Goal: Task Accomplishment & Management: Complete application form

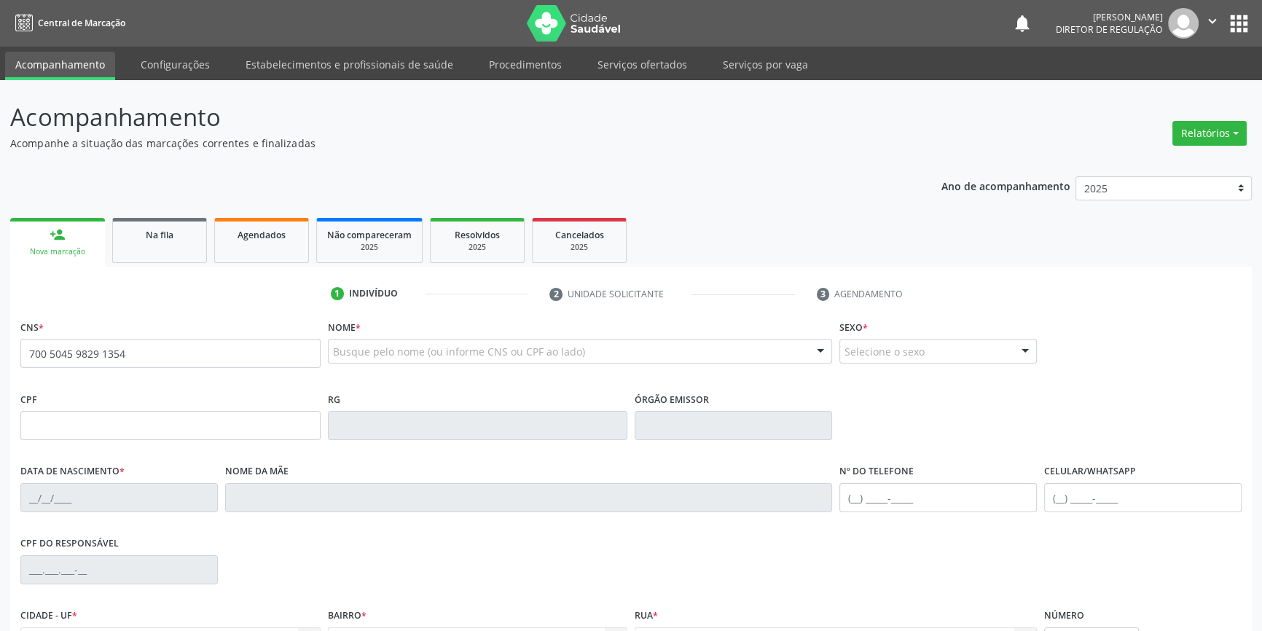
type input "700 5045 9829 1354"
type input "811.014.574-49"
type input "[DATE]"
type input "[PERSON_NAME]"
type input "[PHONE_NUMBER]"
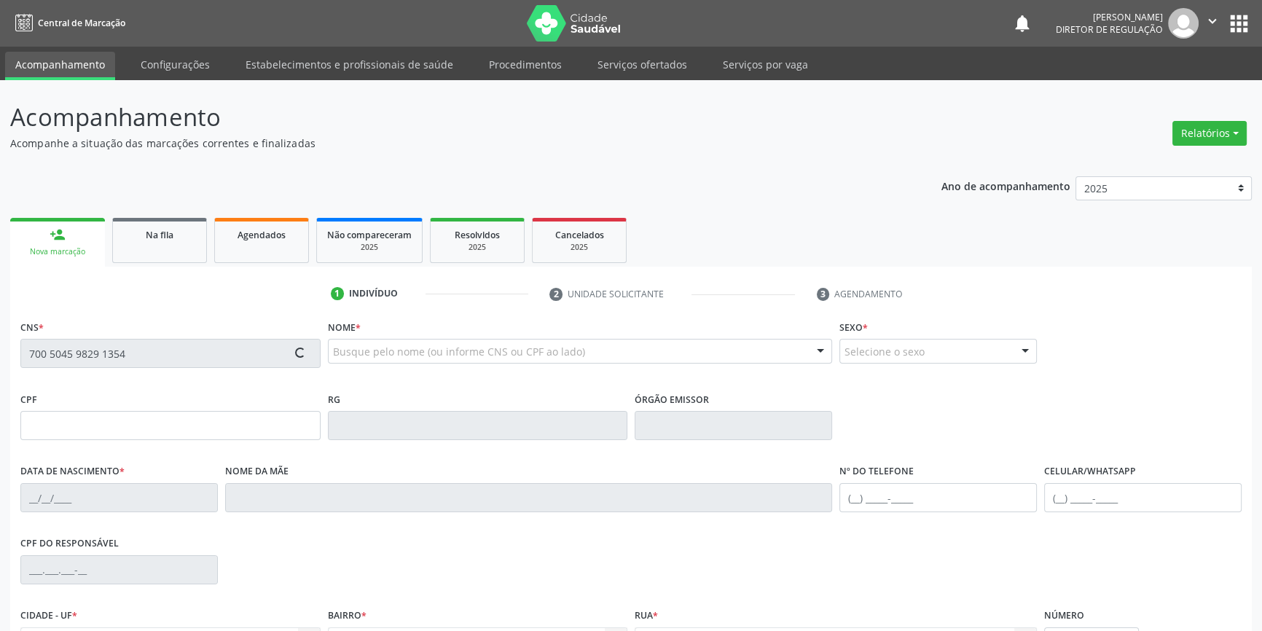
type input "[PHONE_NUMBER]"
type input "763.355.184-49"
type input "S/N"
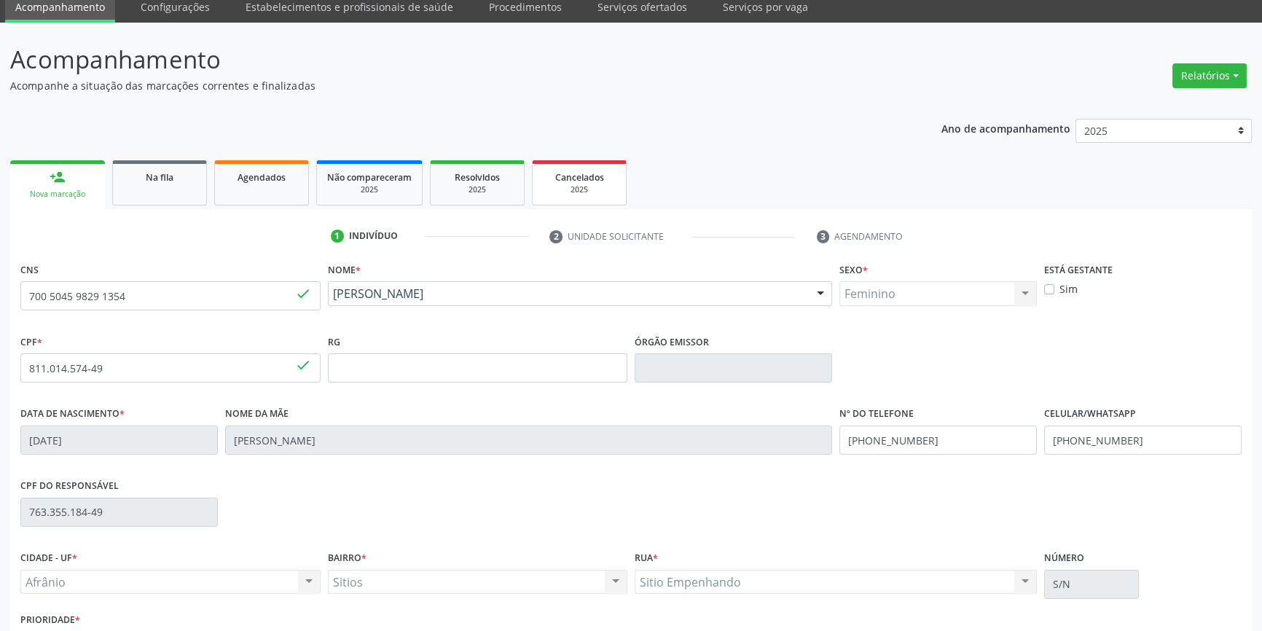
scroll to position [158, 0]
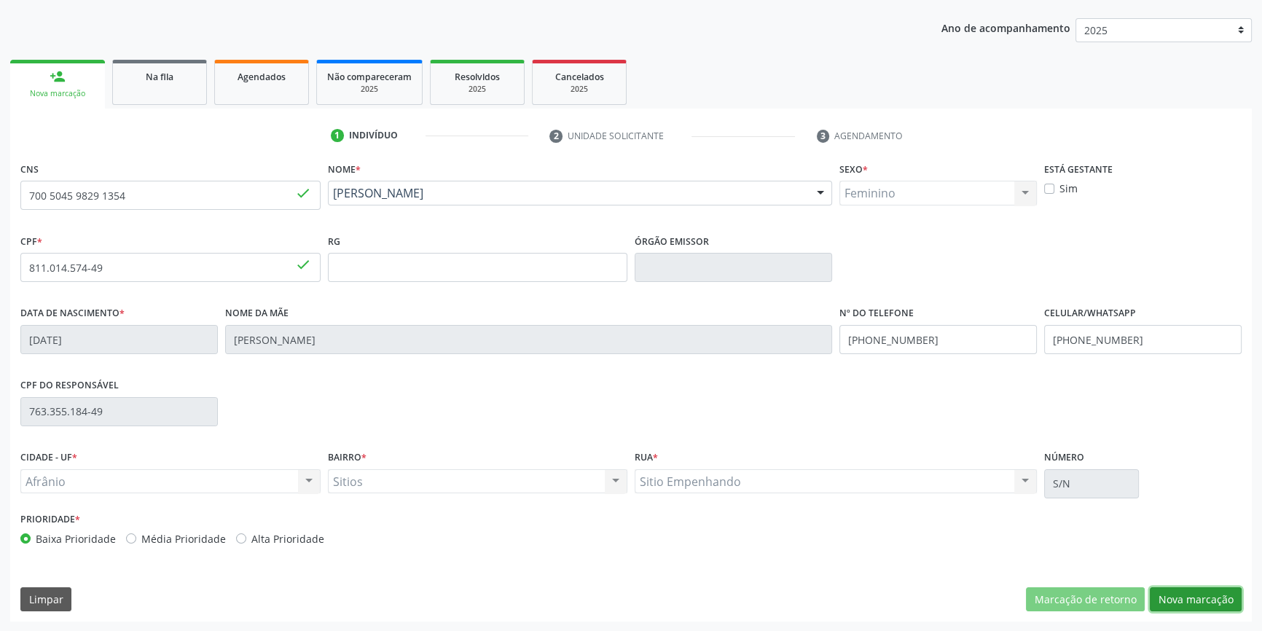
click at [1178, 599] on button "Nova marcação" at bounding box center [1196, 599] width 92 height 25
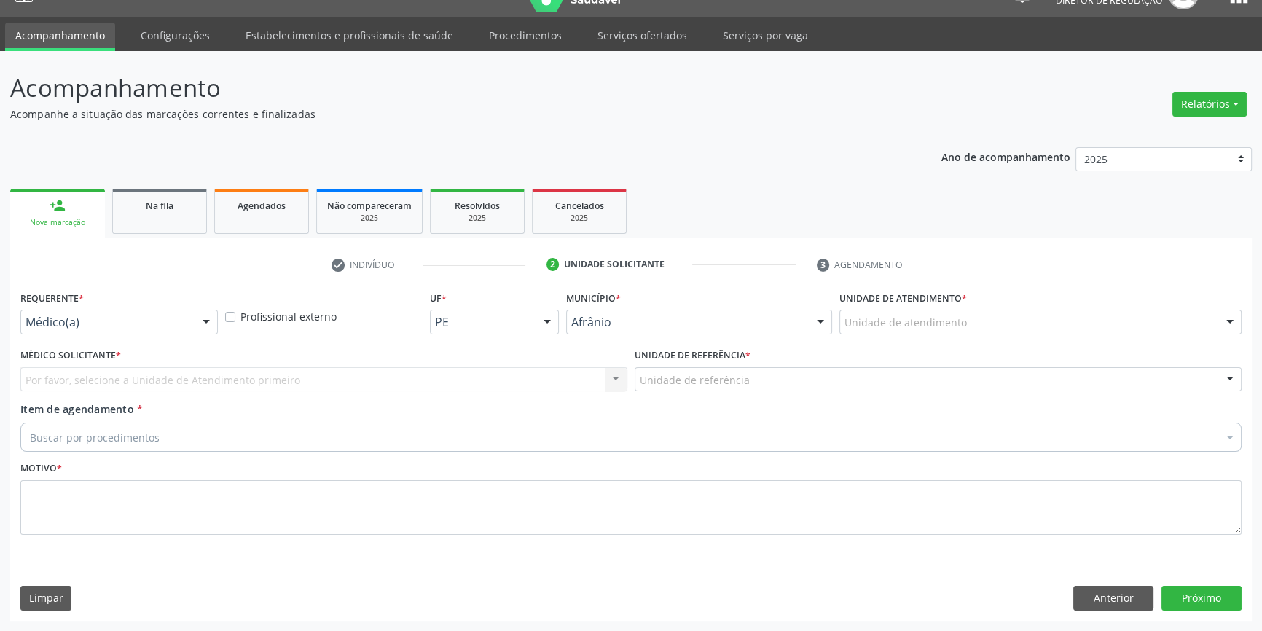
scroll to position [28, 0]
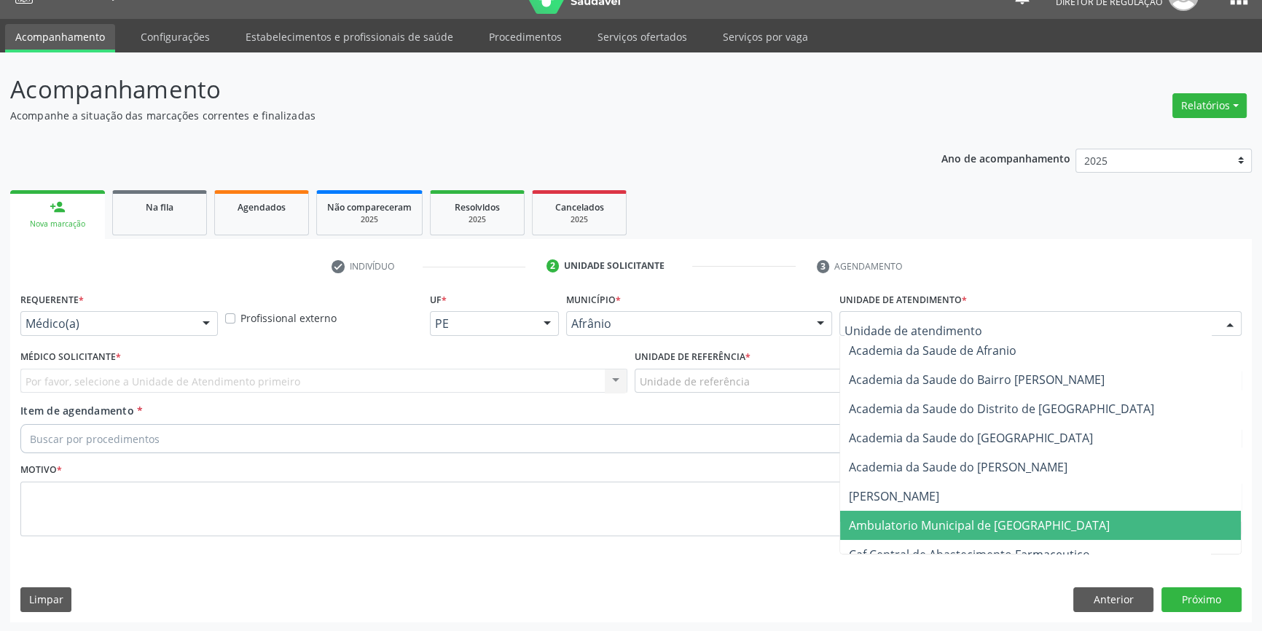
click at [960, 528] on span "Ambulatorio Municipal de [GEOGRAPHIC_DATA]" at bounding box center [979, 525] width 261 height 16
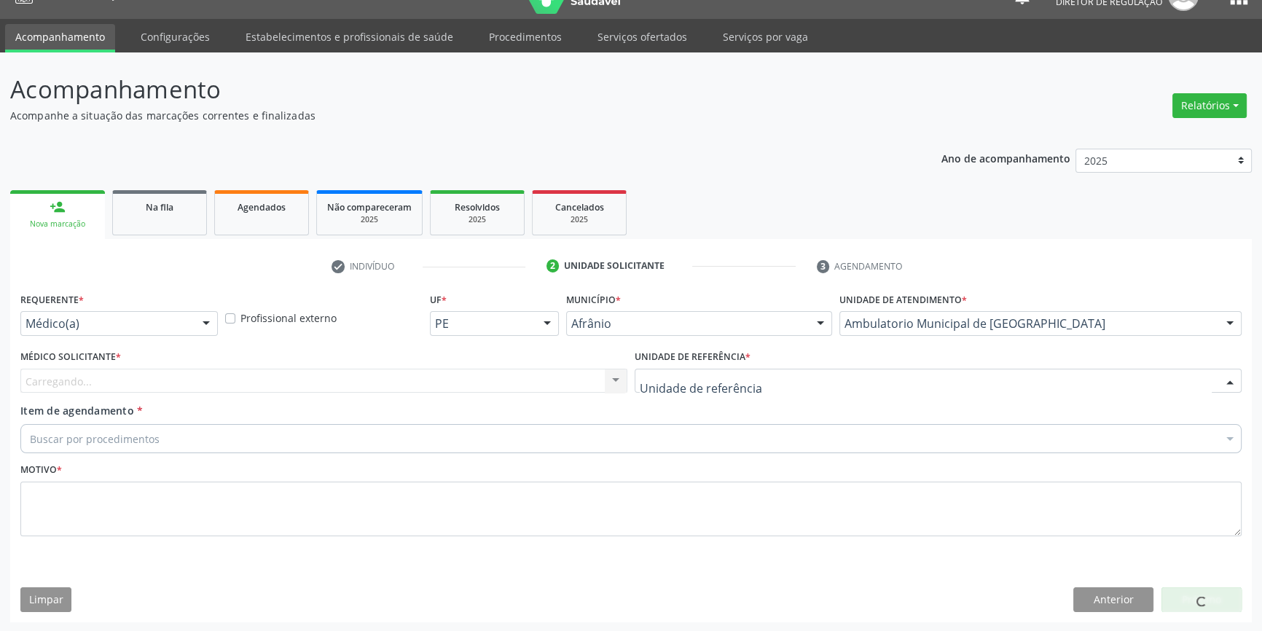
click at [767, 385] on div at bounding box center [938, 381] width 607 height 25
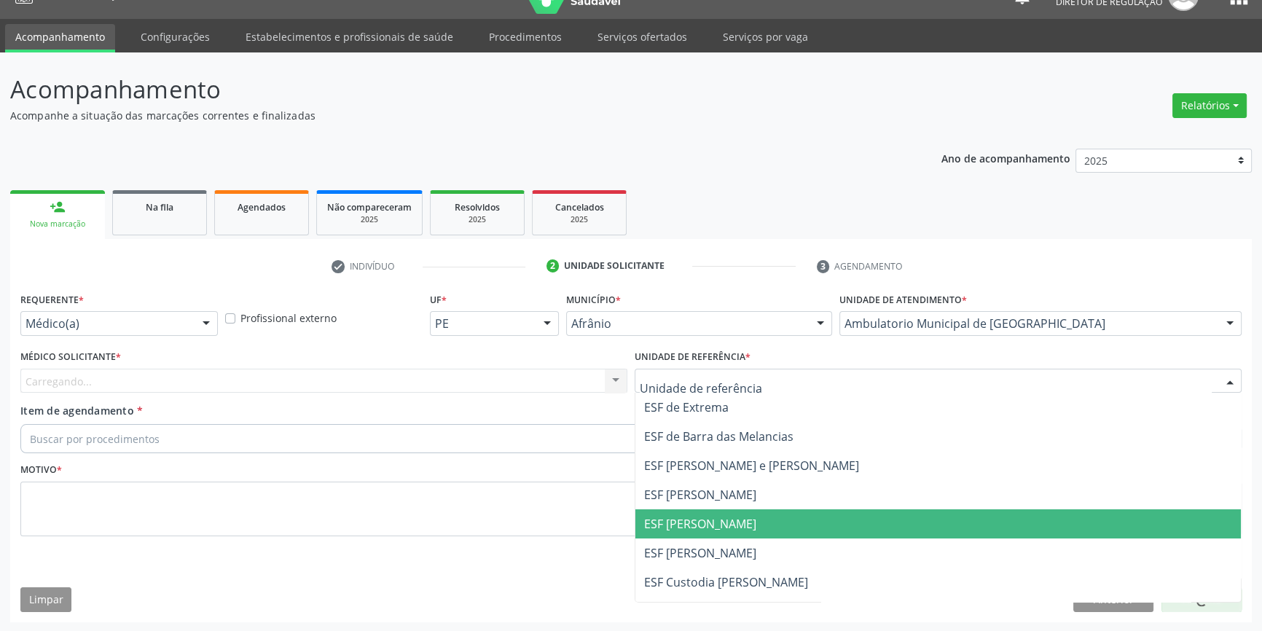
drag, startPoint x: 730, startPoint y: 514, endPoint x: 513, endPoint y: 426, distance: 234.1
click at [727, 512] on span "ESF [PERSON_NAME]" at bounding box center [938, 523] width 606 height 29
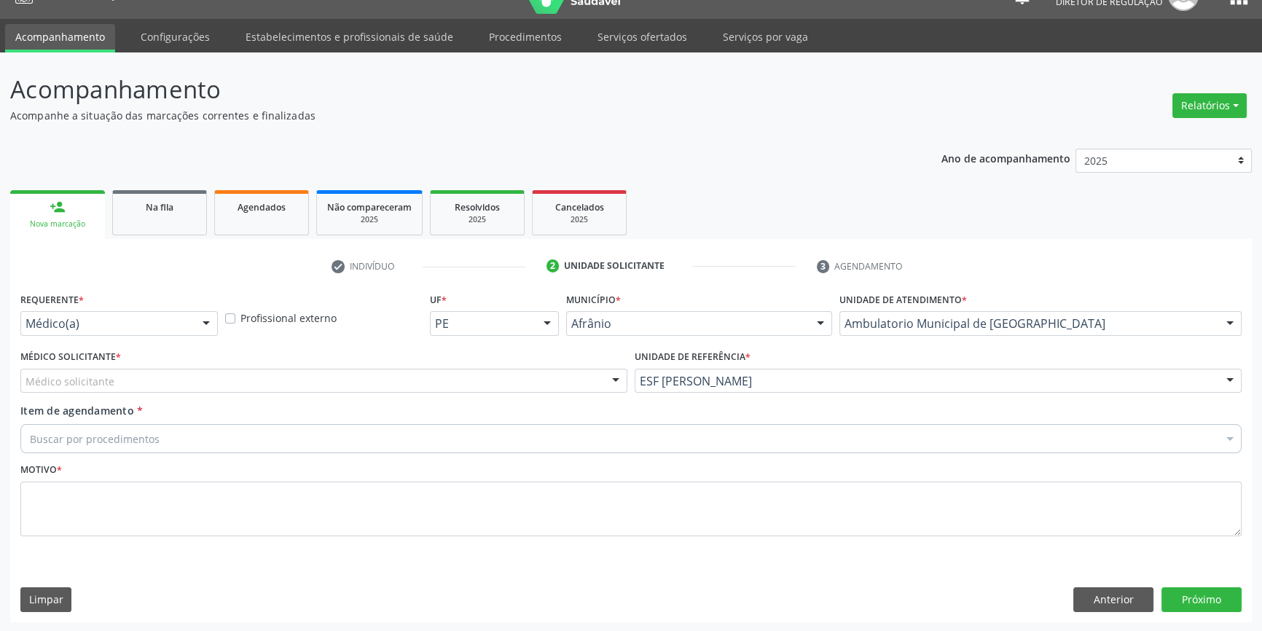
click at [415, 386] on div "Médico solicitante" at bounding box center [323, 381] width 607 height 25
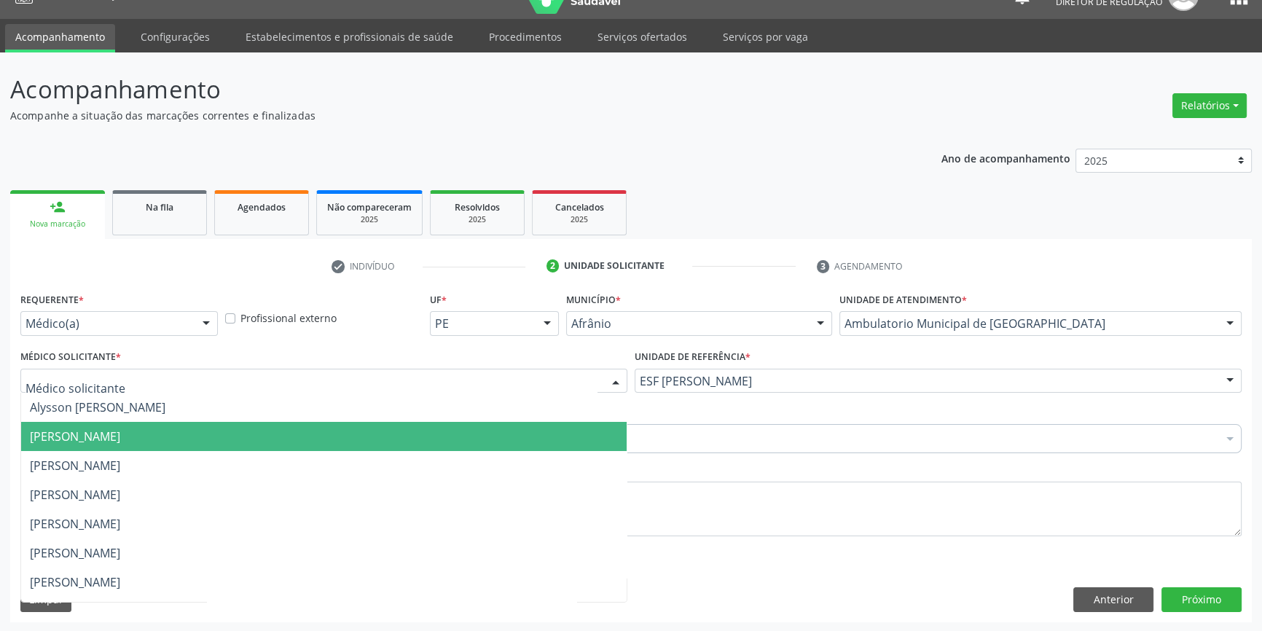
click at [127, 427] on span "[PERSON_NAME]" at bounding box center [324, 436] width 606 height 29
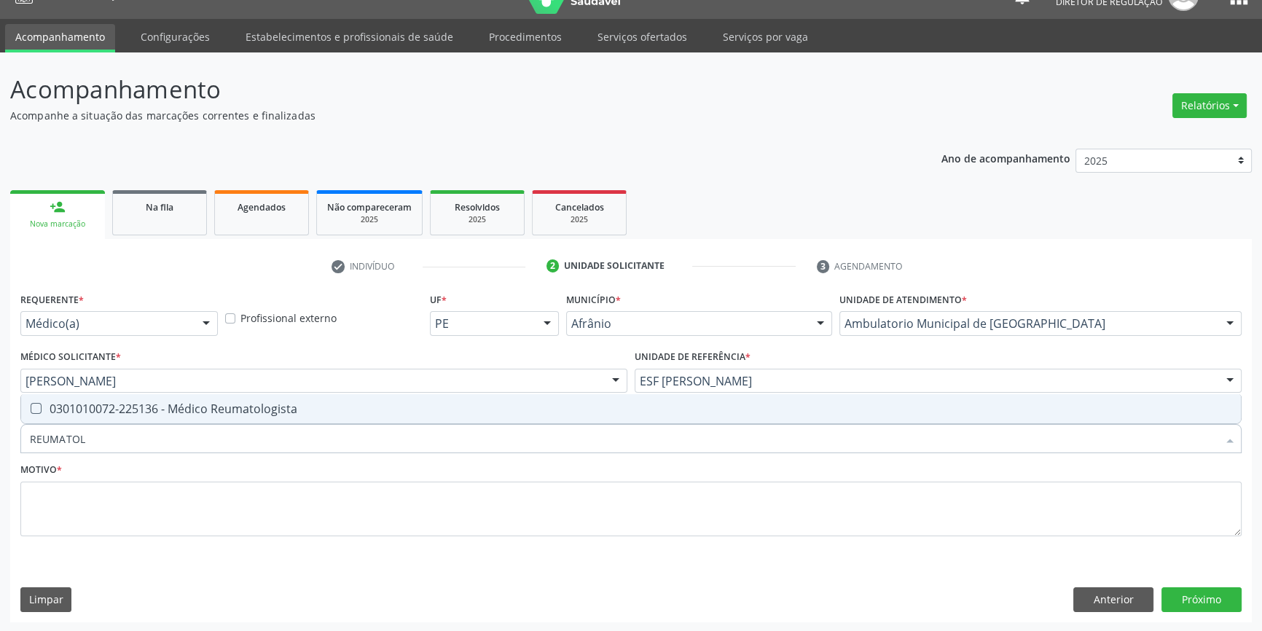
type input "REUMATOLO"
click at [125, 404] on div "0301010072-225136 - Médico Reumatologista" at bounding box center [631, 409] width 1202 height 12
checkbox Reumatologista "true"
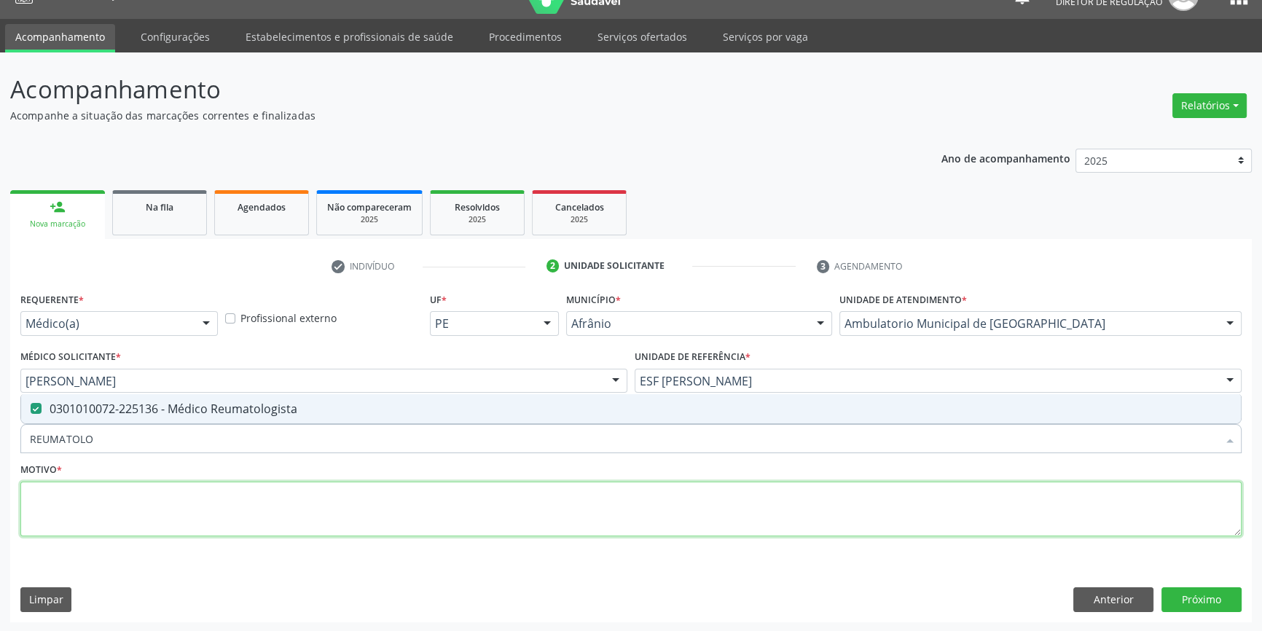
click at [153, 496] on textarea at bounding box center [630, 509] width 1221 height 55
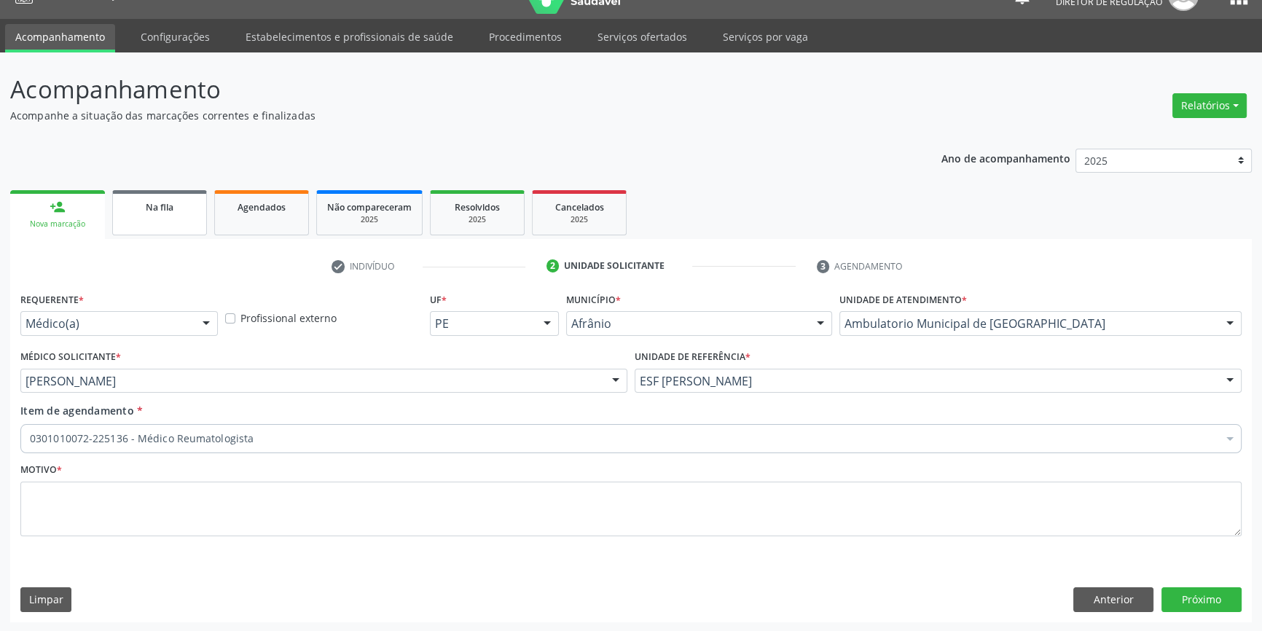
click at [169, 227] on link "Na fila" at bounding box center [159, 212] width 95 height 45
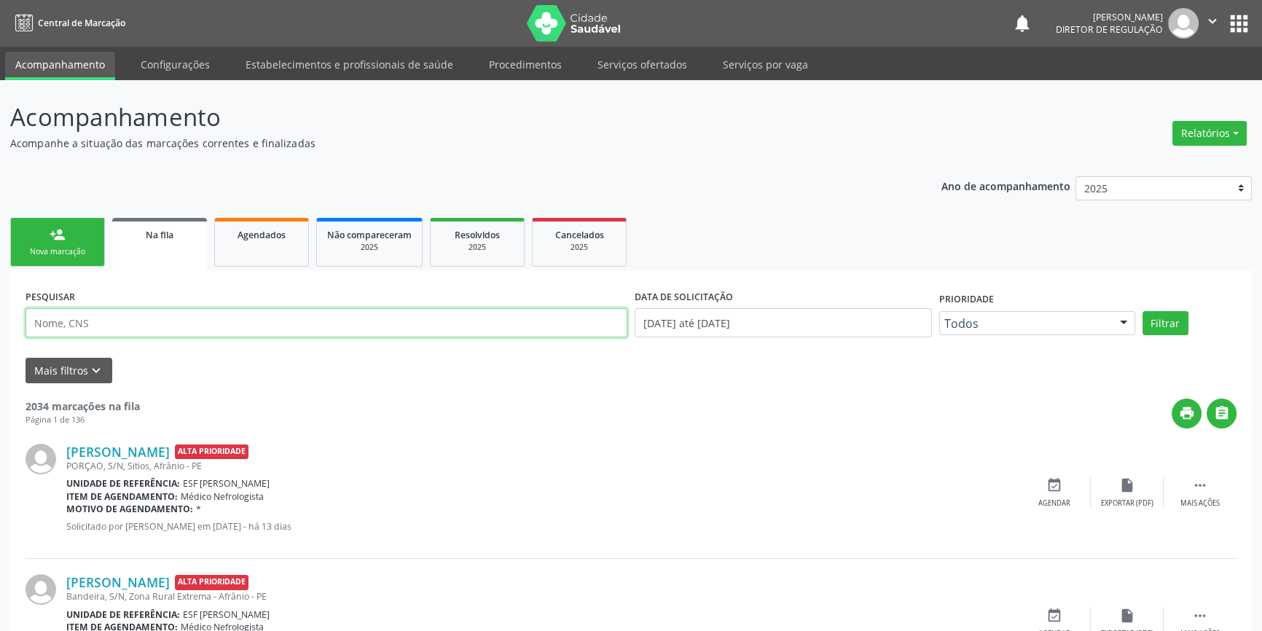
click at [152, 327] on input "text" at bounding box center [327, 322] width 602 height 29
paste input "REUMATOLO"
drag, startPoint x: 152, startPoint y: 327, endPoint x: 0, endPoint y: 327, distance: 151.6
type input "700504598291354"
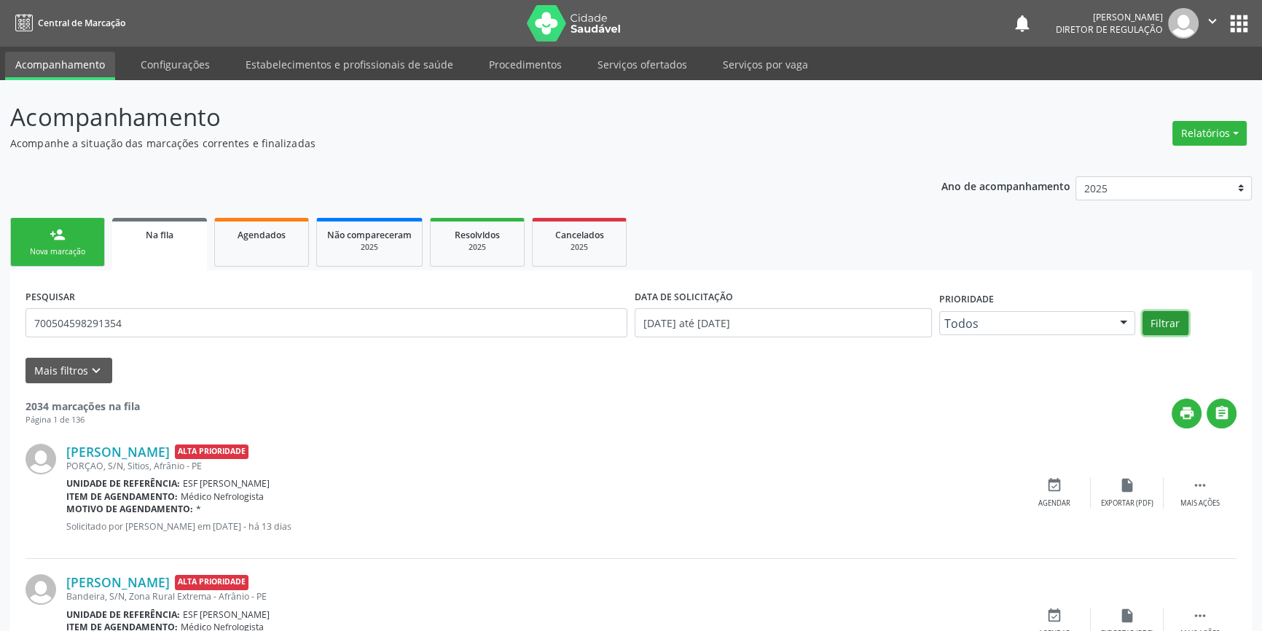
click at [1145, 311] on button "Filtrar" at bounding box center [1166, 323] width 46 height 25
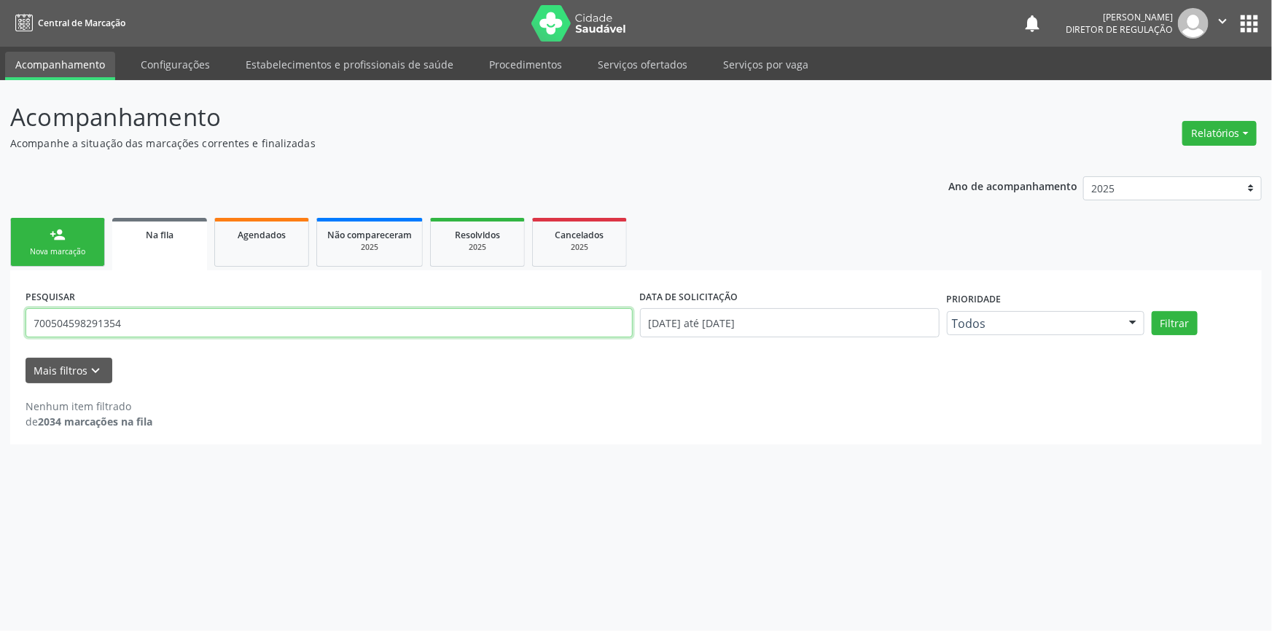
drag, startPoint x: 146, startPoint y: 327, endPoint x: 0, endPoint y: 320, distance: 146.7
click at [0, 320] on div "Acompanhamento Acompanhe a situação das marcações correntes e finalizadas Relat…" at bounding box center [636, 355] width 1272 height 551
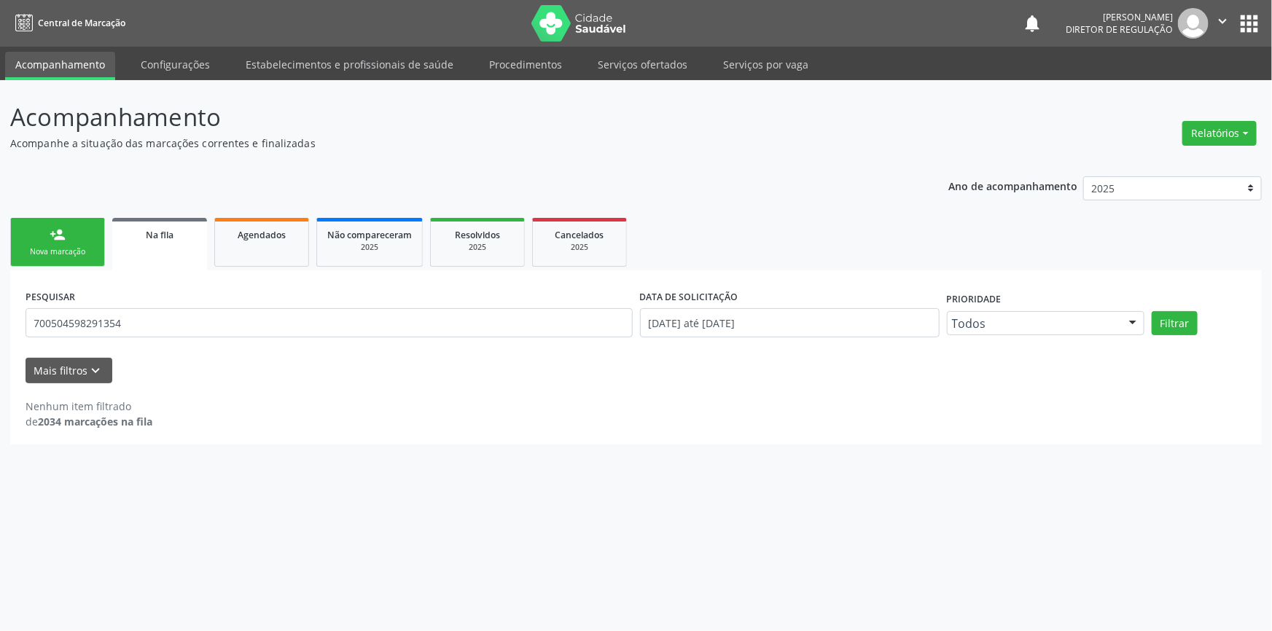
click at [51, 234] on div "person_add" at bounding box center [58, 235] width 16 height 16
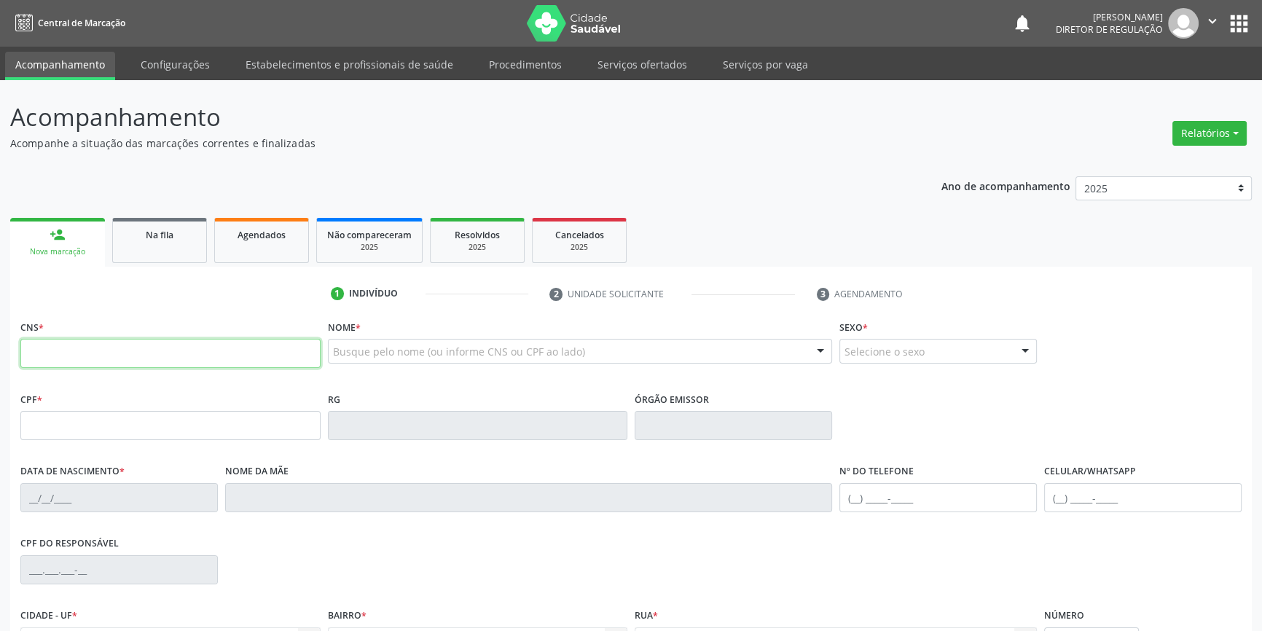
click at [157, 348] on input "text" at bounding box center [170, 353] width 300 height 29
paste input "700 5045 9829 1354"
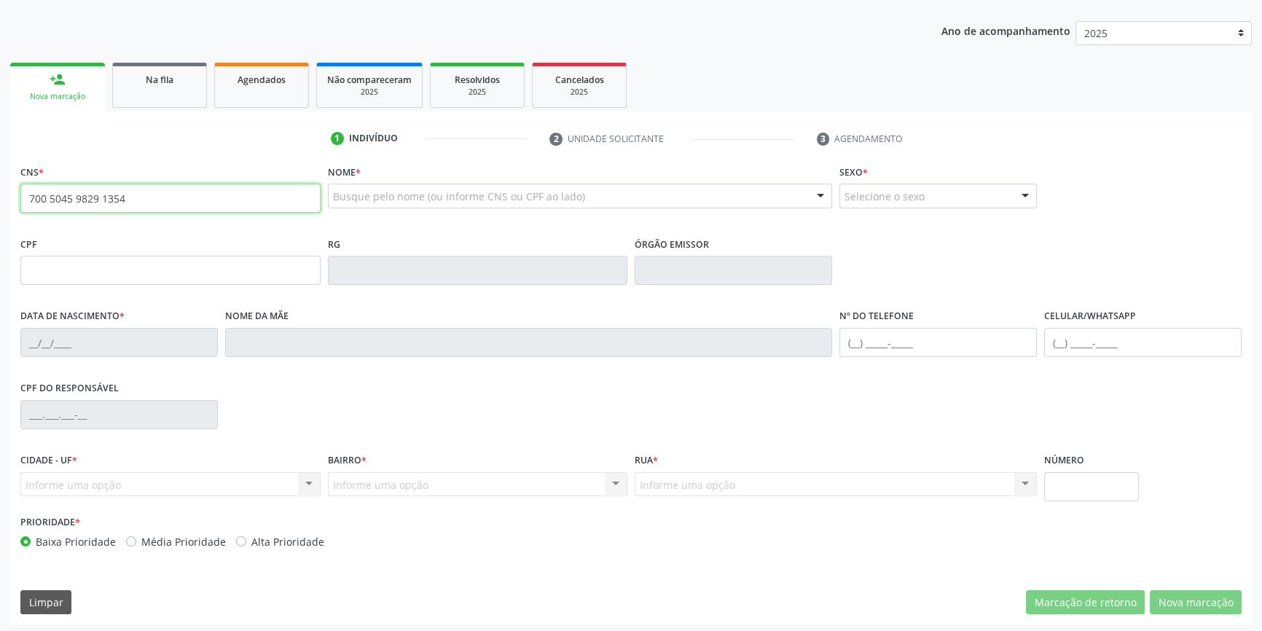
type input "700 5045 9829 1354"
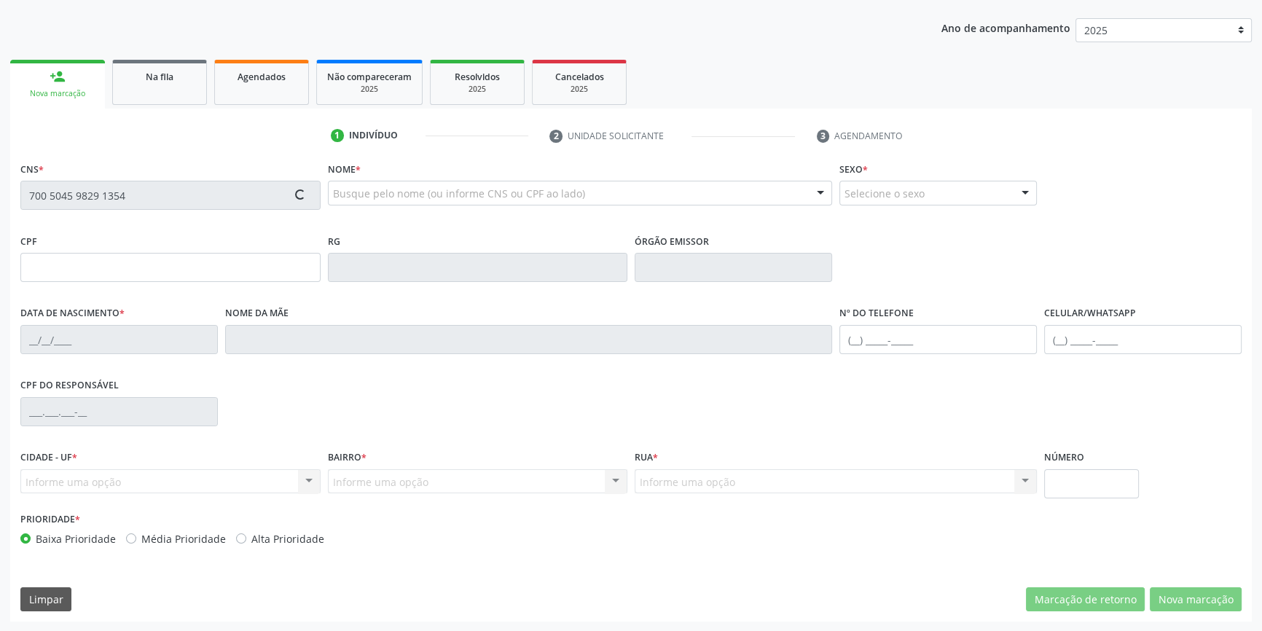
type input "811.014.574-49"
type input "11/05/1969"
type input "Raimunda da Silva Sousa"
type input "(87) 98875-9954"
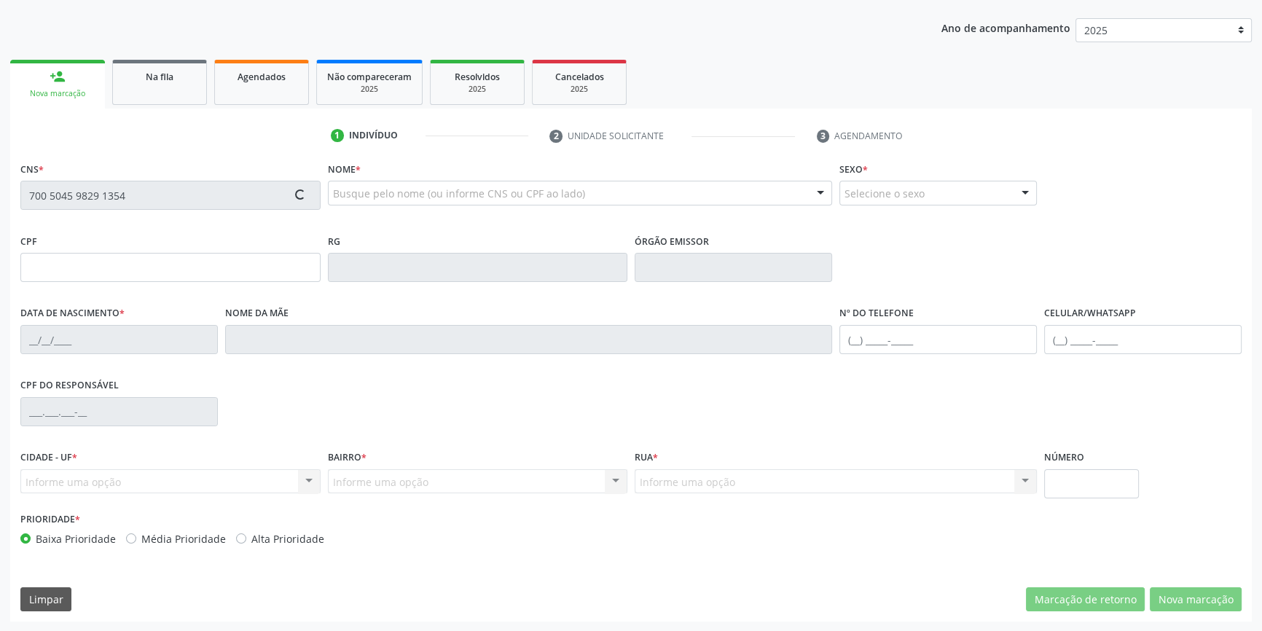
type input "763.355.184-49"
type input "S/N"
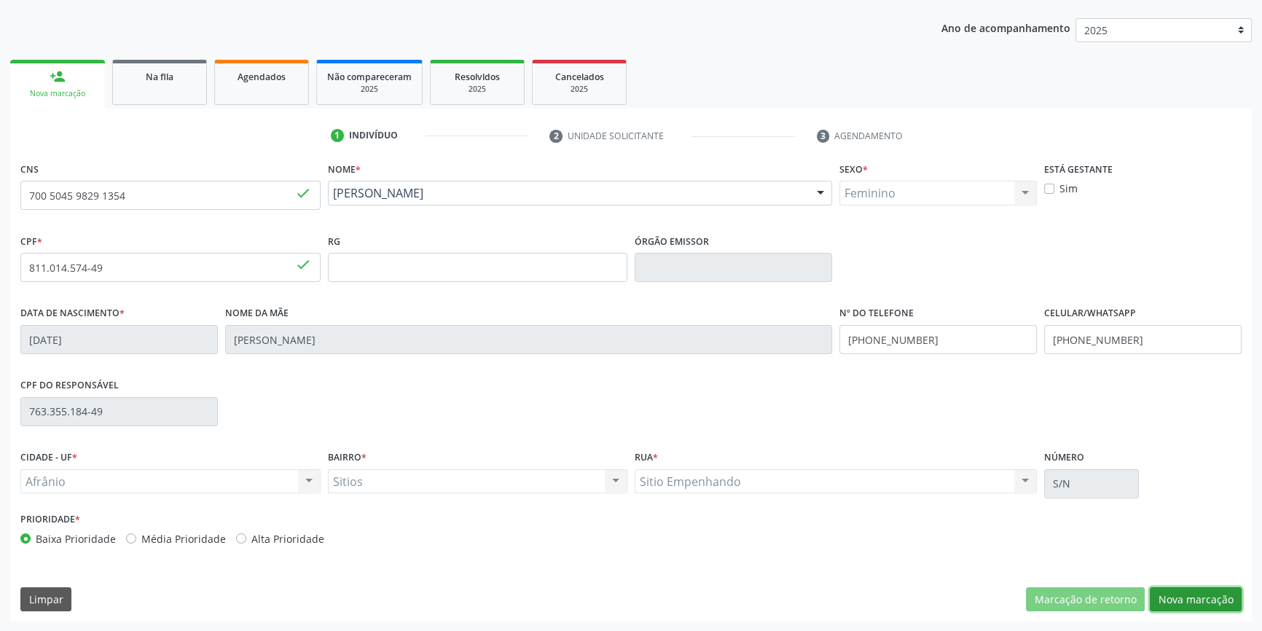
click at [1183, 594] on button "Nova marcação" at bounding box center [1196, 599] width 92 height 25
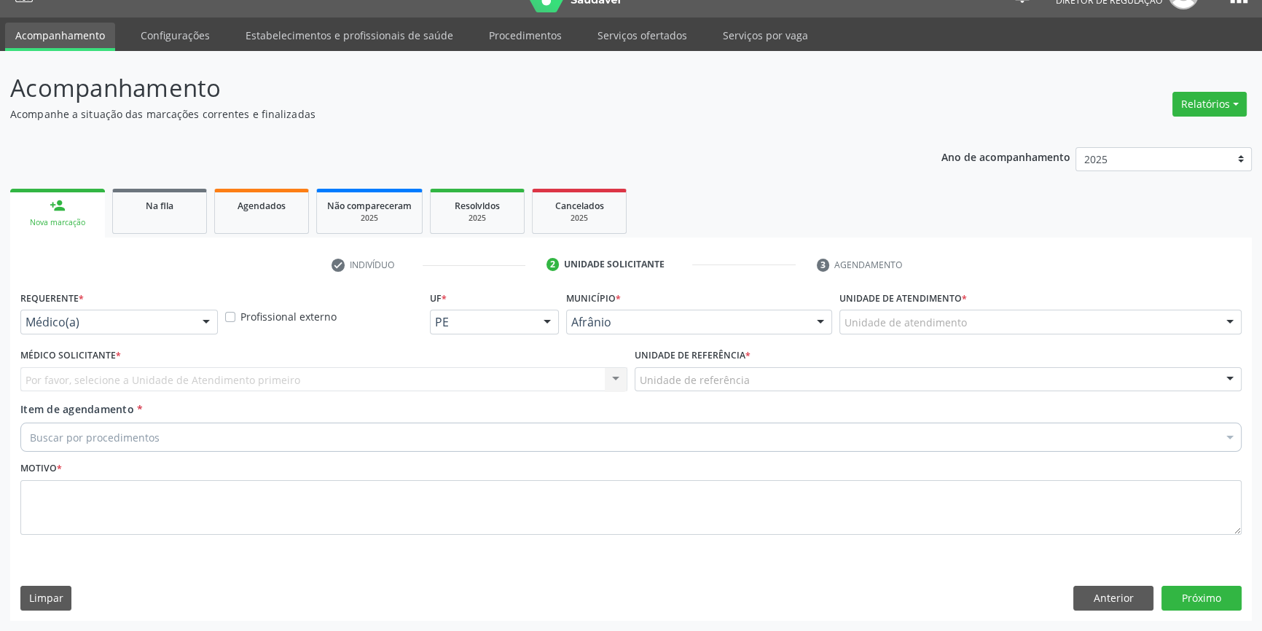
scroll to position [28, 0]
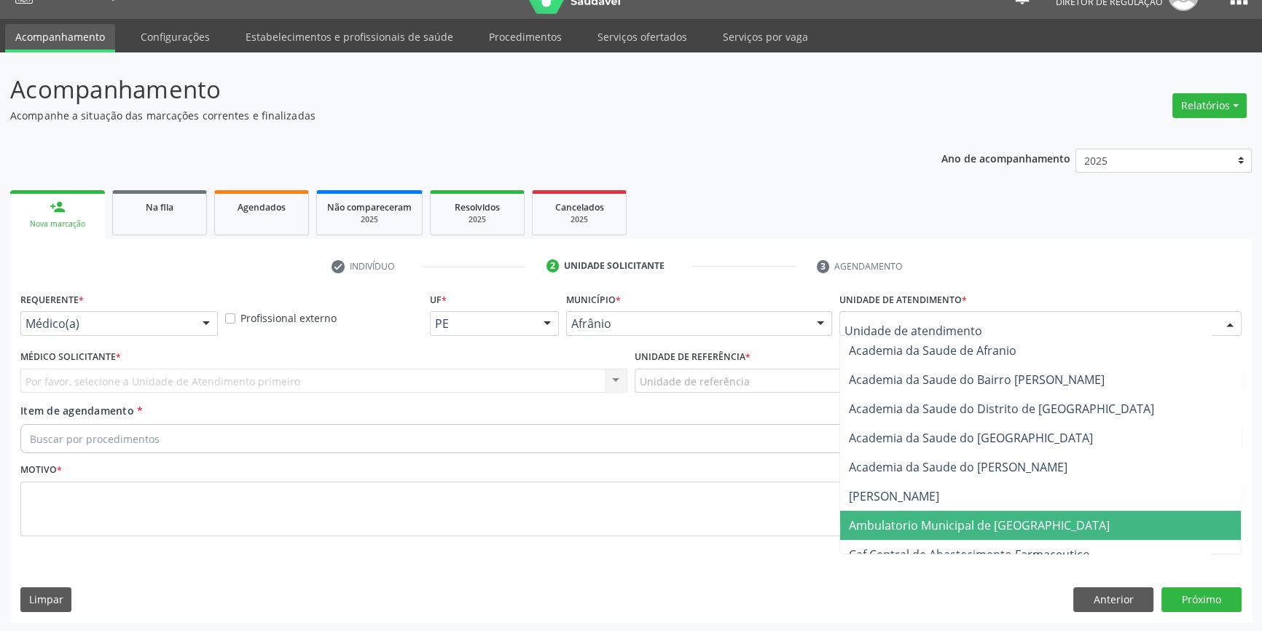
click at [919, 521] on span "Ambulatorio Municipal de [GEOGRAPHIC_DATA]" at bounding box center [979, 525] width 261 height 16
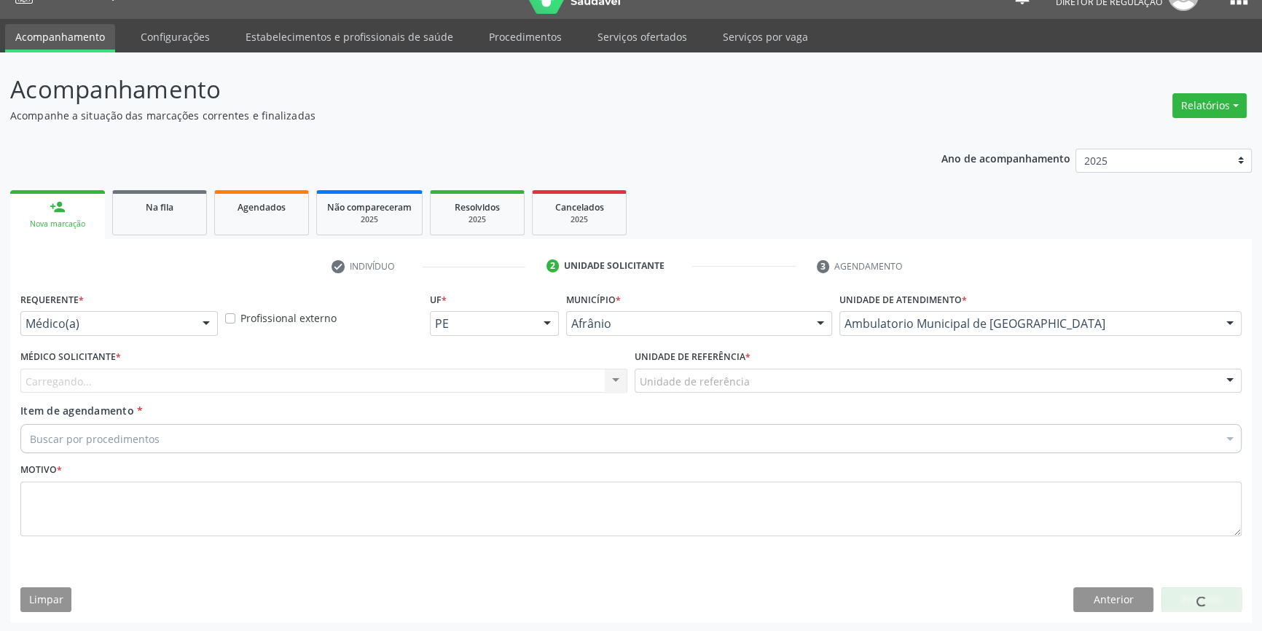
click at [764, 374] on div "Unidade de referência" at bounding box center [938, 381] width 607 height 25
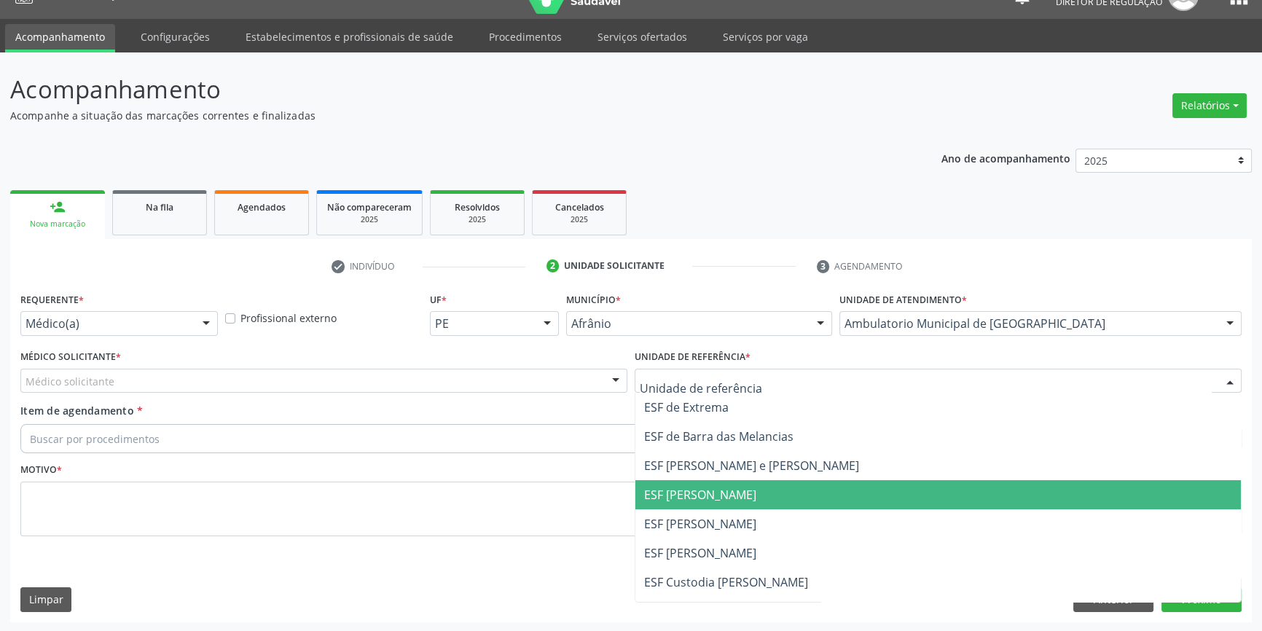
click at [743, 511] on span "ESF [PERSON_NAME]" at bounding box center [938, 523] width 606 height 29
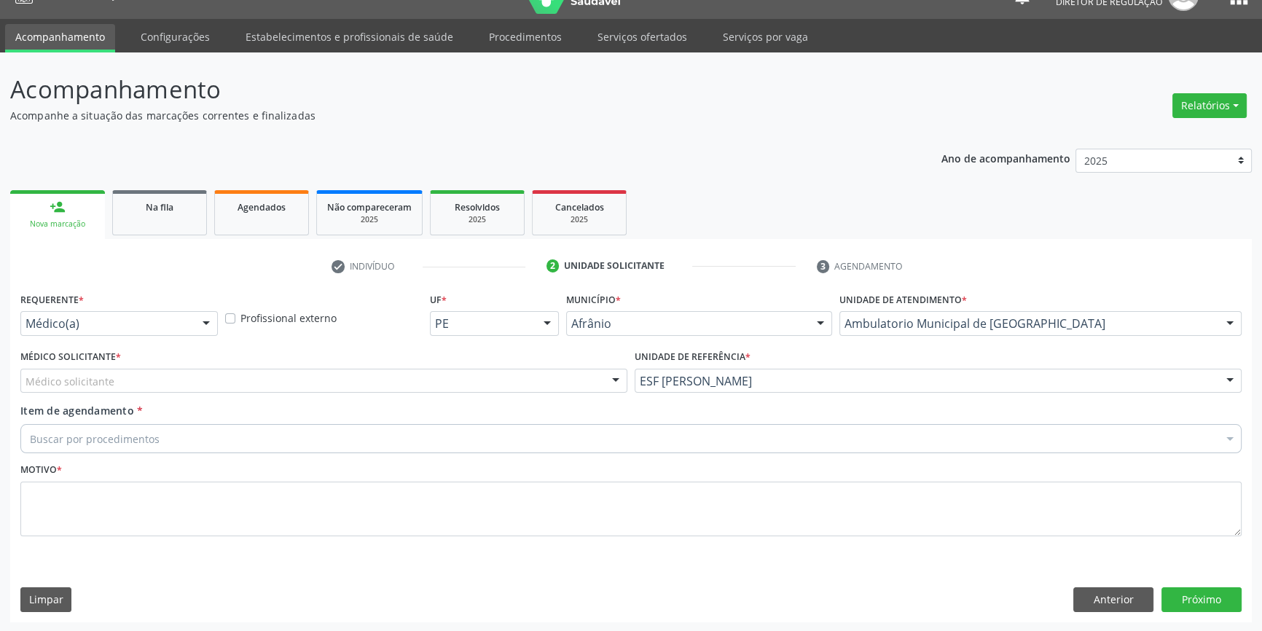
drag, startPoint x: 437, startPoint y: 384, endPoint x: 409, endPoint y: 389, distance: 28.9
click at [435, 384] on div "Médico solicitante" at bounding box center [323, 381] width 607 height 25
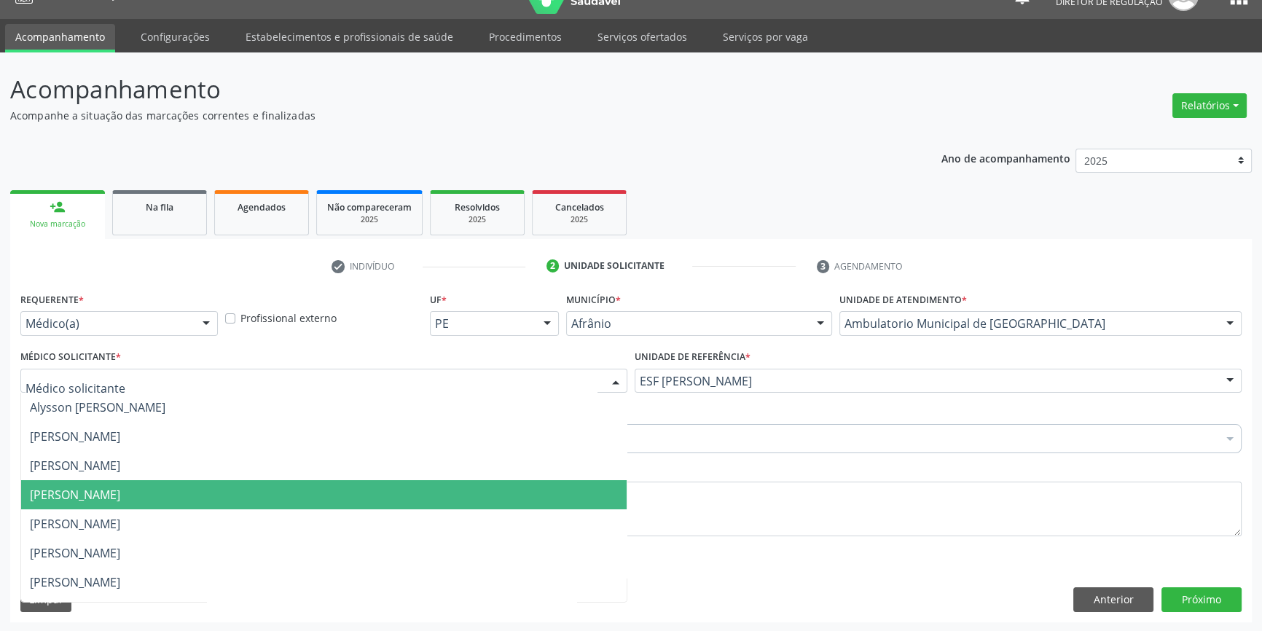
click at [173, 506] on span "[PERSON_NAME]" at bounding box center [324, 494] width 606 height 29
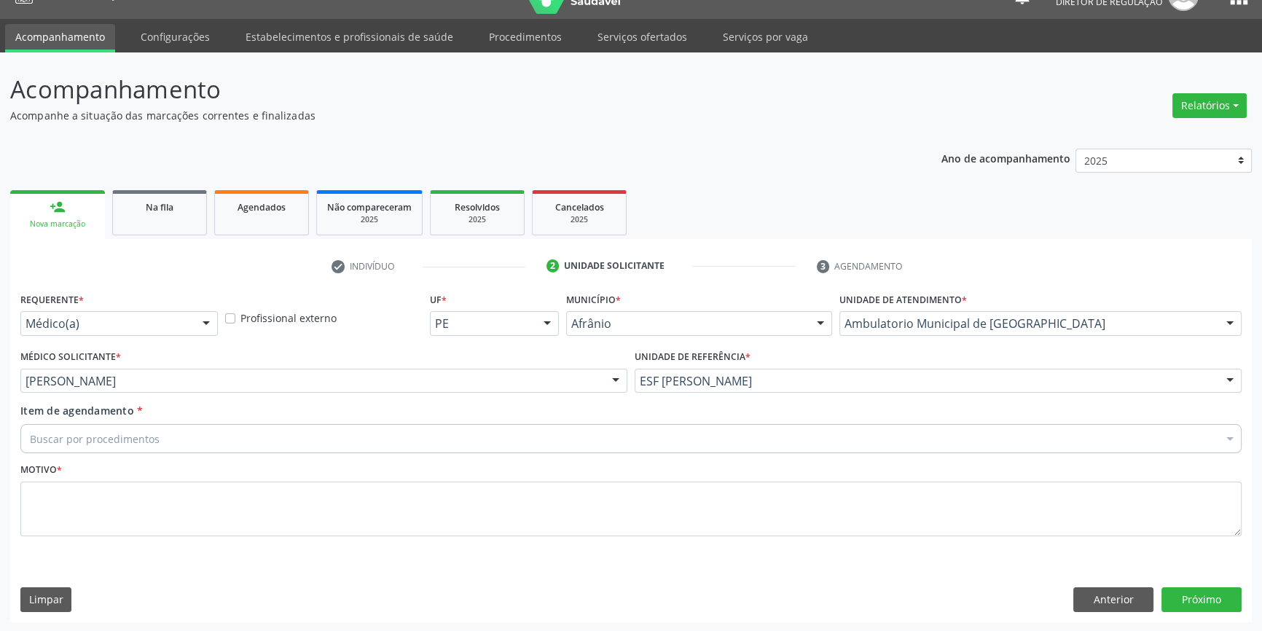
click at [147, 425] on div "Buscar por procedimentos" at bounding box center [630, 438] width 1221 height 29
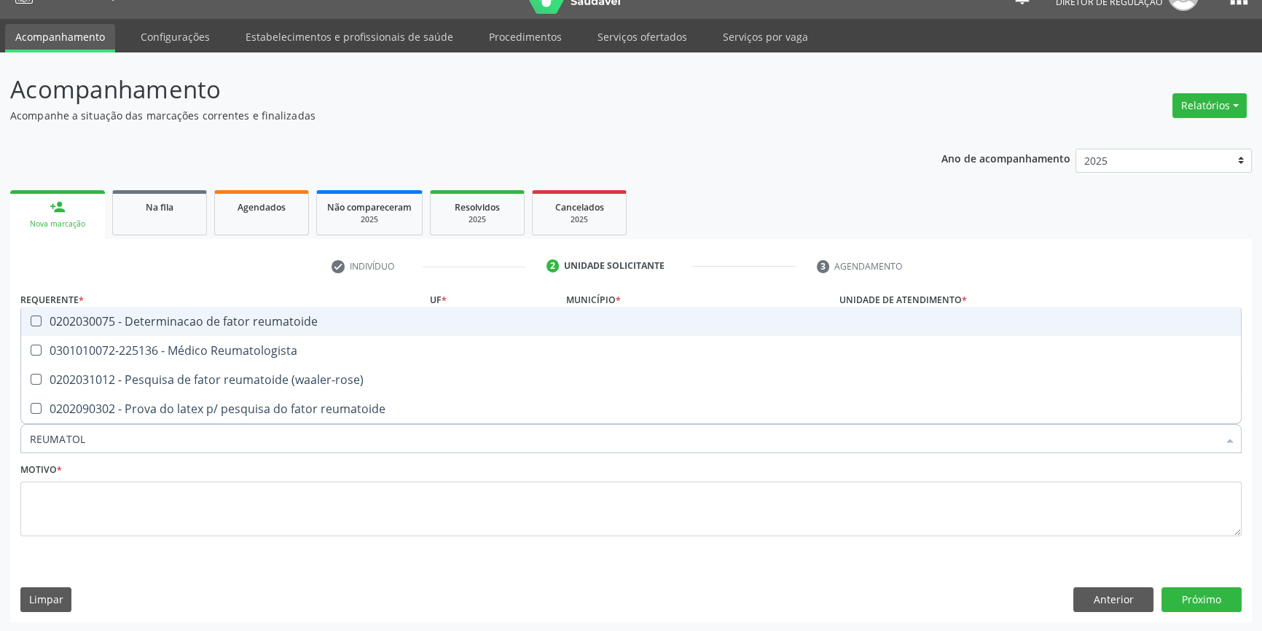
type input "REUMATOLO"
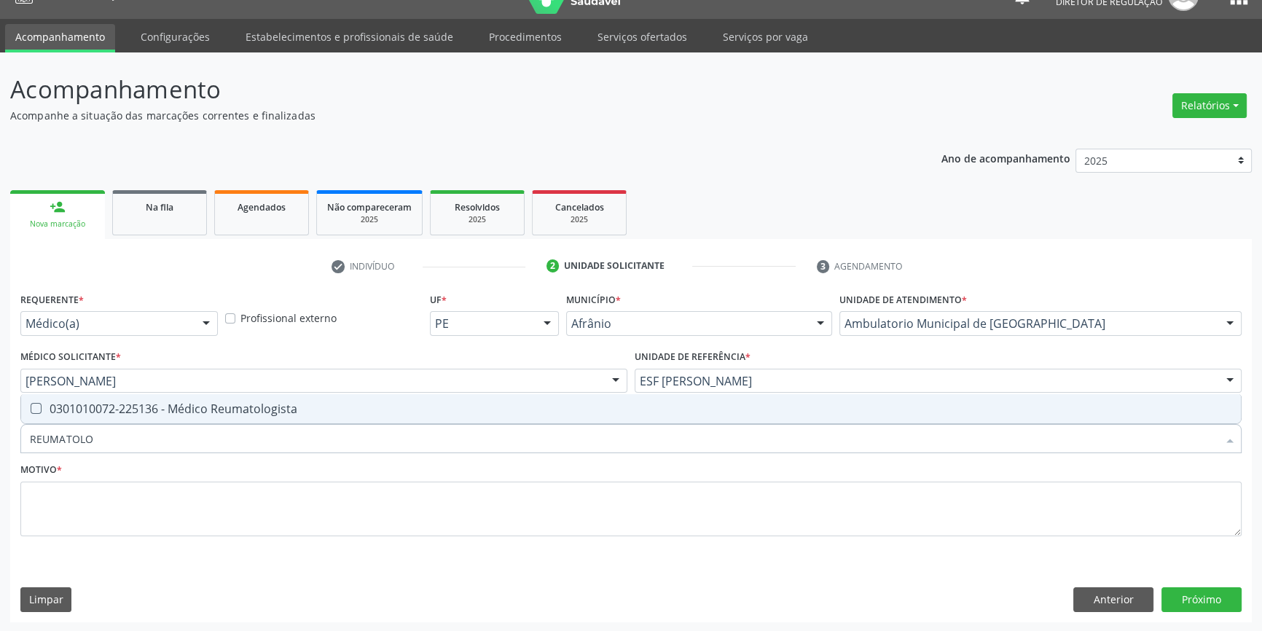
drag, startPoint x: 0, startPoint y: 424, endPoint x: 0, endPoint y: 410, distance: 14.6
click at [0, 411] on div "Acompanhamento Acompanhe a situação das marcações correntes e finalizadas Relat…" at bounding box center [631, 342] width 1262 height 580
click at [56, 404] on div "0301010072-225136 - Médico Reumatologista" at bounding box center [631, 409] width 1202 height 12
checkbox Reumatologista "true"
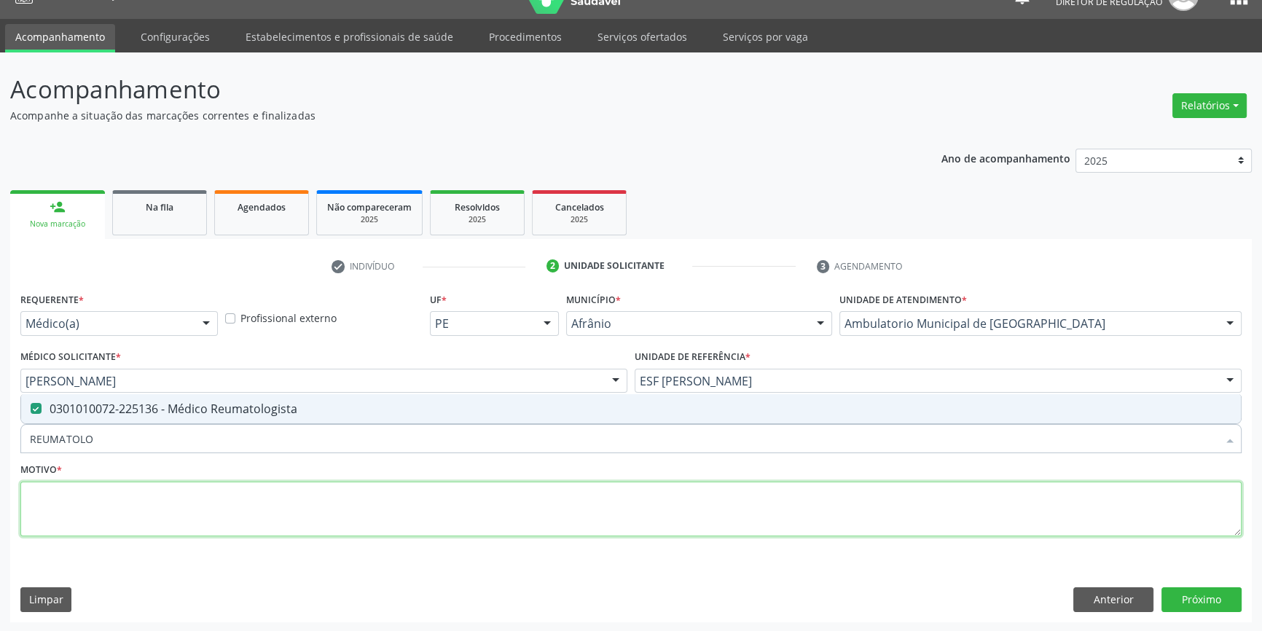
click at [82, 515] on textarea at bounding box center [630, 509] width 1221 height 55
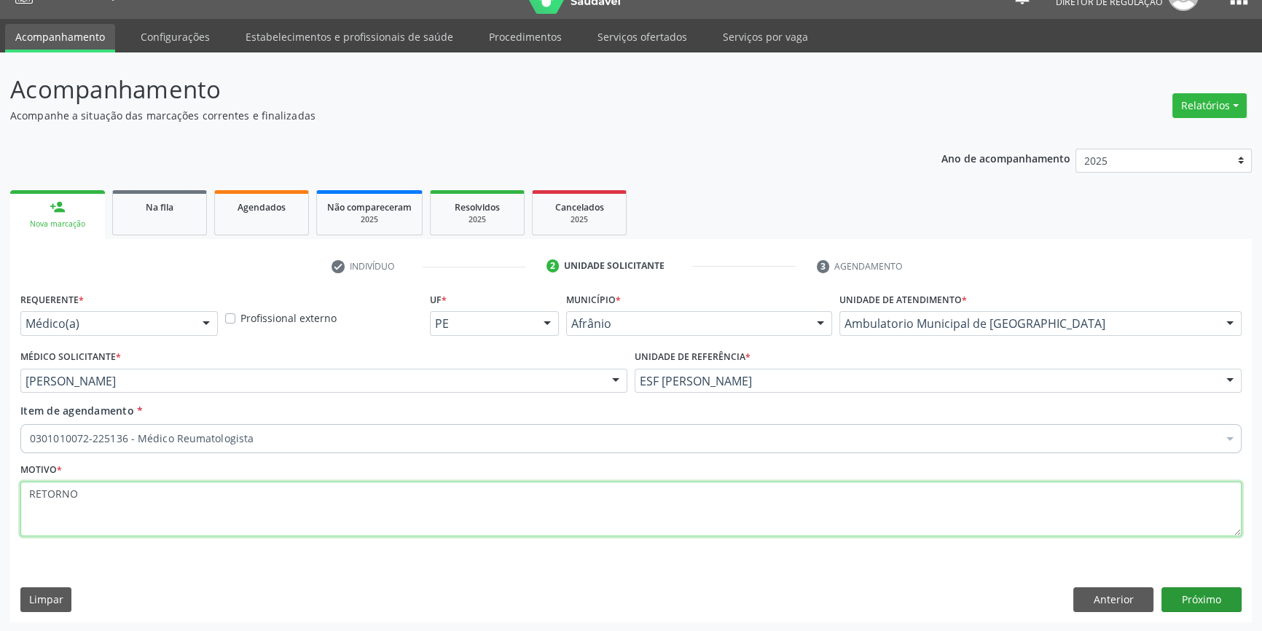
type textarea "RETORNO"
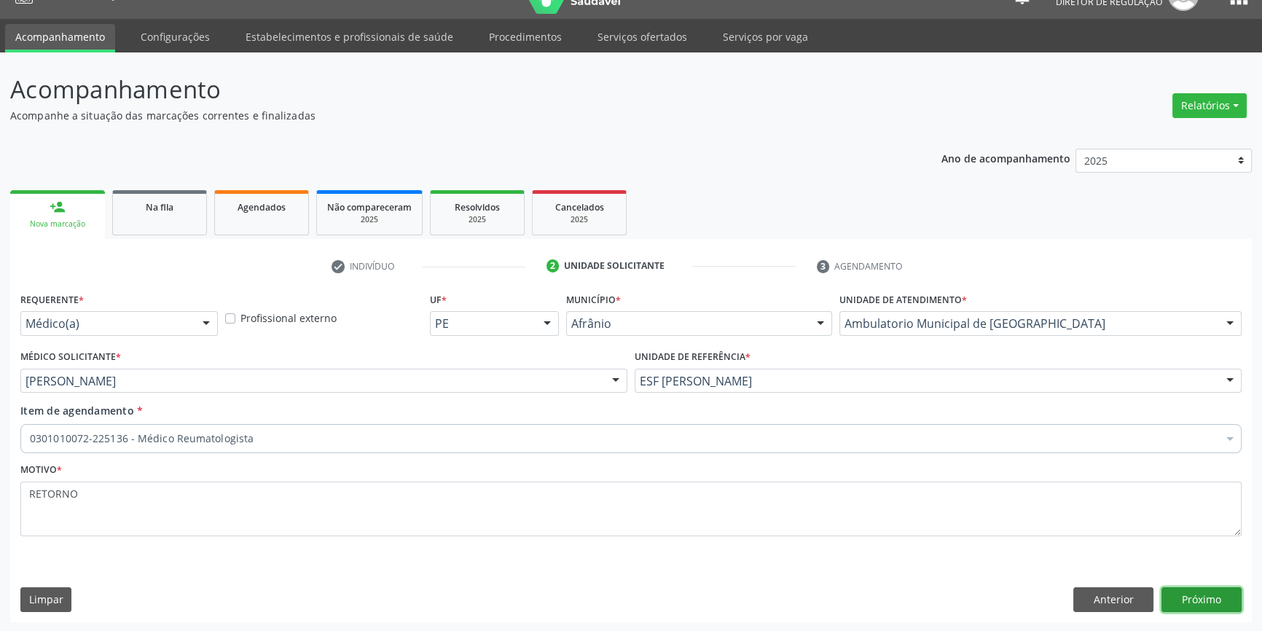
click at [1189, 592] on button "Próximo" at bounding box center [1202, 599] width 80 height 25
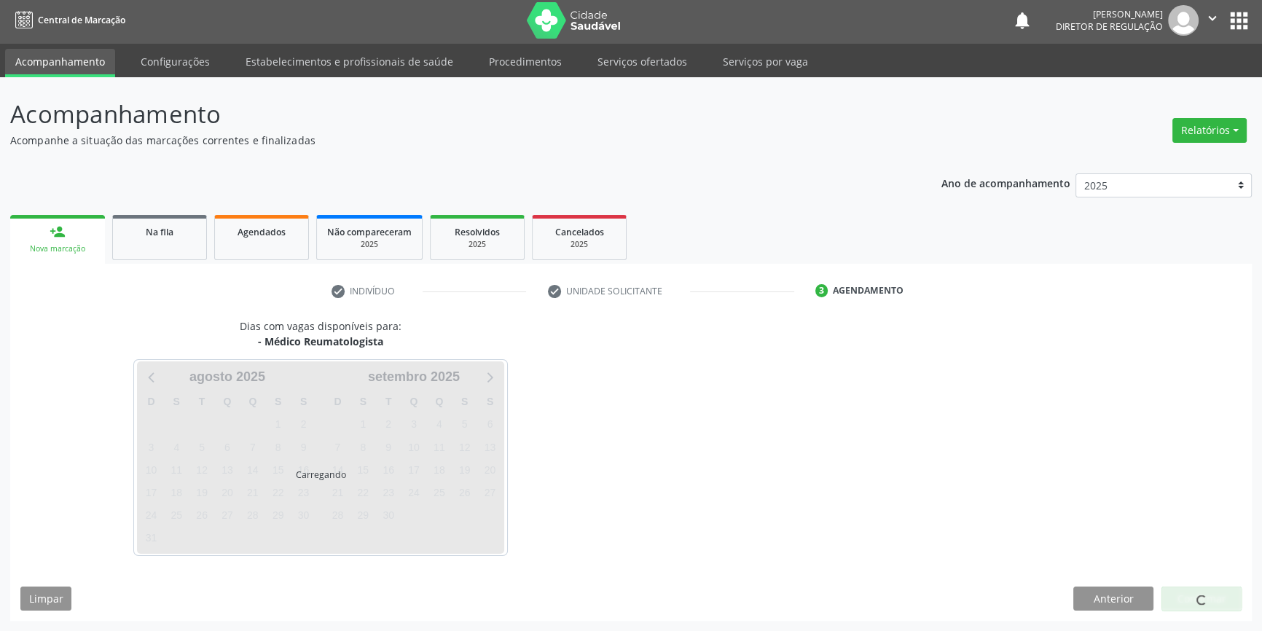
scroll to position [1, 0]
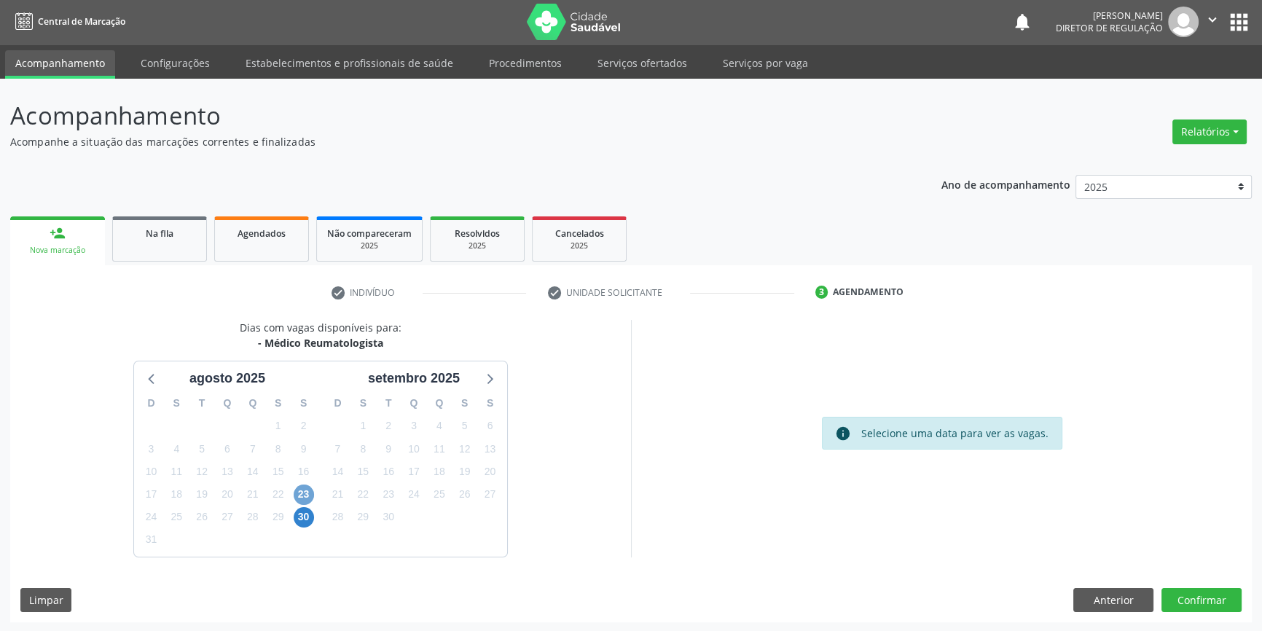
click at [305, 496] on span "23" at bounding box center [304, 495] width 20 height 20
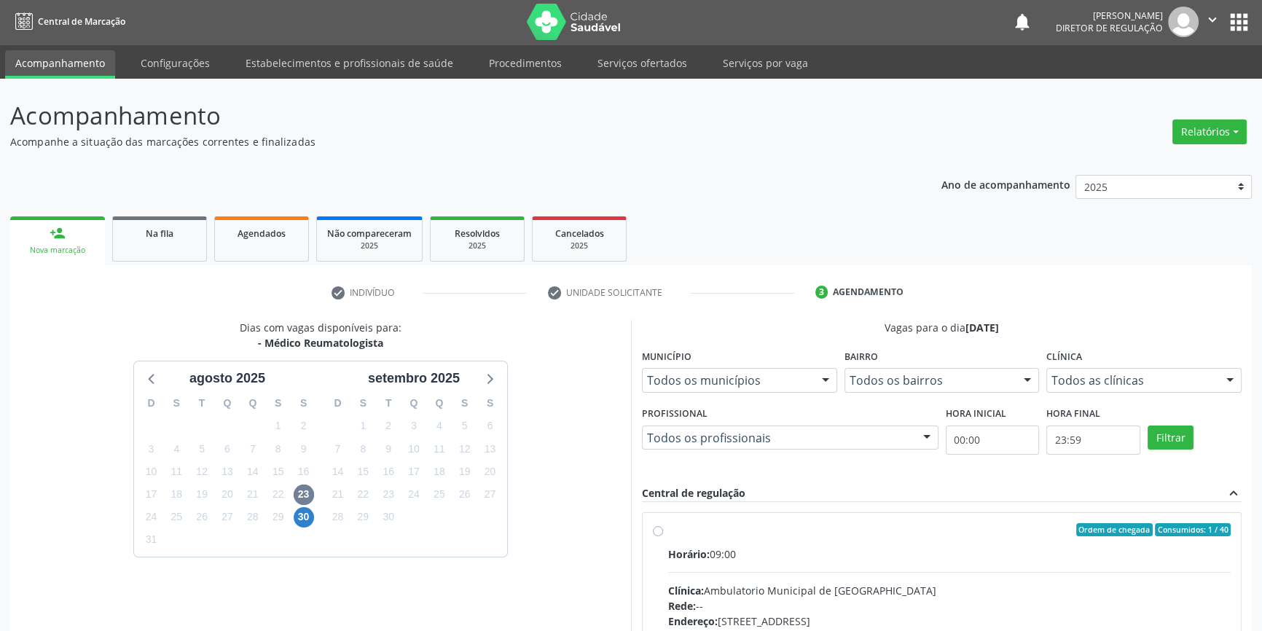
click at [873, 531] on div "Ordem de chegada Consumidos: 1 / 40" at bounding box center [949, 529] width 563 height 13
click at [663, 531] on input "Ordem de chegada Consumidos: 1 / 40 Horário: 09:00 Clínica: Ambulatorio Municip…" at bounding box center [658, 529] width 10 height 13
radio input "true"
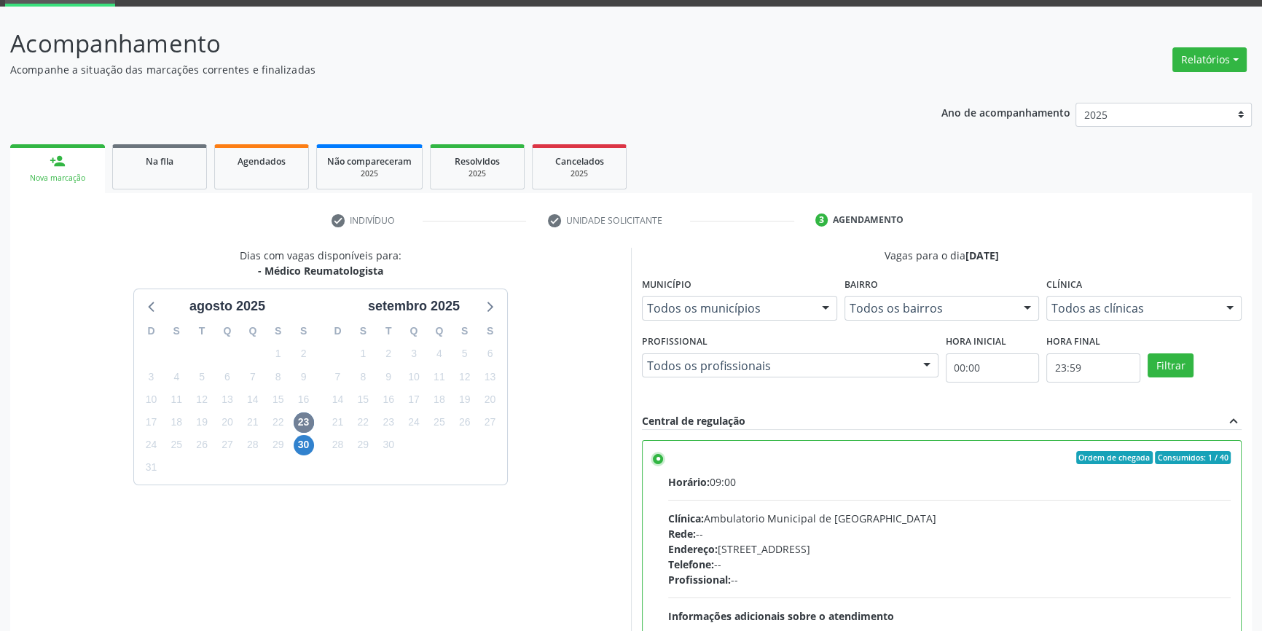
scroll to position [238, 0]
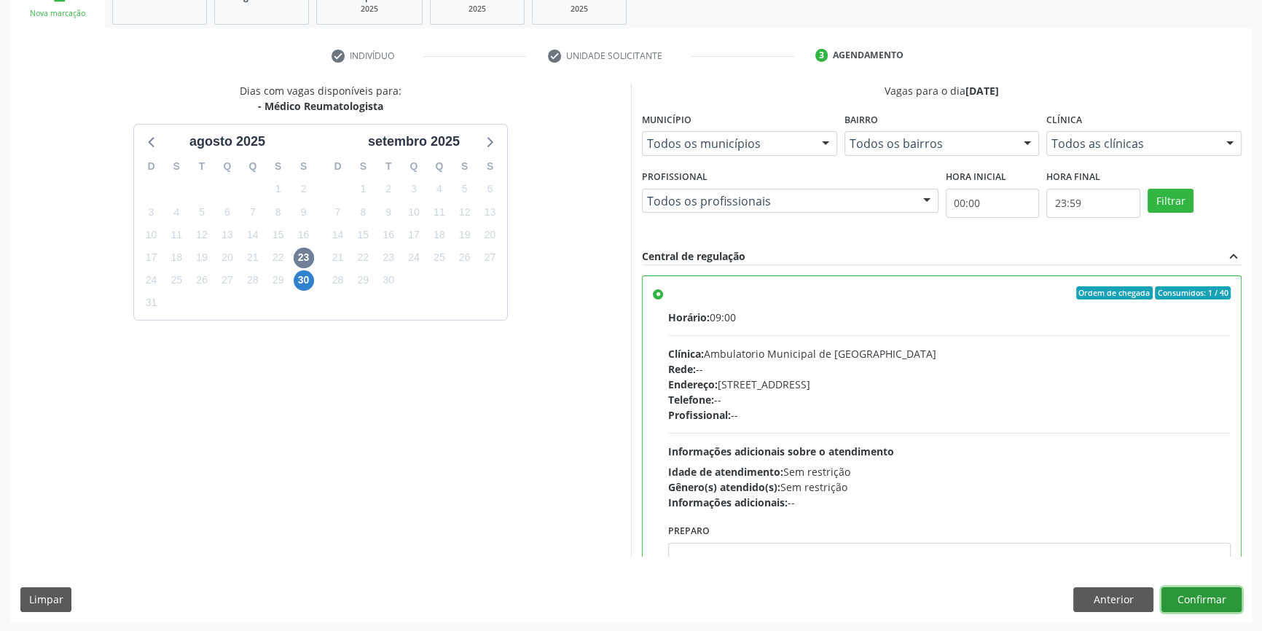
click at [1211, 592] on button "Confirmar" at bounding box center [1202, 599] width 80 height 25
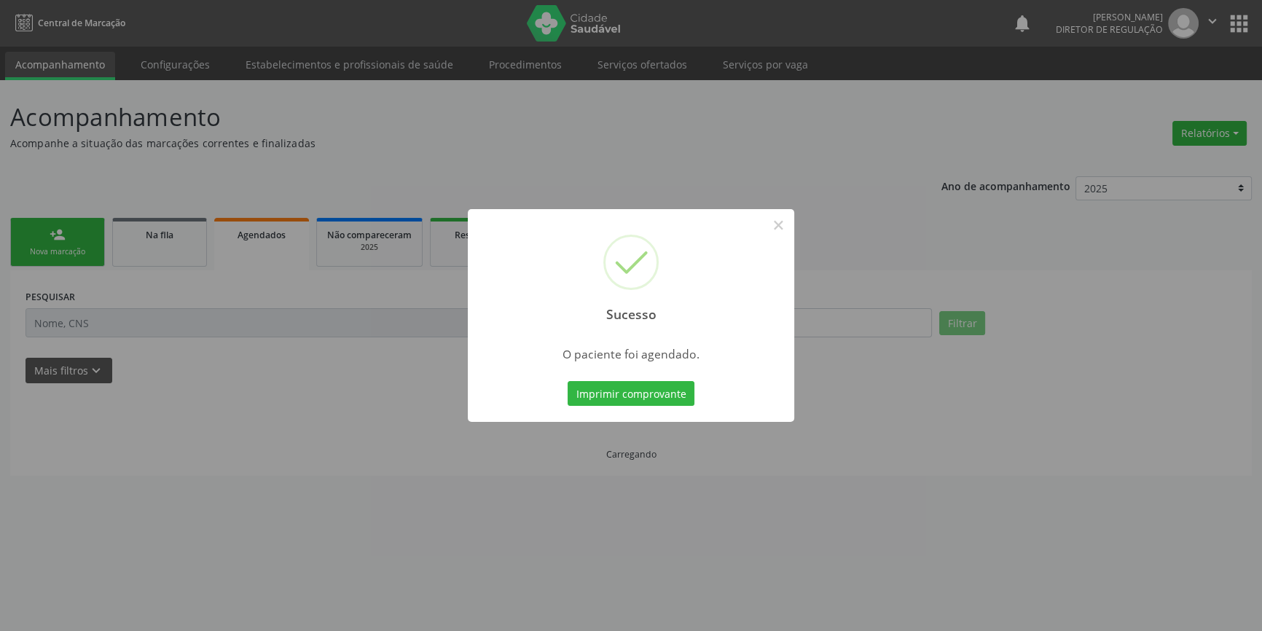
scroll to position [0, 0]
click at [654, 391] on button "Imprimir comprovante" at bounding box center [636, 393] width 127 height 25
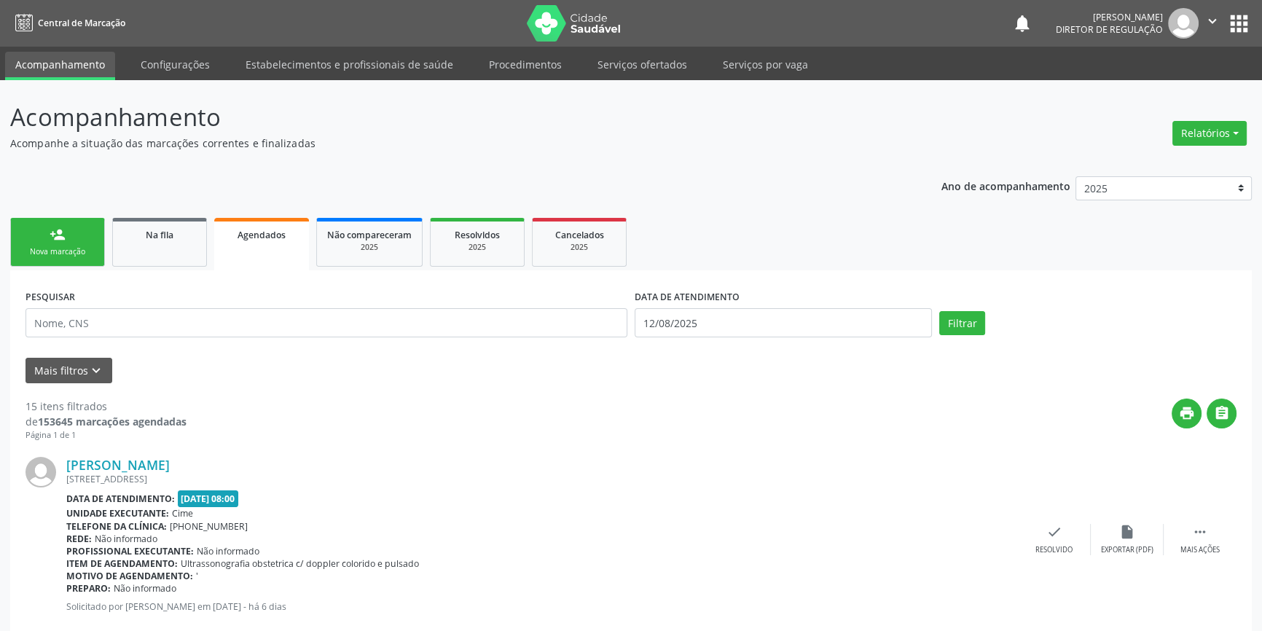
click at [70, 251] on div "Nova marcação" at bounding box center [57, 251] width 73 height 11
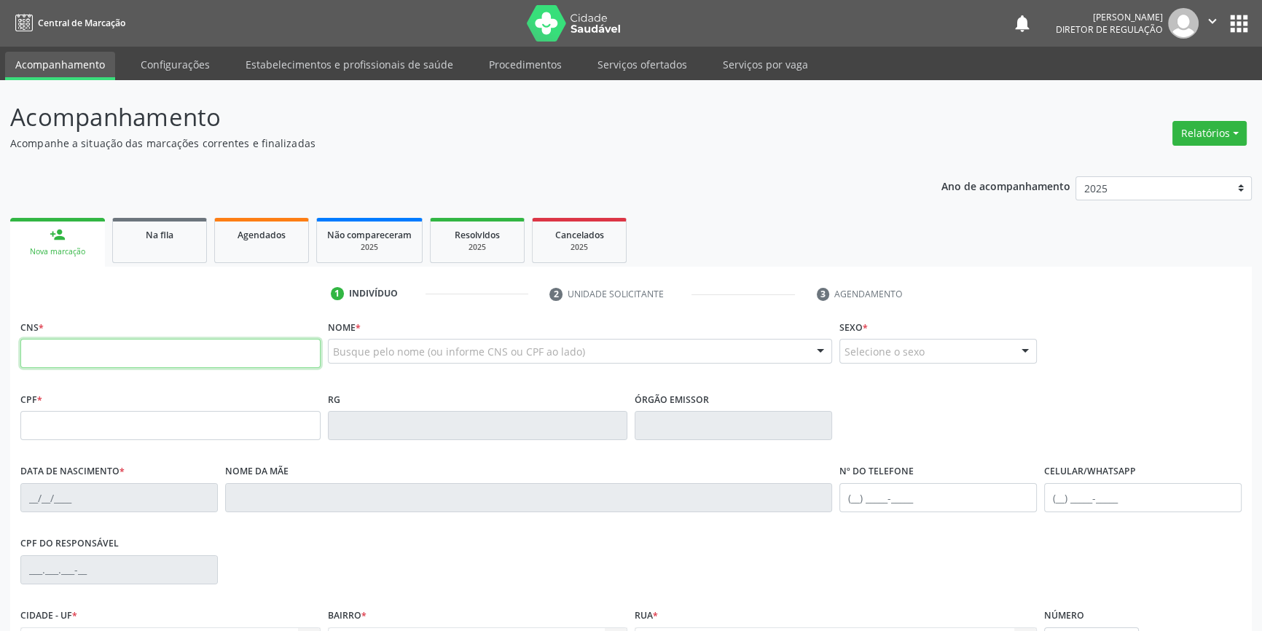
click at [108, 362] on input "text" at bounding box center [170, 353] width 300 height 29
type input "706 5063 0074 5898"
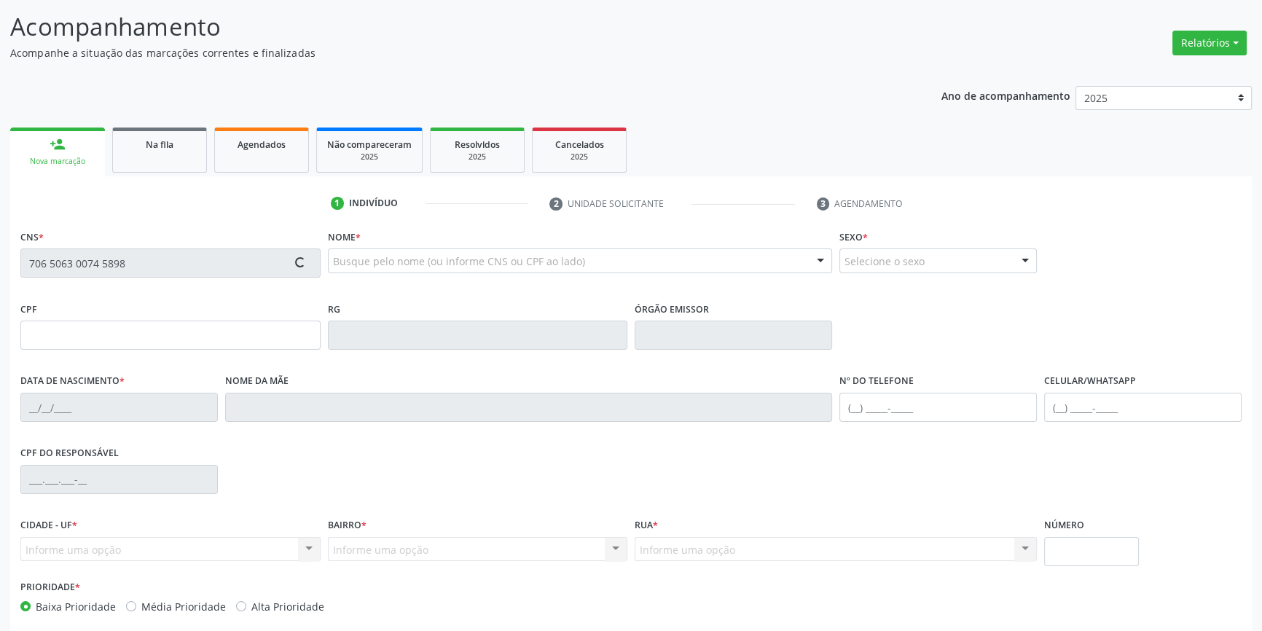
scroll to position [158, 0]
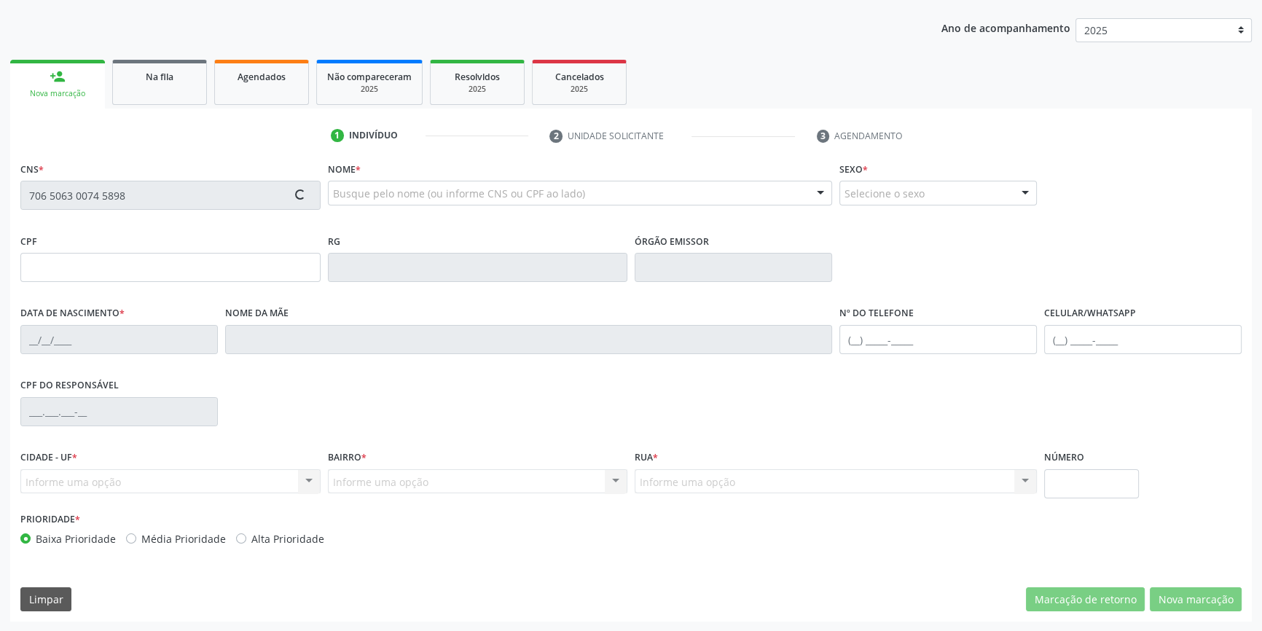
type input "10/10/1967"
type input "(87) 98829-9905"
type input "(87) 98827-9262"
type input "S/N"
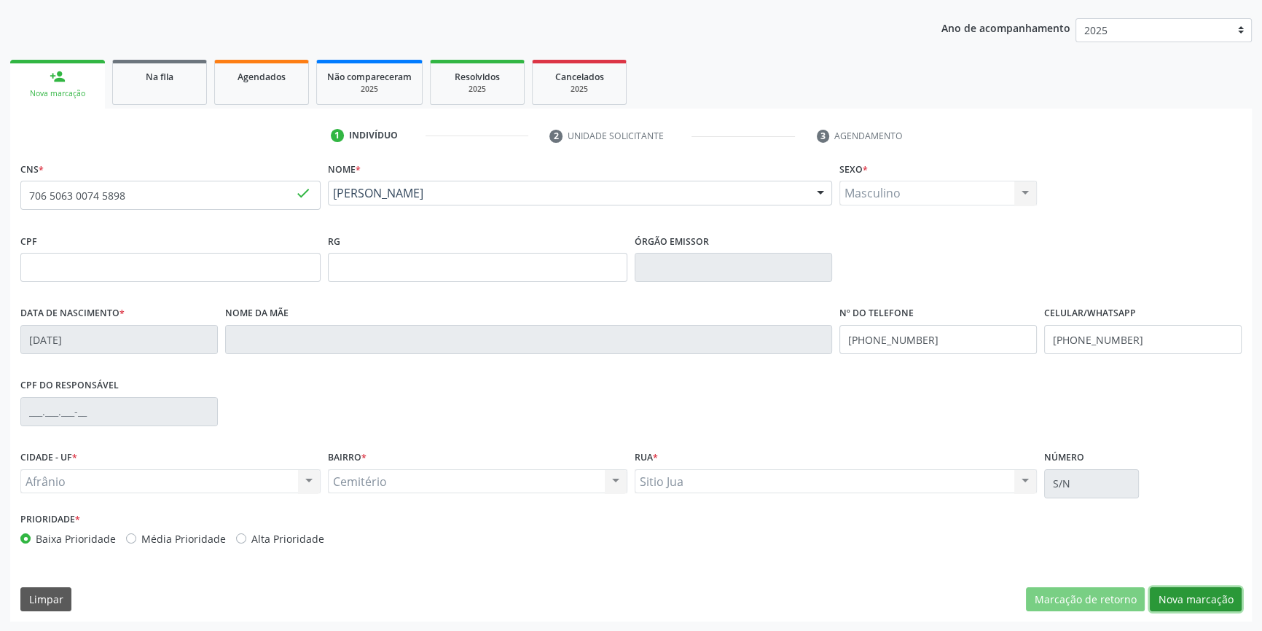
click at [1181, 603] on button "Nova marcação" at bounding box center [1196, 599] width 92 height 25
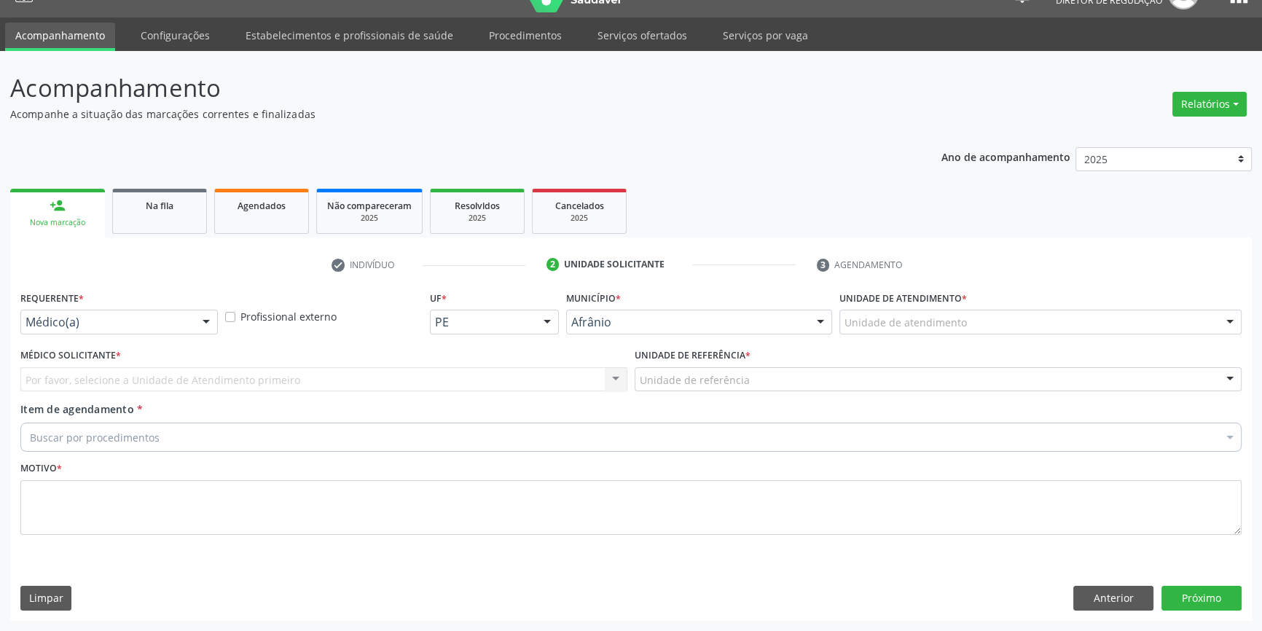
scroll to position [28, 0]
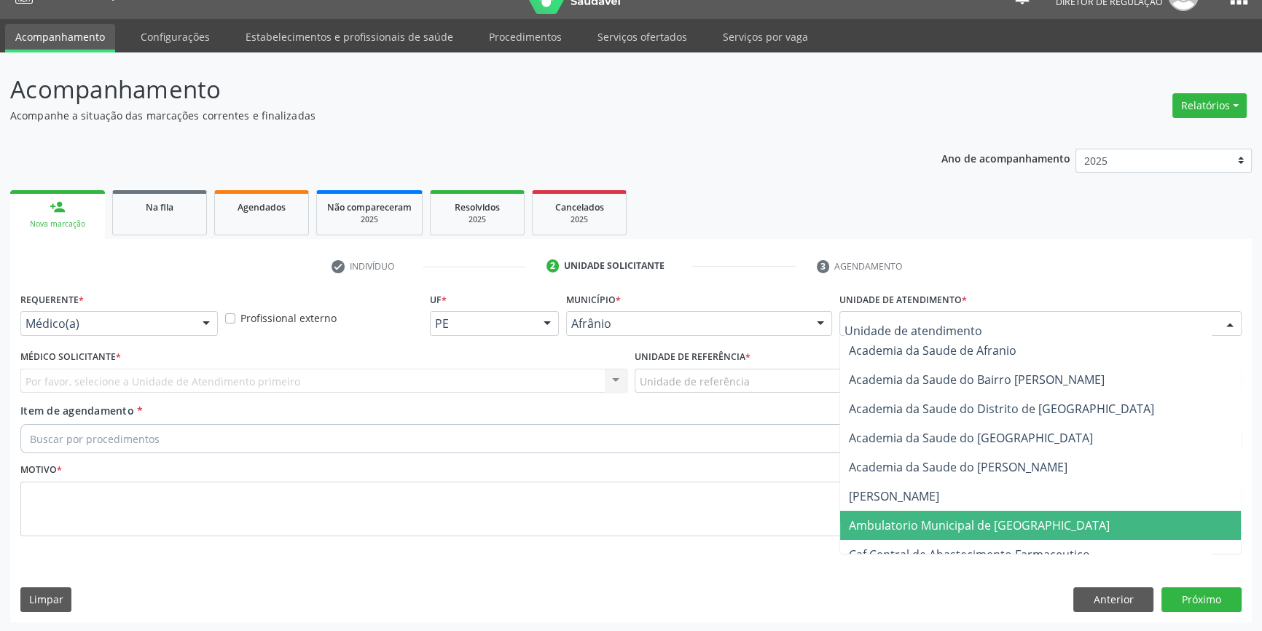
click at [991, 517] on span "Ambulatorio Municipal de [GEOGRAPHIC_DATA]" at bounding box center [979, 525] width 261 height 16
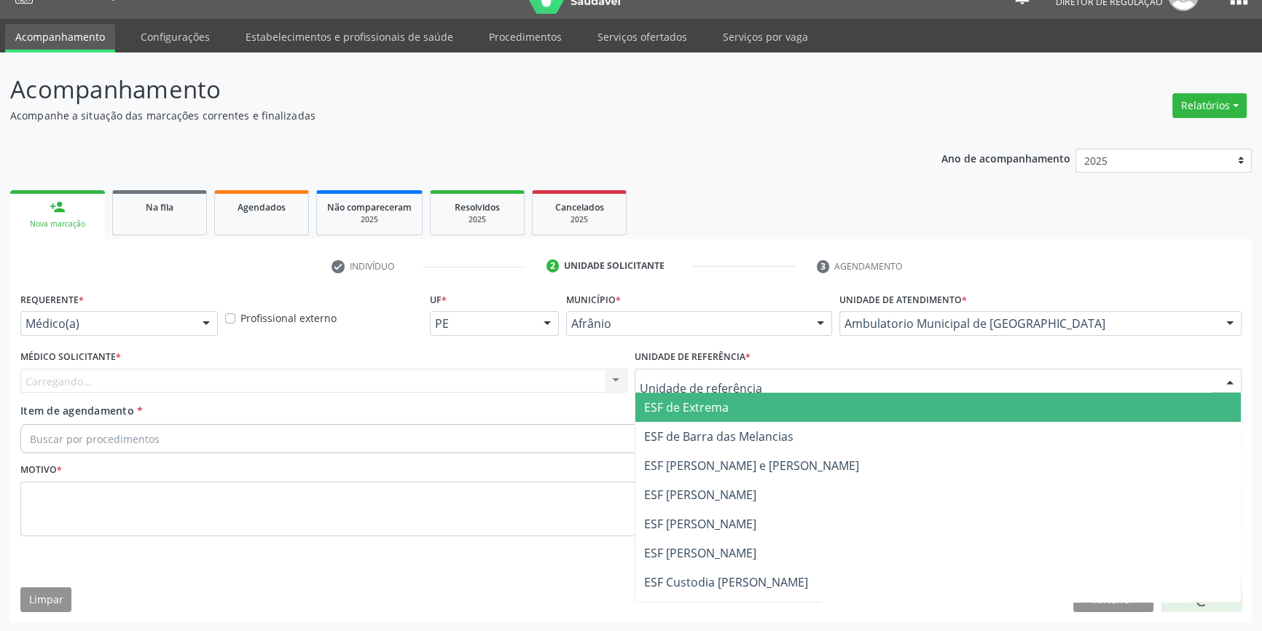
drag, startPoint x: 802, startPoint y: 383, endPoint x: 780, endPoint y: 396, distance: 25.1
click at [801, 383] on div at bounding box center [938, 381] width 607 height 25
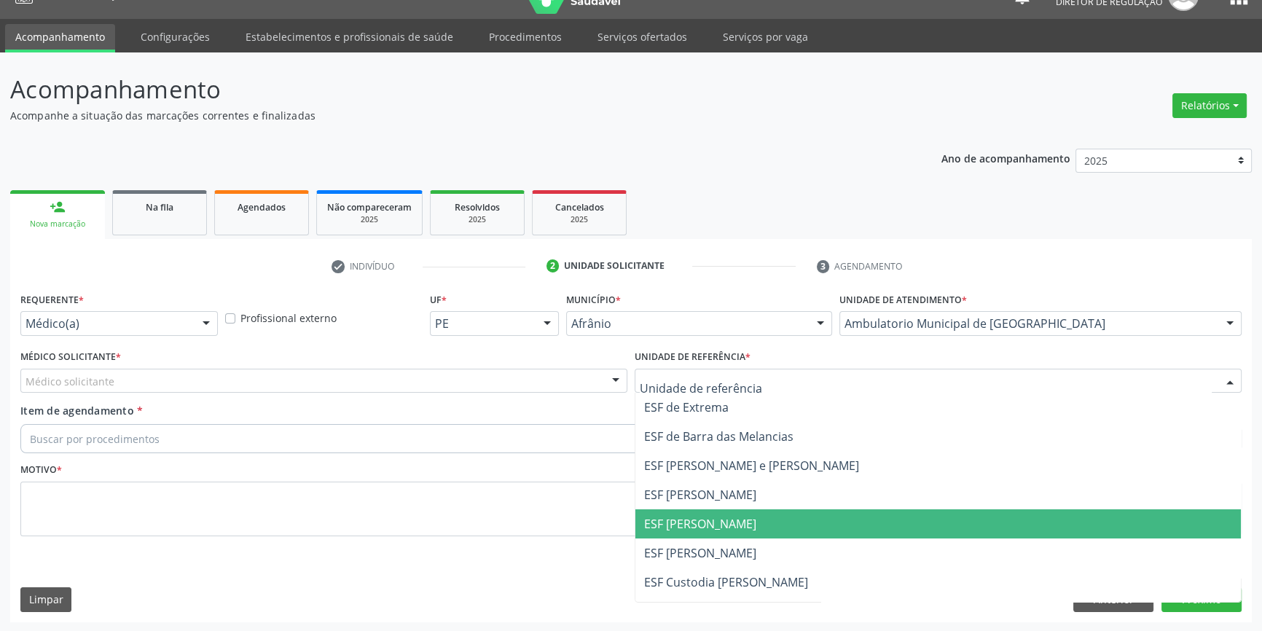
click at [689, 532] on span "ESF [PERSON_NAME]" at bounding box center [938, 523] width 606 height 29
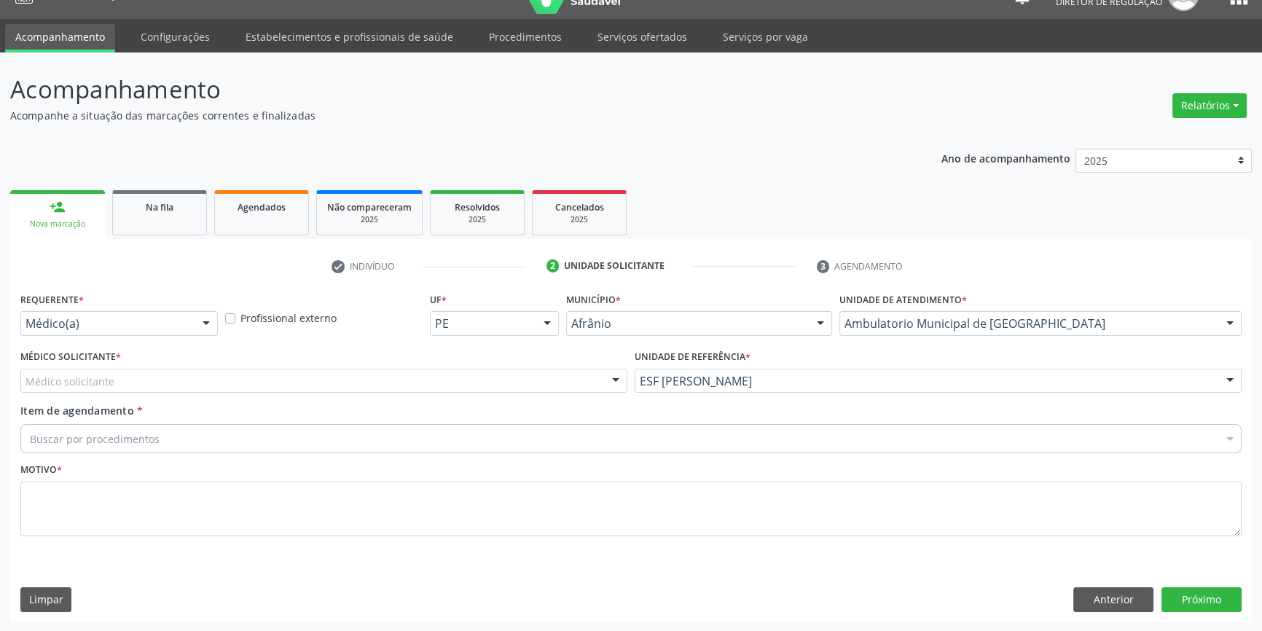
click at [141, 381] on div "Médico solicitante" at bounding box center [323, 381] width 607 height 25
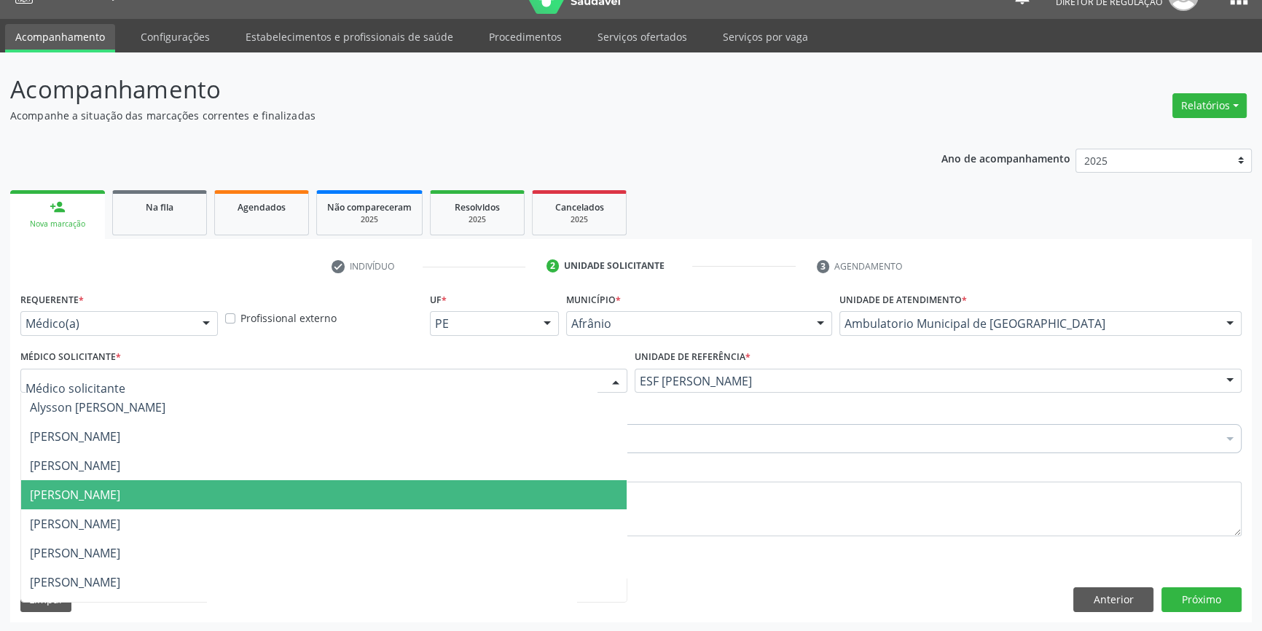
click at [101, 482] on span "[PERSON_NAME]" at bounding box center [324, 494] width 606 height 29
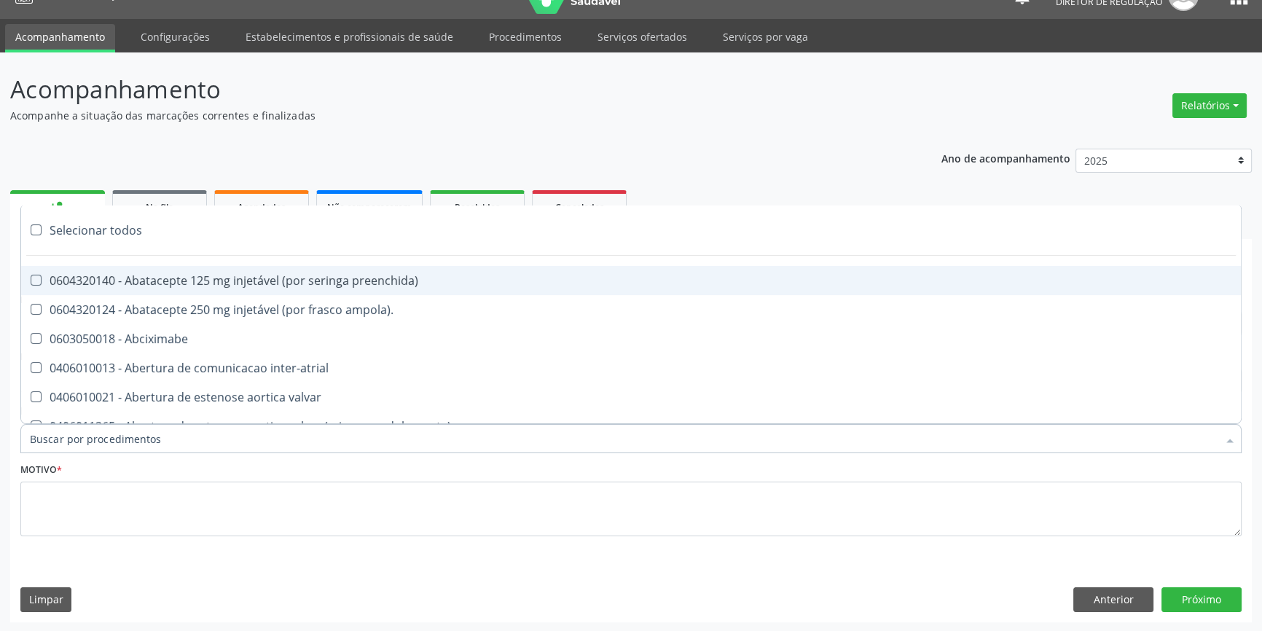
paste input "REUMATOLO"
type input "REUMATOLO"
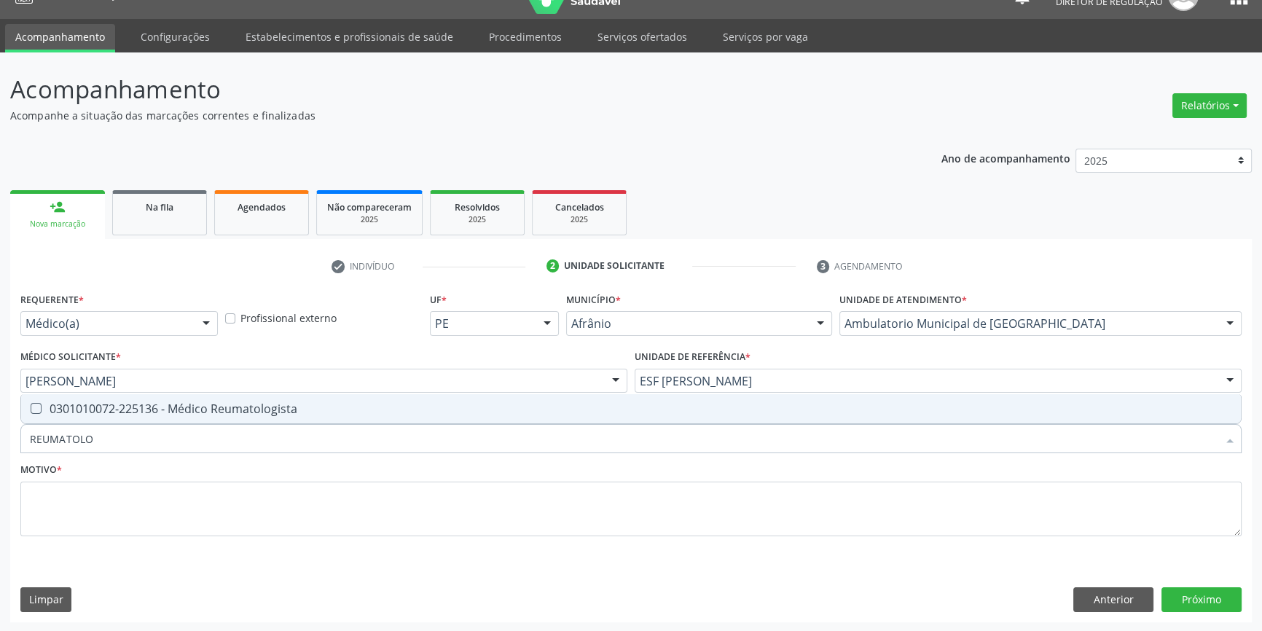
click at [141, 410] on div "0301010072-225136 - Médico Reumatologista" at bounding box center [631, 409] width 1202 height 12
checkbox Reumatologista "true"
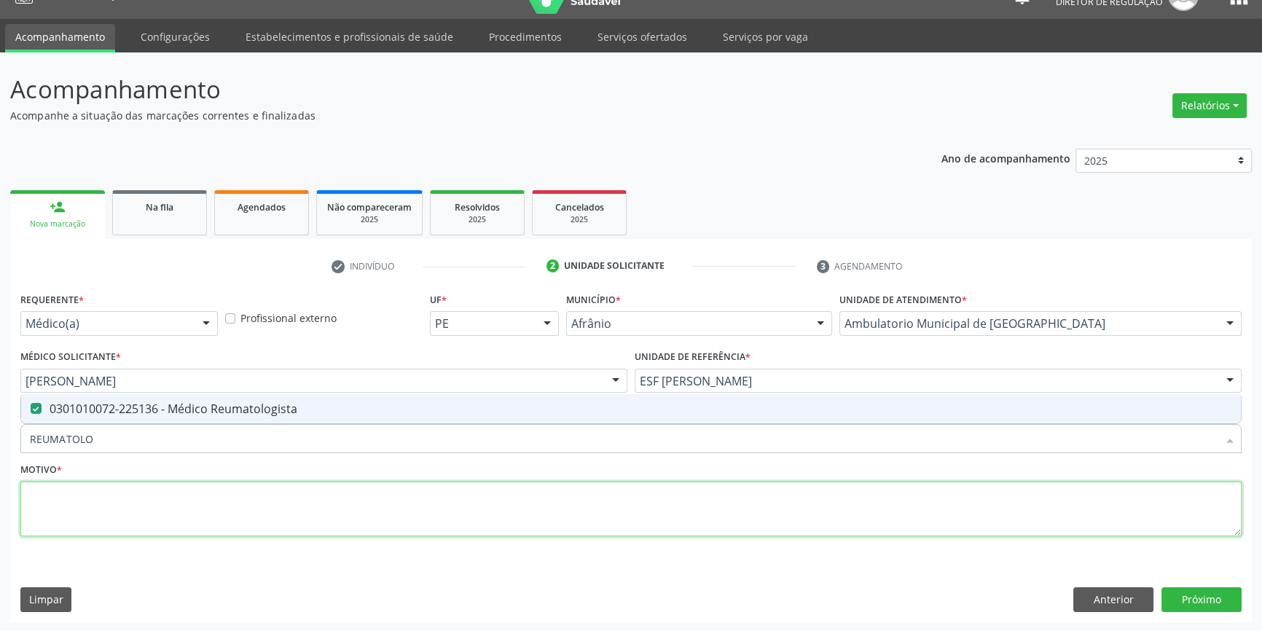
click at [101, 495] on textarea at bounding box center [630, 509] width 1221 height 55
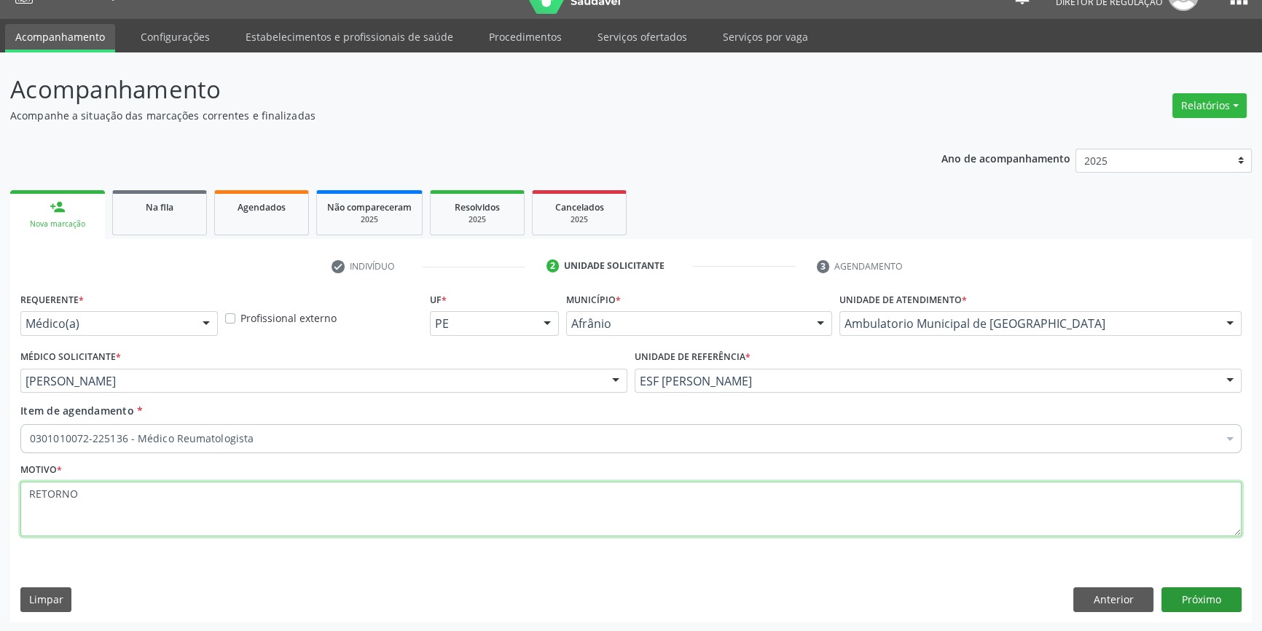
type textarea "RETORNO"
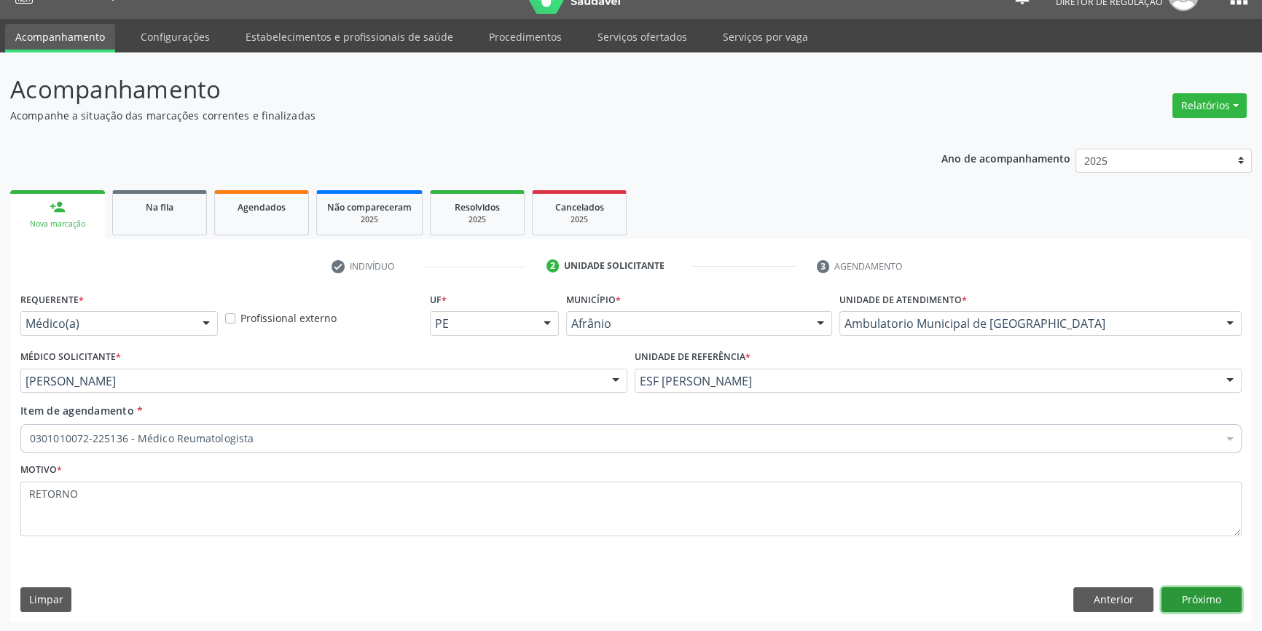
click at [1209, 600] on button "Próximo" at bounding box center [1202, 599] width 80 height 25
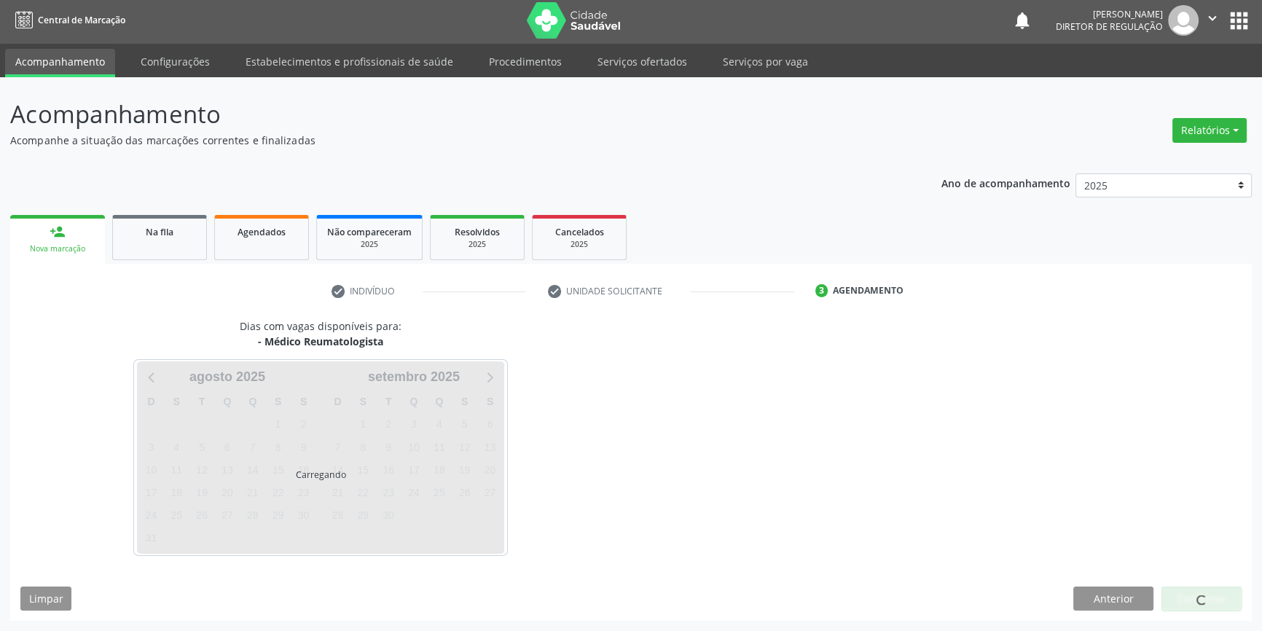
scroll to position [1, 0]
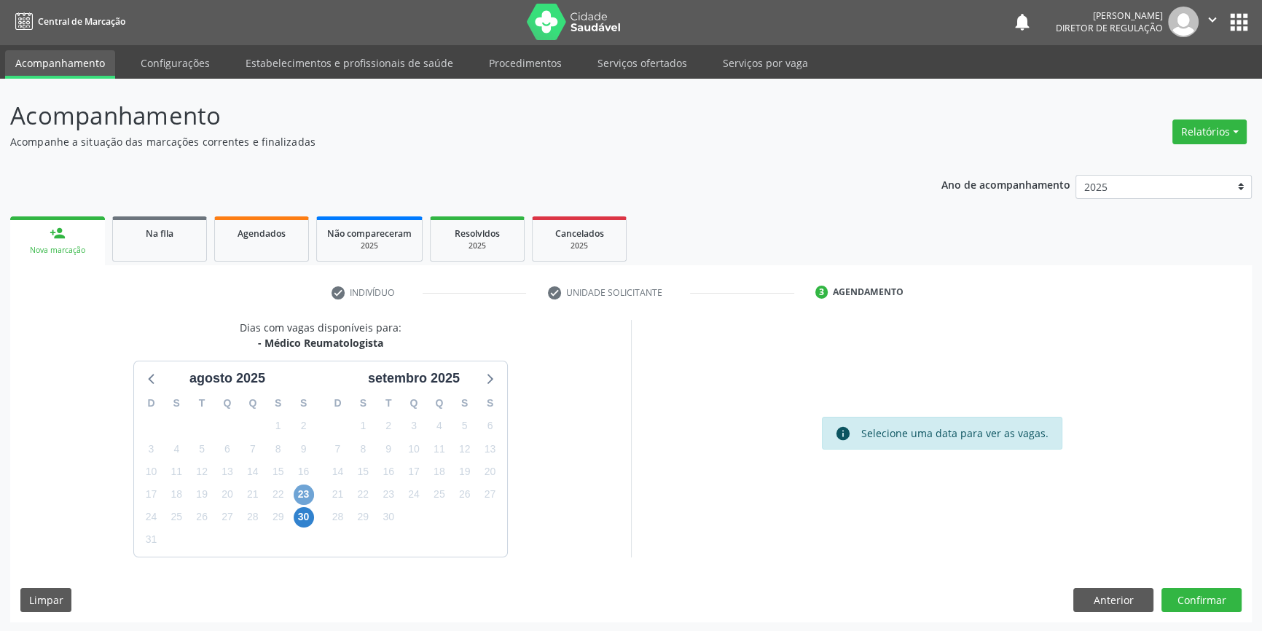
click at [305, 485] on span "23" at bounding box center [304, 495] width 20 height 20
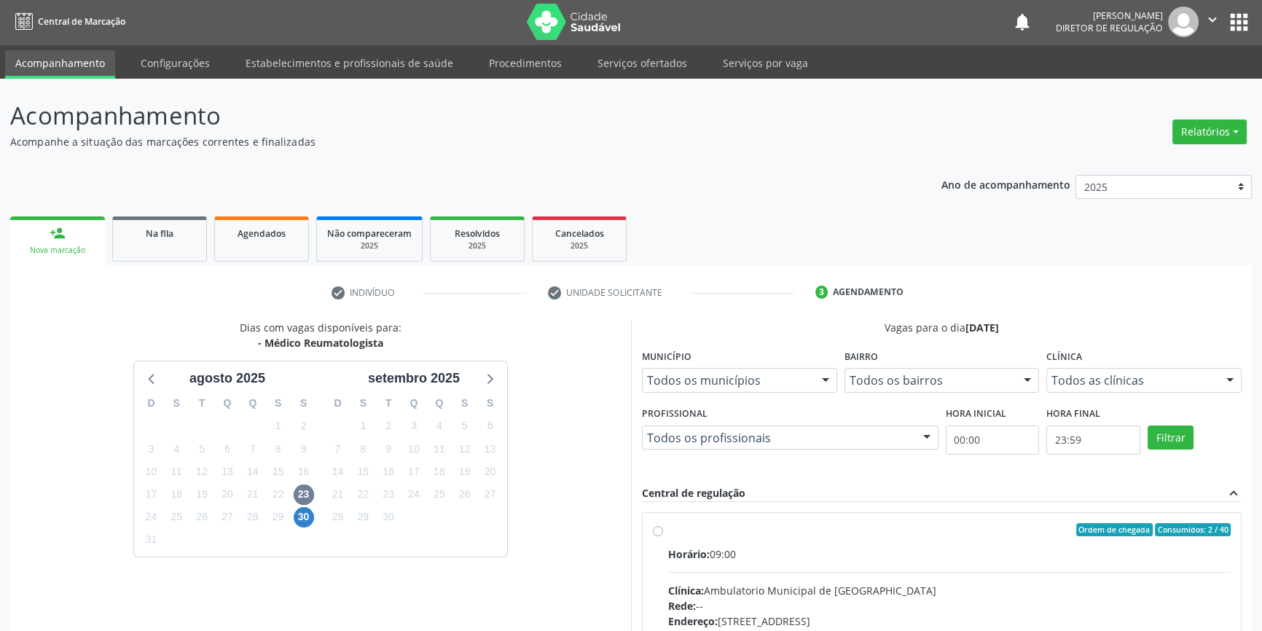
click at [692, 542] on label "Ordem de chegada Consumidos: 2 / 40 Horário: 09:00 Clínica: Ambulatorio Municip…" at bounding box center [949, 635] width 563 height 224
click at [663, 536] on input "Ordem de chegada Consumidos: 2 / 40 Horário: 09:00 Clínica: Ambulatorio Municip…" at bounding box center [658, 529] width 10 height 13
radio input "true"
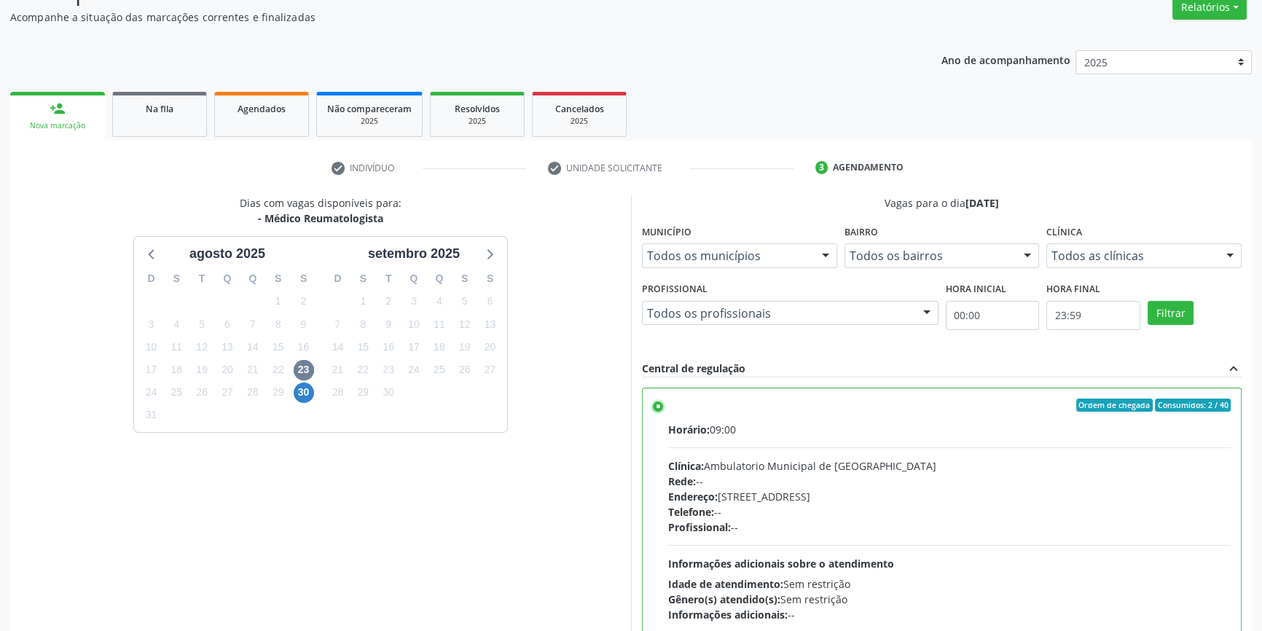
scroll to position [238, 0]
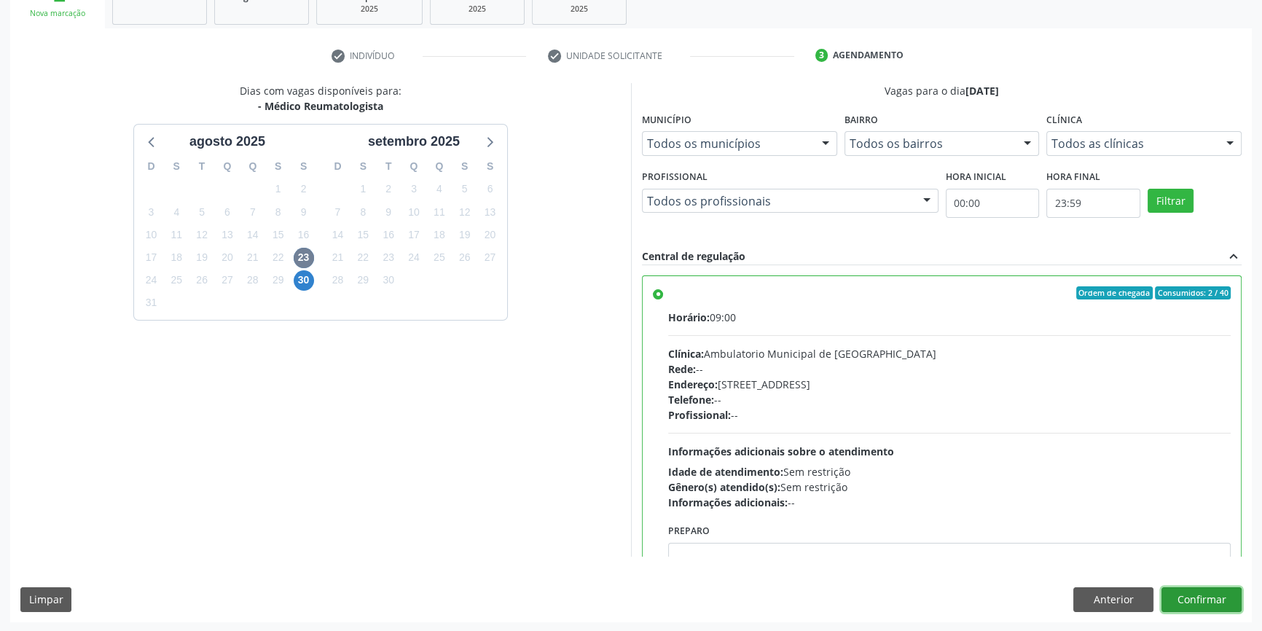
click at [1219, 594] on button "Confirmar" at bounding box center [1202, 599] width 80 height 25
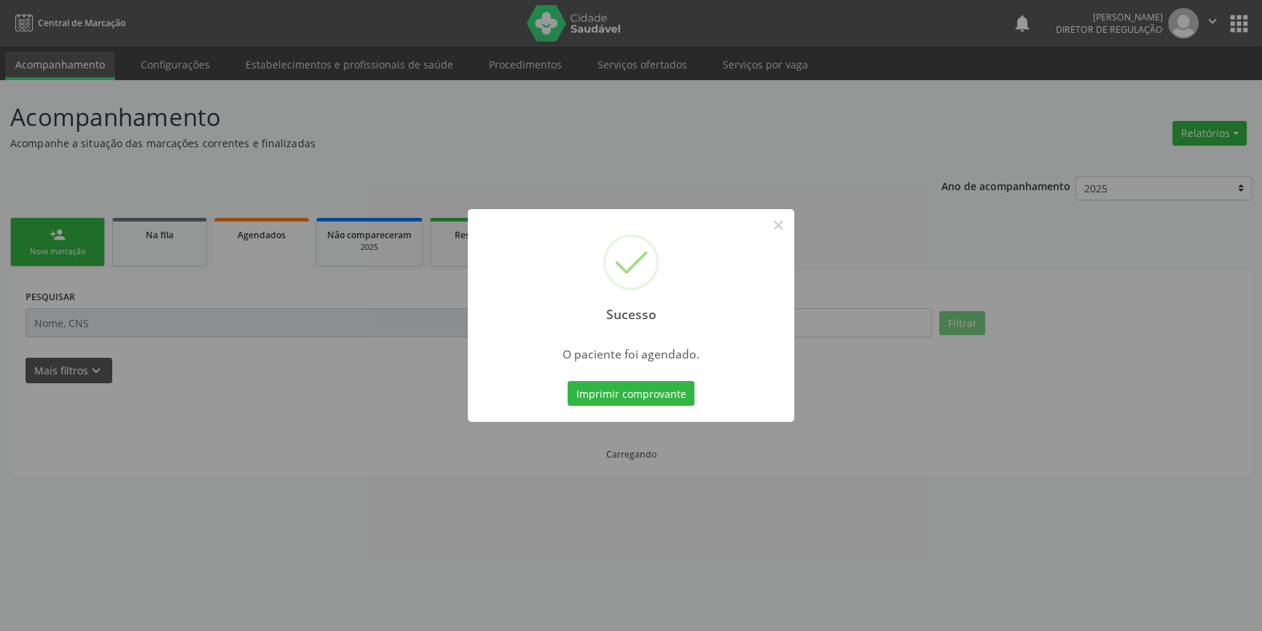
scroll to position [0, 0]
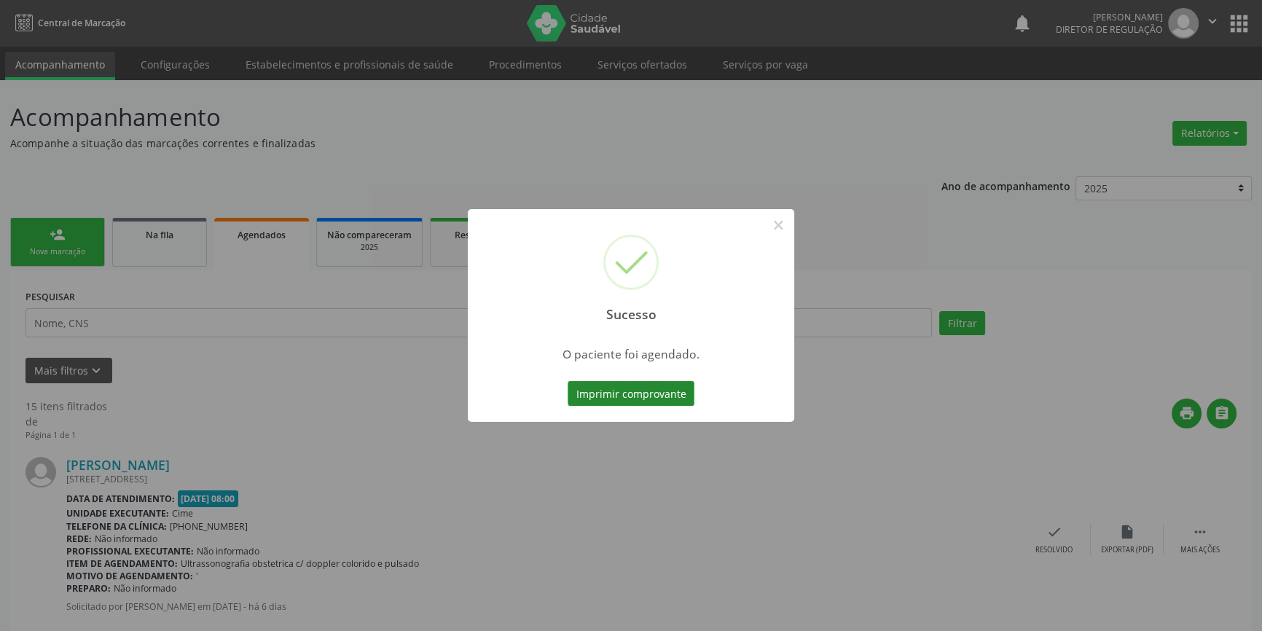
click at [656, 388] on button "Imprimir comprovante" at bounding box center [631, 393] width 127 height 25
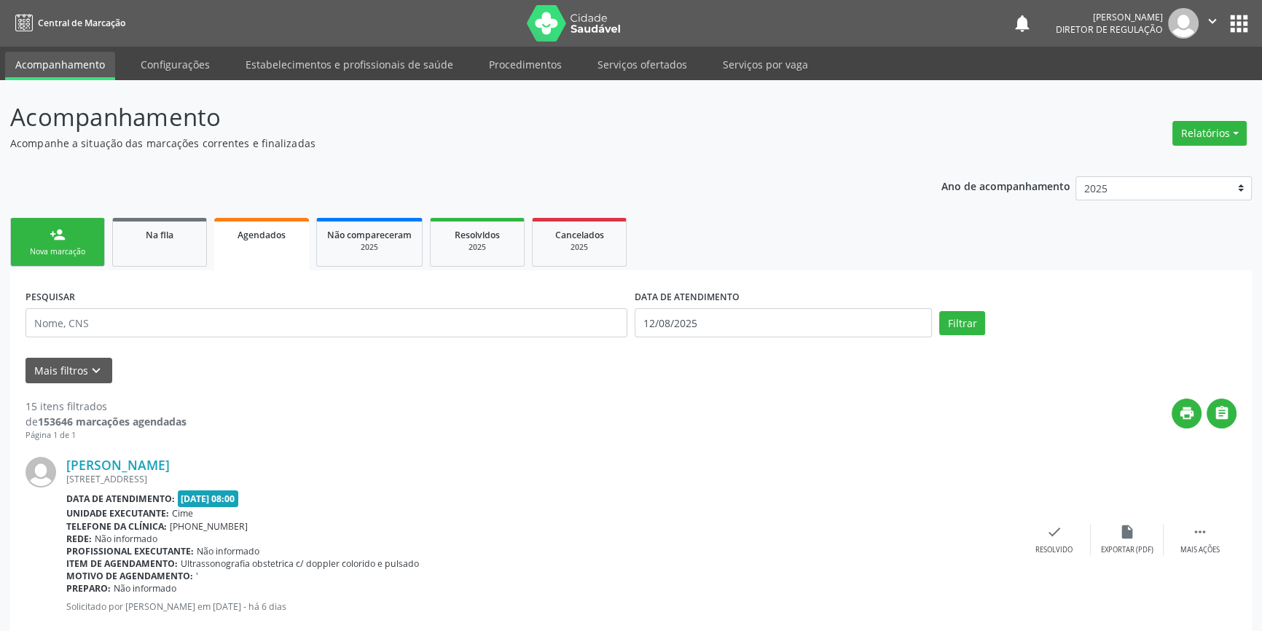
click at [68, 219] on link "person_add Nova marcação" at bounding box center [57, 242] width 95 height 49
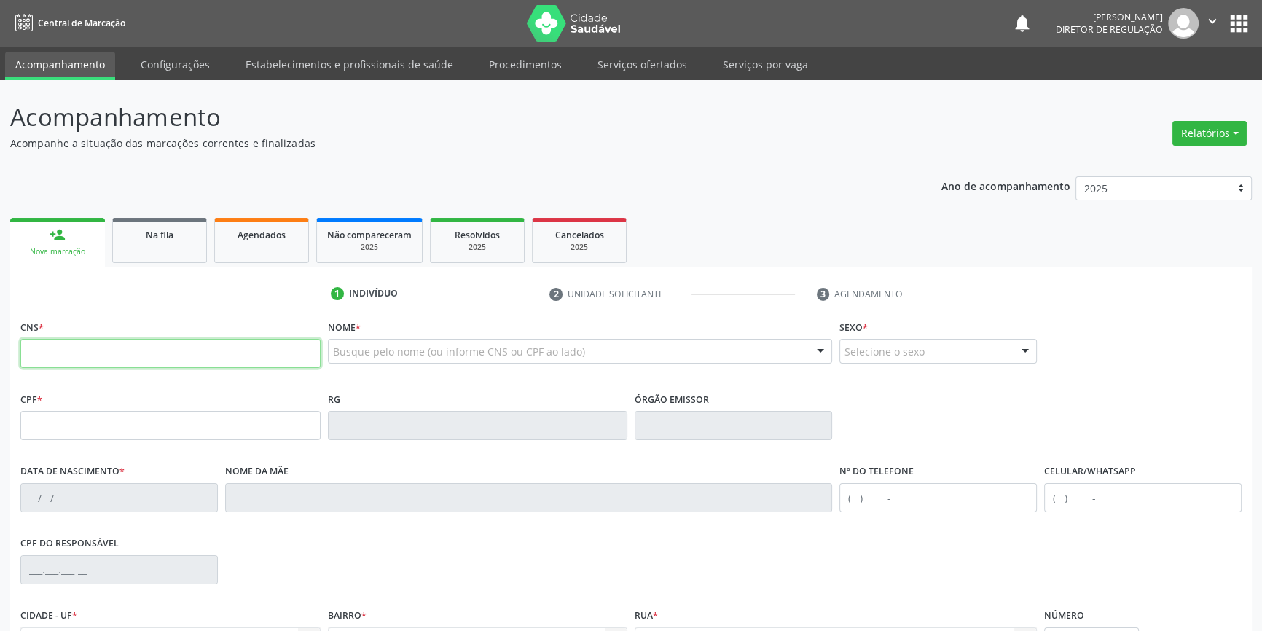
click at [102, 342] on input "text" at bounding box center [170, 353] width 300 height 29
type input "708 0063 1124 8026"
type input "749.069.094-34"
type input "23/01/1966"
type input "Maria Luzia de Brito"
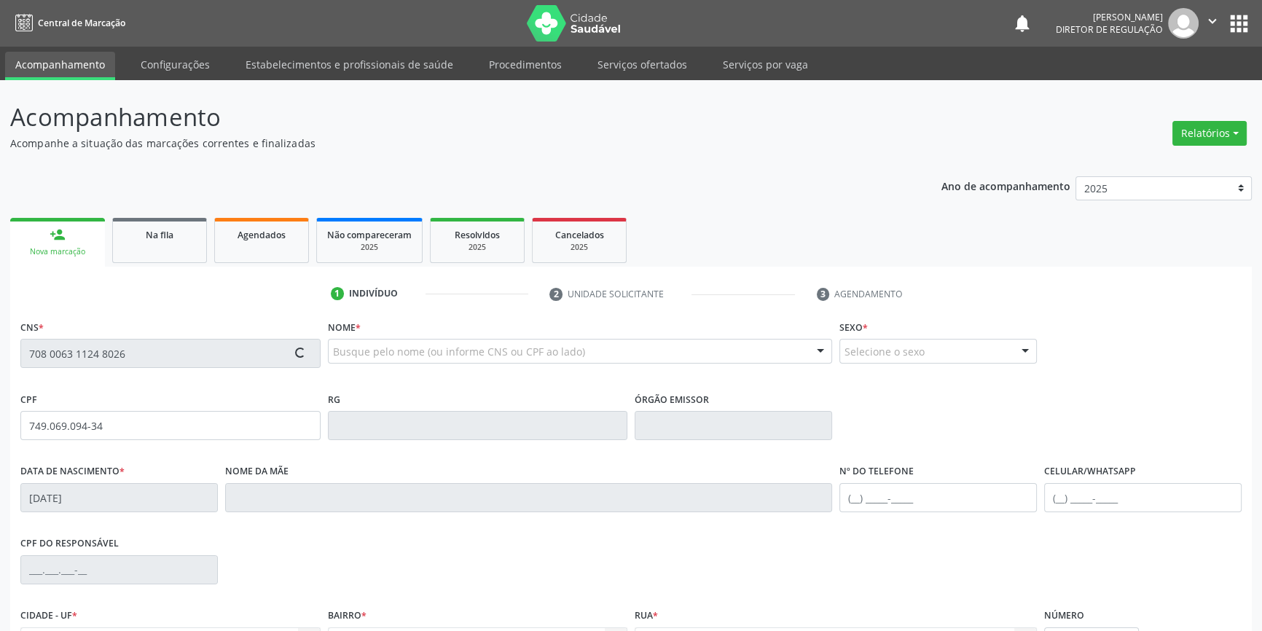
type input "(87) 98824-6448"
type input "170.193.114-15"
type input "94"
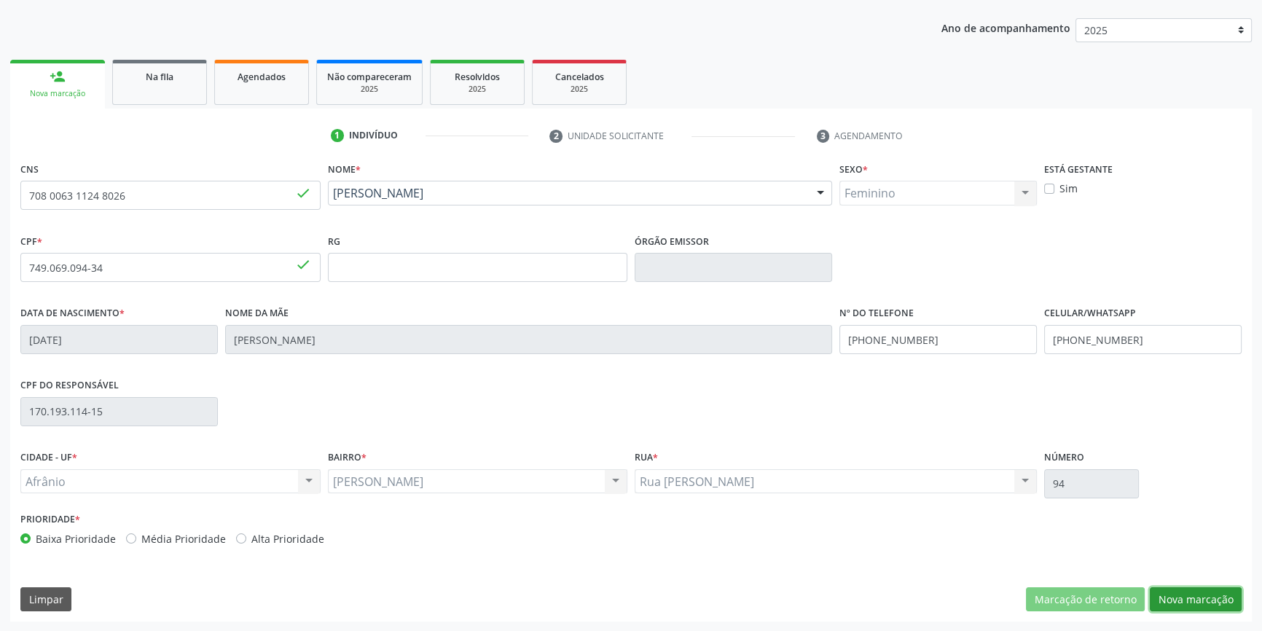
click at [1221, 590] on button "Nova marcação" at bounding box center [1196, 599] width 92 height 25
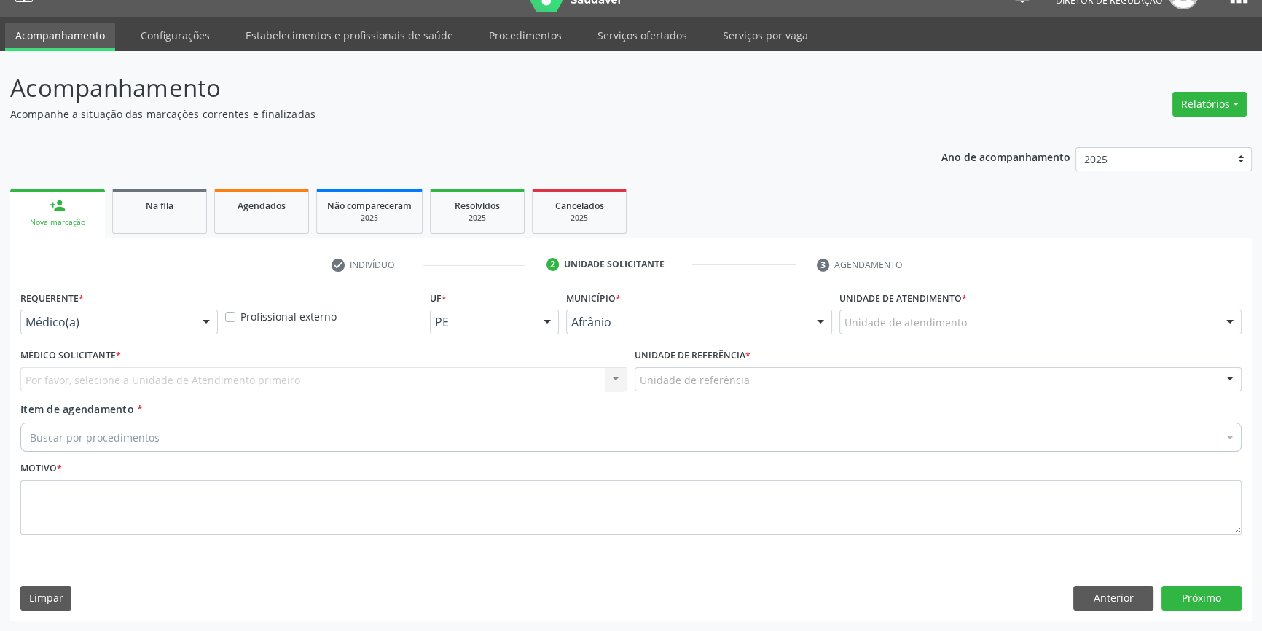
scroll to position [28, 0]
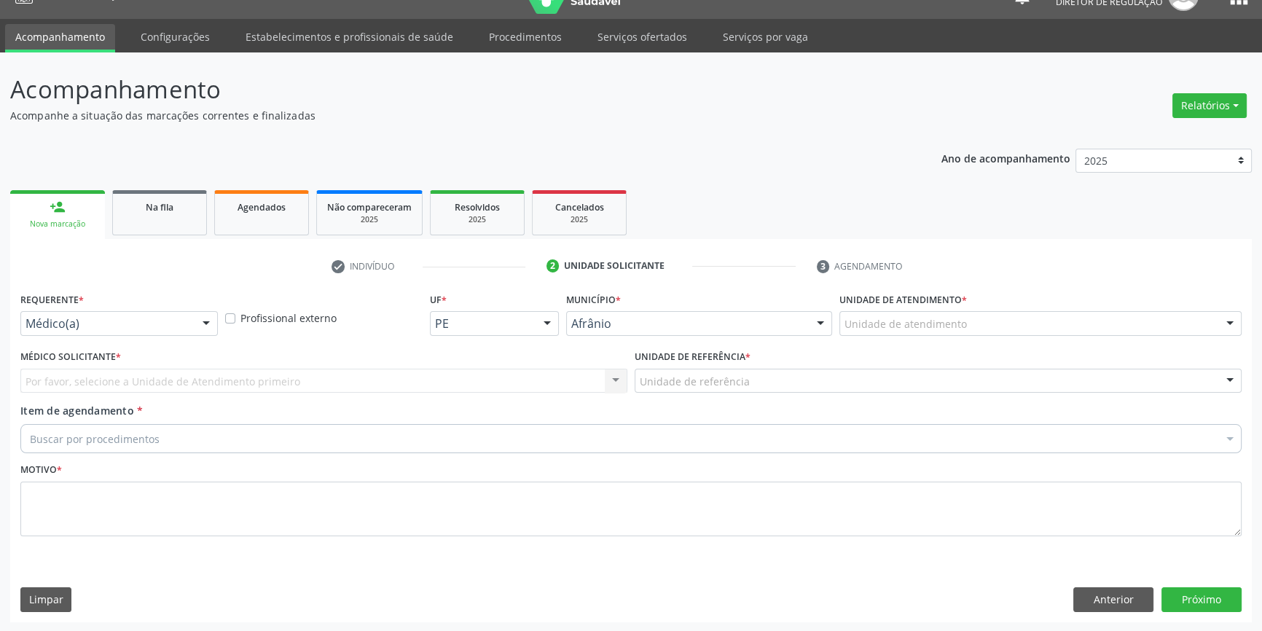
drag, startPoint x: 853, startPoint y: 297, endPoint x: 859, endPoint y: 309, distance: 13.7
click at [854, 300] on label "Unidade de atendimento *" at bounding box center [903, 300] width 128 height 23
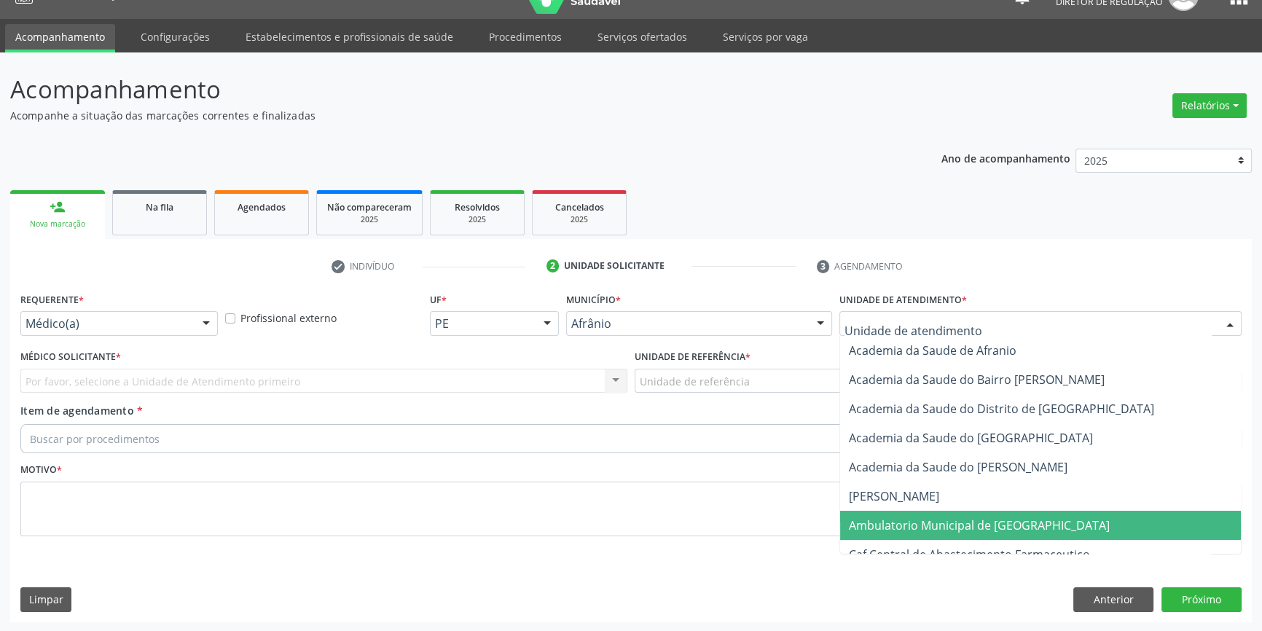
click at [956, 536] on span "Ambulatorio Municipal de [GEOGRAPHIC_DATA]" at bounding box center [1040, 525] width 401 height 29
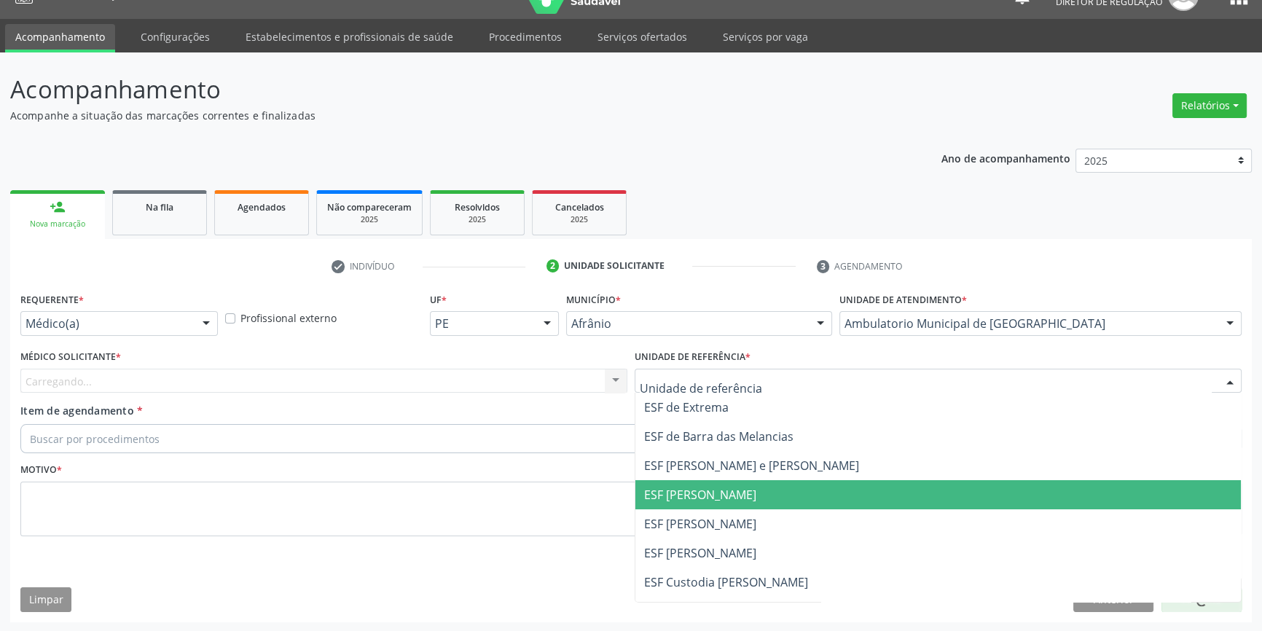
click at [716, 509] on span "ESF [PERSON_NAME]" at bounding box center [938, 523] width 606 height 29
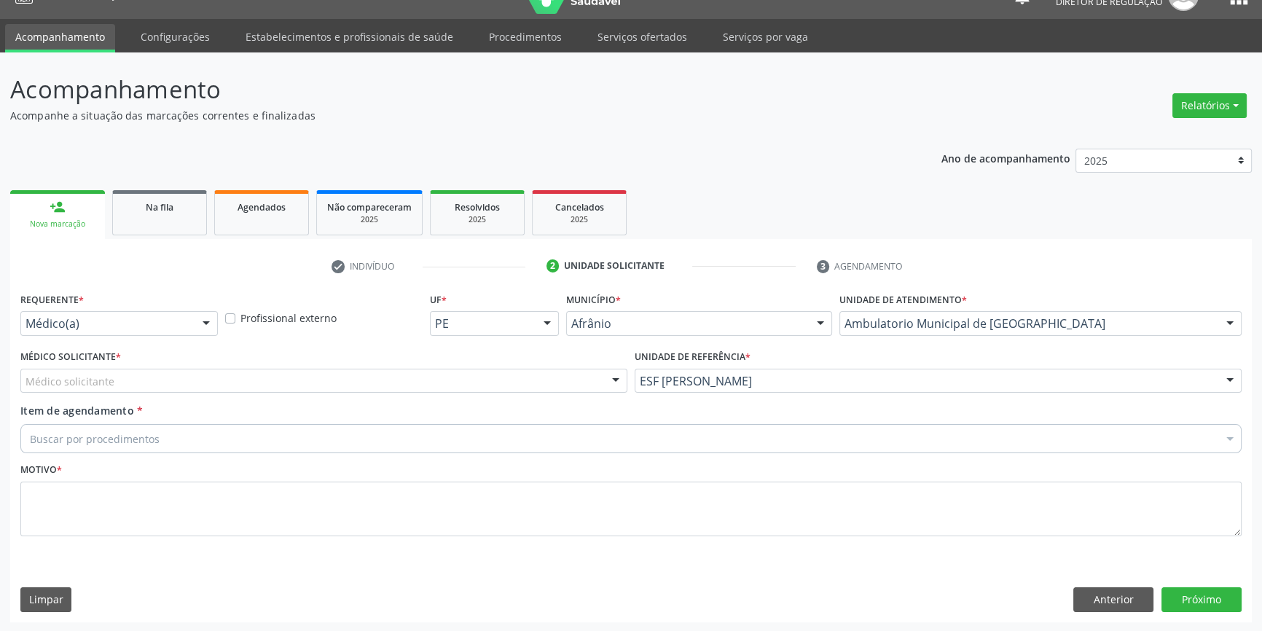
drag, startPoint x: 416, startPoint y: 386, endPoint x: 363, endPoint y: 391, distance: 53.4
click at [415, 386] on div "Médico solicitante" at bounding box center [323, 381] width 607 height 25
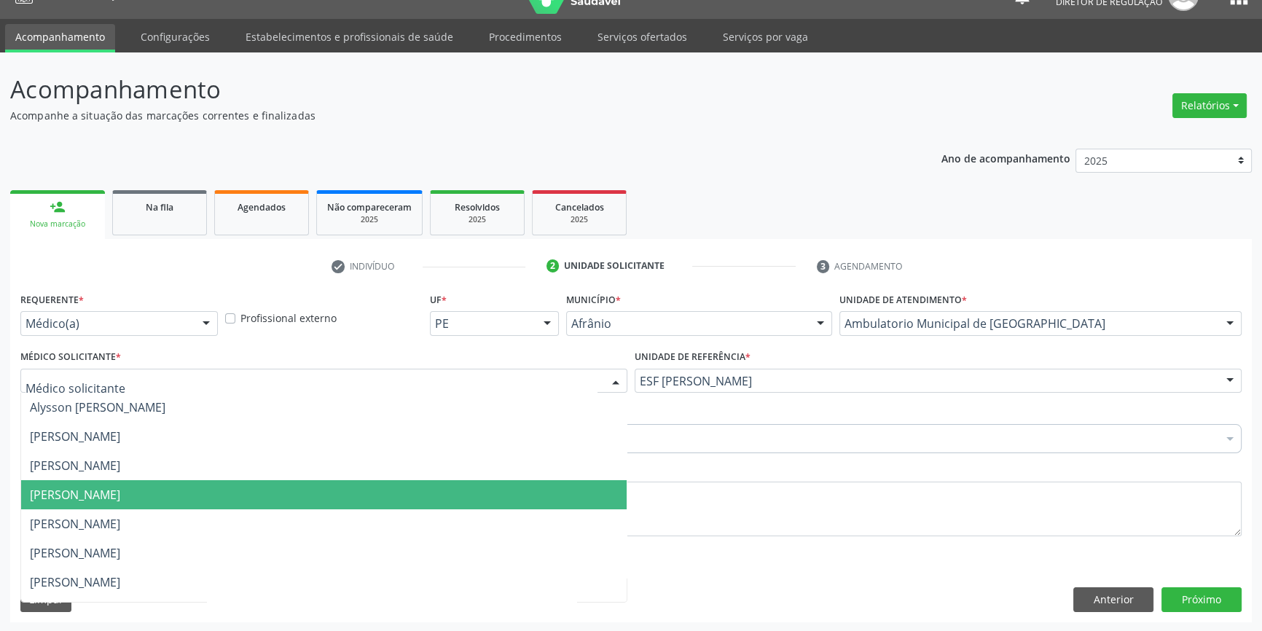
click at [120, 489] on span "[PERSON_NAME]" at bounding box center [75, 495] width 90 height 16
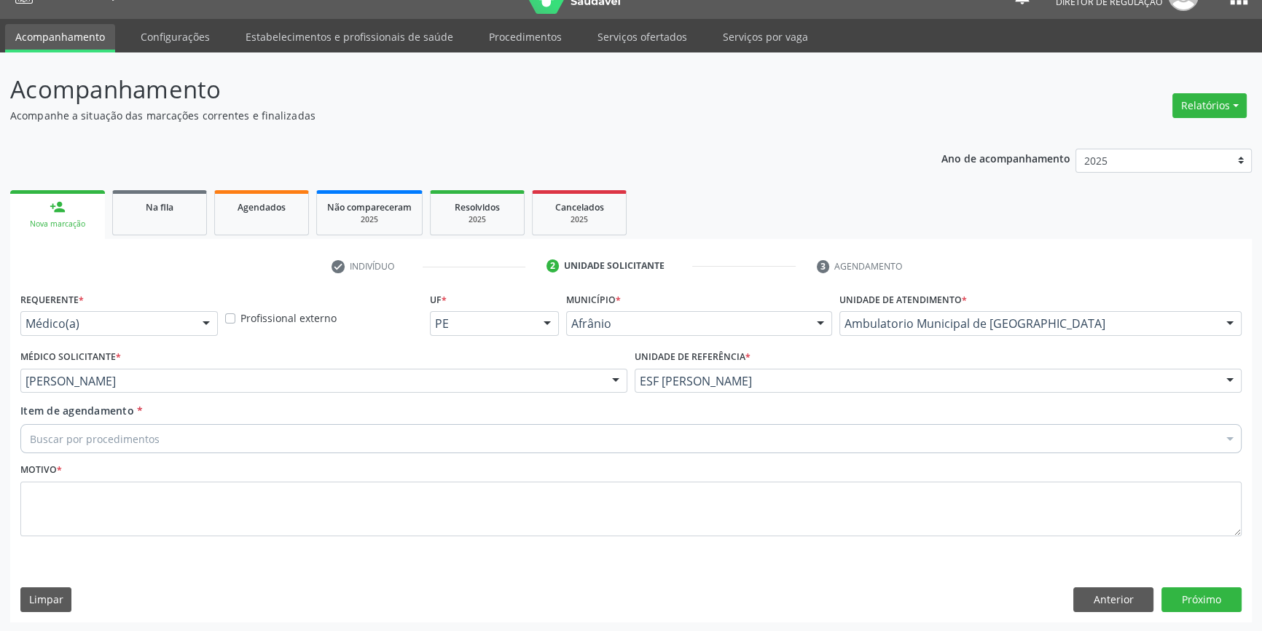
click at [170, 439] on div "Buscar por procedimentos" at bounding box center [630, 438] width 1221 height 29
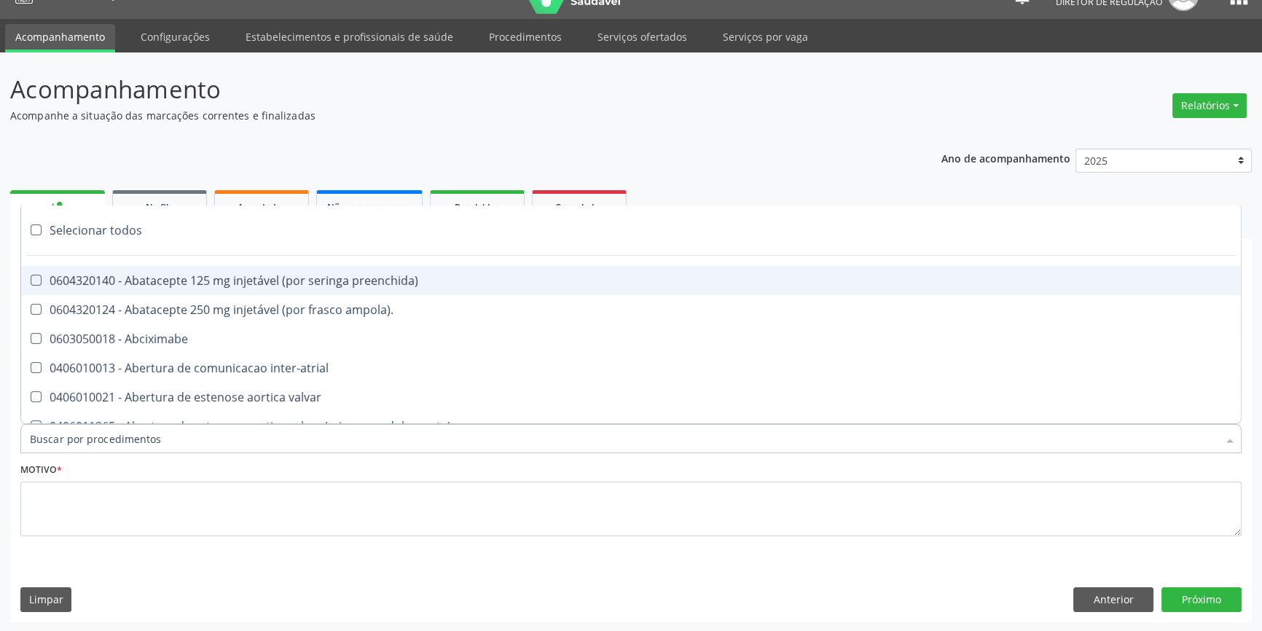
paste input "REUMATOLO"
type input "REUMATOLO"
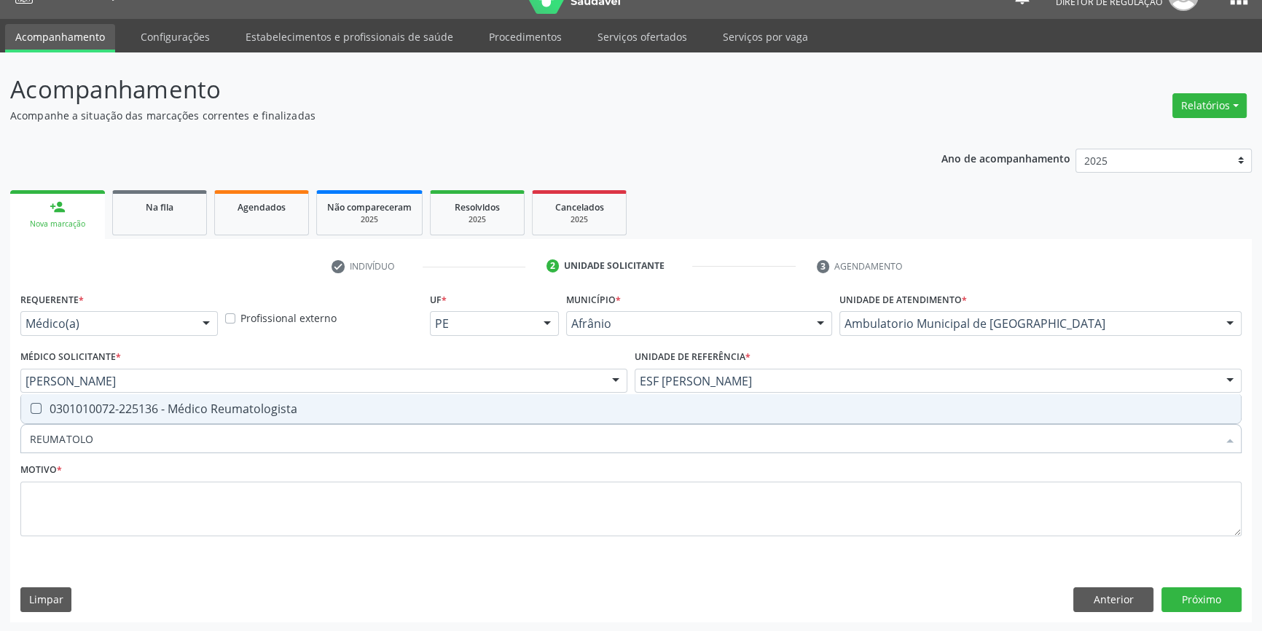
click at [192, 408] on div "0301010072-225136 - Médico Reumatologista" at bounding box center [631, 409] width 1202 height 12
checkbox Reumatologista "true"
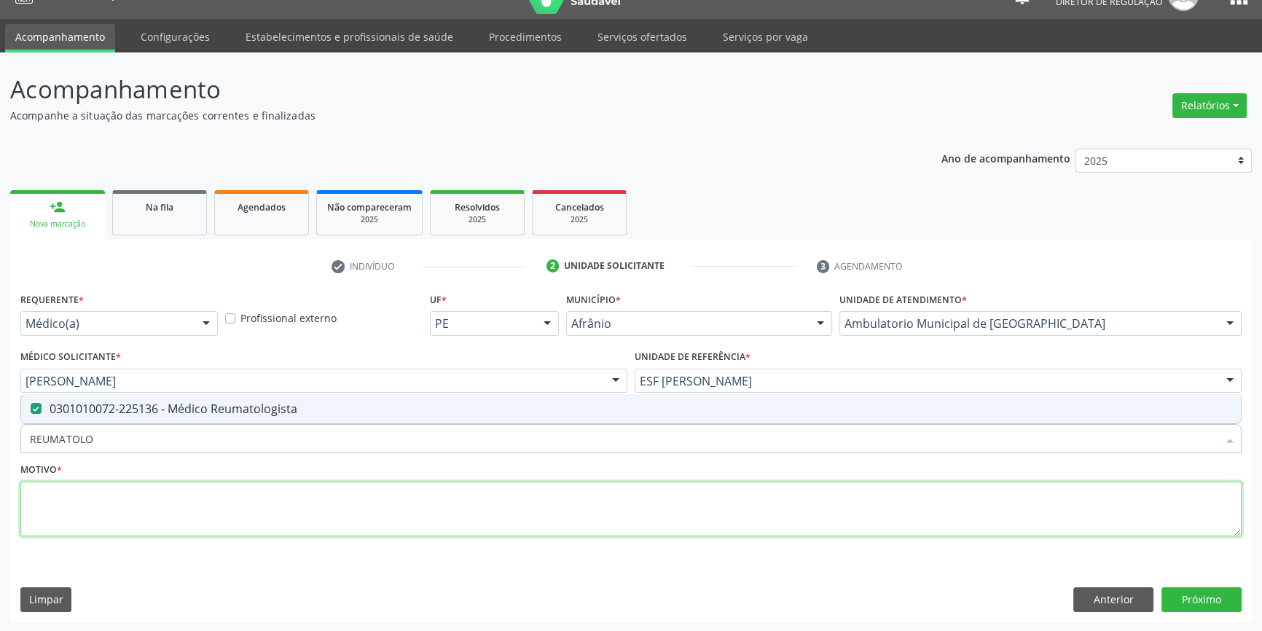
click at [152, 482] on textarea at bounding box center [630, 509] width 1221 height 55
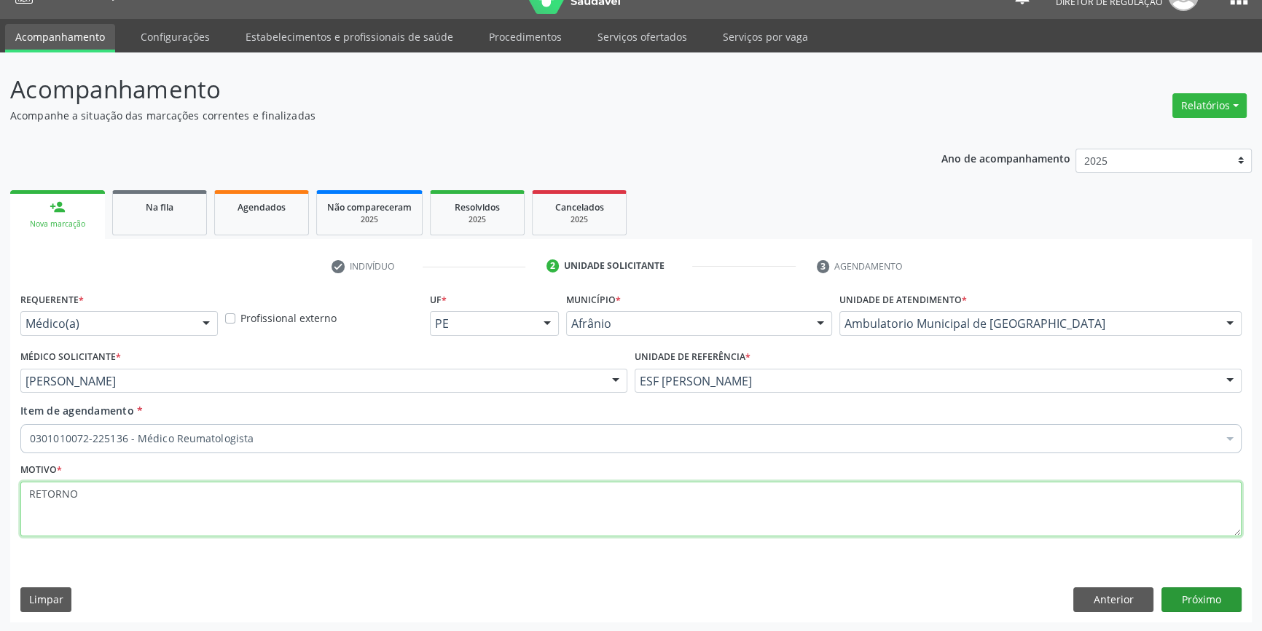
type textarea "RETORNO"
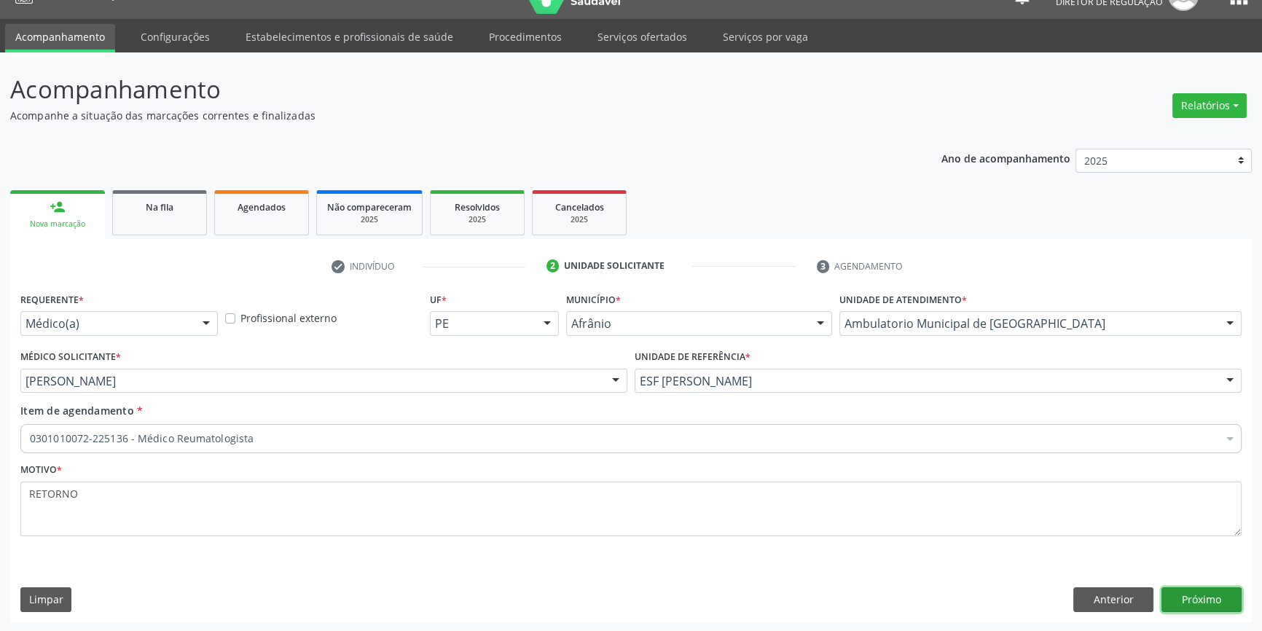
click at [1198, 592] on button "Próximo" at bounding box center [1202, 599] width 80 height 25
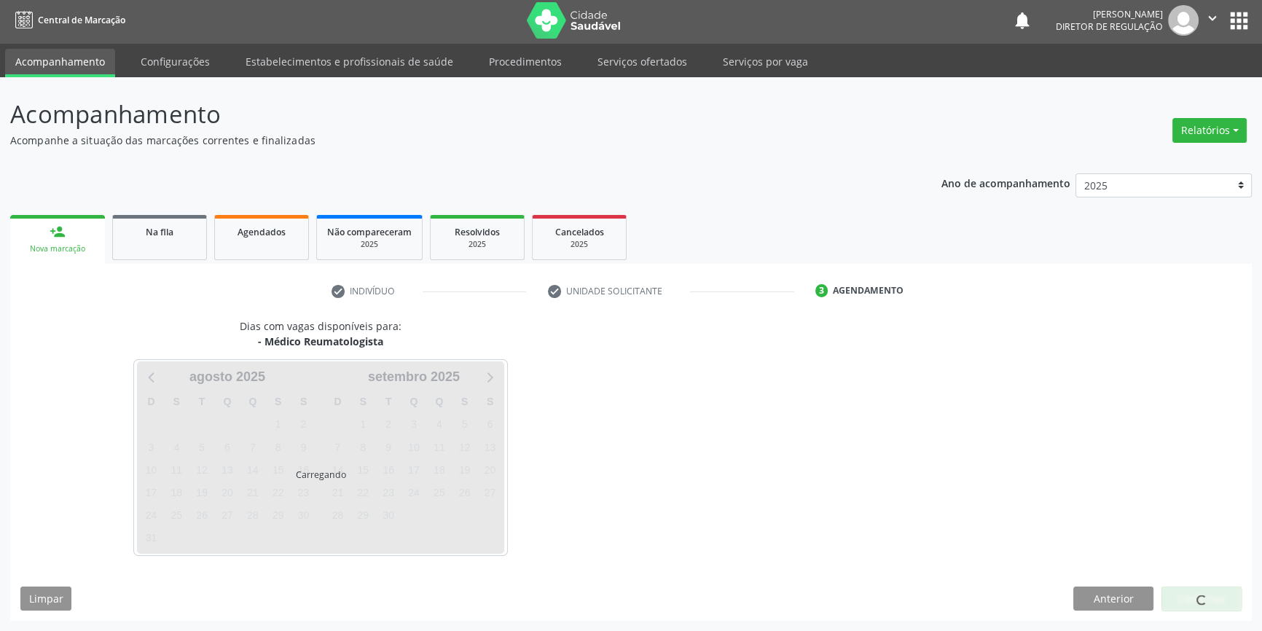
scroll to position [1, 0]
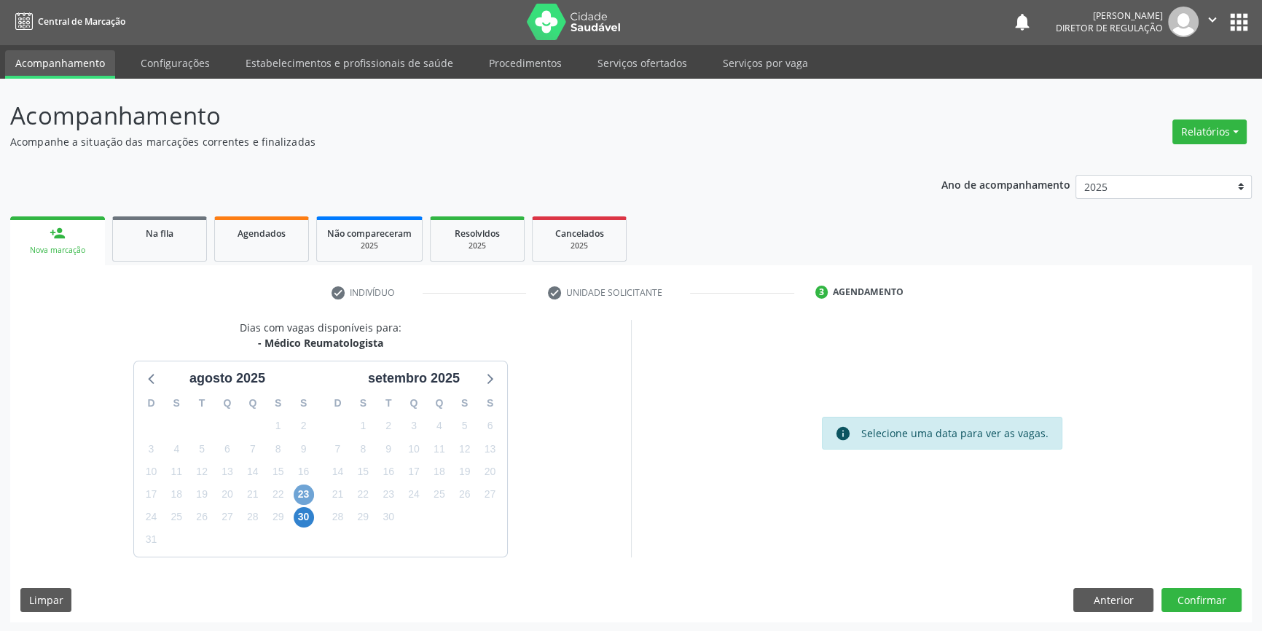
click at [312, 495] on span "23" at bounding box center [304, 495] width 20 height 20
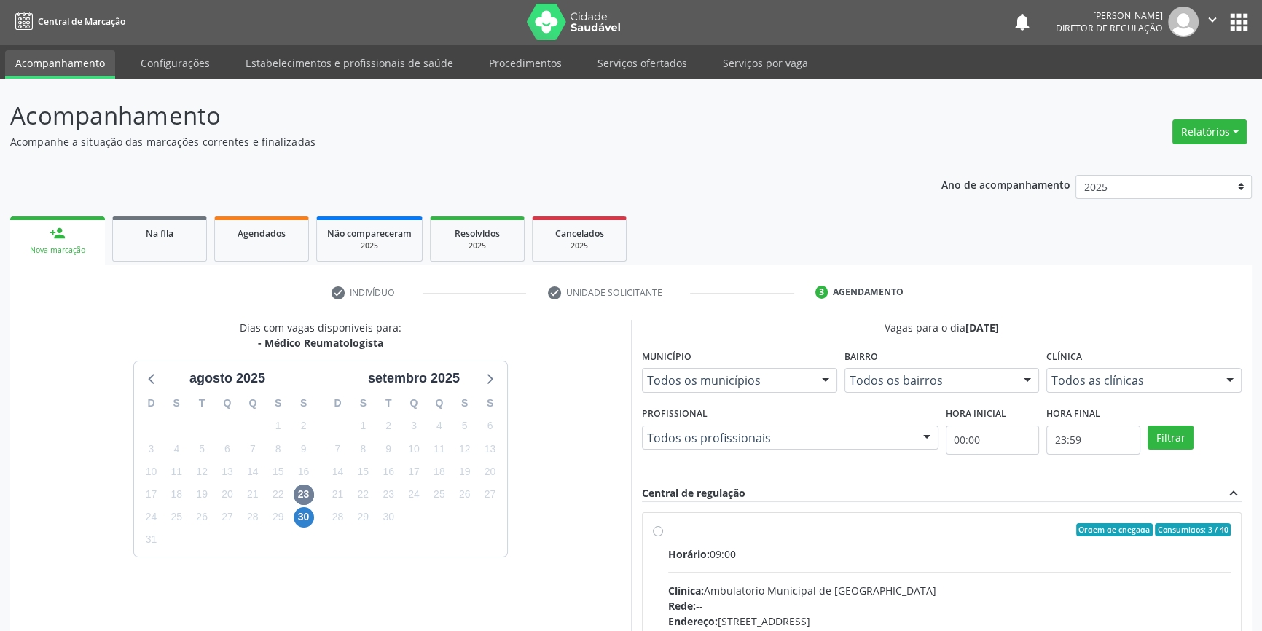
click at [708, 551] on span "Horário:" at bounding box center [689, 554] width 42 height 14
click at [663, 536] on input "Ordem de chegada Consumidos: 3 / 40 Horário: 09:00 Clínica: Ambulatorio Municip…" at bounding box center [658, 529] width 10 height 13
radio input "true"
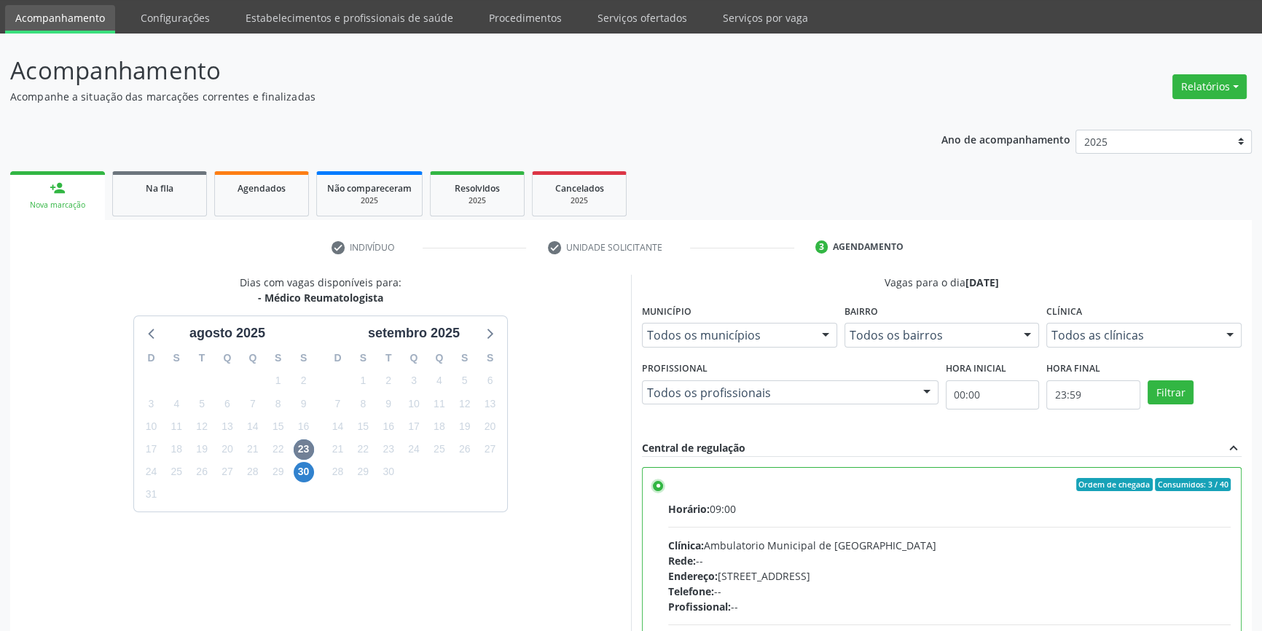
scroll to position [238, 0]
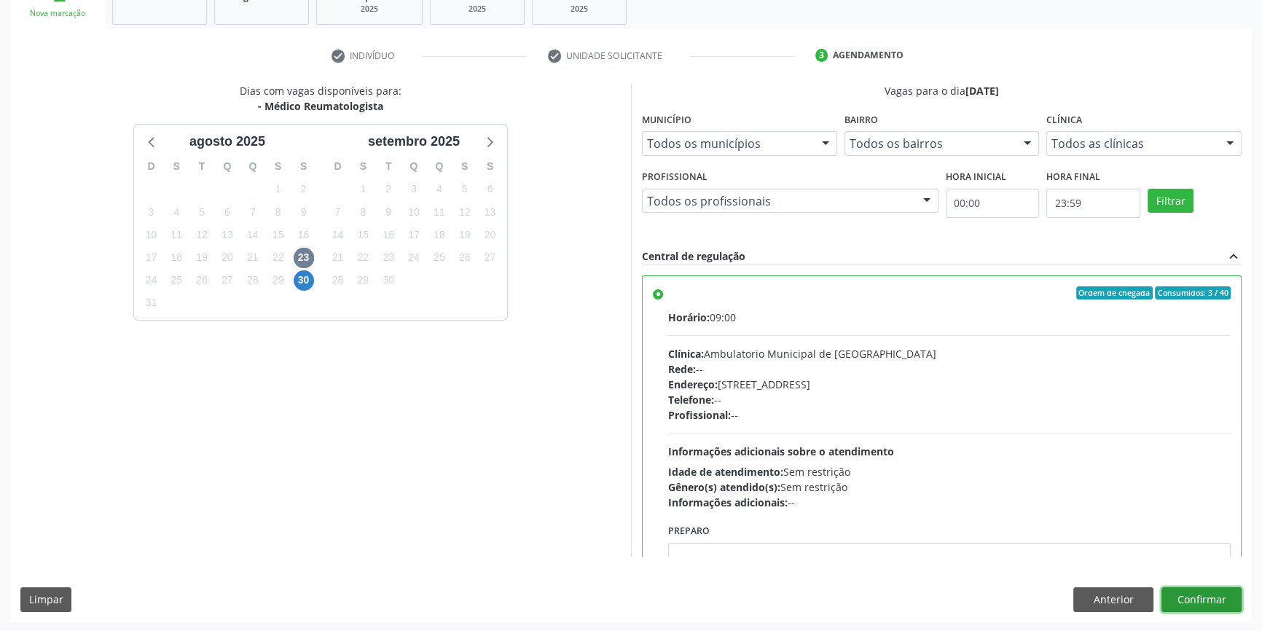
click at [1203, 598] on button "Confirmar" at bounding box center [1202, 599] width 80 height 25
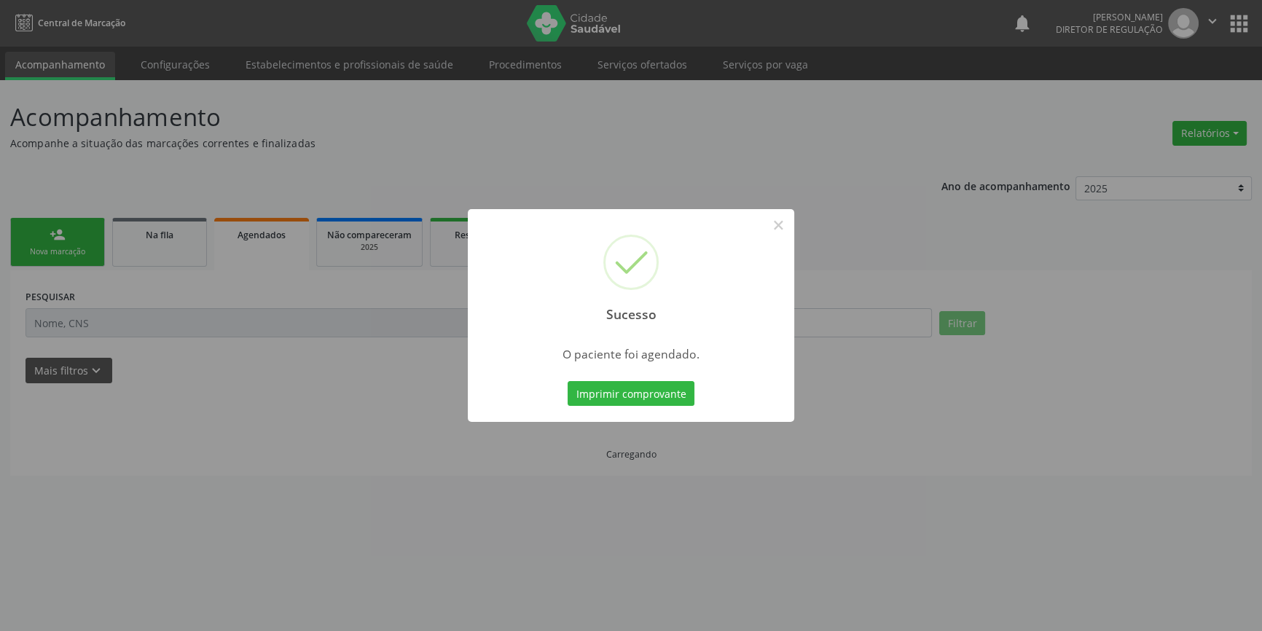
scroll to position [0, 0]
click at [668, 401] on button "Imprimir comprovante" at bounding box center [636, 393] width 127 height 25
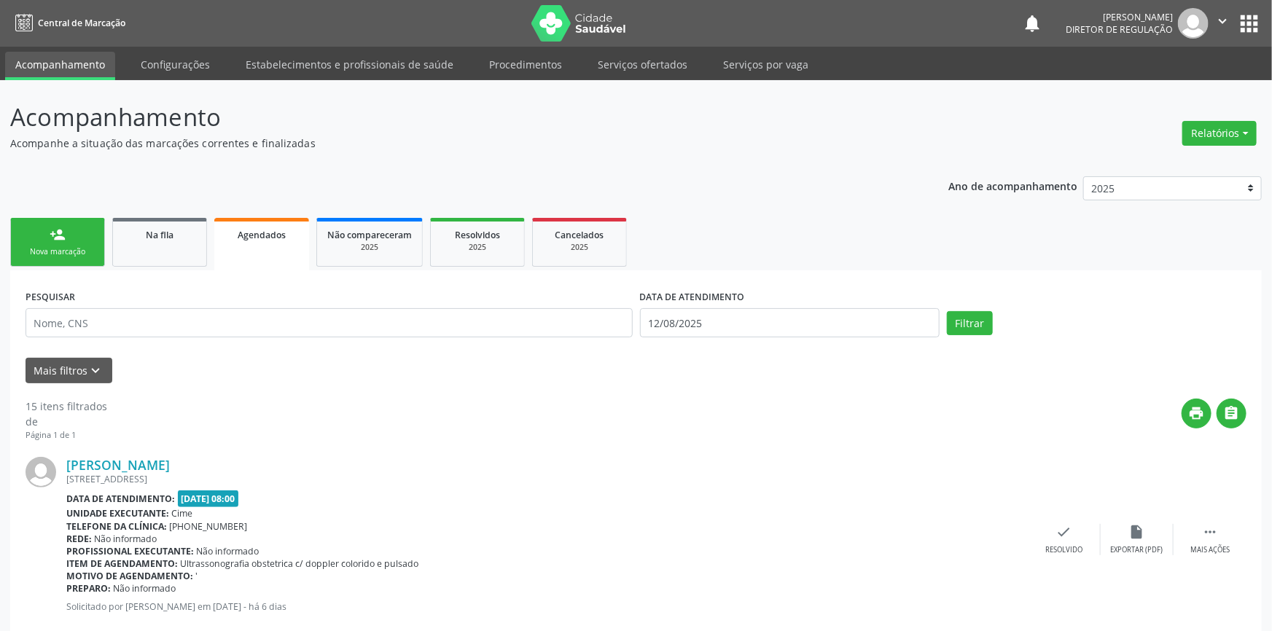
click at [74, 238] on link "person_add Nova marcação" at bounding box center [57, 242] width 95 height 49
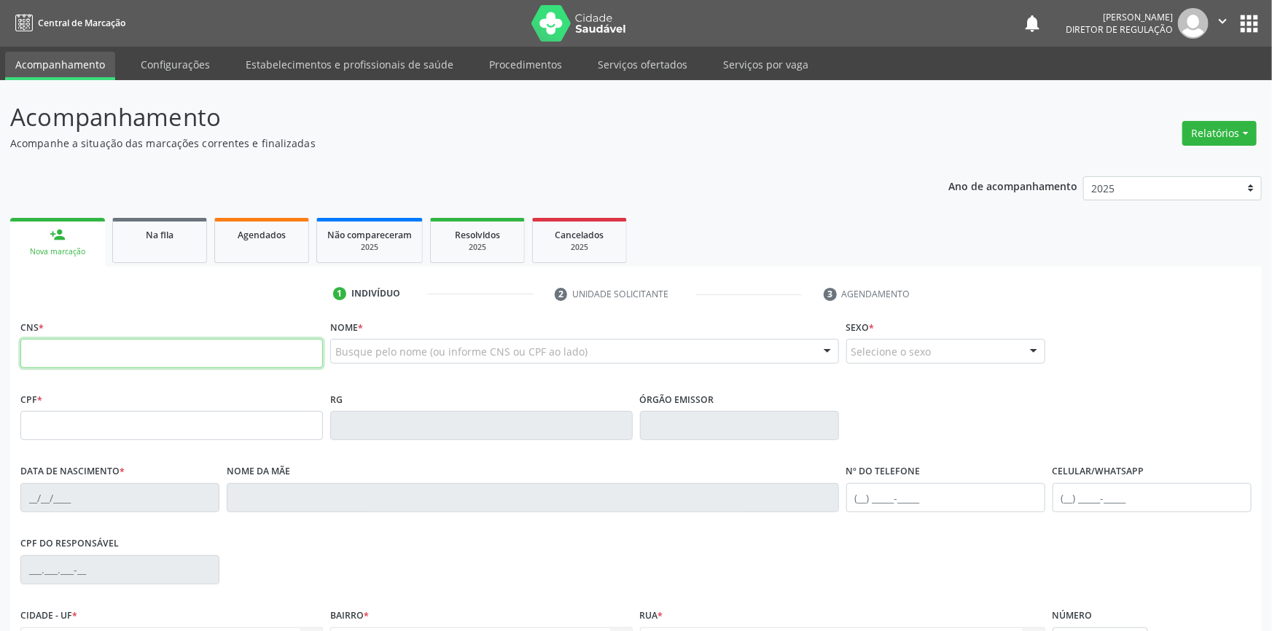
click at [99, 362] on input "text" at bounding box center [171, 353] width 302 height 29
type input "701 1030 7410 5110"
type input "21/07/1978"
type input "Maria Canuto Aquino Ferreira"
type input "(87) 99909-2466"
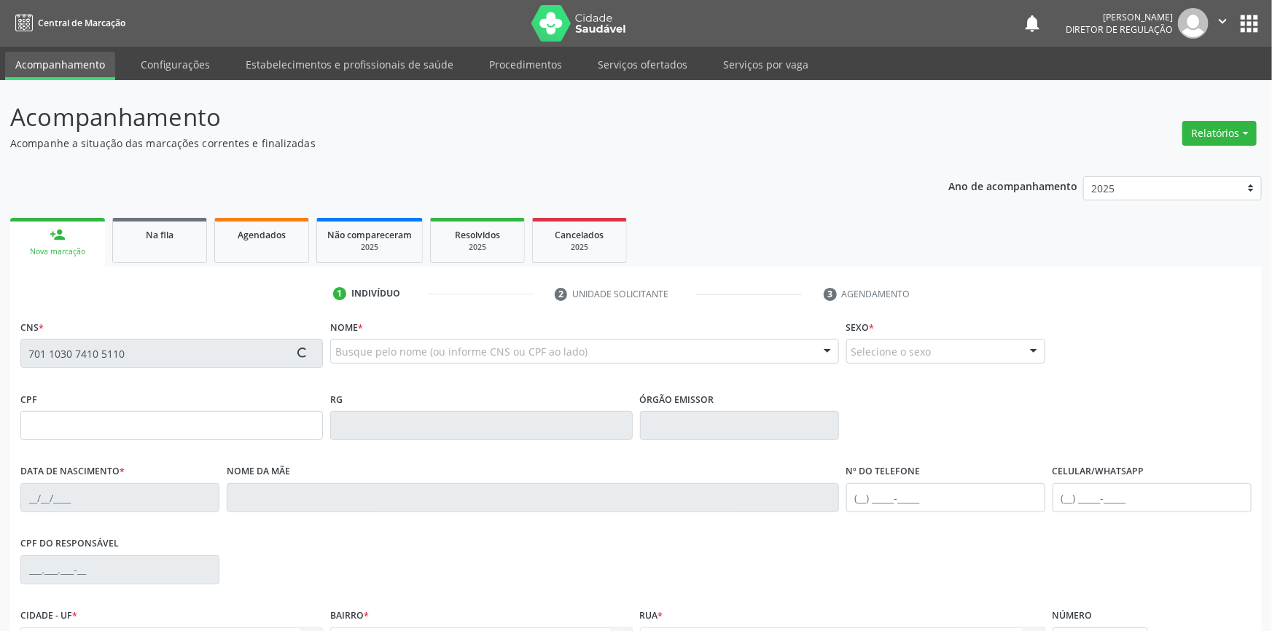
type input "S/N"
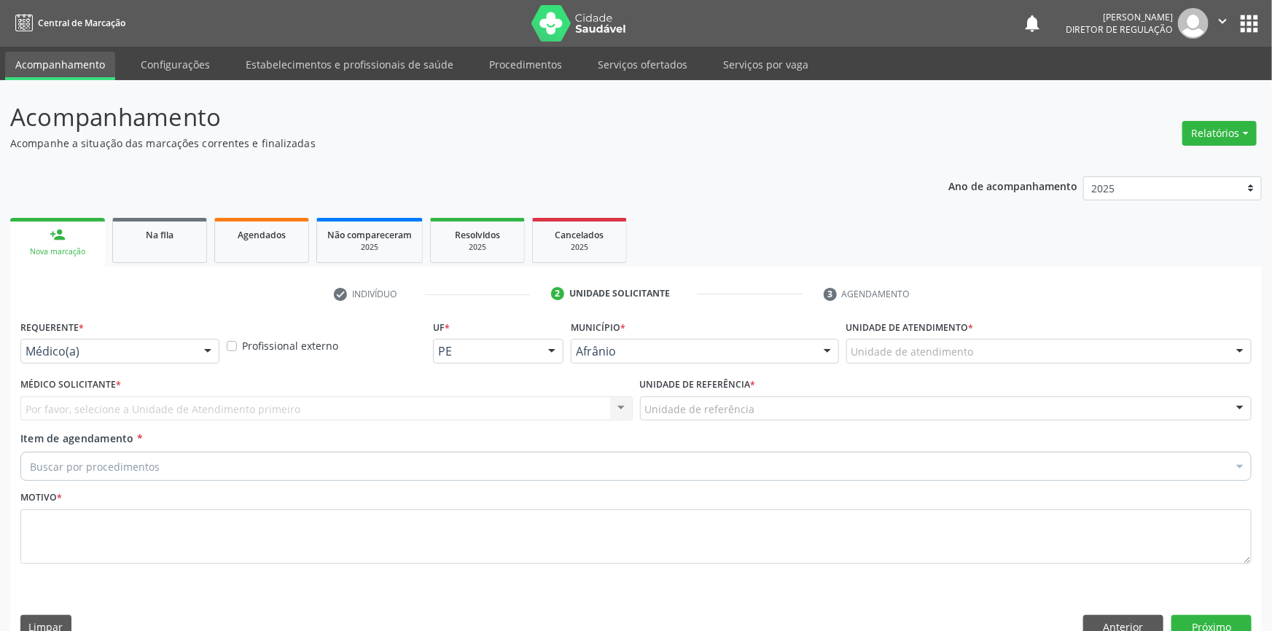
click at [903, 339] on div "Unidade de atendimento Academia da Saude de Afranio Academia da Saude do Bairro…" at bounding box center [1048, 351] width 405 height 25
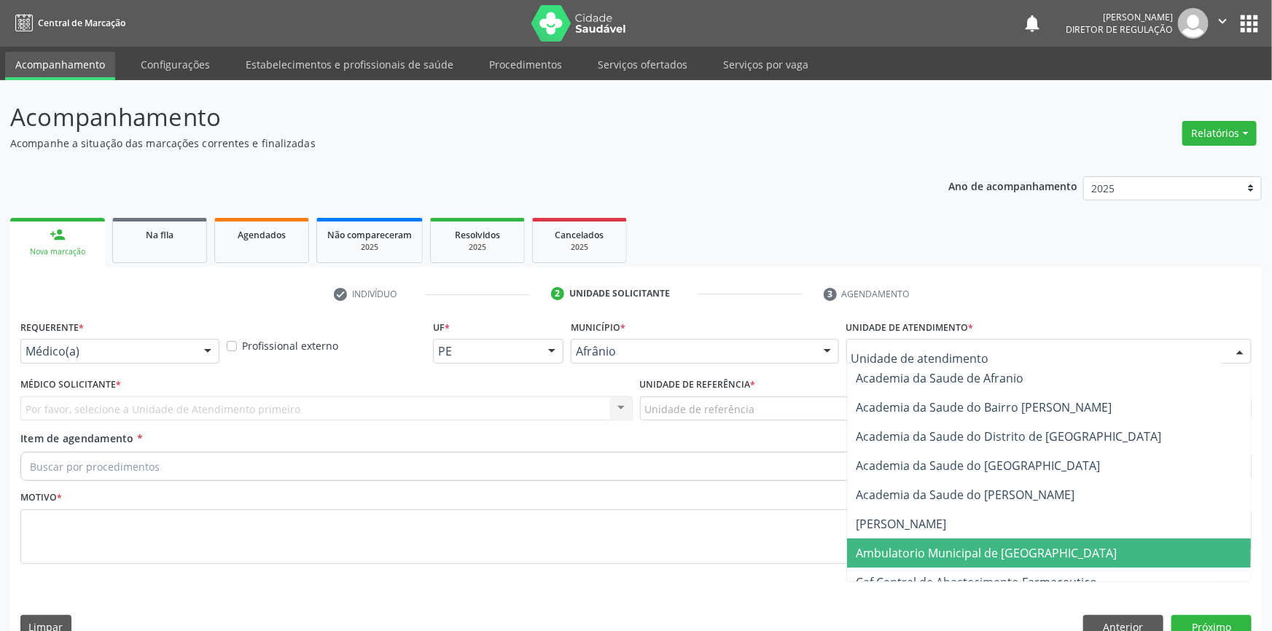
click at [942, 545] on span "Ambulatorio Municipal de [GEOGRAPHIC_DATA]" at bounding box center [986, 553] width 261 height 16
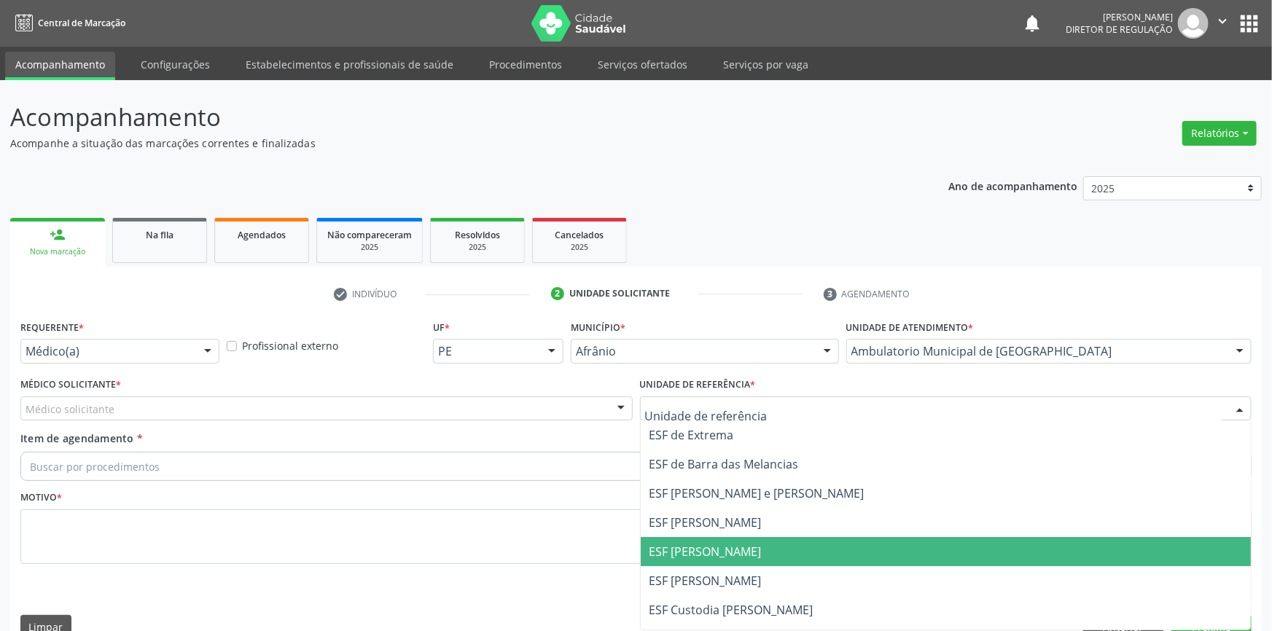
click at [712, 537] on span "ESF [PERSON_NAME]" at bounding box center [946, 551] width 611 height 29
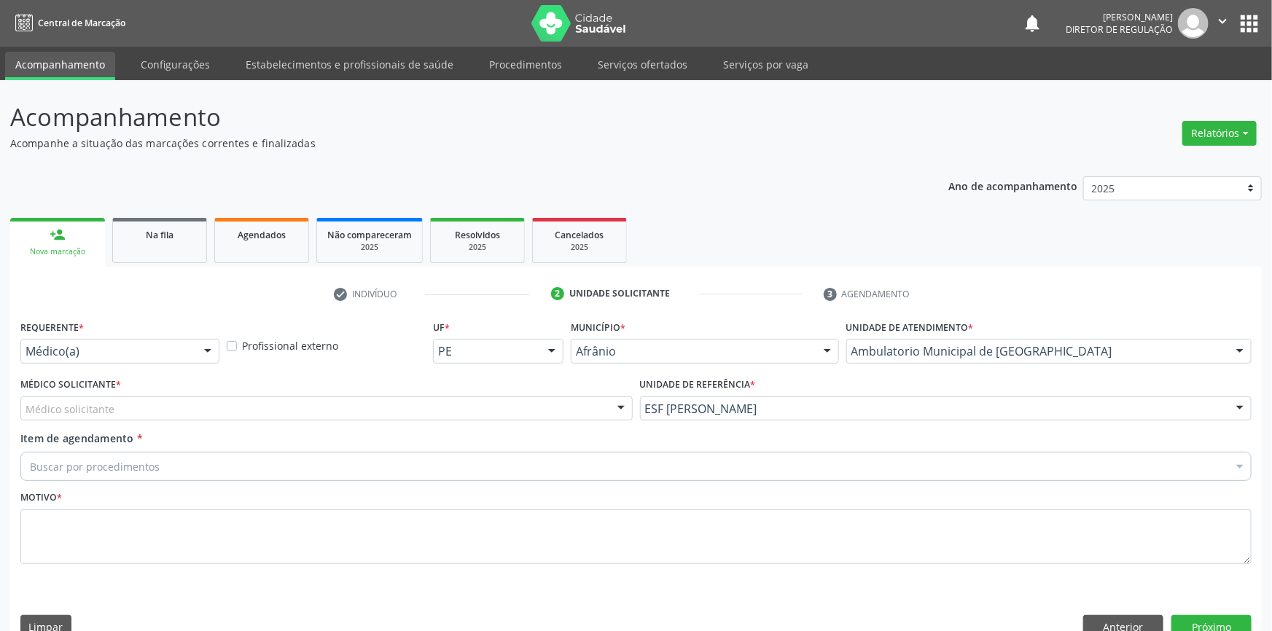
click at [320, 396] on div "Médico solicitante" at bounding box center [326, 408] width 612 height 25
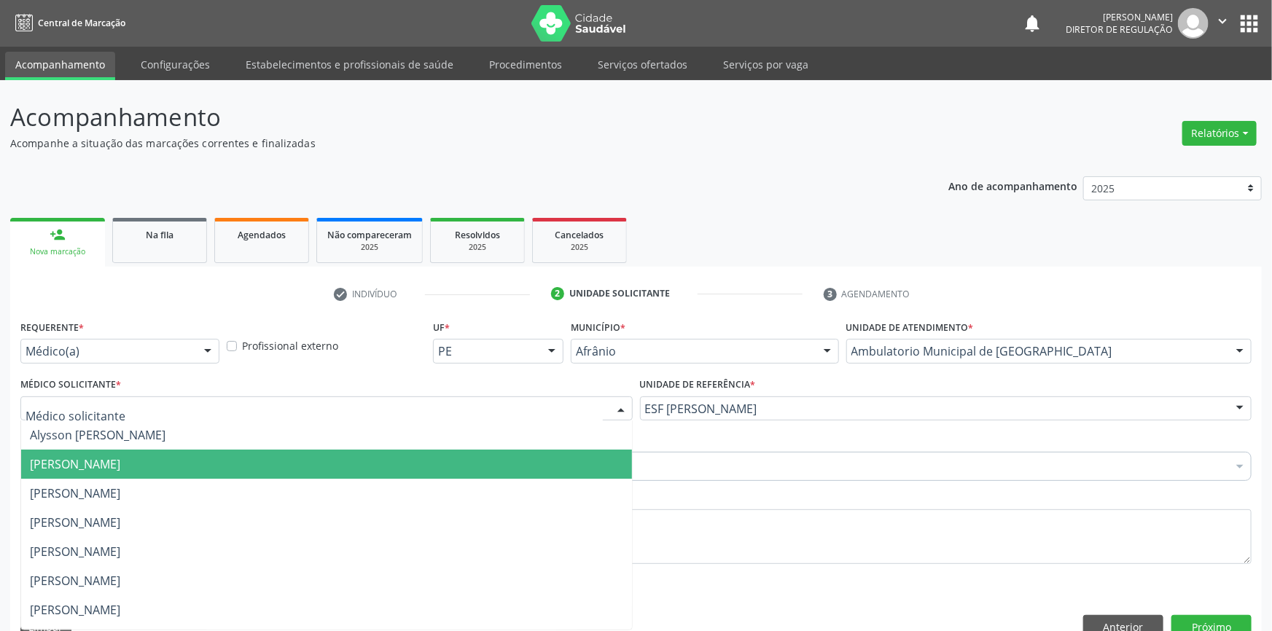
click at [206, 450] on span "[PERSON_NAME]" at bounding box center [326, 464] width 611 height 29
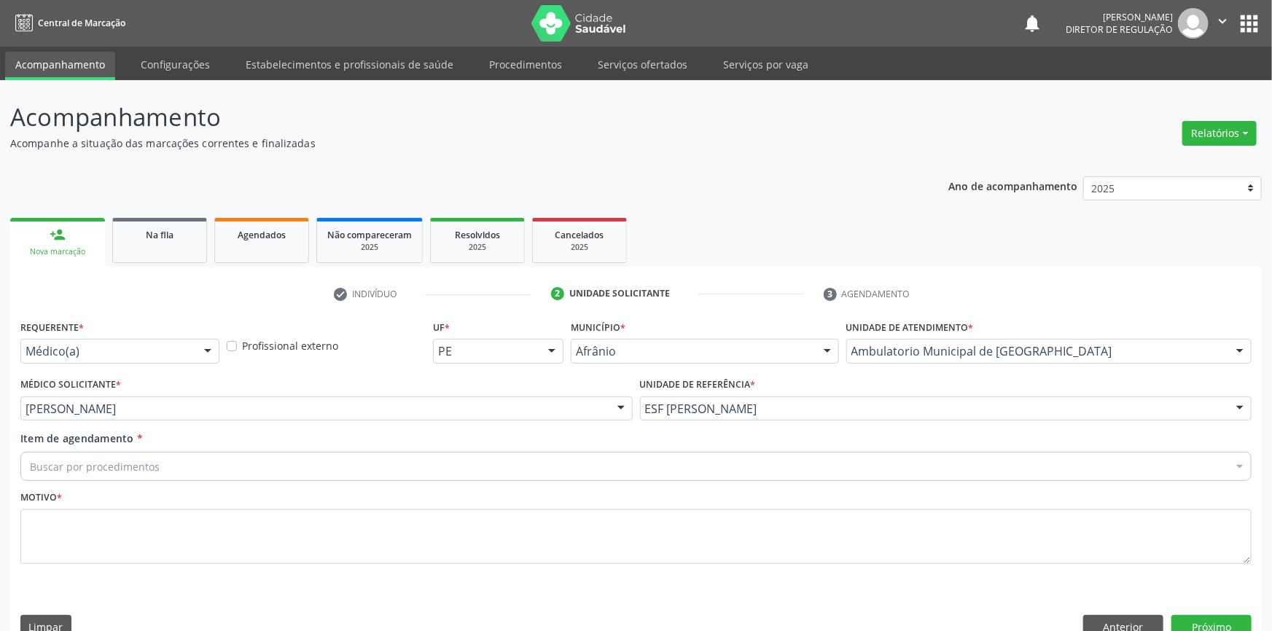
click at [181, 452] on div "Buscar por procedimentos" at bounding box center [635, 466] width 1231 height 29
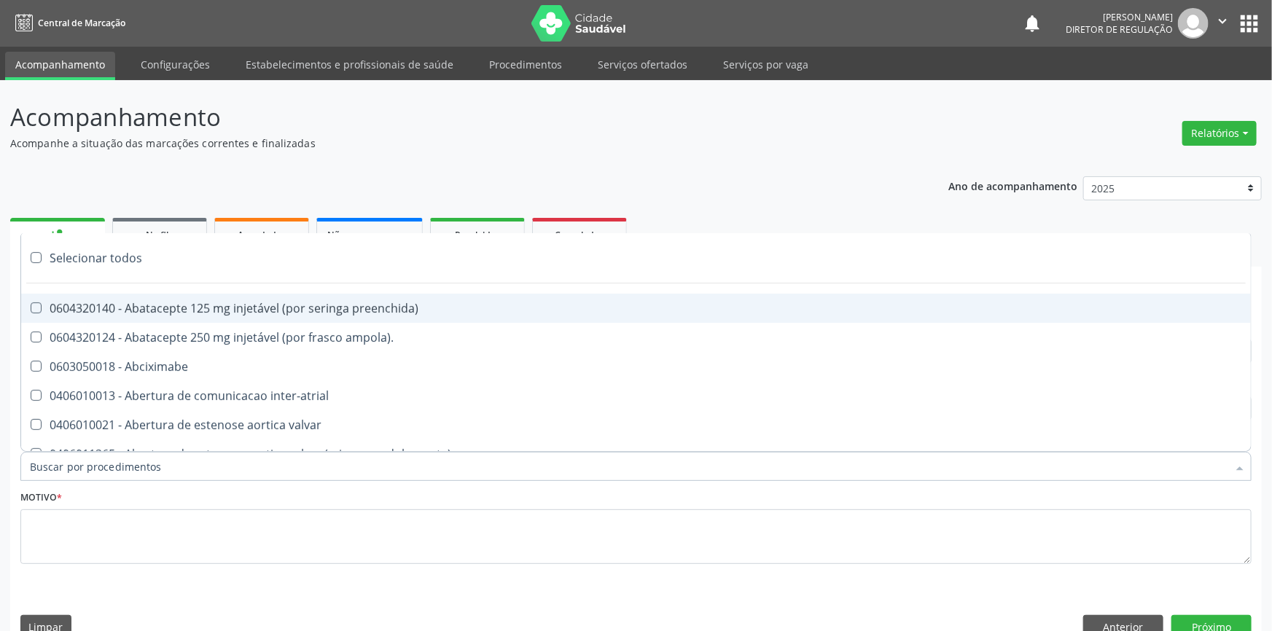
paste input "REUMATOLO"
type input "REUMATOLO"
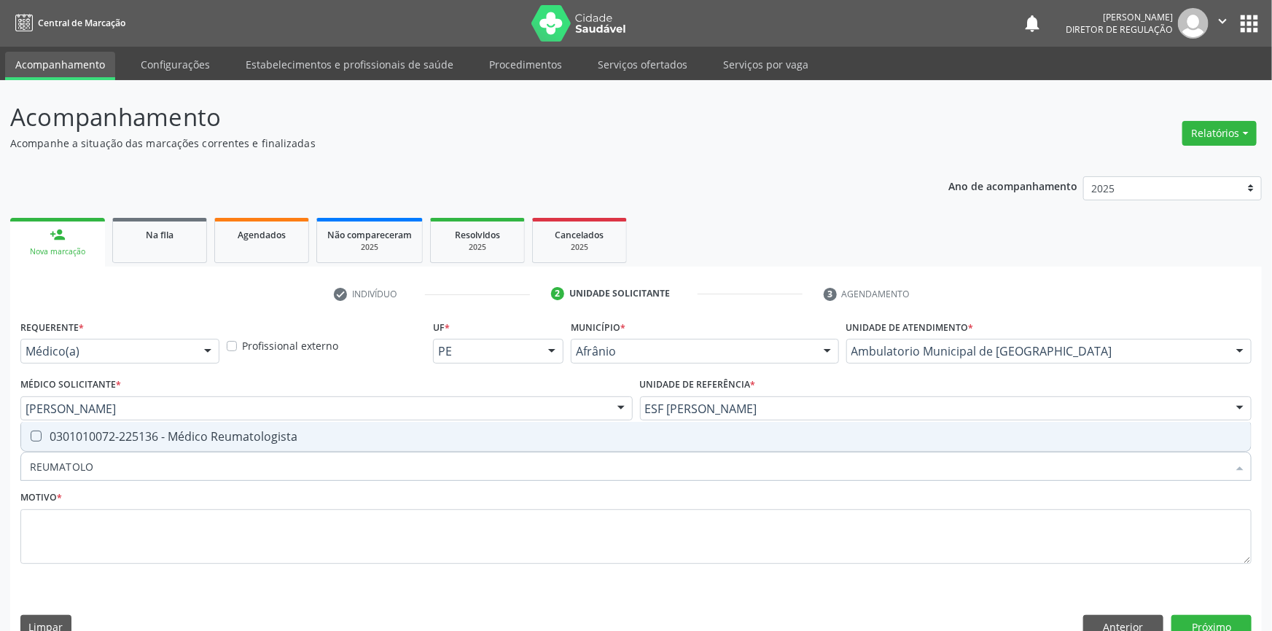
click at [223, 431] on div "0301010072-225136 - Médico Reumatologista" at bounding box center [636, 437] width 1212 height 12
click at [173, 487] on div "Motivo *" at bounding box center [635, 525] width 1231 height 77
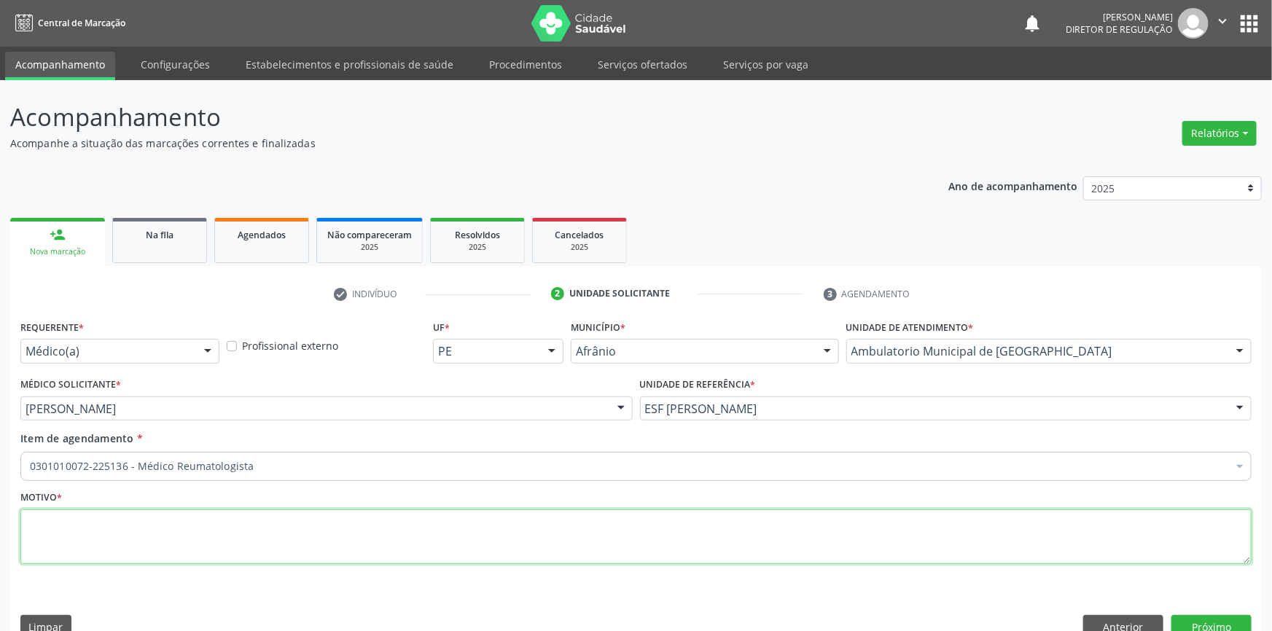
click at [198, 514] on textarea at bounding box center [635, 536] width 1231 height 55
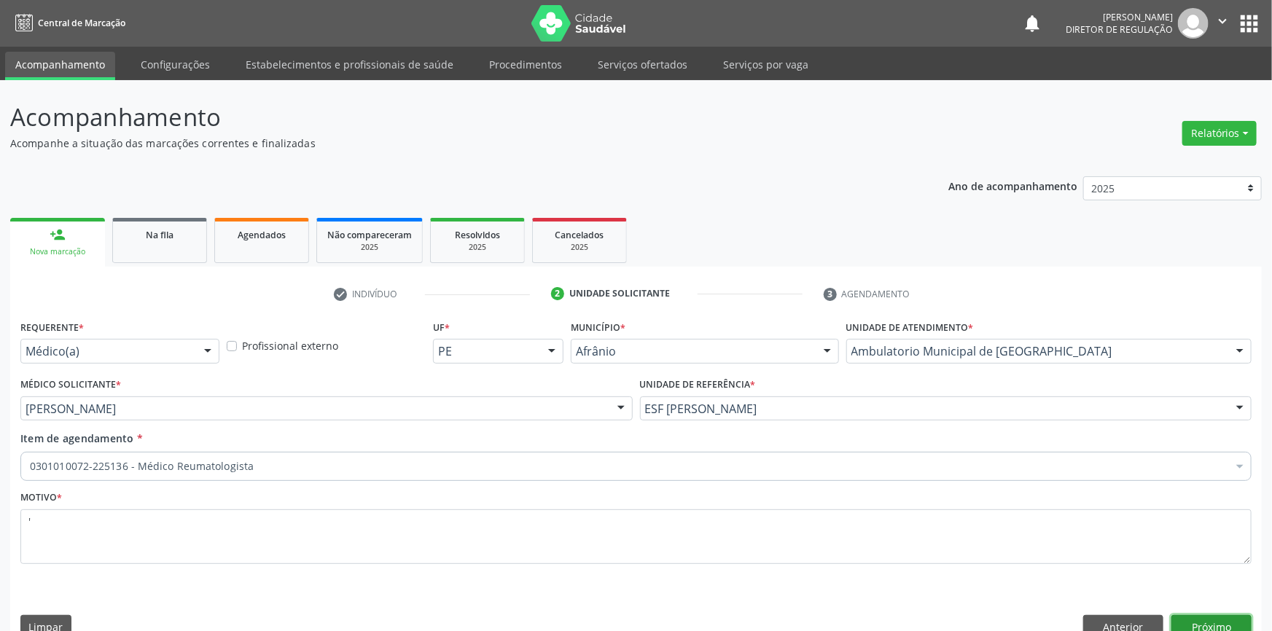
click at [1205, 615] on button "Próximo" at bounding box center [1211, 627] width 80 height 25
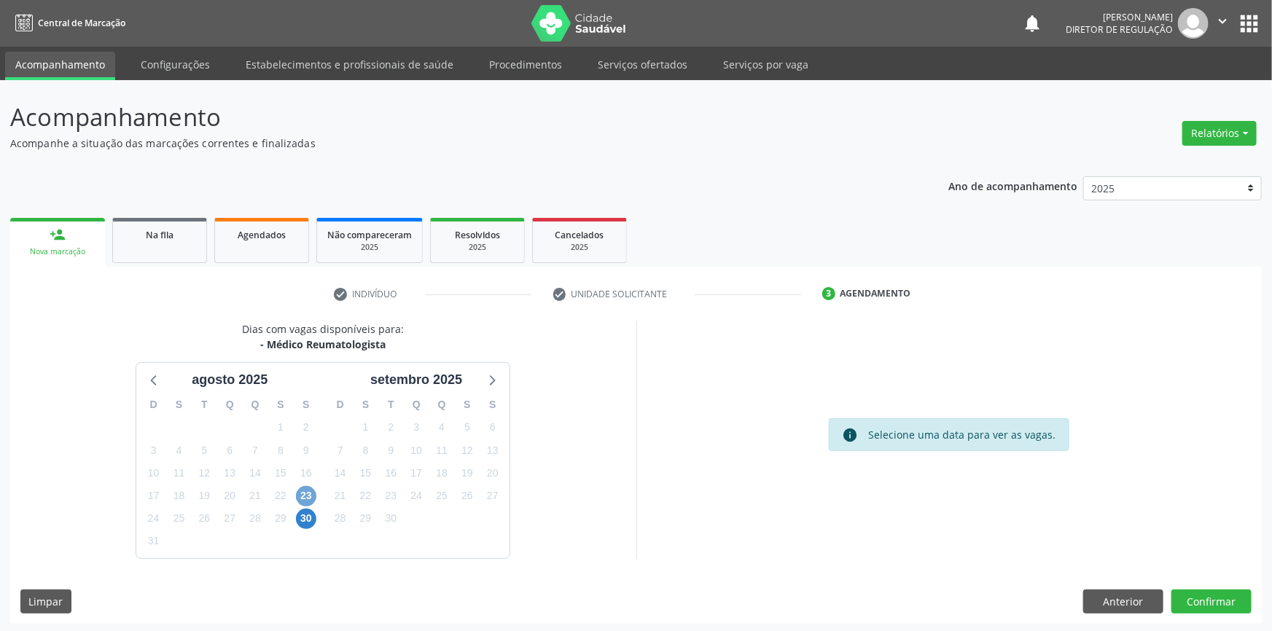
click at [307, 486] on span "23" at bounding box center [306, 496] width 20 height 20
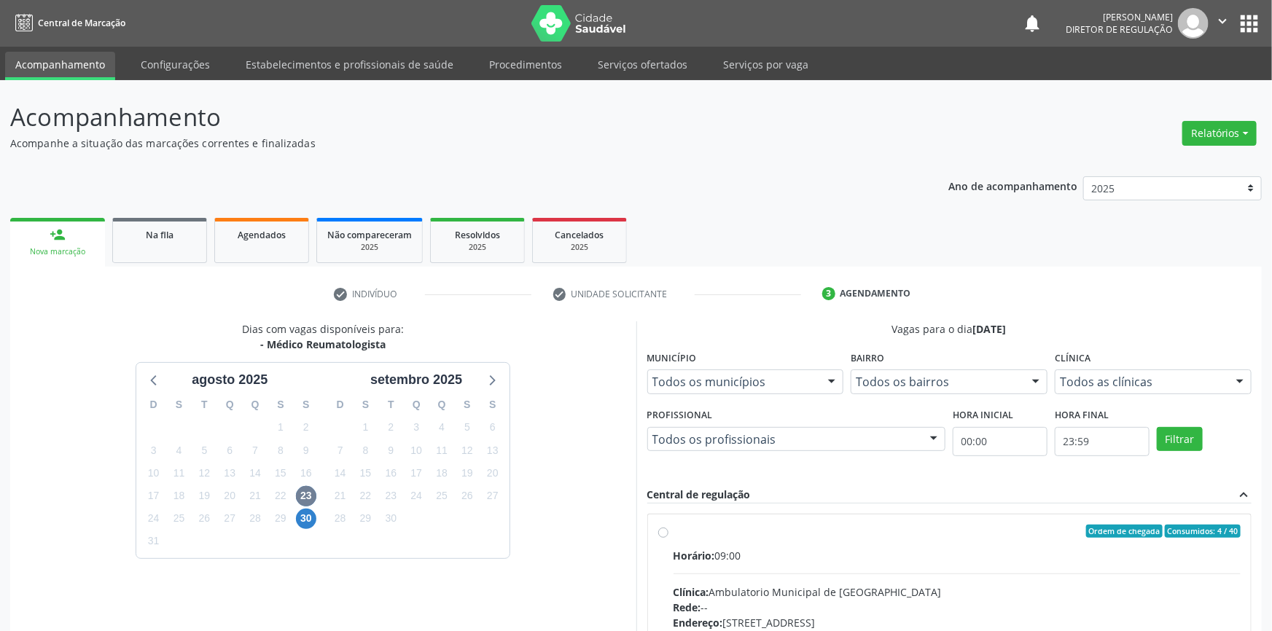
click at [738, 533] on div "Ordem de chegada Consumidos: 4 / 40" at bounding box center [957, 531] width 568 height 13
click at [668, 533] on input "Ordem de chegada Consumidos: 4 / 40 Horário: 09:00 Clínica: Ambulatorio Municip…" at bounding box center [663, 531] width 10 height 13
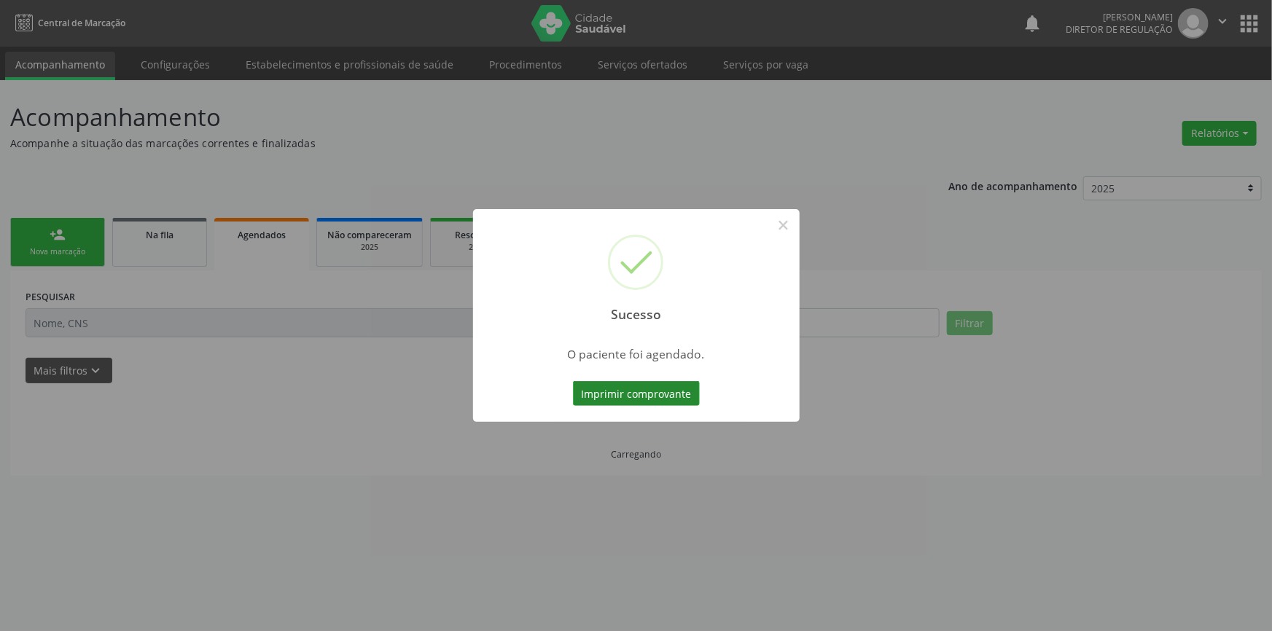
click at [633, 391] on button "Imprimir comprovante" at bounding box center [636, 393] width 127 height 25
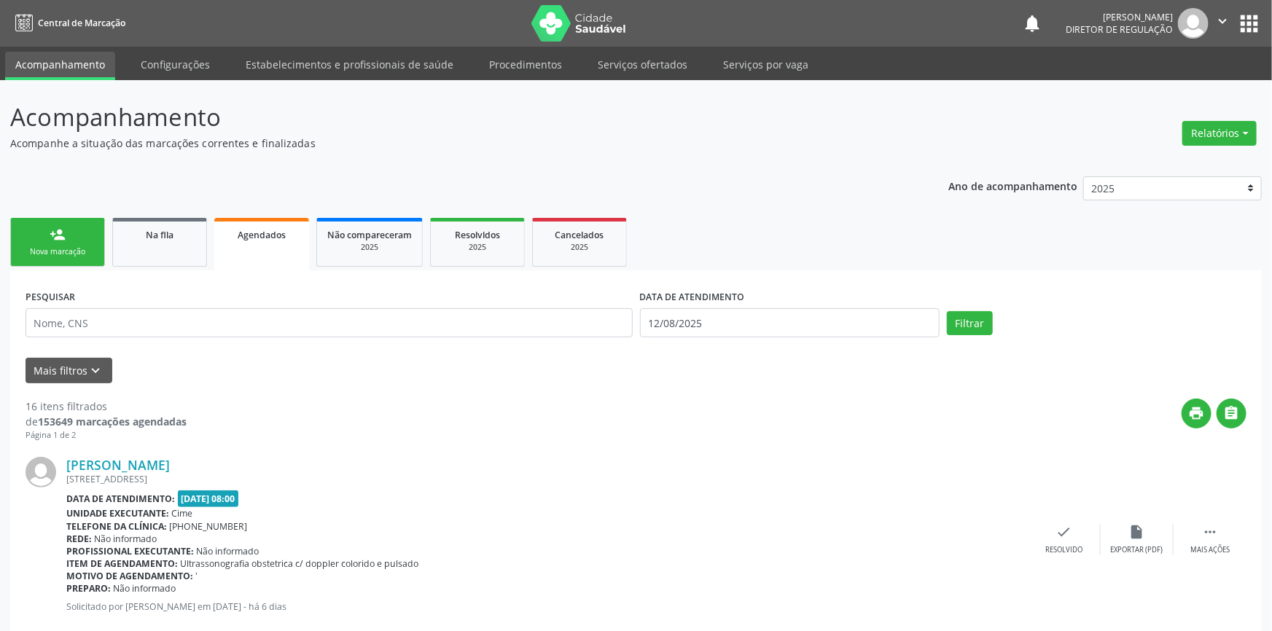
click at [71, 232] on link "person_add Nova marcação" at bounding box center [57, 242] width 95 height 49
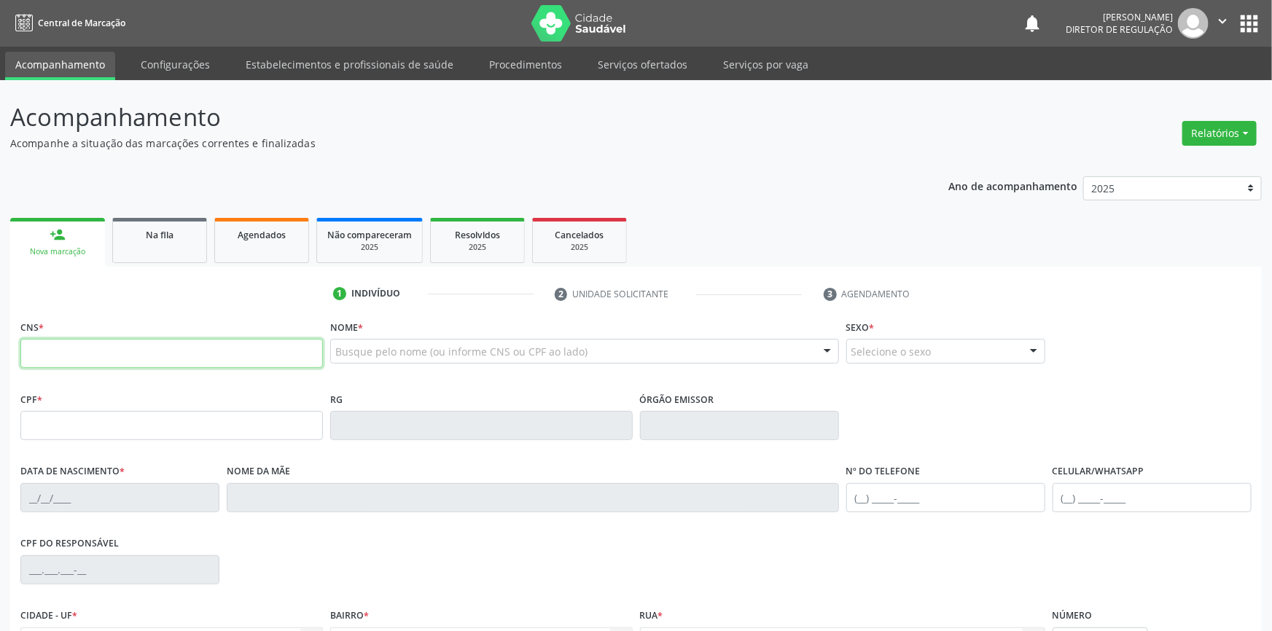
click at [125, 360] on input "text" at bounding box center [171, 353] width 302 height 29
type input "708 0058 4090 0125"
type input "16/03/1976"
type input "Antônia Alves de Franca"
type input "(87) 98847-0782"
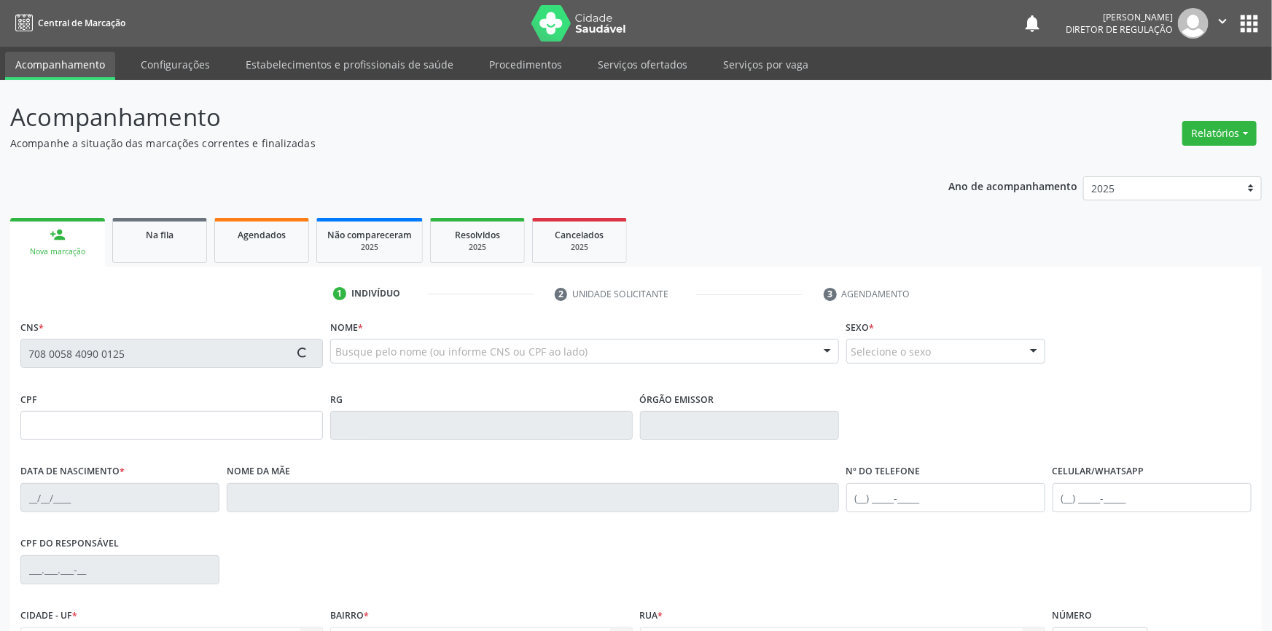
type input "(87) 98847-0782"
type input "S/N"
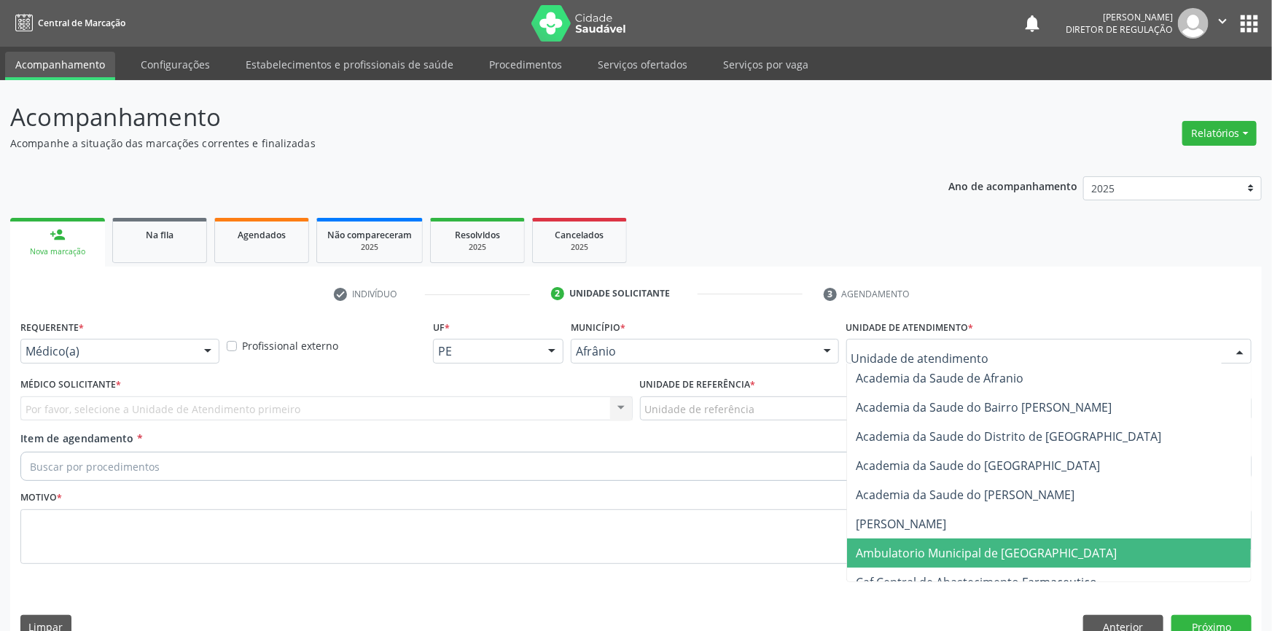
click at [876, 545] on span "Ambulatorio Municipal de [GEOGRAPHIC_DATA]" at bounding box center [986, 553] width 261 height 16
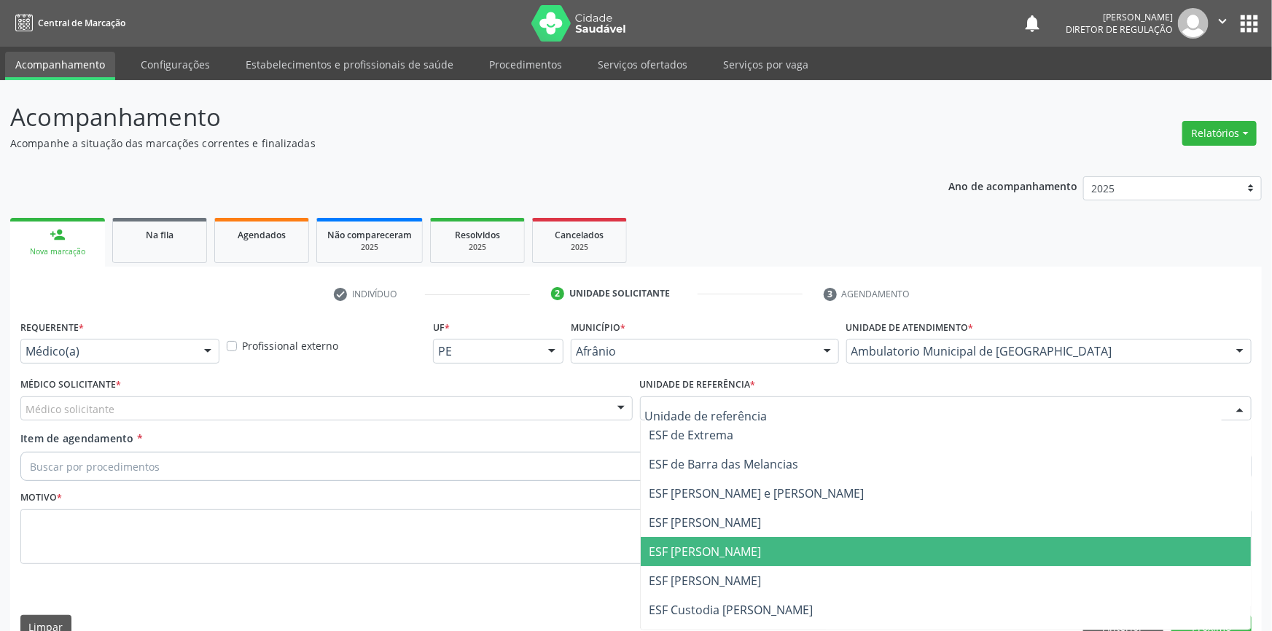
drag, startPoint x: 713, startPoint y: 513, endPoint x: 565, endPoint y: 458, distance: 157.7
click at [711, 537] on span "ESF [PERSON_NAME]" at bounding box center [946, 551] width 611 height 29
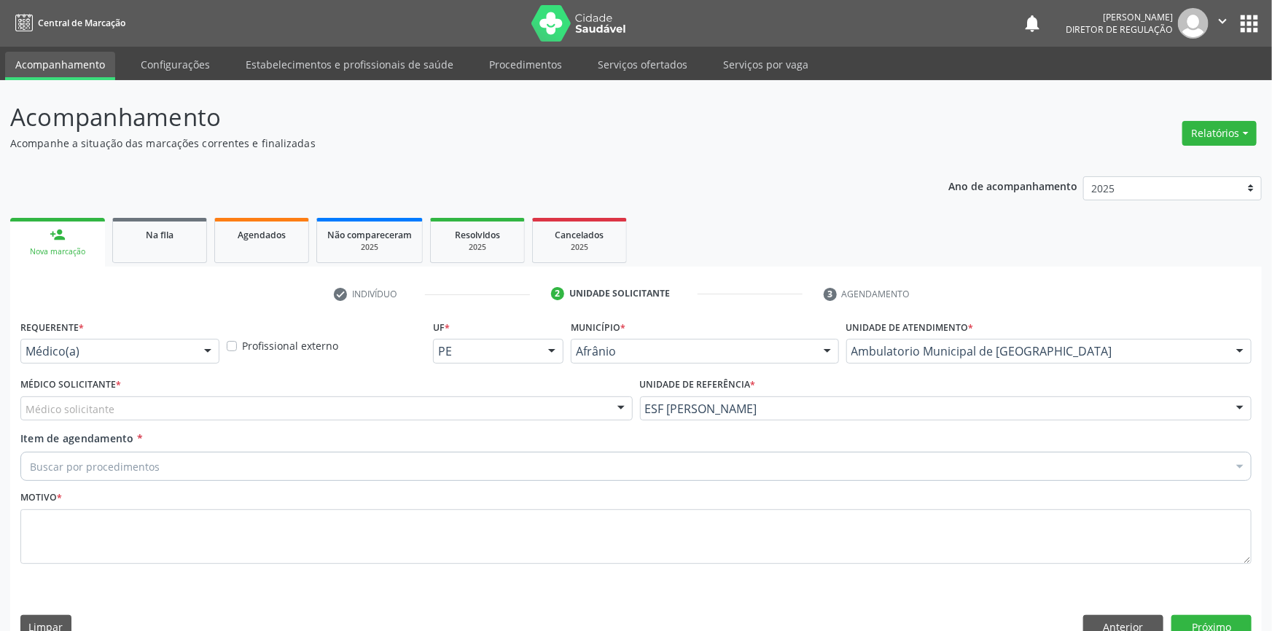
drag, startPoint x: 326, startPoint y: 364, endPoint x: 317, endPoint y: 370, distance: 10.9
click at [325, 374] on div "Médico Solicitante * Médico solicitante Alysson Rodrigo Ferreira Cavalcanti Bru…" at bounding box center [326, 397] width 612 height 47
click at [291, 396] on div "Médico solicitante" at bounding box center [326, 408] width 612 height 25
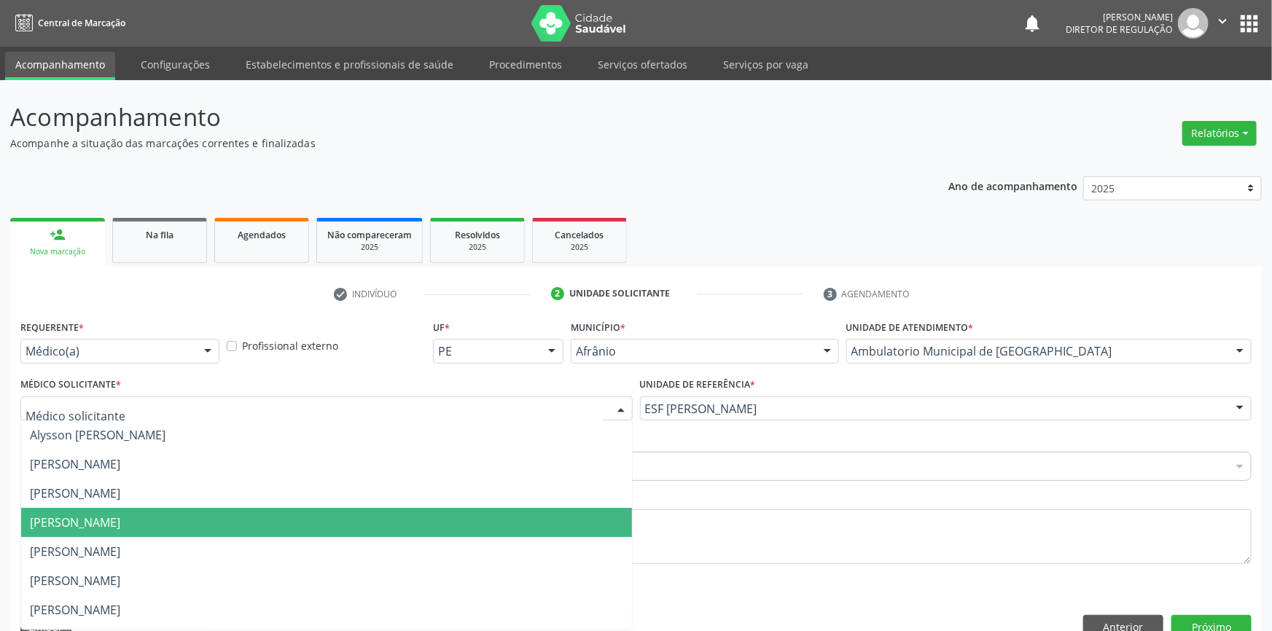
click at [120, 514] on span "[PERSON_NAME]" at bounding box center [75, 522] width 90 height 16
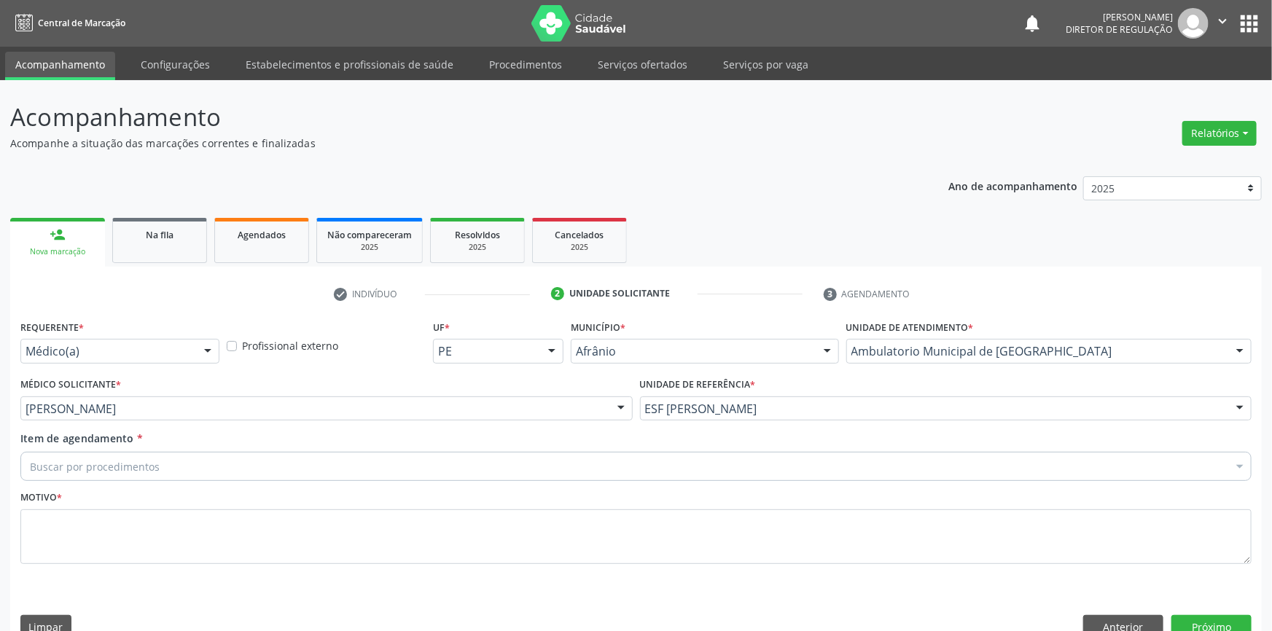
click at [168, 452] on div "Buscar por procedimentos" at bounding box center [635, 466] width 1231 height 29
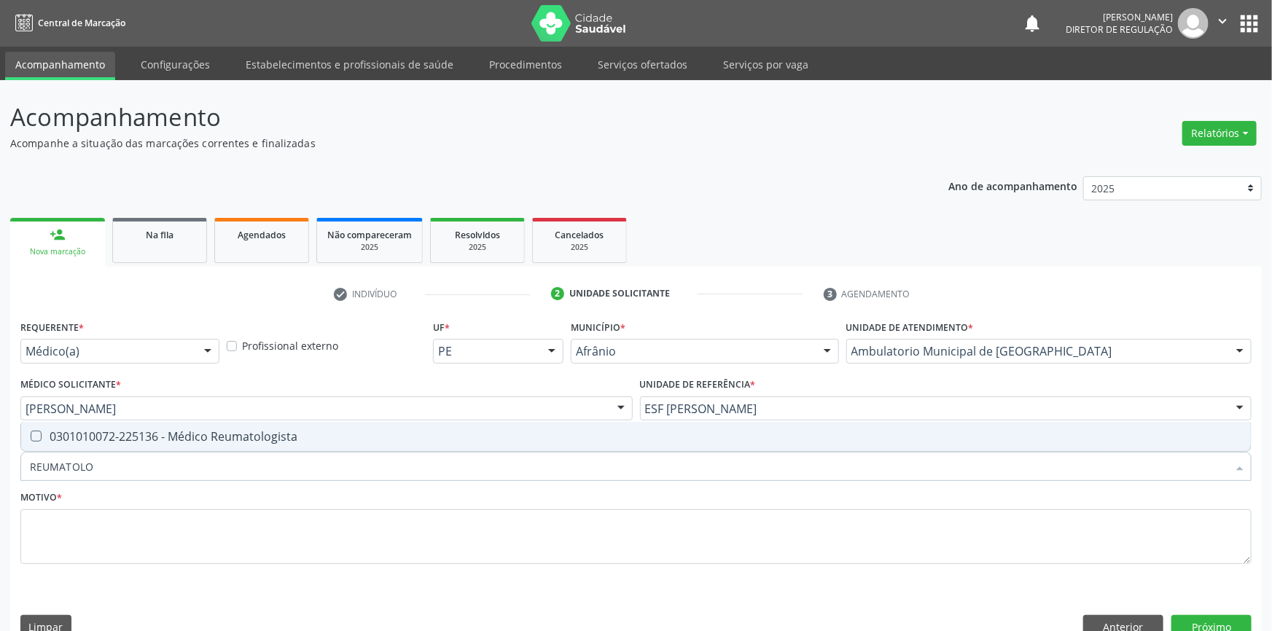
click at [203, 422] on span "0301010072-225136 - Médico Reumatologista" at bounding box center [635, 436] width 1229 height 29
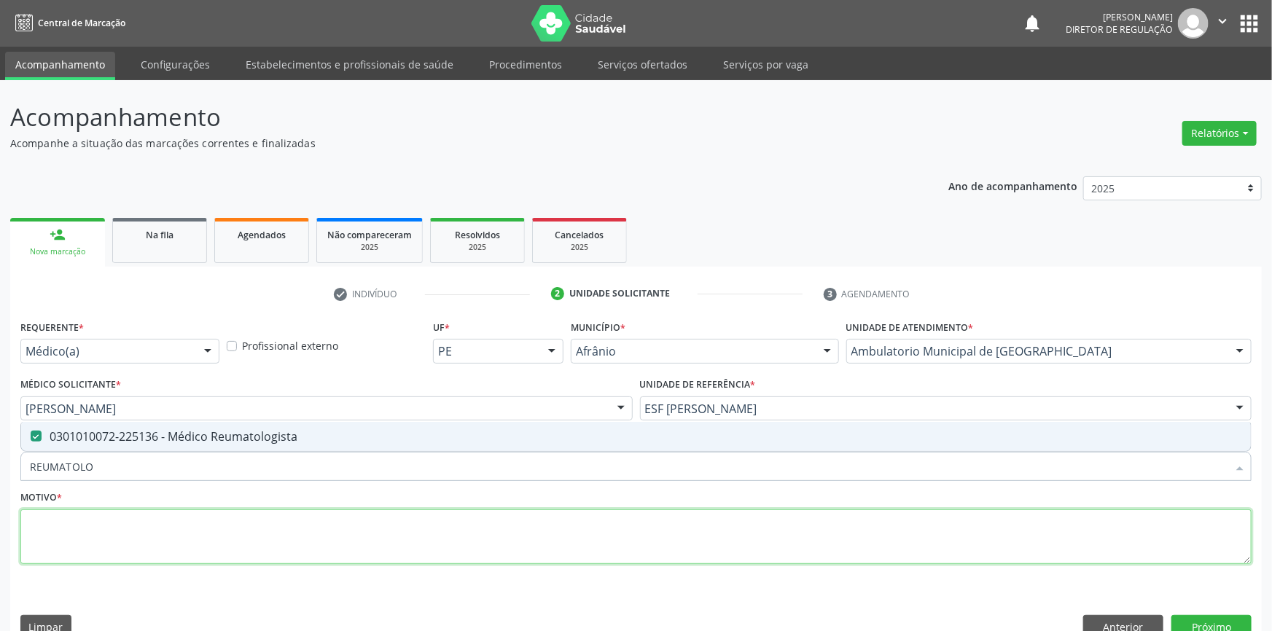
click at [169, 509] on textarea at bounding box center [635, 536] width 1231 height 55
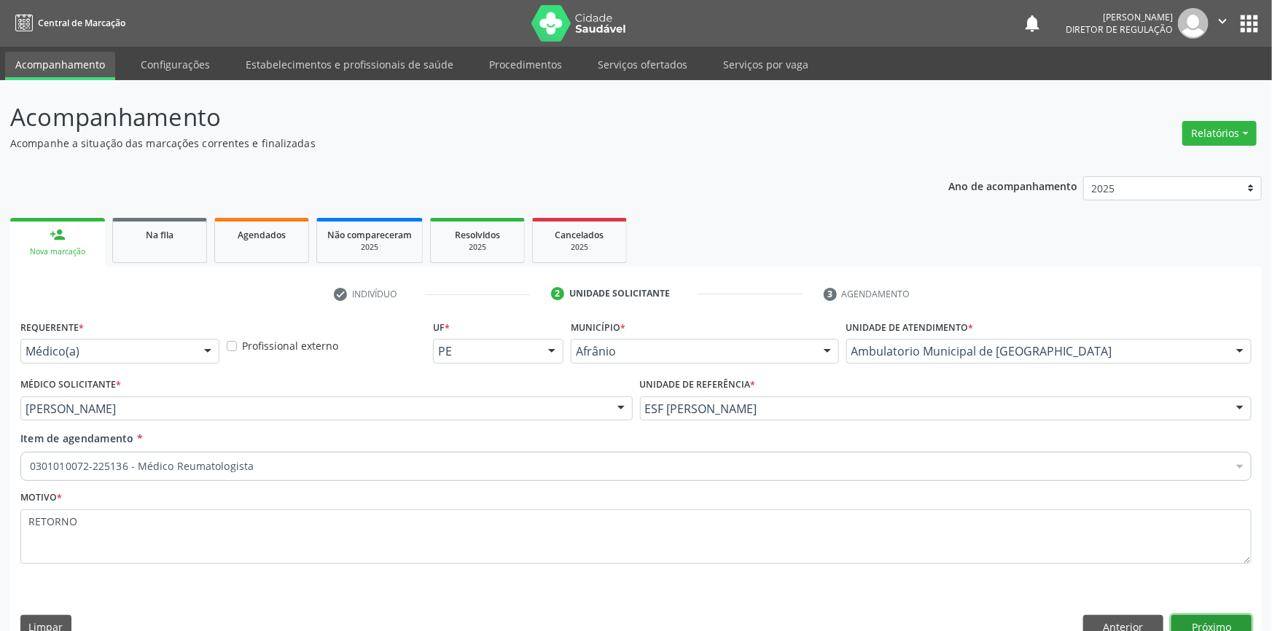
click at [1181, 615] on button "Próximo" at bounding box center [1211, 627] width 80 height 25
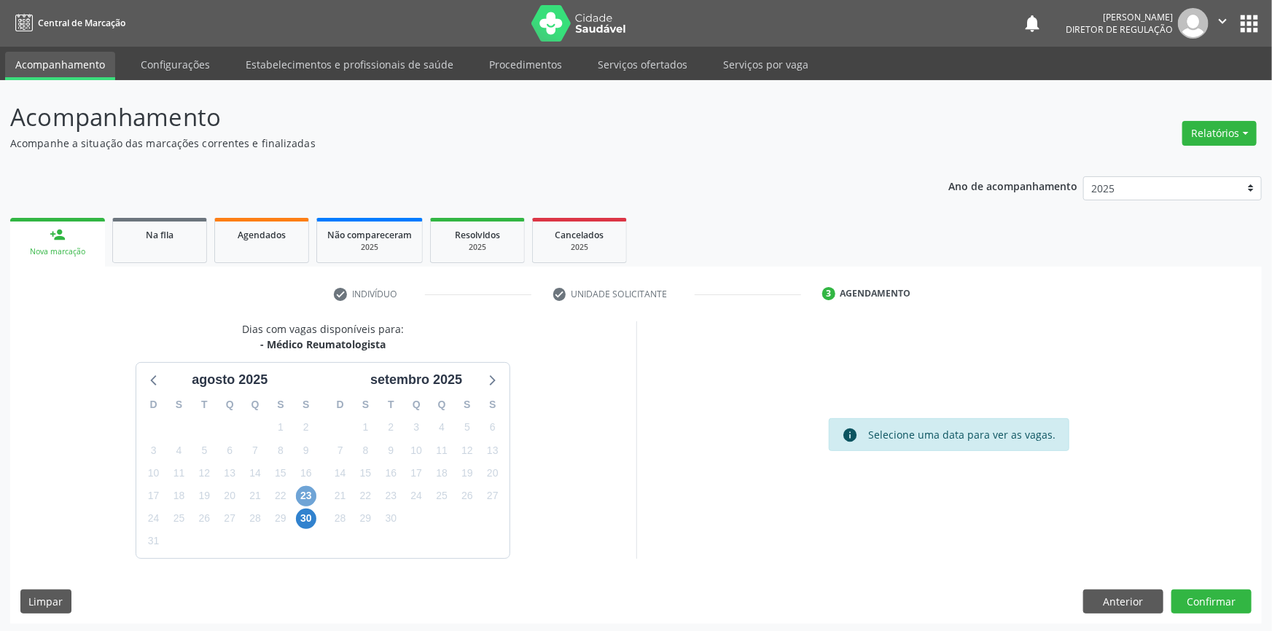
click at [304, 497] on span "23" at bounding box center [306, 496] width 20 height 20
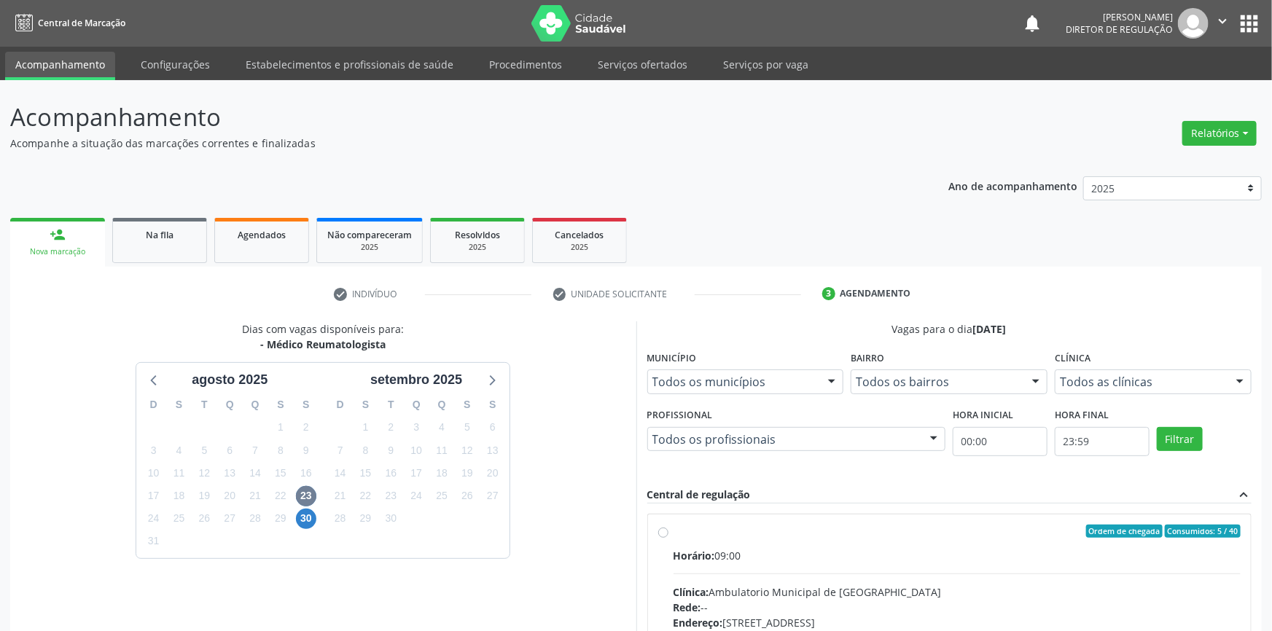
click at [696, 525] on div "Ordem de chegada Consumidos: 5 / 40" at bounding box center [957, 531] width 568 height 13
click at [668, 525] on input "Ordem de chegada Consumidos: 5 / 40 Horário: 09:00 Clínica: Ambulatorio Municip…" at bounding box center [663, 531] width 10 height 13
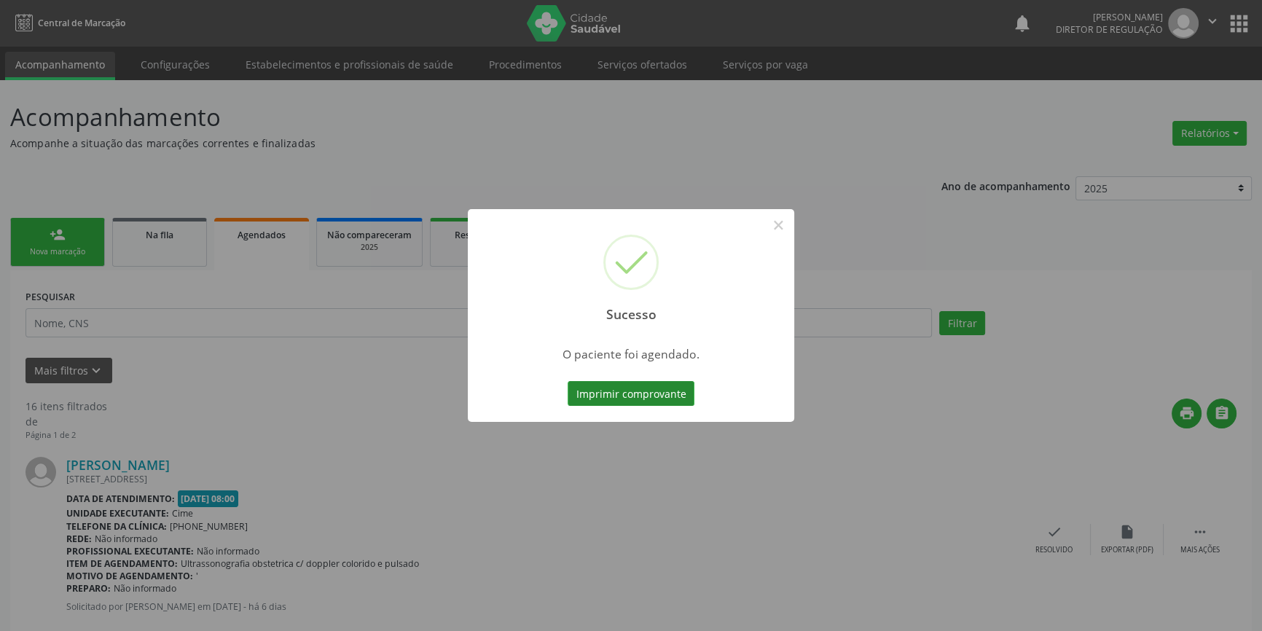
click at [685, 391] on button "Imprimir comprovante" at bounding box center [631, 393] width 127 height 25
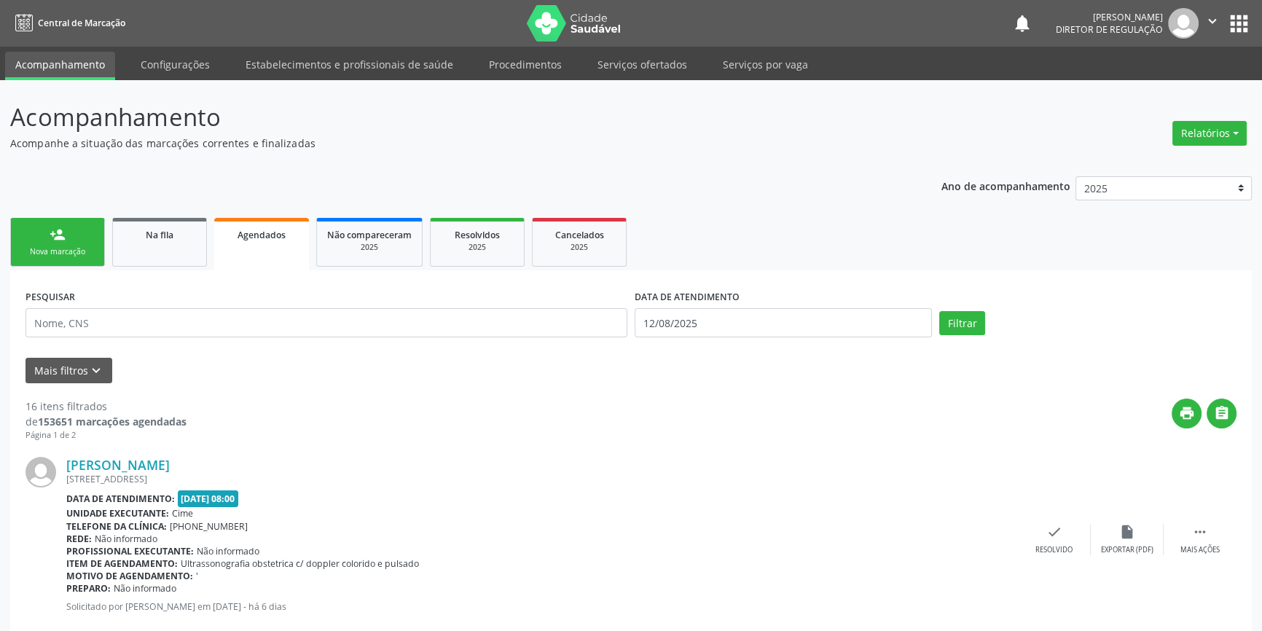
click at [86, 242] on link "person_add Nova marcação" at bounding box center [57, 242] width 95 height 49
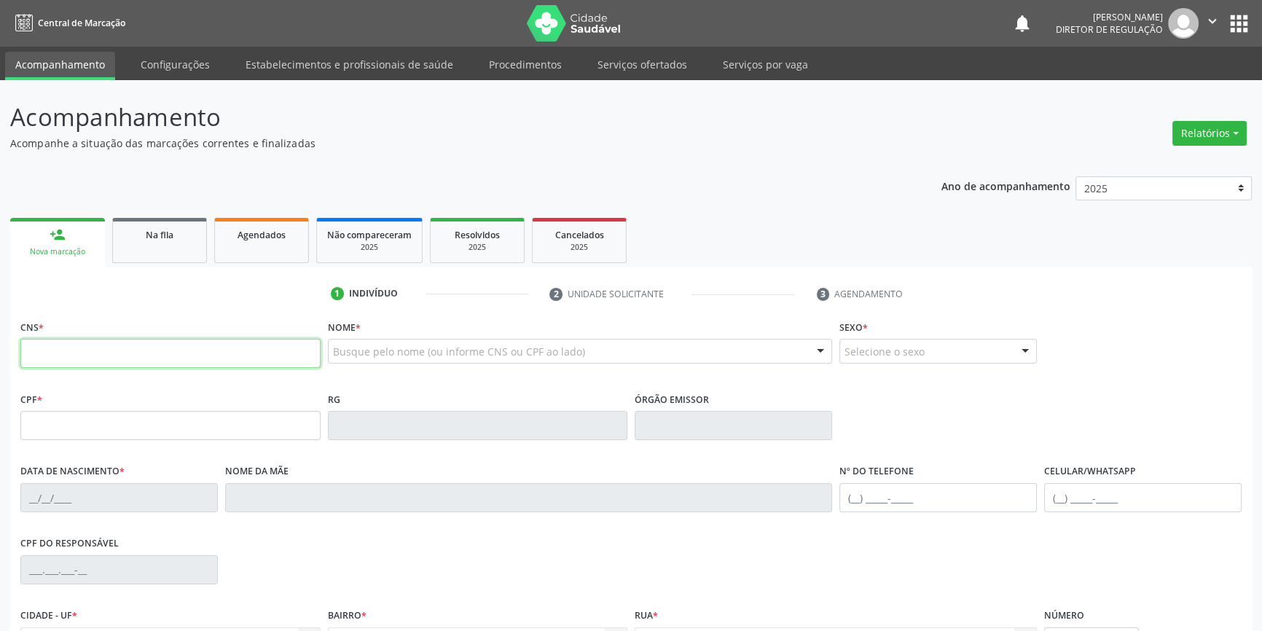
click at [99, 357] on input "text" at bounding box center [170, 353] width 300 height 29
type input "700 5029 1766 9160"
type input "27/01/1979"
type input "Luzia Ana de Souza Rodrigues"
type input "(87) 98863-3855"
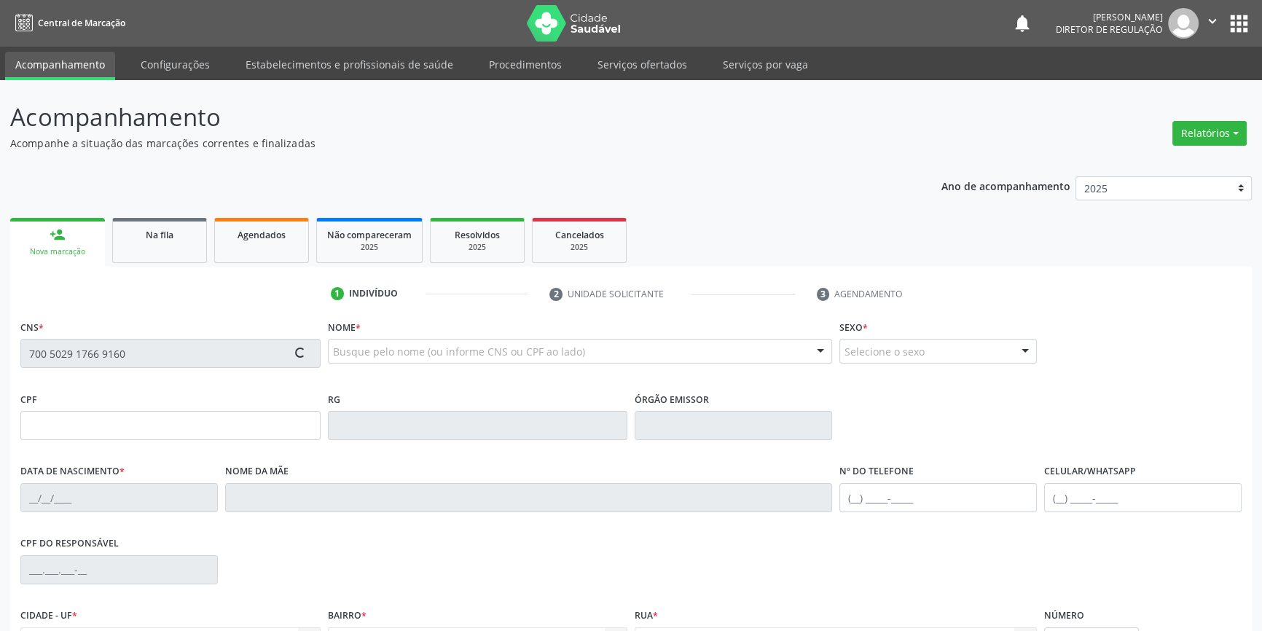
type input "(87) 98863-3855"
type input "--"
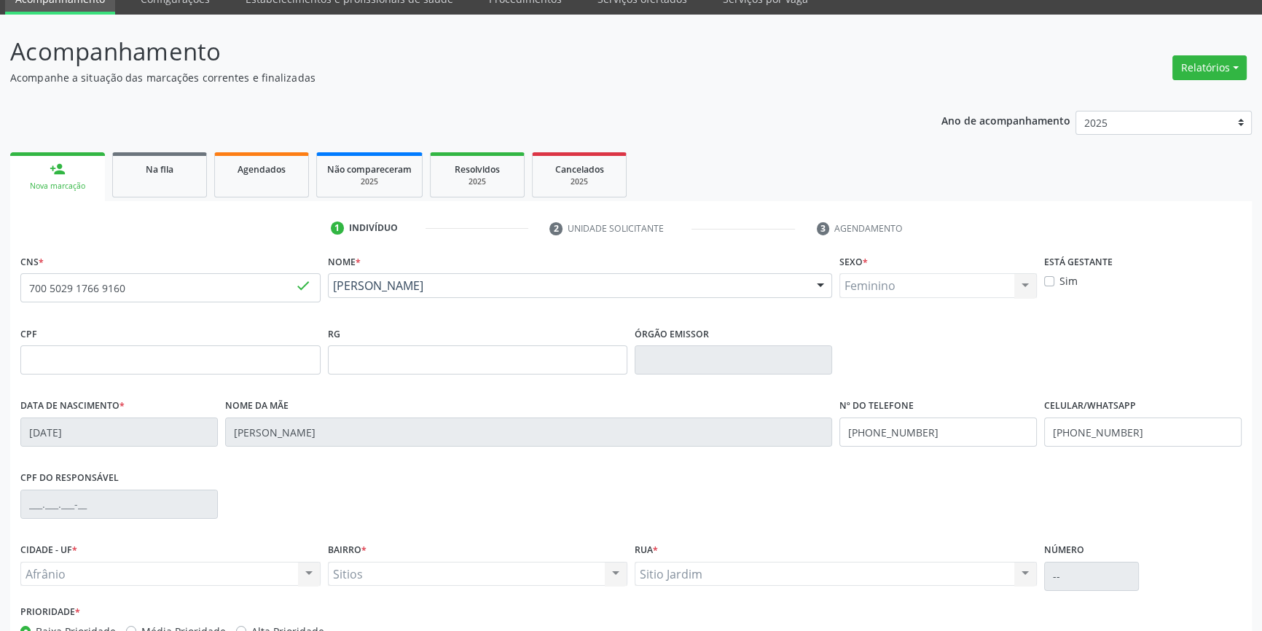
scroll to position [158, 0]
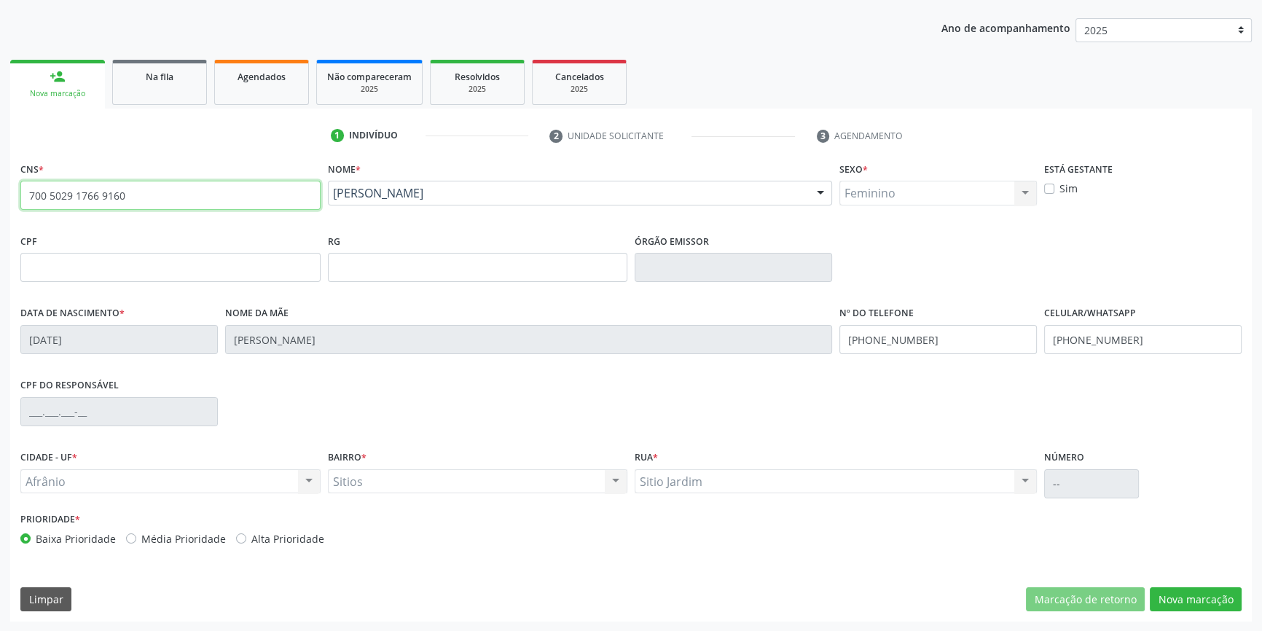
drag, startPoint x: 259, startPoint y: 191, endPoint x: 0, endPoint y: 198, distance: 258.8
click at [0, 198] on div "Acompanhamento Acompanhe a situação das marcações correntes e finalizadas Relat…" at bounding box center [631, 277] width 1262 height 710
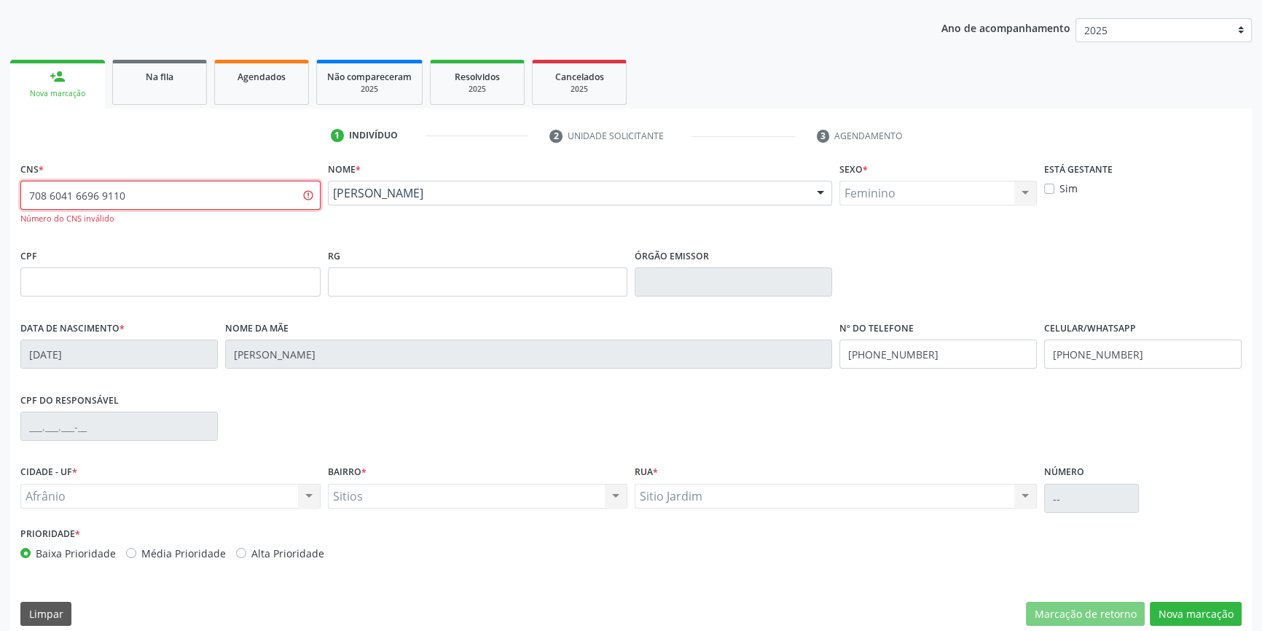
drag, startPoint x: 171, startPoint y: 200, endPoint x: 0, endPoint y: 198, distance: 171.3
click at [0, 198] on div "Acompanhamento Acompanhe a situação das marcações correntes e finalizadas Relat…" at bounding box center [631, 284] width 1262 height 724
type input "708 6041 6696 9190"
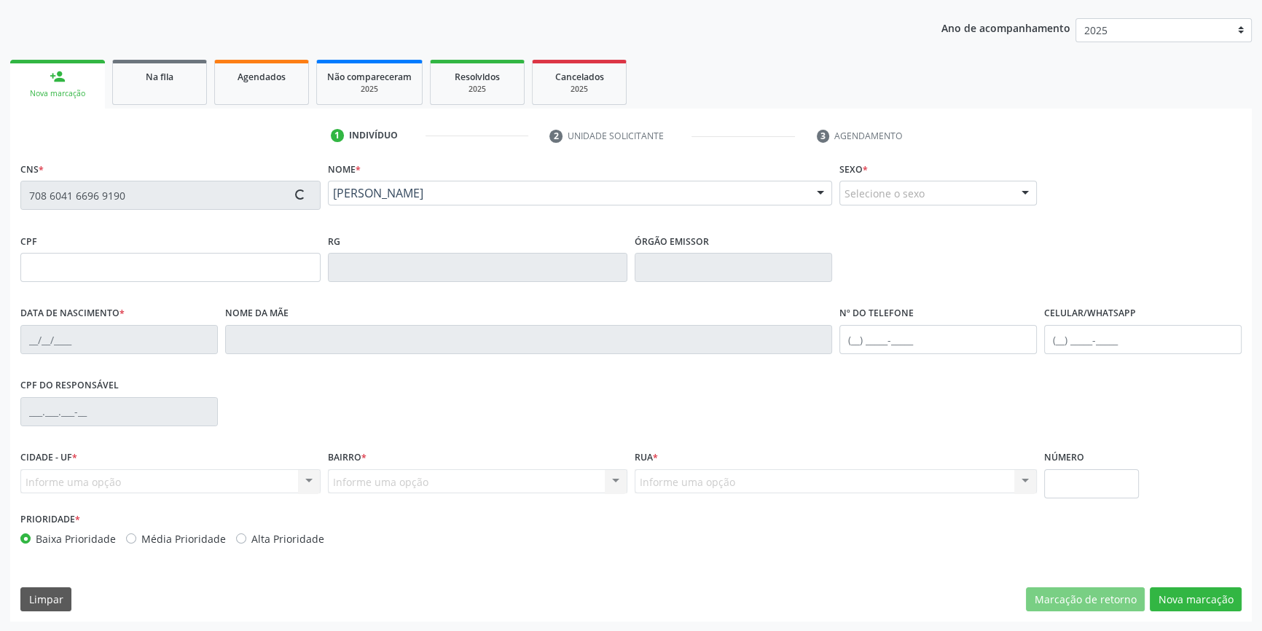
type input "14/03/2005"
type input "Lidia Maciel de Menezes Nunes"
type input "(87) 98821-5053"
type input "30"
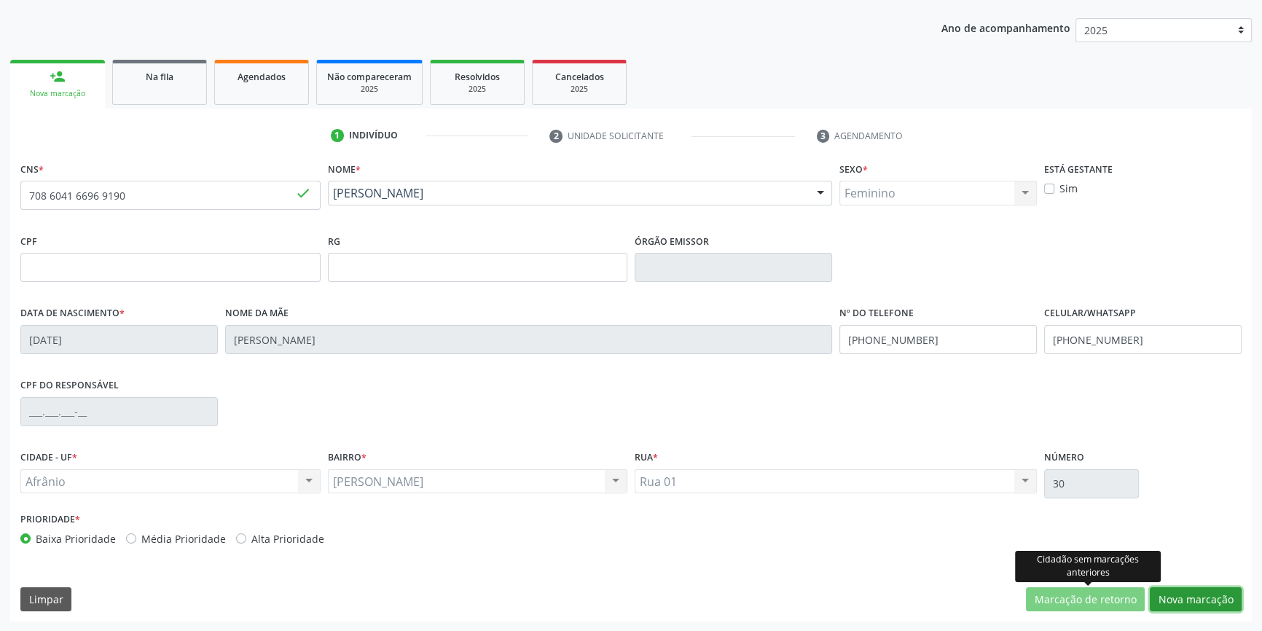
click at [1170, 593] on button "Nova marcação" at bounding box center [1196, 599] width 92 height 25
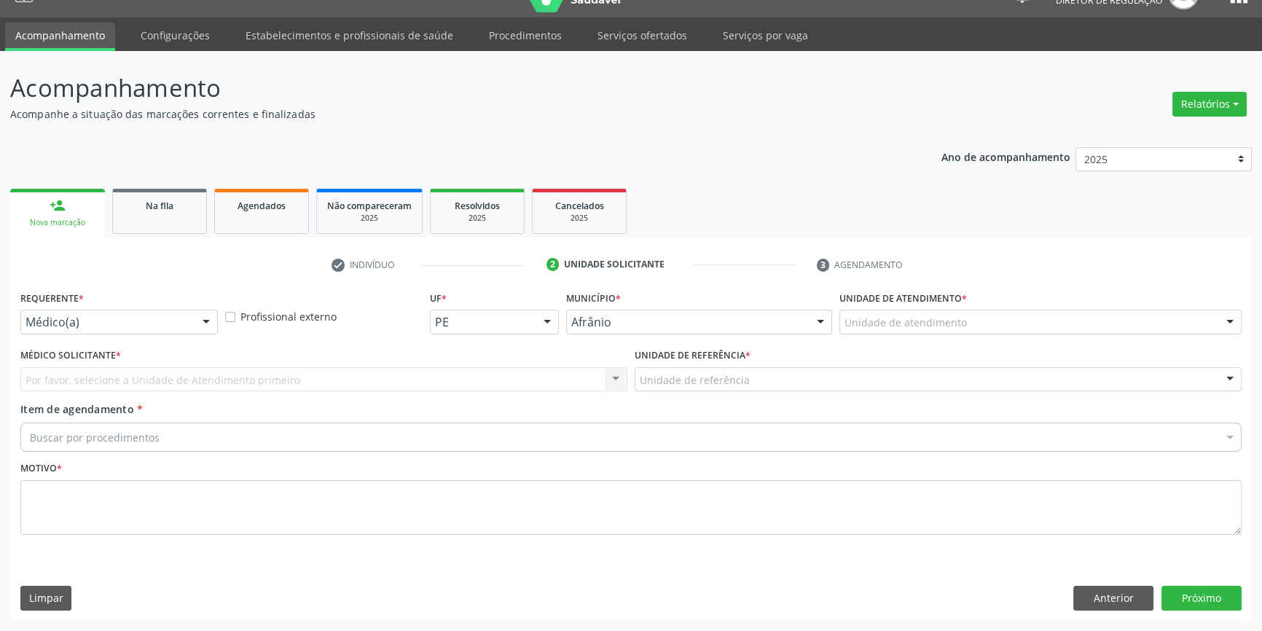
scroll to position [28, 0]
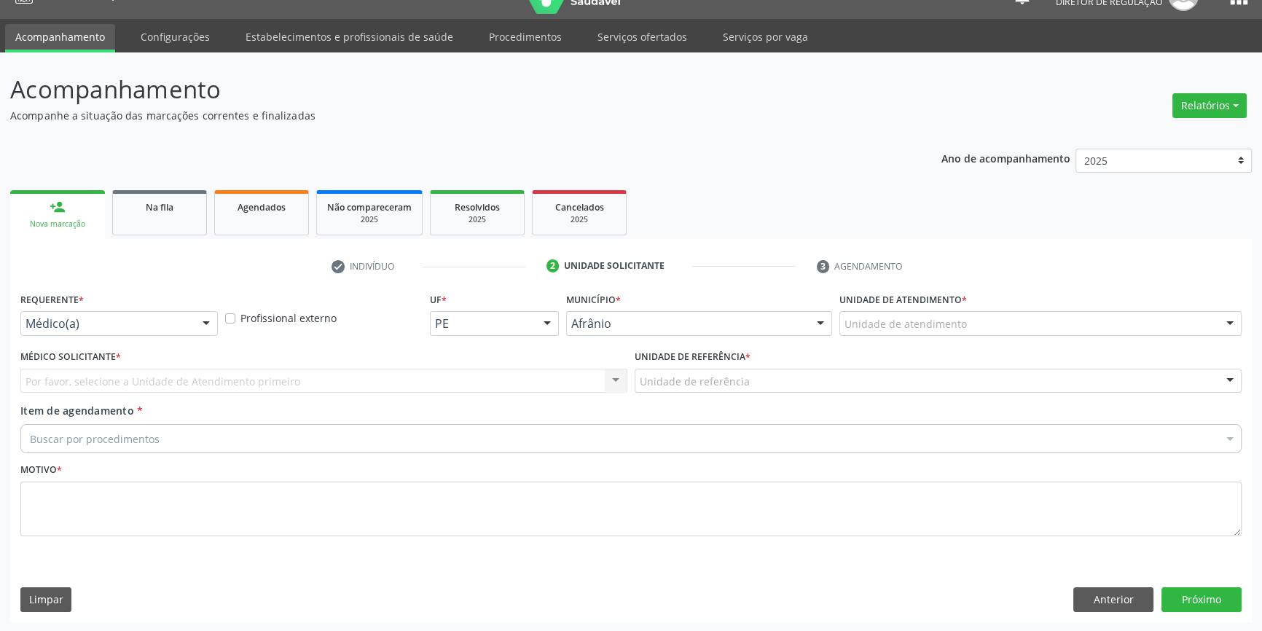
click at [940, 313] on div "Unidade de atendimento" at bounding box center [1040, 323] width 402 height 25
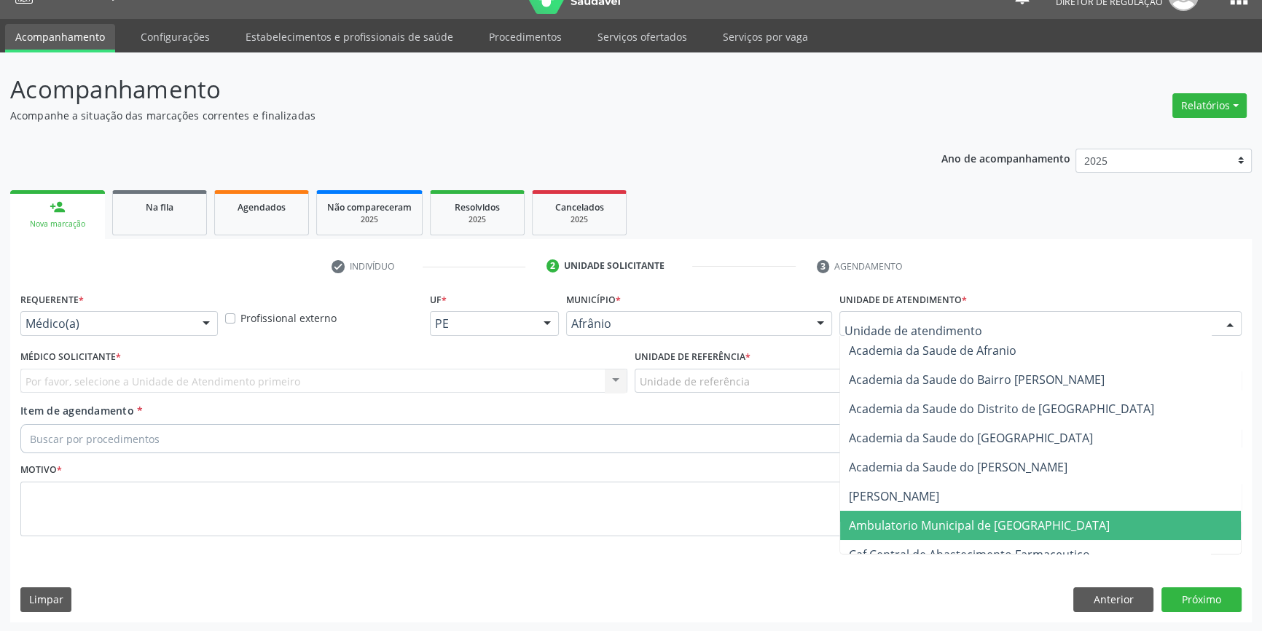
click at [925, 511] on span "Ambulatorio Municipal de [GEOGRAPHIC_DATA]" at bounding box center [1040, 525] width 401 height 29
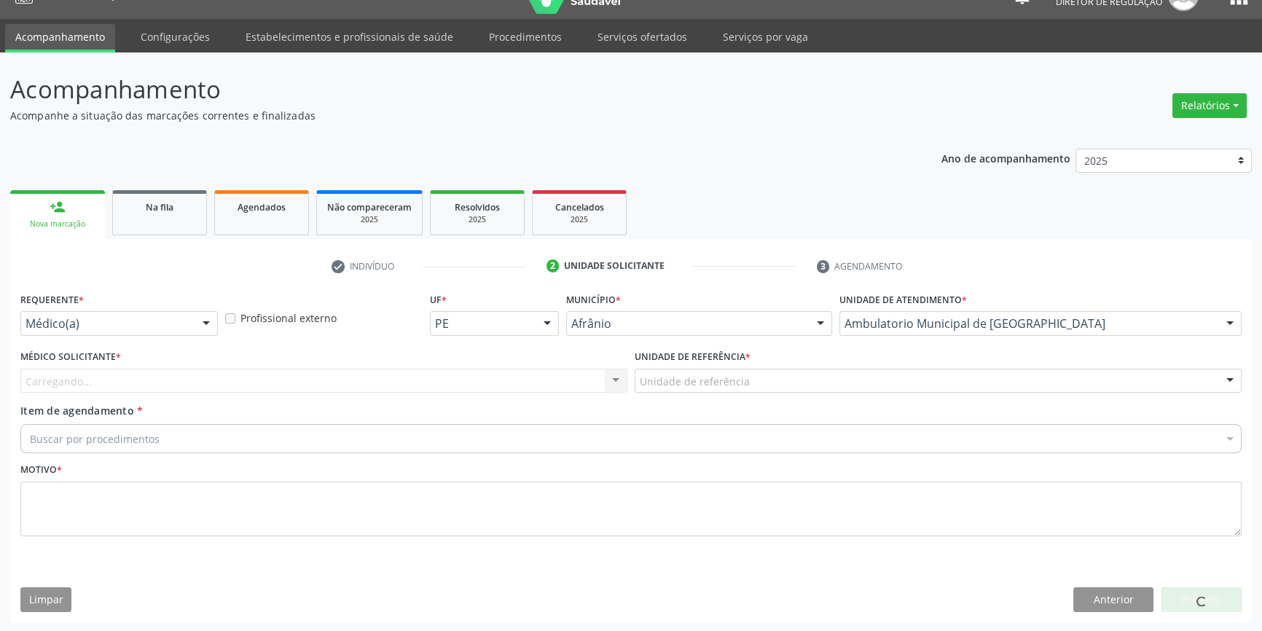
click at [771, 375] on div "Unidade de referência" at bounding box center [938, 381] width 607 height 25
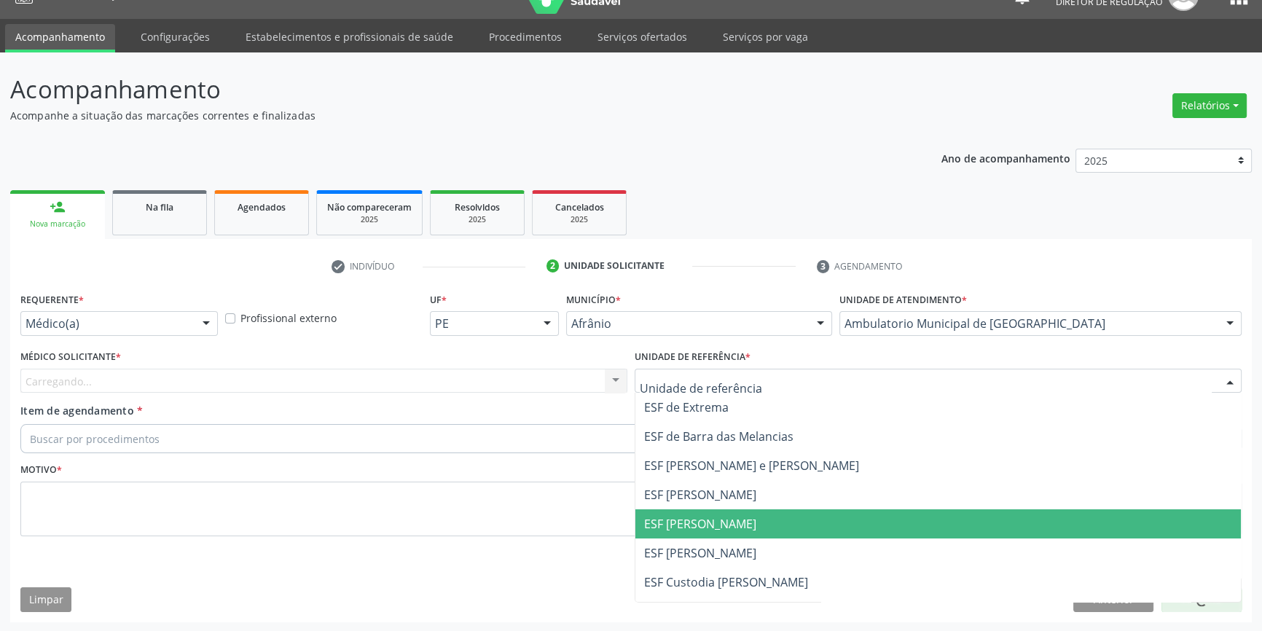
click at [722, 519] on span "ESF [PERSON_NAME]" at bounding box center [700, 524] width 112 height 16
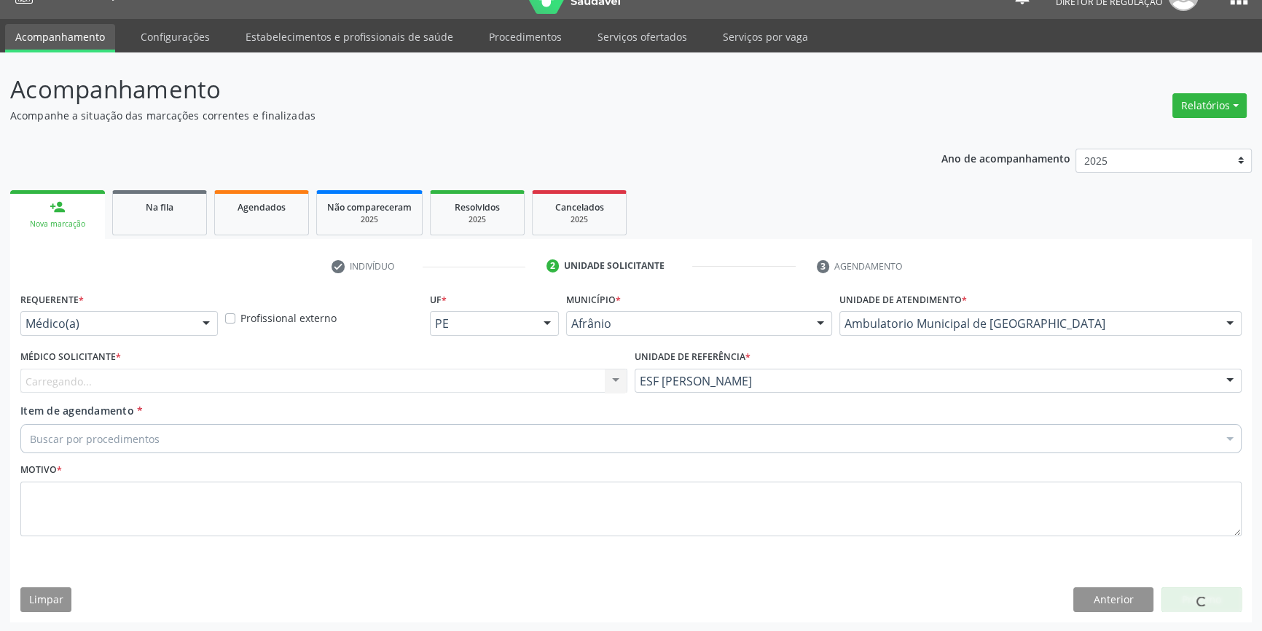
click at [466, 379] on div "Carregando... Nenhum resultado encontrado para: " " Não há nenhuma opção para s…" at bounding box center [323, 381] width 607 height 25
click at [165, 380] on div "Médico solicitante" at bounding box center [323, 381] width 607 height 25
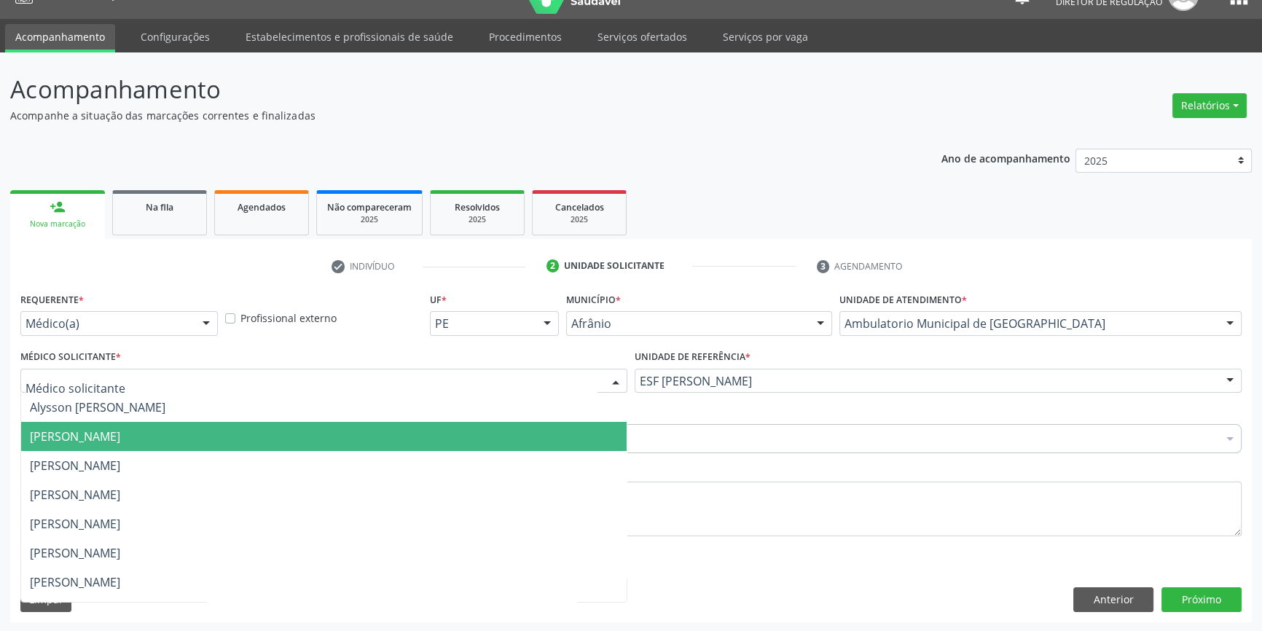
click at [120, 436] on span "[PERSON_NAME]" at bounding box center [75, 436] width 90 height 16
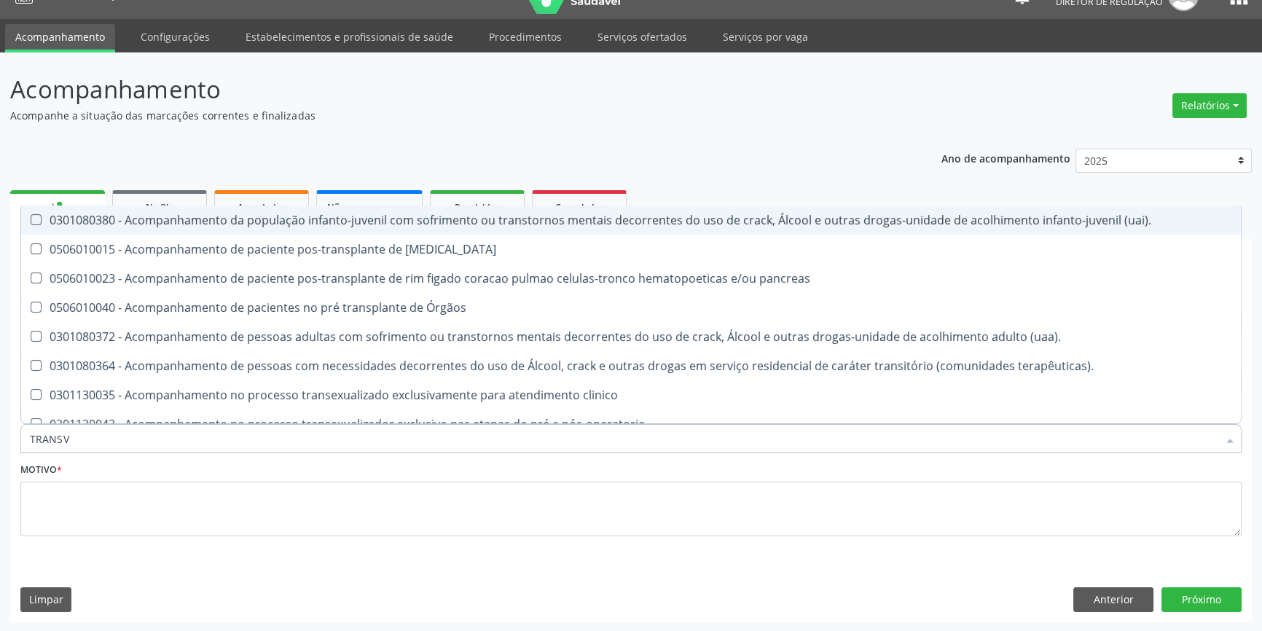
type input "TRANSVA"
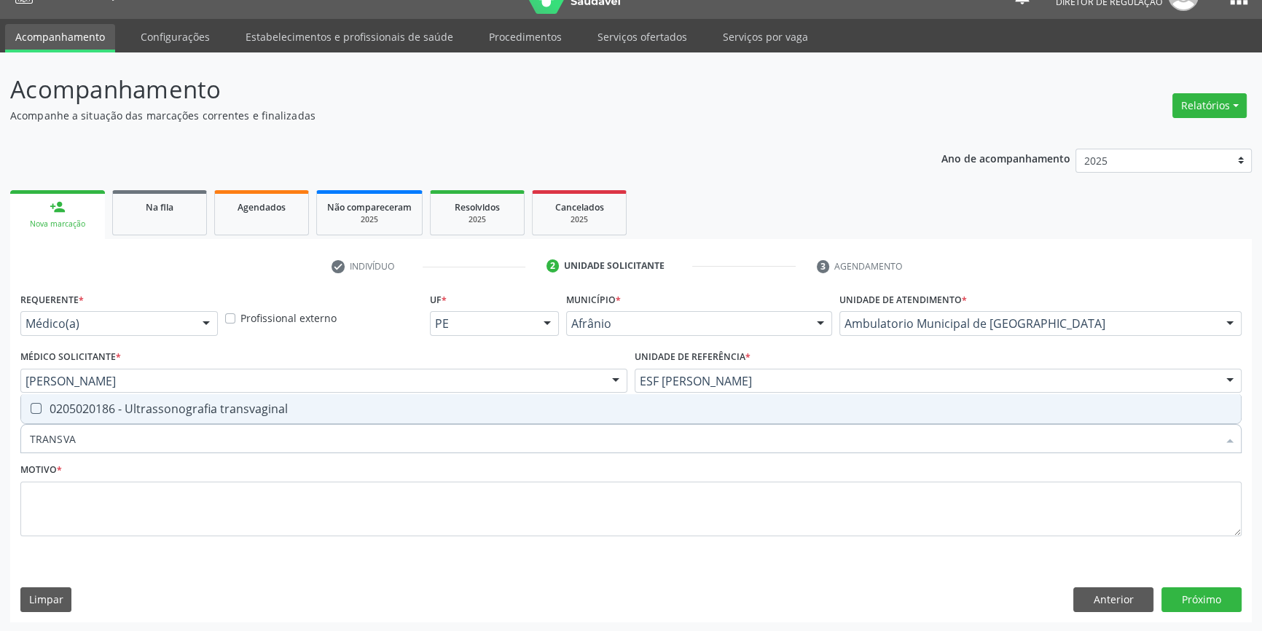
click at [138, 410] on div "0205020186 - Ultrassonografia transvaginal" at bounding box center [631, 409] width 1202 height 12
checkbox transvaginal "true"
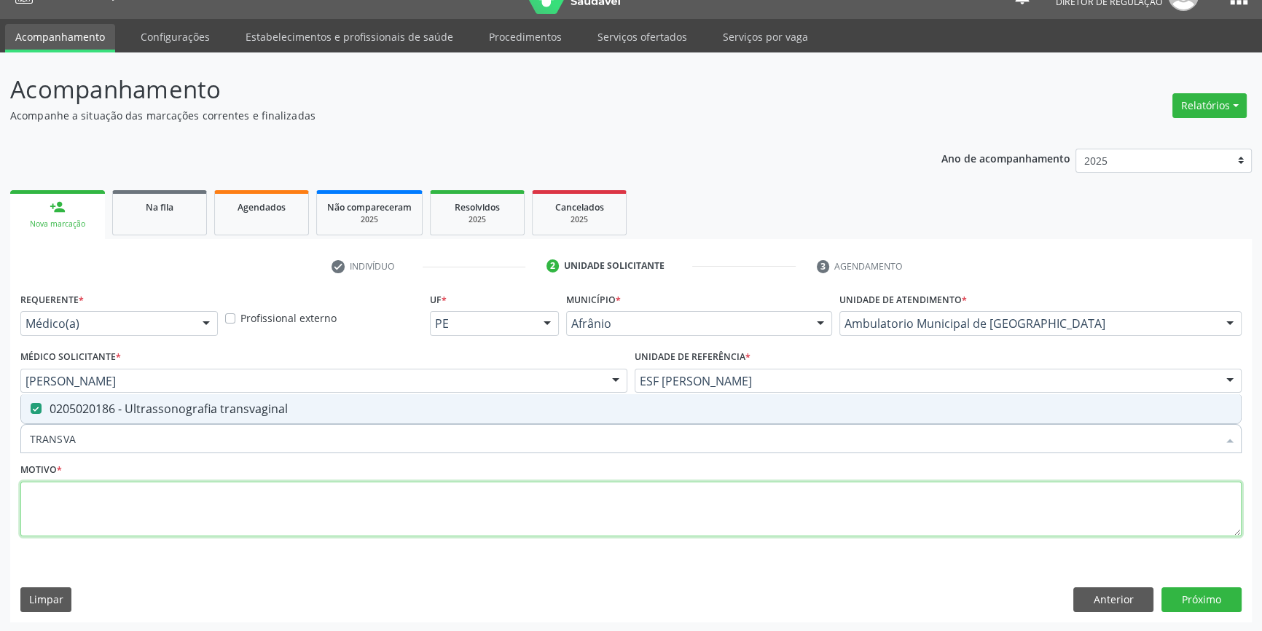
click at [87, 517] on textarea at bounding box center [630, 509] width 1221 height 55
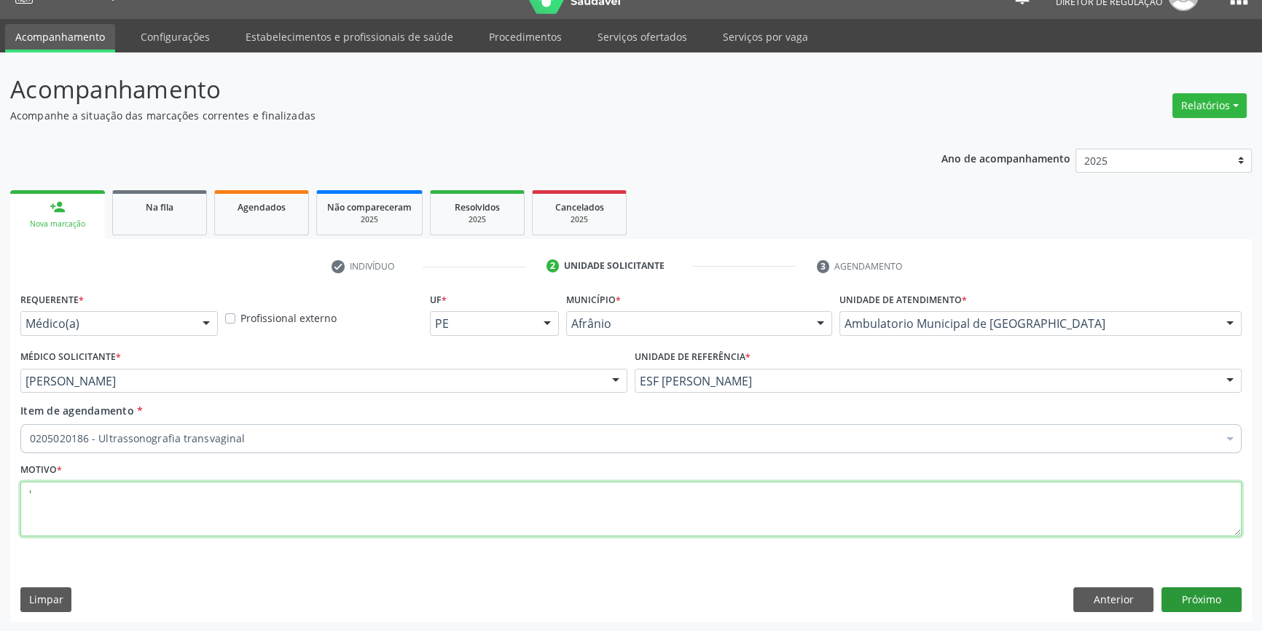
type textarea "'"
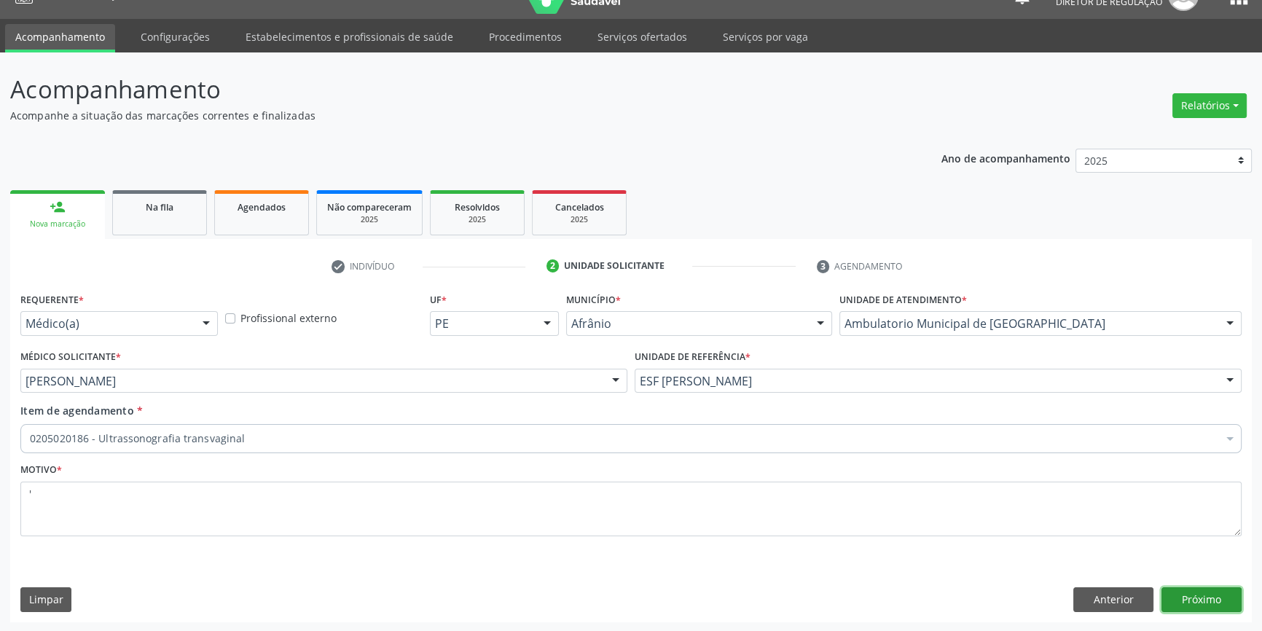
click at [1202, 595] on button "Próximo" at bounding box center [1202, 599] width 80 height 25
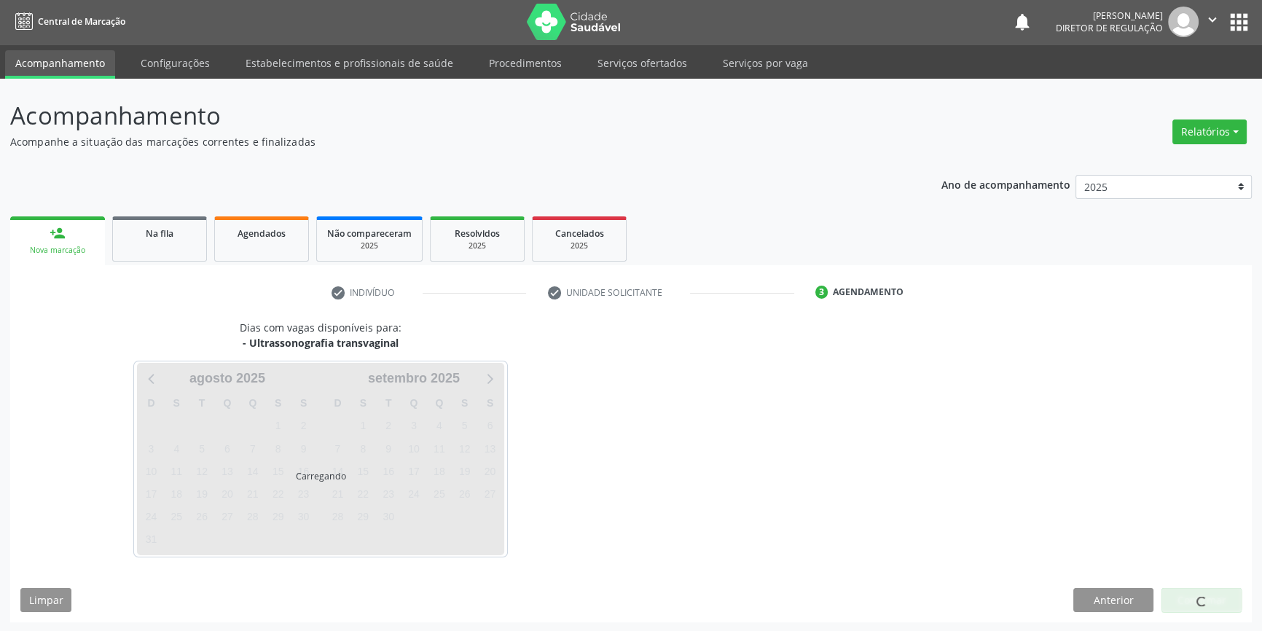
scroll to position [1, 0]
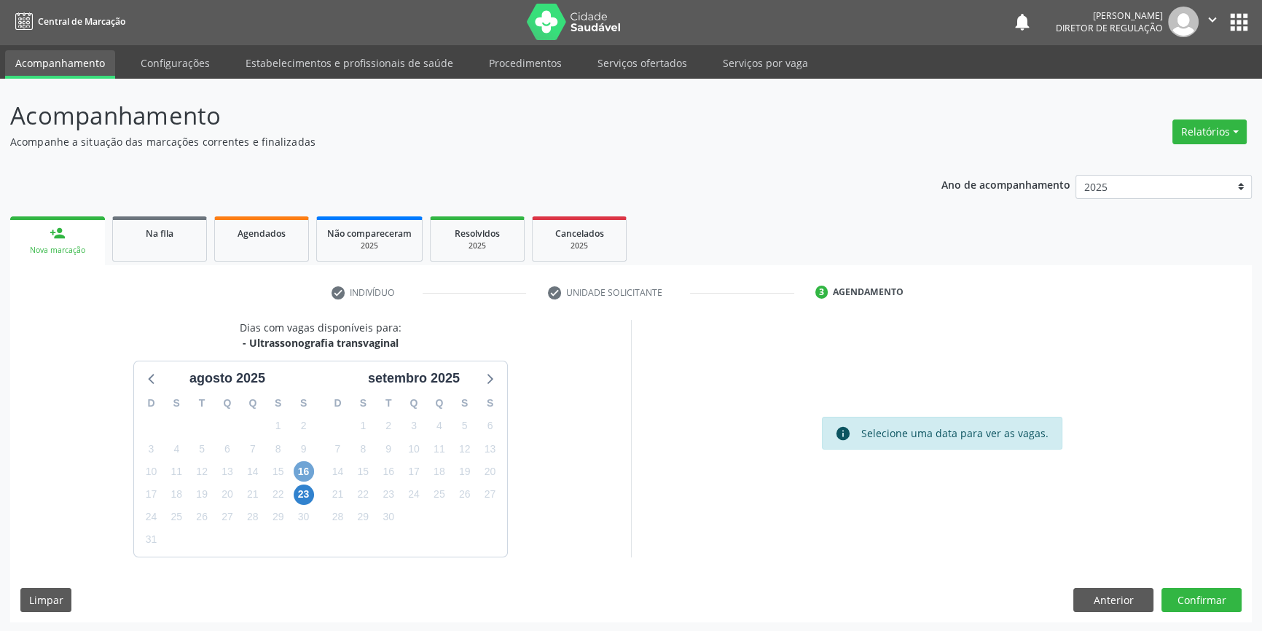
click at [310, 466] on span "16" at bounding box center [304, 471] width 20 height 20
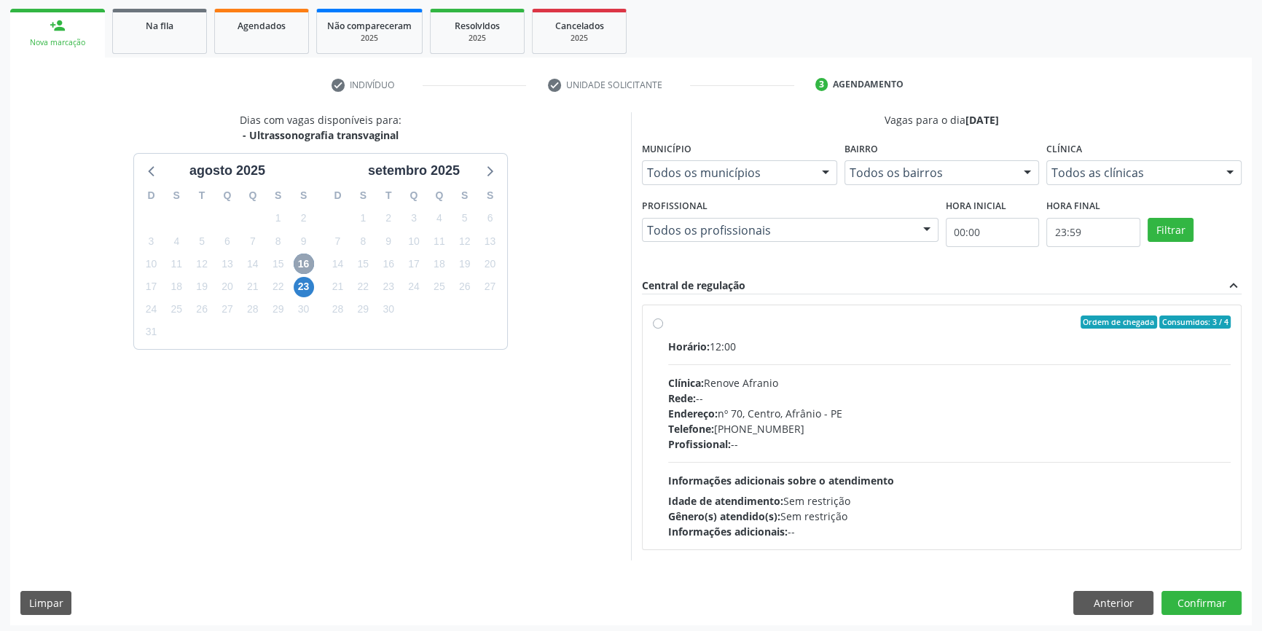
scroll to position [212, 0]
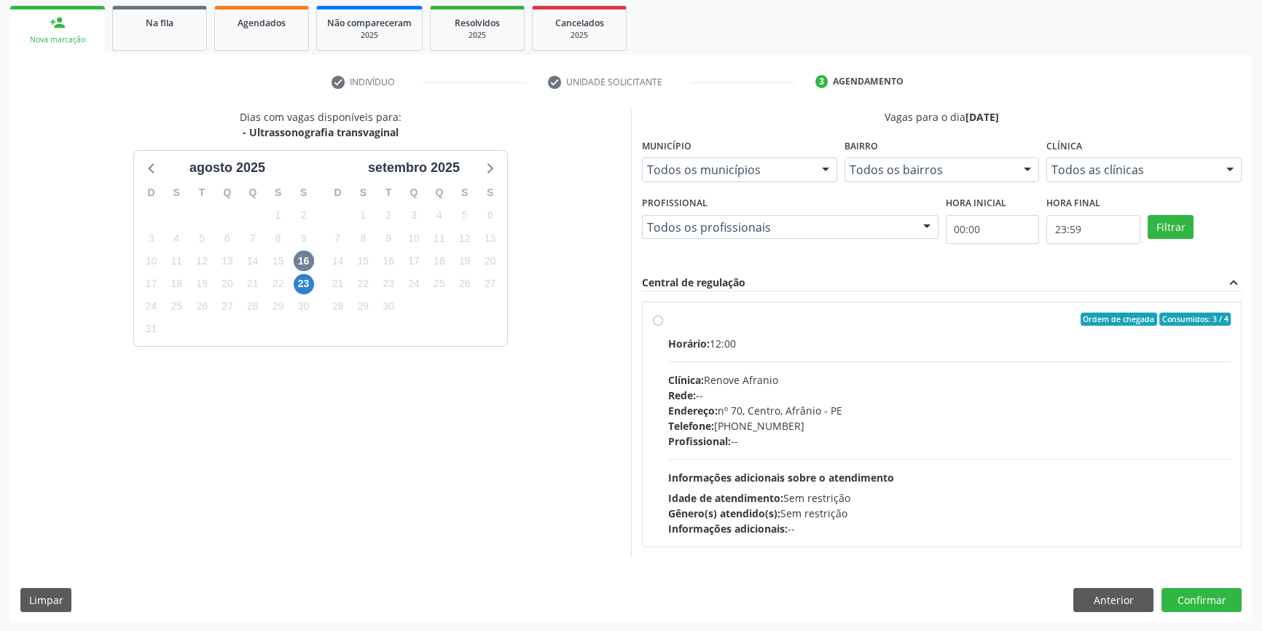
click at [675, 320] on div "Ordem de chegada Consumidos: 3 / 4" at bounding box center [949, 319] width 563 height 13
click at [663, 320] on input "Ordem de chegada Consumidos: 3 / 4 Horário: 12:00 Clínica: Renove Afranio Rede:…" at bounding box center [658, 319] width 10 height 13
radio input "true"
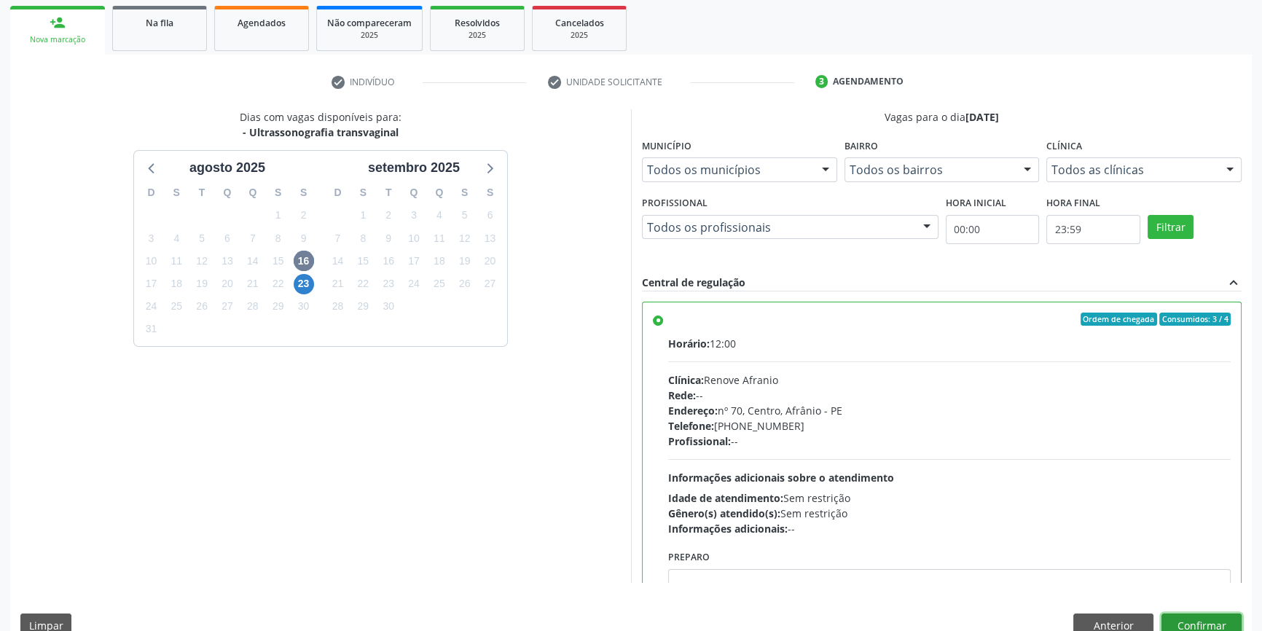
click at [1213, 616] on button "Confirmar" at bounding box center [1202, 626] width 80 height 25
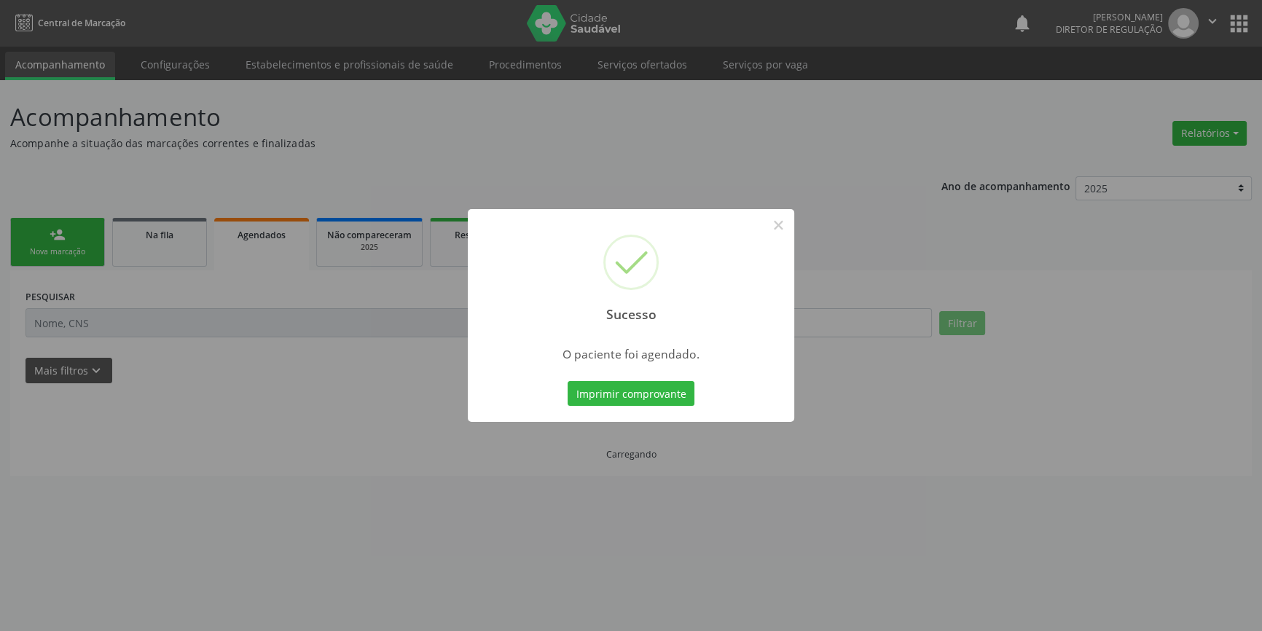
scroll to position [0, 0]
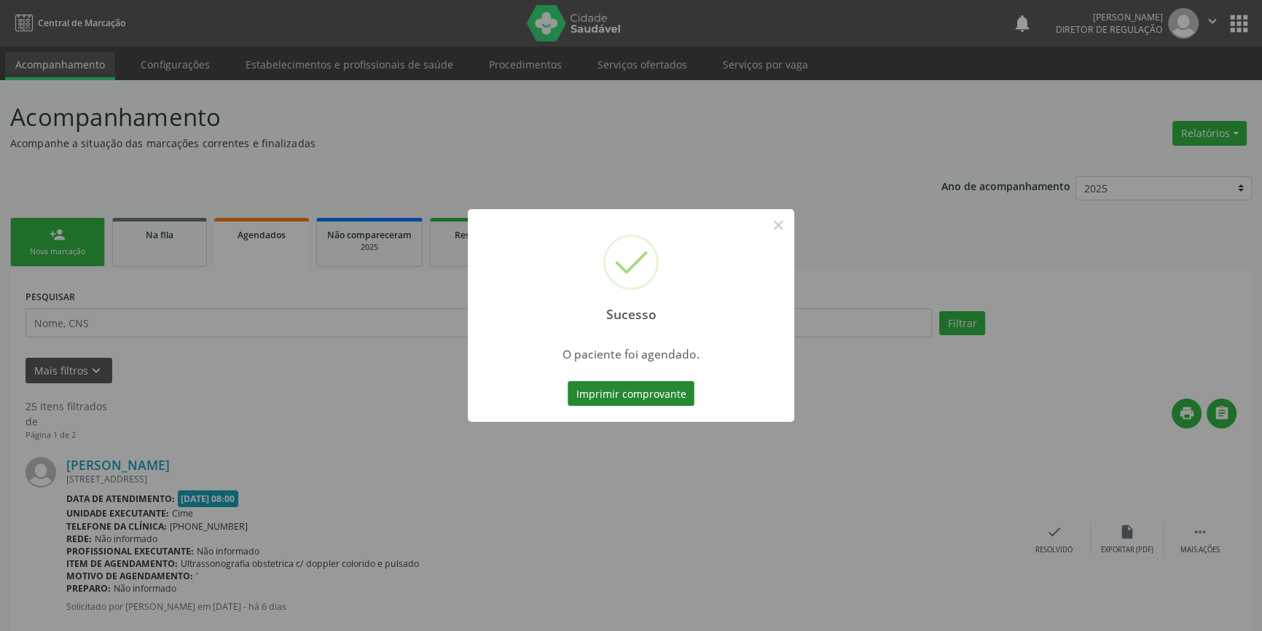
click at [675, 391] on button "Imprimir comprovante" at bounding box center [631, 393] width 127 height 25
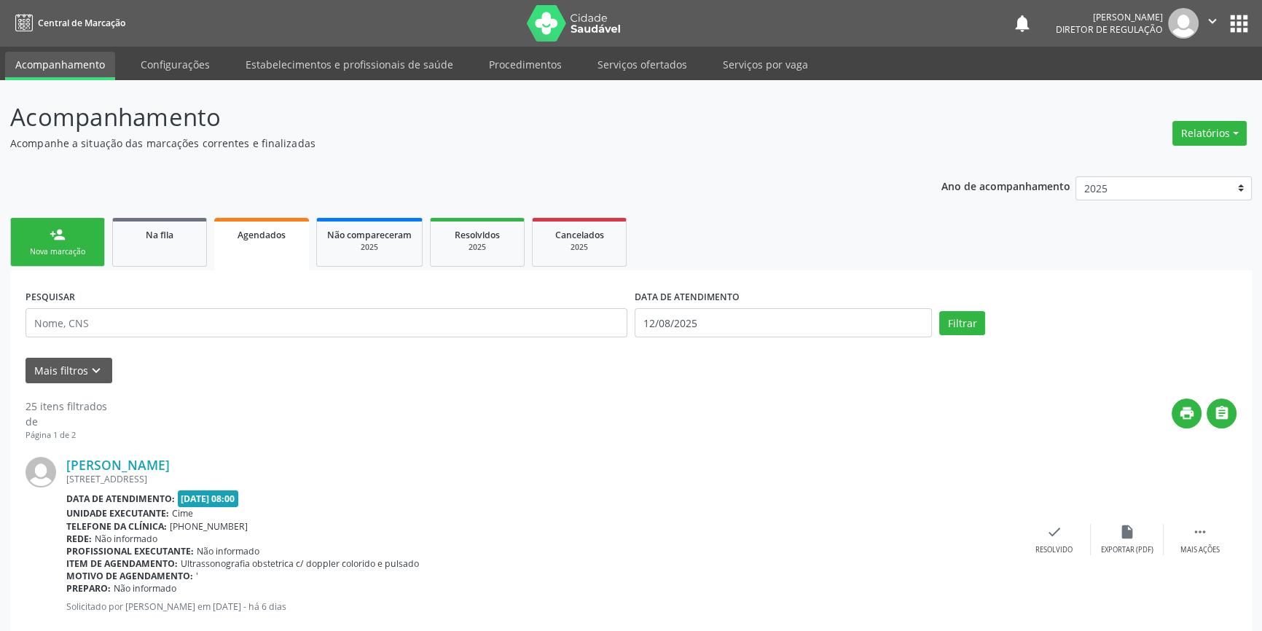
click at [64, 238] on div "person_add" at bounding box center [58, 235] width 16 height 16
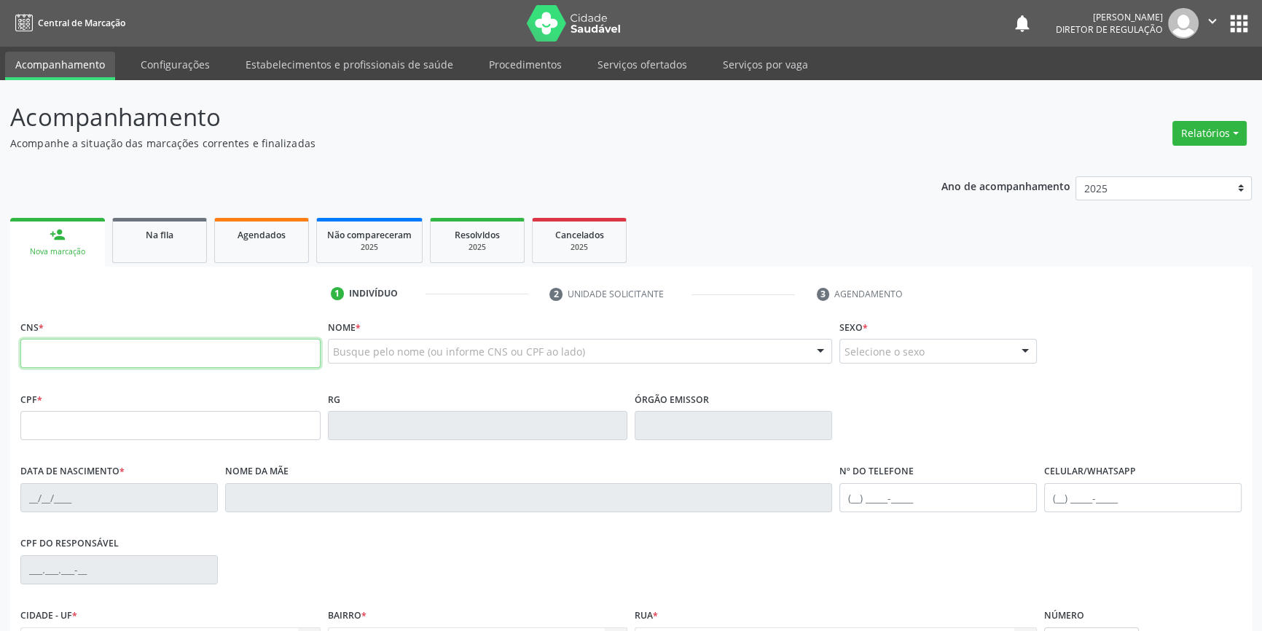
click at [230, 349] on input "text" at bounding box center [170, 353] width 300 height 29
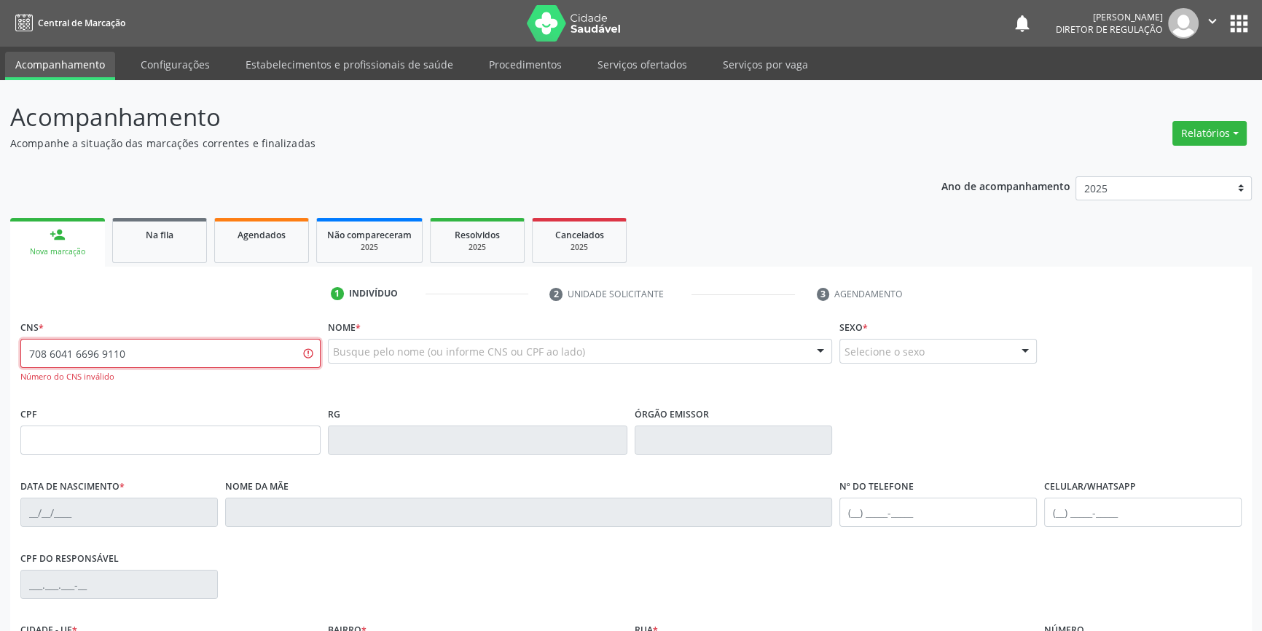
drag, startPoint x: 155, startPoint y: 358, endPoint x: 1271, endPoint y: 12, distance: 1168.1
click at [0, 327] on div "Acompanhamento Acompanhe a situação das marcações correntes e finalizadas Relat…" at bounding box center [631, 442] width 1262 height 724
type input "708 6041 6696 9190"
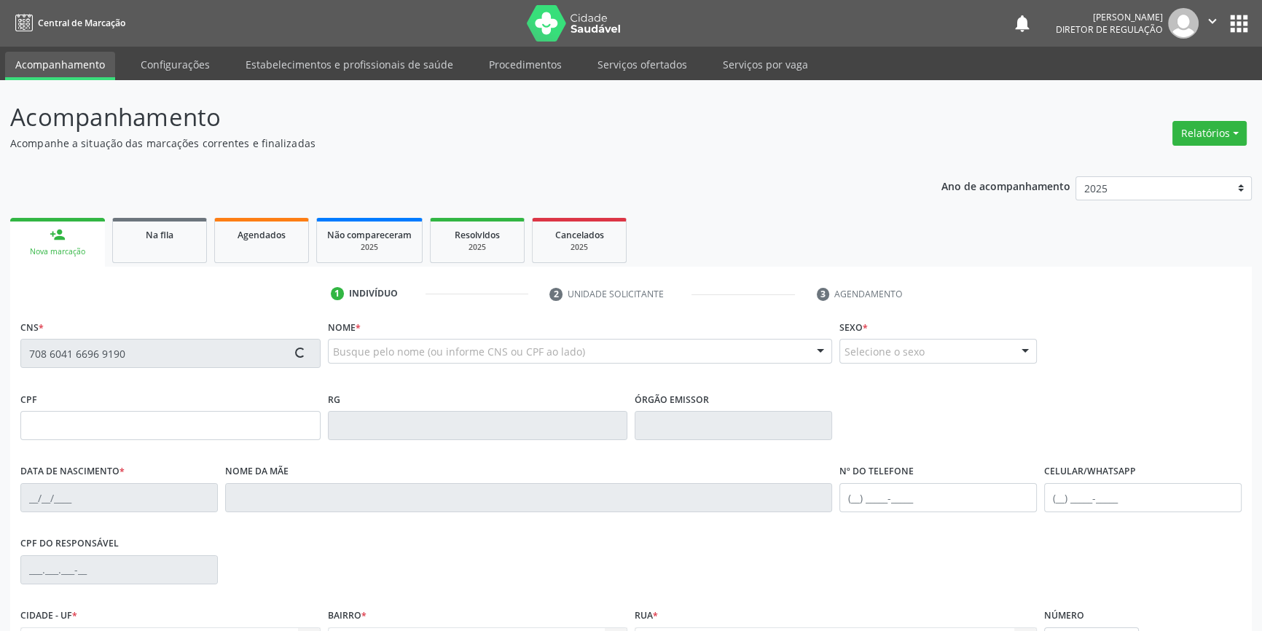
type input "14/03/2005"
type input "Lidia Maciel de Menezes Nunes"
type input "(87) 98821-5053"
type input "30"
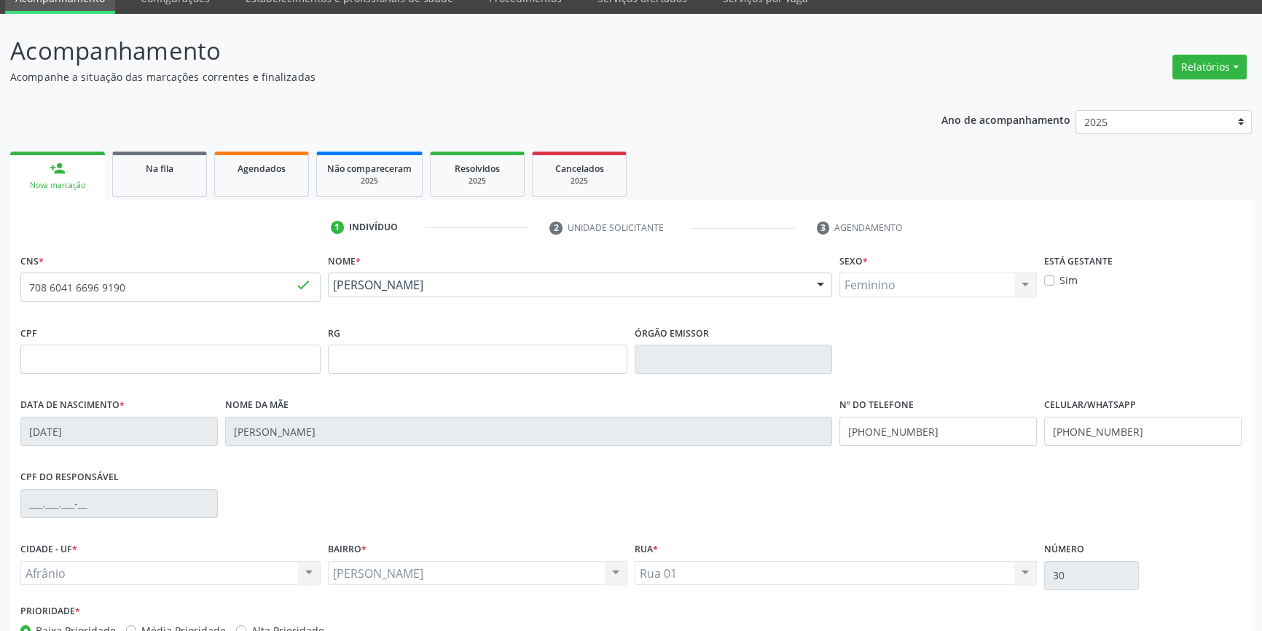
scroll to position [158, 0]
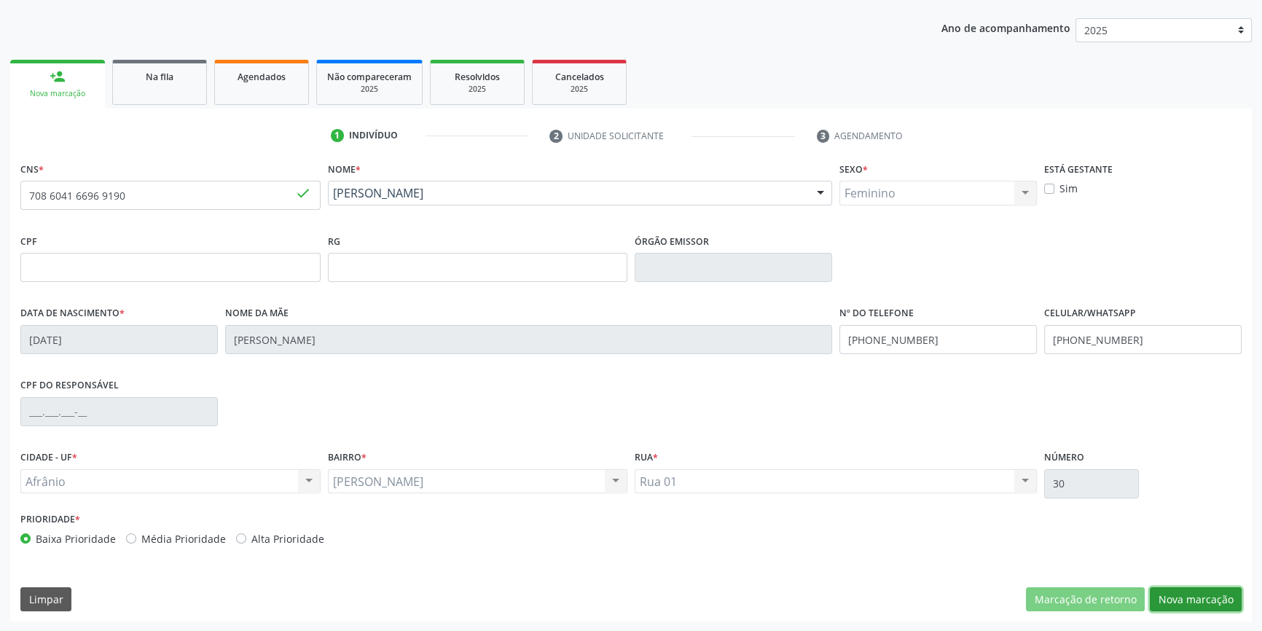
click at [1185, 603] on button "Nova marcação" at bounding box center [1196, 599] width 92 height 25
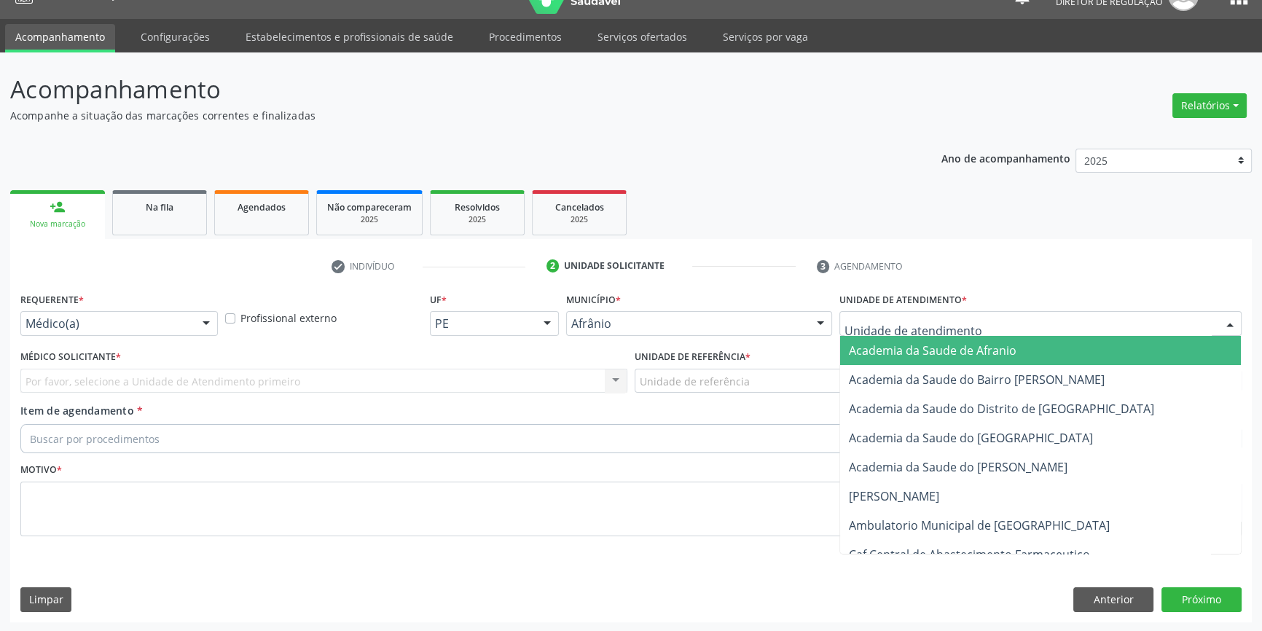
click at [925, 334] on div at bounding box center [1040, 323] width 402 height 25
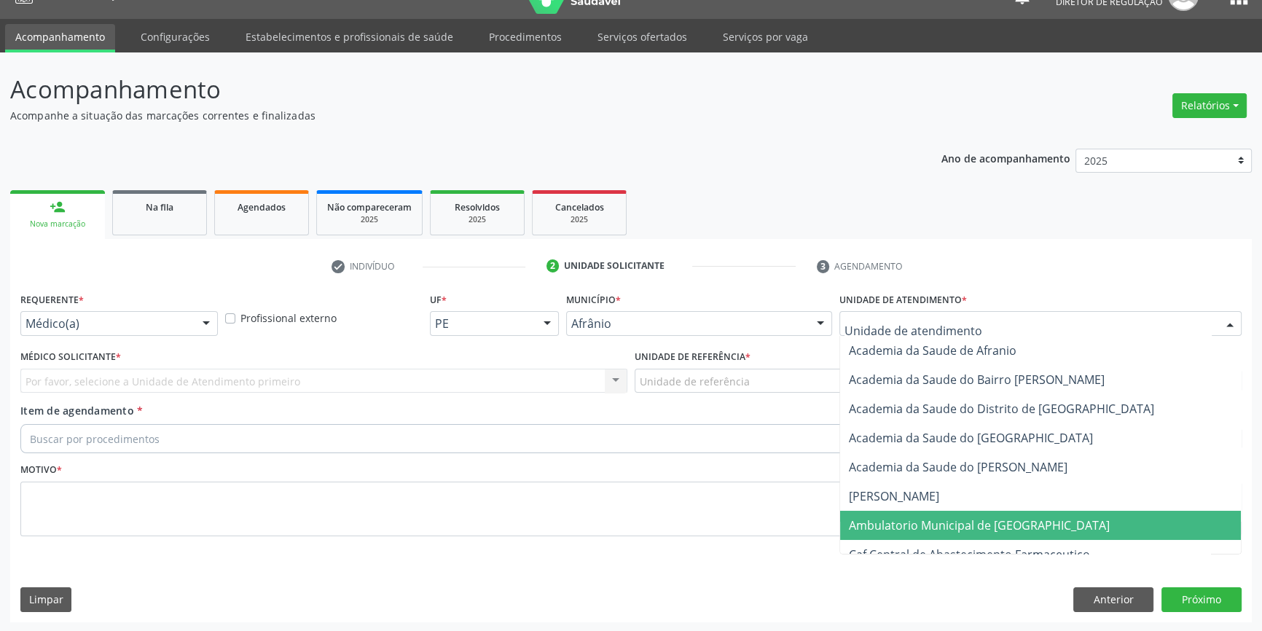
click at [968, 520] on span "Ambulatorio Municipal de [GEOGRAPHIC_DATA]" at bounding box center [979, 525] width 261 height 16
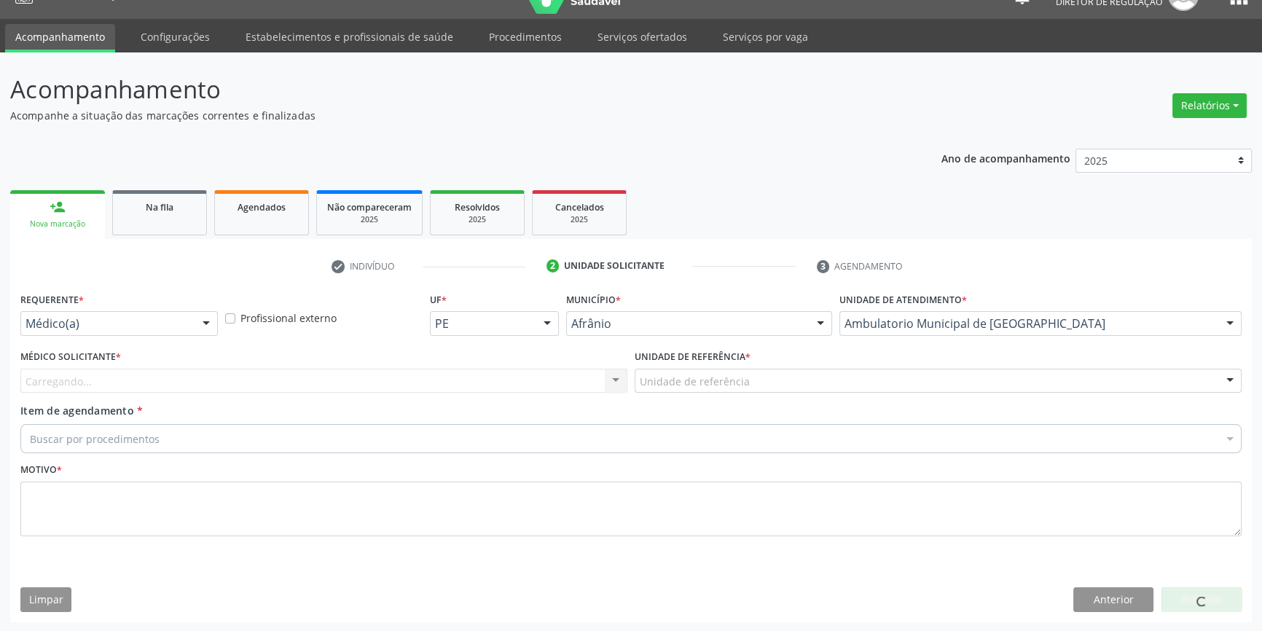
click at [746, 393] on div "Unidade de referência * Unidade de referência ESF de Extrema ESF de Barra das M…" at bounding box center [938, 374] width 614 height 57
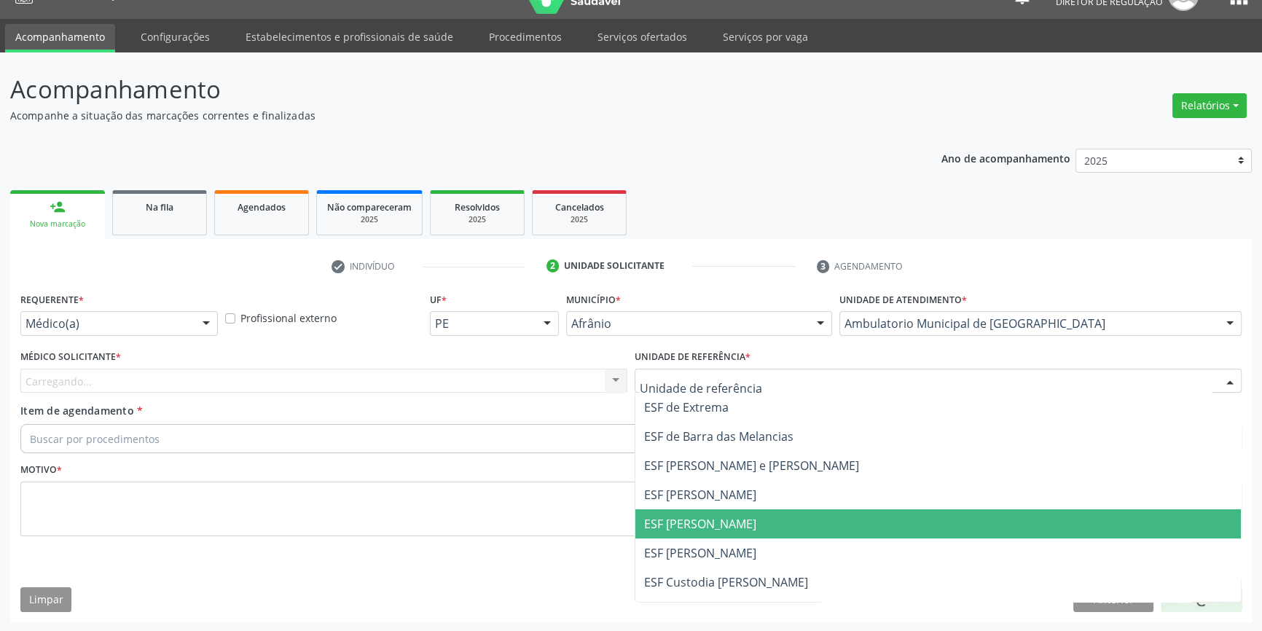
drag, startPoint x: 704, startPoint y: 526, endPoint x: 512, endPoint y: 437, distance: 211.3
click at [699, 525] on span "ESF [PERSON_NAME]" at bounding box center [700, 524] width 112 height 16
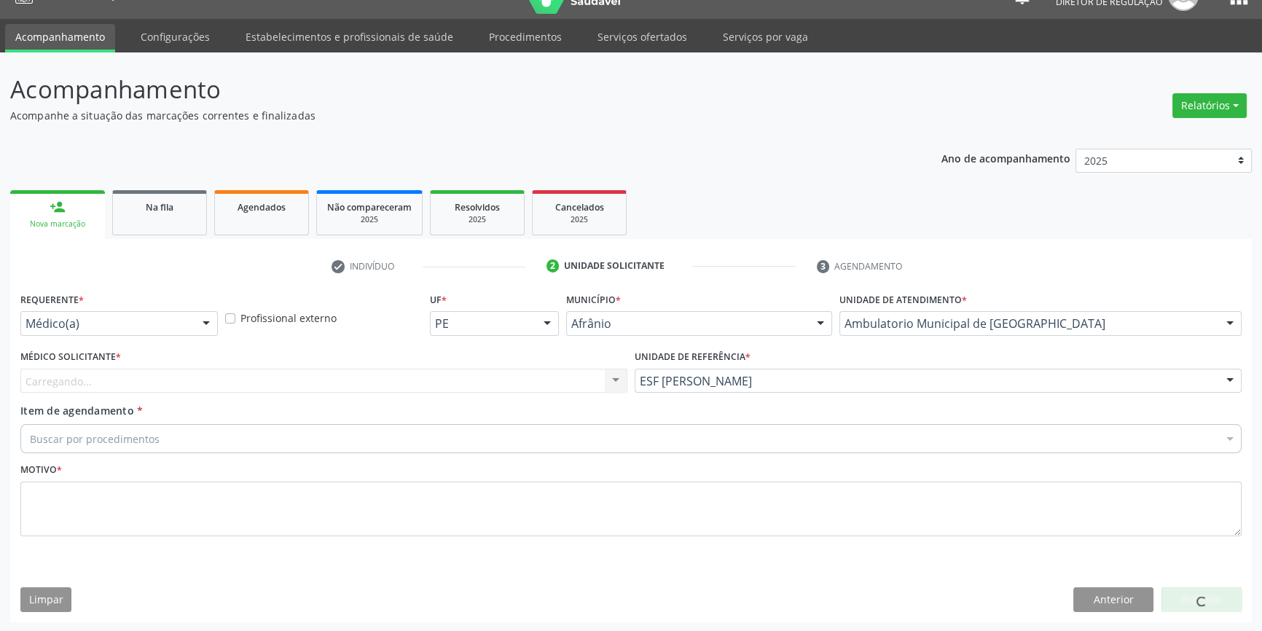
click at [404, 382] on div "Carregando... Nenhum resultado encontrado para: " " Não há nenhuma opção para s…" at bounding box center [323, 381] width 607 height 25
click at [377, 379] on div "Carregando... Nenhum resultado encontrado para: " " Não há nenhuma opção para s…" at bounding box center [323, 381] width 607 height 25
click at [254, 377] on div "Médico solicitante" at bounding box center [323, 381] width 607 height 25
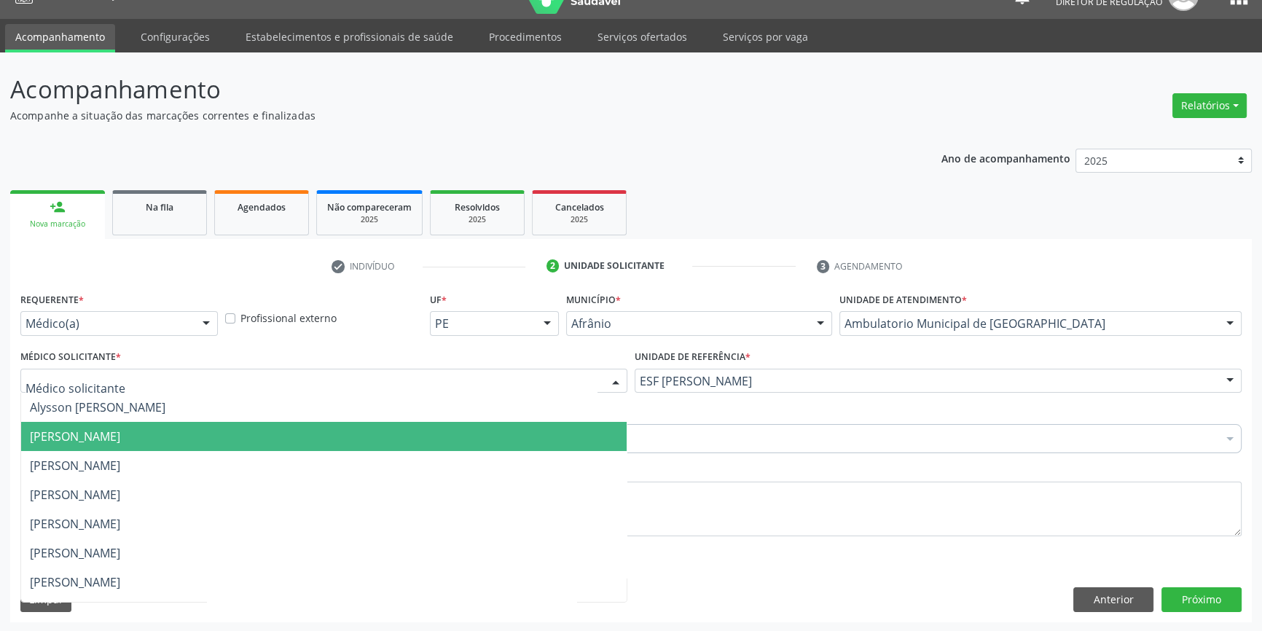
click at [120, 442] on span "[PERSON_NAME]" at bounding box center [75, 436] width 90 height 16
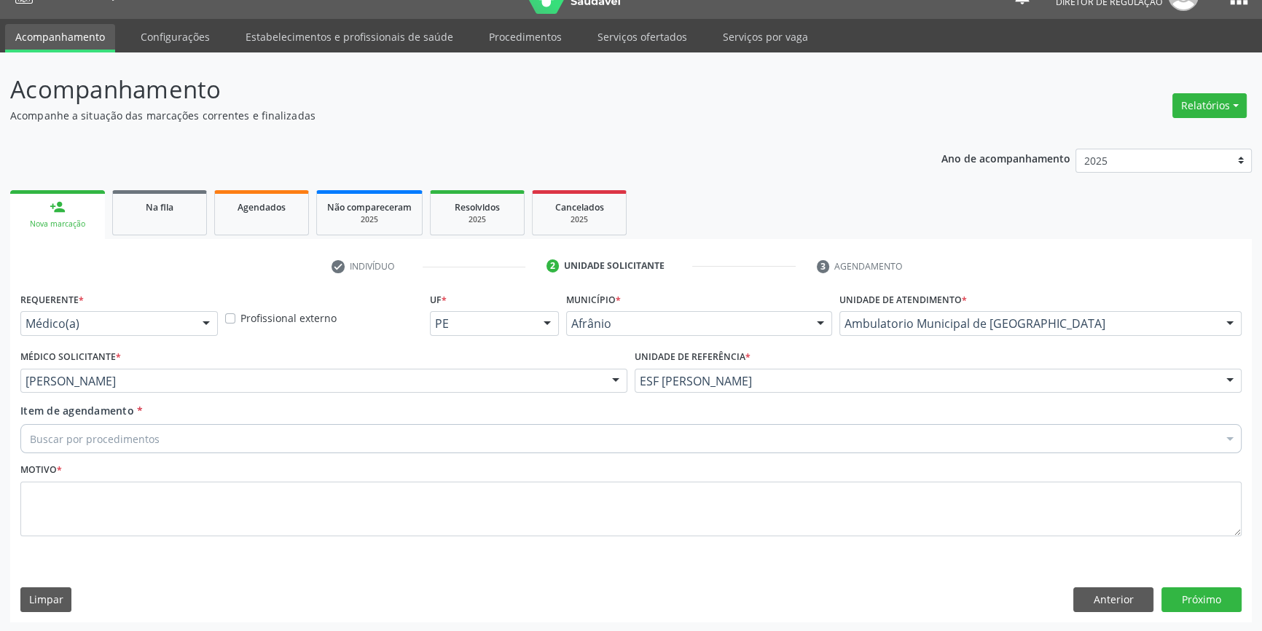
click at [161, 437] on div "Buscar por procedimentos" at bounding box center [630, 438] width 1221 height 29
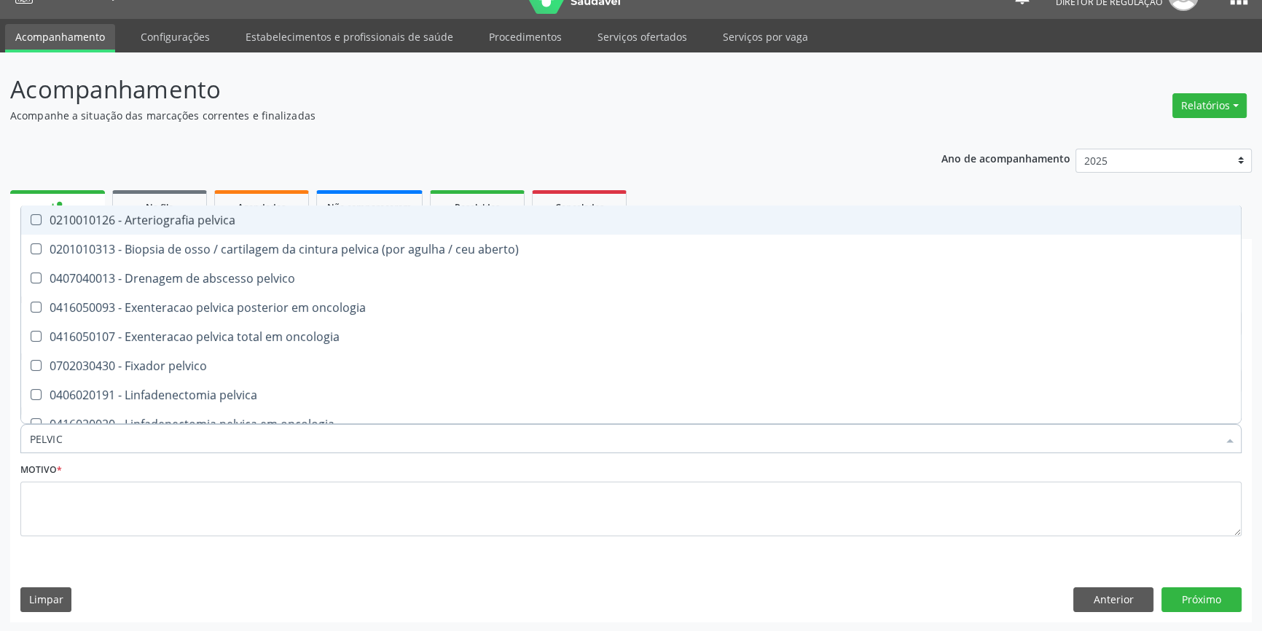
type input "PELVICA"
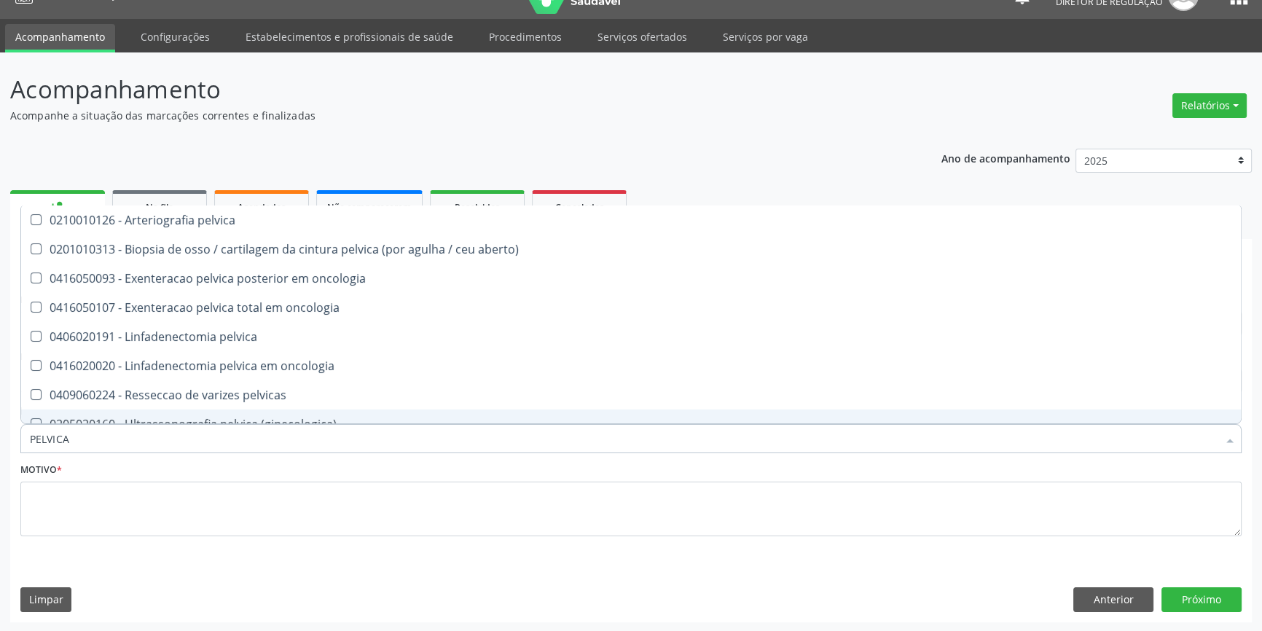
scroll to position [15, 0]
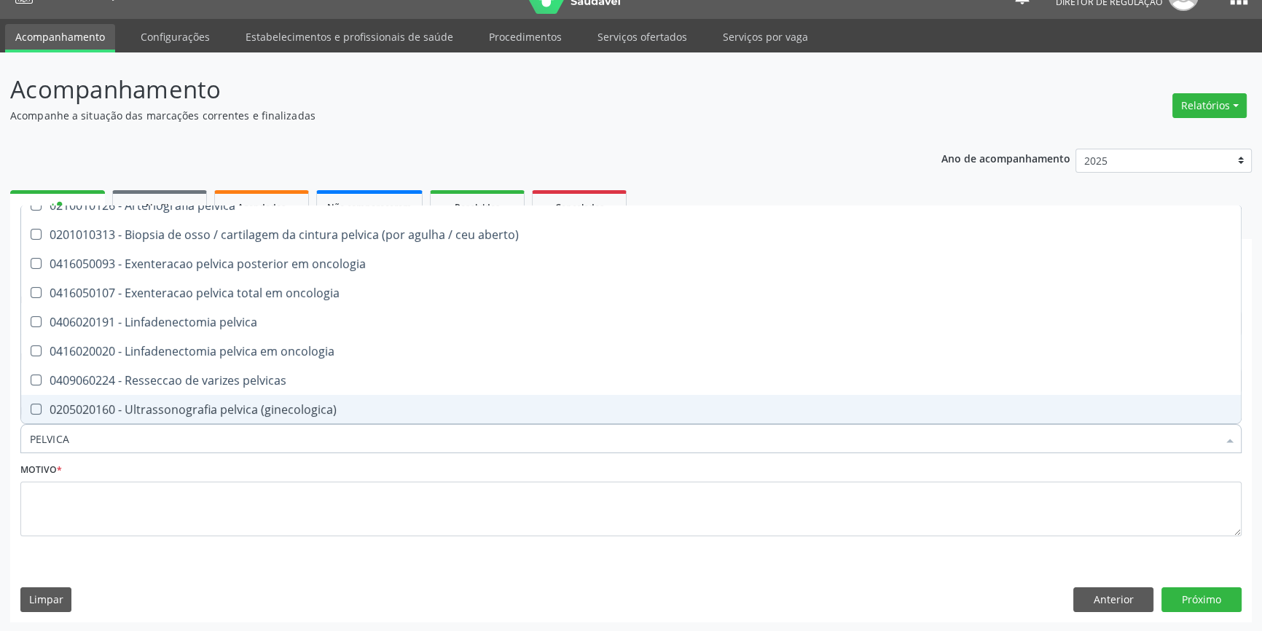
click at [238, 409] on div "0205020160 - Ultrassonografia pelvica (ginecologica)" at bounding box center [631, 410] width 1202 height 12
checkbox \(ginecologica\) "true"
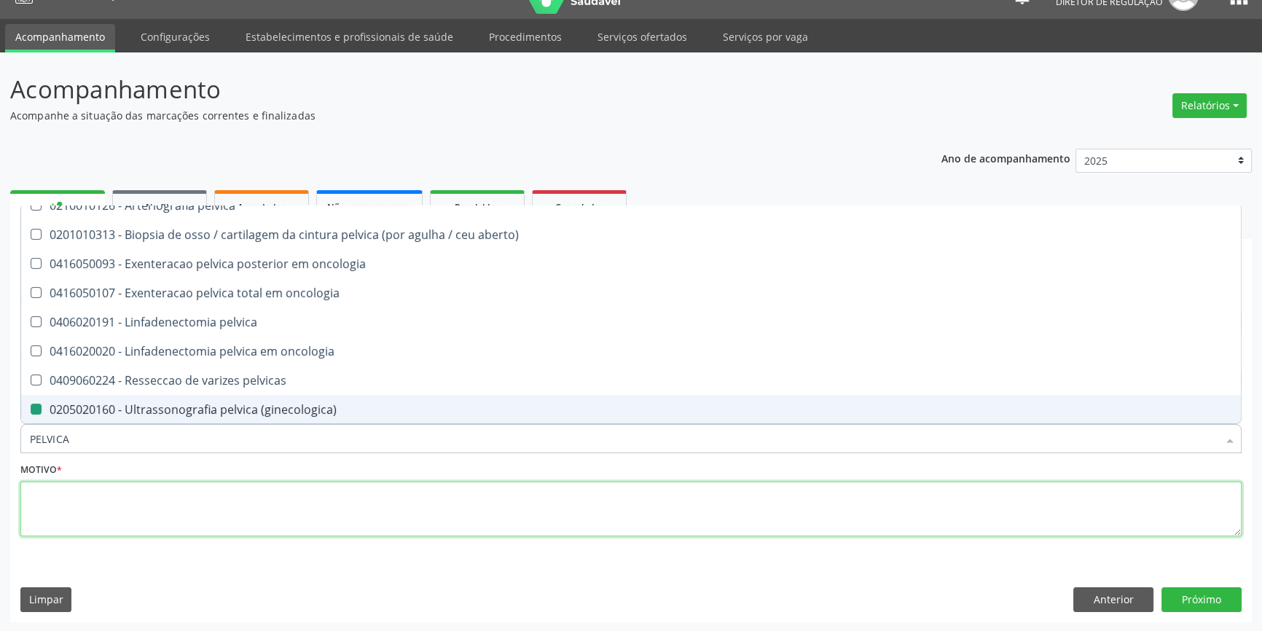
click at [177, 500] on textarea at bounding box center [630, 509] width 1221 height 55
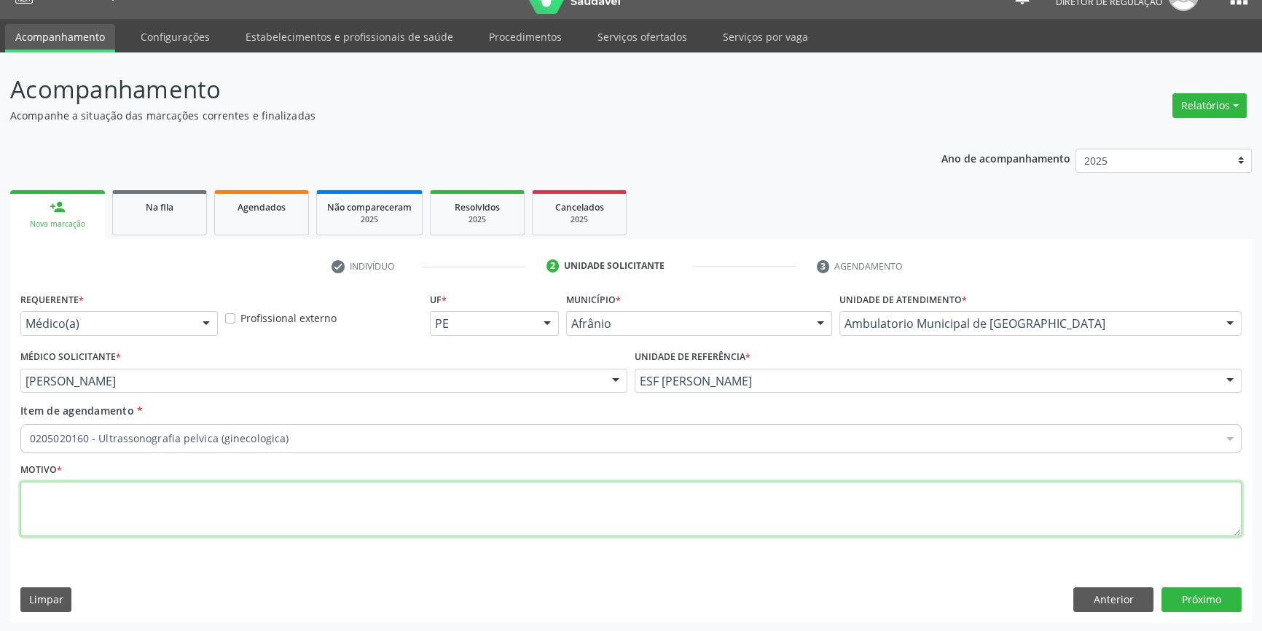
scroll to position [0, 0]
type textarea "'"
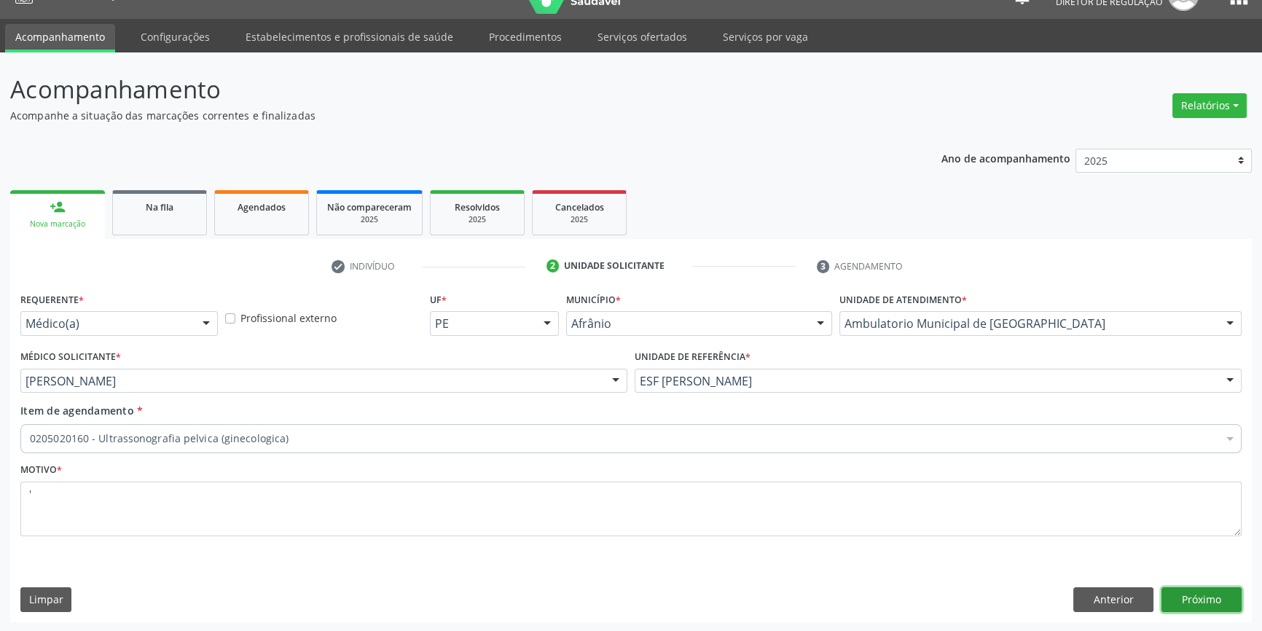
click at [1218, 602] on button "Próximo" at bounding box center [1202, 599] width 80 height 25
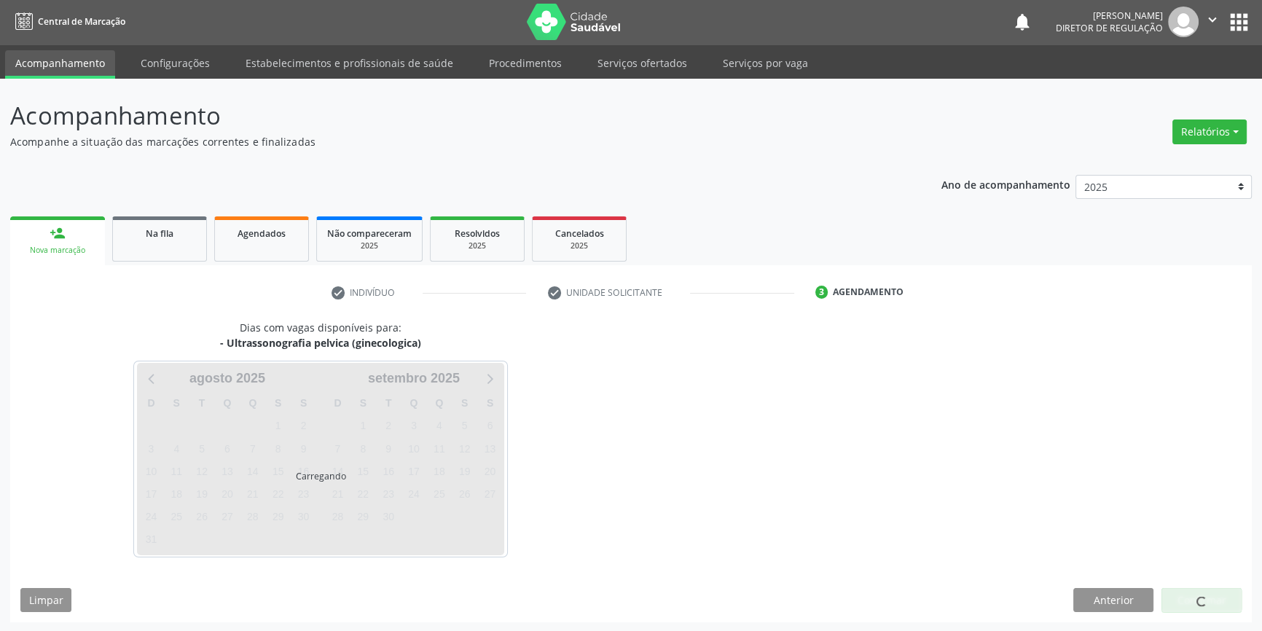
scroll to position [28, 0]
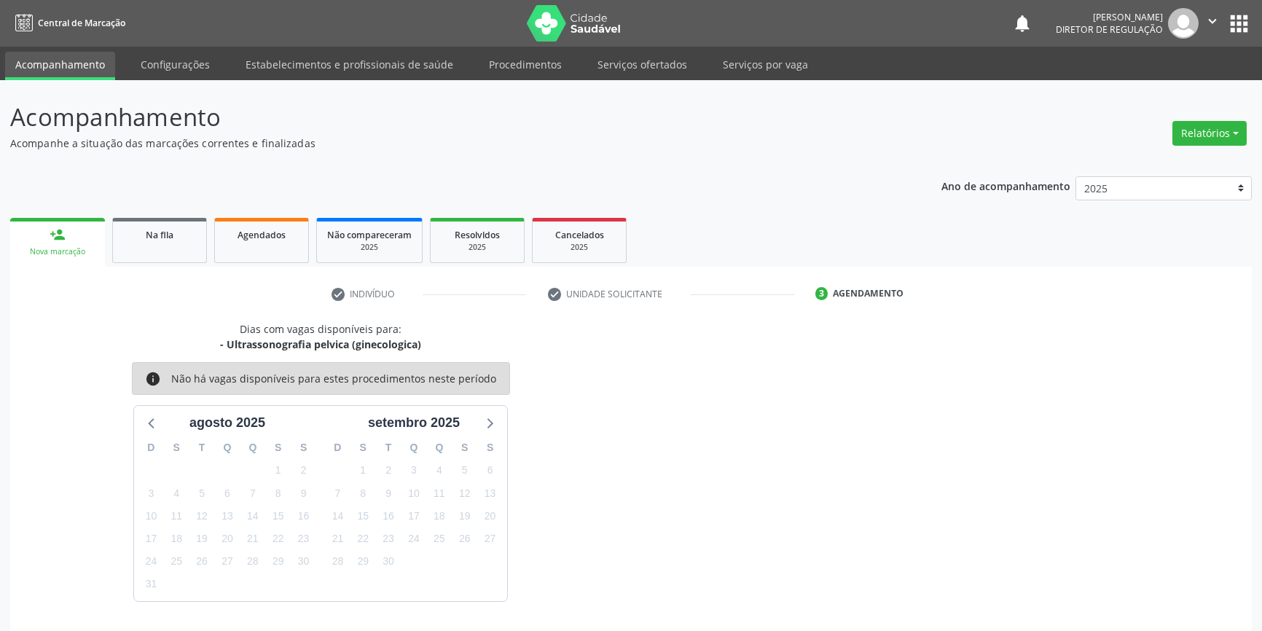
scroll to position [28, 0]
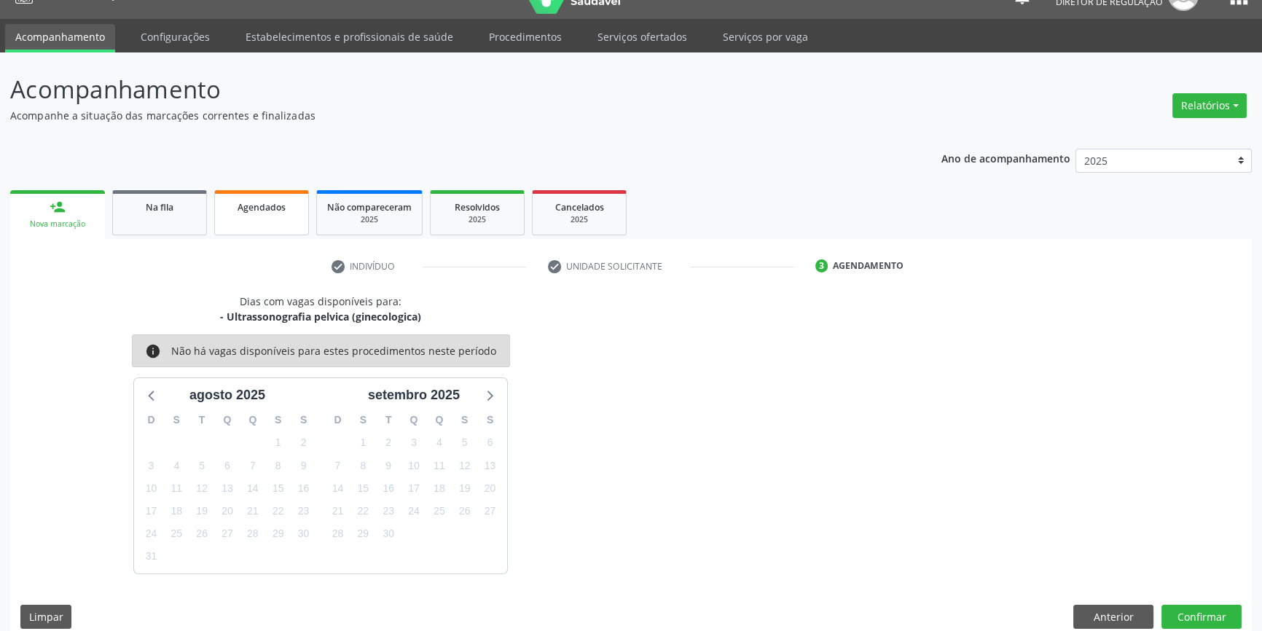
click at [240, 210] on span "Agendados" at bounding box center [262, 207] width 48 height 12
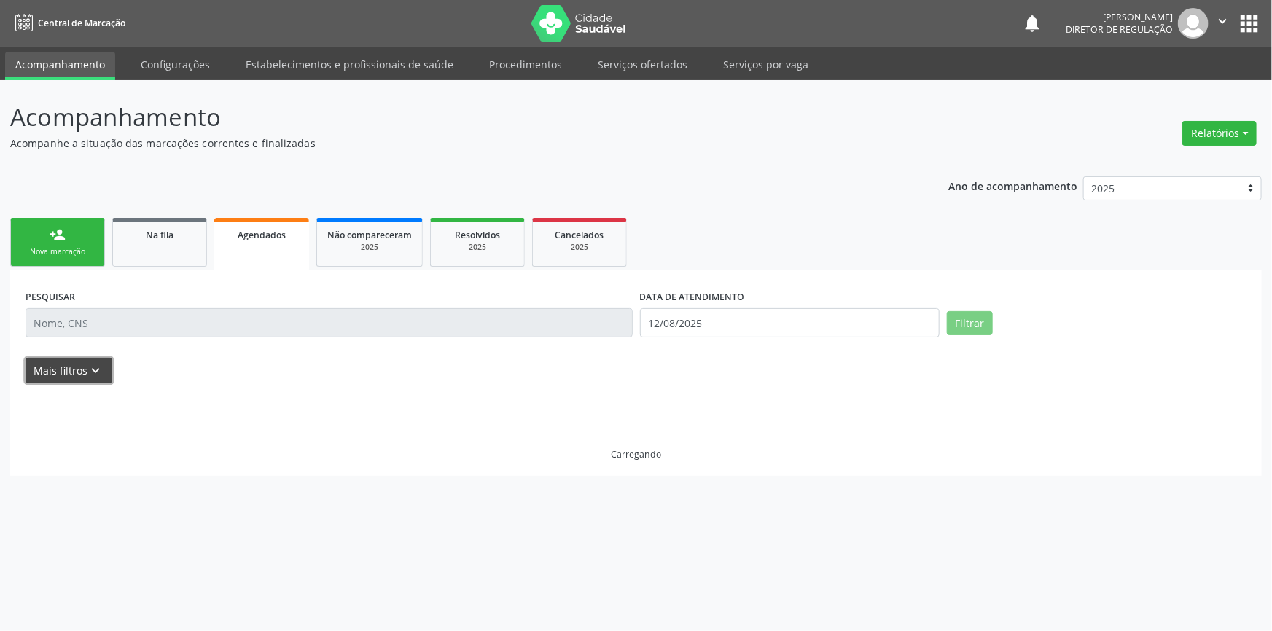
click at [99, 376] on icon "keyboard_arrow_down" at bounding box center [96, 371] width 16 height 16
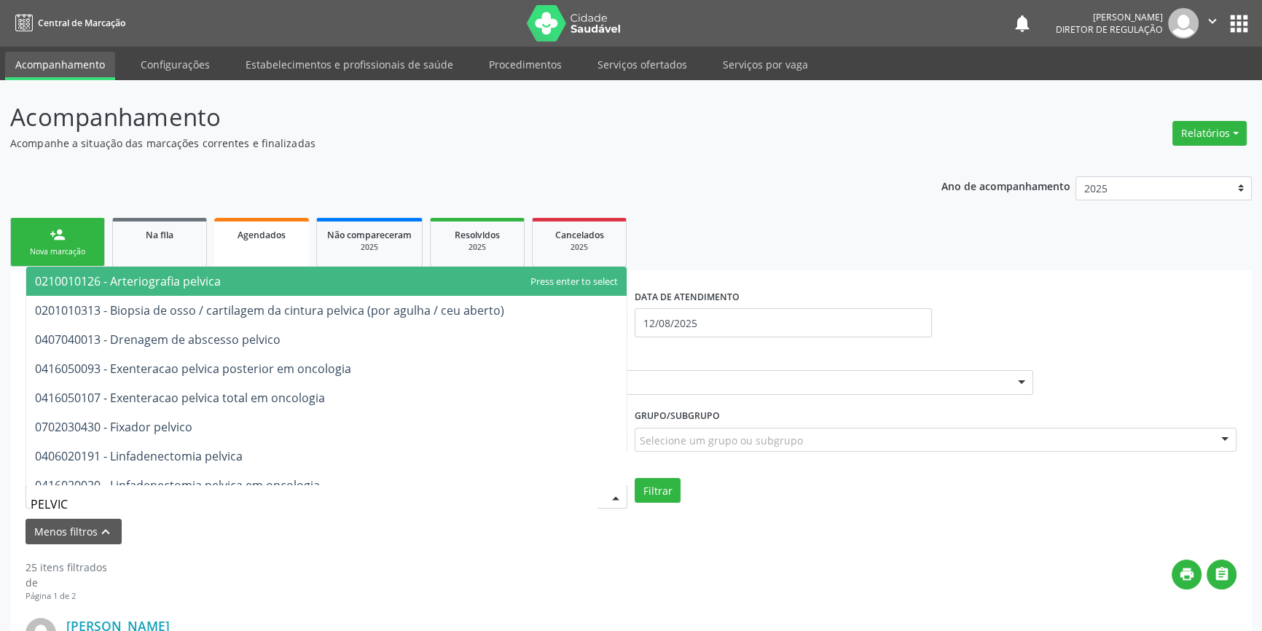
type input "PELVICA"
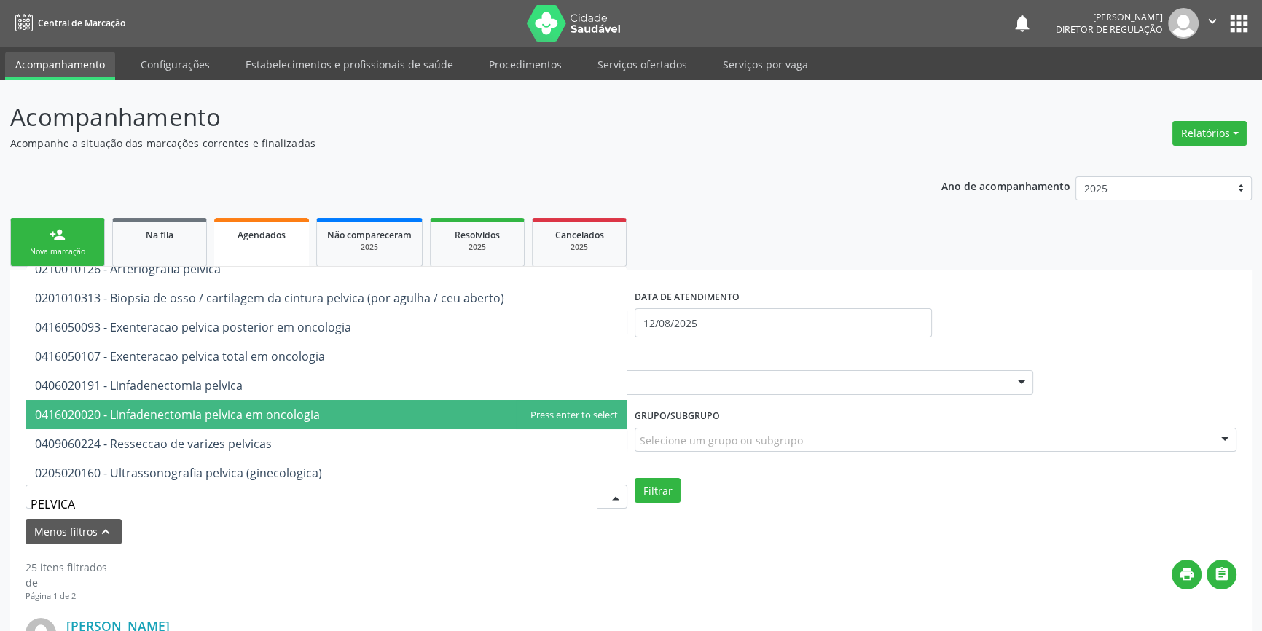
scroll to position [15, 0]
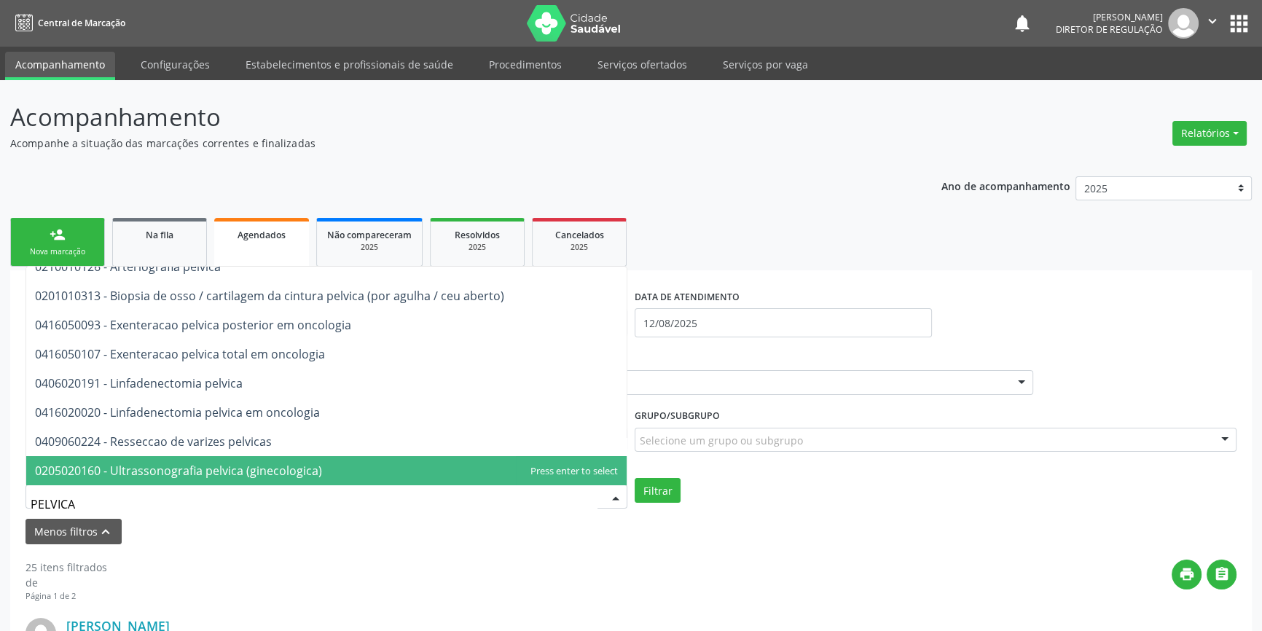
click at [259, 475] on span "0205020160 - Ultrassonografia pelvica (ginecologica)" at bounding box center [178, 471] width 287 height 16
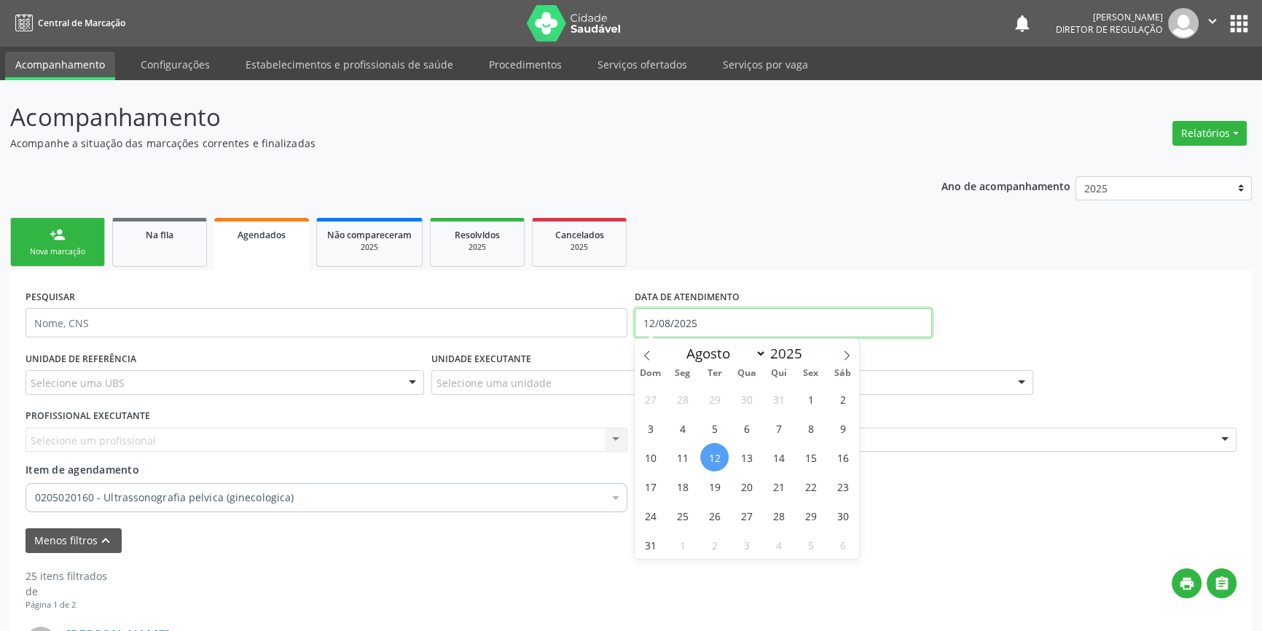
click at [713, 332] on input "12/08/2025" at bounding box center [783, 322] width 297 height 29
click at [837, 450] on span "16" at bounding box center [843, 457] width 28 height 28
type input "16/08/2025"
click at [837, 450] on span "16" at bounding box center [843, 457] width 28 height 28
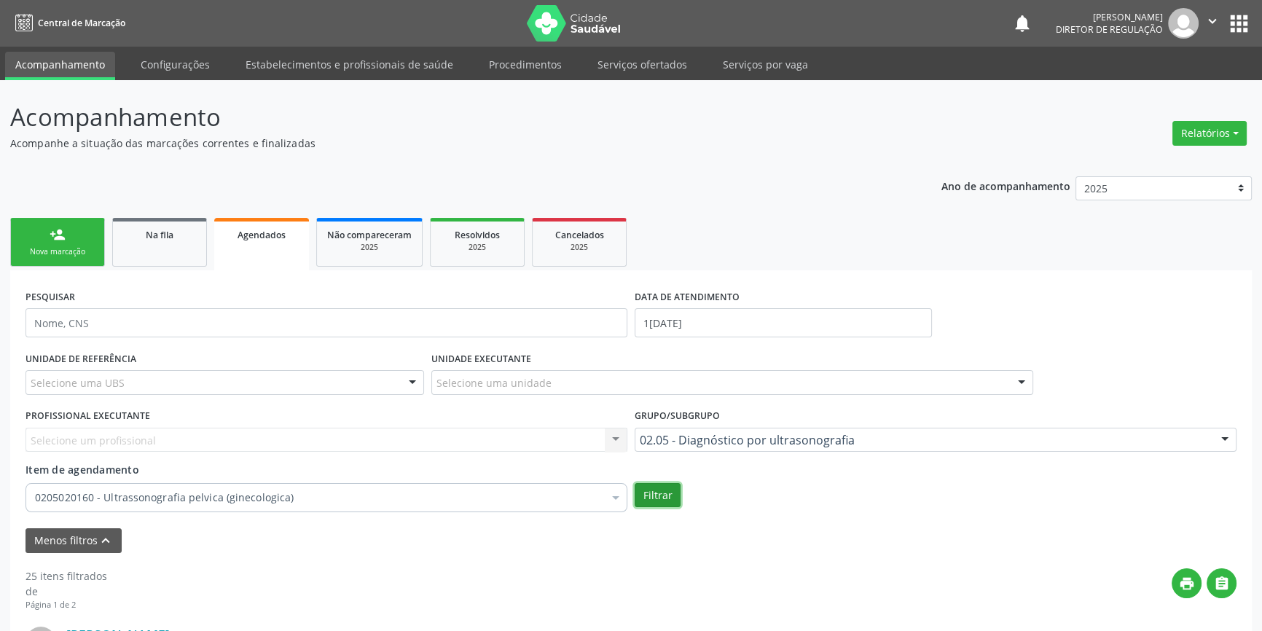
click at [659, 492] on button "Filtrar" at bounding box center [658, 495] width 46 height 25
click at [669, 494] on button "Filtrar" at bounding box center [663, 495] width 46 height 25
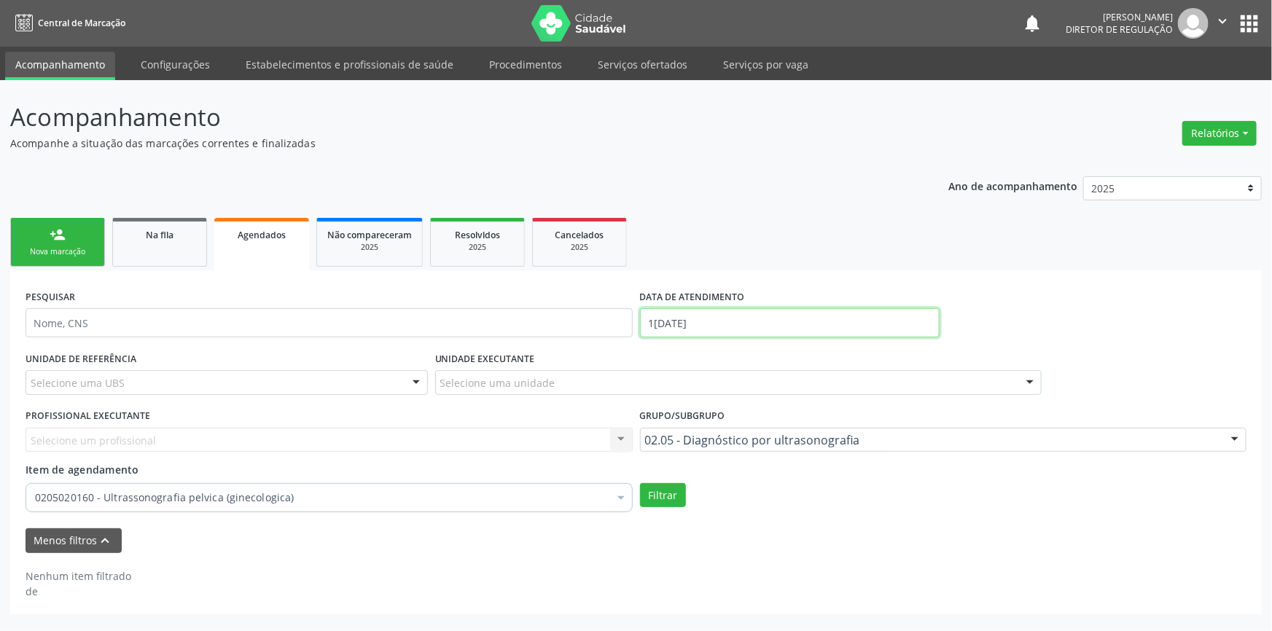
click at [692, 334] on body "Central de Marcação notifications Maria Aparecida Rodrigues da Silva Diretor de…" at bounding box center [636, 315] width 1272 height 631
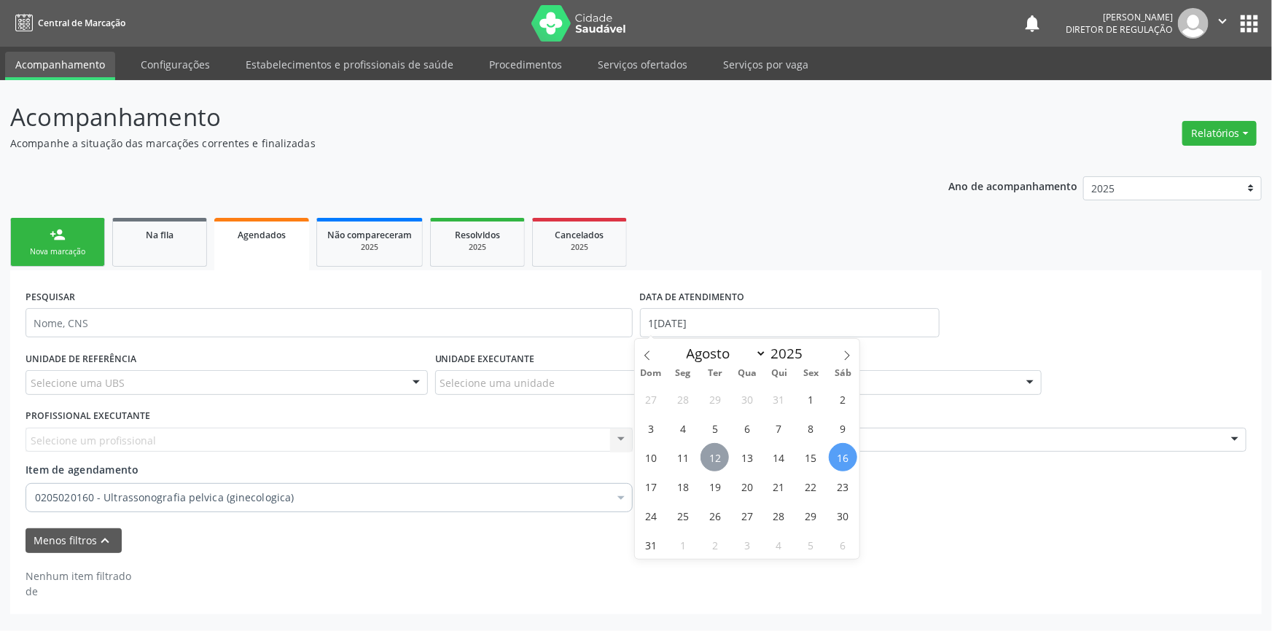
click at [716, 455] on span "12" at bounding box center [714, 457] width 28 height 28
type input "12/08/2025"
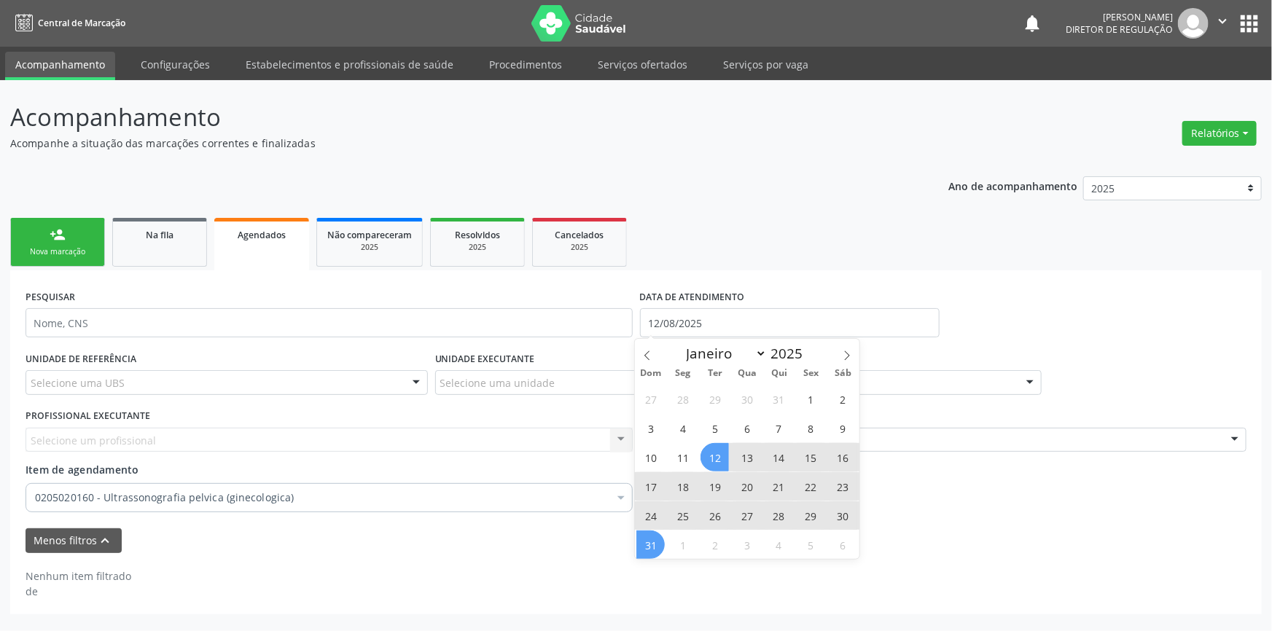
click at [652, 543] on span "31" at bounding box center [650, 545] width 28 height 28
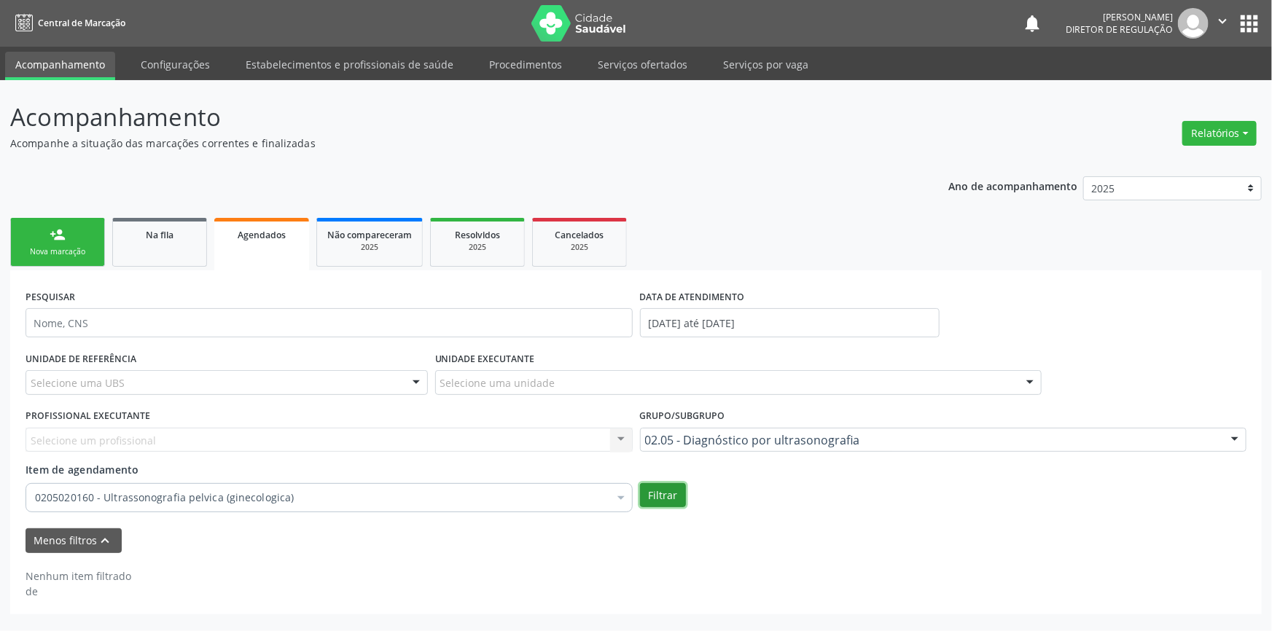
click at [663, 499] on button "Filtrar" at bounding box center [663, 495] width 46 height 25
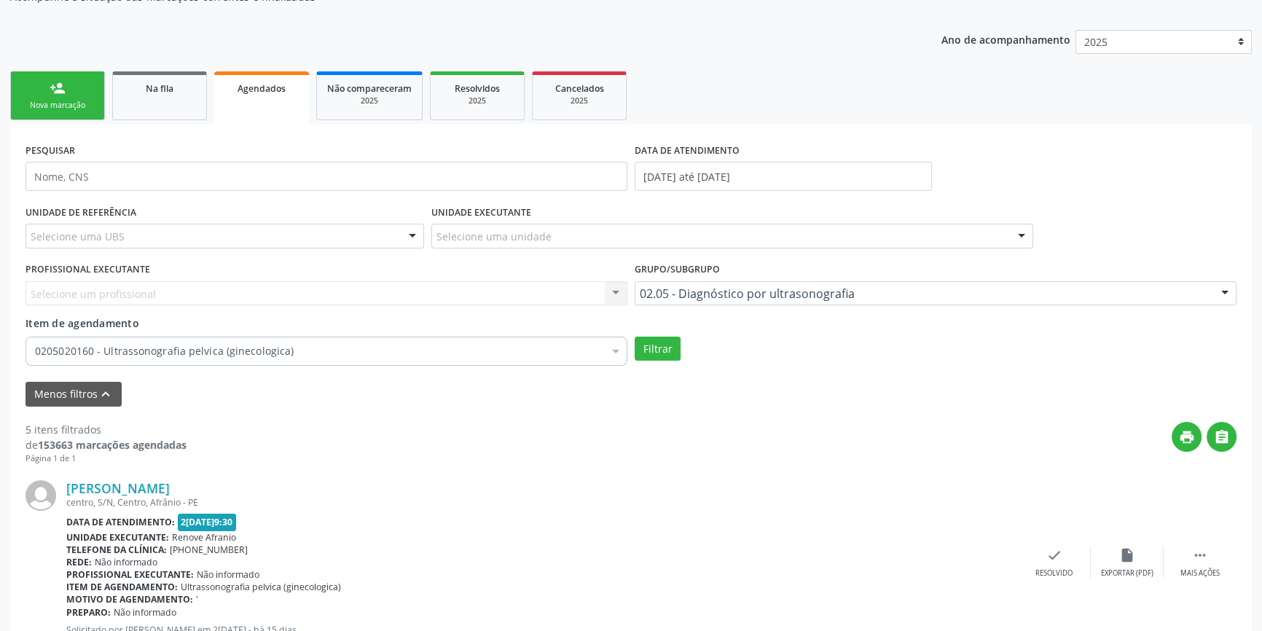
scroll to position [66, 0]
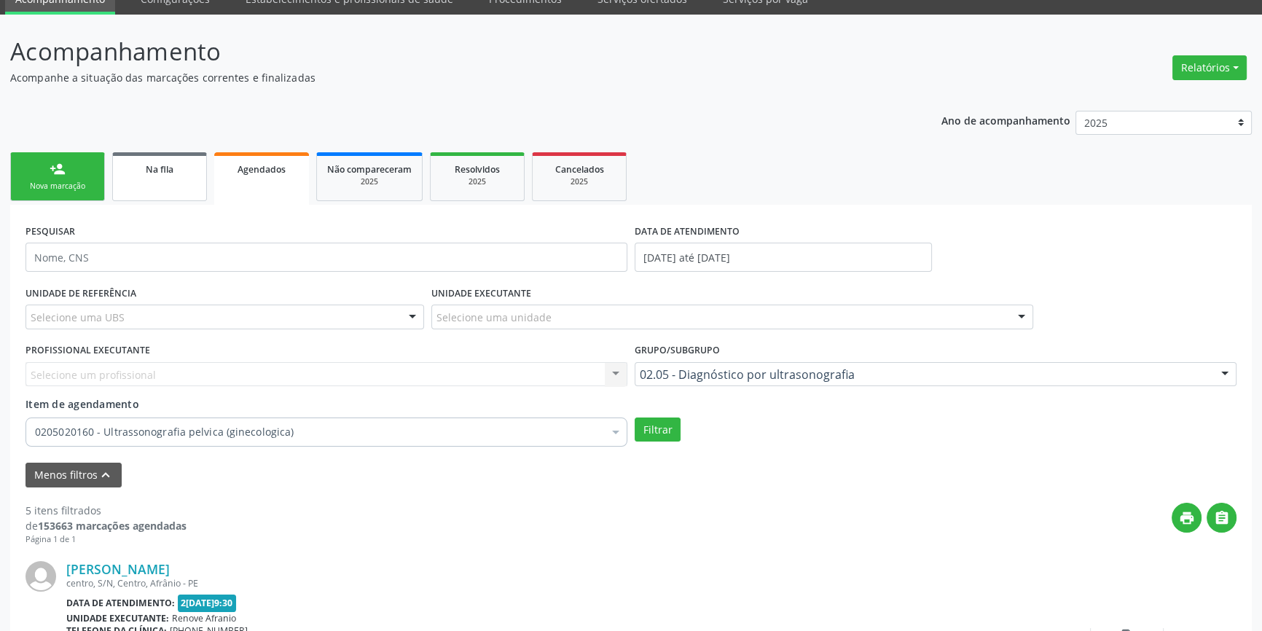
click at [152, 163] on span "Na fila" at bounding box center [160, 169] width 28 height 12
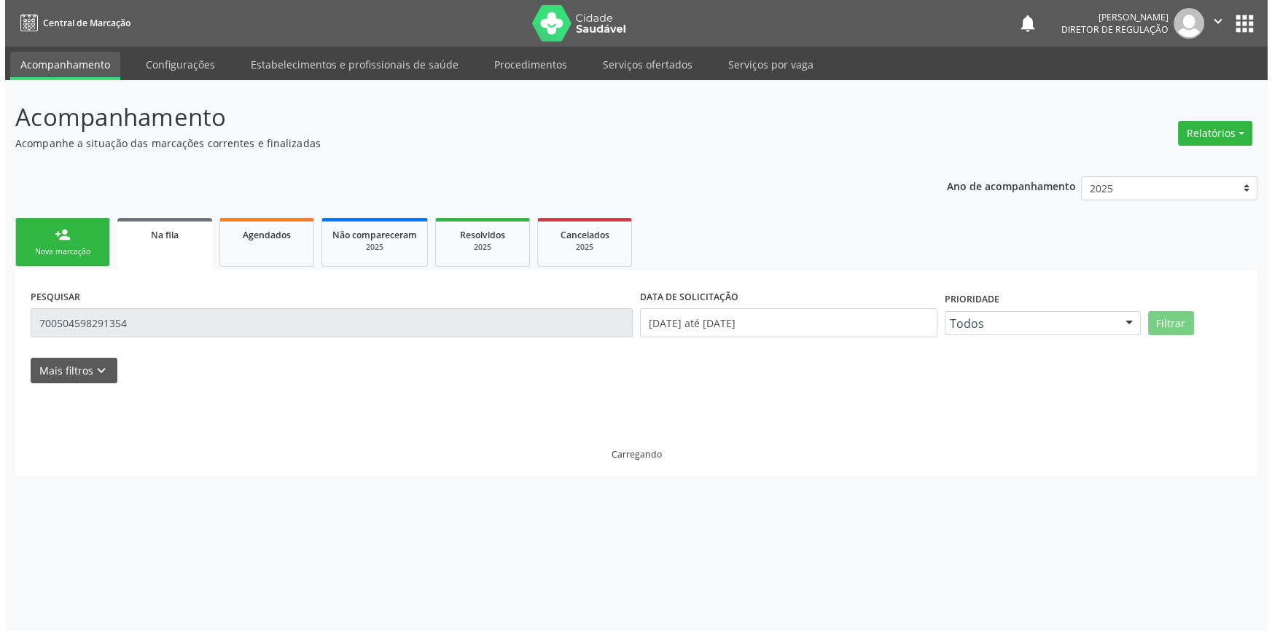
scroll to position [0, 0]
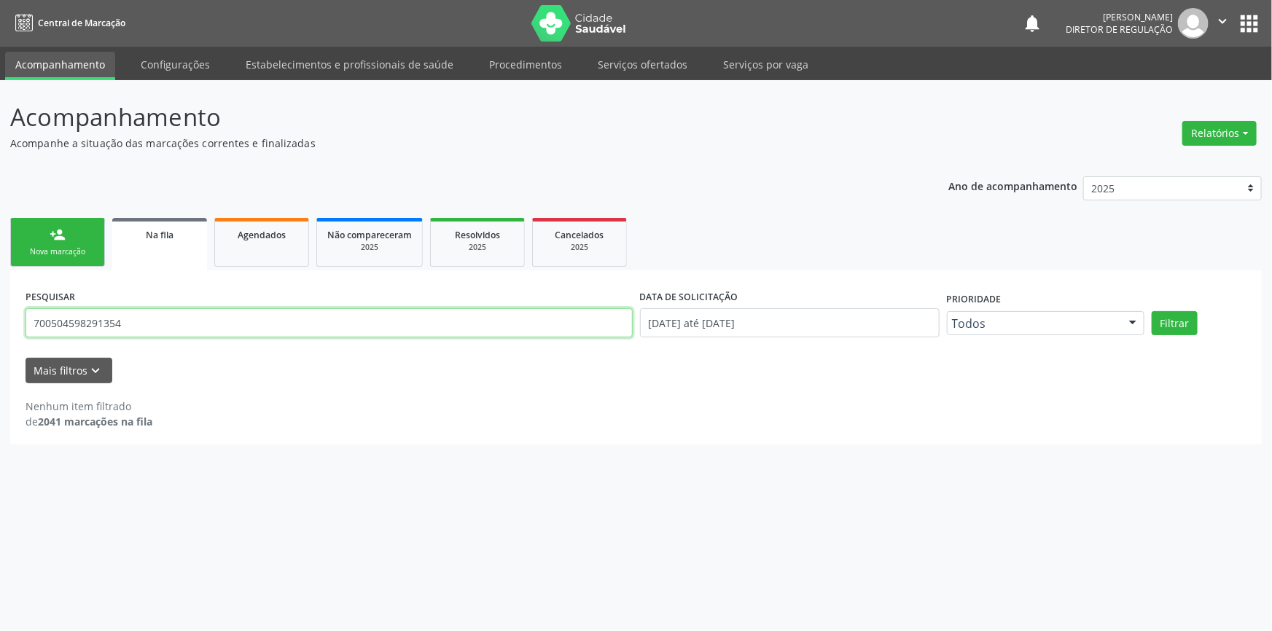
drag, startPoint x: 136, startPoint y: 323, endPoint x: 0, endPoint y: 324, distance: 135.5
click at [0, 324] on div "Acompanhamento Acompanhe a situação das marcações correntes e finalizadas Relat…" at bounding box center [636, 355] width 1272 height 551
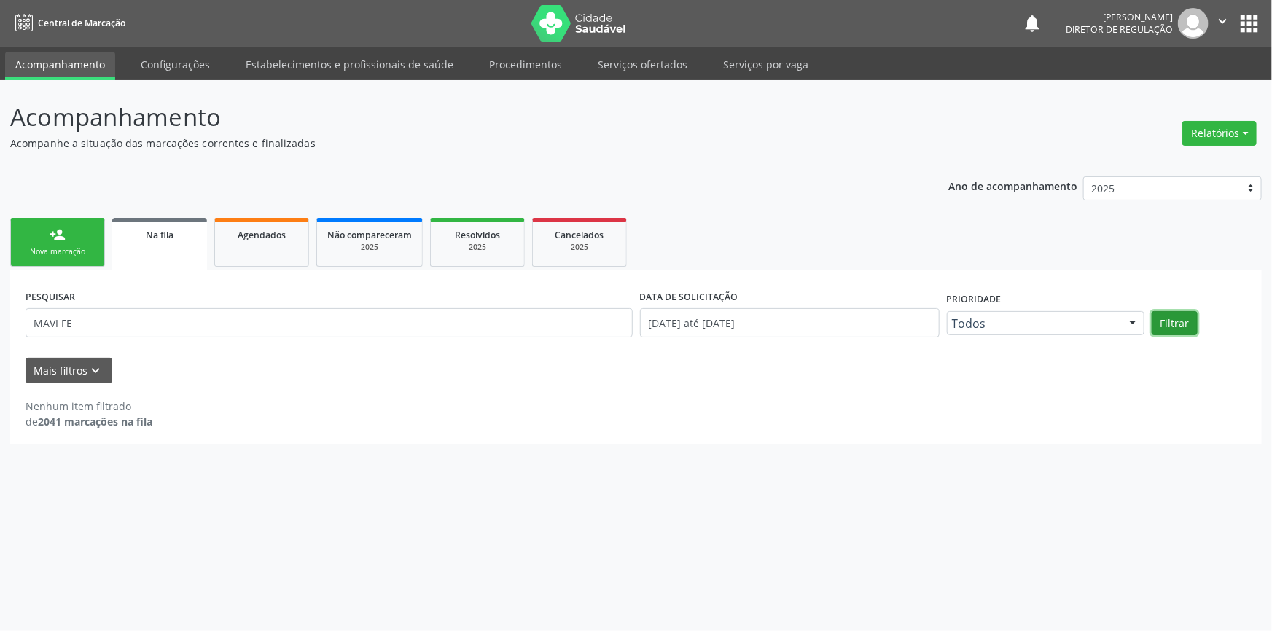
click at [1172, 329] on button "Filtrar" at bounding box center [1174, 323] width 46 height 25
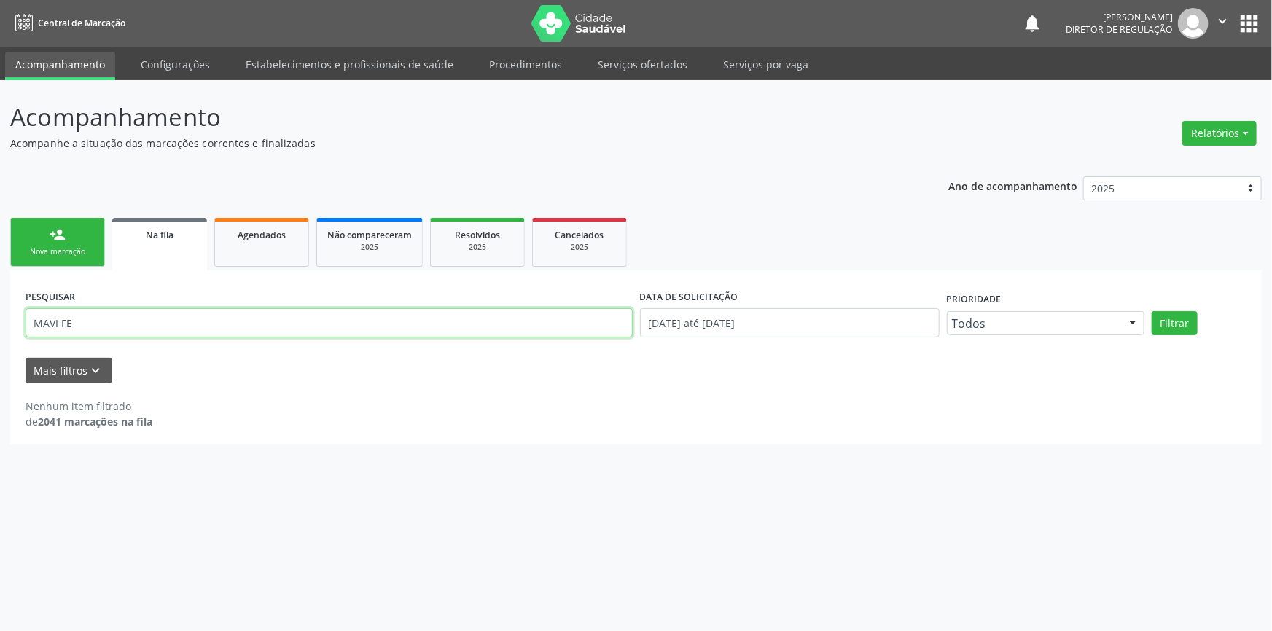
click at [154, 320] on input "MAVI FE" at bounding box center [329, 322] width 607 height 29
type input "MAVI"
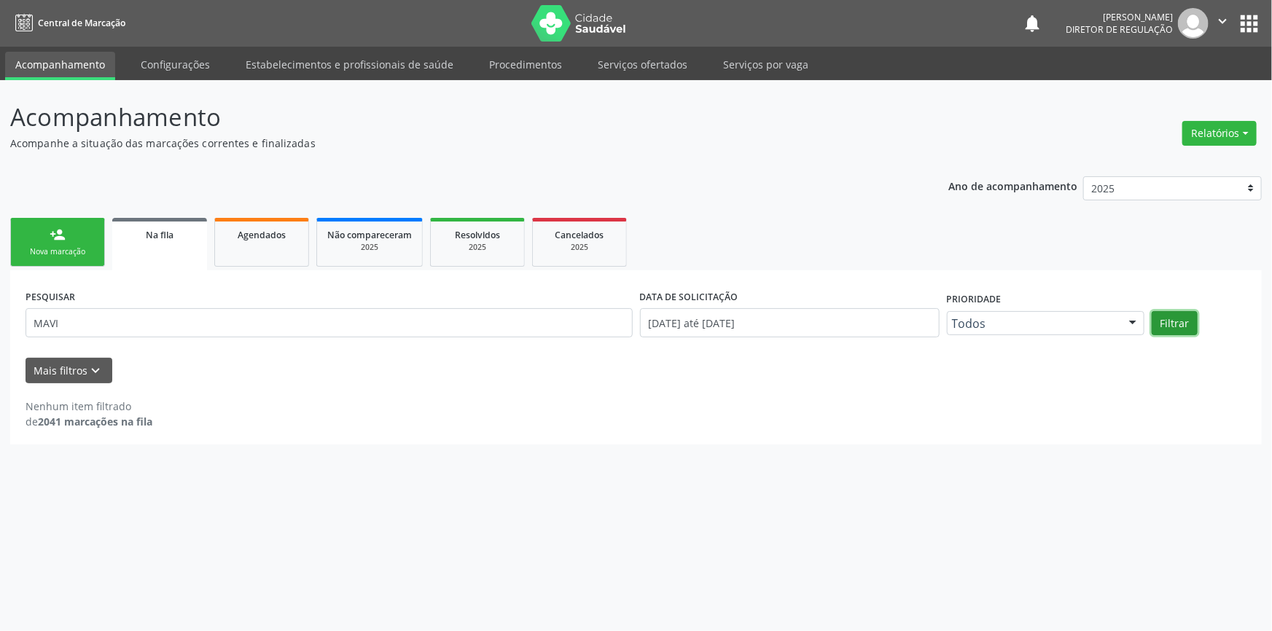
click at [1178, 324] on button "Filtrar" at bounding box center [1174, 323] width 46 height 25
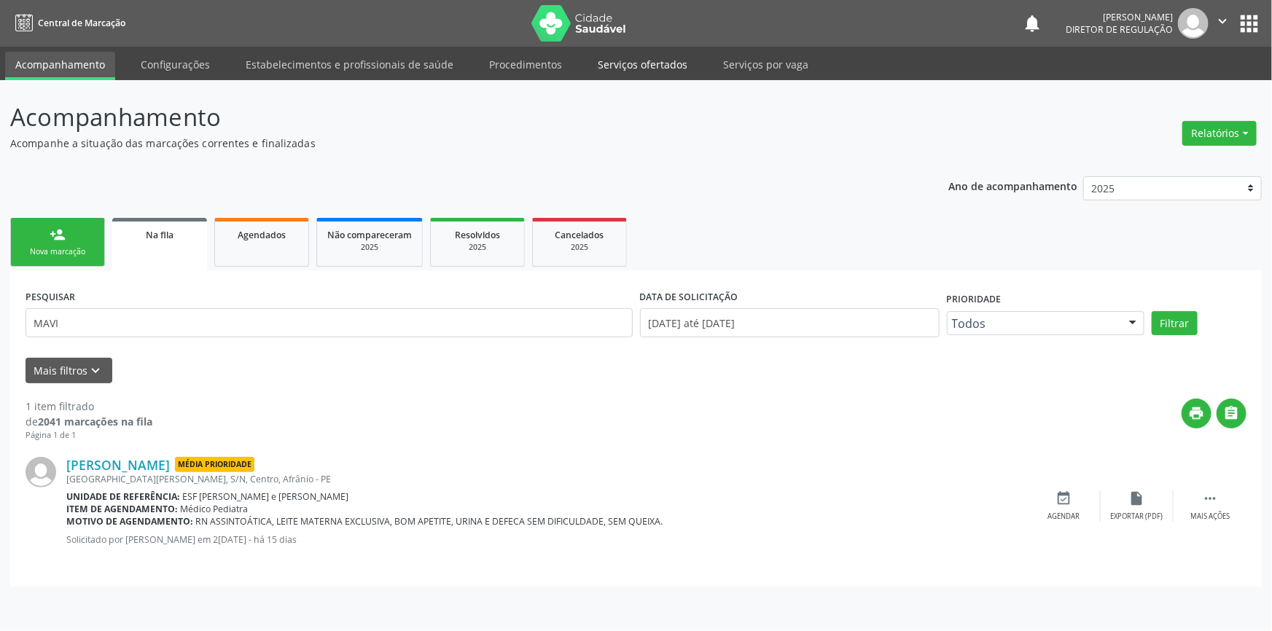
click at [604, 66] on link "Serviços ofertados" at bounding box center [642, 65] width 110 height 26
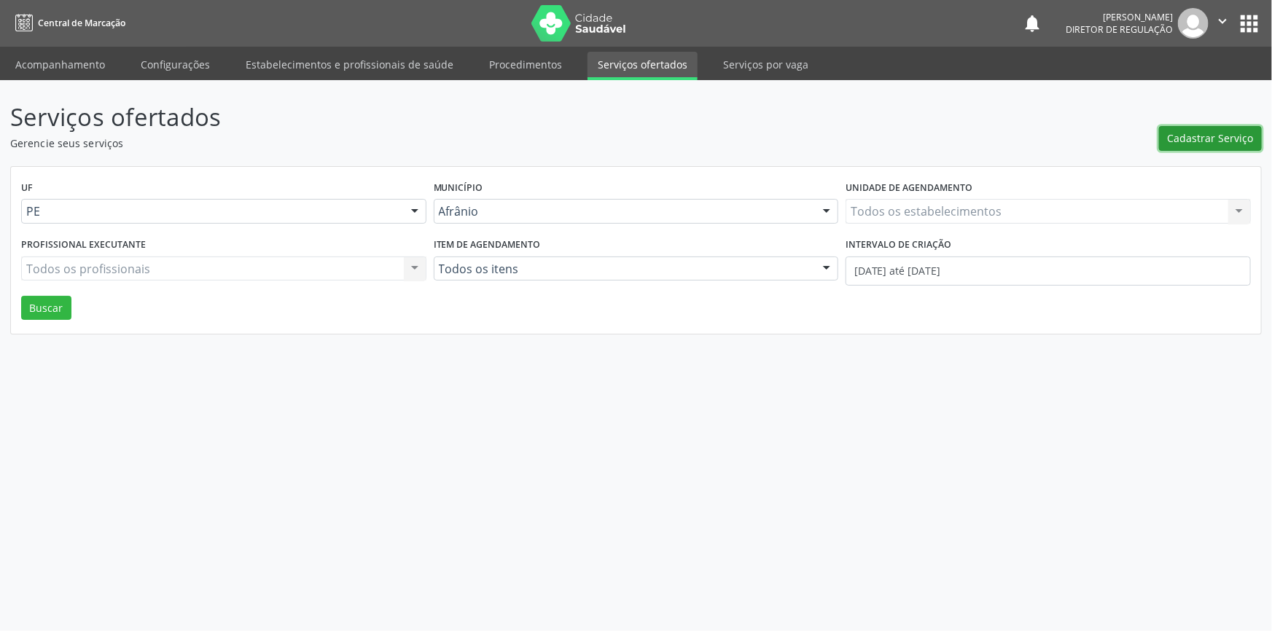
click at [1197, 145] on span "Cadastrar Serviço" at bounding box center [1210, 137] width 86 height 15
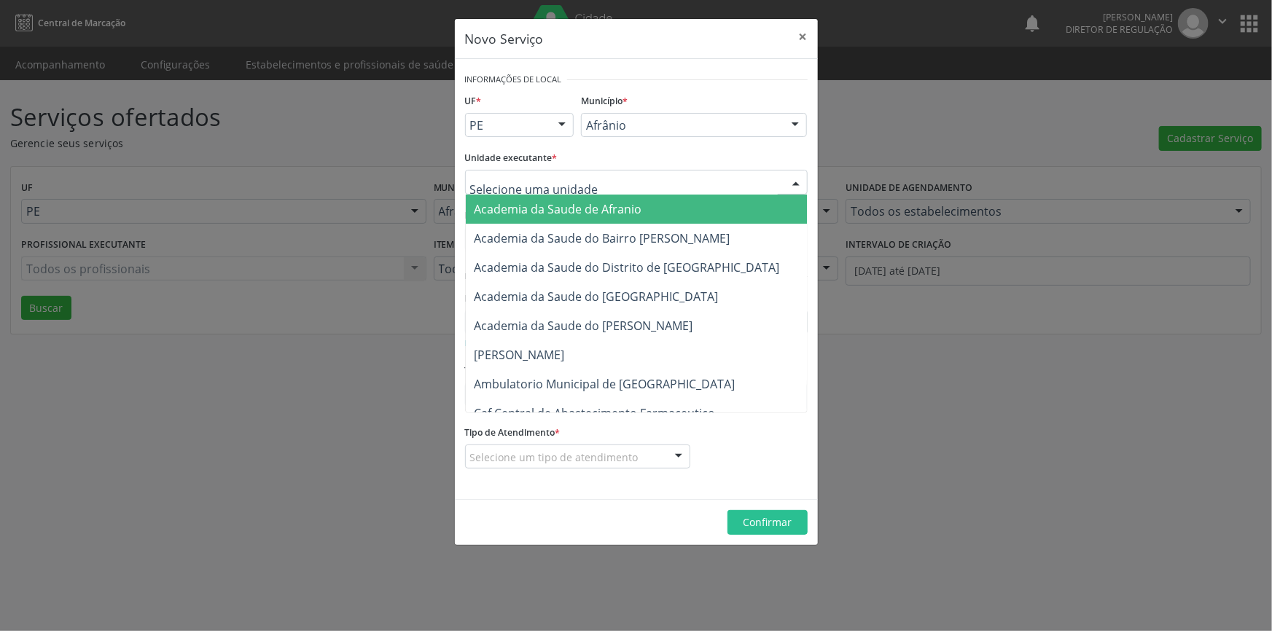
click at [639, 179] on div at bounding box center [636, 182] width 342 height 25
type input "C"
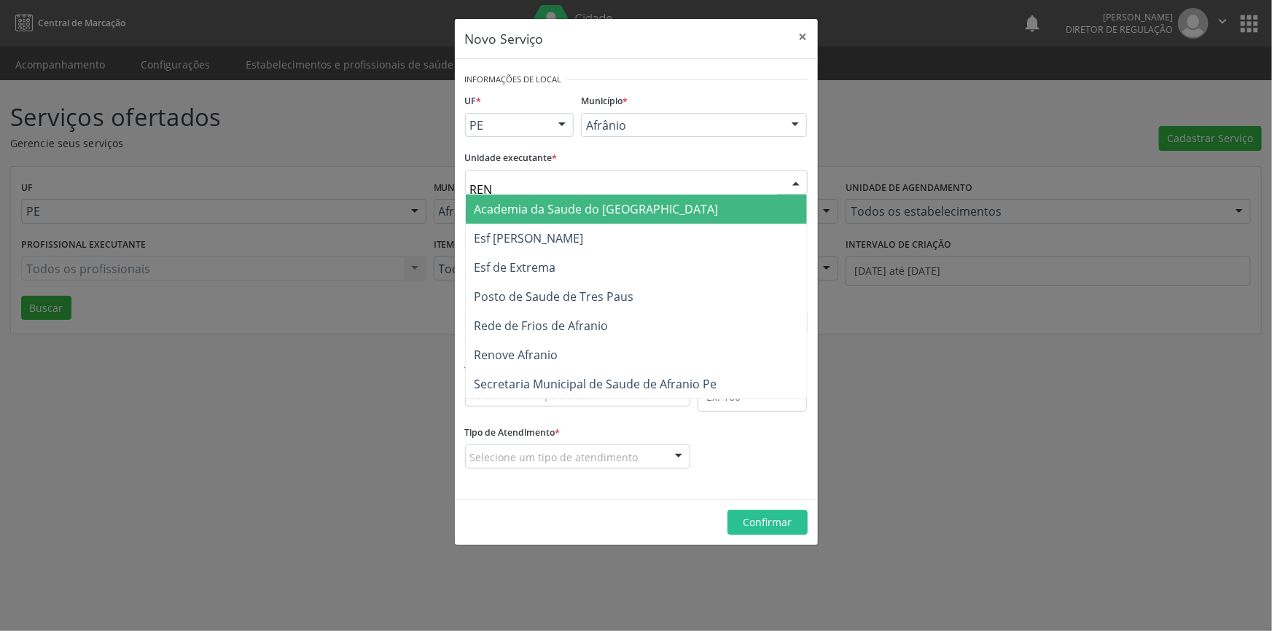
type input "RENO"
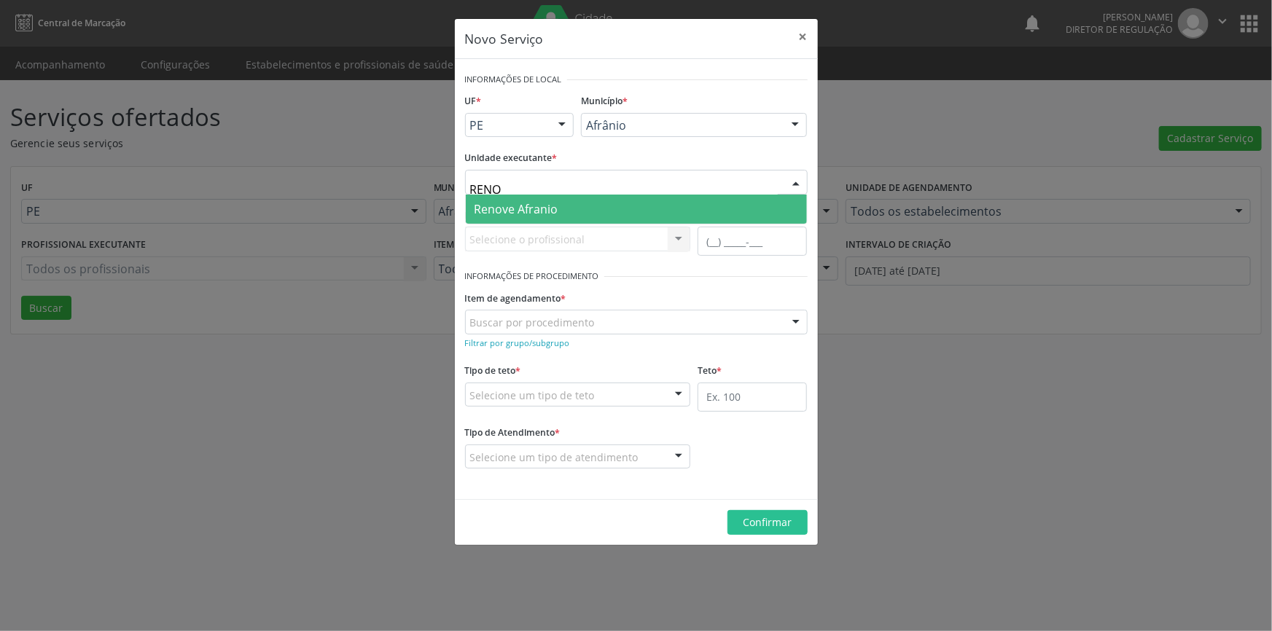
click at [592, 206] on span "Renove Afranio" at bounding box center [636, 209] width 341 height 29
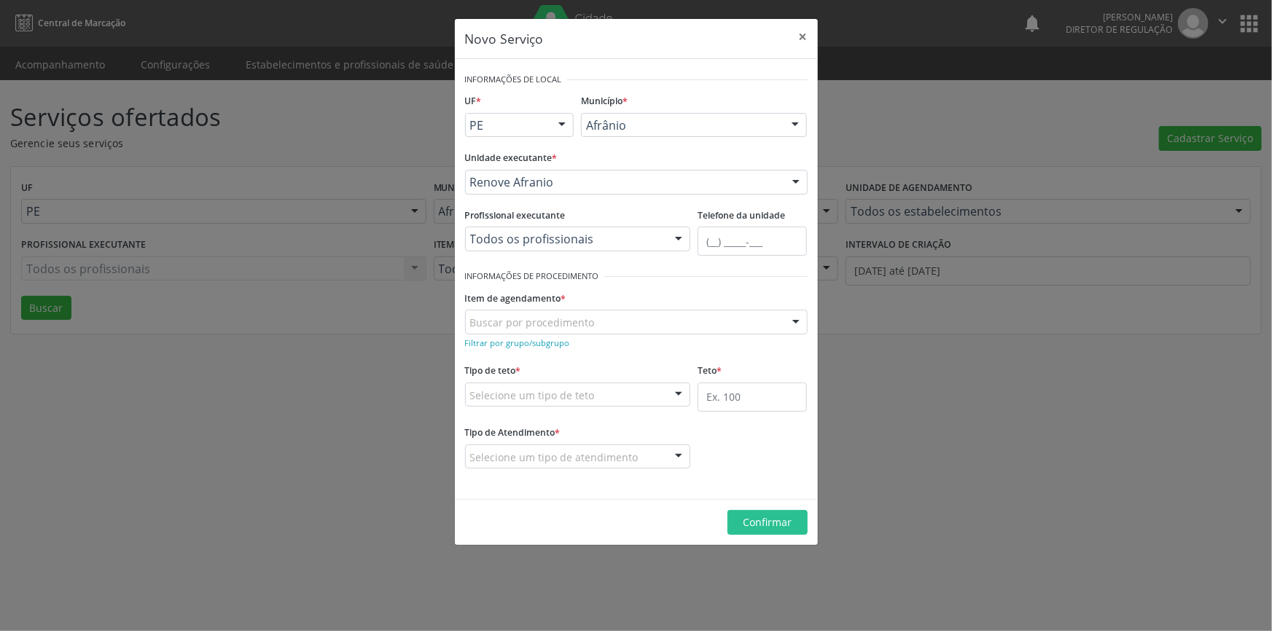
click at [551, 330] on div "Buscar por procedimento" at bounding box center [636, 322] width 342 height 25
type input "PELV"
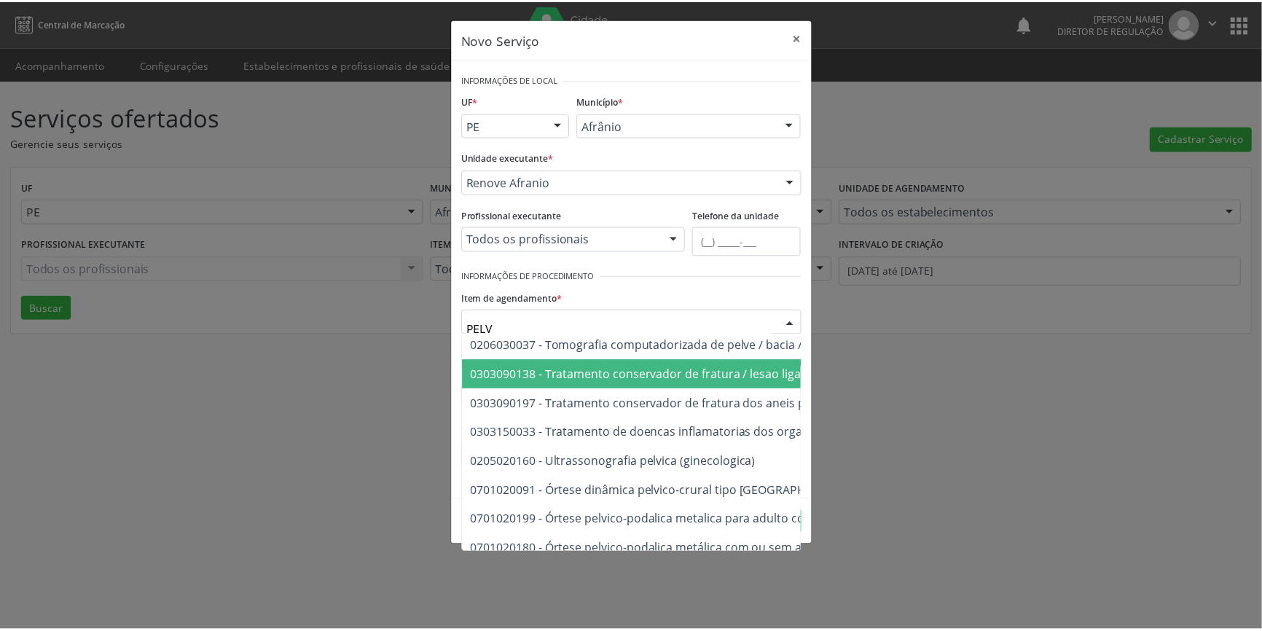
scroll to position [549, 0]
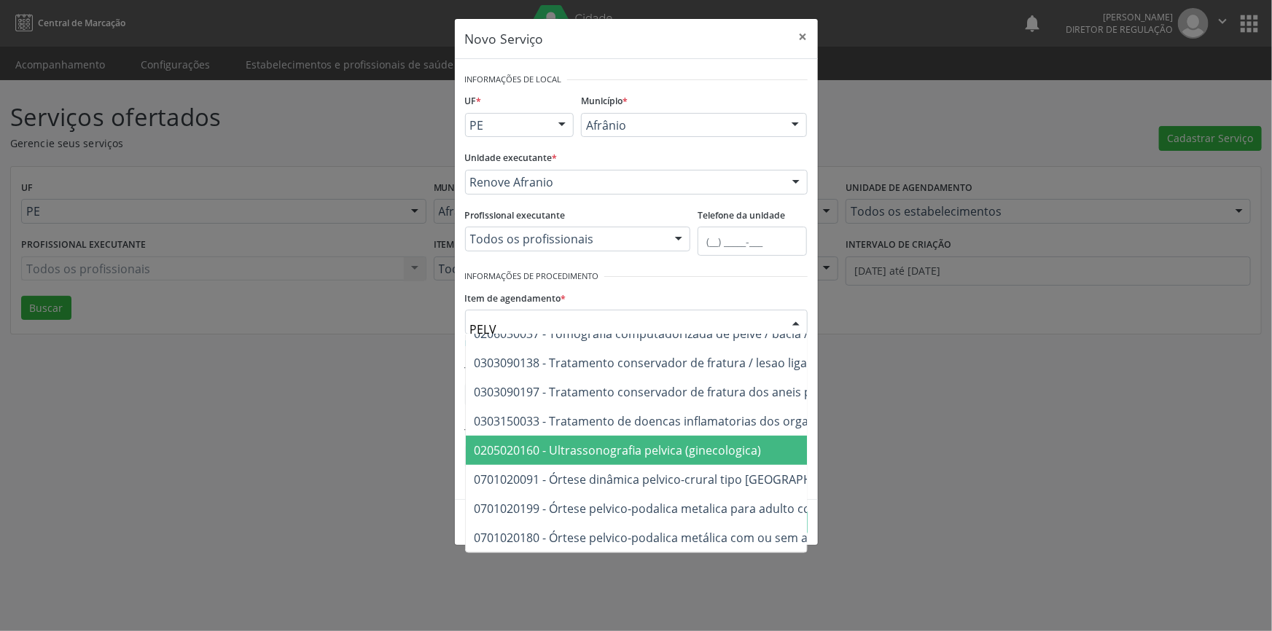
click at [670, 448] on span "0205020160 - Ultrassonografia pelvica (ginecologica)" at bounding box center [771, 450] width 611 height 29
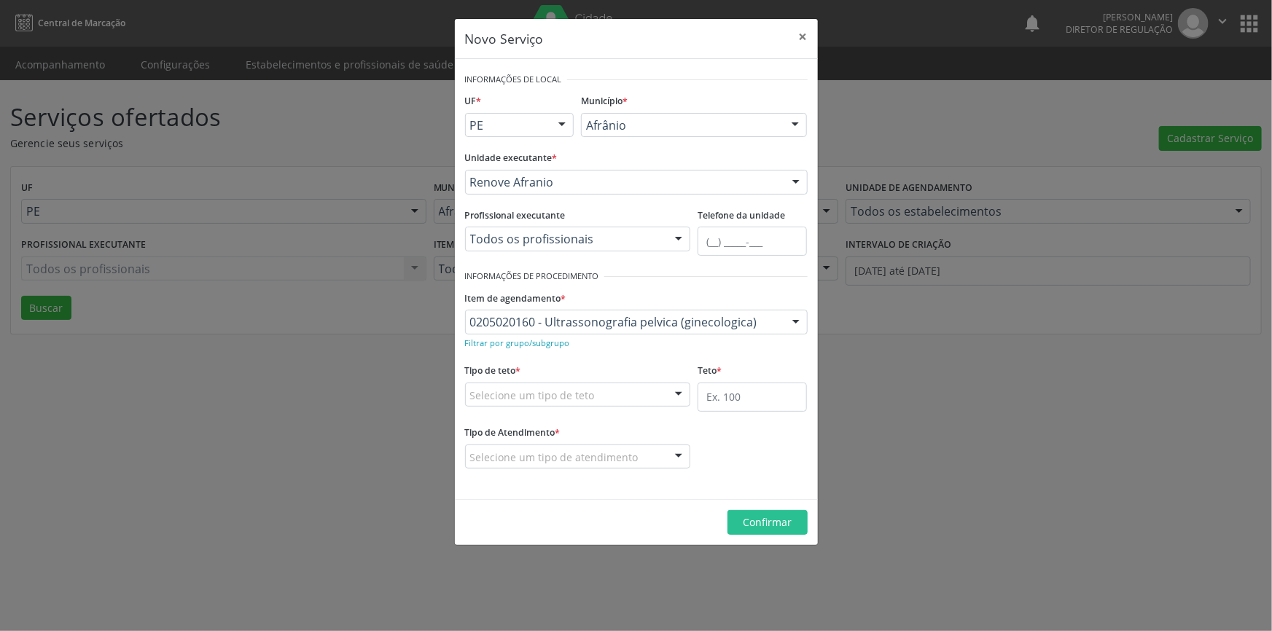
click at [632, 386] on div "Selecione um tipo de teto" at bounding box center [578, 395] width 226 height 25
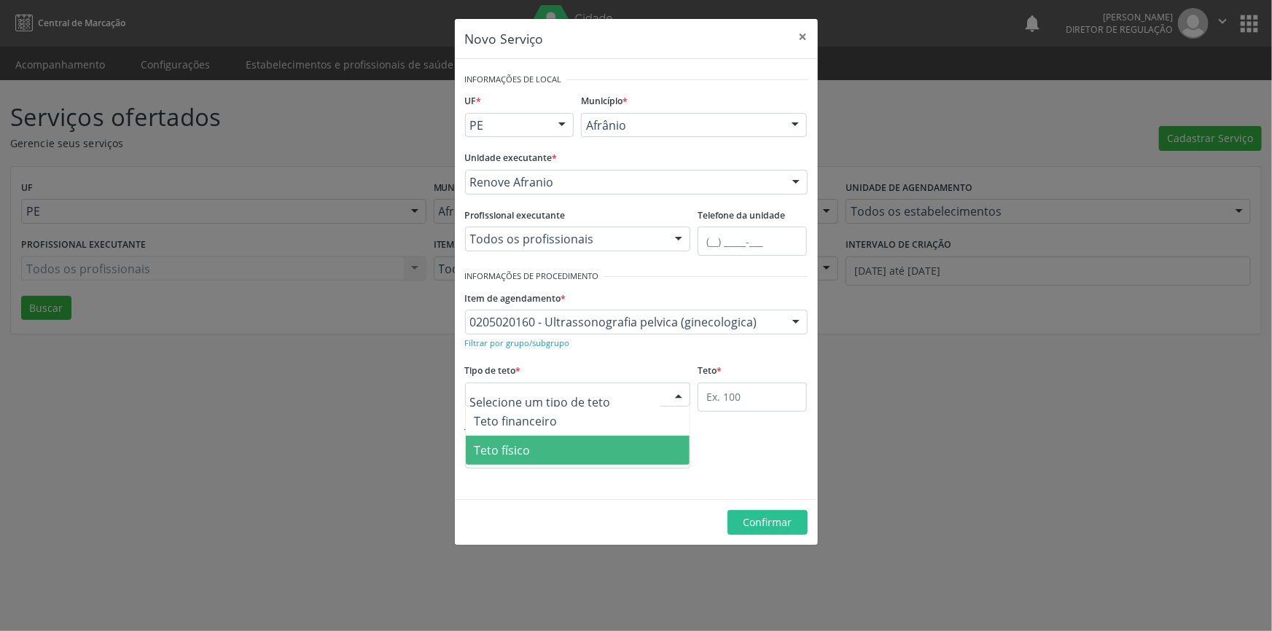
click at [594, 441] on span "Teto físico" at bounding box center [578, 450] width 224 height 29
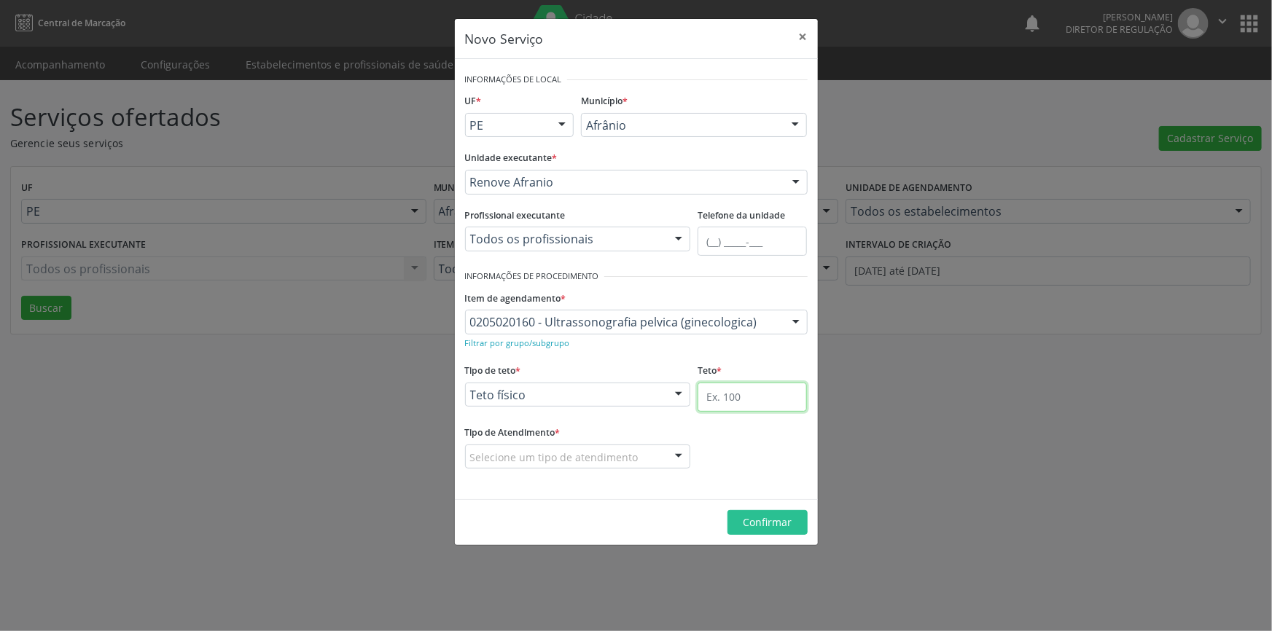
click at [771, 404] on input "text" at bounding box center [751, 397] width 109 height 29
type input "1"
click at [618, 466] on div "Selecione um tipo de atendimento" at bounding box center [578, 457] width 226 height 25
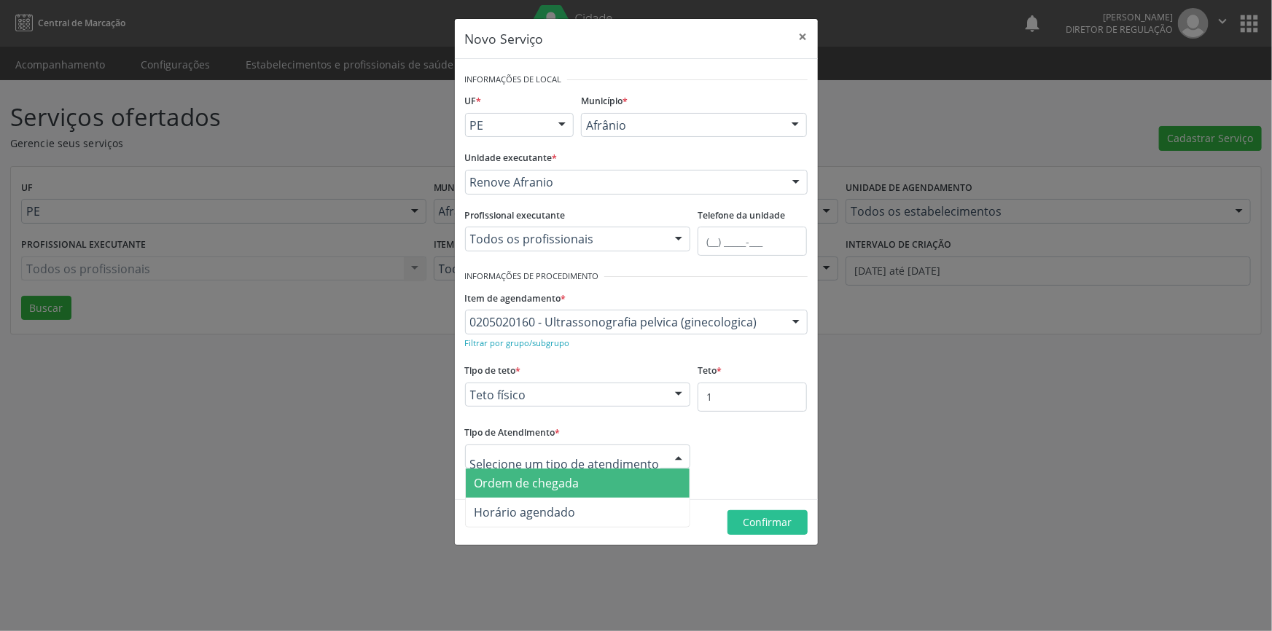
click at [598, 474] on span "Ordem de chegada" at bounding box center [578, 483] width 224 height 29
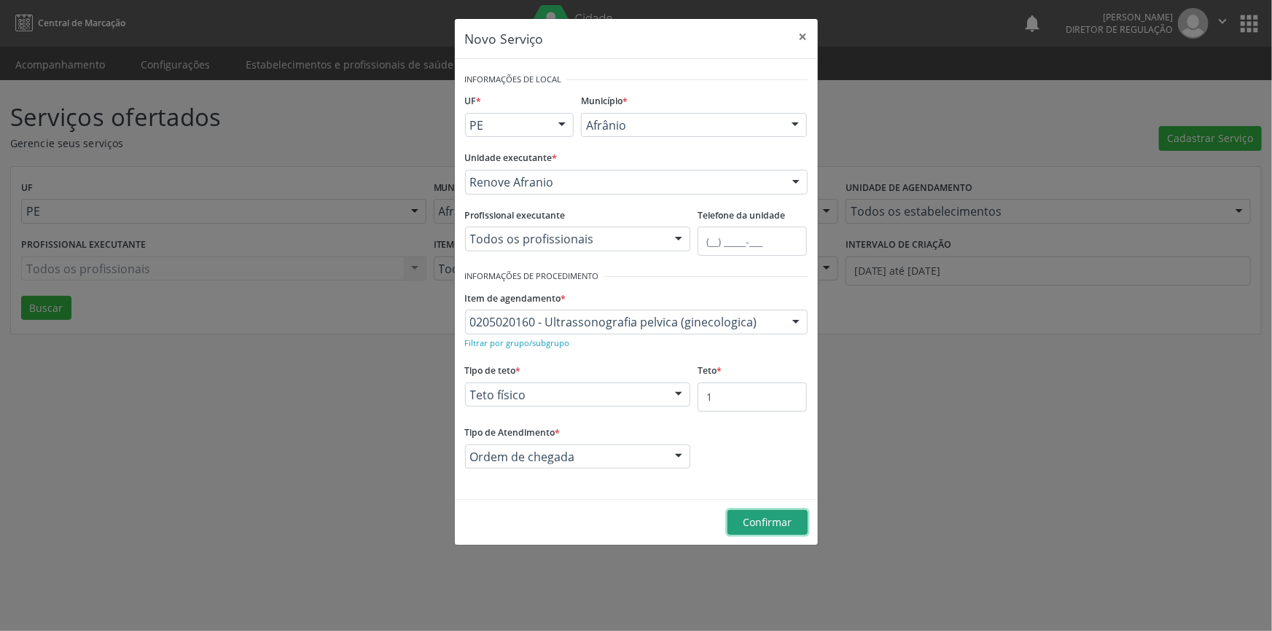
click at [770, 522] on span "Confirmar" at bounding box center [767, 522] width 49 height 14
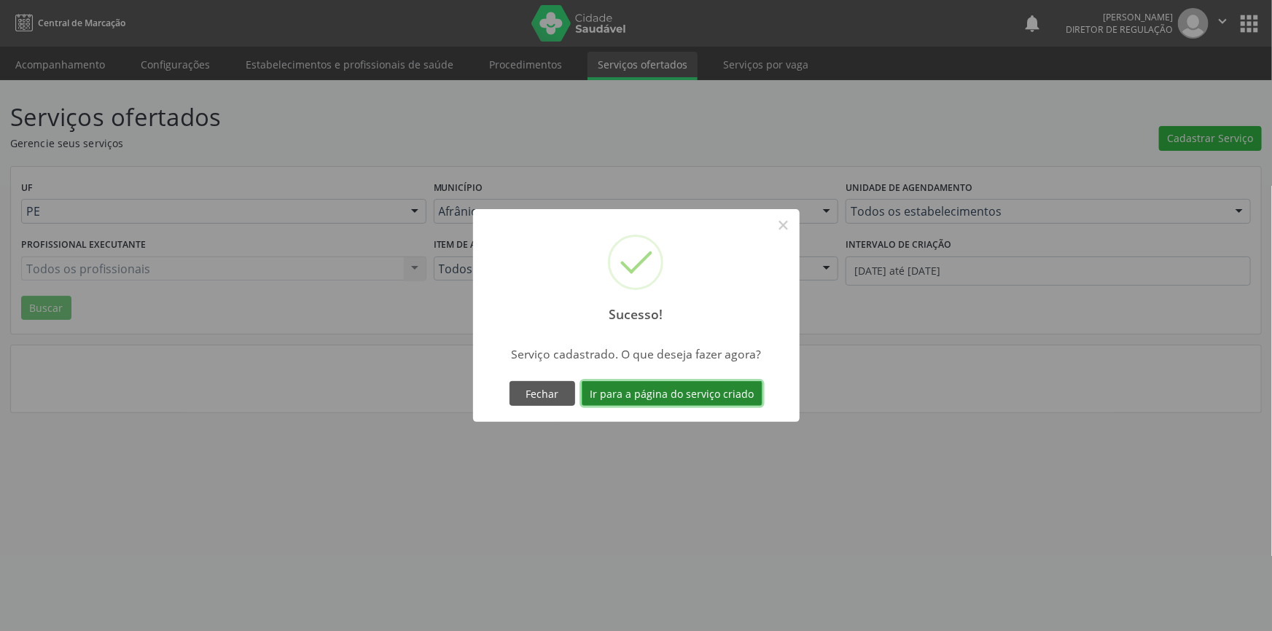
click at [721, 392] on button "Ir para a página do serviço criado" at bounding box center [672, 393] width 181 height 25
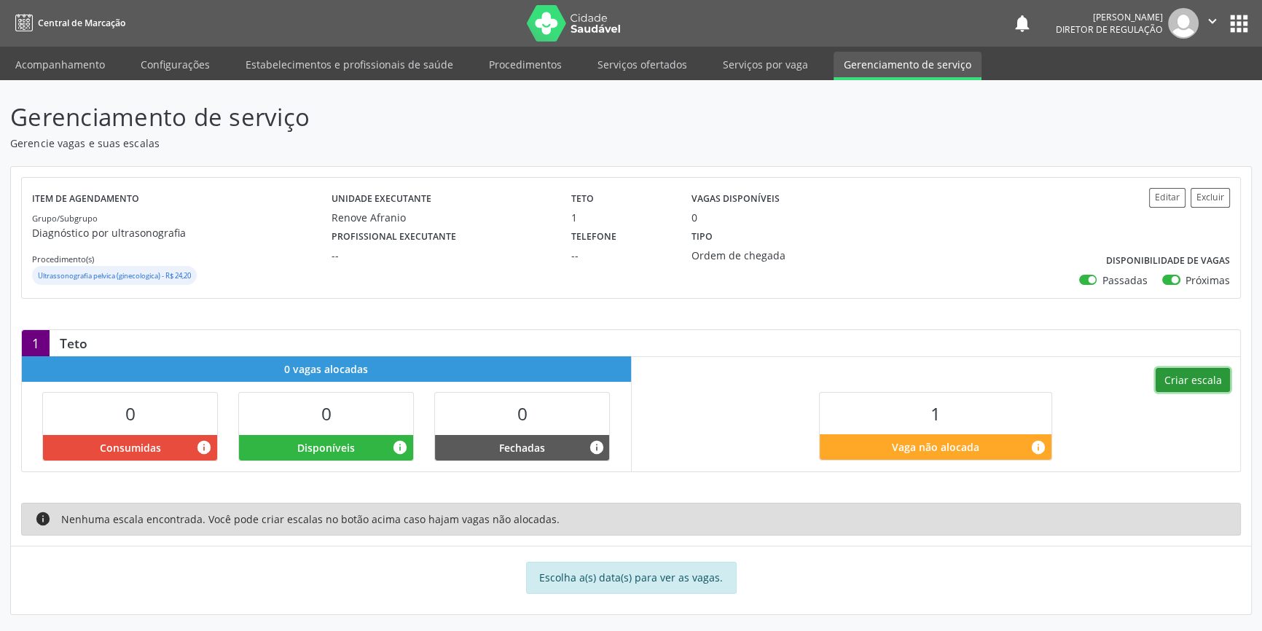
click at [1192, 368] on button "Criar escala" at bounding box center [1193, 380] width 74 height 25
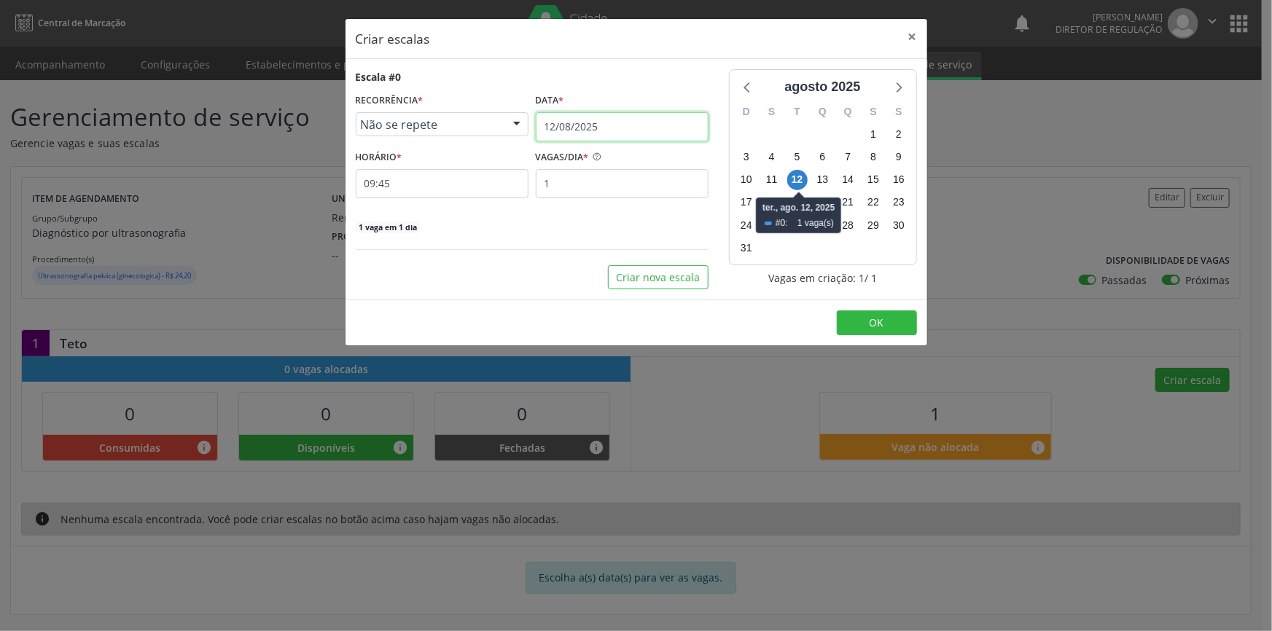
click at [670, 127] on input "12/08/2025" at bounding box center [622, 126] width 173 height 29
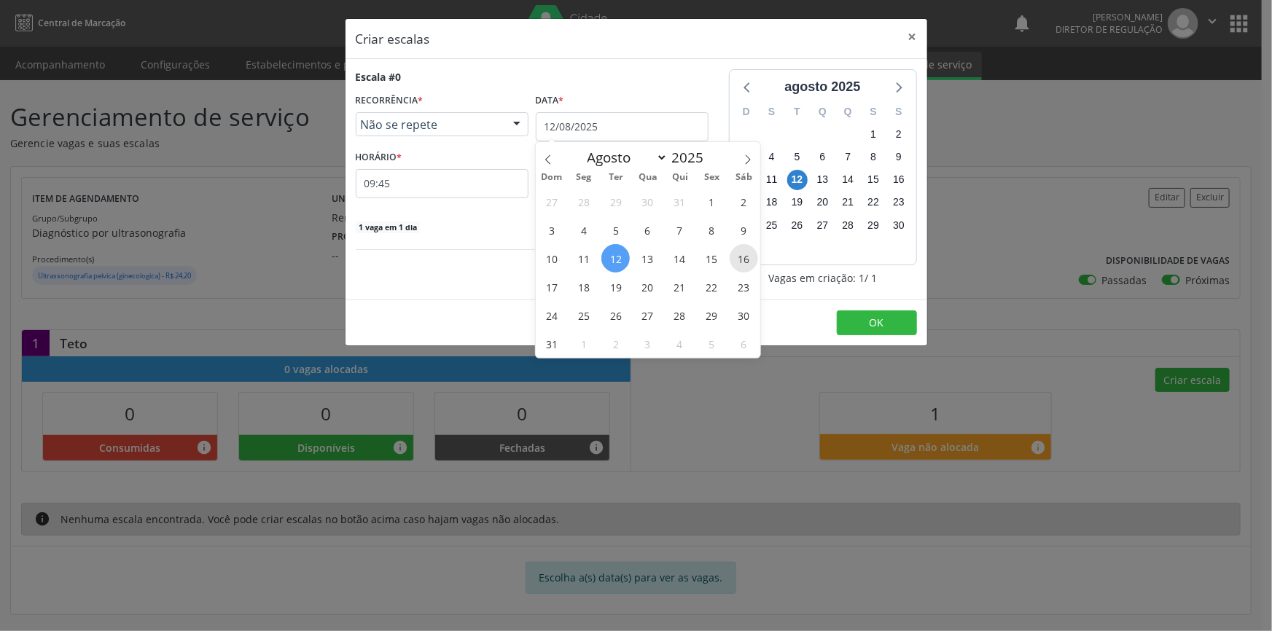
click at [735, 267] on span "16" at bounding box center [743, 258] width 28 height 28
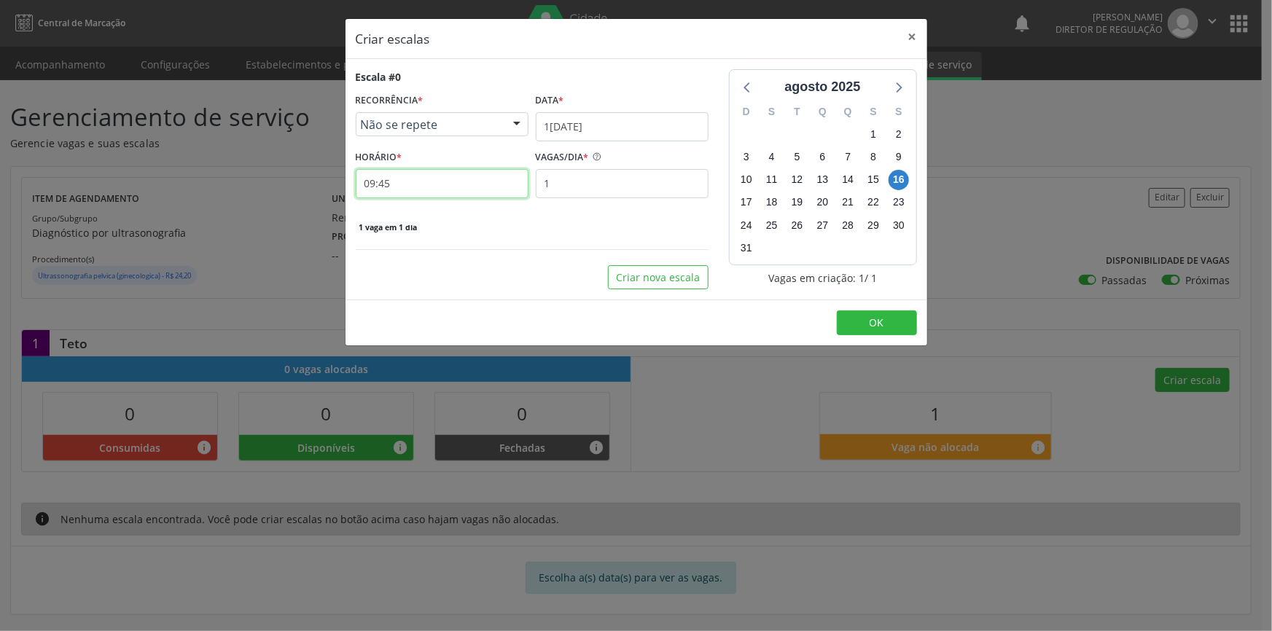
click at [381, 189] on input "09:45" at bounding box center [442, 183] width 173 height 29
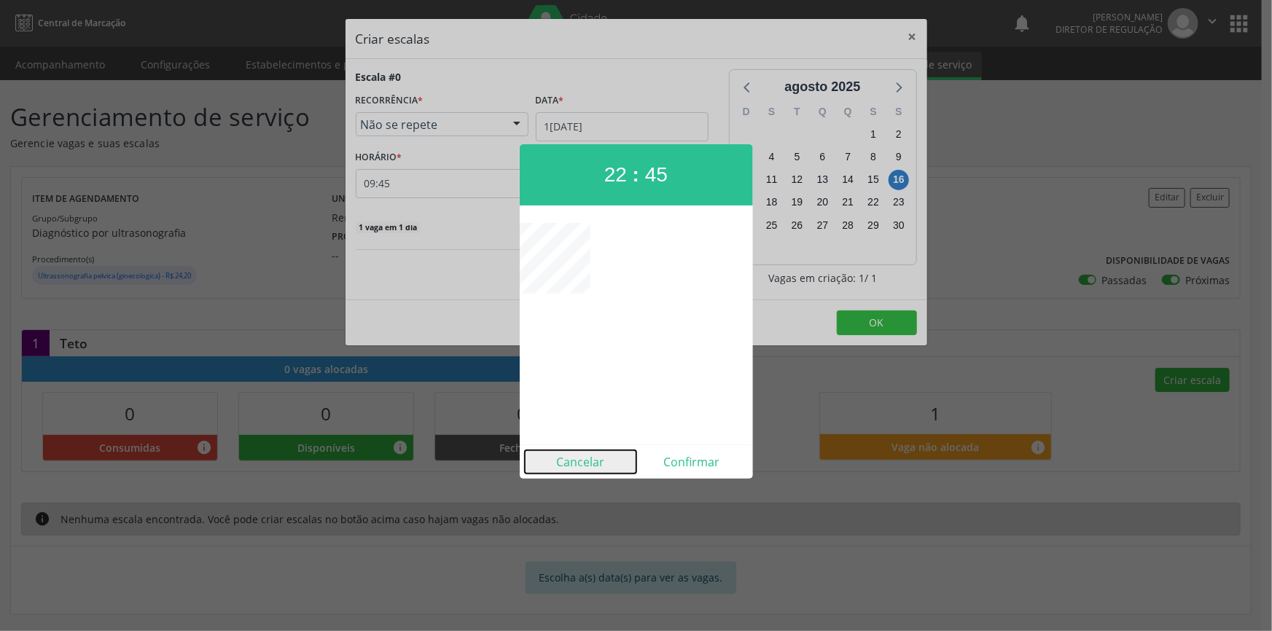
click at [593, 457] on button "Cancelar" at bounding box center [580, 461] width 111 height 23
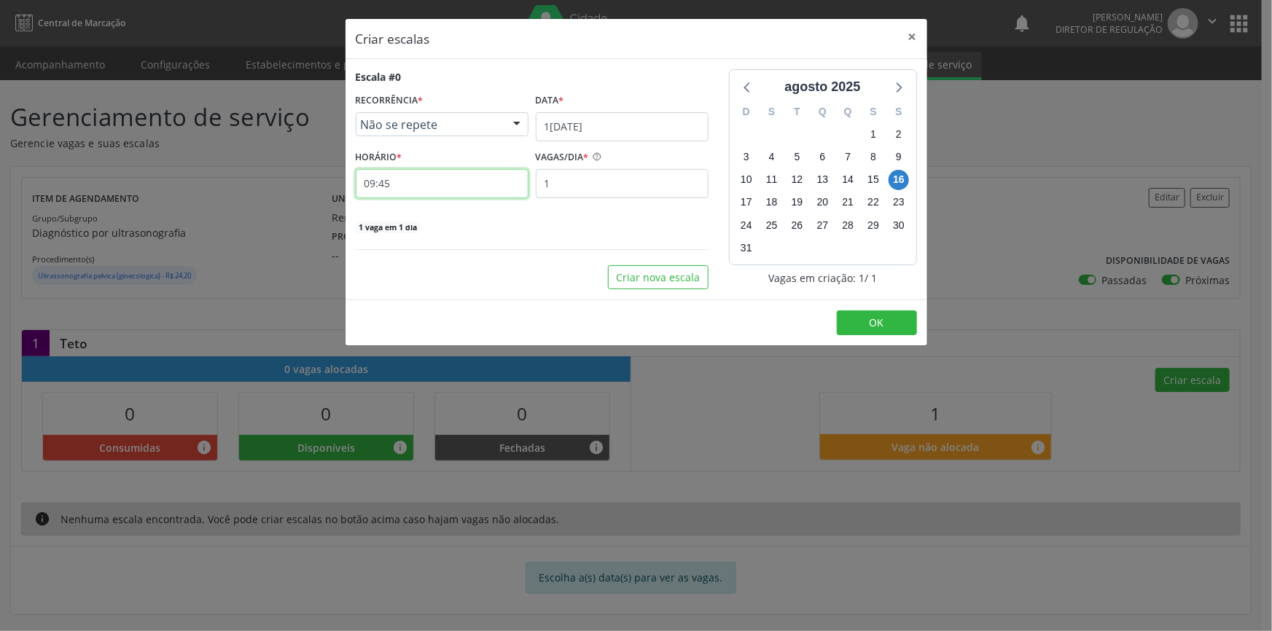
click at [437, 189] on input "09:45" at bounding box center [442, 183] width 173 height 29
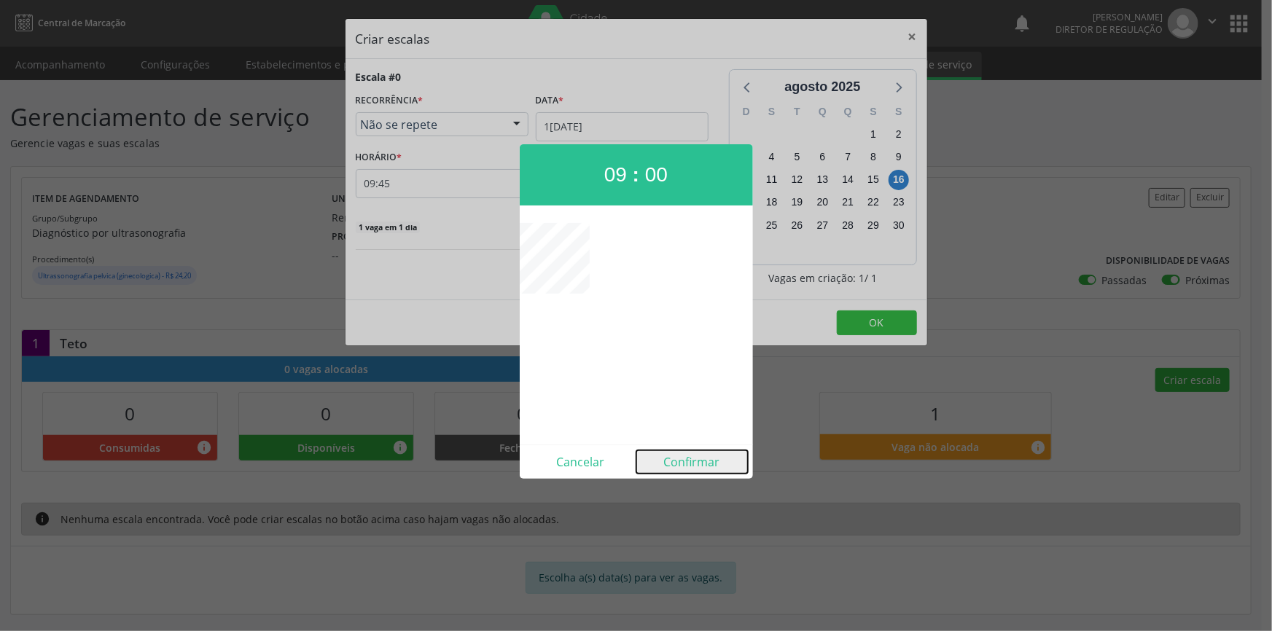
click at [704, 466] on button "Confirmar" at bounding box center [691, 461] width 111 height 23
type input "09:00"
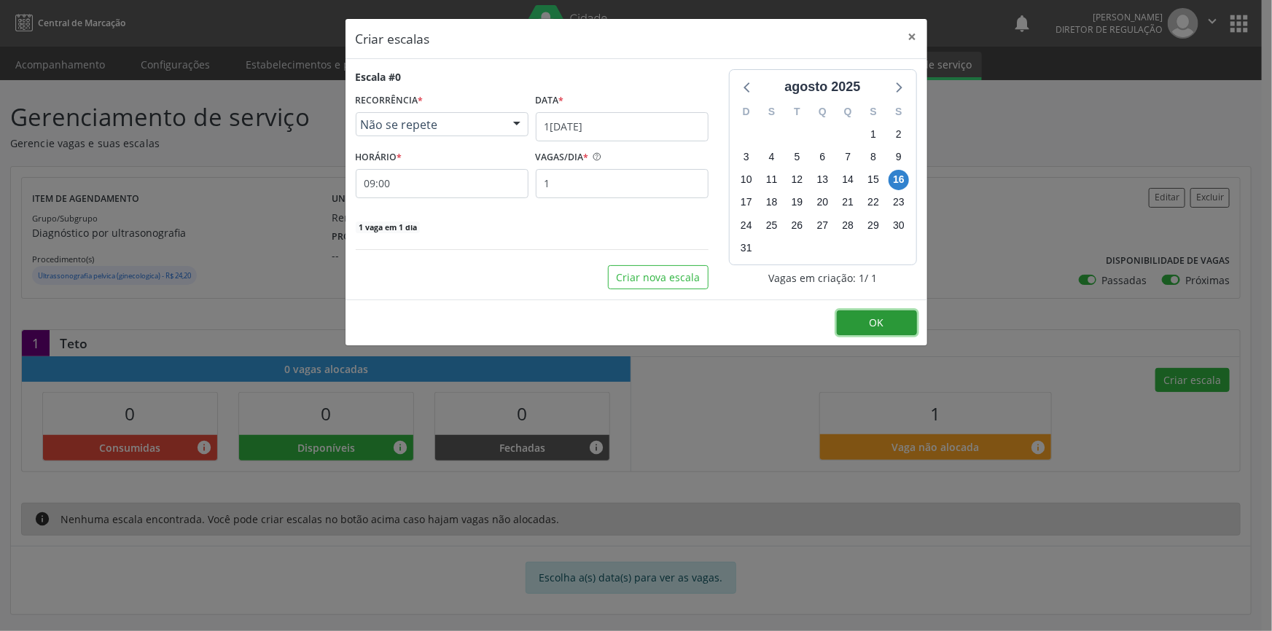
click at [855, 331] on button "OK" at bounding box center [877, 322] width 80 height 25
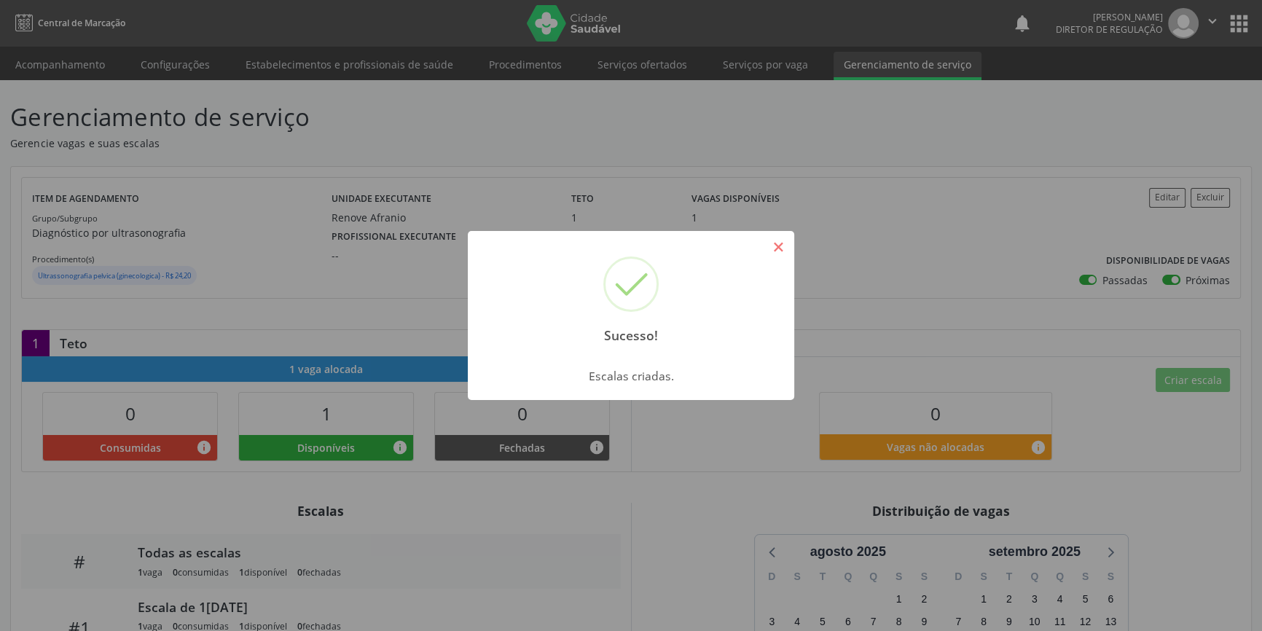
click at [775, 240] on button "×" at bounding box center [778, 247] width 25 height 25
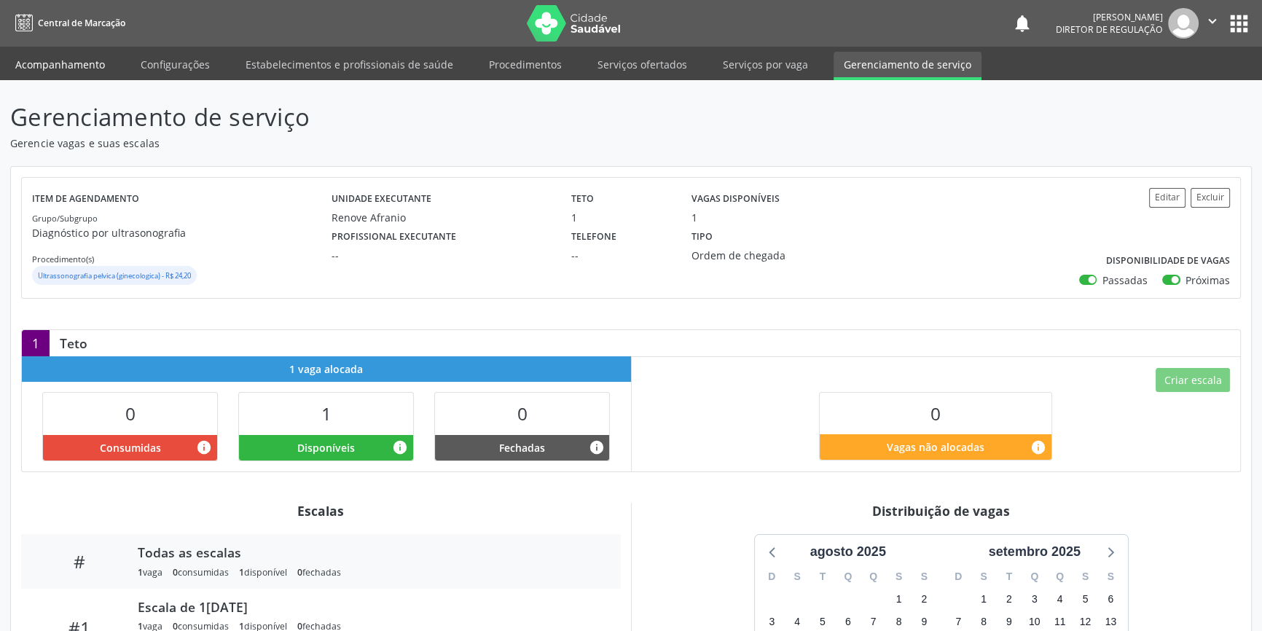
click at [58, 61] on link "Acompanhamento" at bounding box center [60, 65] width 110 height 26
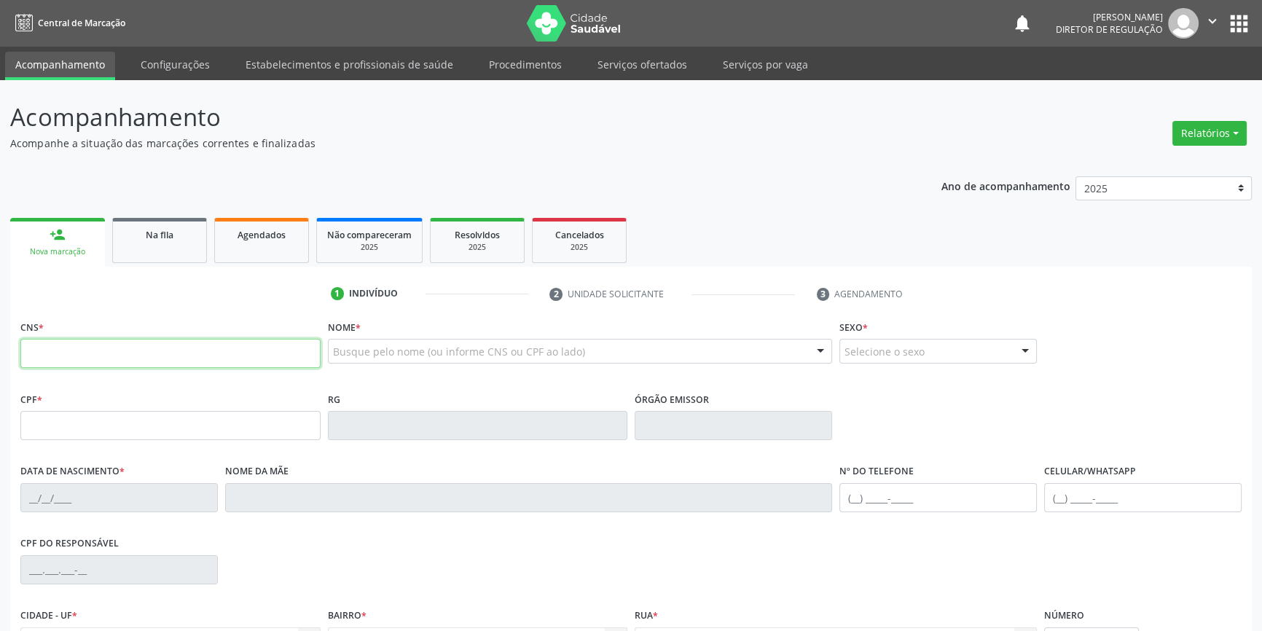
click at [168, 362] on input "text" at bounding box center [170, 353] width 300 height 29
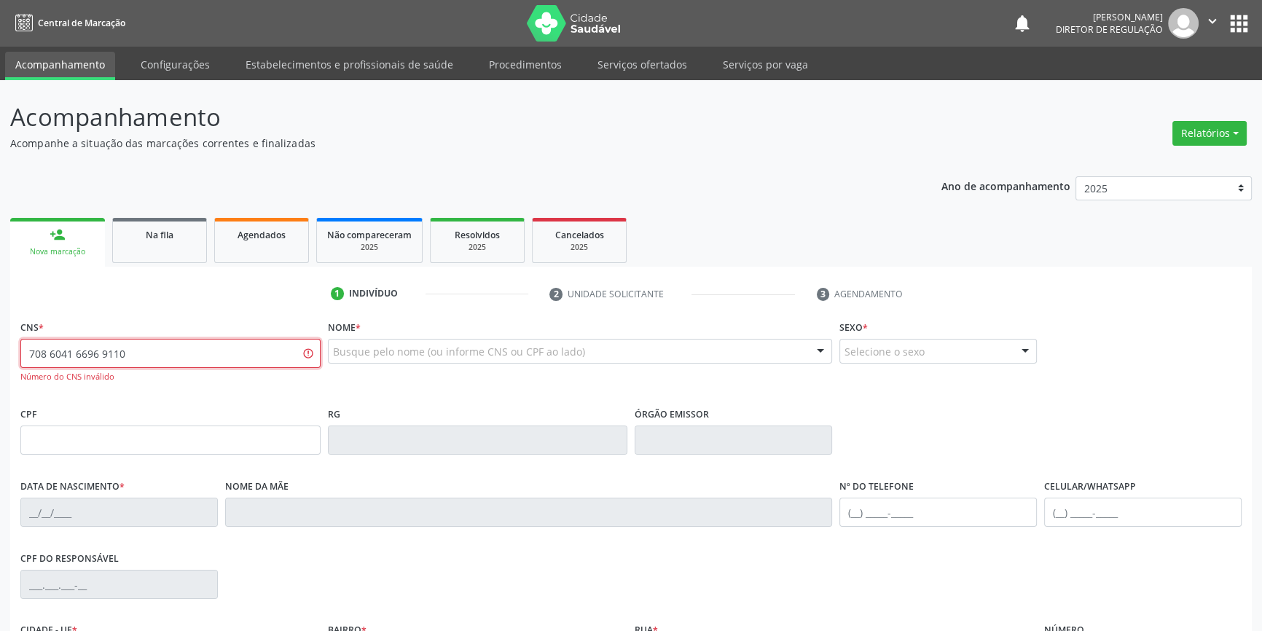
drag, startPoint x: 152, startPoint y: 347, endPoint x: 0, endPoint y: 349, distance: 152.3
click at [0, 349] on div "Acompanhamento Acompanhe a situação das marcações correntes e finalizadas Relat…" at bounding box center [631, 442] width 1262 height 724
type input "708 6041 6696 9110"
type input "MILCA MACIEL"
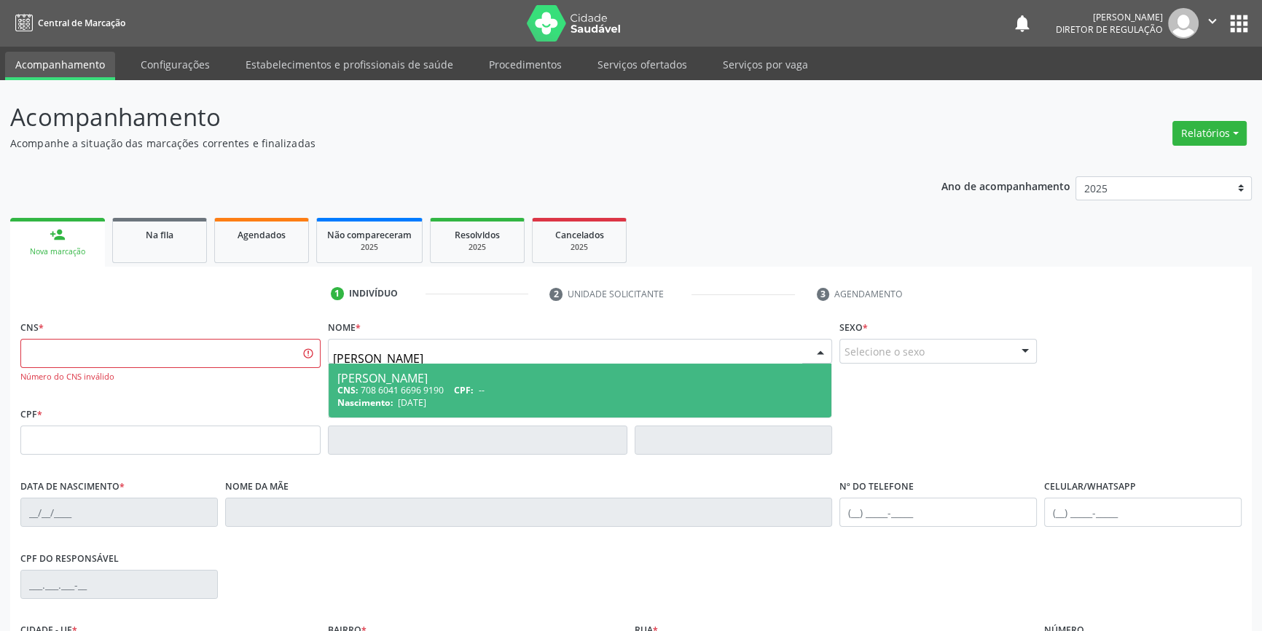
click at [453, 403] on div "Nascimento: 14/03/2005" at bounding box center [580, 402] width 486 height 12
type input "708 6041 6696 9190"
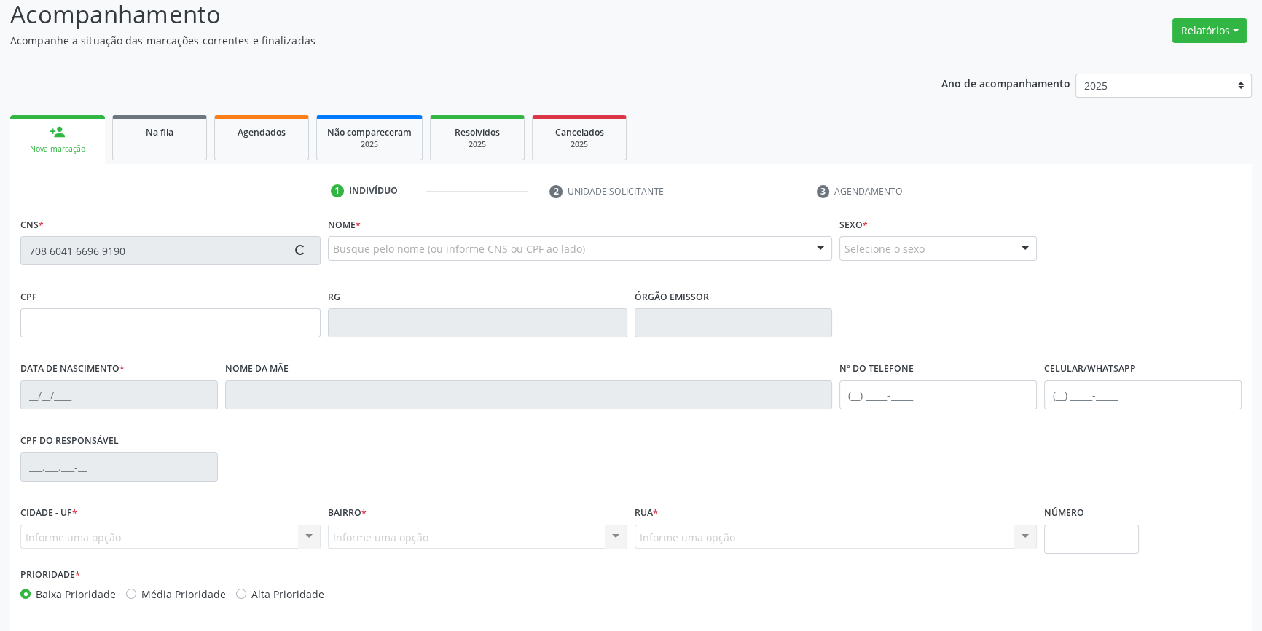
scroll to position [158, 0]
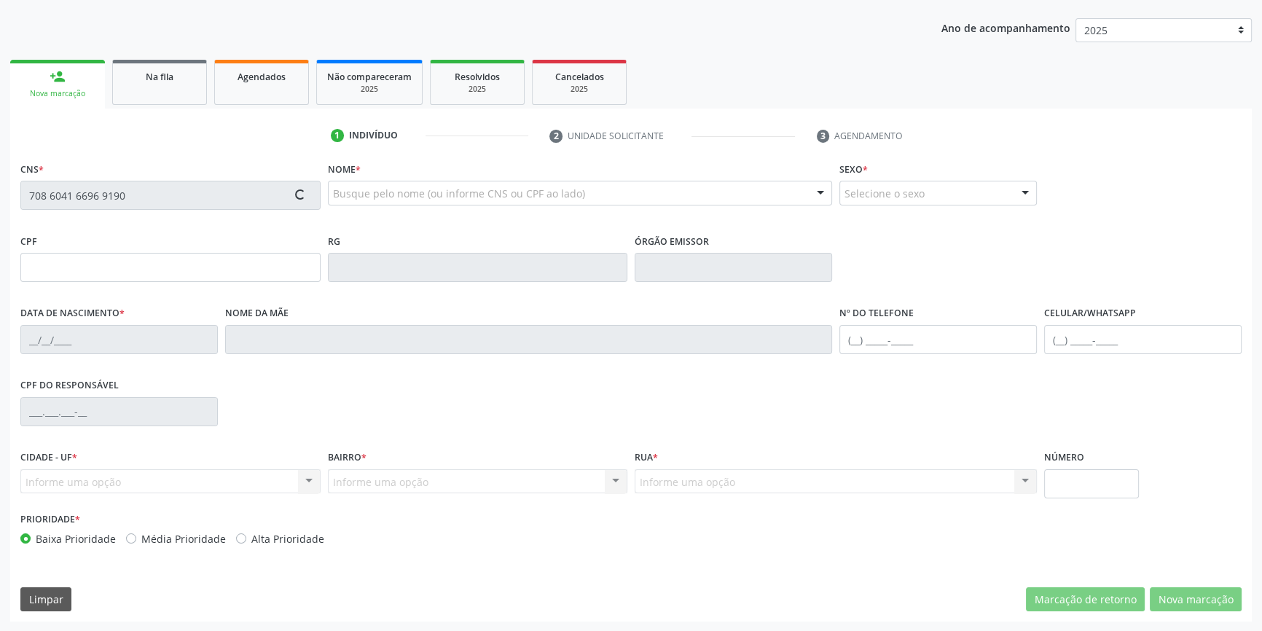
type input "14/03/2005"
type input "Lidia Maciel de Menezes Nunes"
type input "(87) 98821-5053"
type input "30"
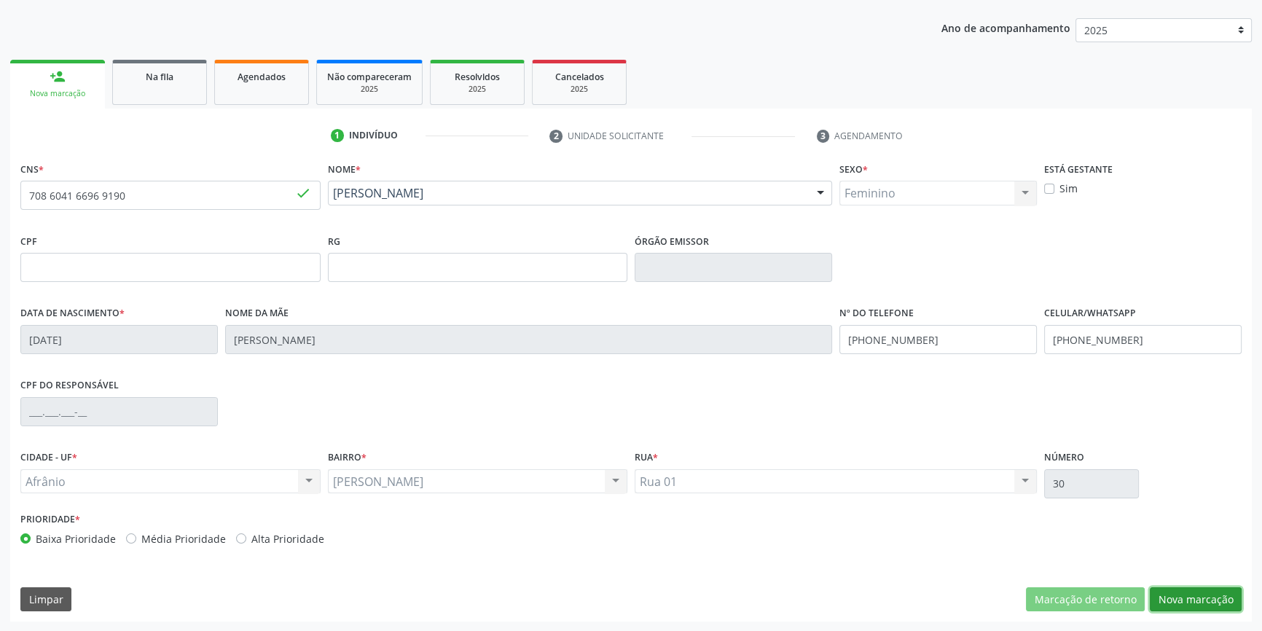
click at [1196, 594] on button "Nova marcação" at bounding box center [1196, 599] width 92 height 25
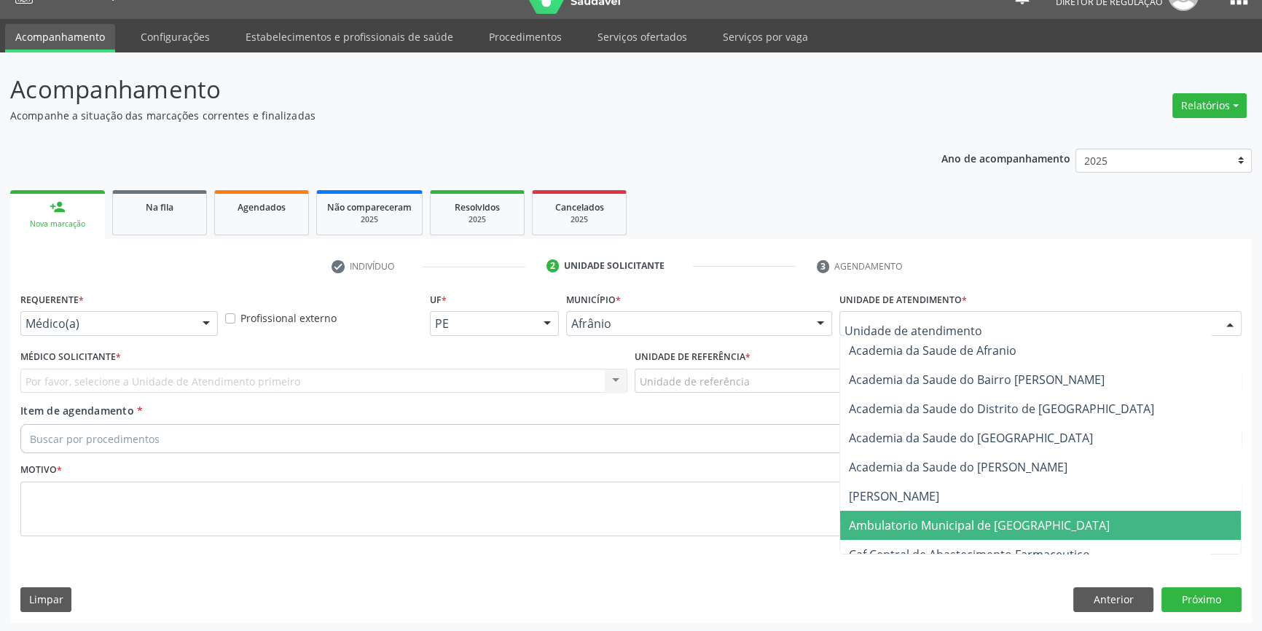
click at [918, 519] on span "Ambulatorio Municipal de [GEOGRAPHIC_DATA]" at bounding box center [979, 525] width 261 height 16
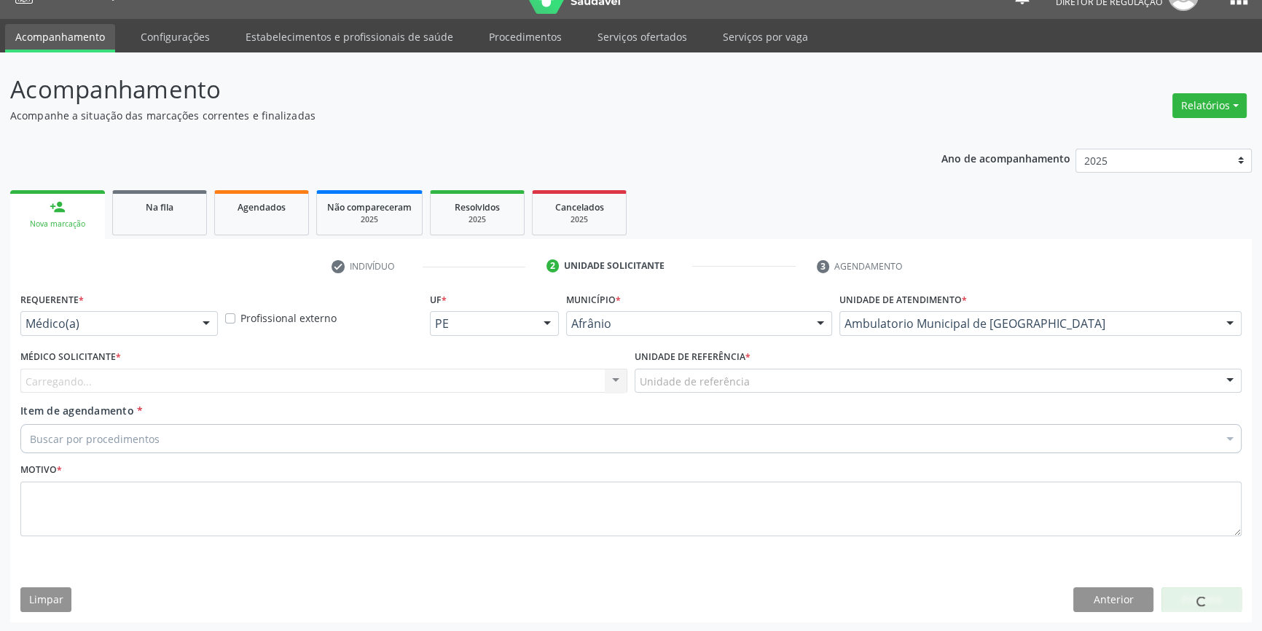
click at [754, 391] on div "Unidade de referência" at bounding box center [938, 381] width 607 height 25
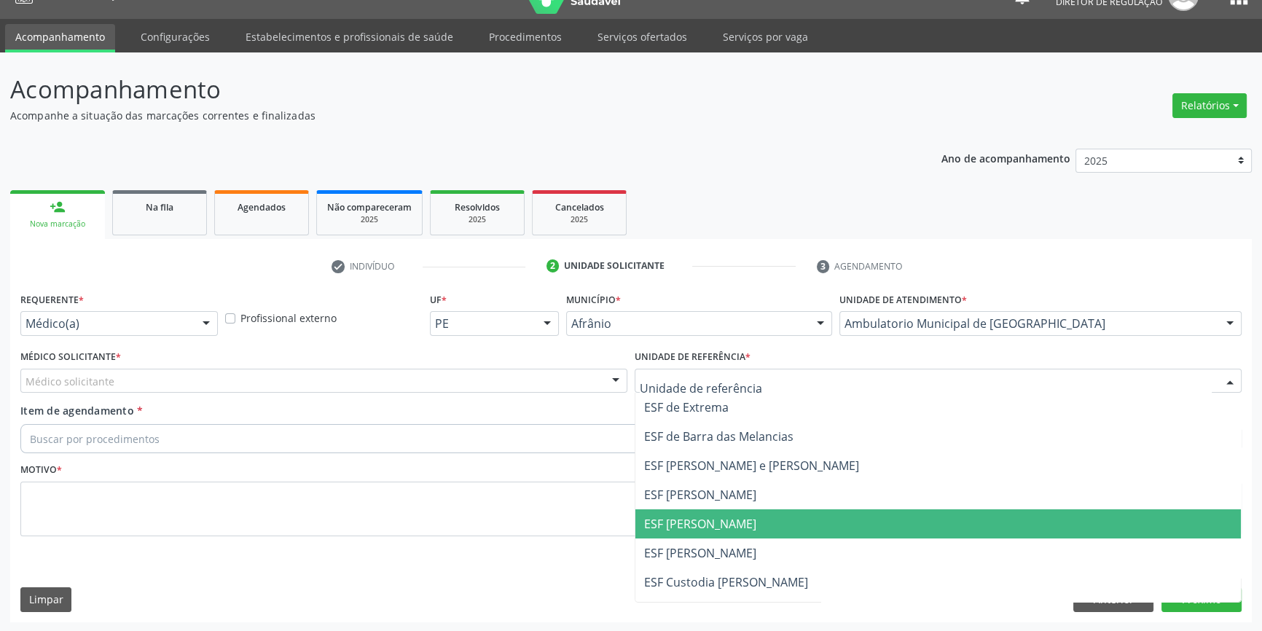
click at [705, 525] on span "ESF [PERSON_NAME]" at bounding box center [700, 524] width 112 height 16
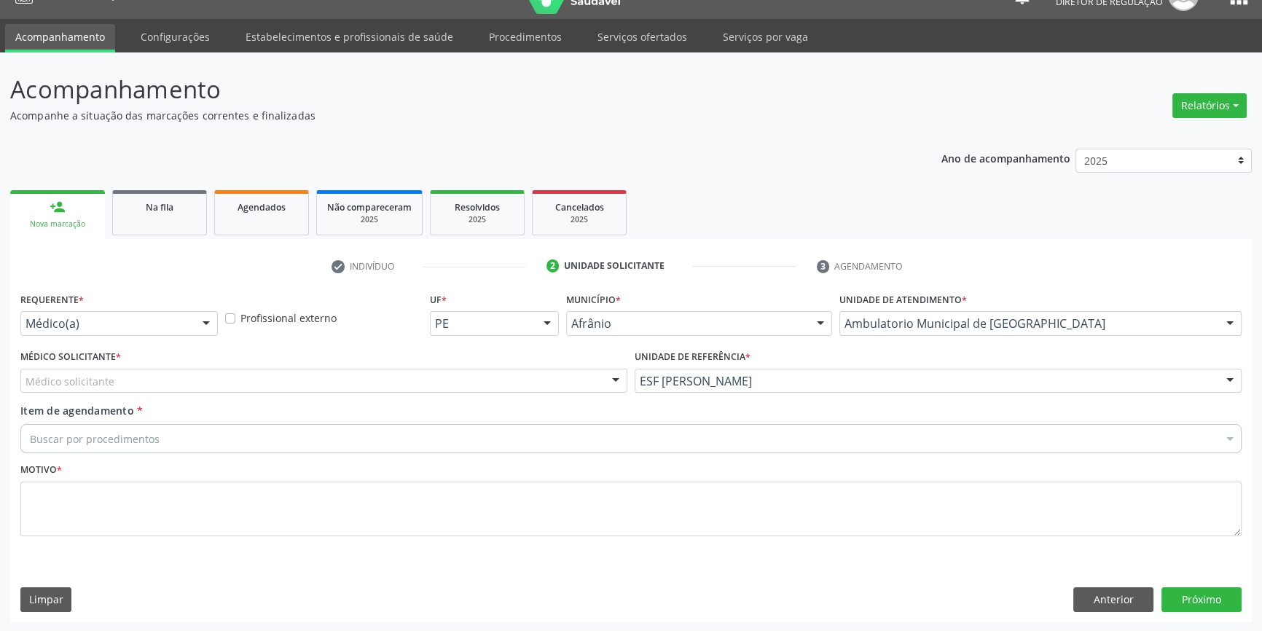
click at [197, 372] on div "Médico solicitante" at bounding box center [323, 381] width 607 height 25
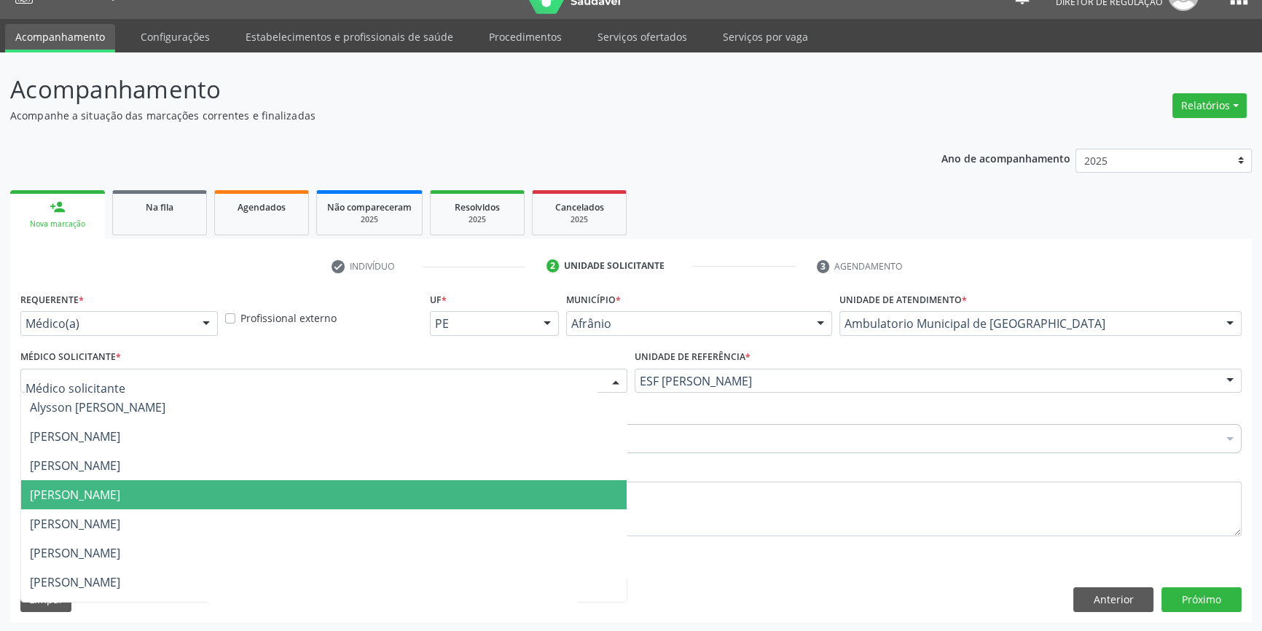
click at [110, 489] on span "[PERSON_NAME]" at bounding box center [75, 495] width 90 height 16
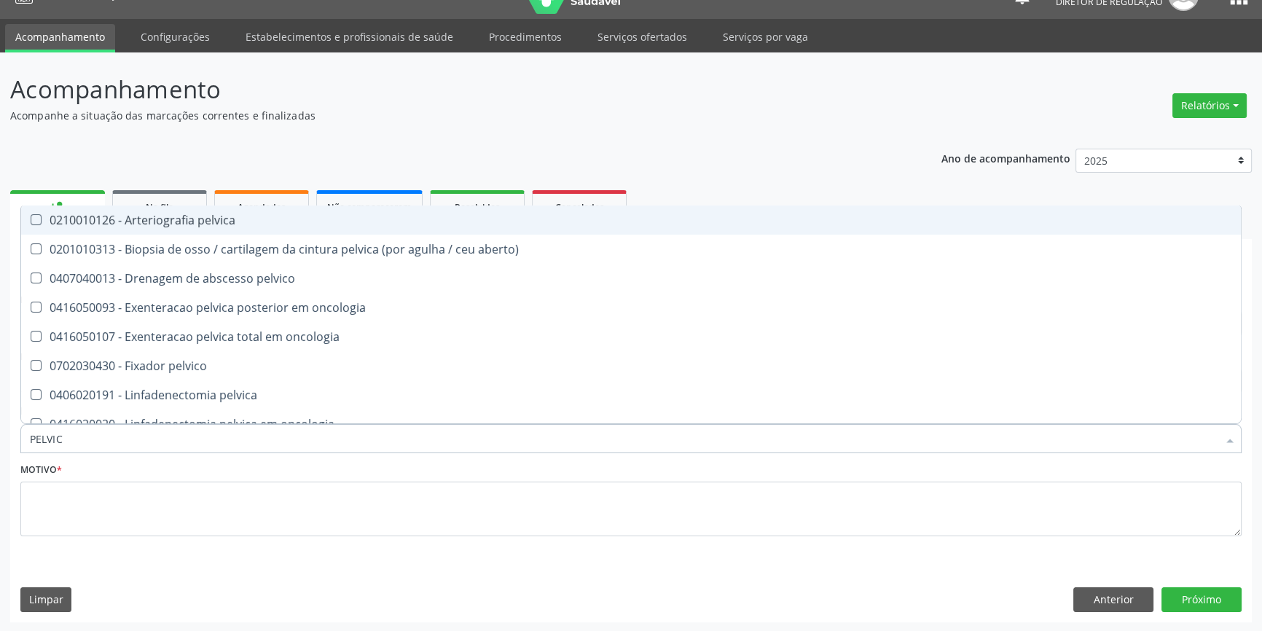
type input "PELVICA"
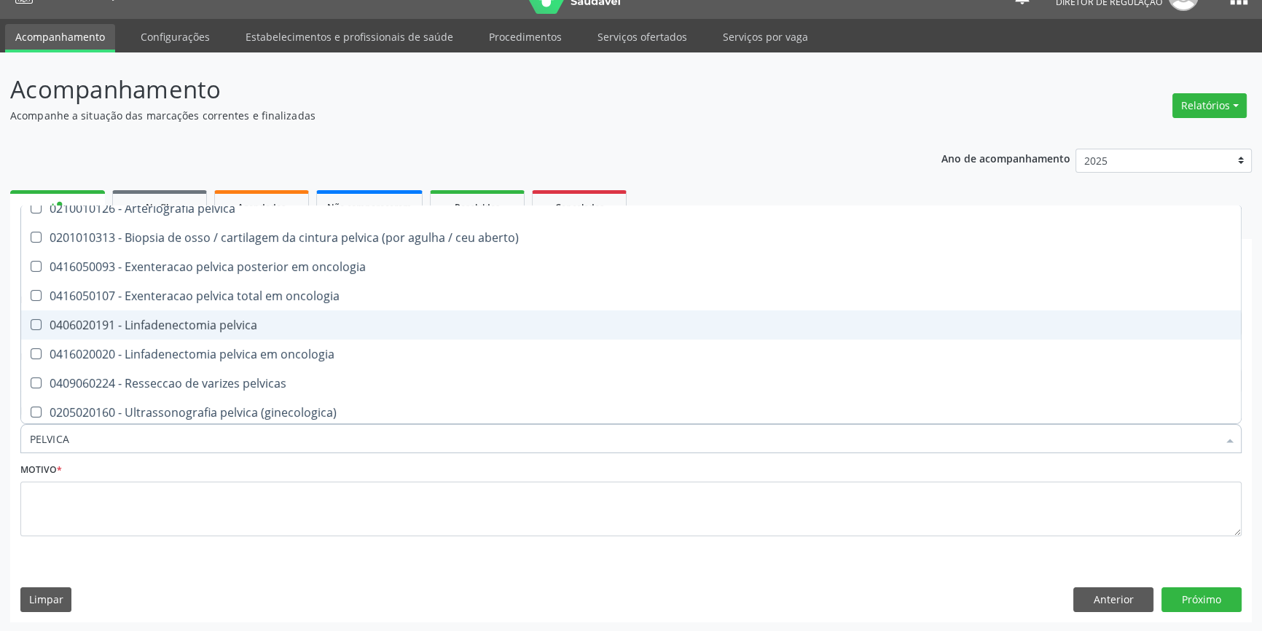
scroll to position [15, 0]
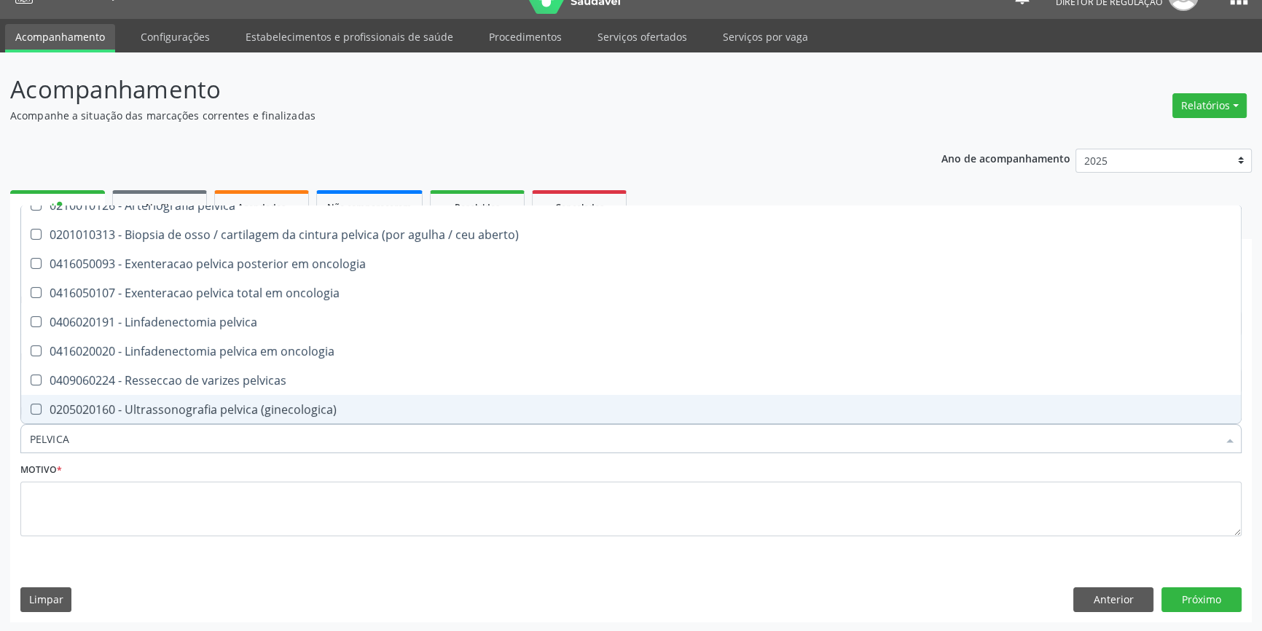
click at [200, 414] on div "0205020160 - Ultrassonografia pelvica (ginecologica)" at bounding box center [631, 410] width 1202 height 12
checkbox \(ginecologica\) "true"
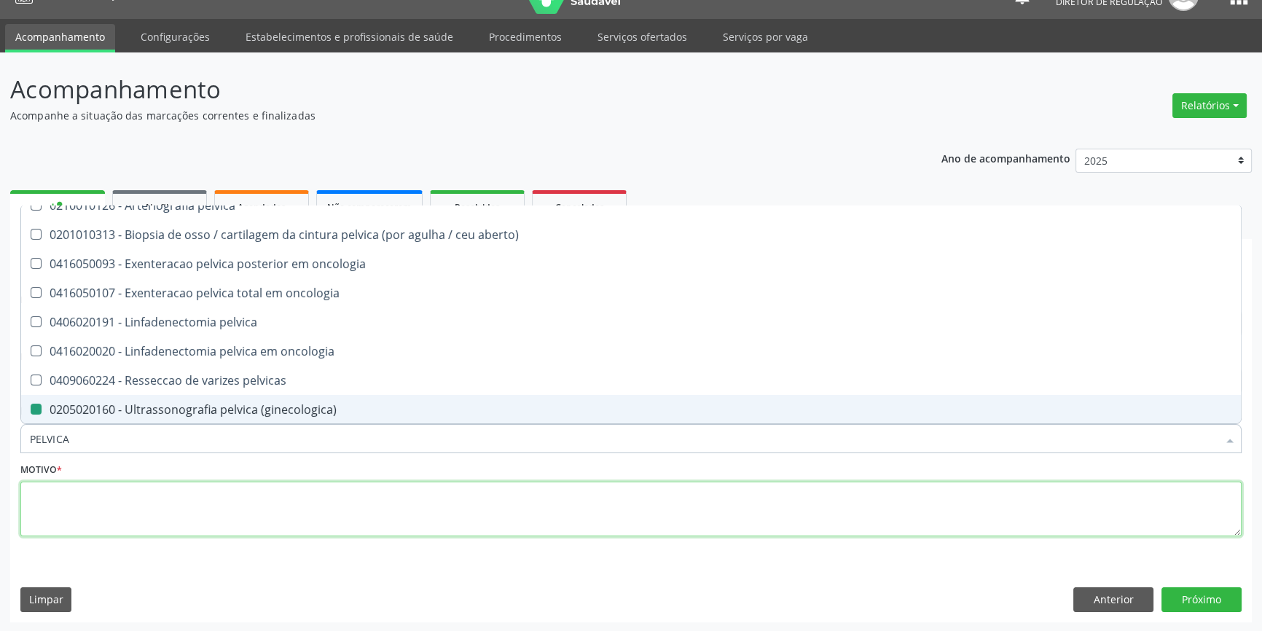
click at [156, 523] on textarea at bounding box center [630, 509] width 1221 height 55
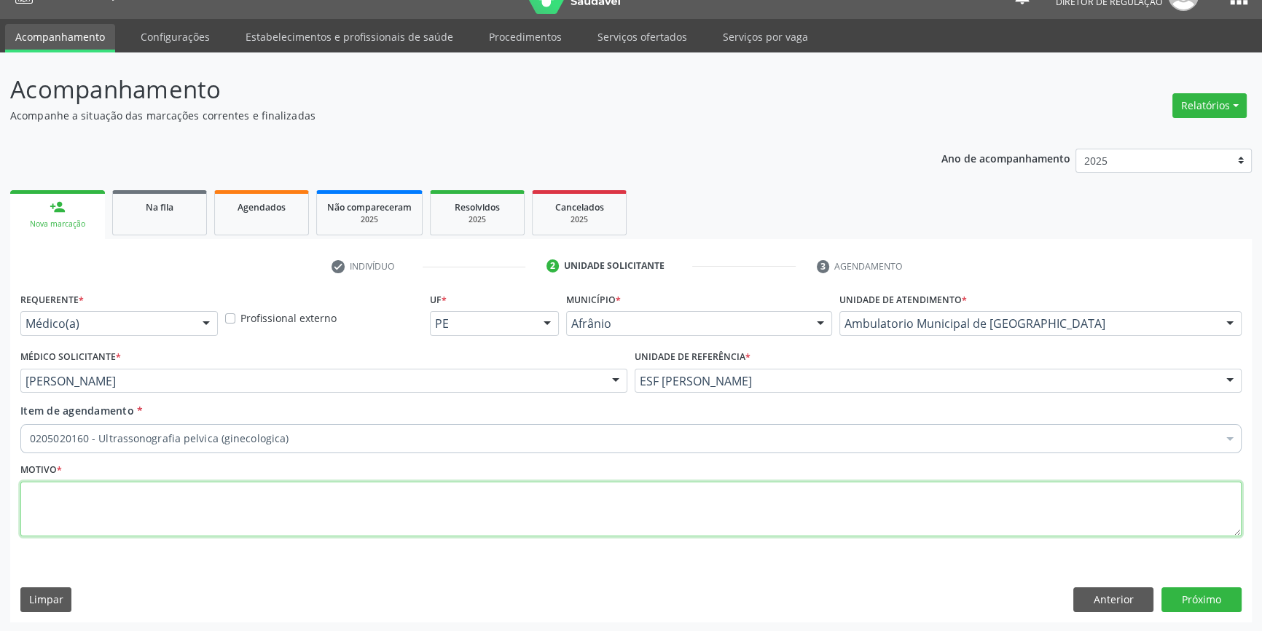
scroll to position [0, 0]
type textarea "'"
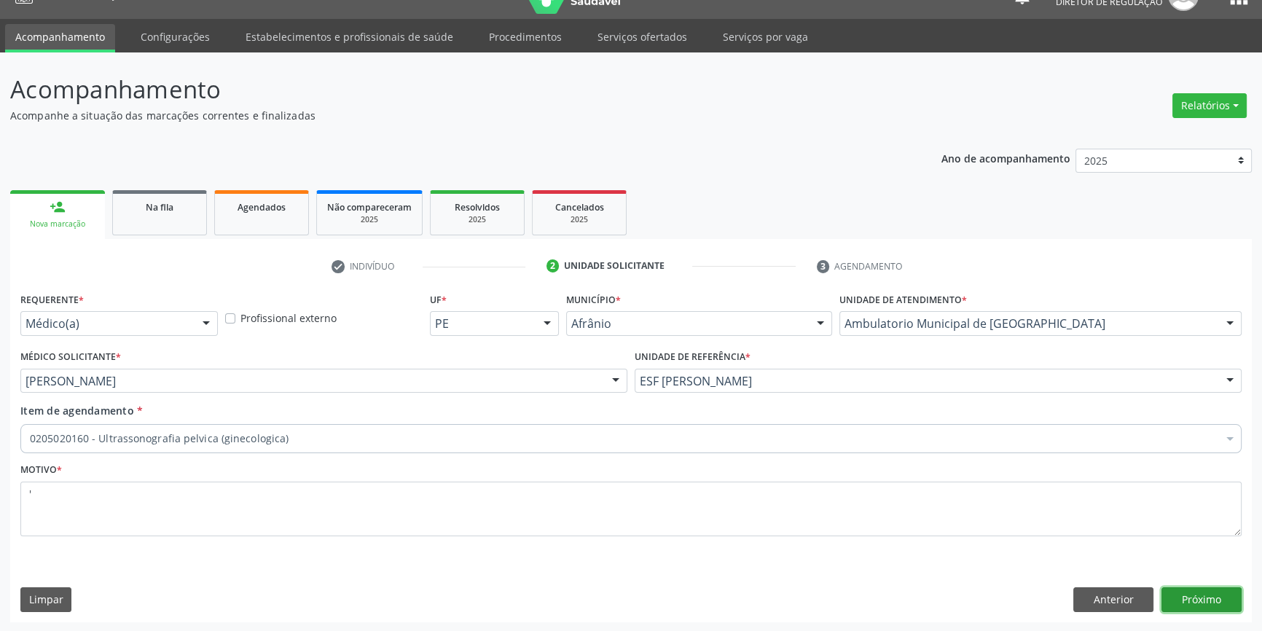
click at [1188, 601] on button "Próximo" at bounding box center [1202, 599] width 80 height 25
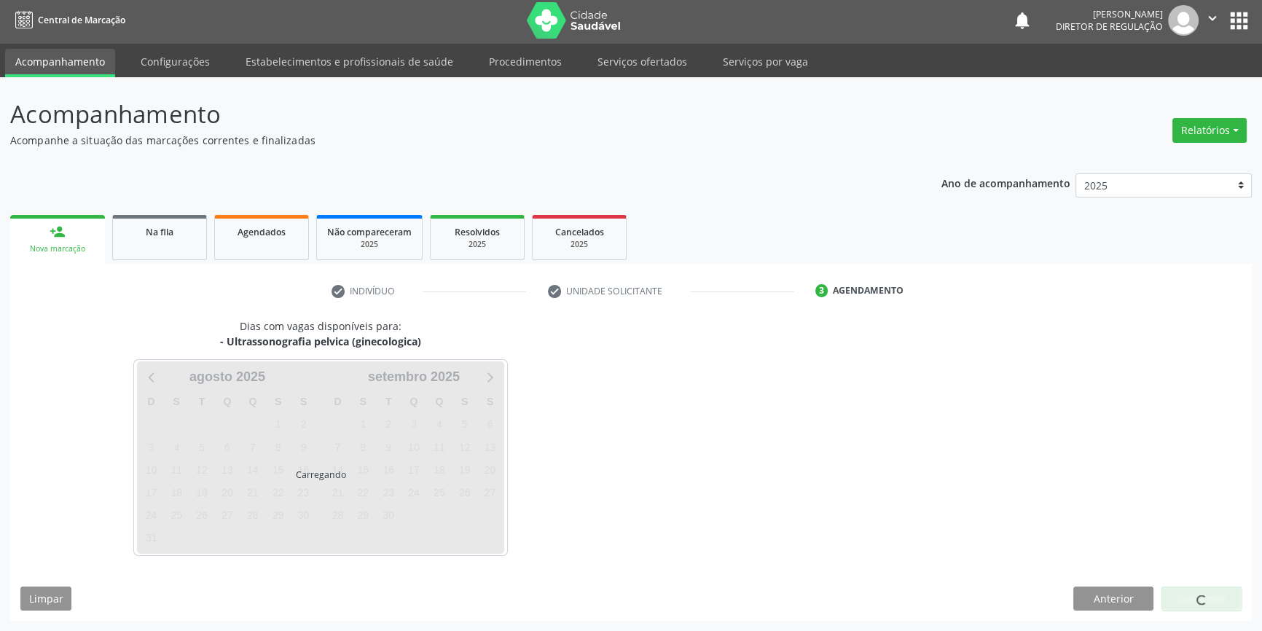
scroll to position [1, 0]
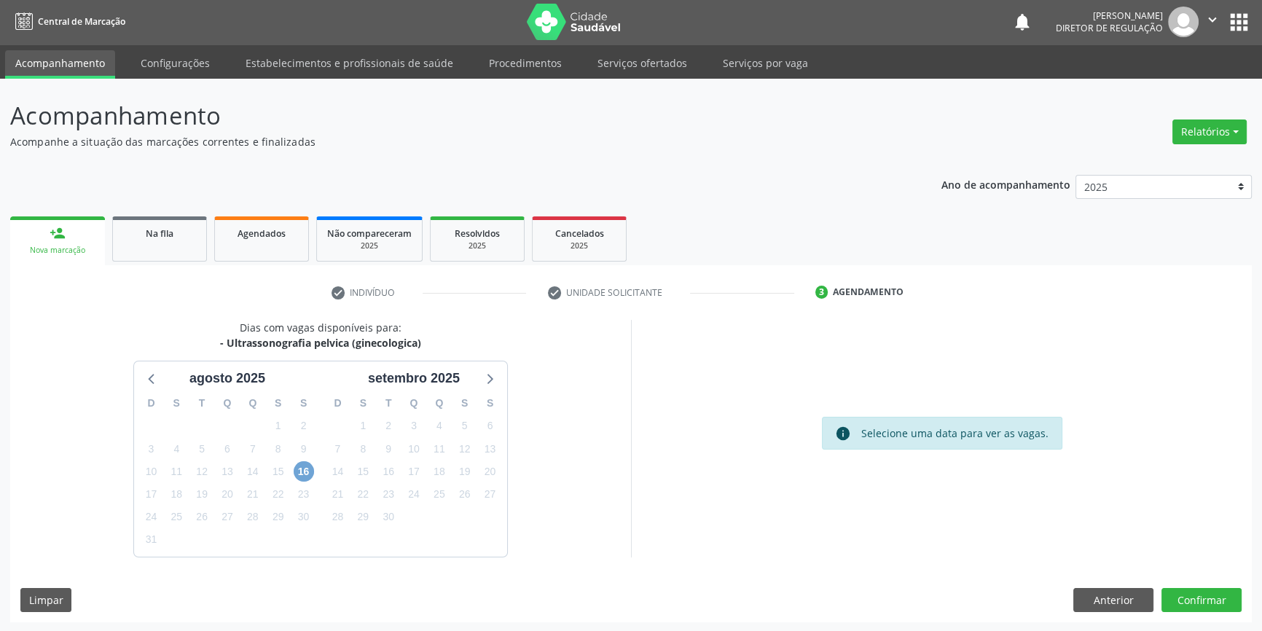
click at [300, 469] on span "16" at bounding box center [304, 471] width 20 height 20
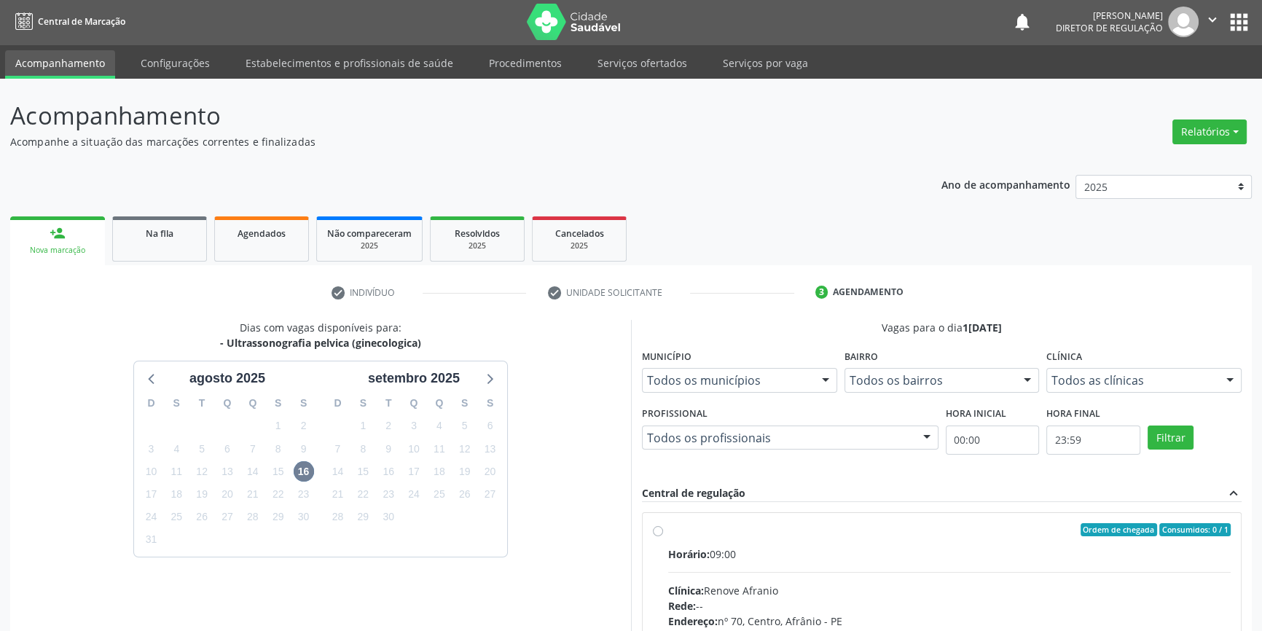
click at [667, 518] on div "Ordem de chegada Consumidos: 0 / 1 Horário: 09:00 Clínica: Renove Afranio Rede:…" at bounding box center [942, 635] width 598 height 244
radio input "true"
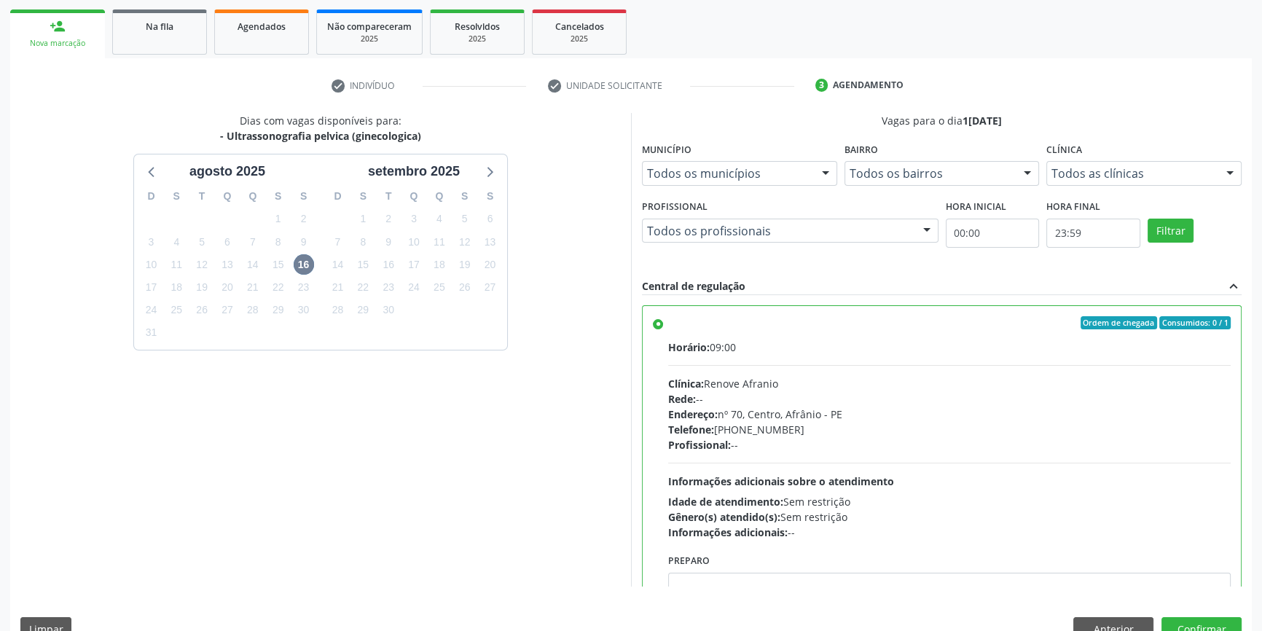
scroll to position [238, 0]
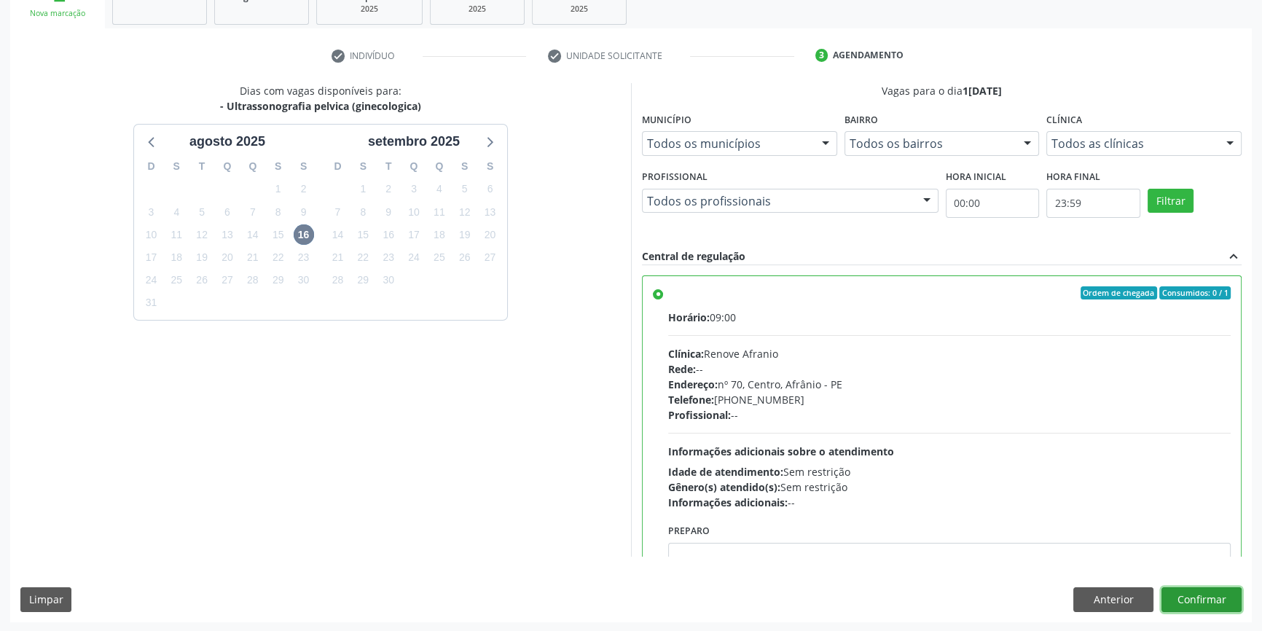
click at [1189, 587] on button "Confirmar" at bounding box center [1202, 599] width 80 height 25
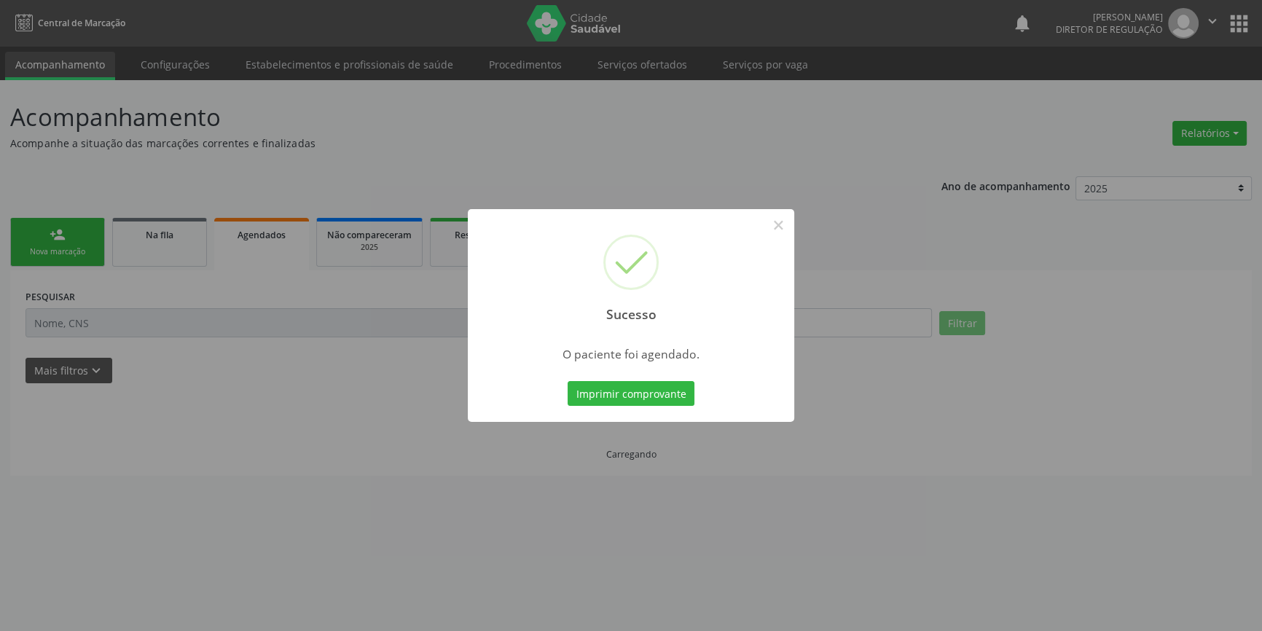
scroll to position [0, 0]
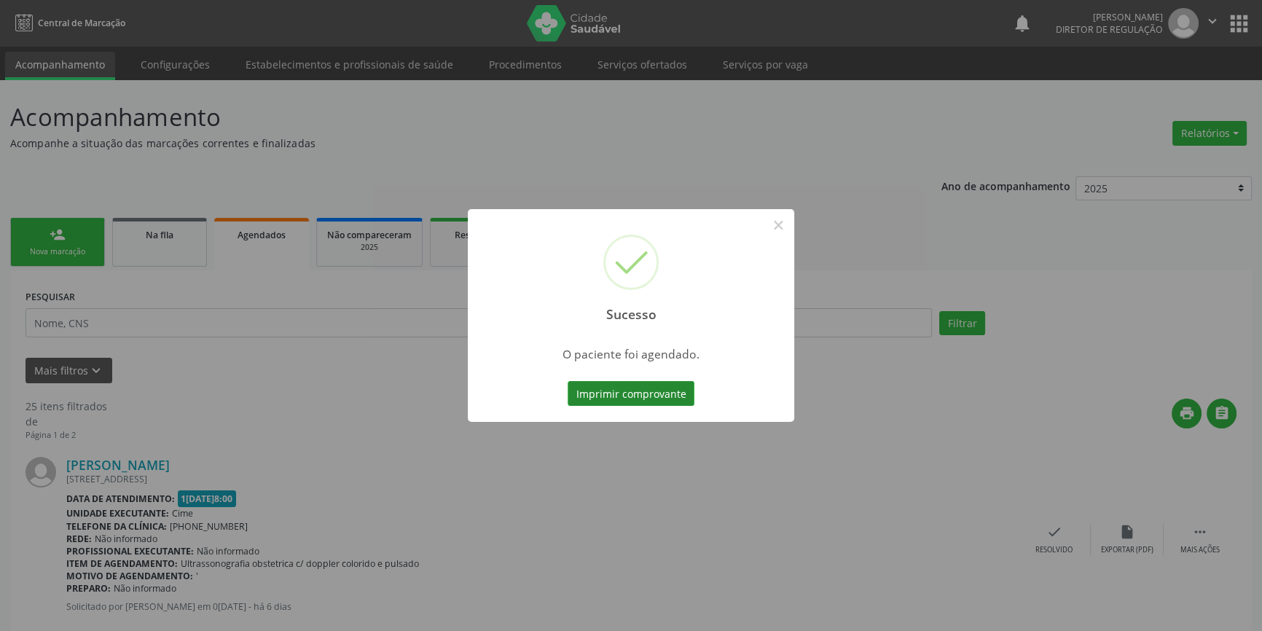
click at [677, 397] on button "Imprimir comprovante" at bounding box center [631, 393] width 127 height 25
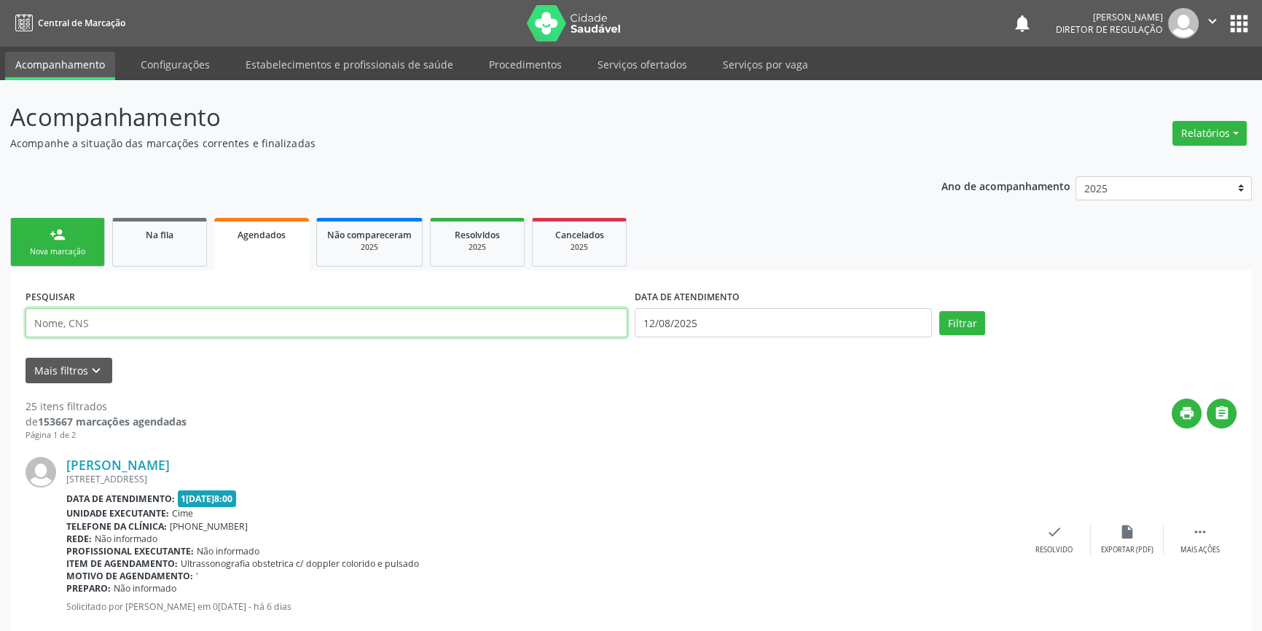
click at [190, 313] on input "text" at bounding box center [327, 322] width 602 height 29
paste input "706 2095 9951 2261"
type input "706 2095 9951 2261"
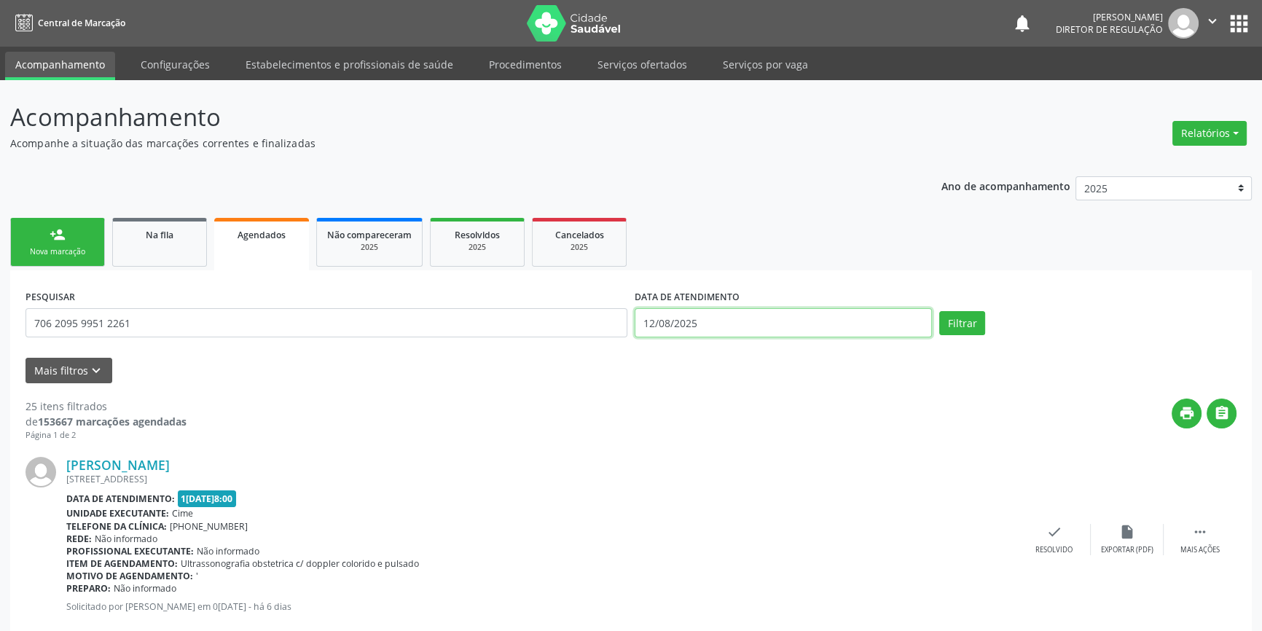
click at [695, 334] on body "Central de Marcação notifications Maria Aparecida Rodrigues da Silva Diretor de…" at bounding box center [631, 315] width 1262 height 631
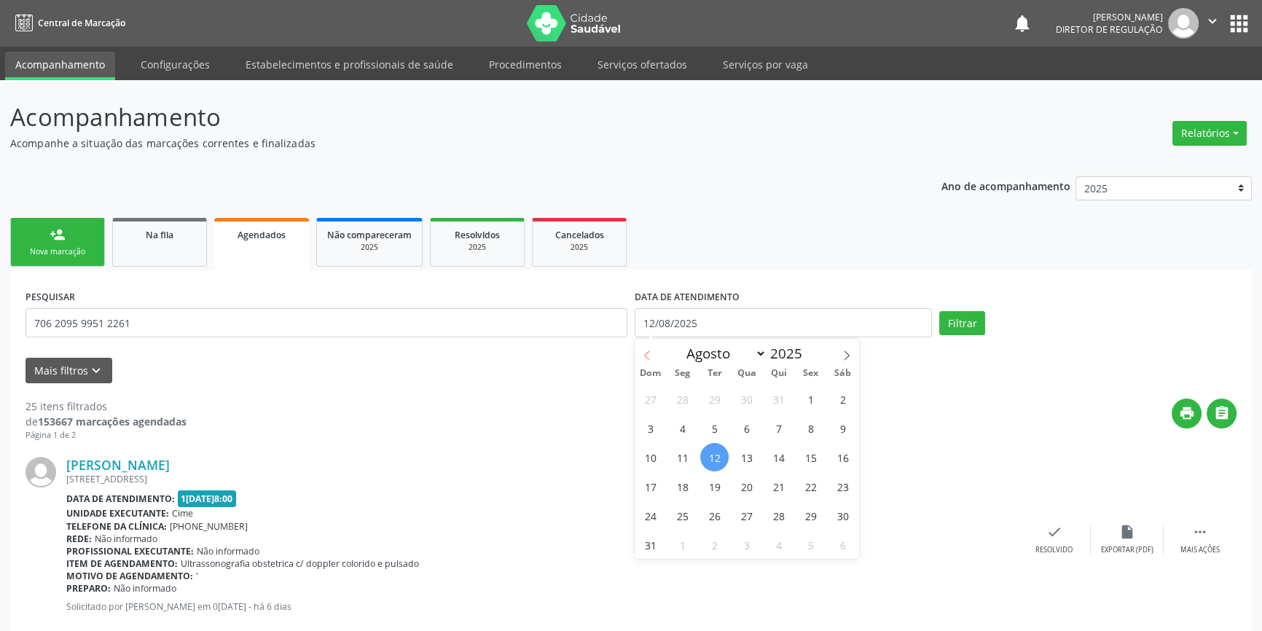
click at [649, 356] on icon at bounding box center [647, 356] width 10 height 10
select select "4"
click at [787, 402] on span "1" at bounding box center [778, 399] width 28 height 28
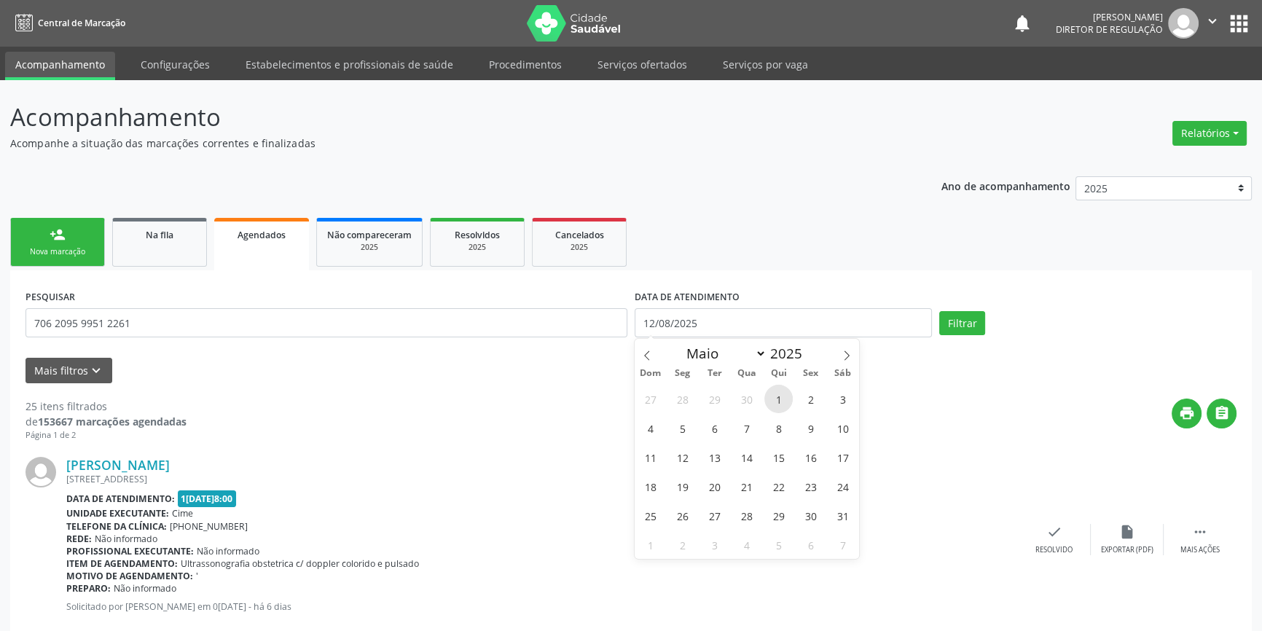
type input "01/05/2025"
click at [853, 346] on span at bounding box center [846, 351] width 25 height 25
click at [854, 346] on span at bounding box center [846, 351] width 25 height 25
select select "7"
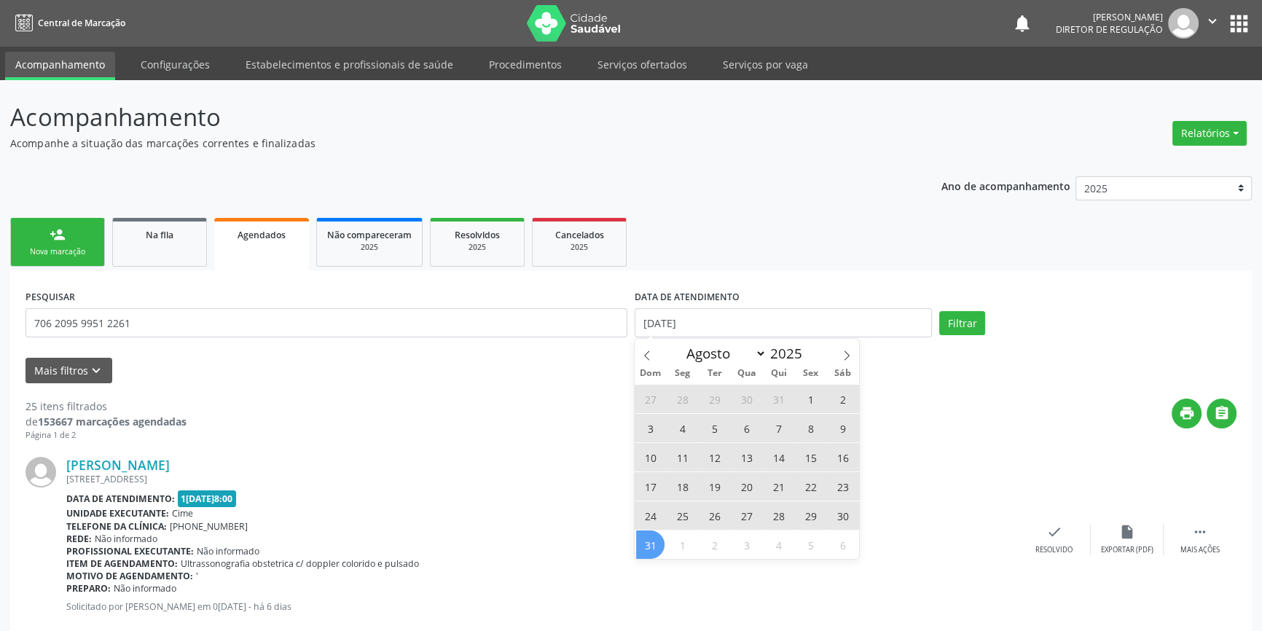
click at [640, 542] on span "31" at bounding box center [650, 545] width 28 height 28
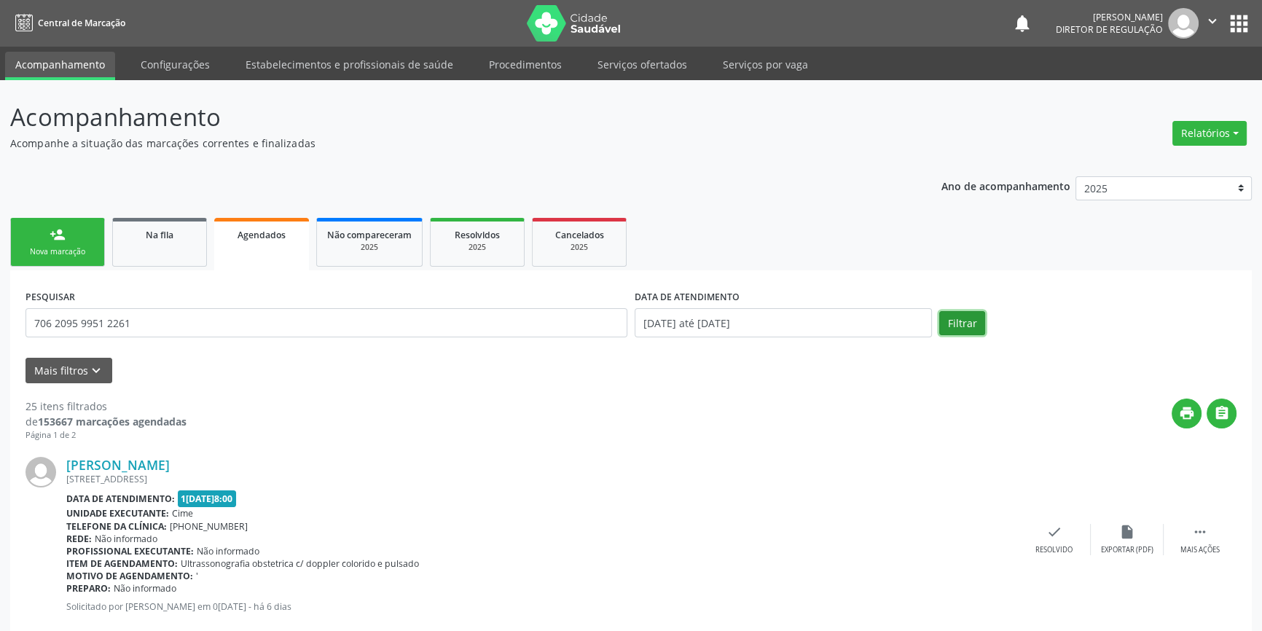
click at [961, 328] on button "Filtrar" at bounding box center [962, 323] width 46 height 25
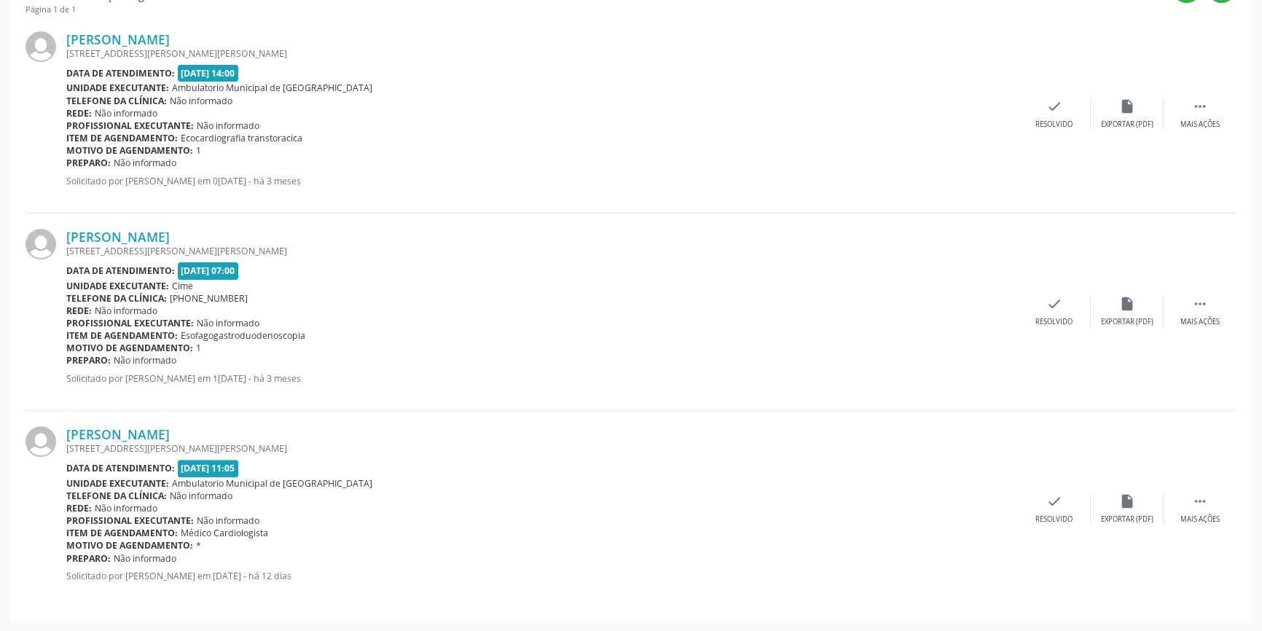
scroll to position [28, 0]
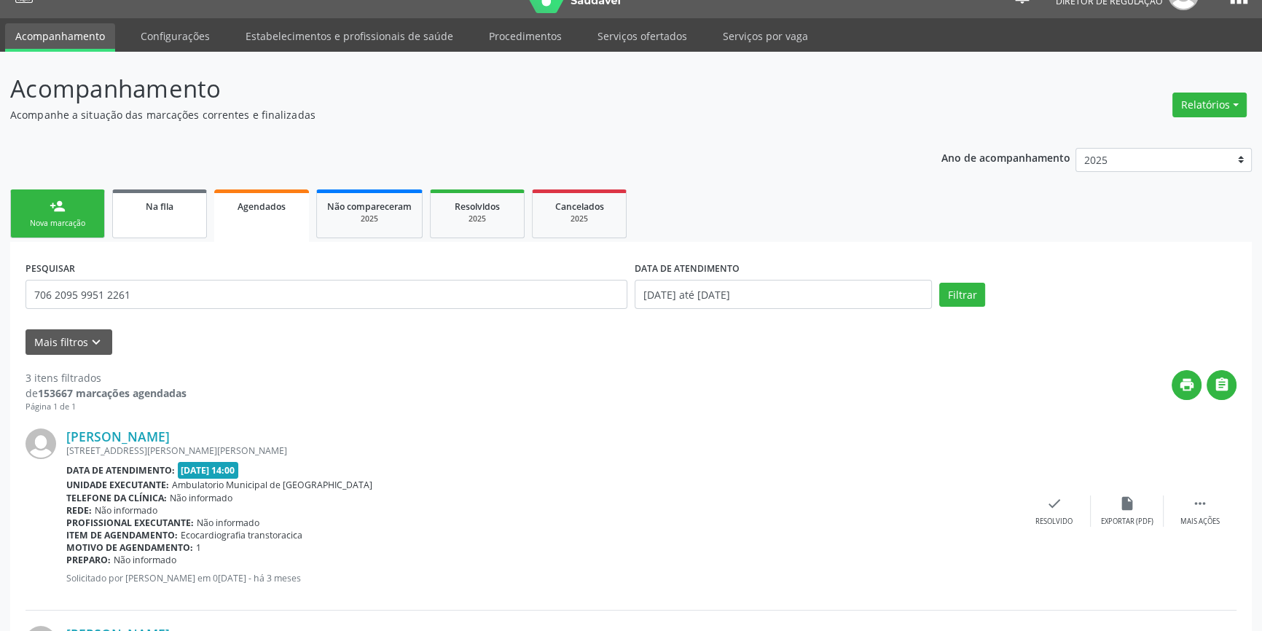
click at [186, 212] on div "Na fila" at bounding box center [159, 205] width 73 height 15
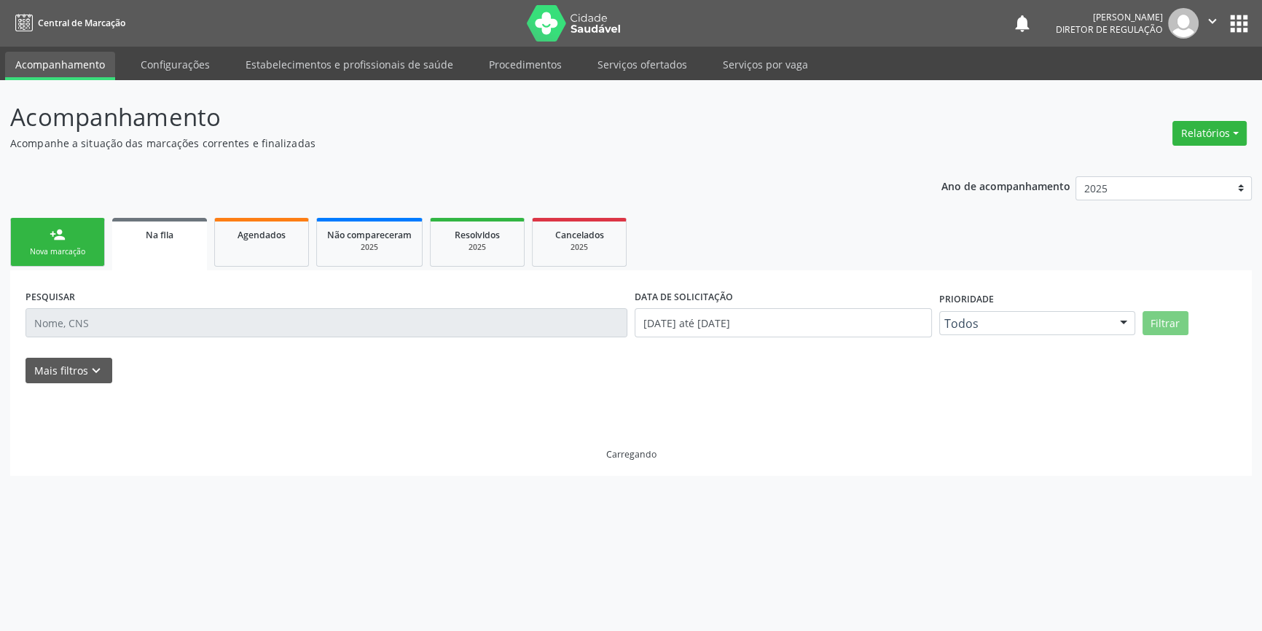
scroll to position [0, 0]
click at [118, 324] on input "text" at bounding box center [329, 322] width 607 height 29
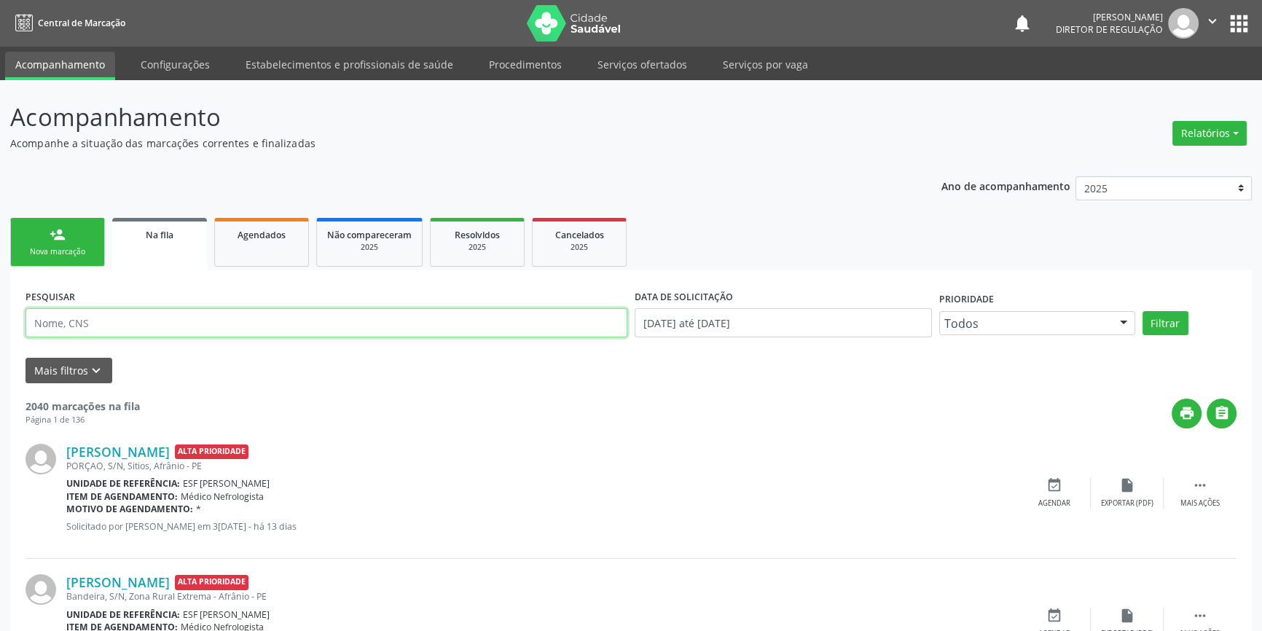
click at [118, 324] on input "text" at bounding box center [327, 322] width 602 height 29
paste input "706 2095 9951 2261"
type input "706 2095 9951 2261"
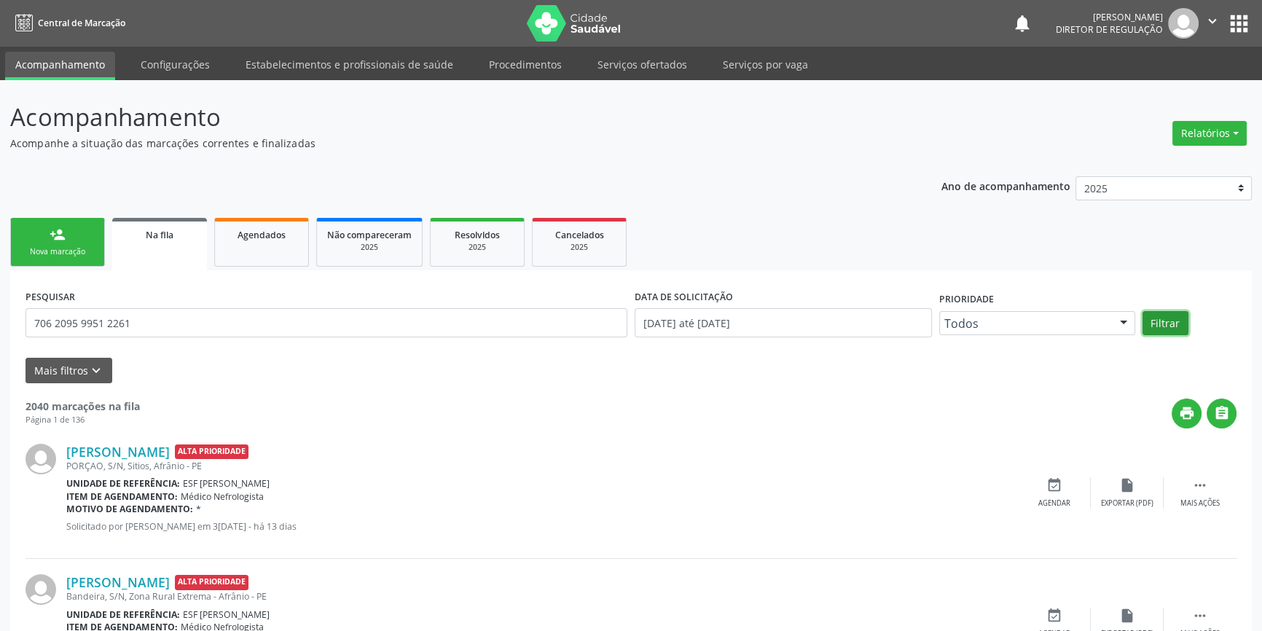
click at [1154, 316] on button "Filtrar" at bounding box center [1166, 323] width 46 height 25
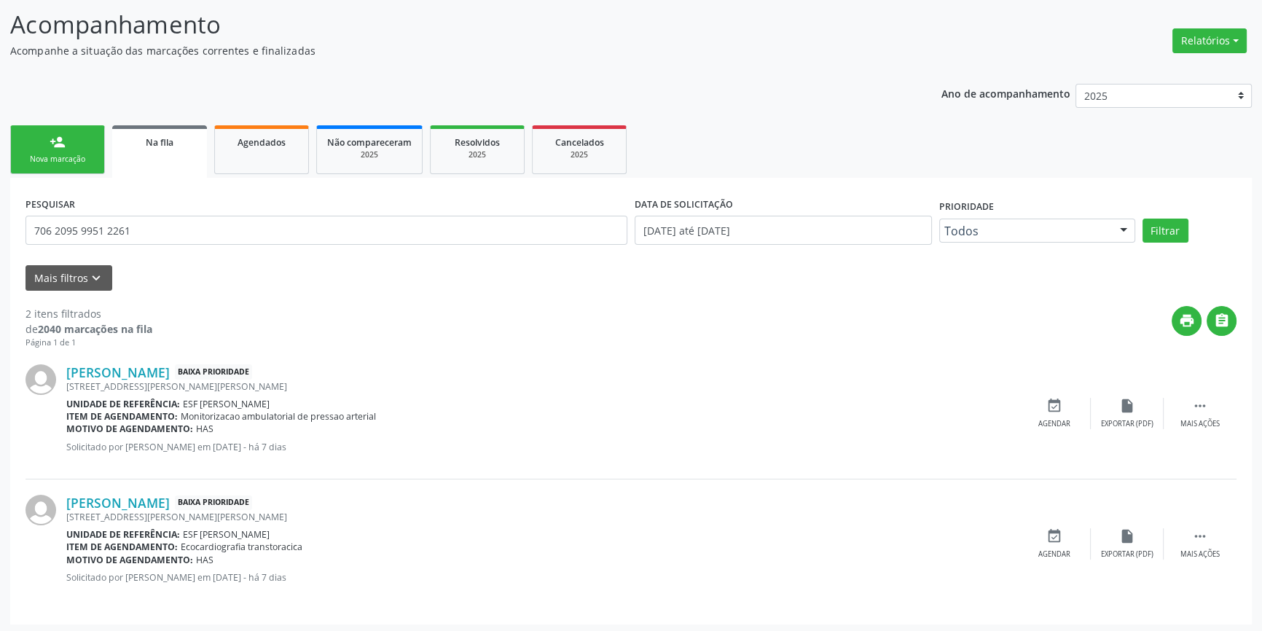
scroll to position [95, 0]
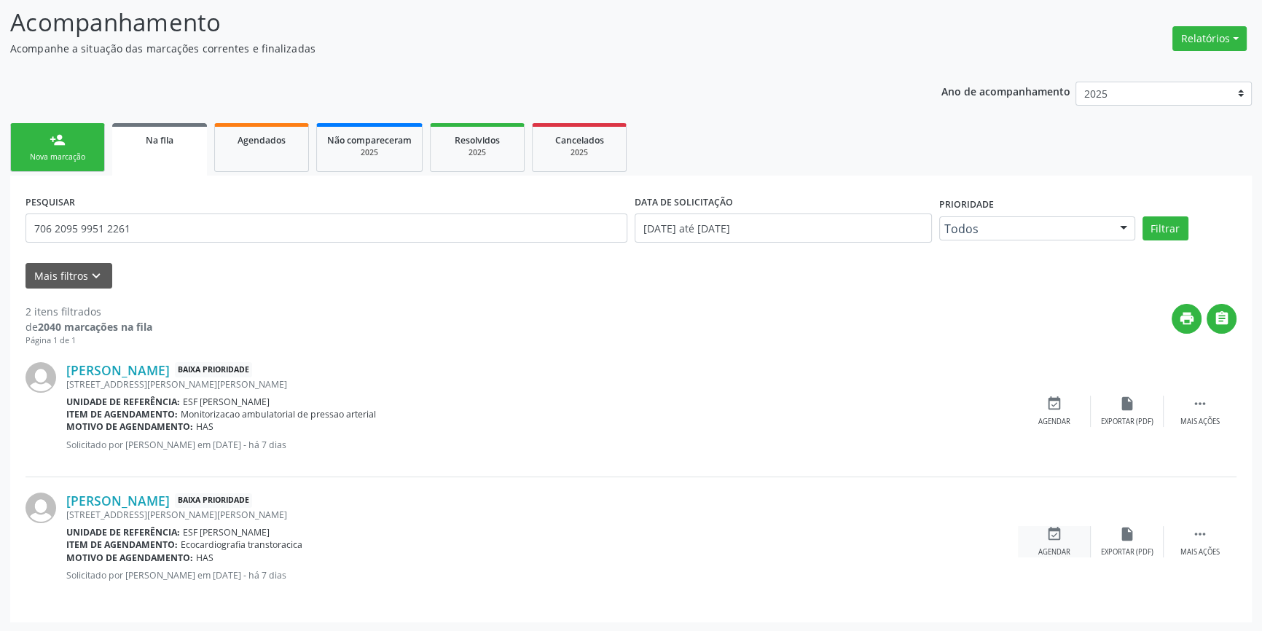
click at [1070, 550] on div "event_available Agendar" at bounding box center [1054, 541] width 73 height 31
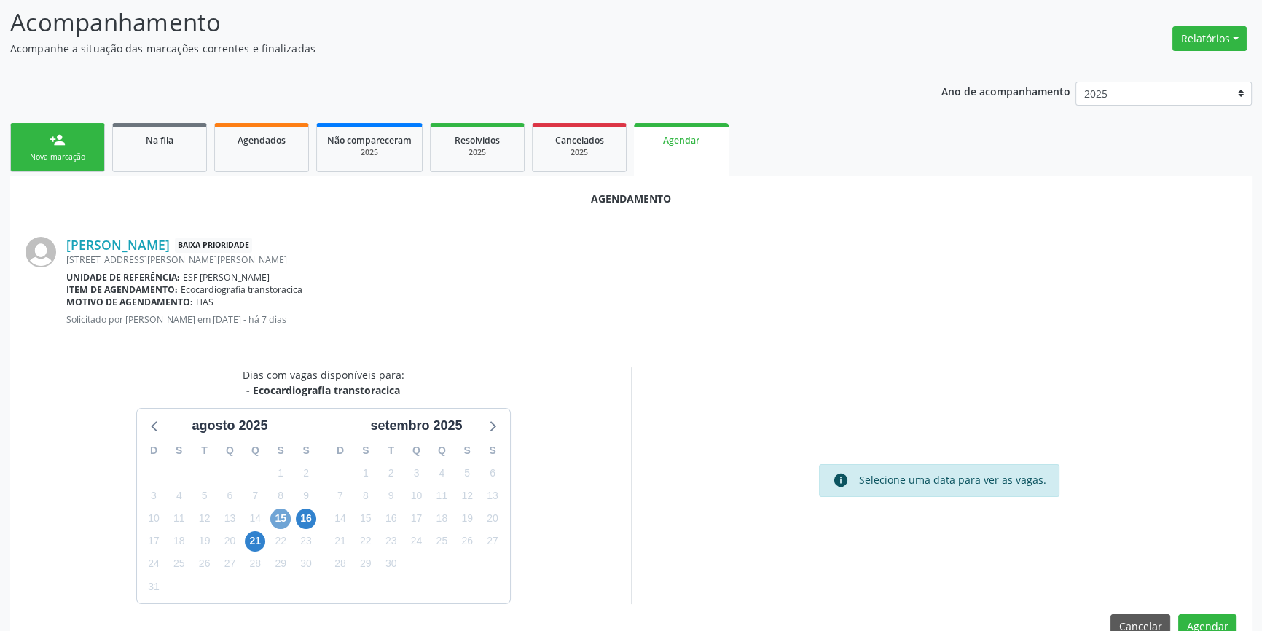
click at [271, 514] on span "15" at bounding box center [280, 519] width 20 height 20
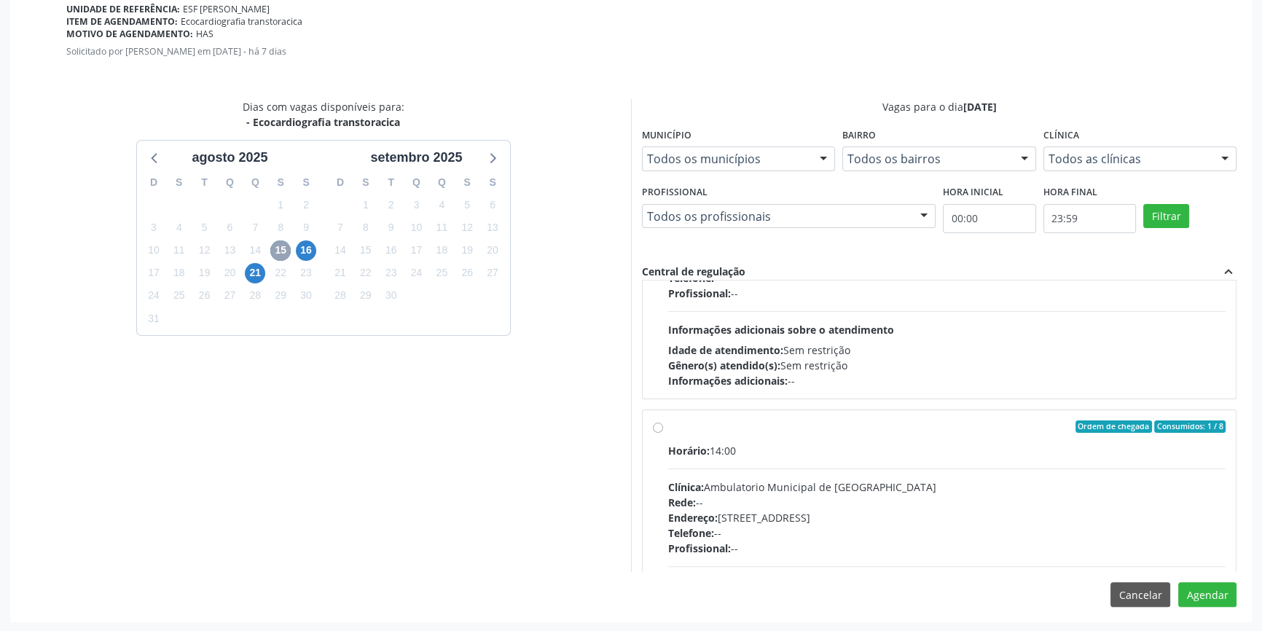
scroll to position [0, 0]
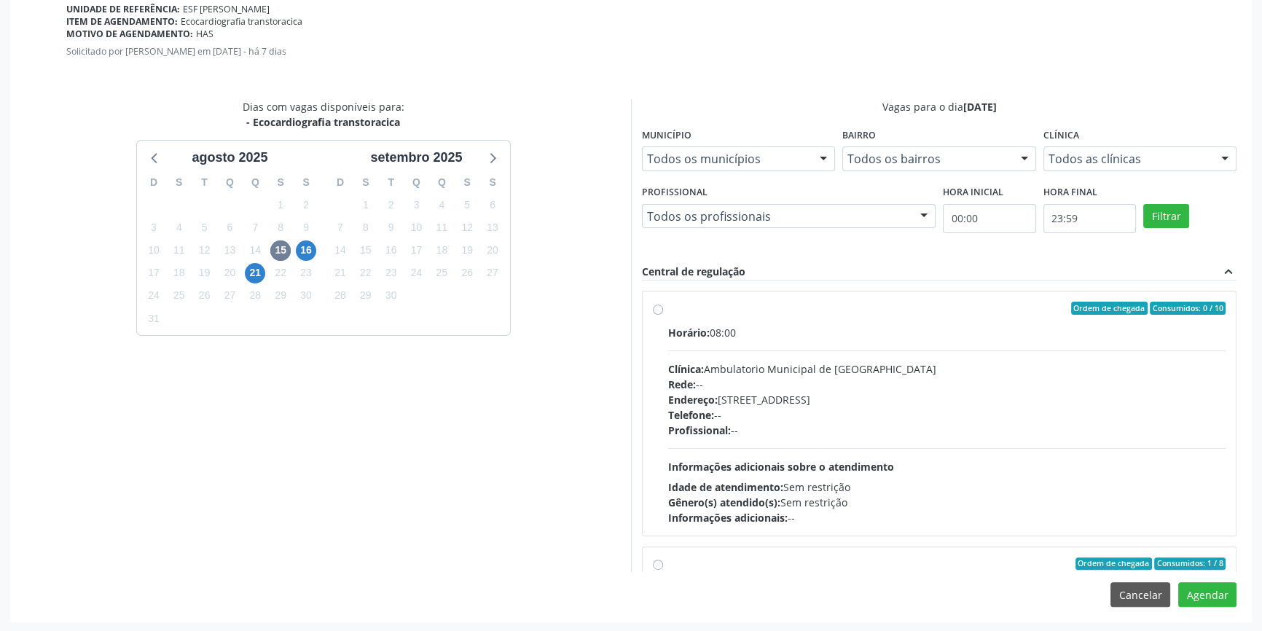
click at [662, 307] on div "Ordem de chegada Consumidos: 0 / 10 Horário: 08:00 Clínica: Ambulatorio Municip…" at bounding box center [939, 414] width 573 height 224
radio input "true"
click at [1186, 584] on button "Agendar" at bounding box center [1207, 594] width 58 height 25
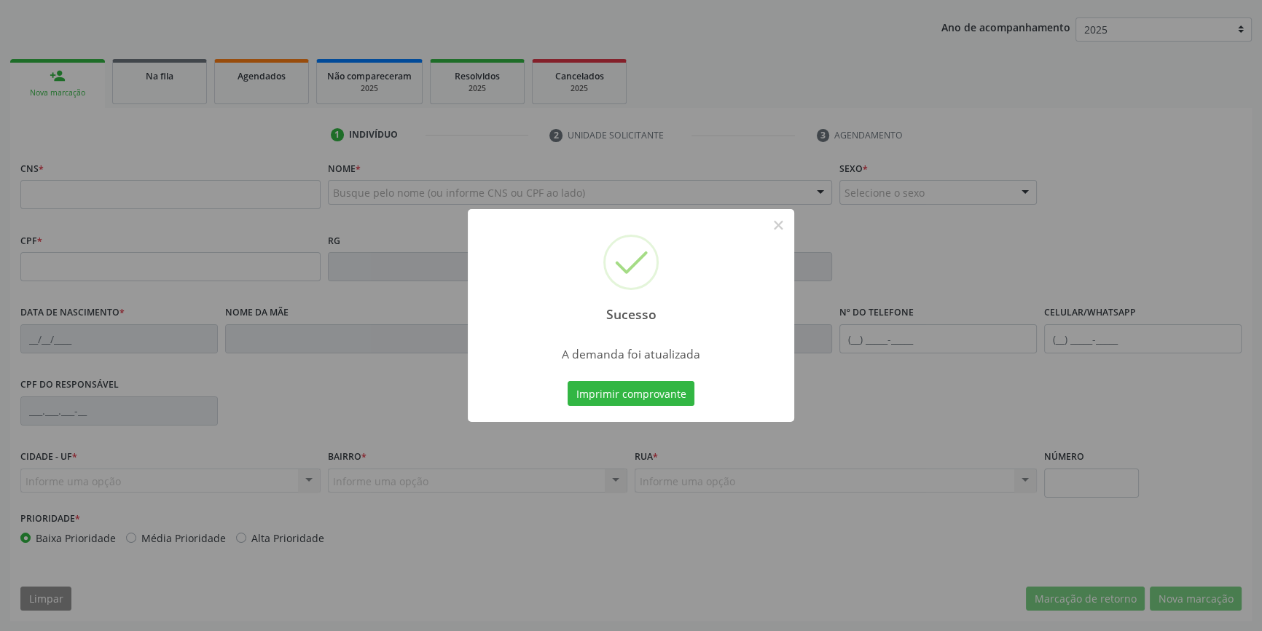
scroll to position [158, 0]
click at [636, 391] on button "Imprimir comprovante" at bounding box center [631, 393] width 127 height 25
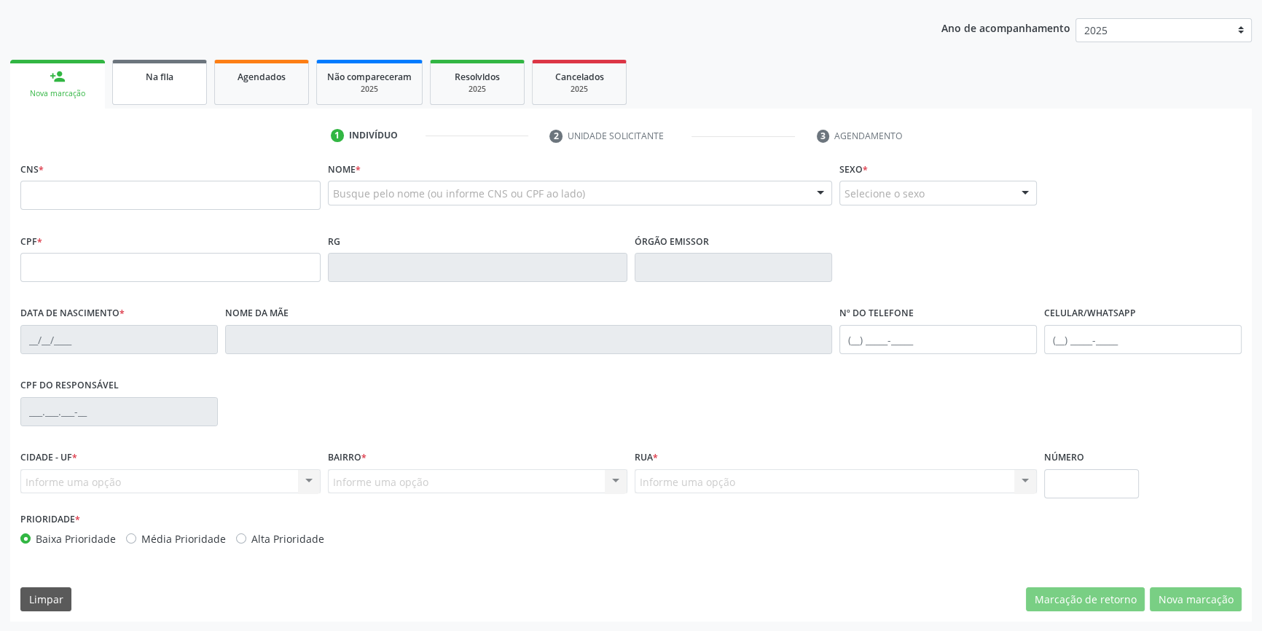
click at [190, 85] on link "Na fila" at bounding box center [159, 82] width 95 height 45
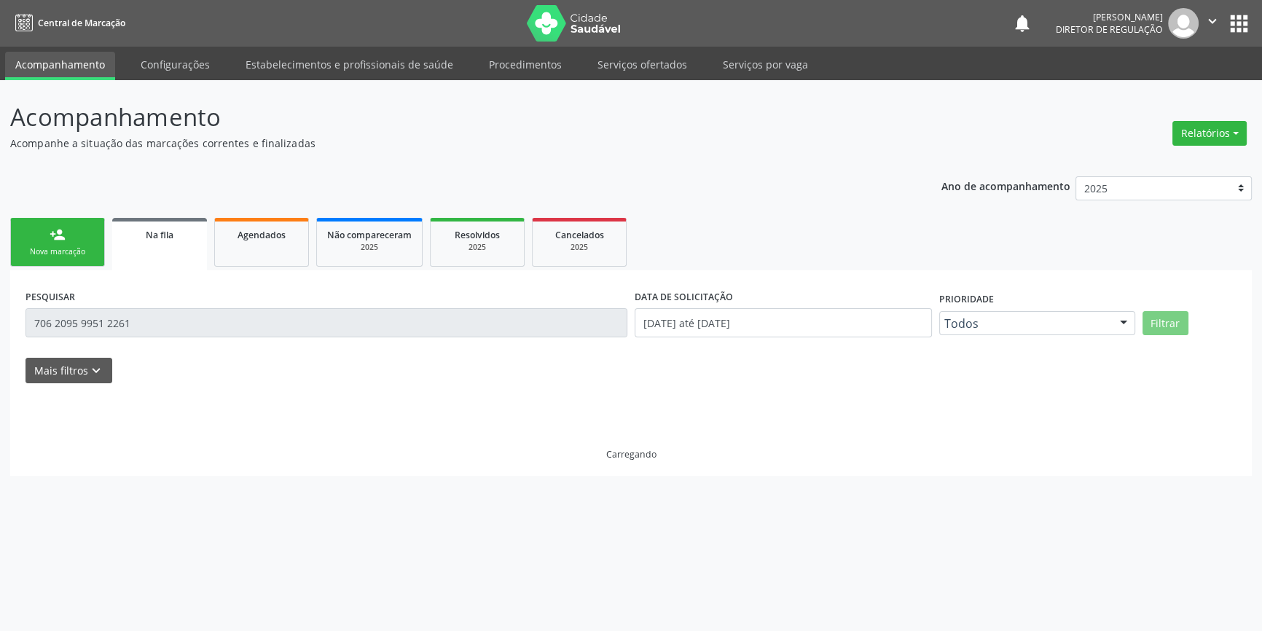
scroll to position [0, 0]
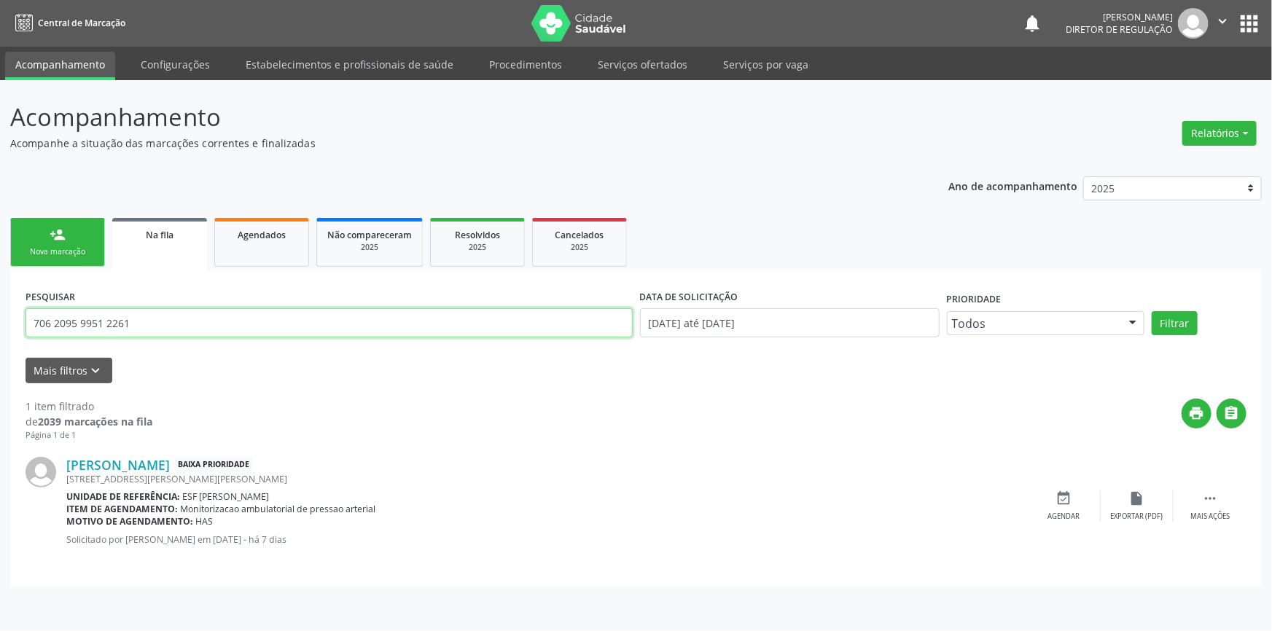
click at [243, 329] on input "706 2095 9951 2261" at bounding box center [329, 322] width 607 height 29
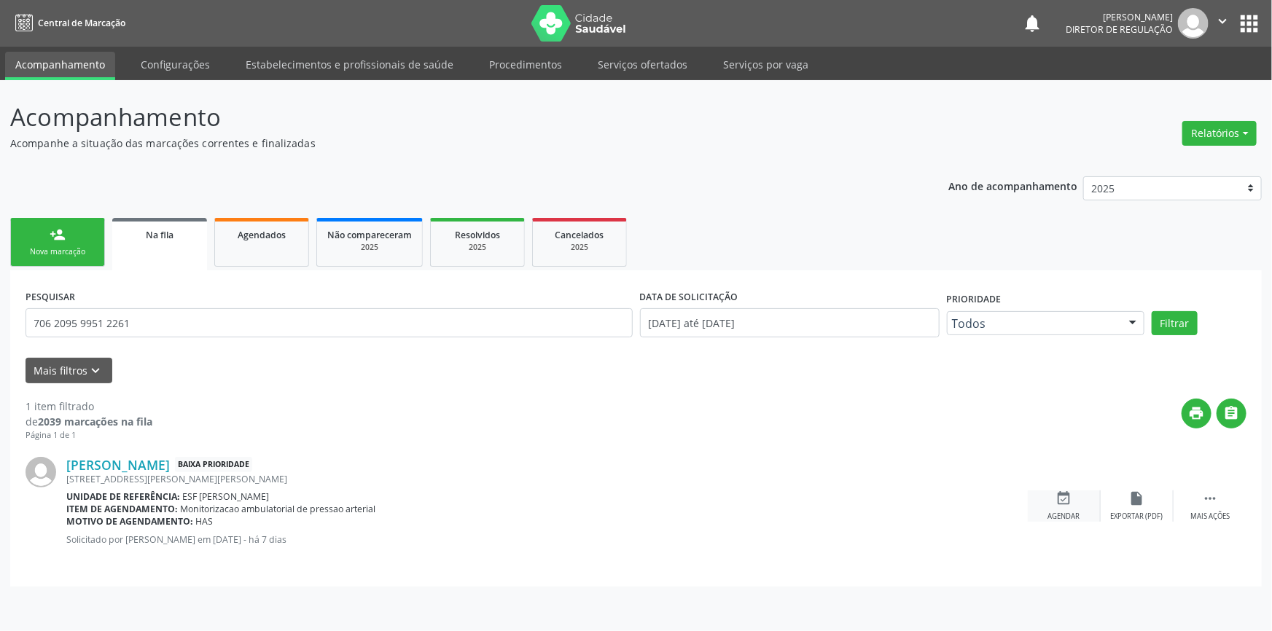
click at [1053, 514] on div "Agendar" at bounding box center [1064, 517] width 32 height 10
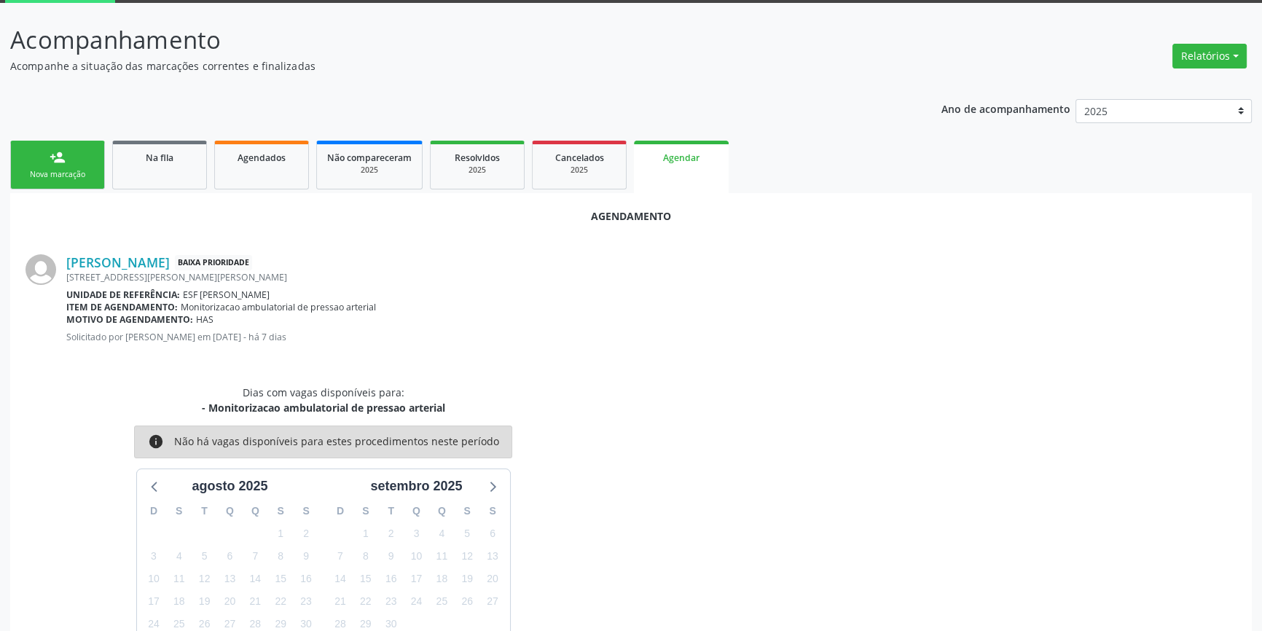
scroll to position [169, 0]
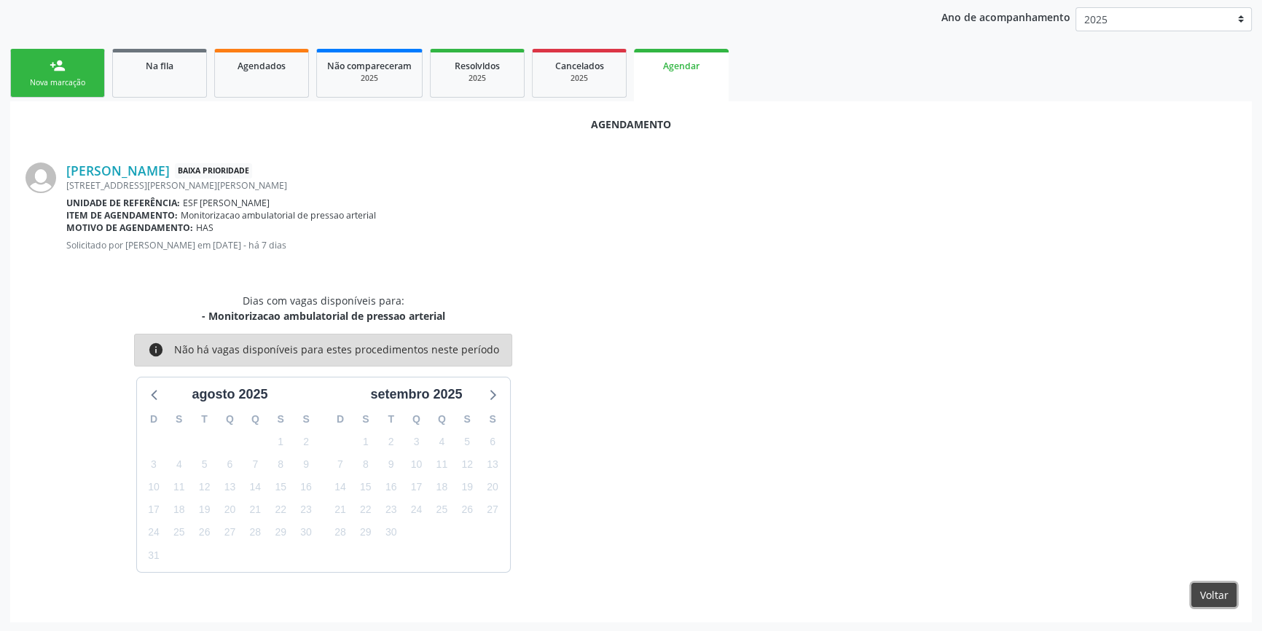
click at [1229, 595] on button "Voltar" at bounding box center [1213, 595] width 45 height 25
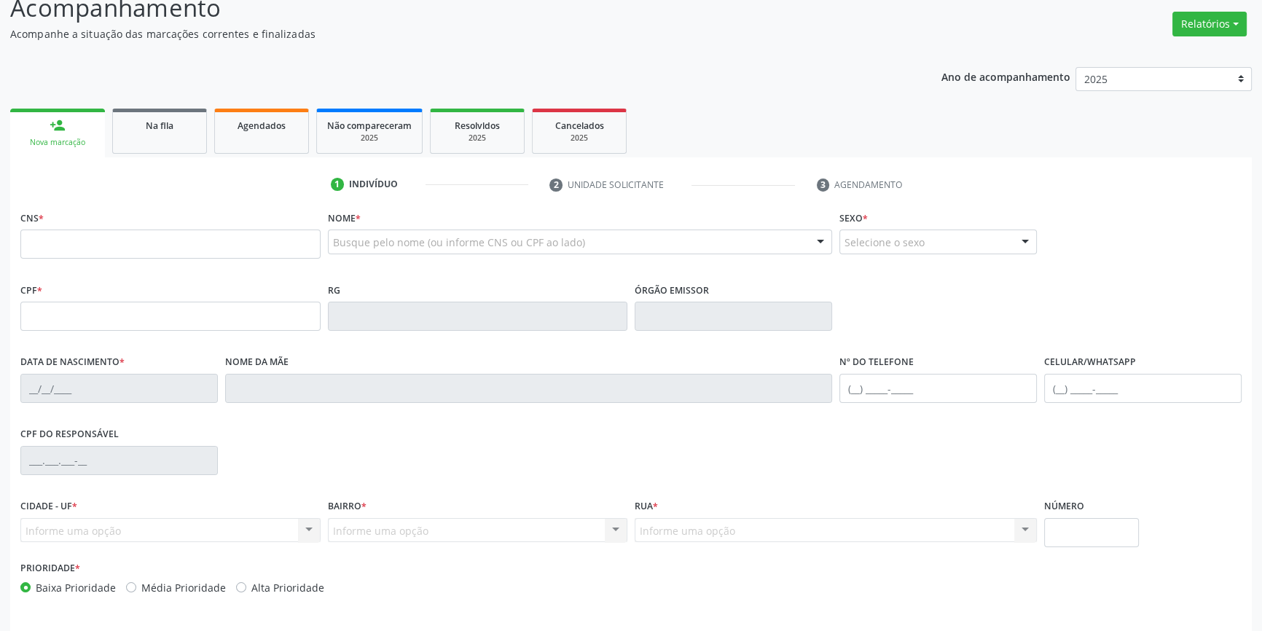
scroll to position [26, 0]
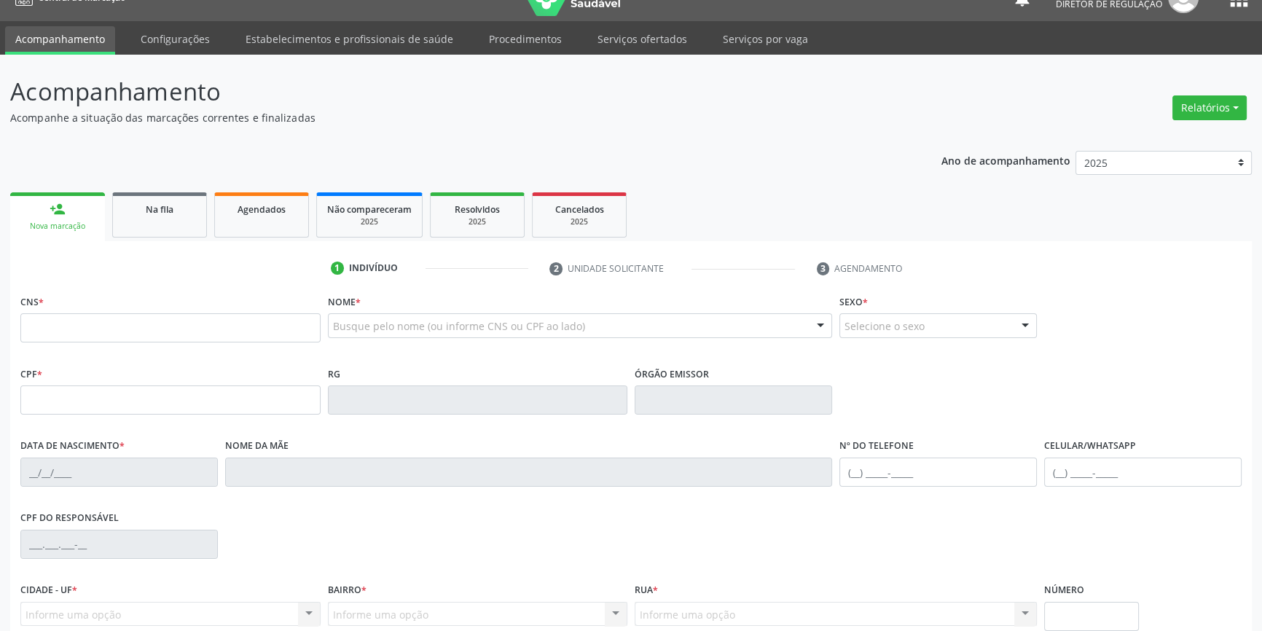
click at [626, 52] on li "Serviços ofertados" at bounding box center [642, 40] width 110 height 28
click at [627, 50] on link "Serviços ofertados" at bounding box center [642, 39] width 110 height 26
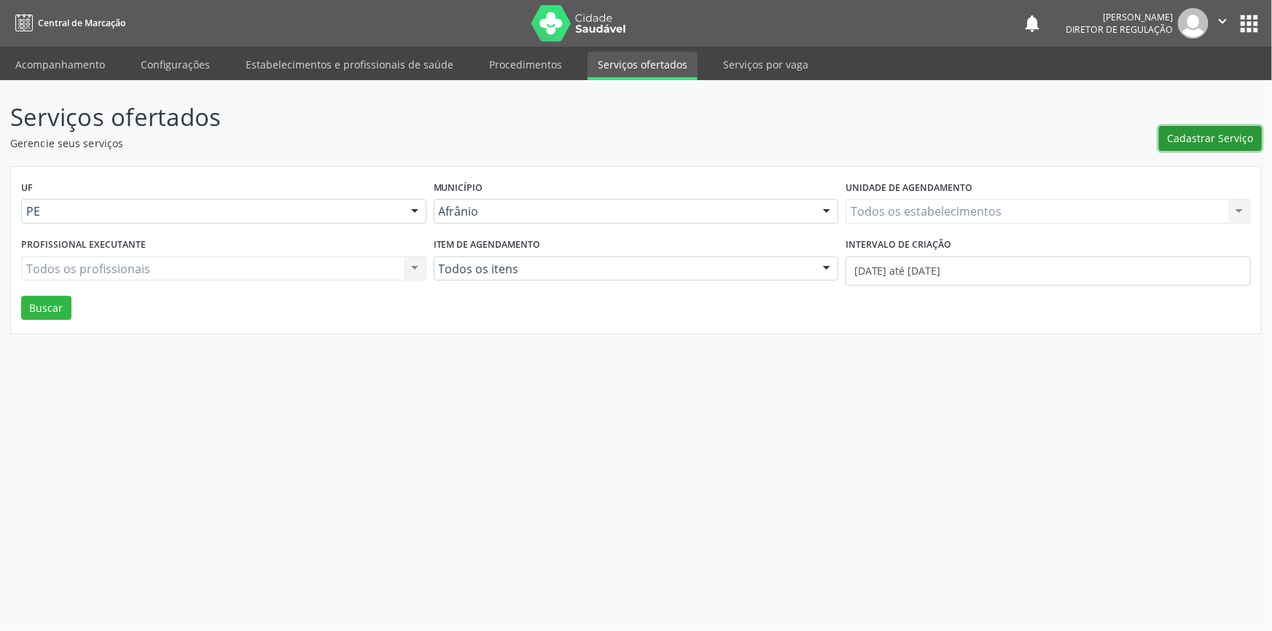
click at [1218, 141] on span "Cadastrar Serviço" at bounding box center [1210, 137] width 86 height 15
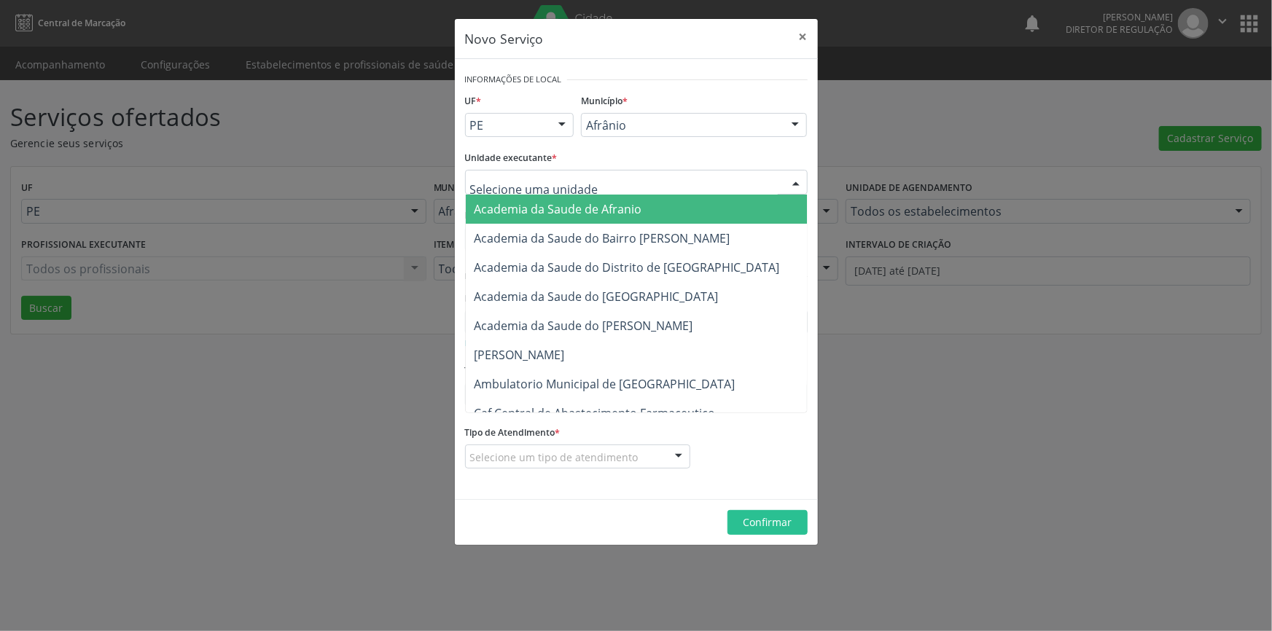
click at [685, 190] on div at bounding box center [636, 182] width 342 height 25
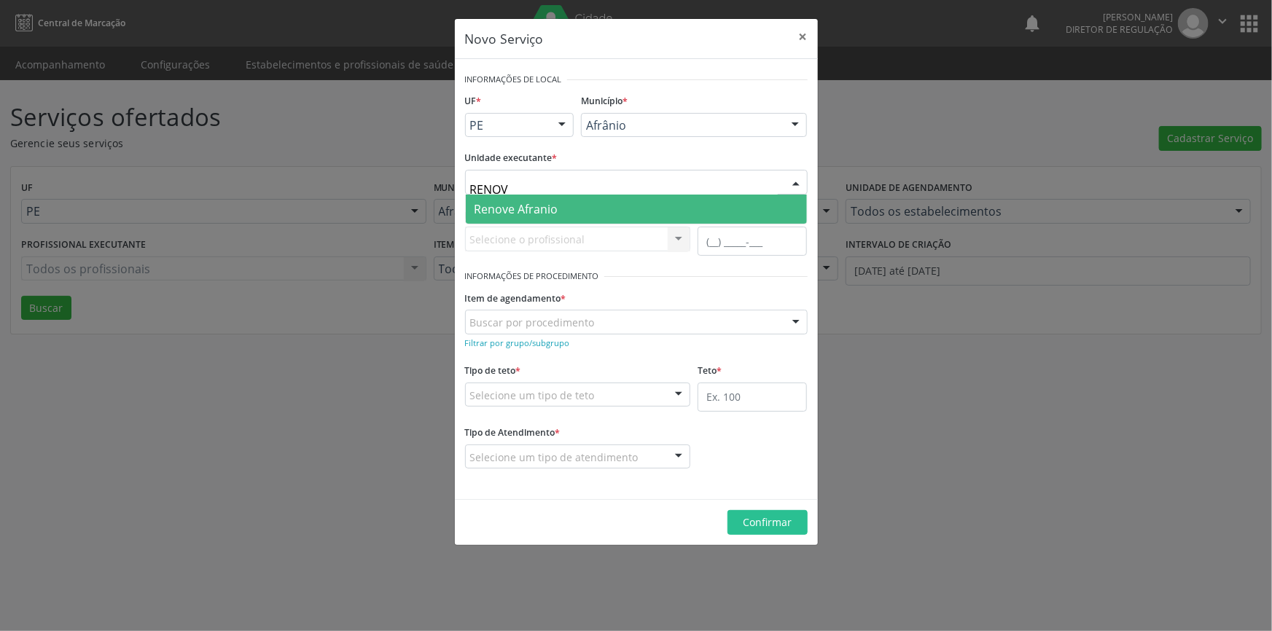
type input "RENOVE"
click at [644, 211] on span "Renove Afranio" at bounding box center [636, 209] width 341 height 29
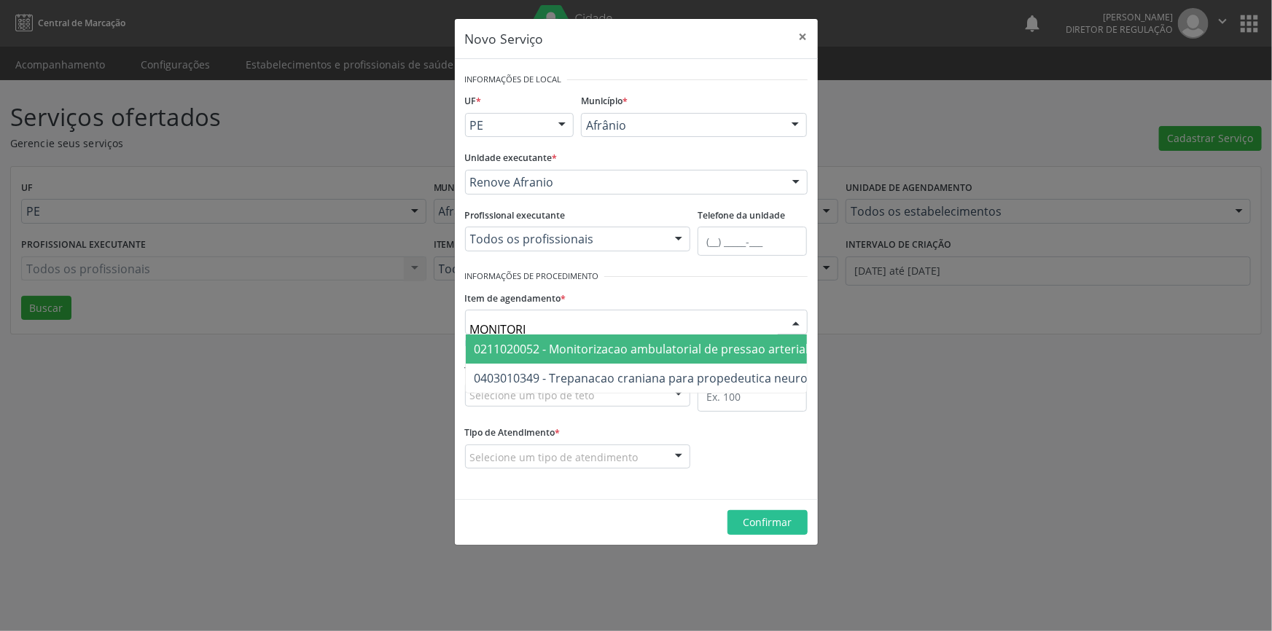
type input "MONITORIZ"
click at [598, 345] on span "0211020052 - Monitorizacao ambulatorial de pressao arterial" at bounding box center [641, 349] width 334 height 16
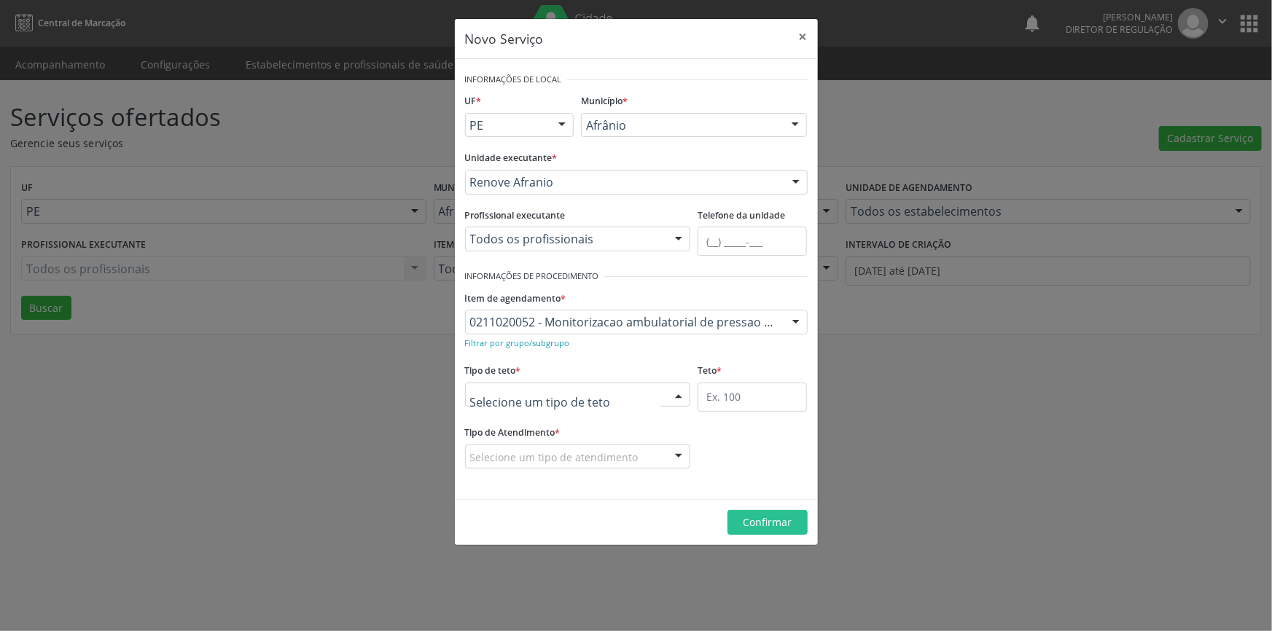
click at [592, 387] on div at bounding box center [578, 395] width 226 height 25
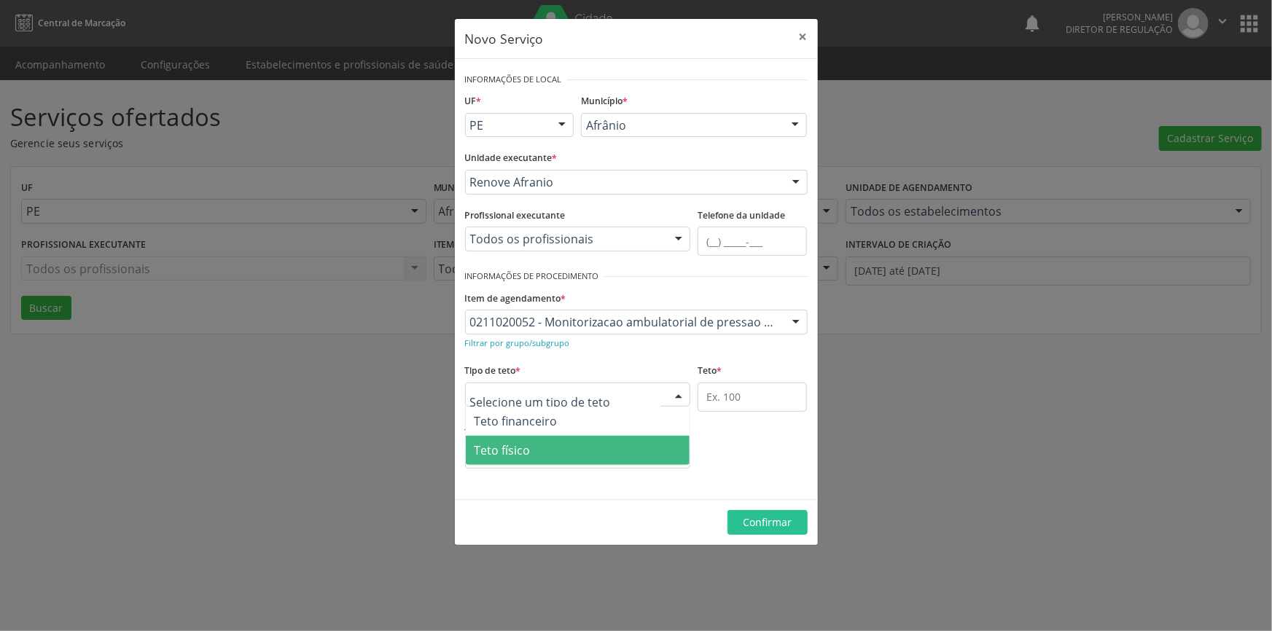
click at [558, 443] on span "Teto físico" at bounding box center [578, 450] width 224 height 29
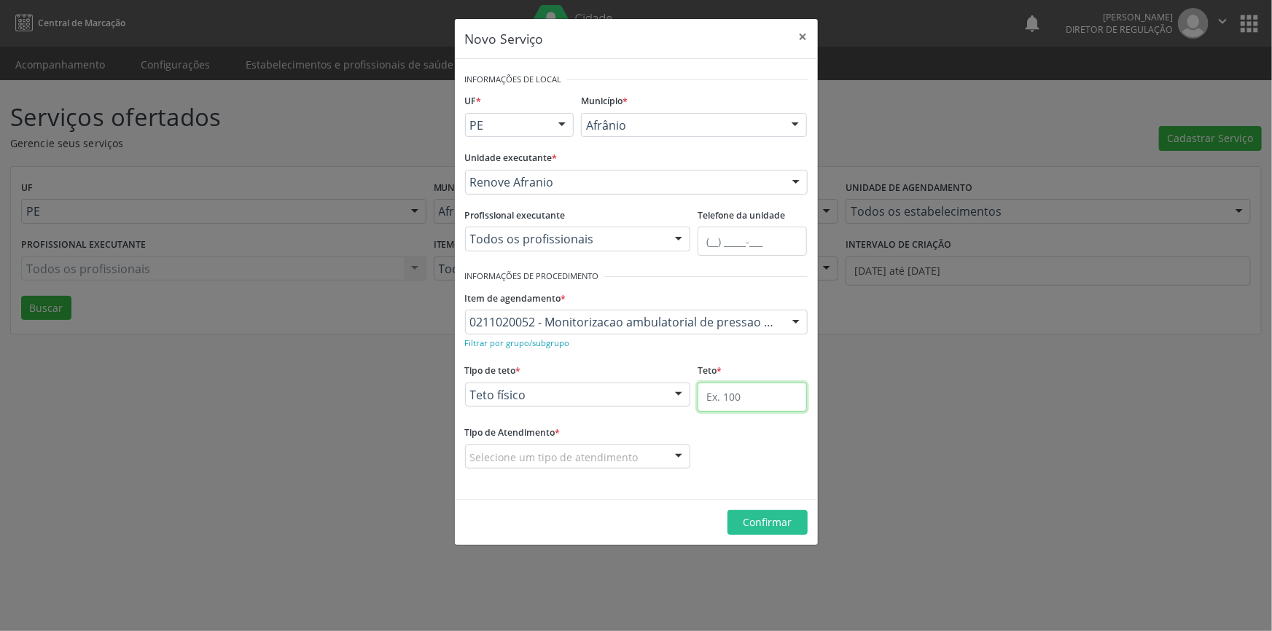
click at [753, 401] on input "text" at bounding box center [751, 397] width 109 height 29
type input "1"
click at [588, 477] on fieldset "Tipo de Atendimento * Selecione um tipo de atendimento Ordem de chegada Horário…" at bounding box center [578, 450] width 226 height 57
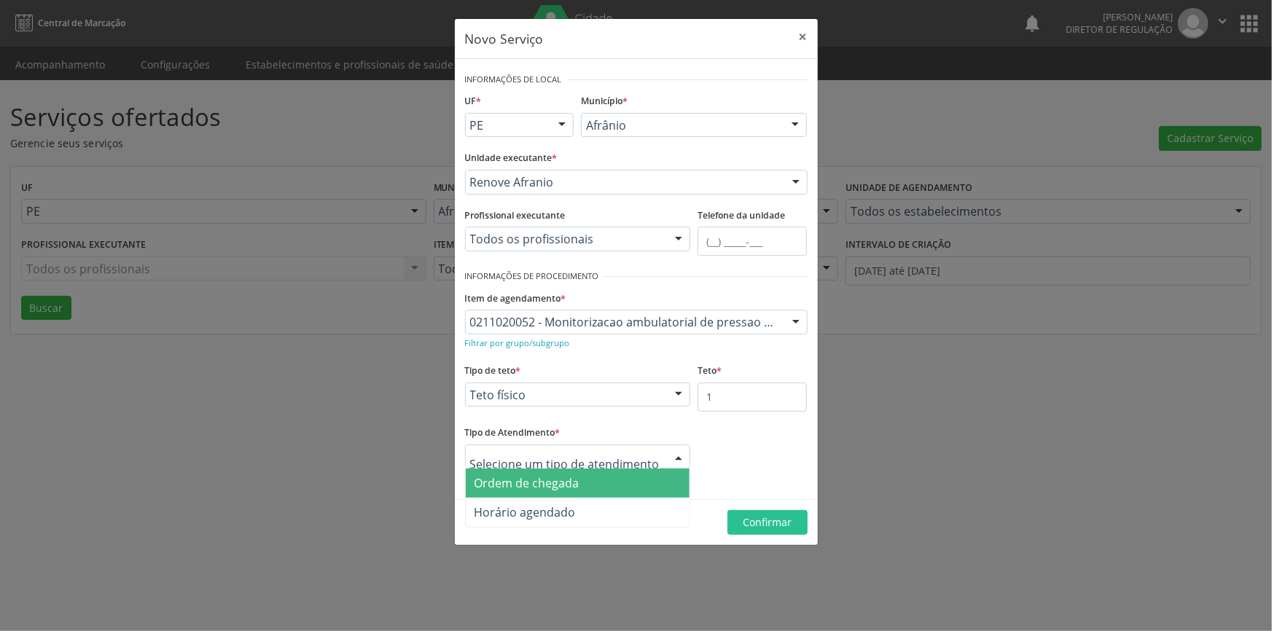
click at [552, 485] on span "Ordem de chegada" at bounding box center [526, 483] width 105 height 16
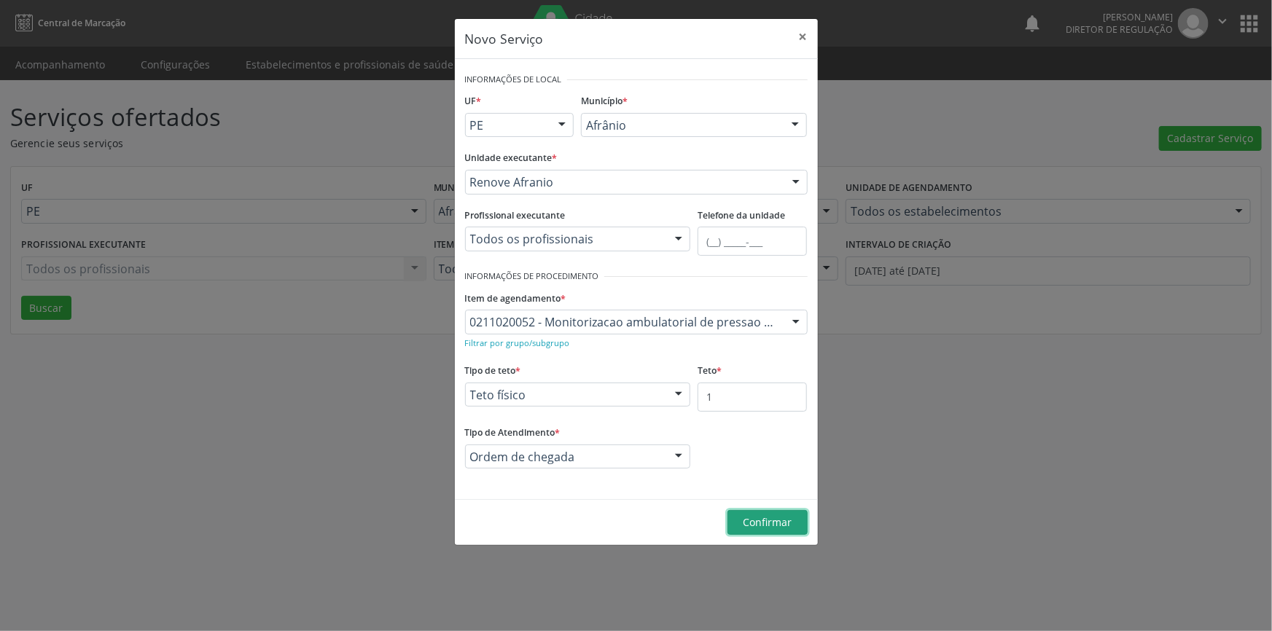
click at [772, 530] on button "Confirmar" at bounding box center [767, 522] width 80 height 25
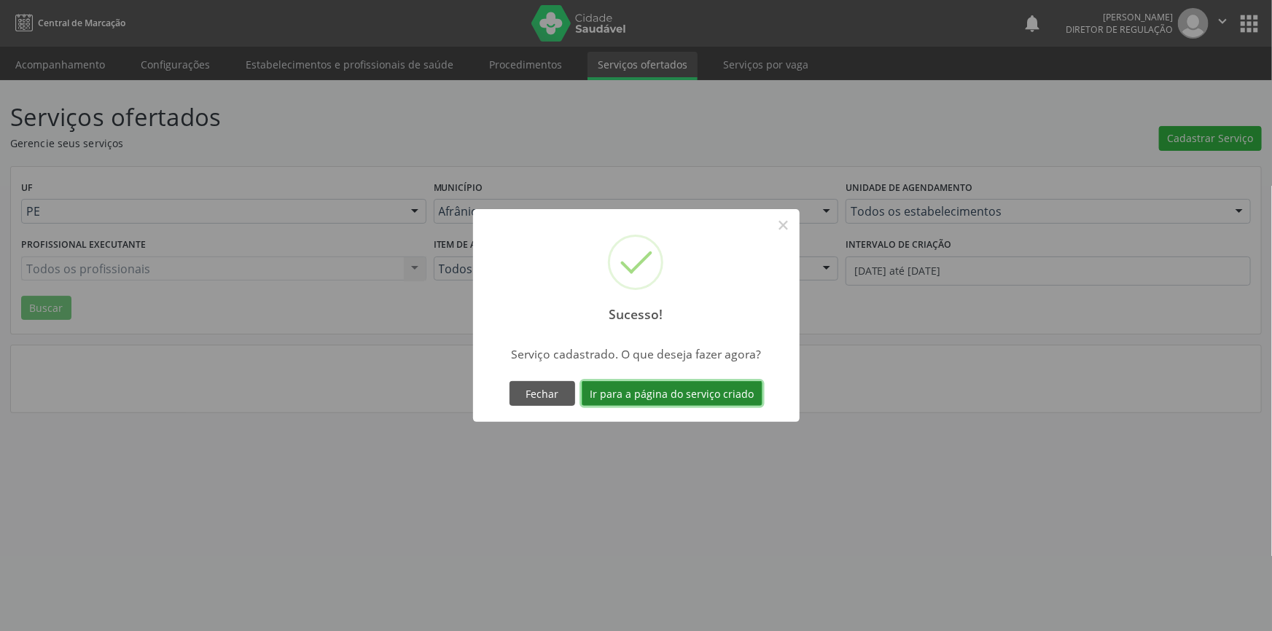
click at [684, 401] on button "Ir para a página do serviço criado" at bounding box center [672, 393] width 181 height 25
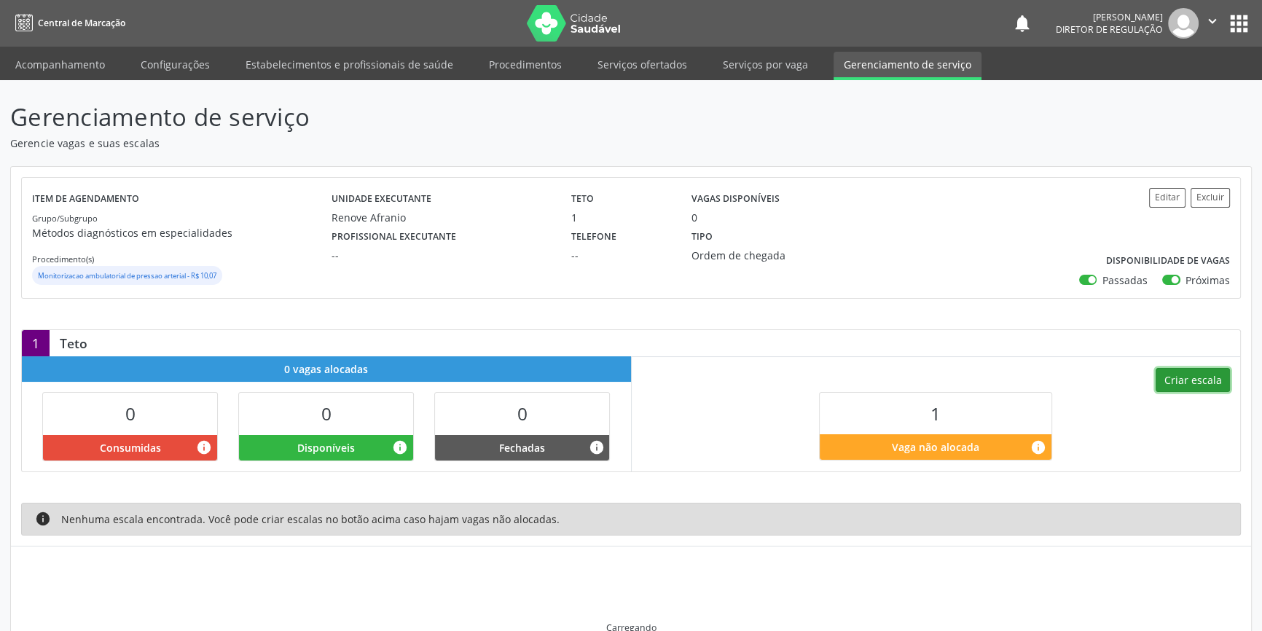
click at [1183, 372] on button "Criar escala" at bounding box center [1193, 380] width 74 height 25
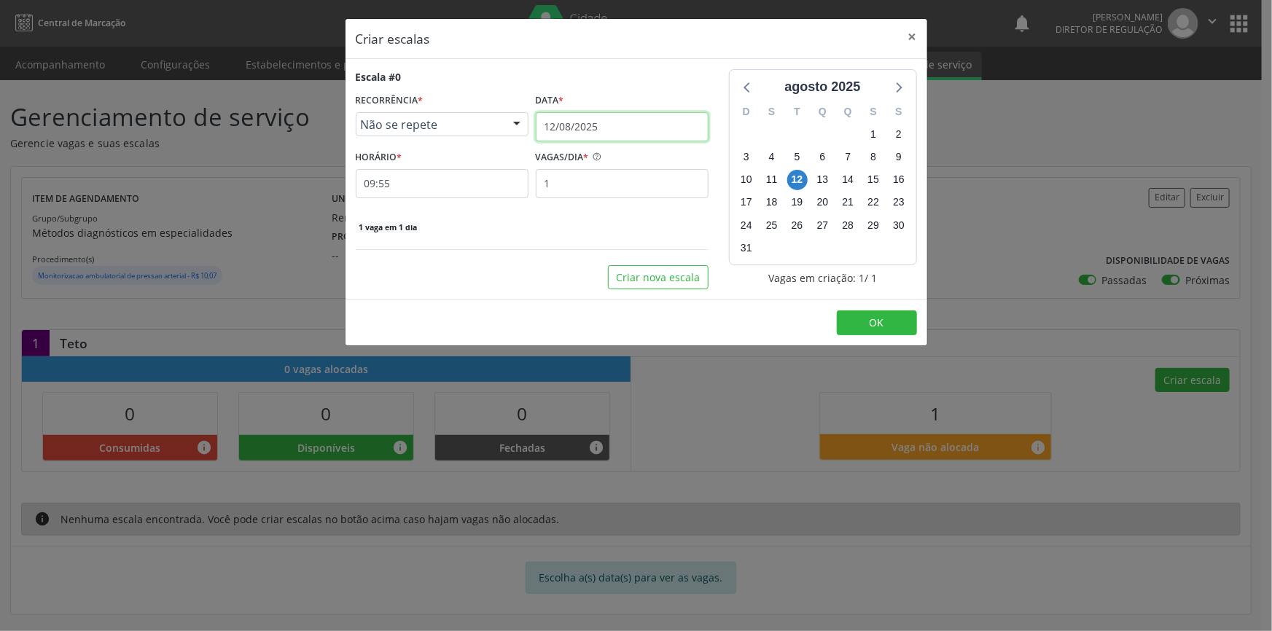
click at [608, 128] on input "12/08/2025" at bounding box center [622, 126] width 173 height 29
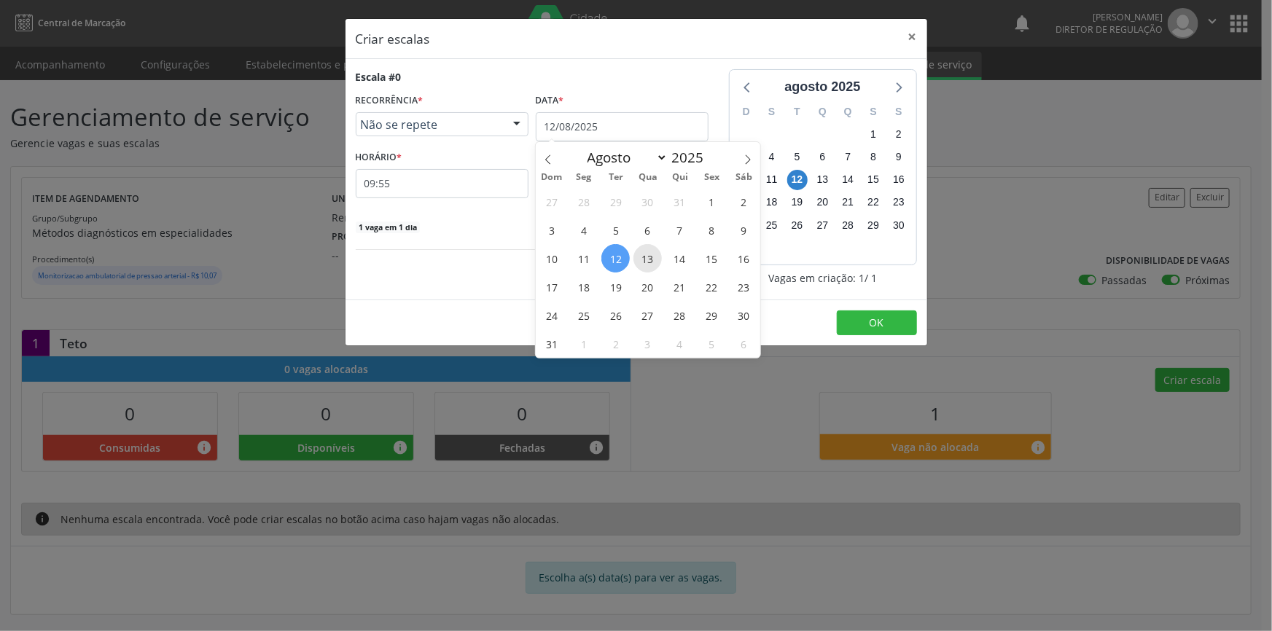
click at [640, 258] on span "13" at bounding box center [647, 258] width 28 height 28
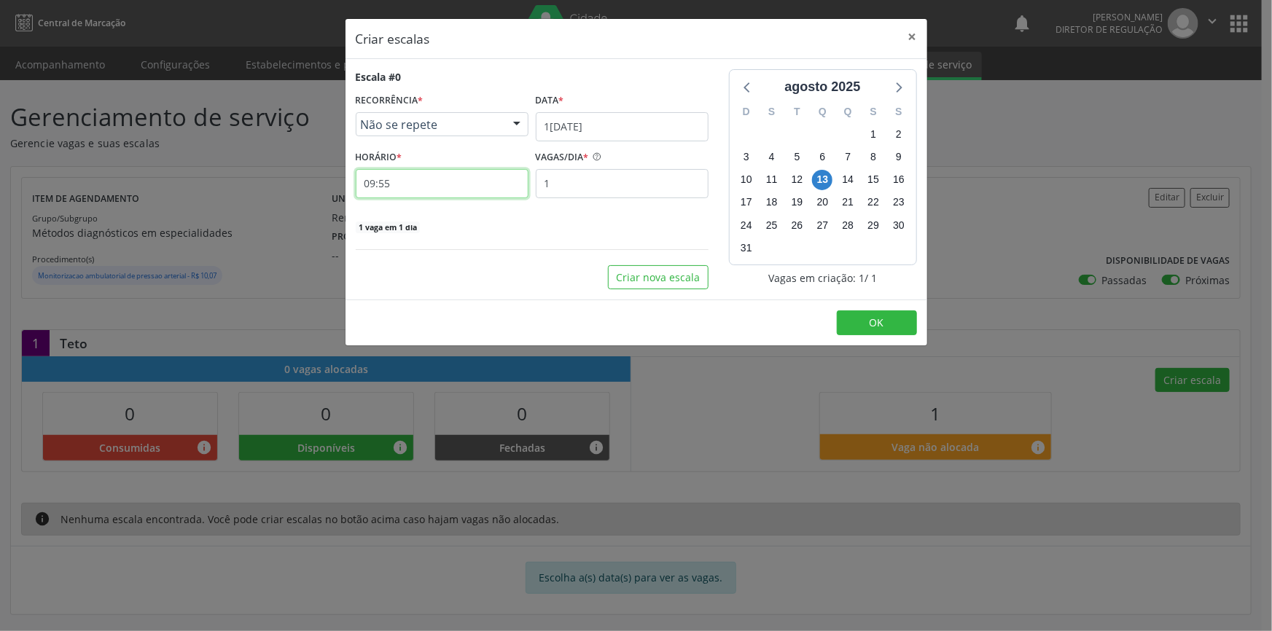
click at [439, 189] on input "09:55" at bounding box center [442, 183] width 173 height 29
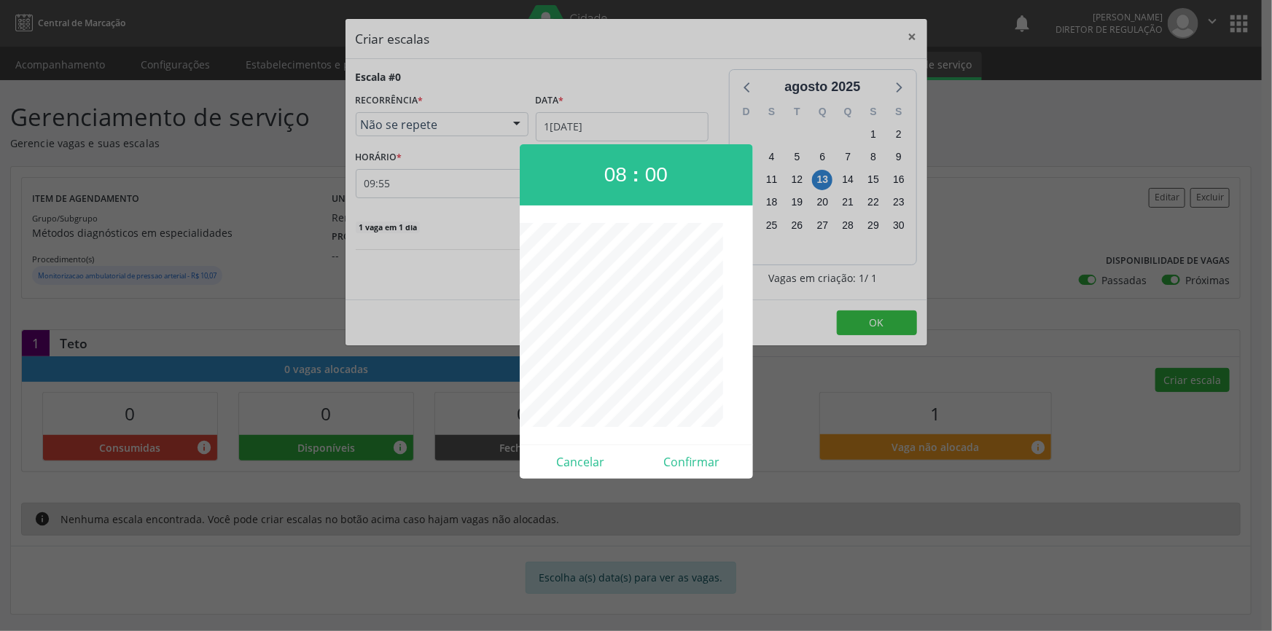
click at [685, 446] on div "Cancelar Confirmar" at bounding box center [636, 462] width 233 height 34
click at [692, 460] on button "Confirmar" at bounding box center [691, 461] width 111 height 23
type input "08:00"
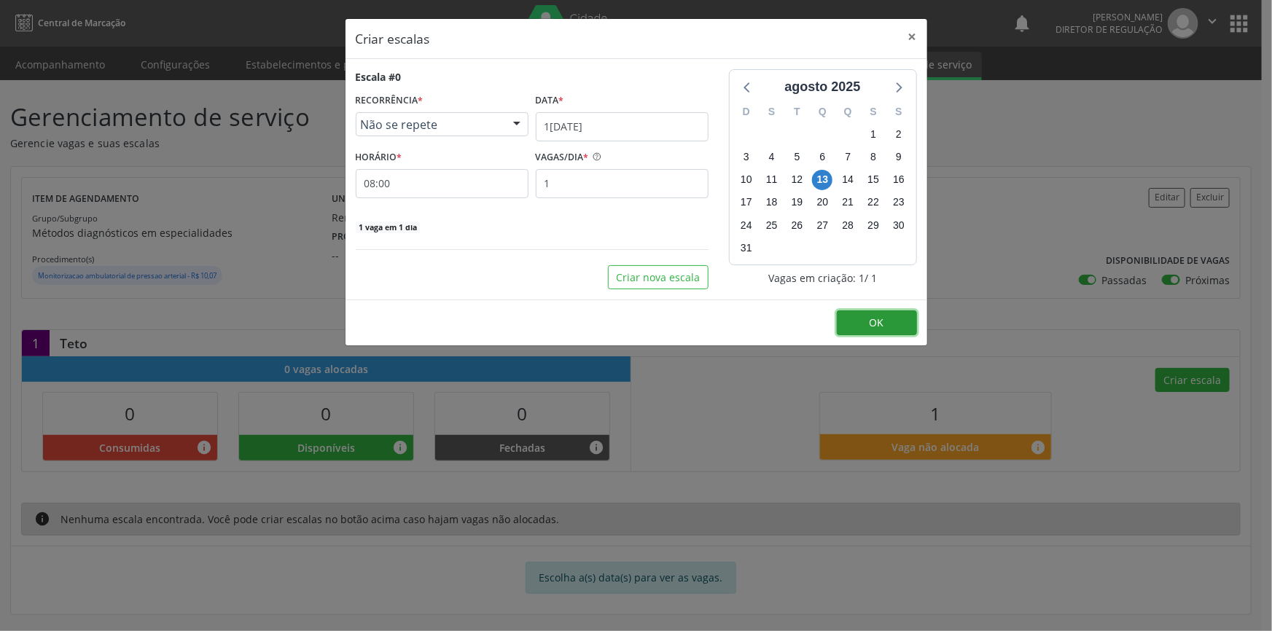
click at [899, 318] on button "OK" at bounding box center [877, 322] width 80 height 25
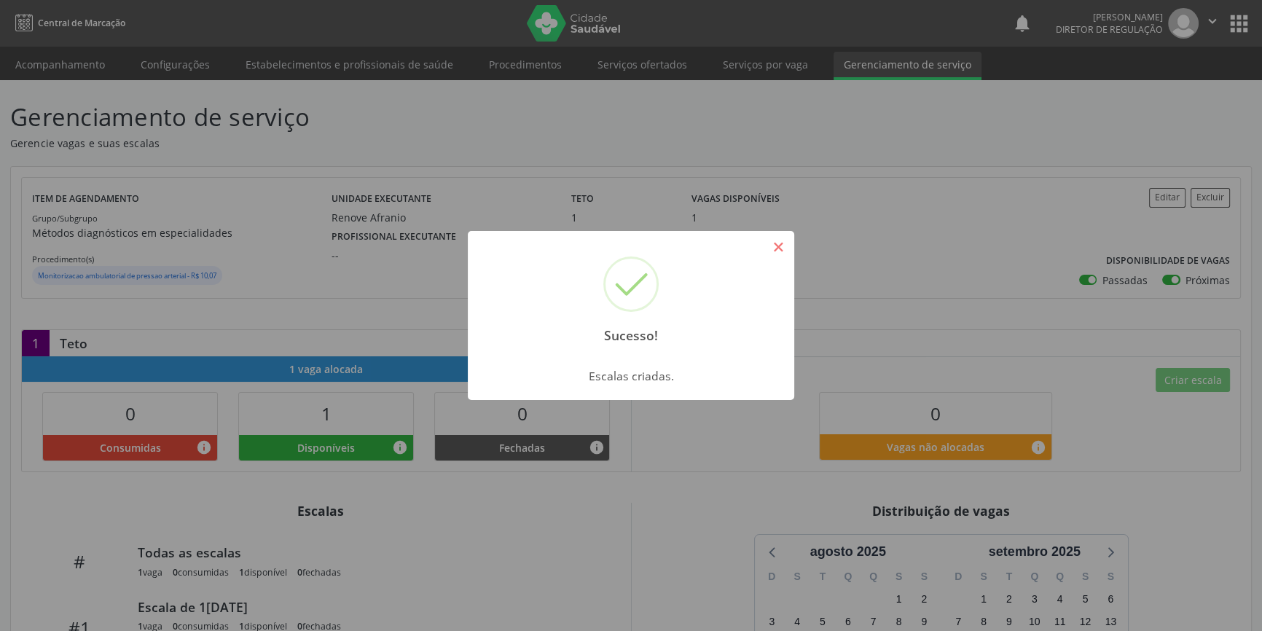
click at [783, 241] on button "×" at bounding box center [778, 247] width 25 height 25
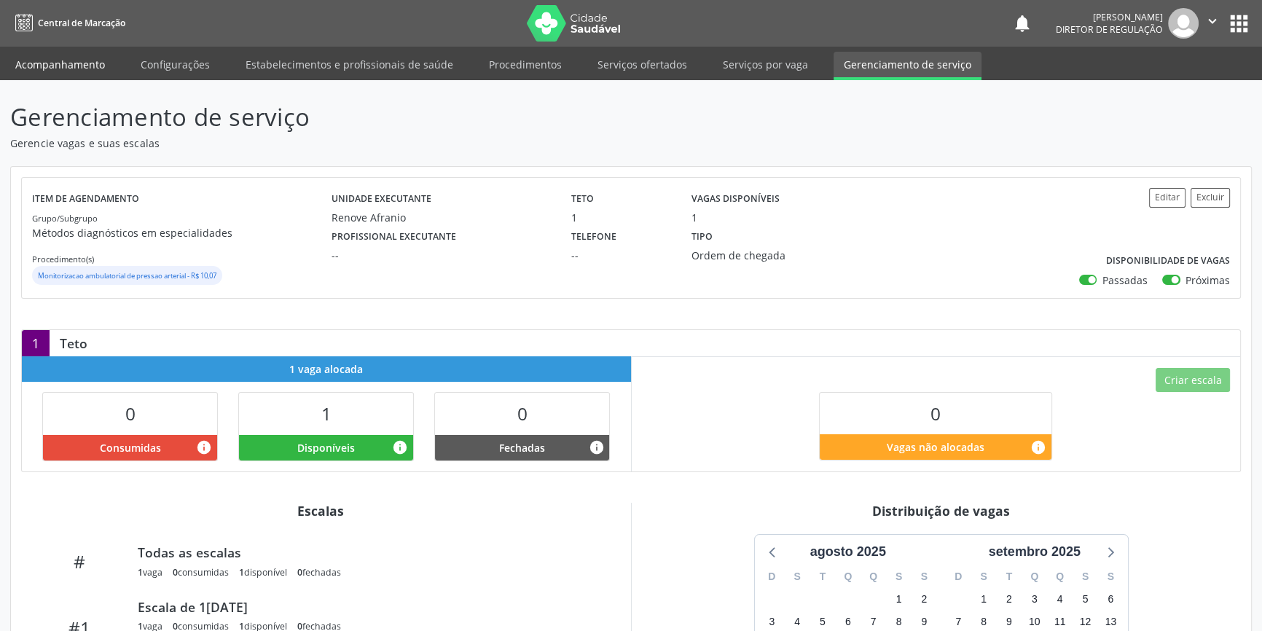
click at [61, 55] on link "Acompanhamento" at bounding box center [60, 65] width 110 height 26
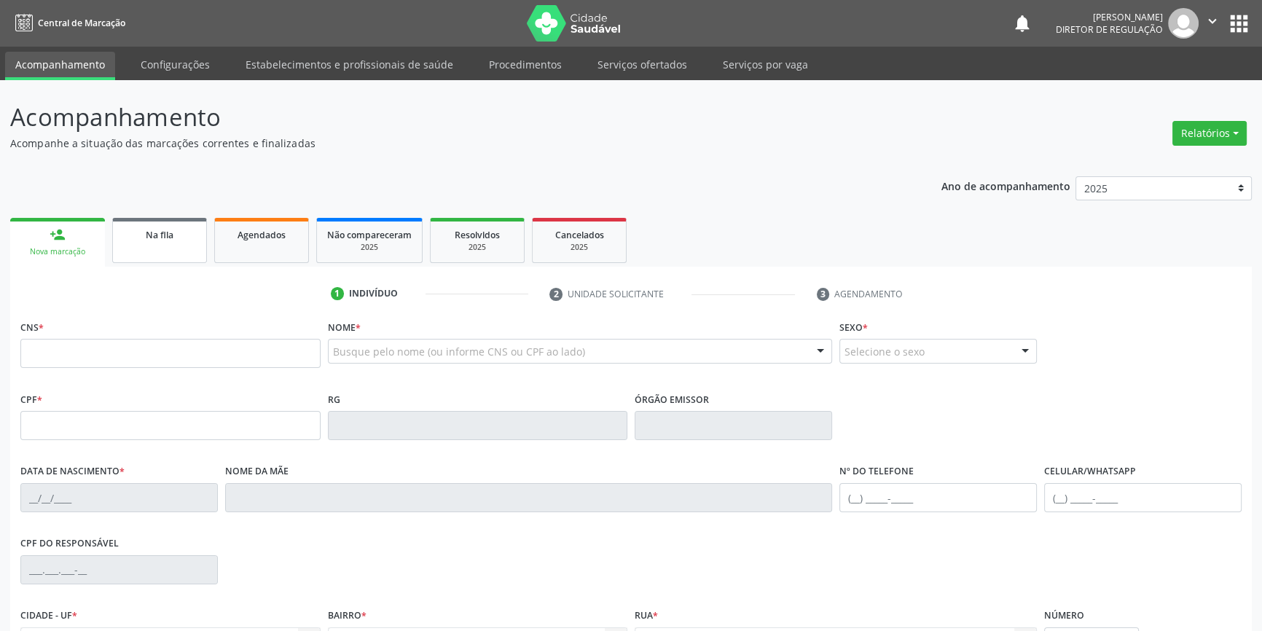
click at [197, 240] on link "Na fila" at bounding box center [159, 240] width 95 height 45
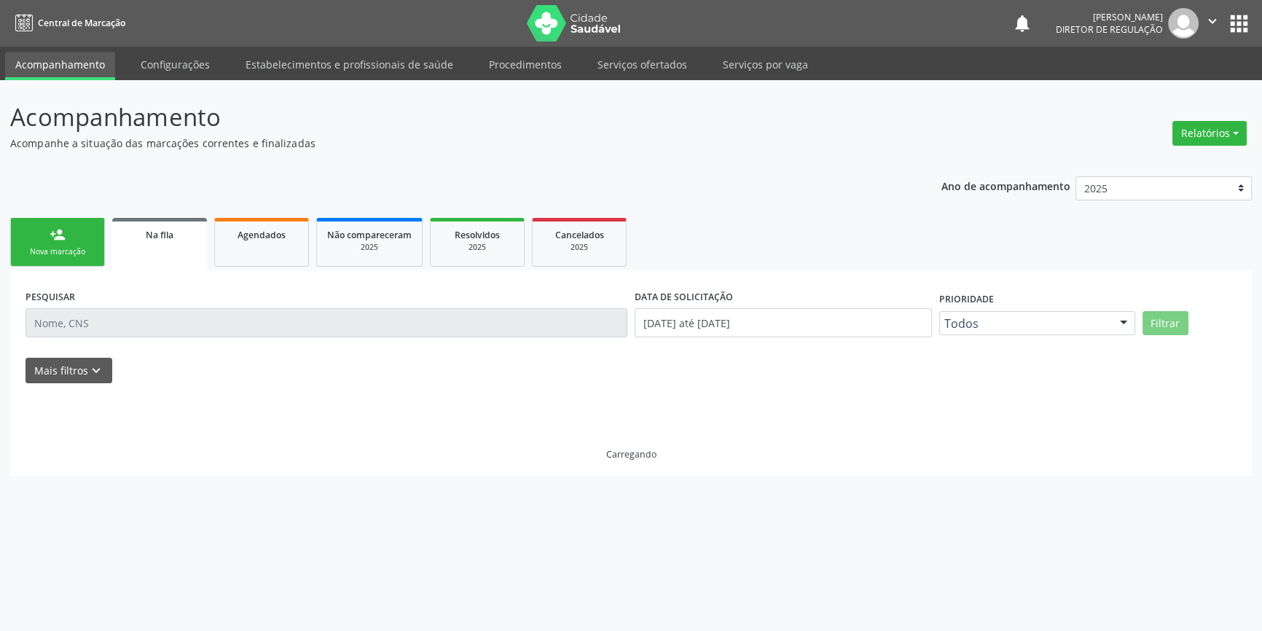
click at [190, 240] on div "Na fila" at bounding box center [159, 234] width 74 height 15
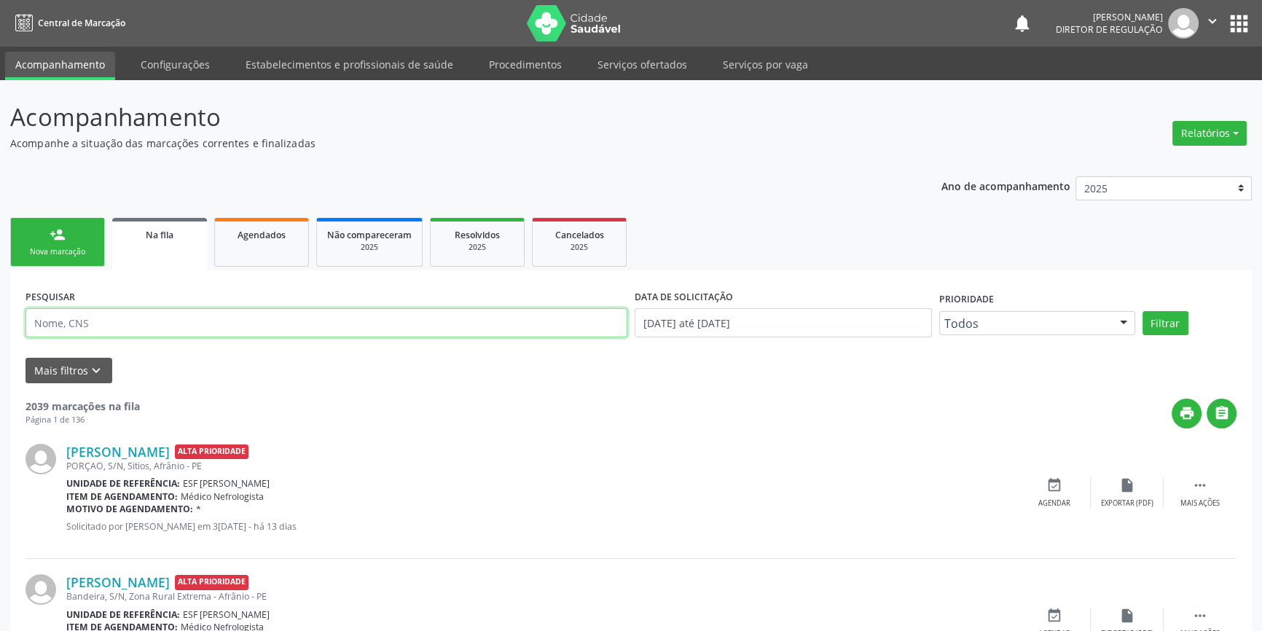
click at [164, 319] on input "text" at bounding box center [327, 322] width 602 height 29
paste input "706 2095 9951 2261"
type input "706 2095 9951 2261"
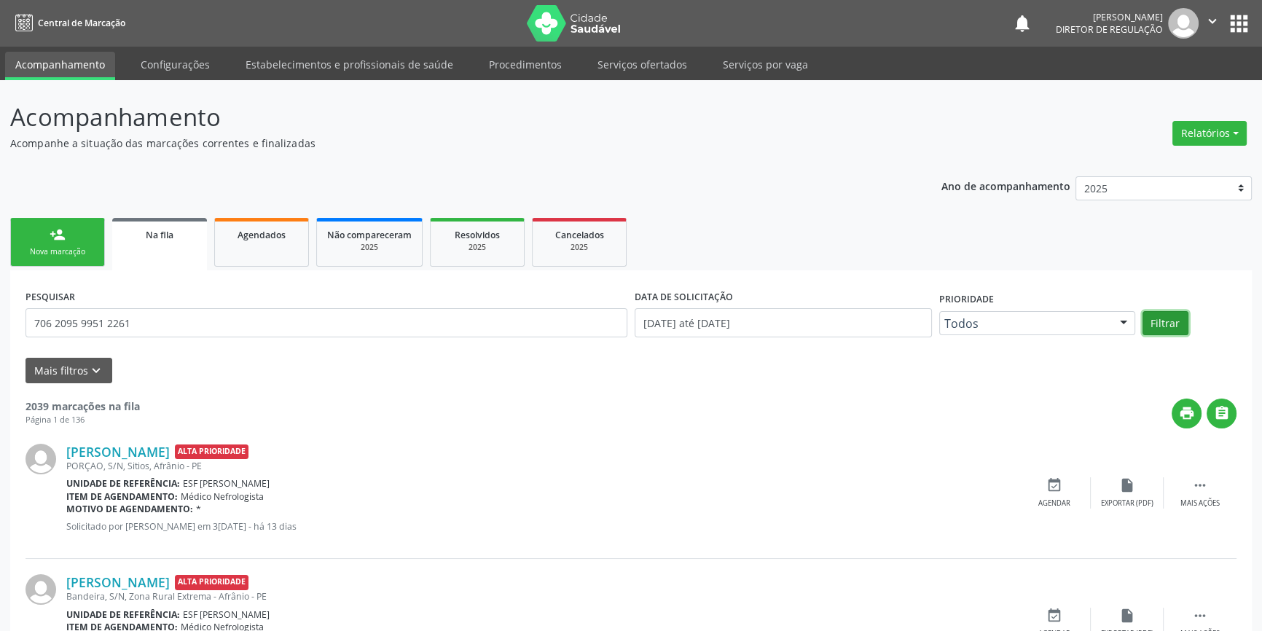
click at [1164, 320] on button "Filtrar" at bounding box center [1166, 323] width 46 height 25
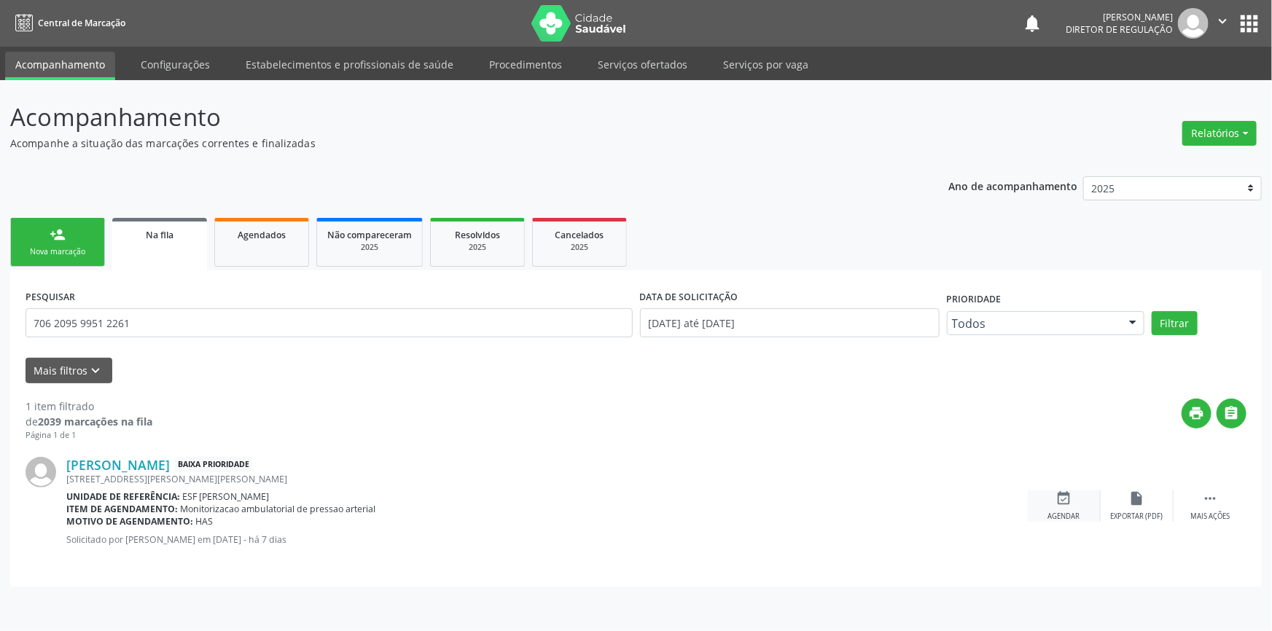
click at [1076, 505] on div "event_available Agendar" at bounding box center [1063, 505] width 73 height 31
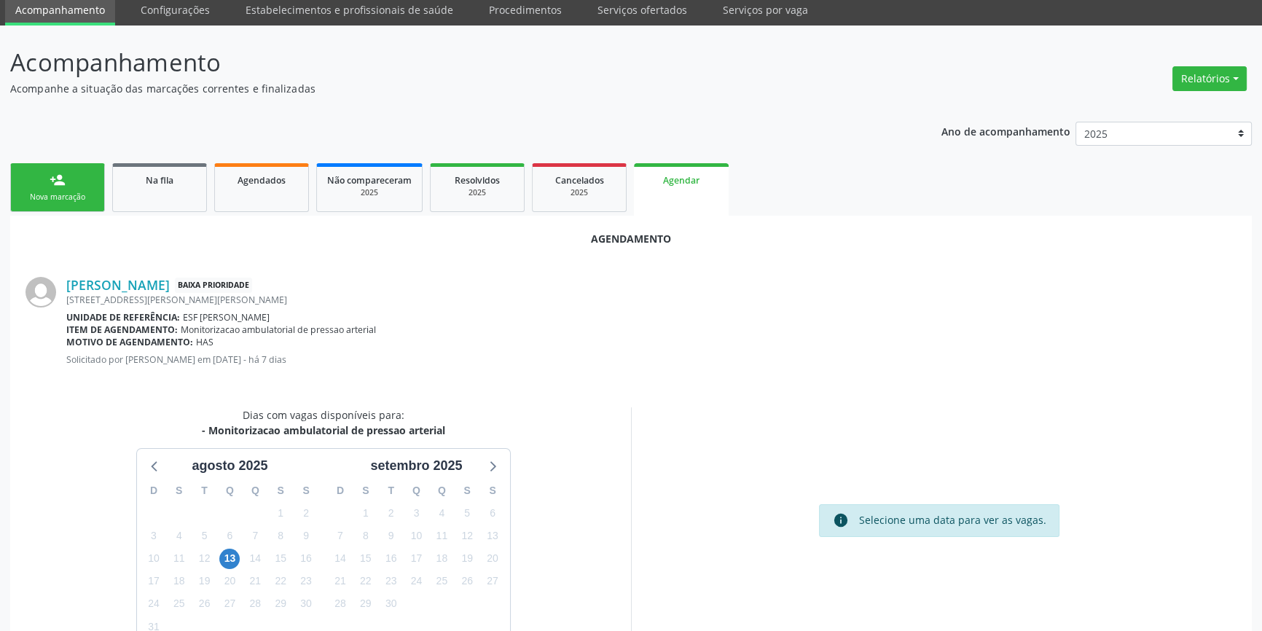
scroll to position [126, 0]
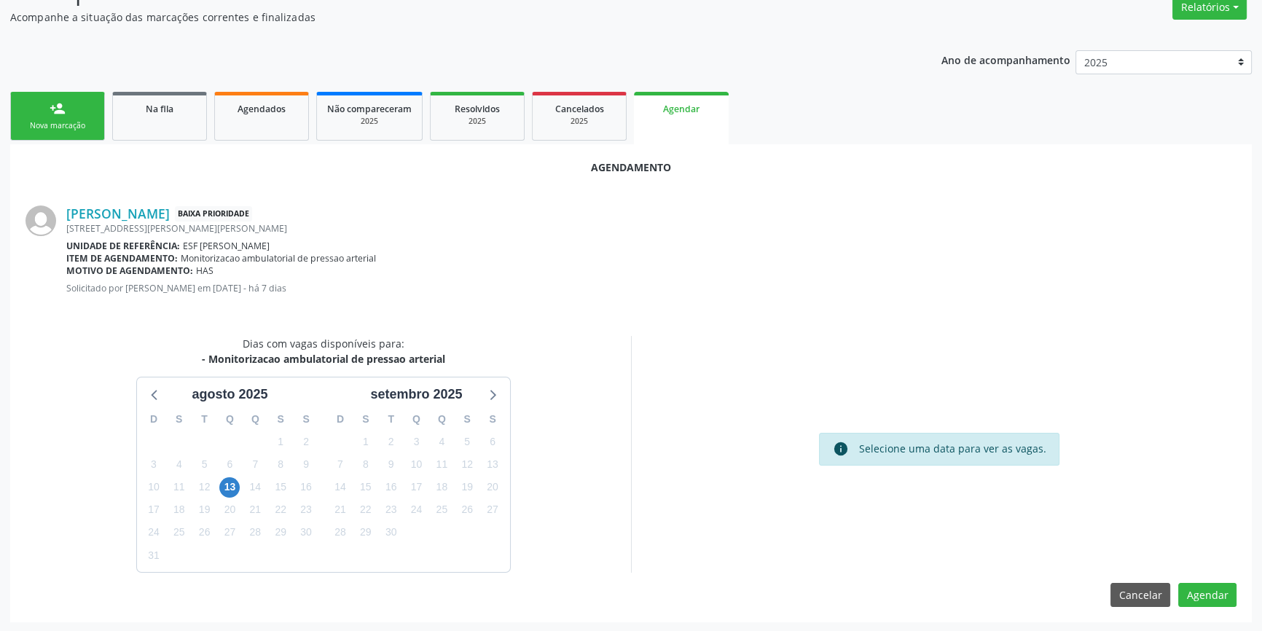
click at [238, 471] on div "6" at bounding box center [229, 464] width 20 height 23
click at [234, 479] on span "13" at bounding box center [229, 487] width 20 height 20
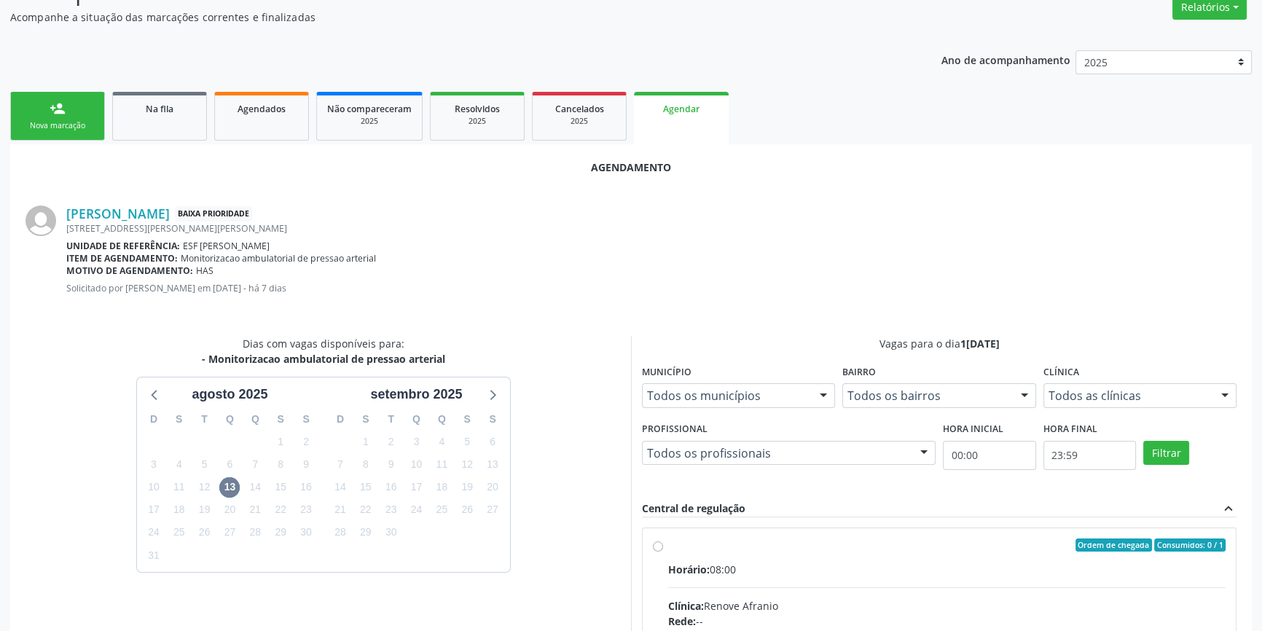
click at [693, 543] on div "Ordem de chegada Consumidos: 0 / 1" at bounding box center [946, 545] width 557 height 13
click at [663, 543] on input "Ordem de chegada Consumidos: 0 / 1 Horário: 08:00 Clínica: Renove Afranio Rede:…" at bounding box center [658, 545] width 10 height 13
radio input "true"
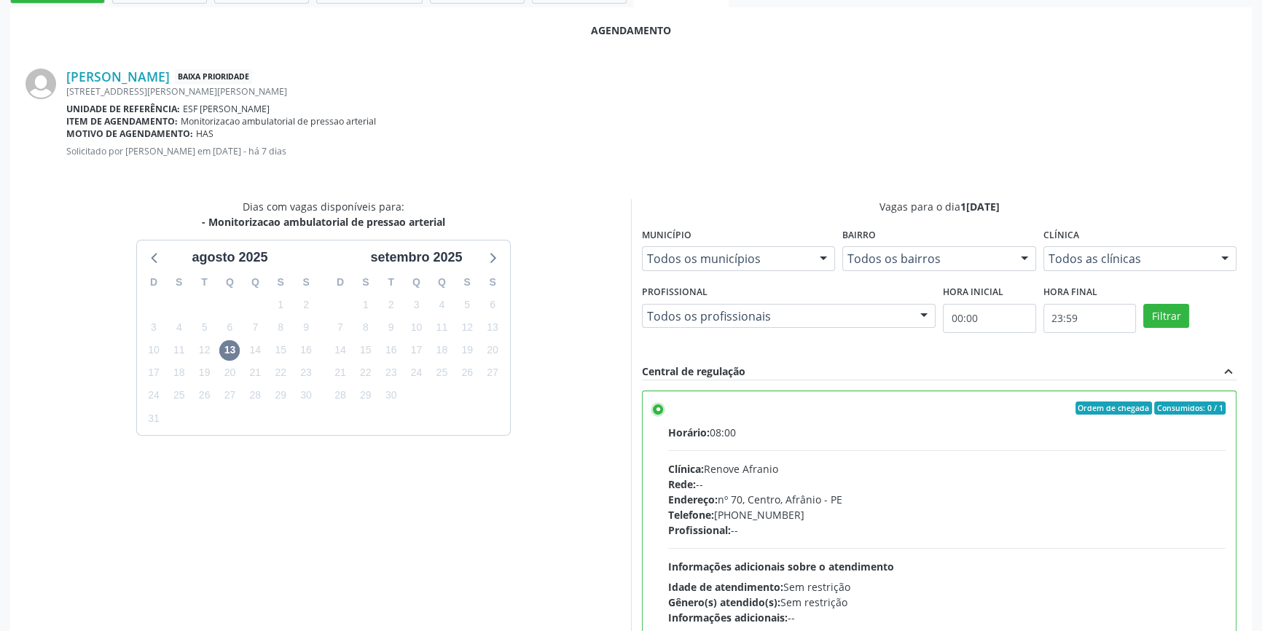
scroll to position [363, 0]
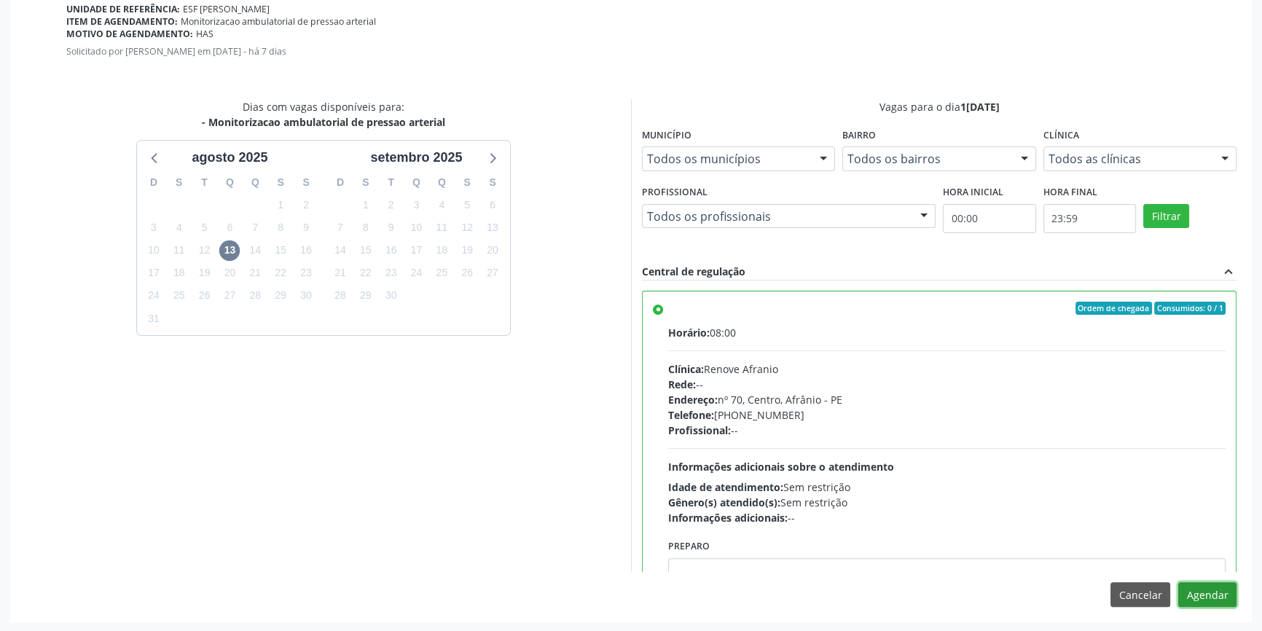
click at [1210, 585] on button "Agendar" at bounding box center [1207, 594] width 58 height 25
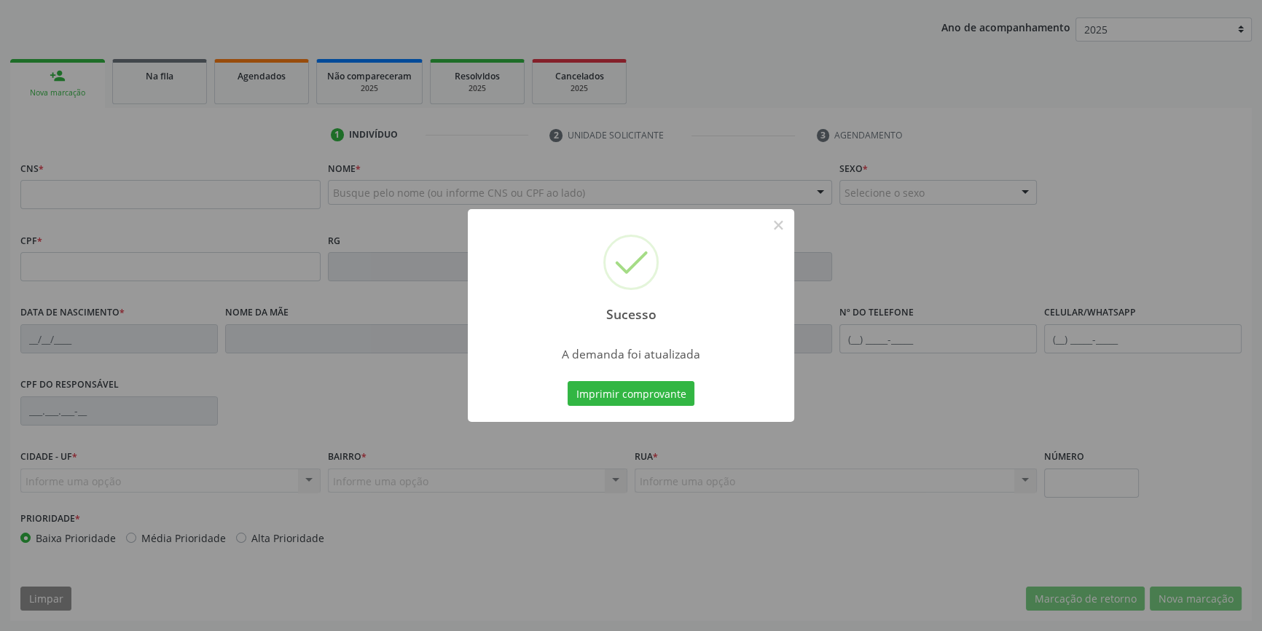
scroll to position [158, 0]
click at [614, 391] on button "Imprimir comprovante" at bounding box center [631, 393] width 127 height 25
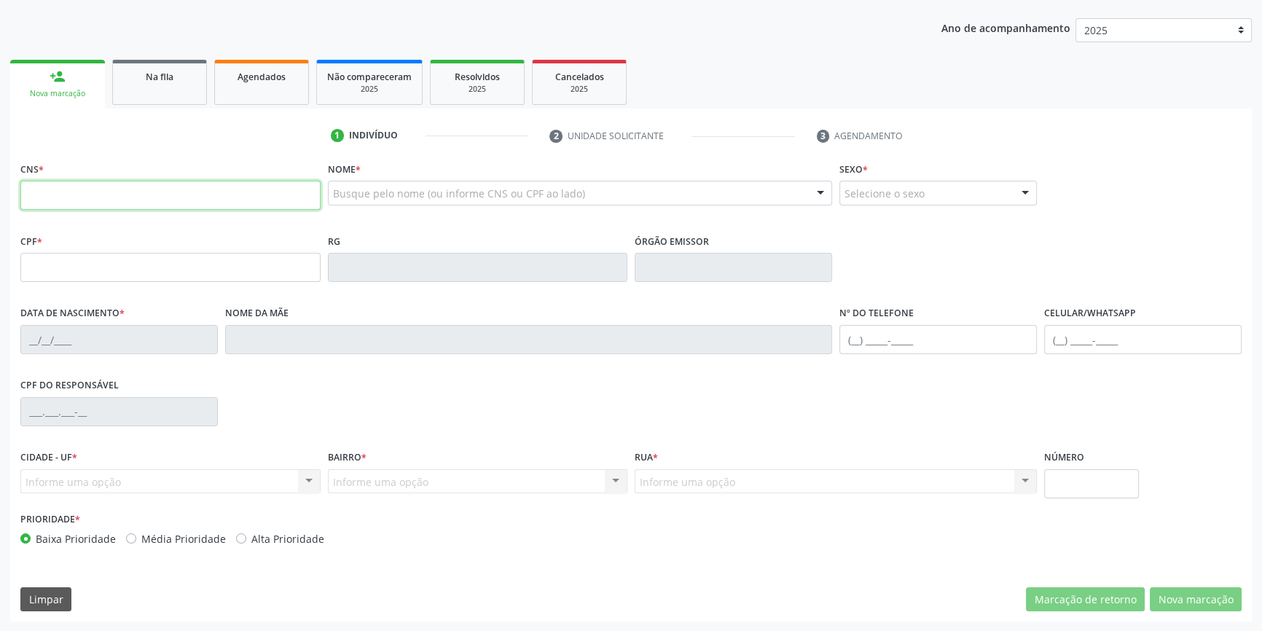
click at [120, 188] on input "text" at bounding box center [170, 195] width 300 height 29
type input "702 0033 5708 7880"
type input "943.974.574-68"
type input "28/01/1970"
type input "Rosa do Espírito Santo Silva"
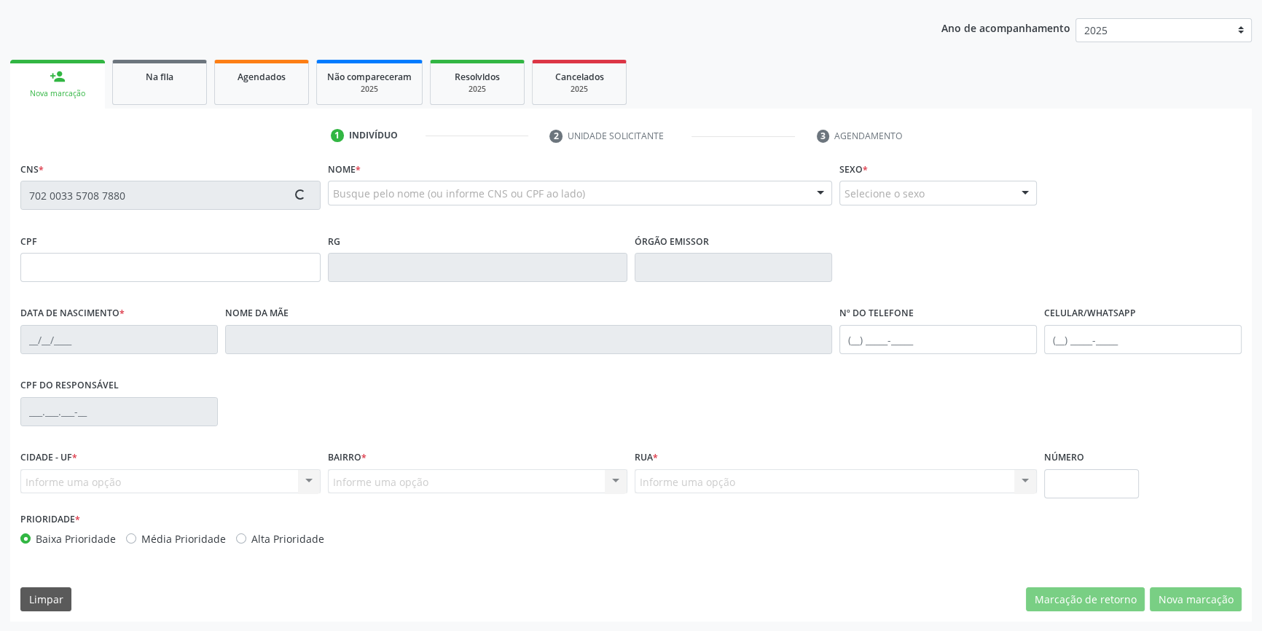
type input "(87) 98863-4712"
type input "050.768.744-21"
type input "S/N"
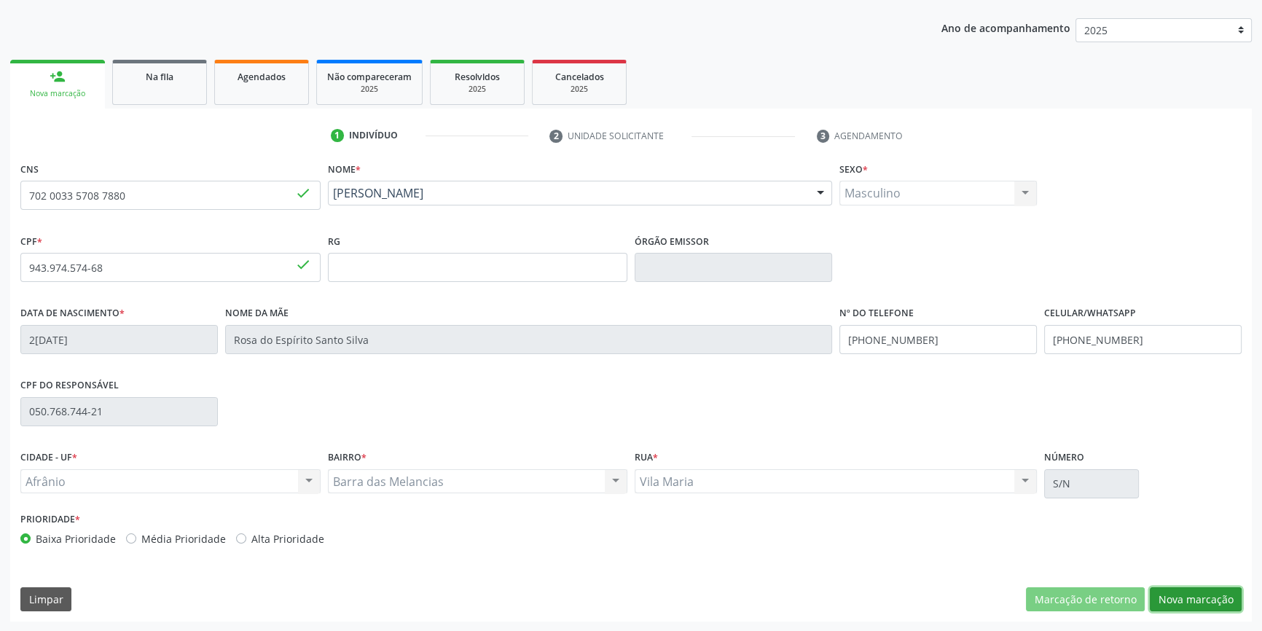
click at [1177, 594] on button "Nova marcação" at bounding box center [1196, 599] width 92 height 25
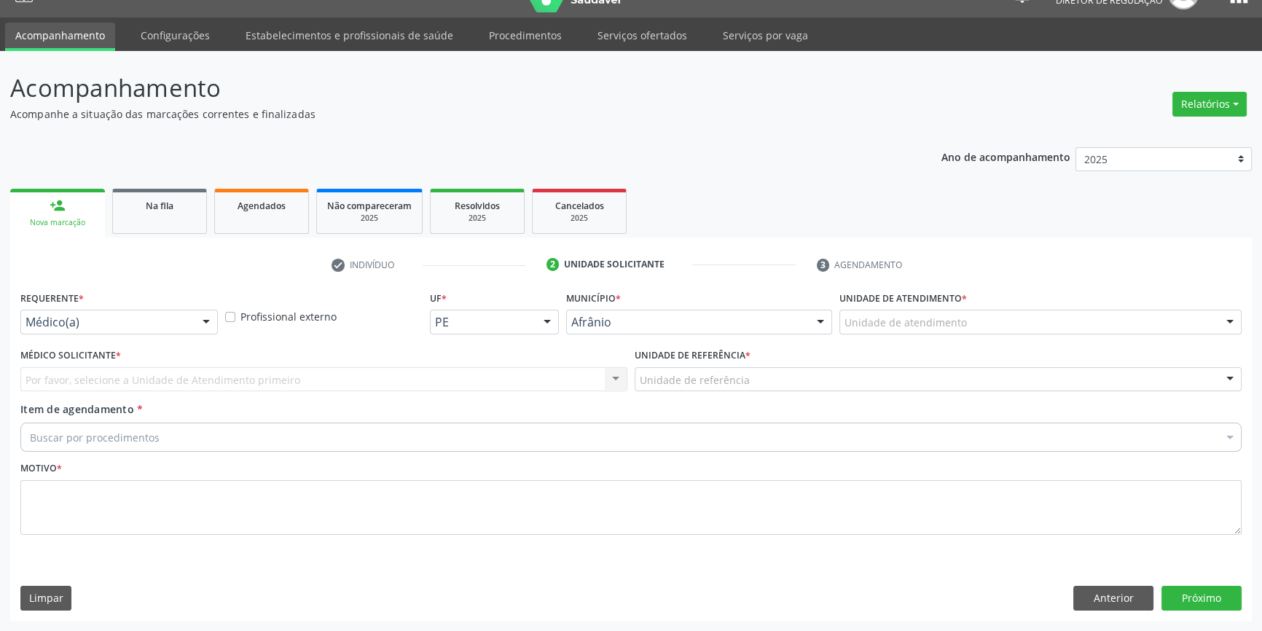
scroll to position [28, 0]
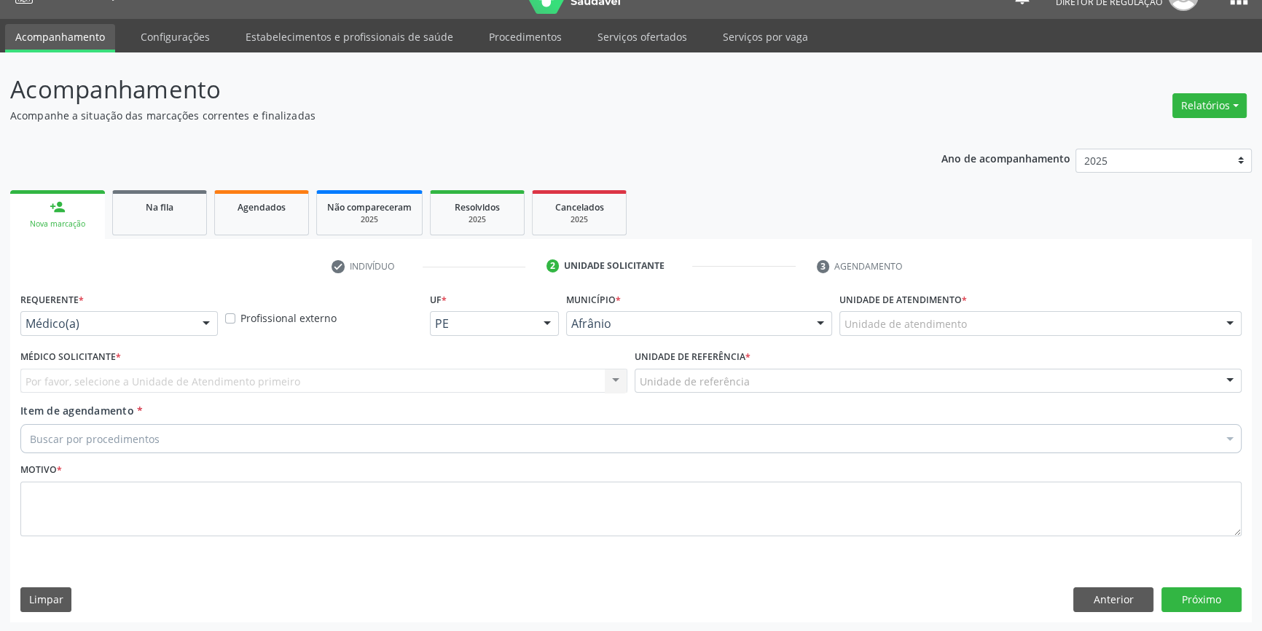
click at [971, 316] on div "Unidade de atendimento" at bounding box center [1040, 323] width 402 height 25
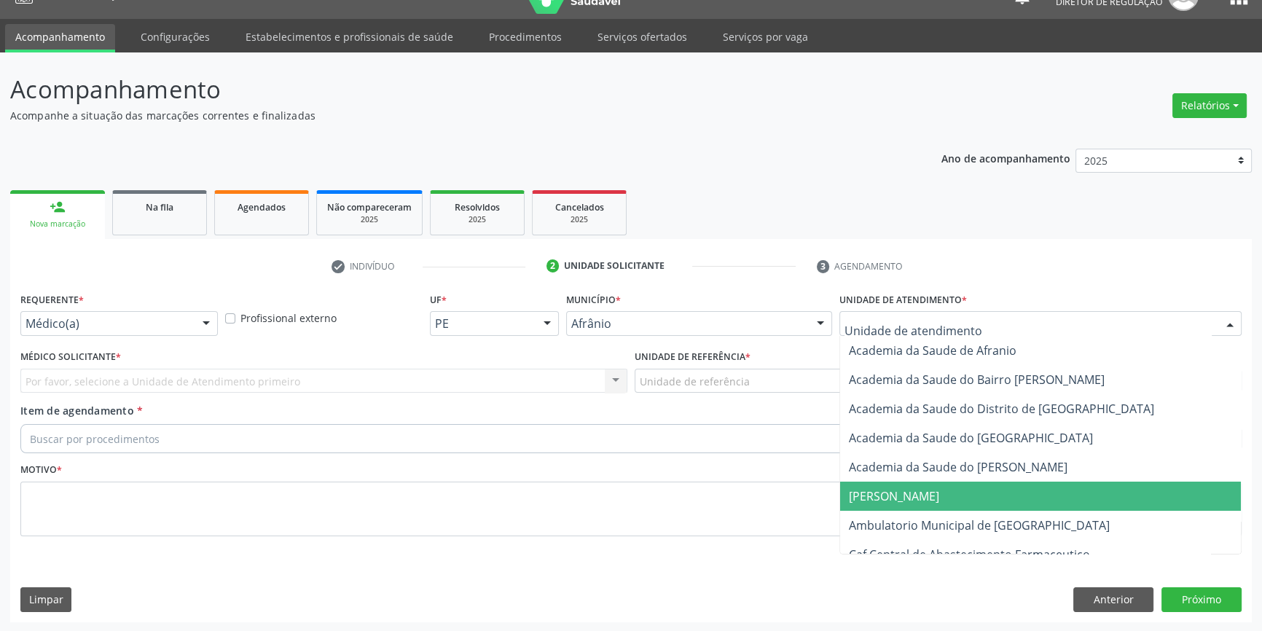
click at [952, 528] on span "Ambulatorio Municipal de [GEOGRAPHIC_DATA]" at bounding box center [979, 525] width 261 height 16
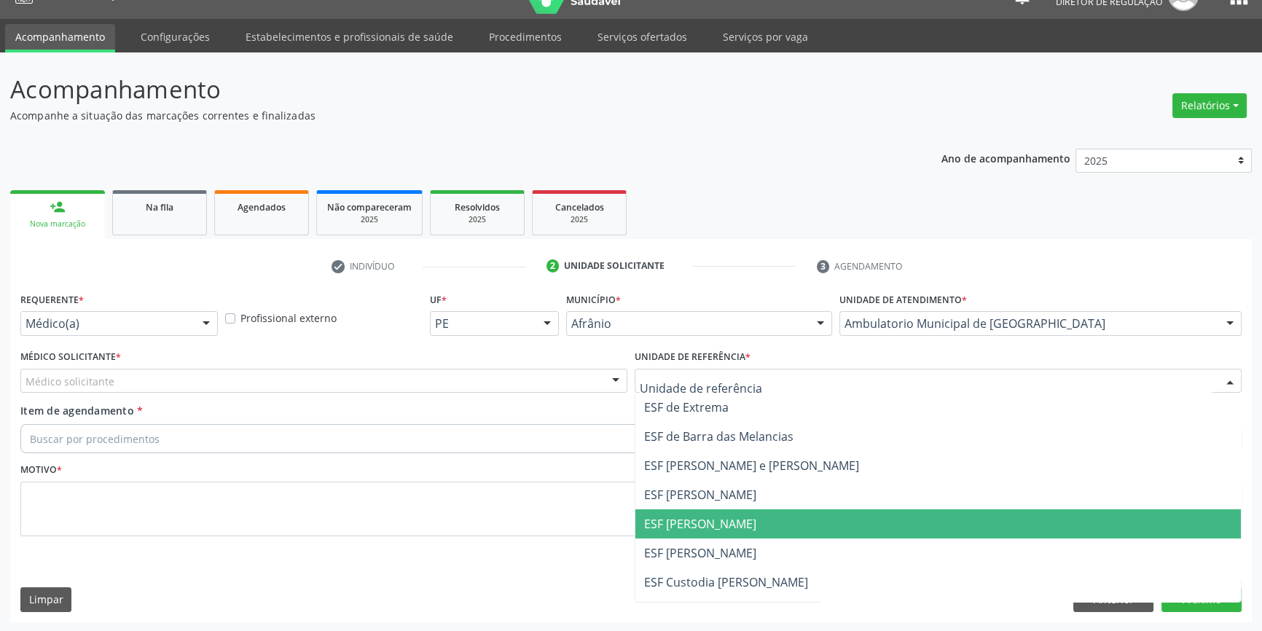
click at [702, 519] on span "ESF [PERSON_NAME]" at bounding box center [700, 524] width 112 height 16
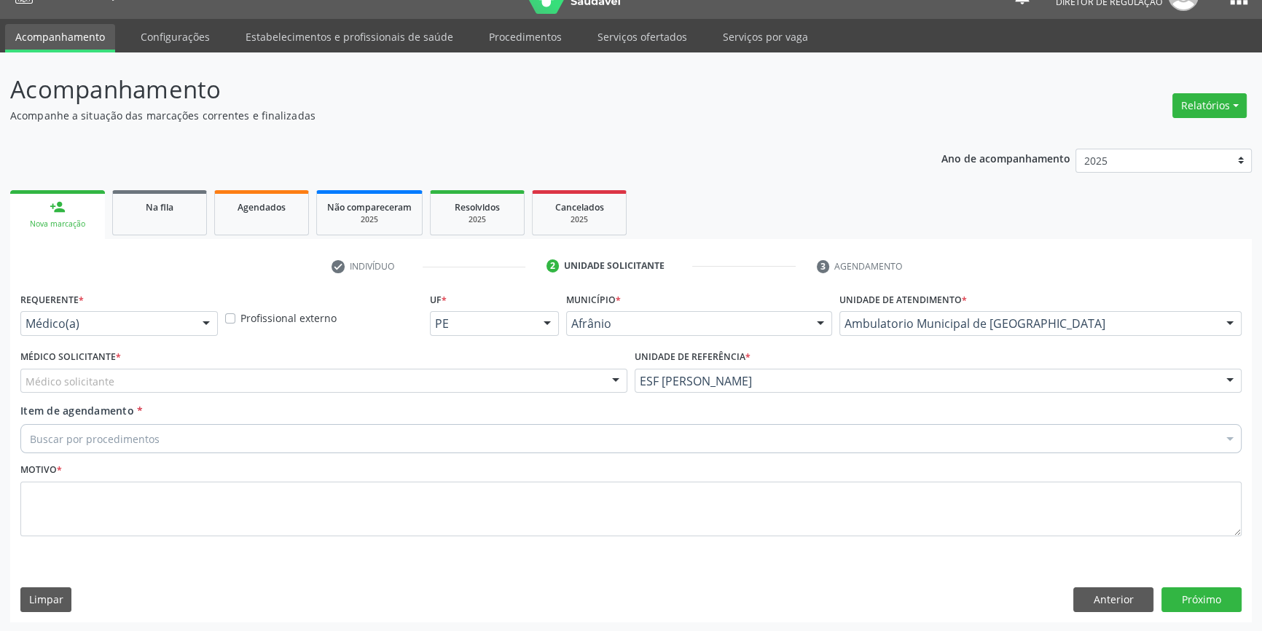
click at [422, 374] on div "Médico solicitante" at bounding box center [323, 381] width 607 height 25
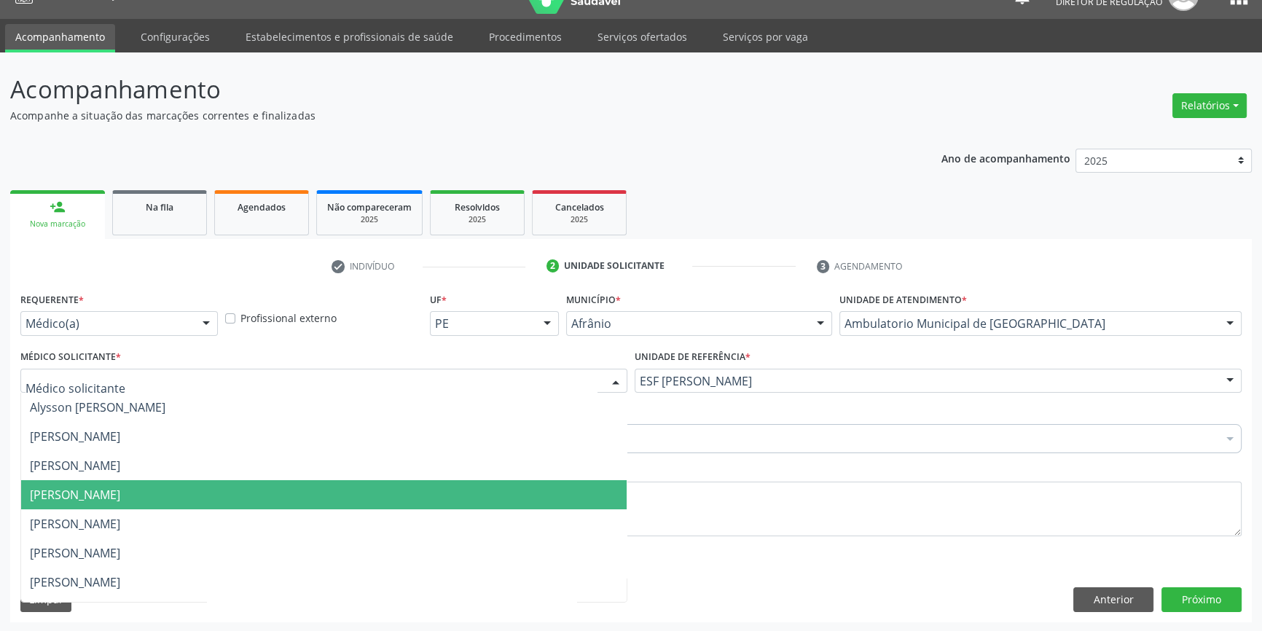
click at [132, 482] on span "[PERSON_NAME]" at bounding box center [324, 494] width 606 height 29
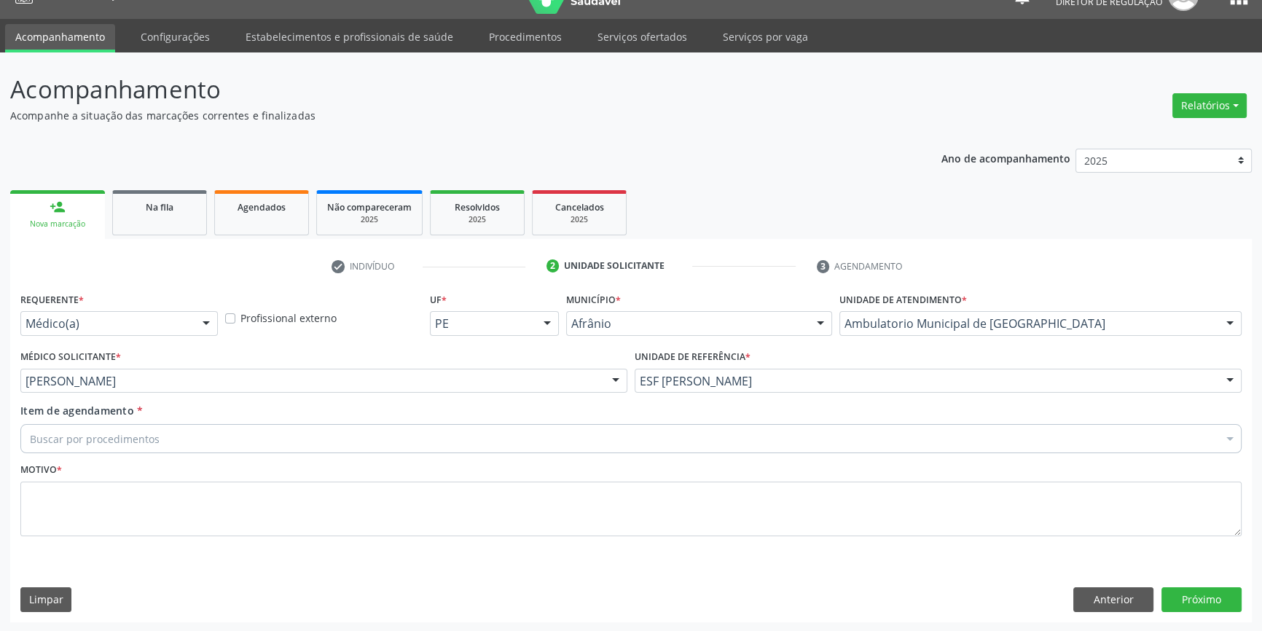
click at [131, 445] on div "Buscar por procedimentos" at bounding box center [630, 438] width 1221 height 29
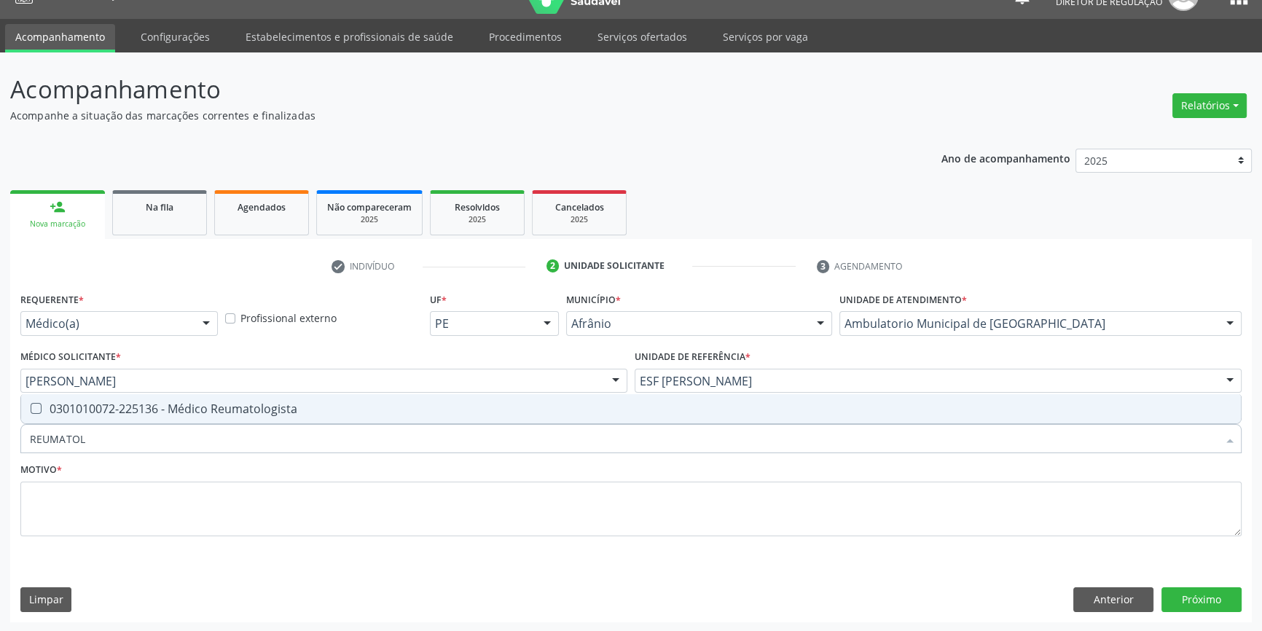
type input "REUMATOLO"
click at [160, 403] on div "0301010072-225136 - Médico Reumatologista" at bounding box center [631, 409] width 1202 height 12
checkbox Reumatologista "true"
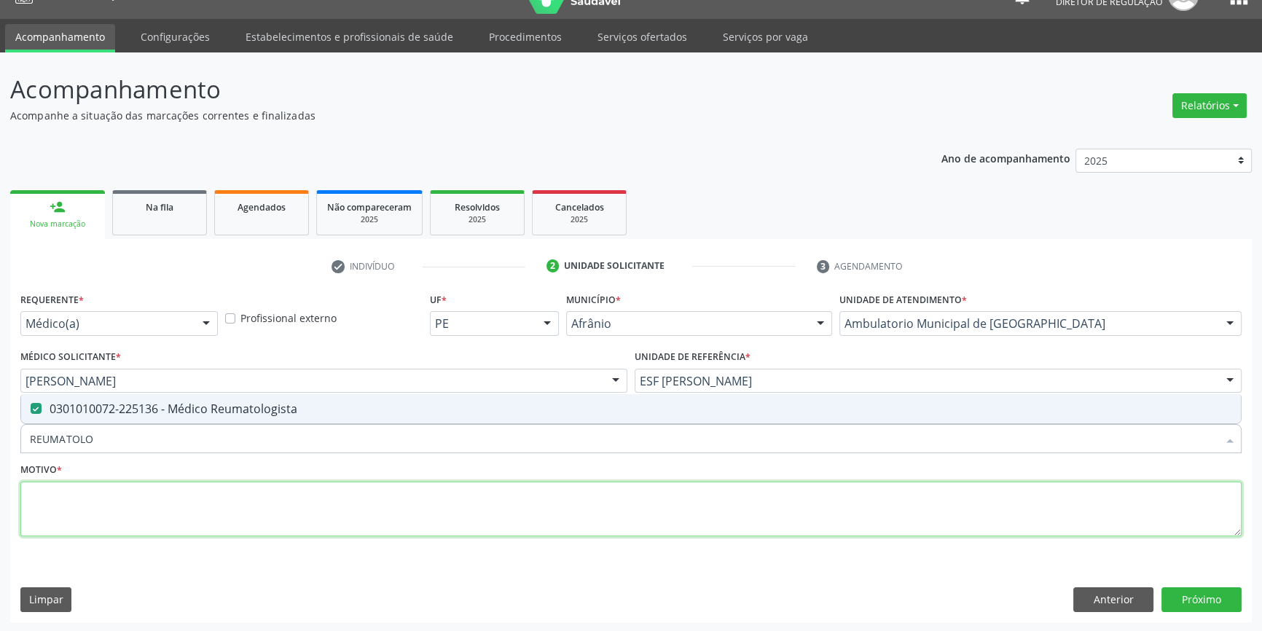
click at [125, 499] on textarea at bounding box center [630, 509] width 1221 height 55
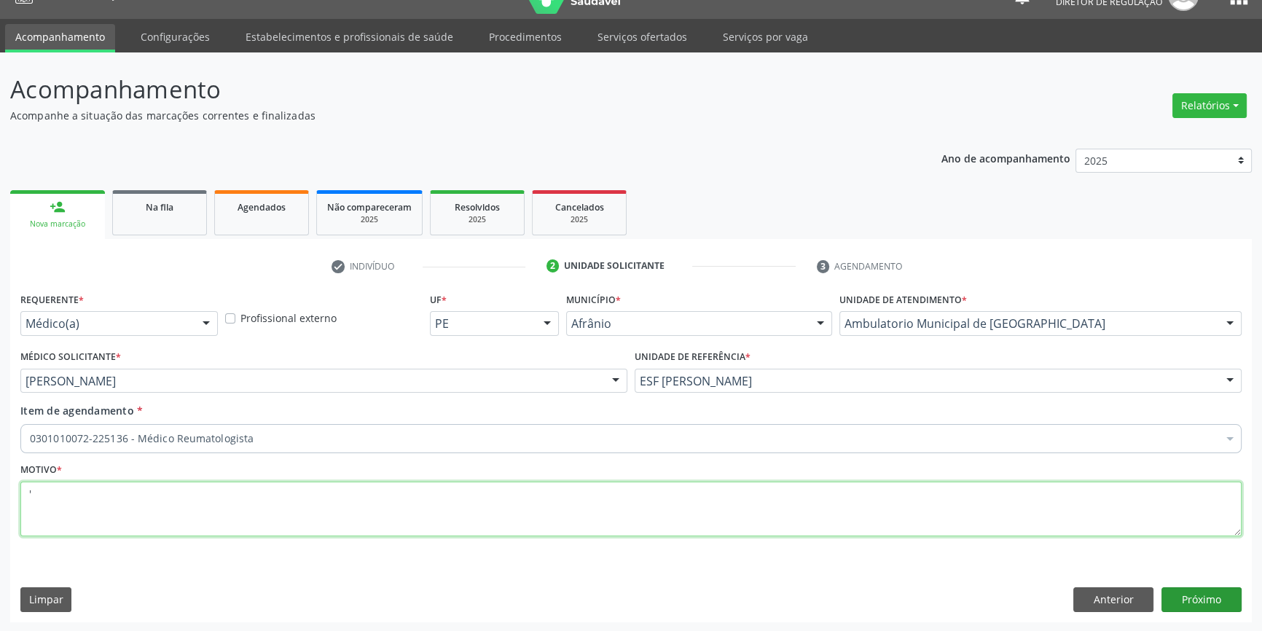
type textarea "'"
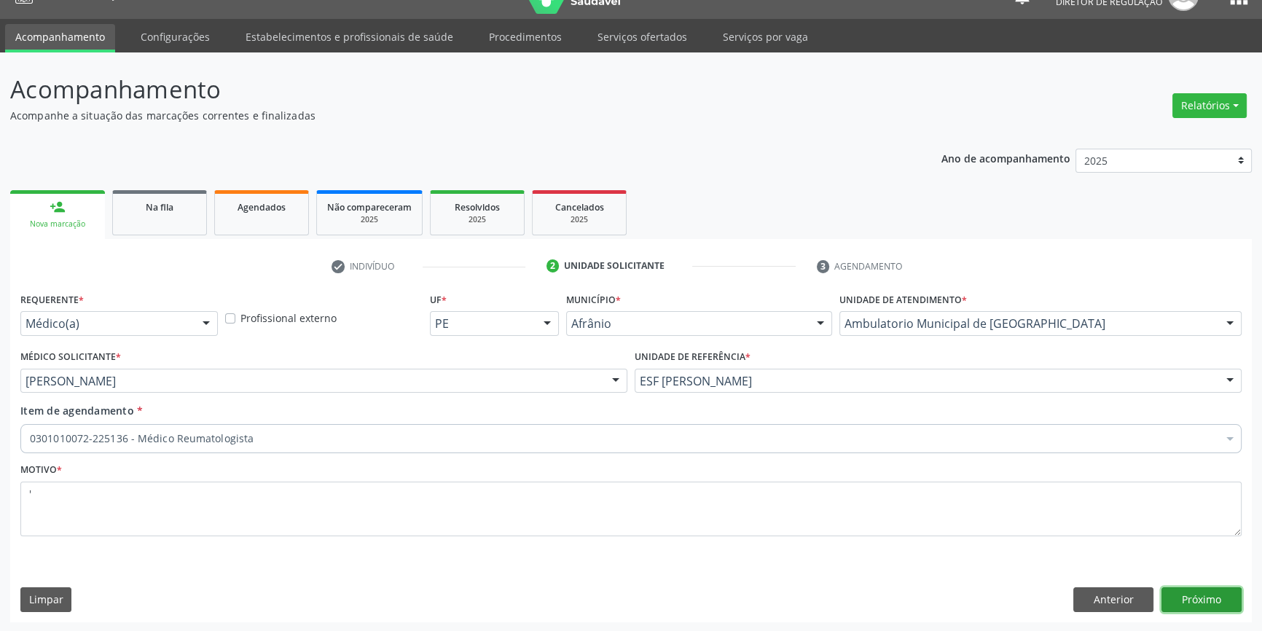
click at [1189, 597] on button "Próximo" at bounding box center [1202, 599] width 80 height 25
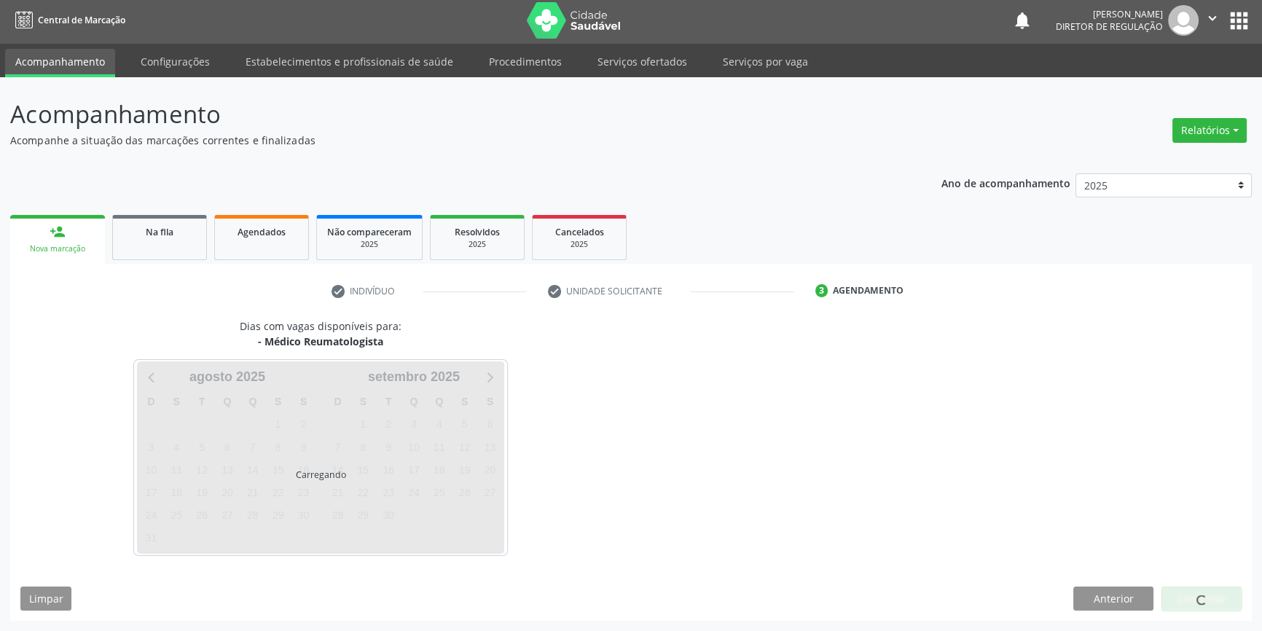
scroll to position [1, 0]
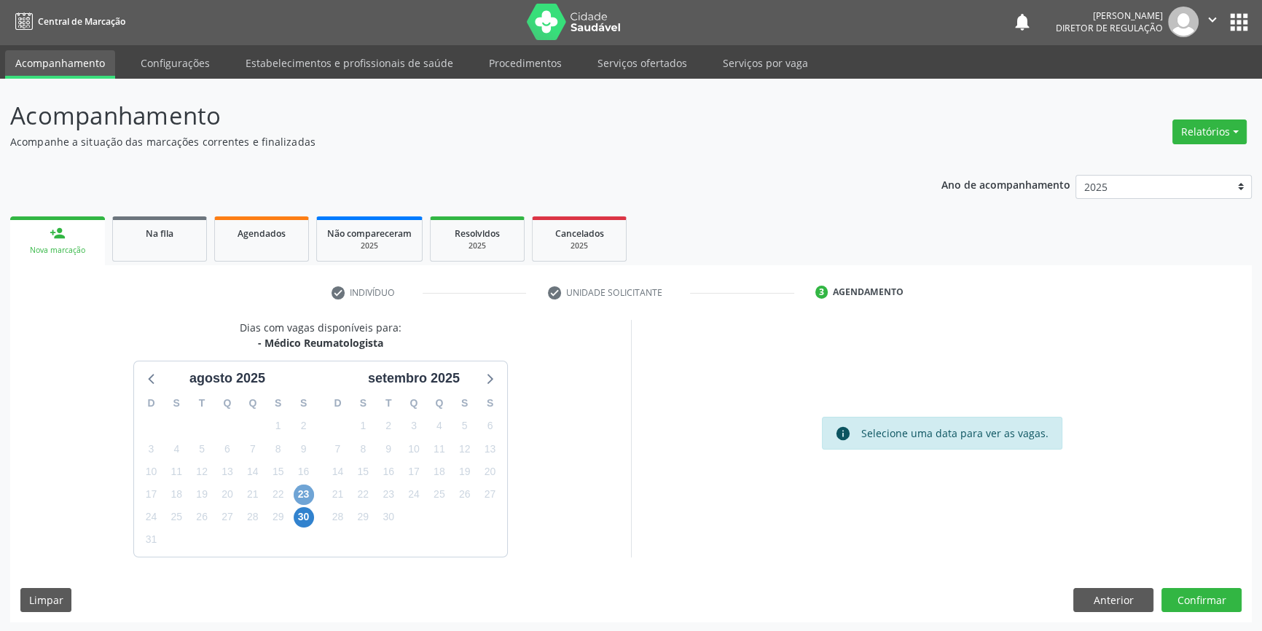
click at [311, 496] on span "23" at bounding box center [304, 495] width 20 height 20
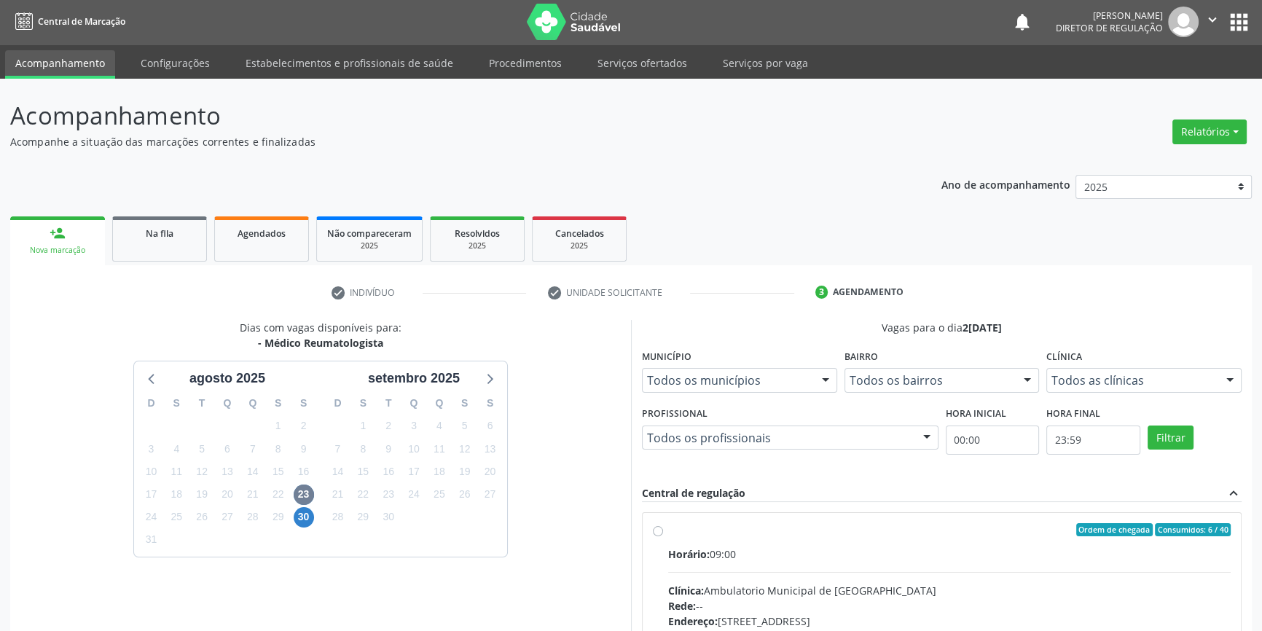
click at [735, 517] on div "Ordem de chegada Consumidos: 6 / 40 Horário: 09:00 Clínica: Ambulatorio Municip…" at bounding box center [942, 635] width 598 height 244
radio input "true"
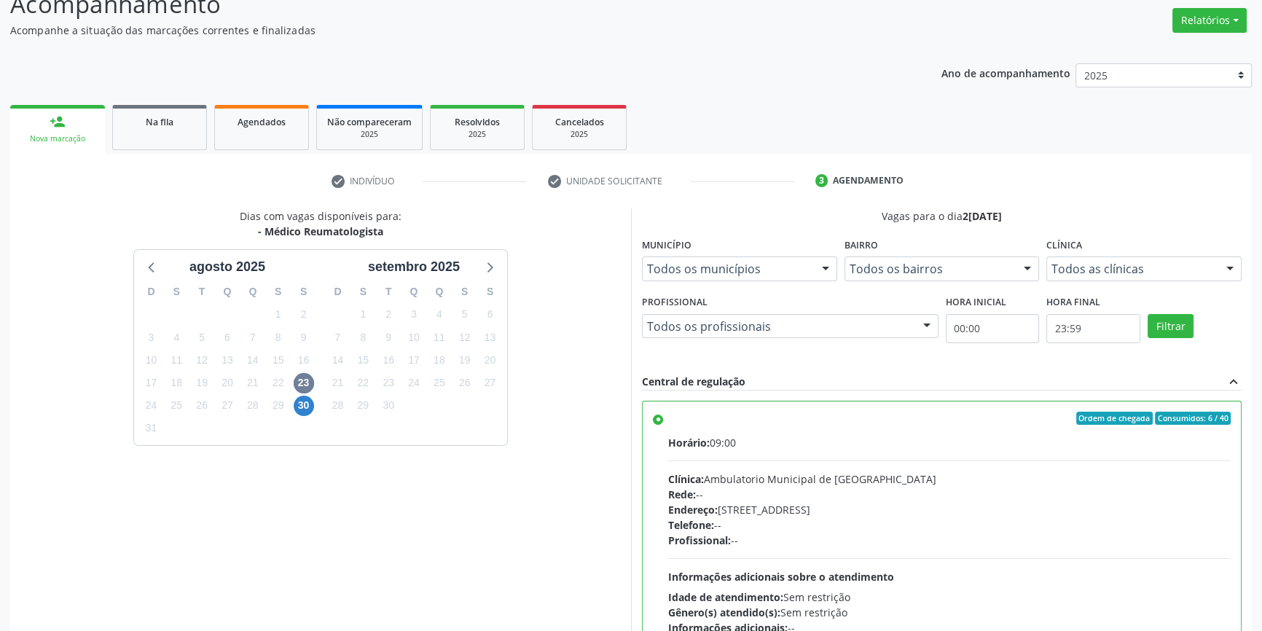
scroll to position [238, 0]
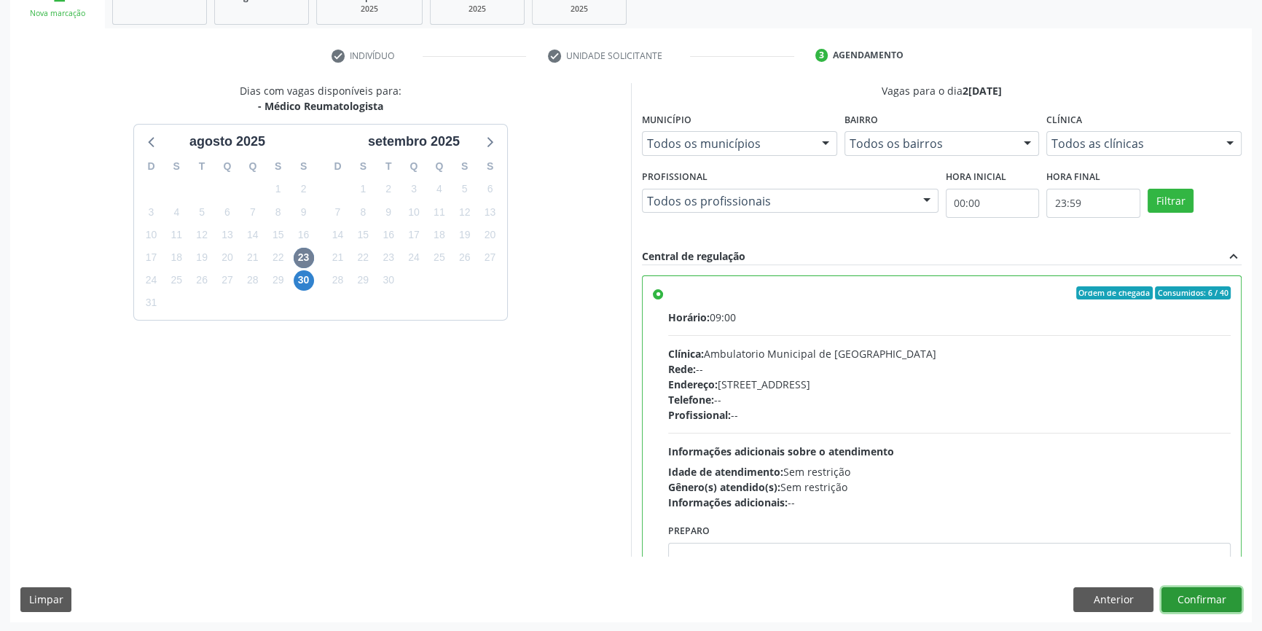
click at [1202, 591] on button "Confirmar" at bounding box center [1202, 599] width 80 height 25
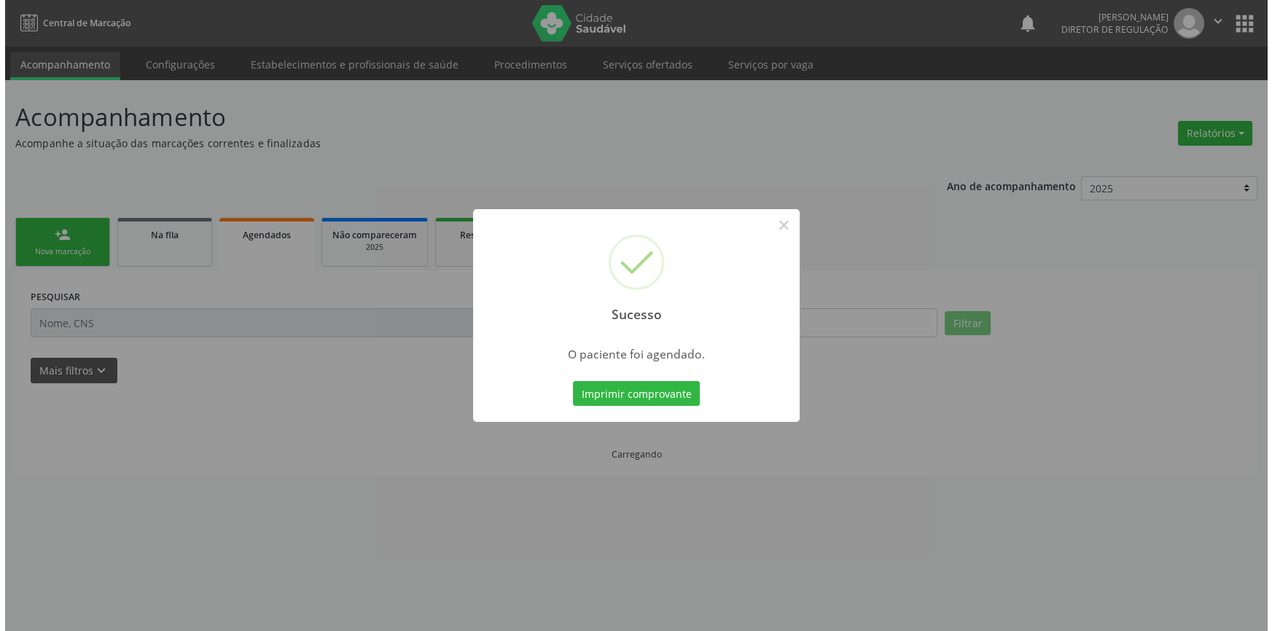
scroll to position [0, 0]
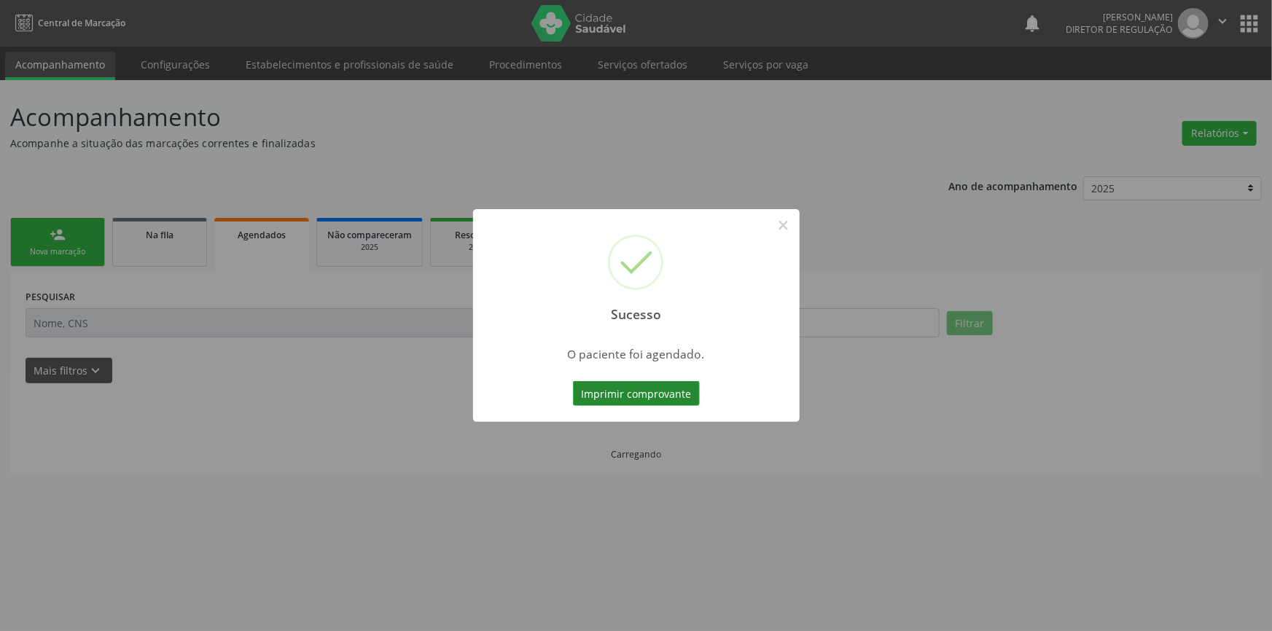
click at [641, 394] on button "Imprimir comprovante" at bounding box center [636, 393] width 127 height 25
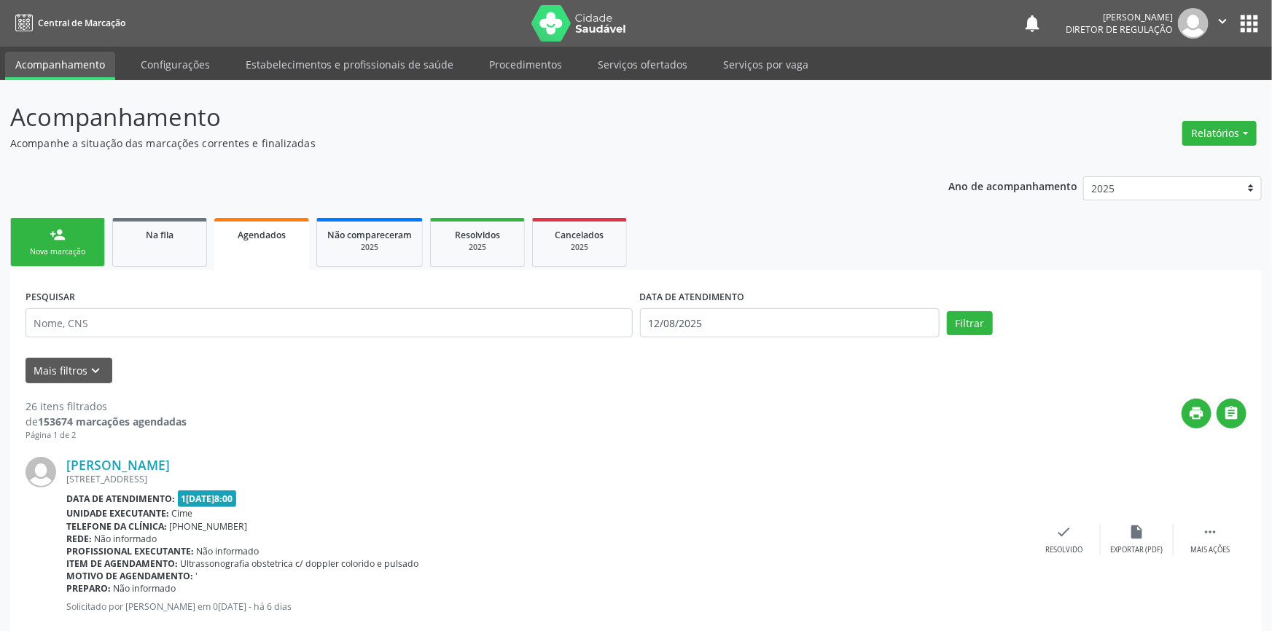
click at [184, 247] on div "Sucesso × O paciente foi agendado. Imprimir comprovante Cancel" at bounding box center [636, 315] width 1272 height 631
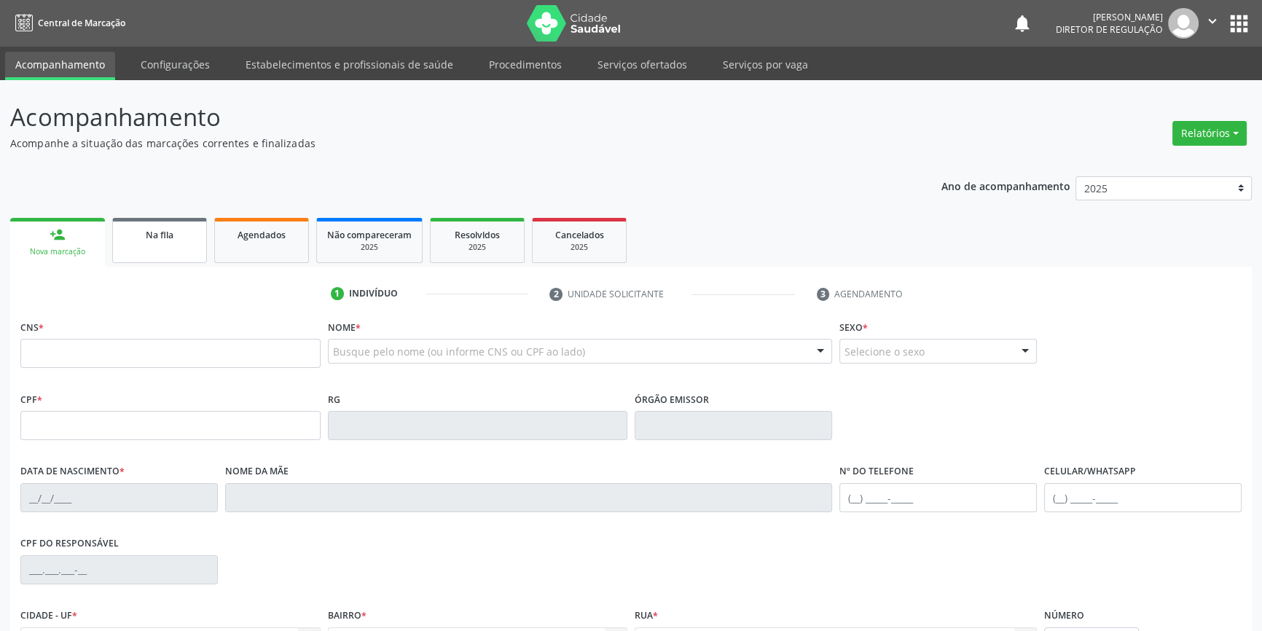
click at [163, 225] on link "Na fila" at bounding box center [159, 240] width 95 height 45
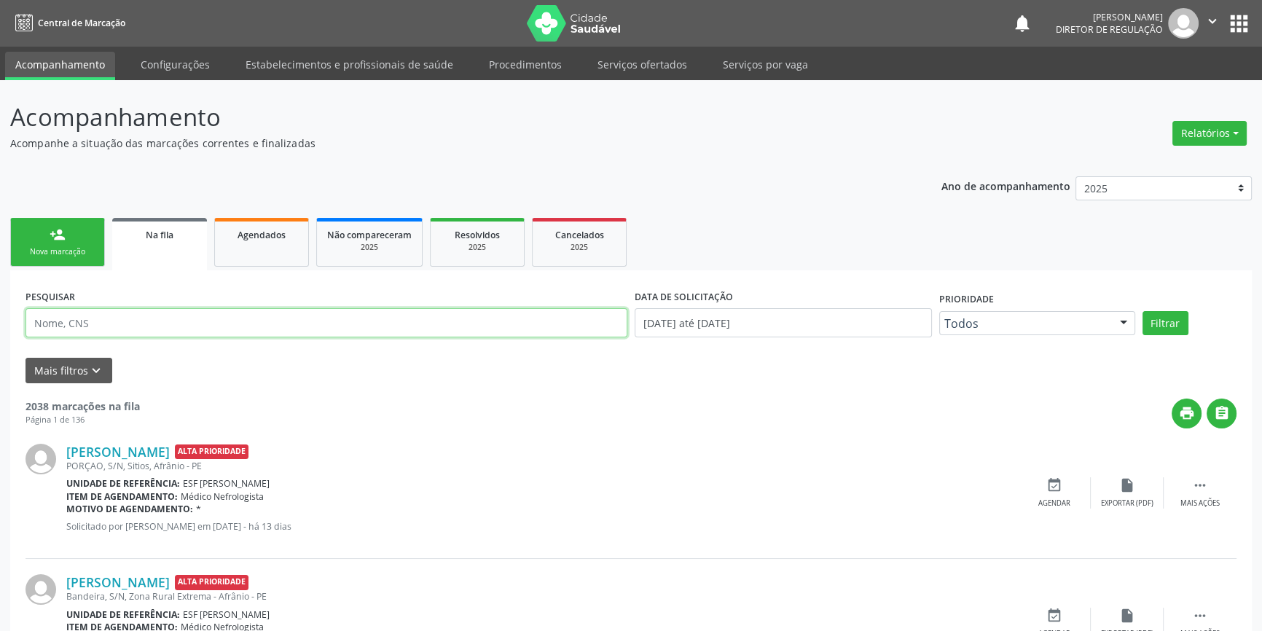
drag, startPoint x: 173, startPoint y: 321, endPoint x: 231, endPoint y: 308, distance: 59.9
click at [183, 321] on input "text" at bounding box center [327, 322] width 602 height 29
type input "704804016315042"
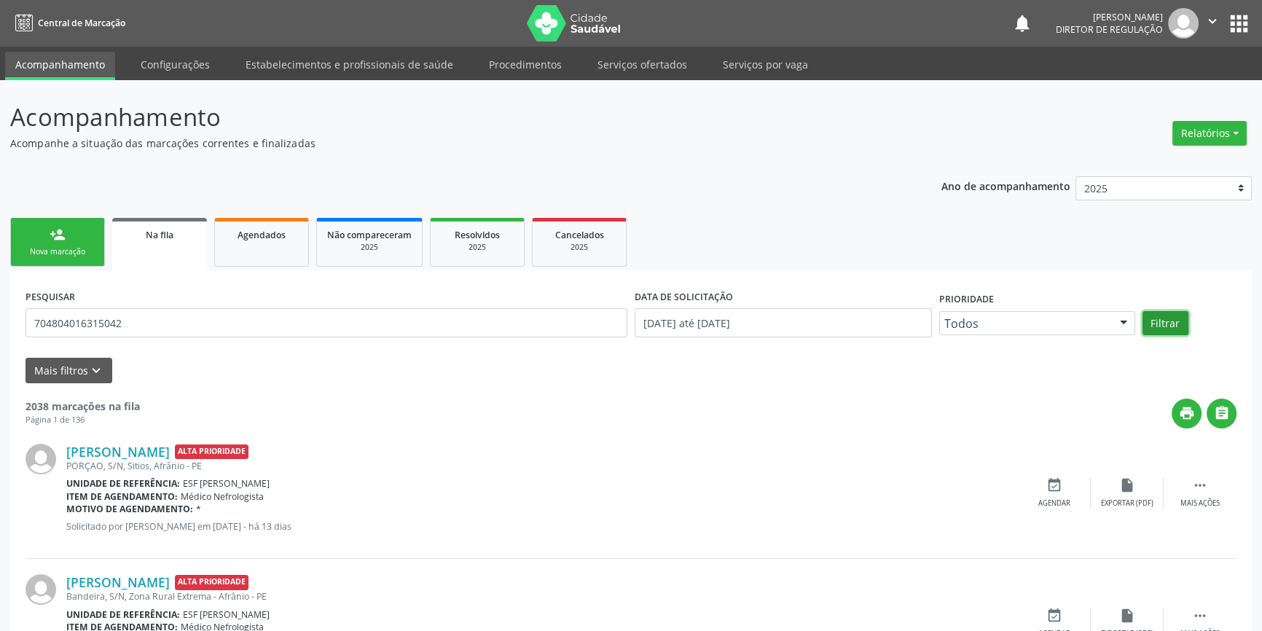
click at [1154, 316] on button "Filtrar" at bounding box center [1166, 323] width 46 height 25
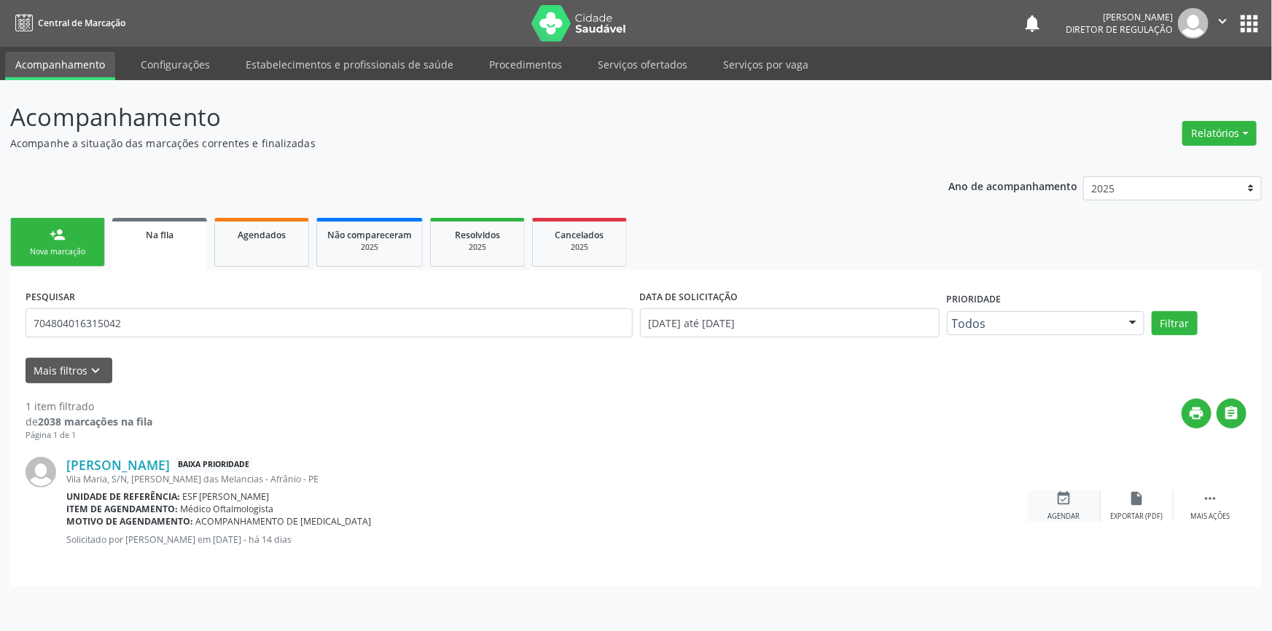
click at [1092, 504] on div "event_available Agendar" at bounding box center [1063, 505] width 73 height 31
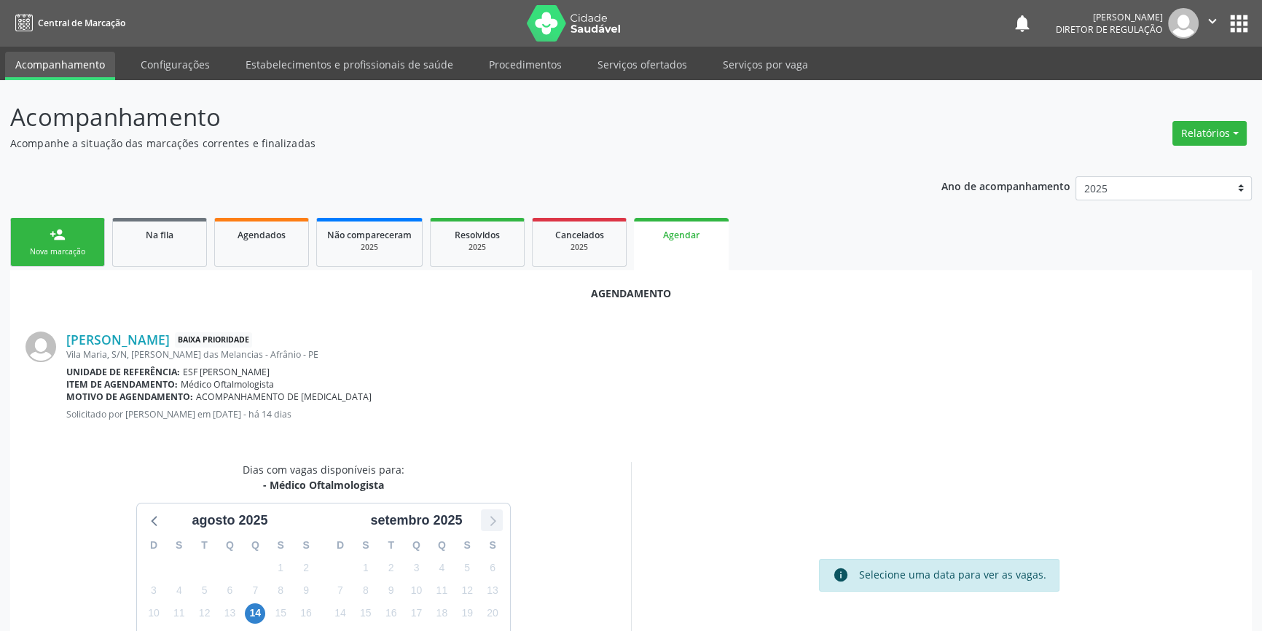
scroll to position [126, 0]
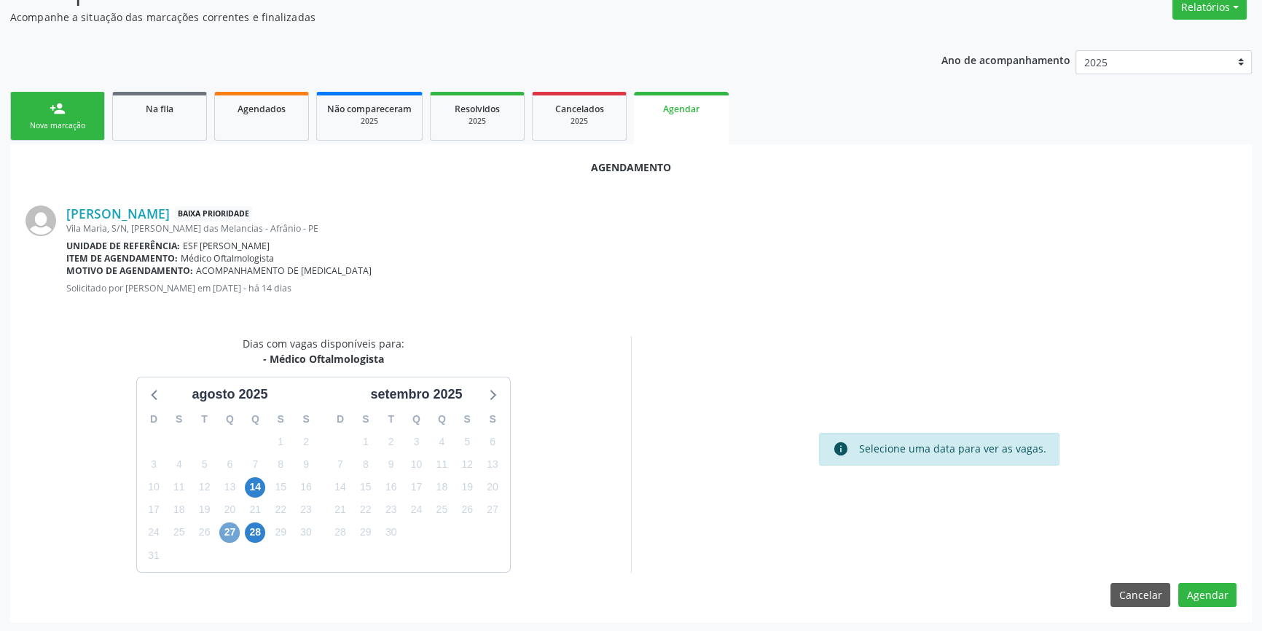
click at [233, 526] on span "27" at bounding box center [229, 532] width 20 height 20
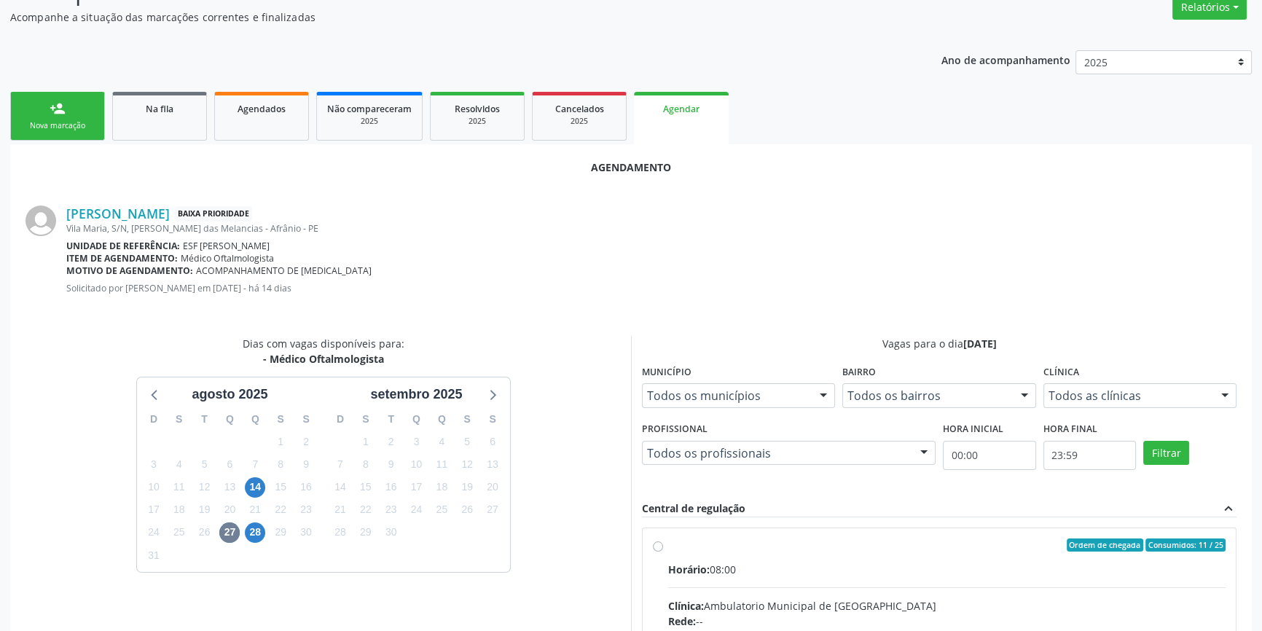
radio input "true"
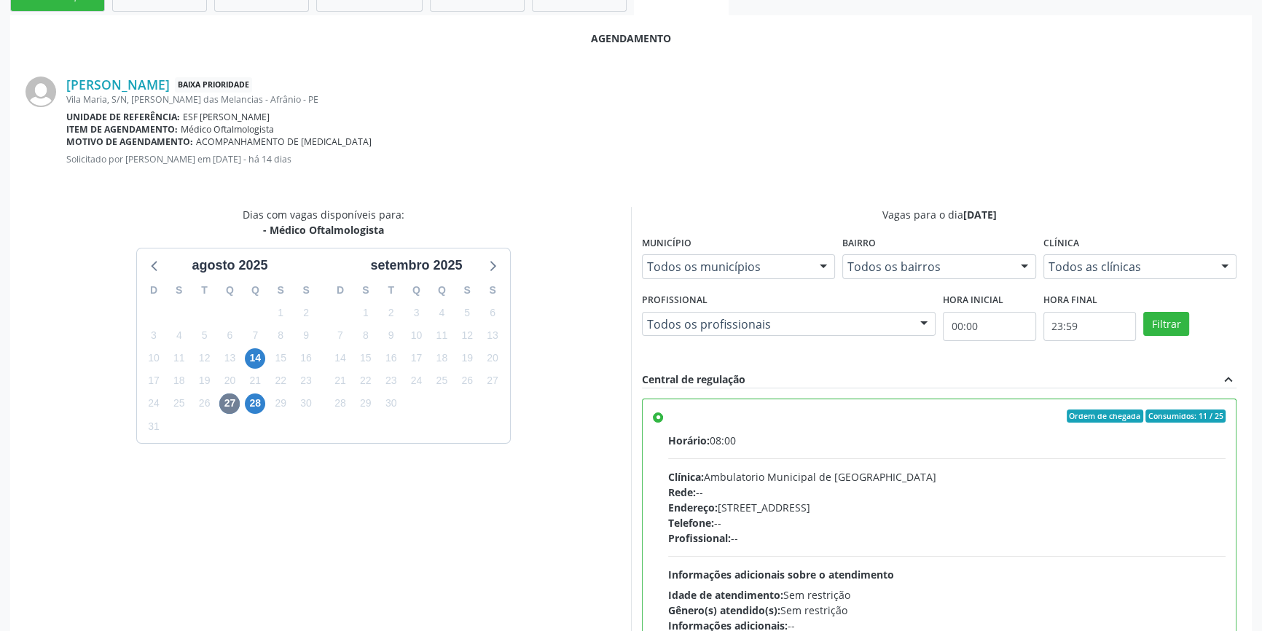
scroll to position [363, 0]
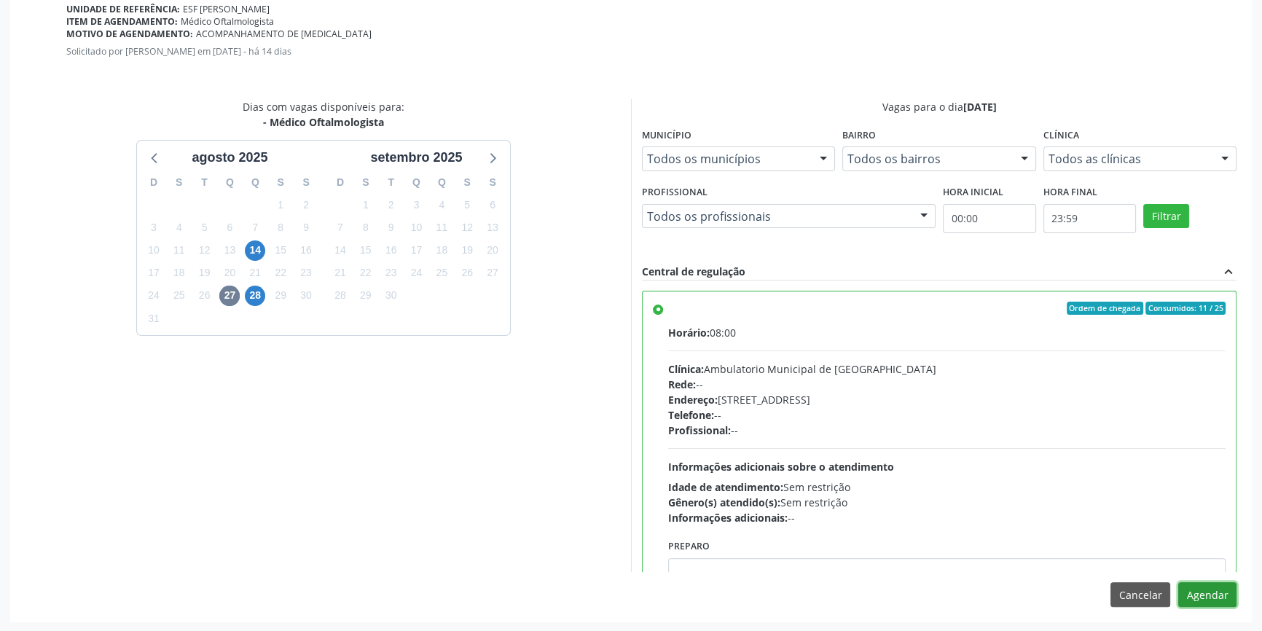
click at [1215, 590] on button "Agendar" at bounding box center [1207, 594] width 58 height 25
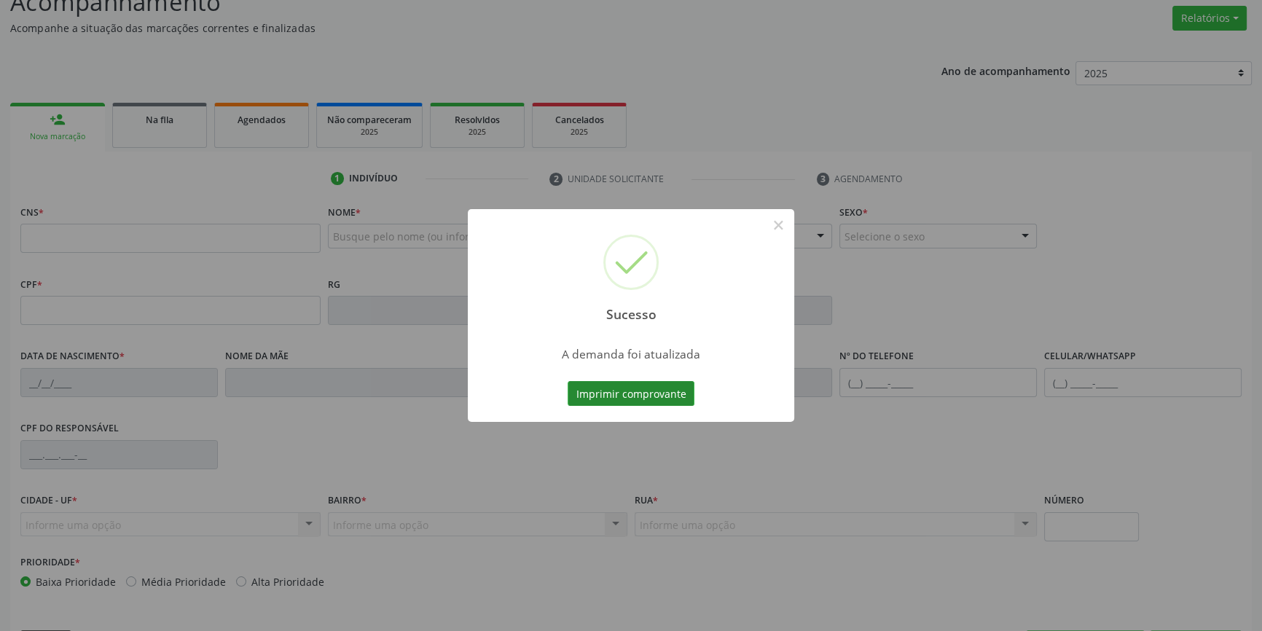
scroll to position [92, 0]
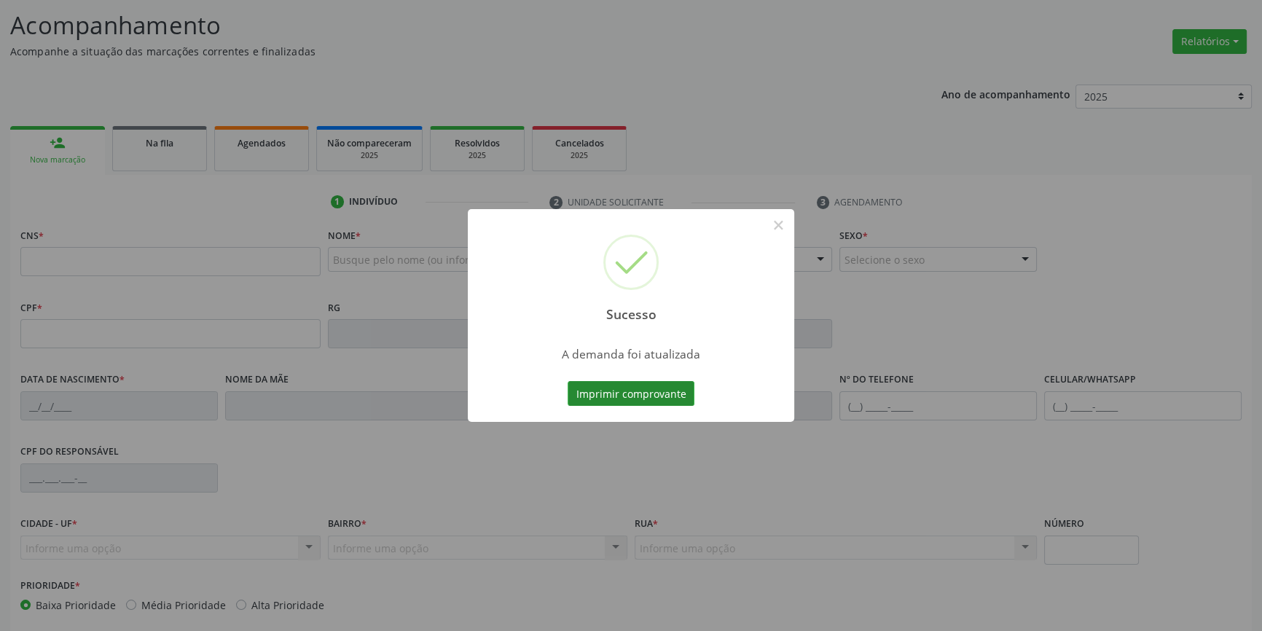
click at [635, 391] on button "Imprimir comprovante" at bounding box center [631, 393] width 127 height 25
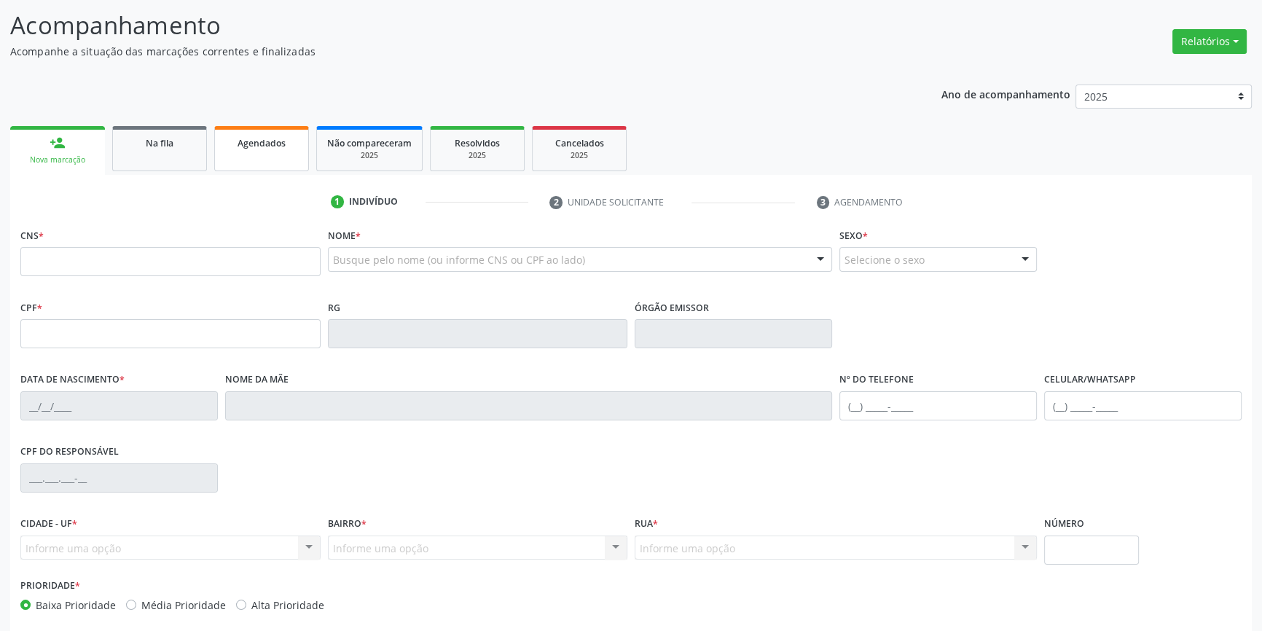
click at [243, 160] on link "Agendados" at bounding box center [261, 148] width 95 height 45
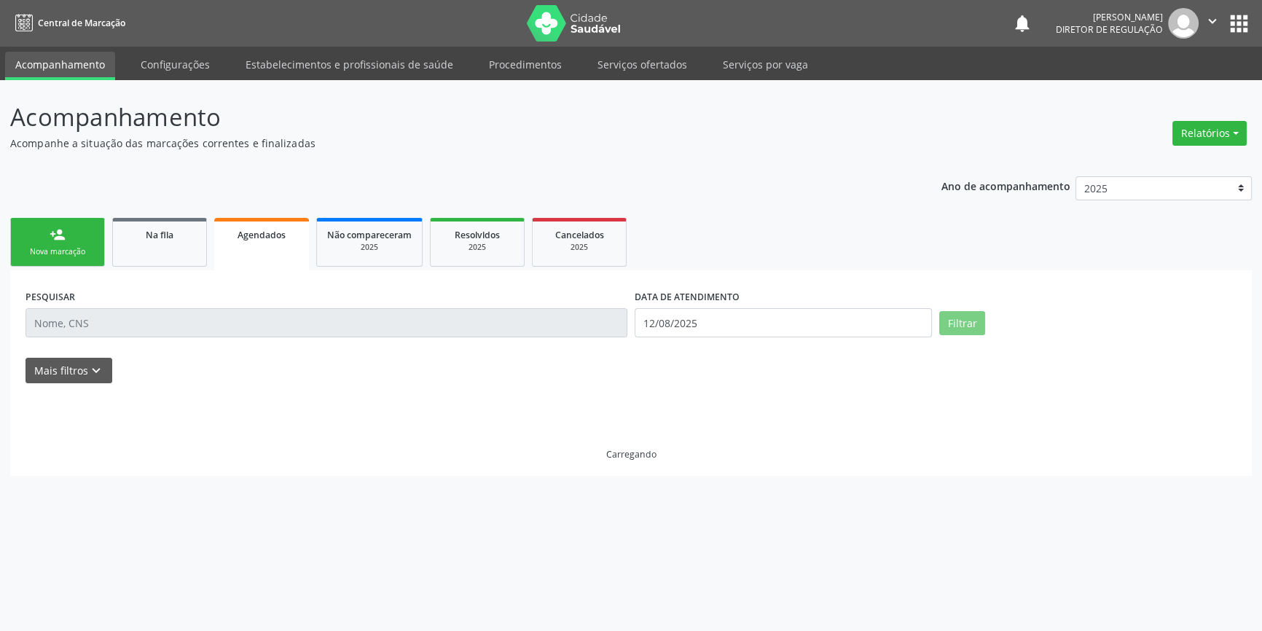
scroll to position [0, 0]
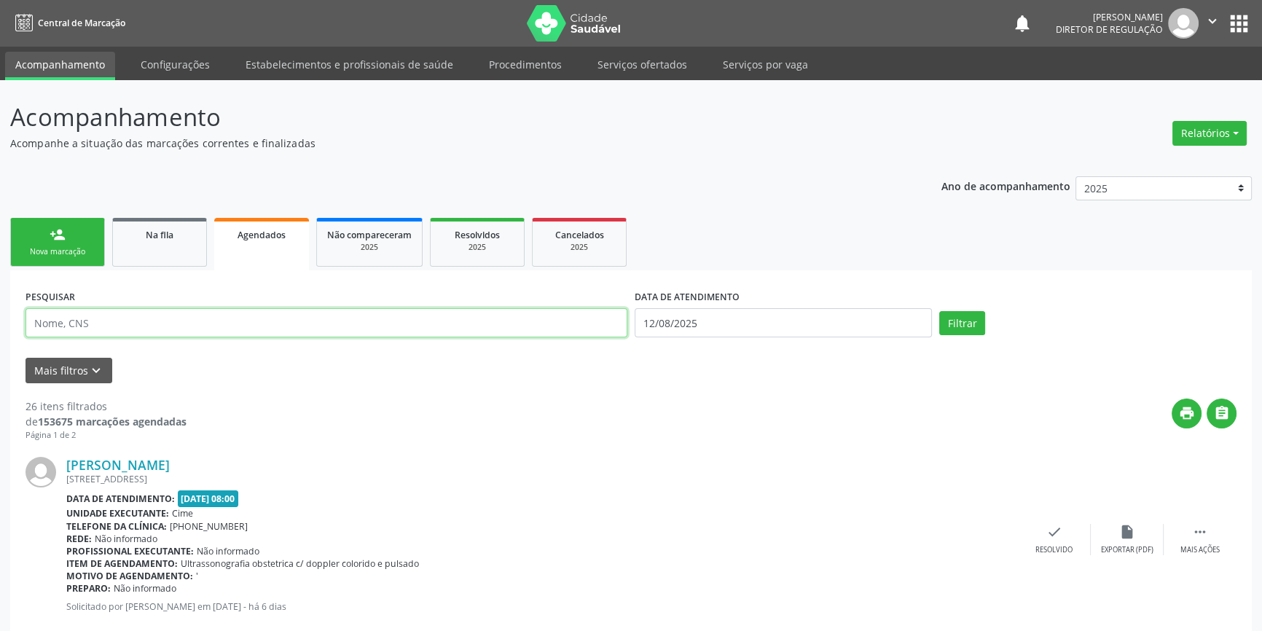
click at [185, 324] on input "text" at bounding box center [327, 322] width 602 height 29
type input "704804016315042"
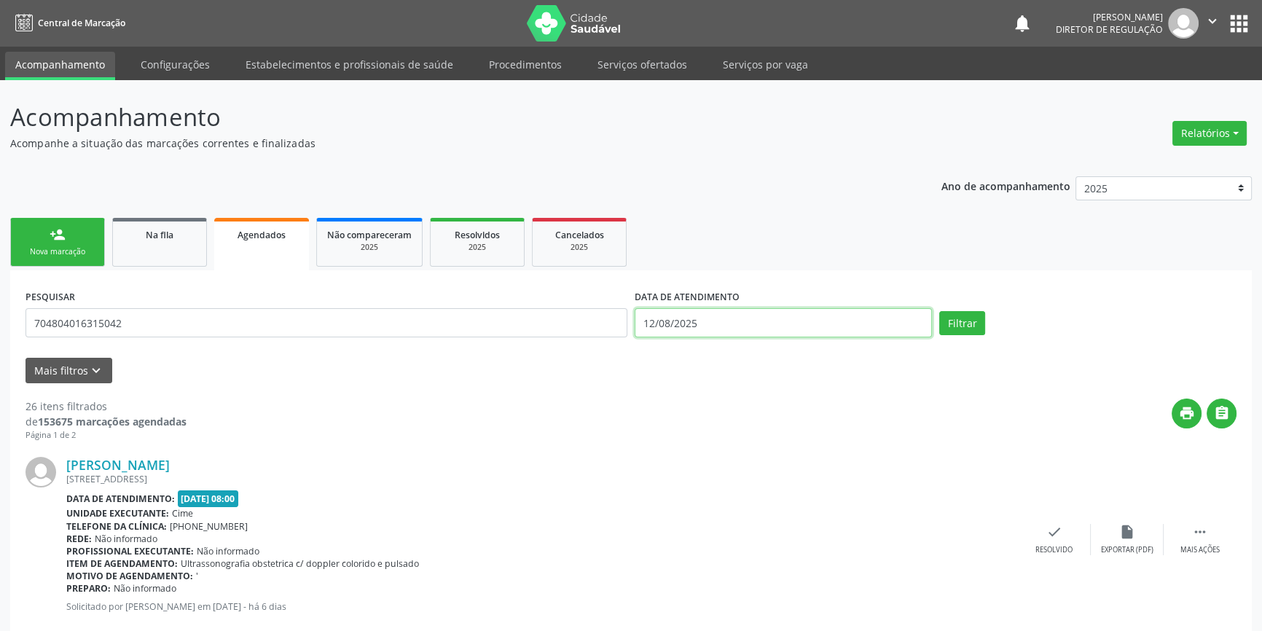
click at [727, 313] on input "12/08/2025" at bounding box center [783, 322] width 297 height 29
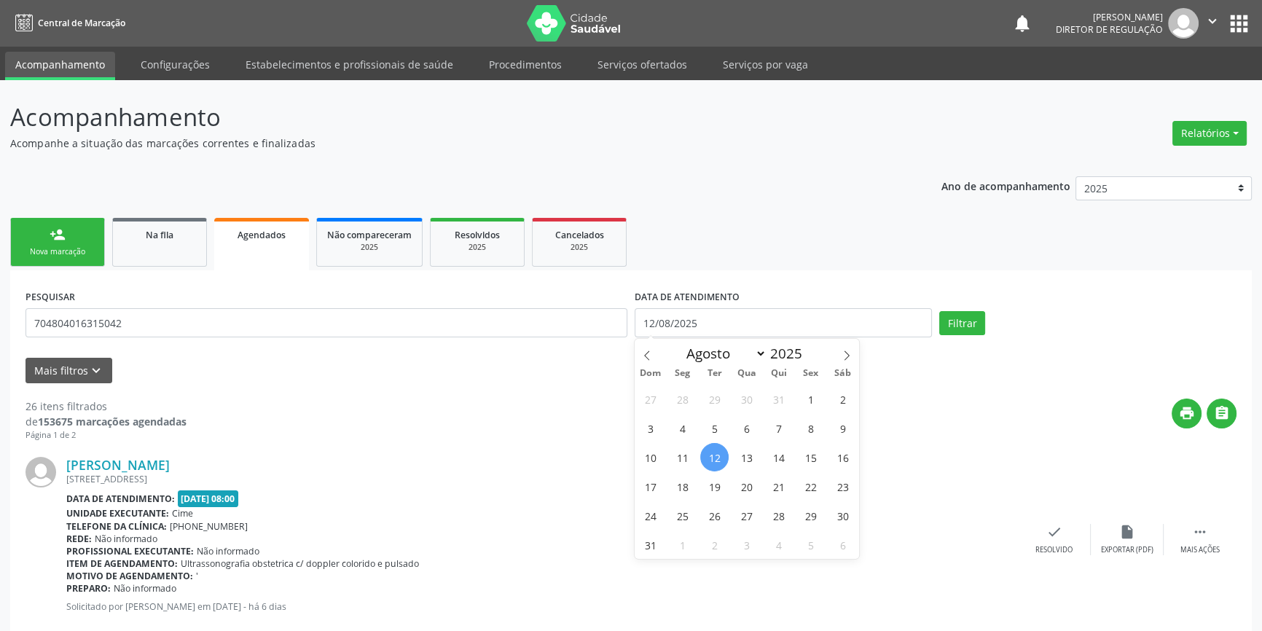
click at [719, 461] on span "12" at bounding box center [714, 457] width 28 height 28
type input "12/08/2025"
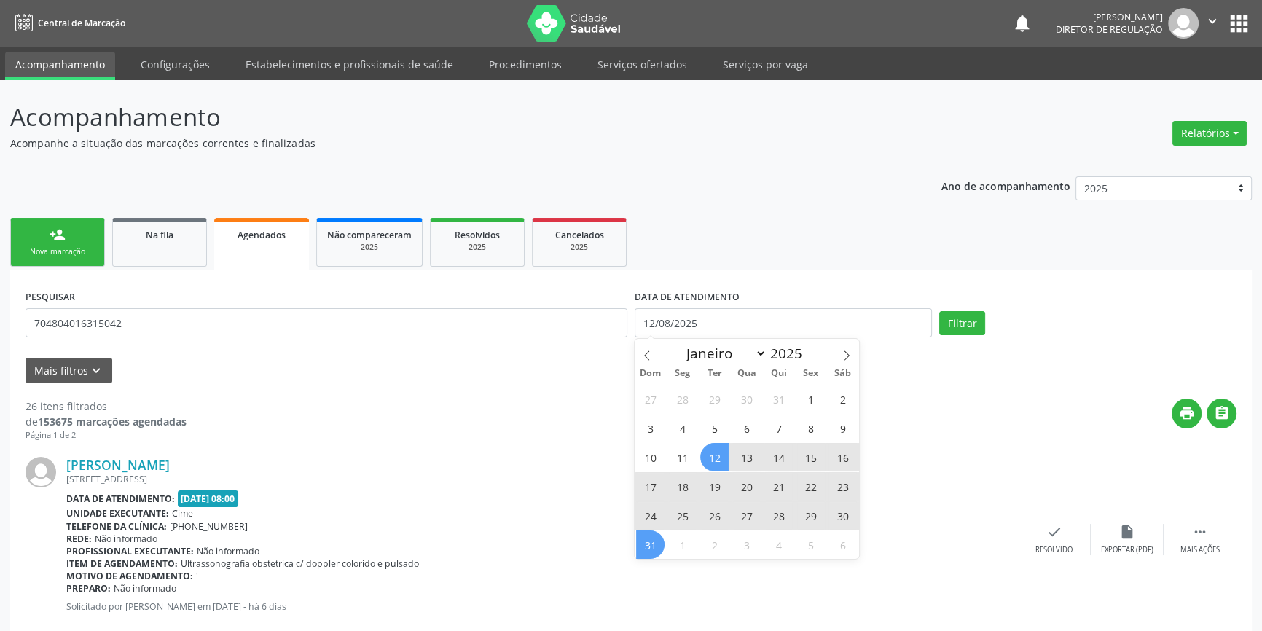
click at [647, 539] on span "31" at bounding box center [650, 545] width 28 height 28
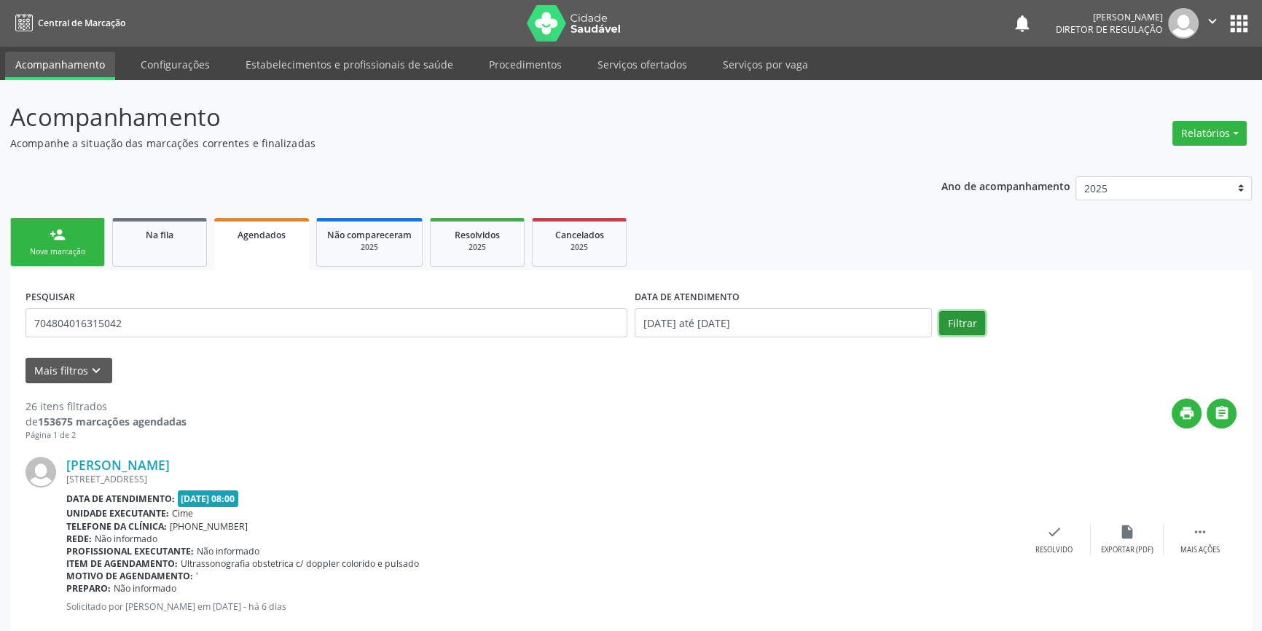
click at [969, 323] on button "Filtrar" at bounding box center [962, 323] width 46 height 25
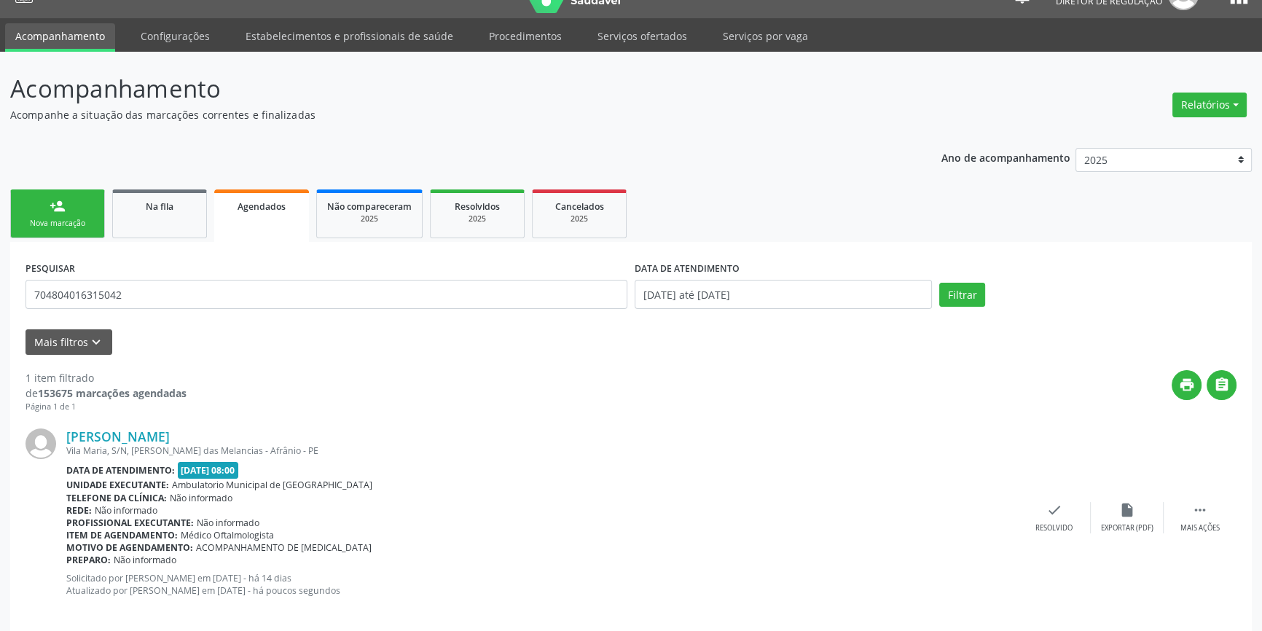
scroll to position [44, 0]
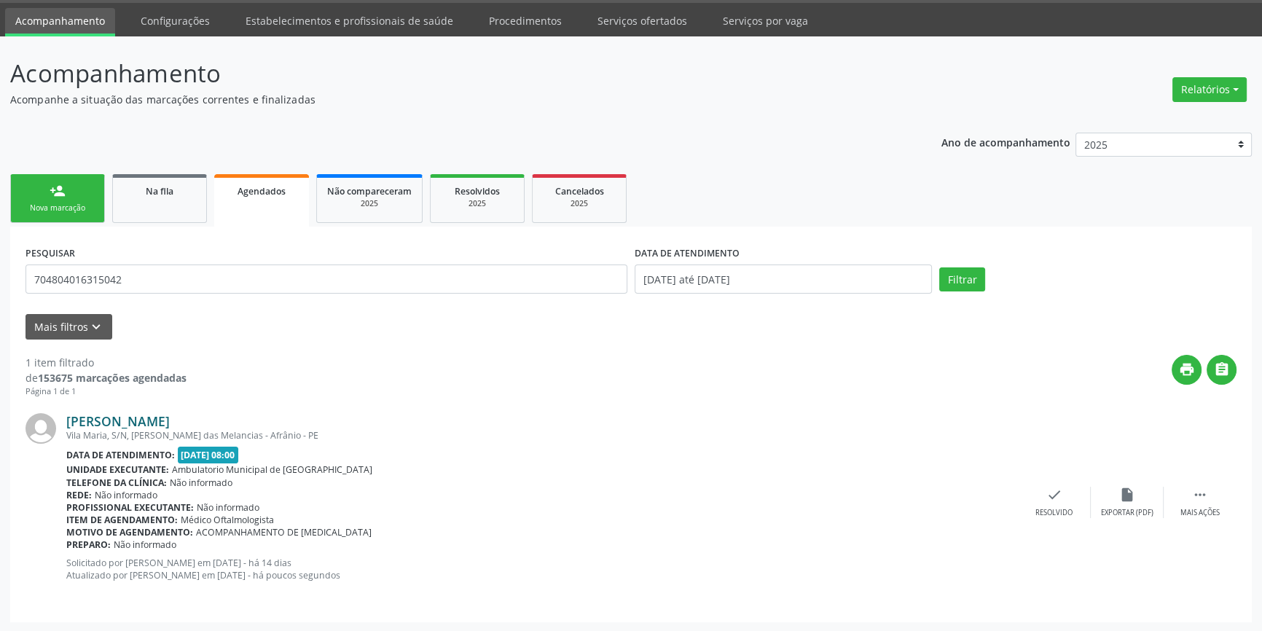
click at [160, 423] on link "[PERSON_NAME]" at bounding box center [117, 421] width 103 height 16
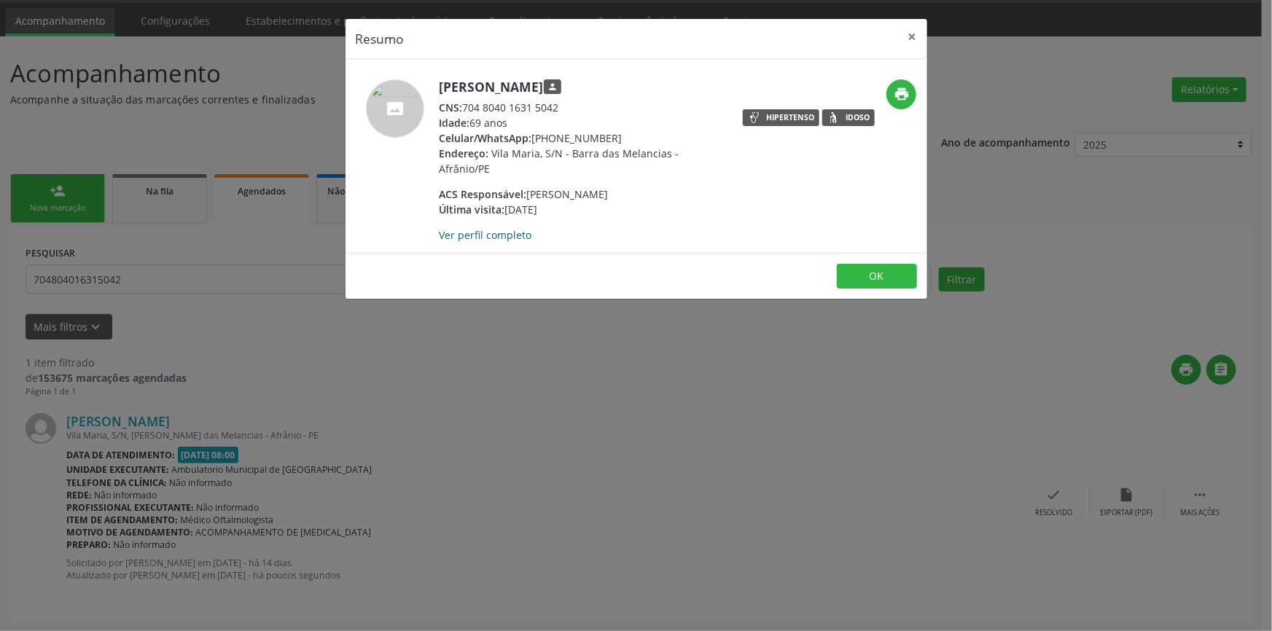
click at [503, 242] on link "Ver perfil completo" at bounding box center [485, 235] width 93 height 14
click at [233, 314] on div "Resumo × [PERSON_NAME] person CNS: 704 8040 1631 5042 Idade: 69 anos Celular/Wh…" at bounding box center [636, 315] width 1272 height 631
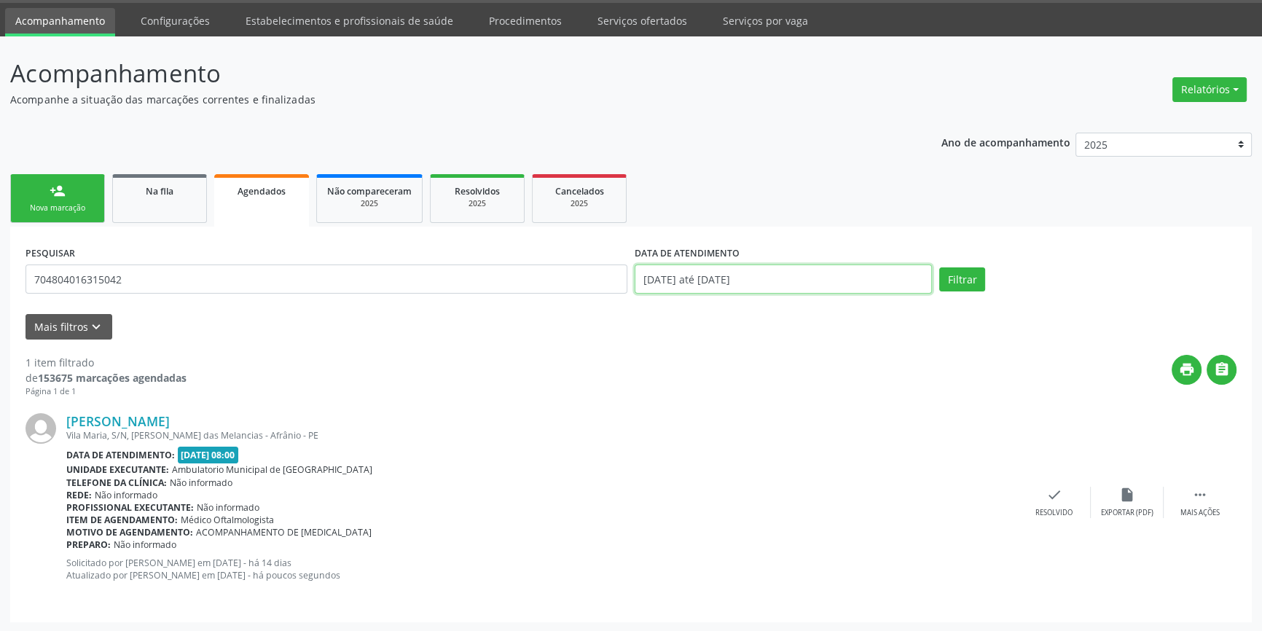
click at [710, 267] on input "[DATE] até [DATE]" at bounding box center [783, 279] width 297 height 29
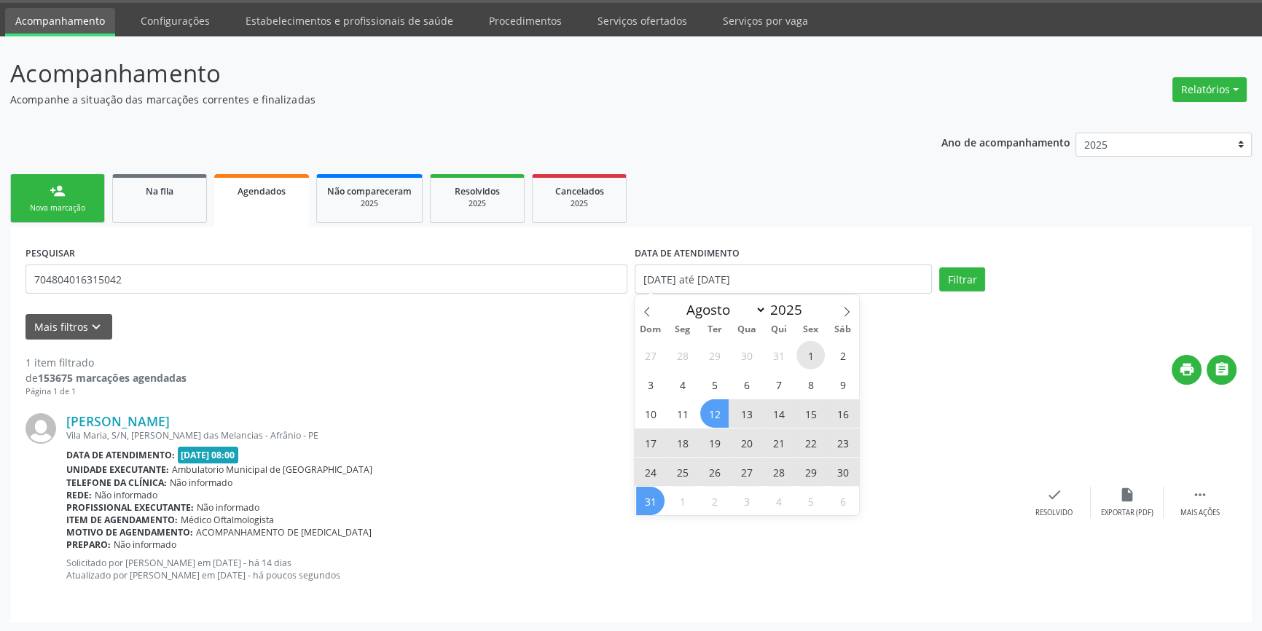
click at [817, 350] on span "1" at bounding box center [810, 355] width 28 height 28
type input "[DATE]"
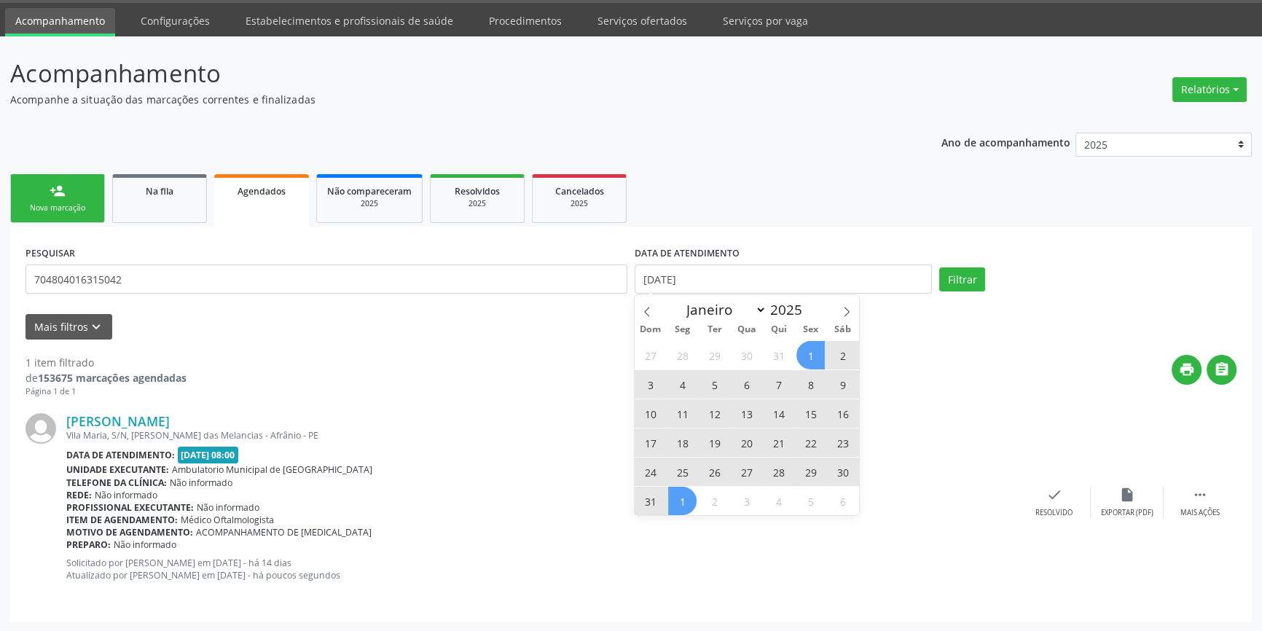
click at [656, 490] on span "31" at bounding box center [650, 501] width 28 height 28
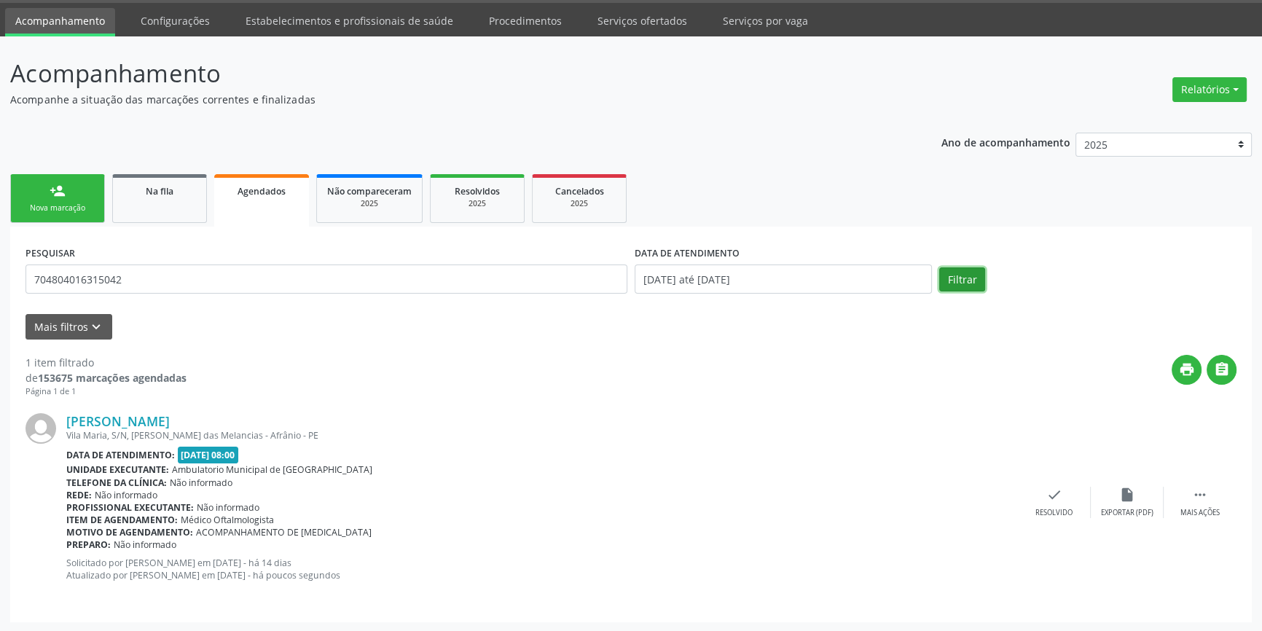
click at [970, 269] on button "Filtrar" at bounding box center [962, 279] width 46 height 25
click at [768, 278] on input "[DATE] até [DATE]" at bounding box center [783, 279] width 297 height 29
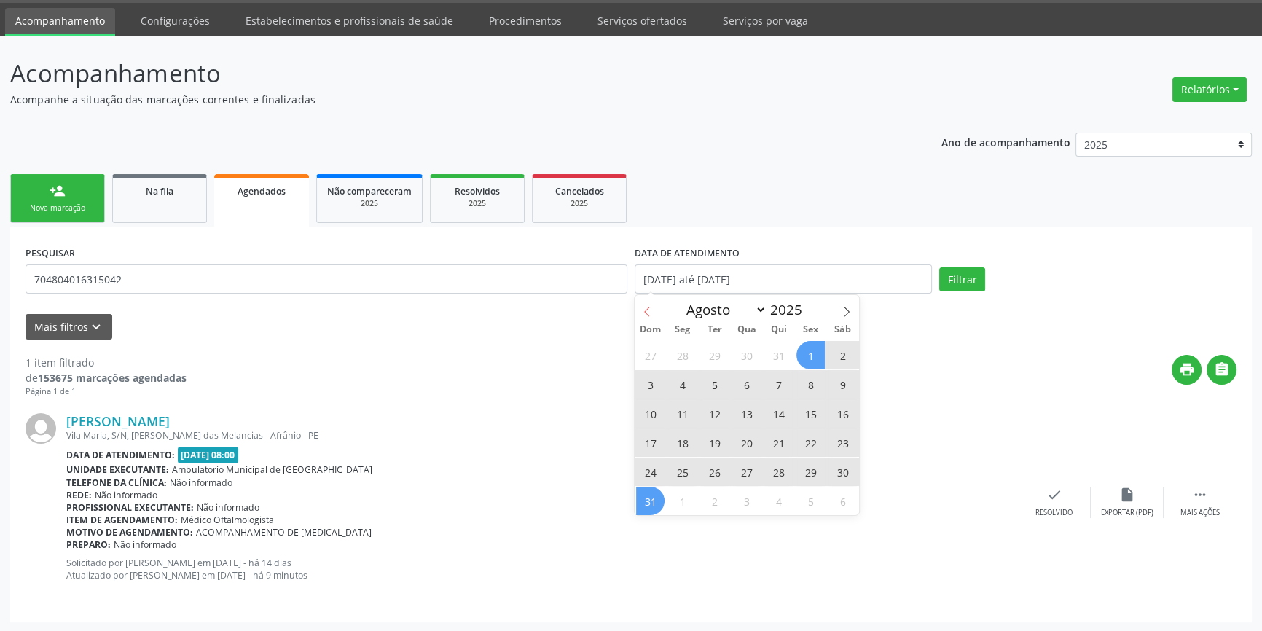
click at [652, 313] on span at bounding box center [647, 307] width 25 height 25
select select "6"
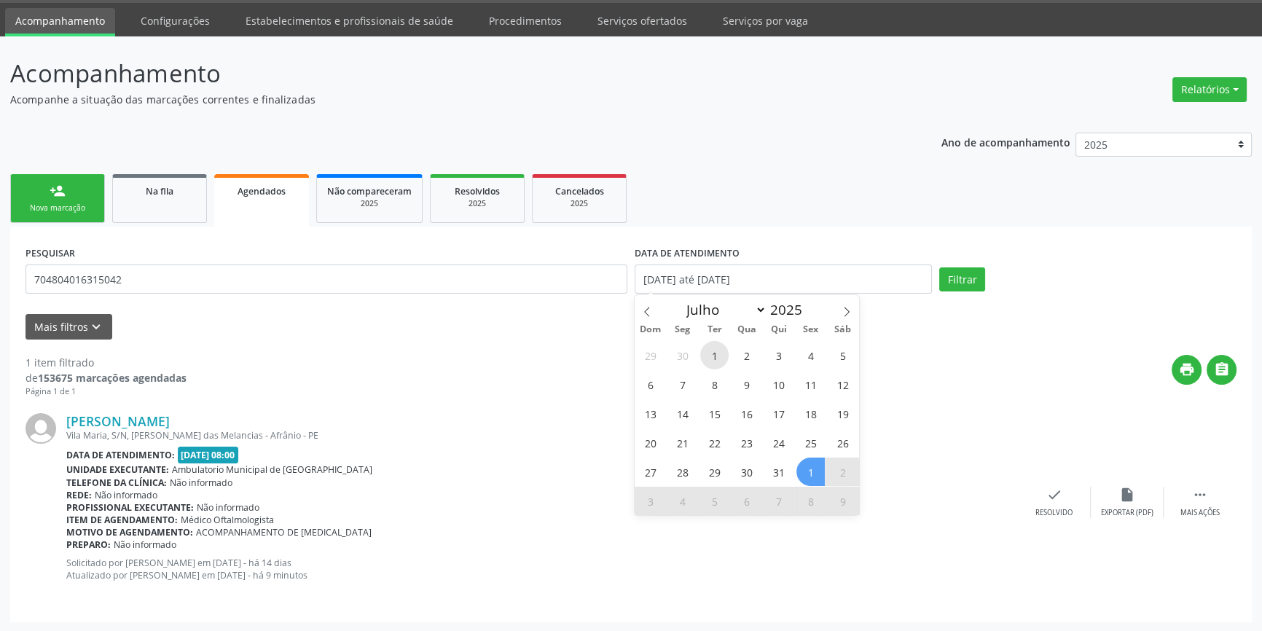
click at [713, 358] on span "1" at bounding box center [714, 355] width 28 height 28
type input "[DATE]"
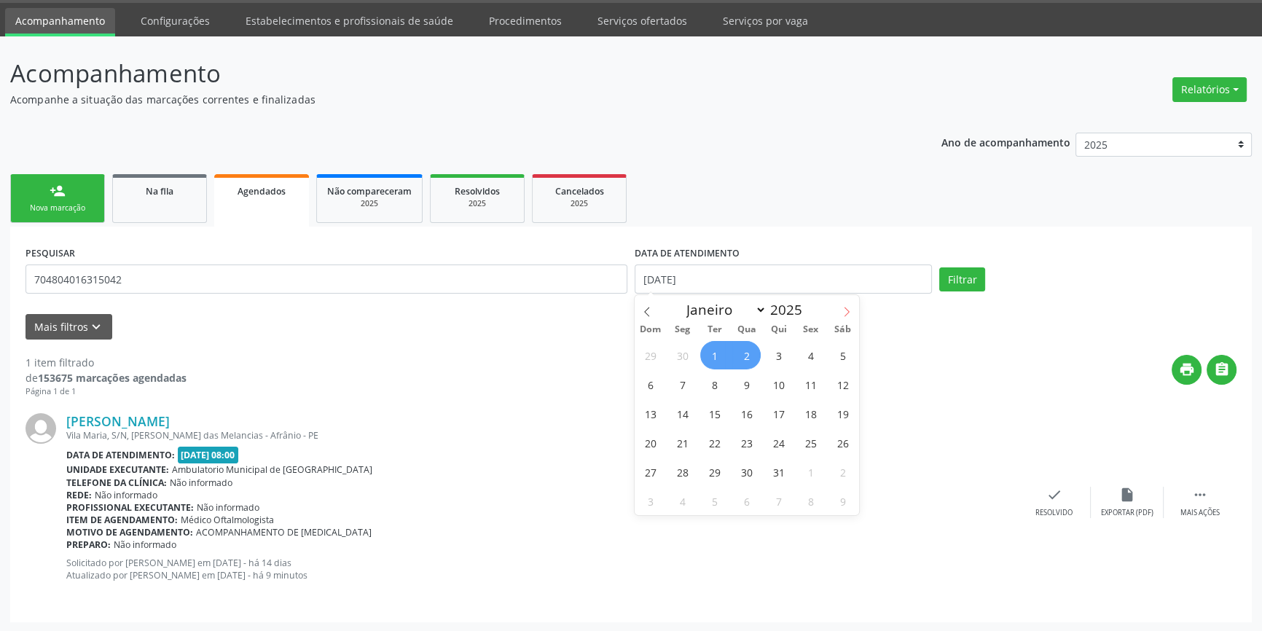
click at [841, 305] on span at bounding box center [846, 307] width 25 height 25
select select "7"
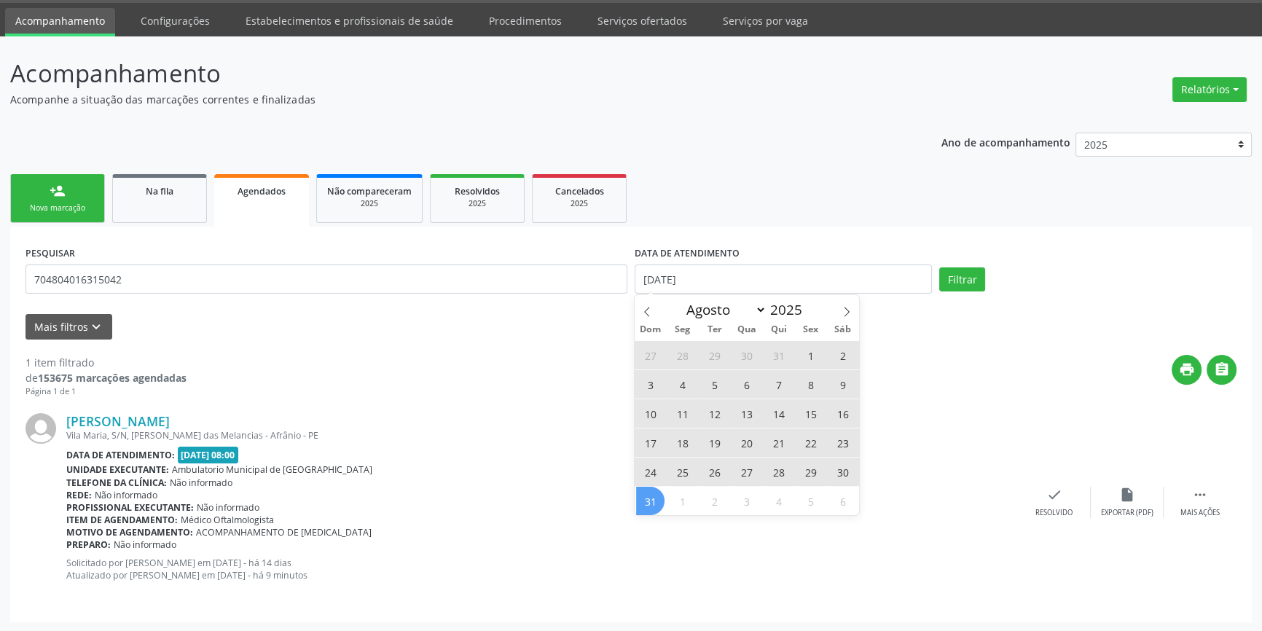
click at [652, 495] on span "31" at bounding box center [650, 501] width 28 height 28
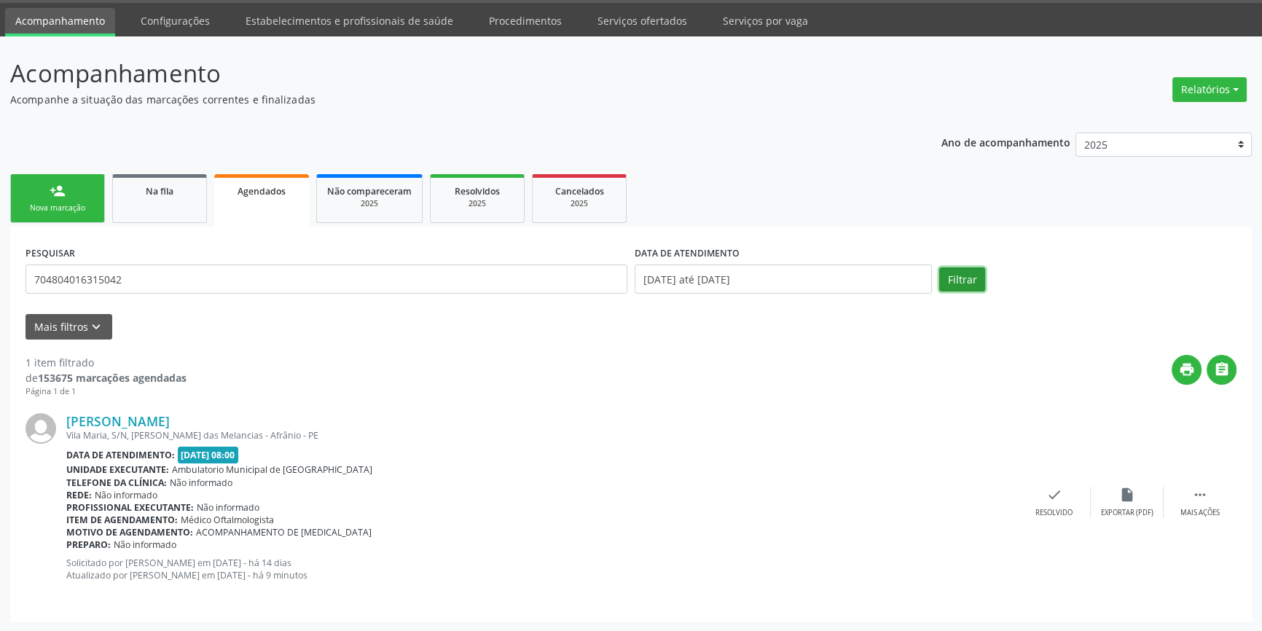
click at [955, 278] on button "Filtrar" at bounding box center [962, 279] width 46 height 25
click at [52, 193] on div "person_add" at bounding box center [58, 191] width 16 height 16
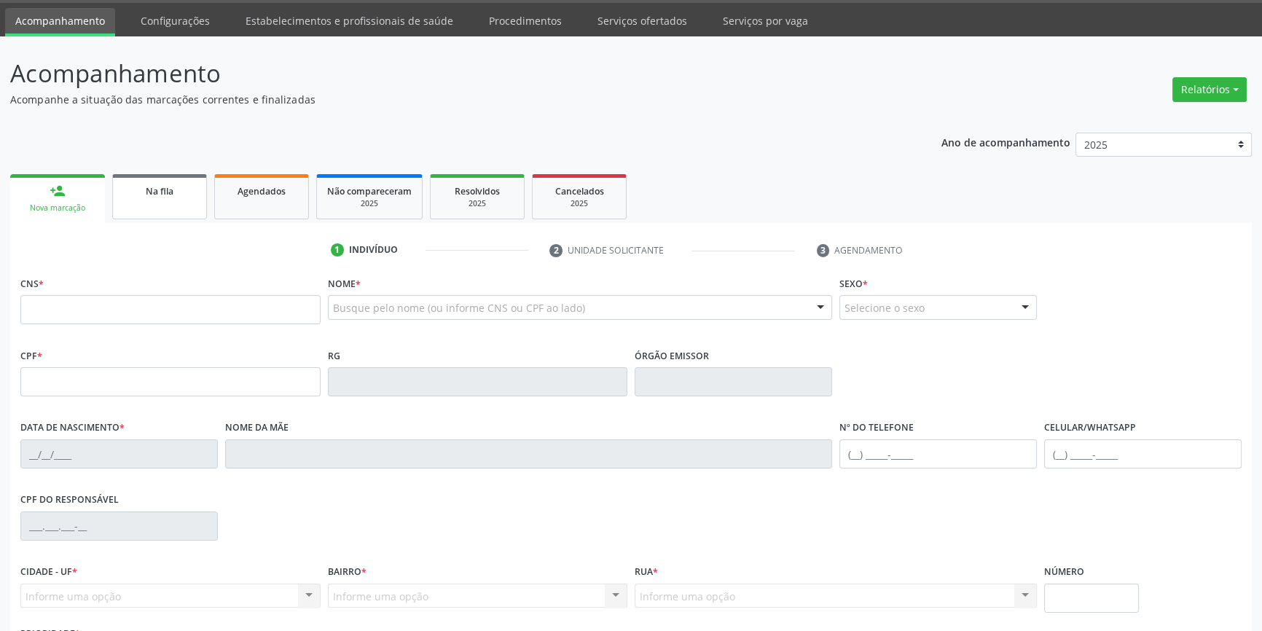
click at [167, 199] on link "Na fila" at bounding box center [159, 196] width 95 height 45
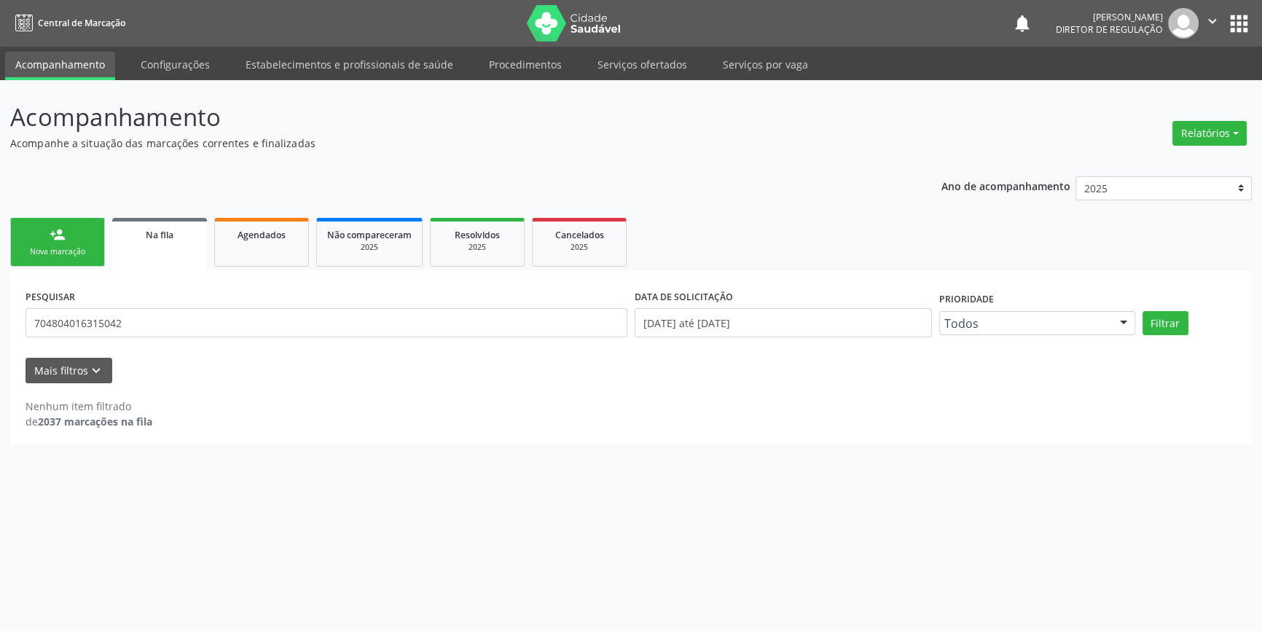
scroll to position [0, 0]
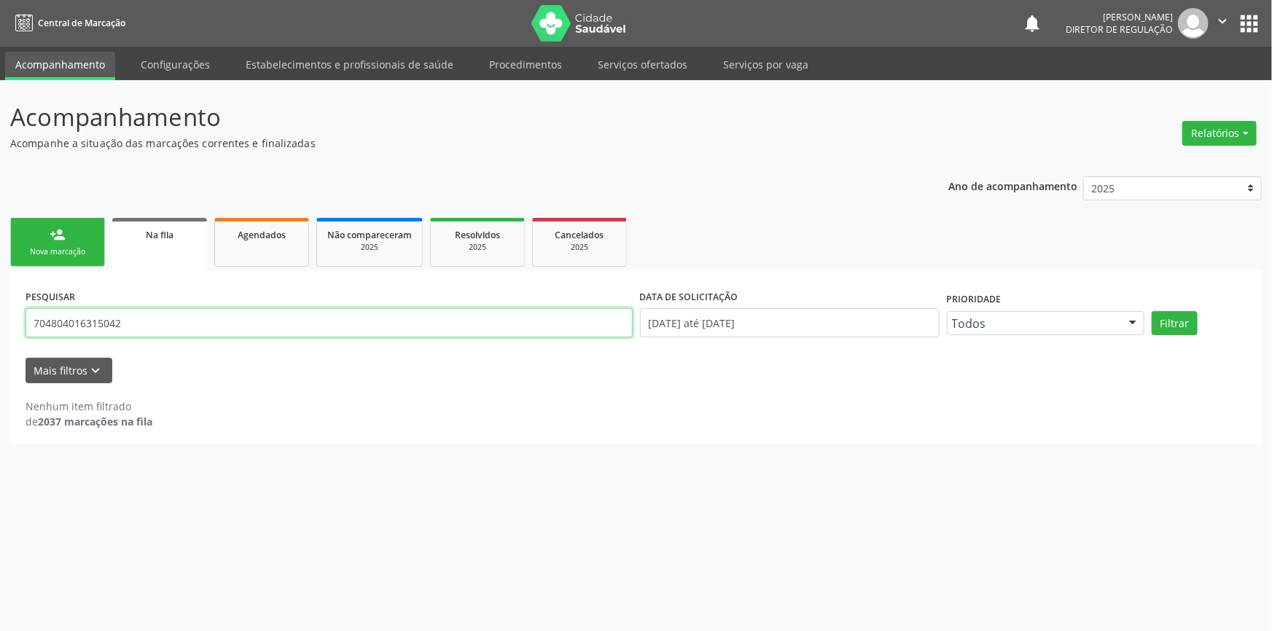
drag, startPoint x: 232, startPoint y: 317, endPoint x: 0, endPoint y: 268, distance: 237.5
click at [0, 268] on div "Acompanhamento Acompanhe a situação das marcações correntes e finalizadas Relat…" at bounding box center [636, 355] width 1272 height 551
type input "704604688963922"
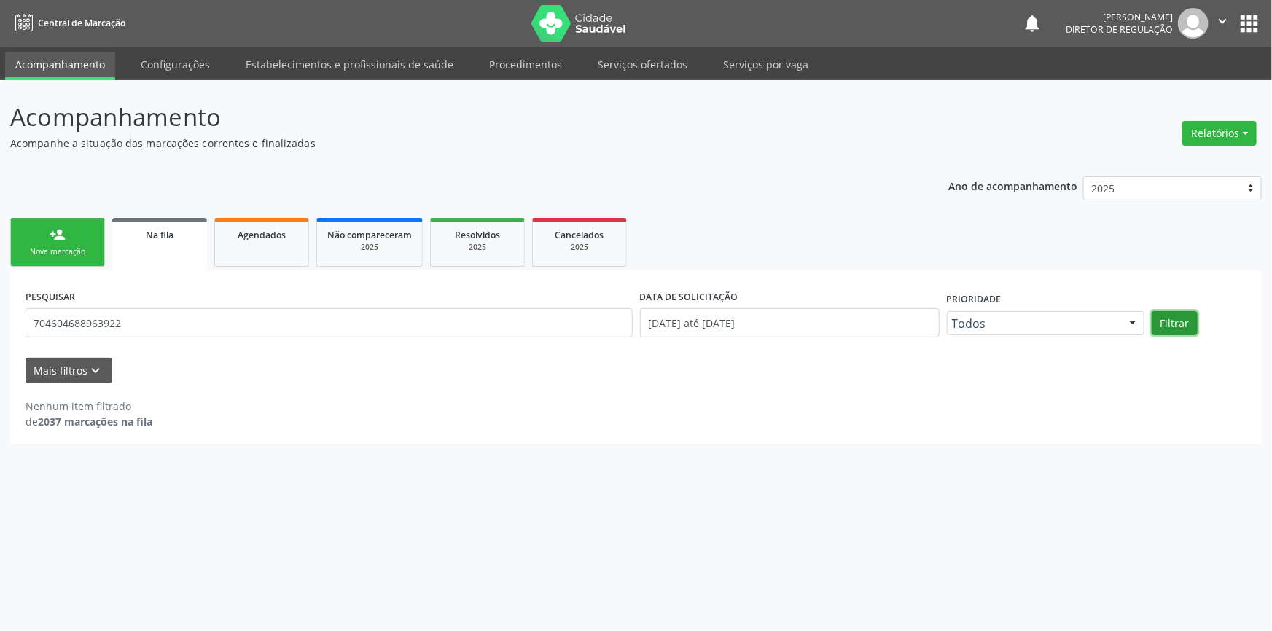
click at [1178, 321] on button "Filtrar" at bounding box center [1174, 323] width 46 height 25
click at [82, 248] on div "Nova marcação" at bounding box center [57, 251] width 73 height 11
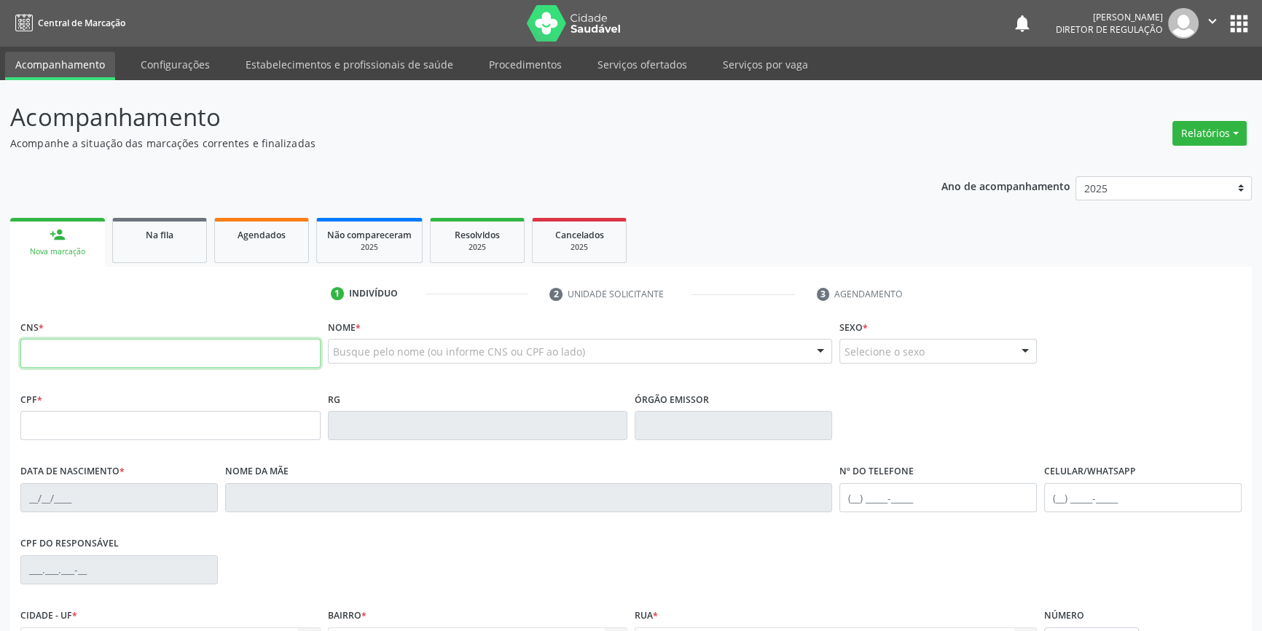
click at [117, 357] on input "text" at bounding box center [170, 353] width 300 height 29
type input "704 6046 8896 3922"
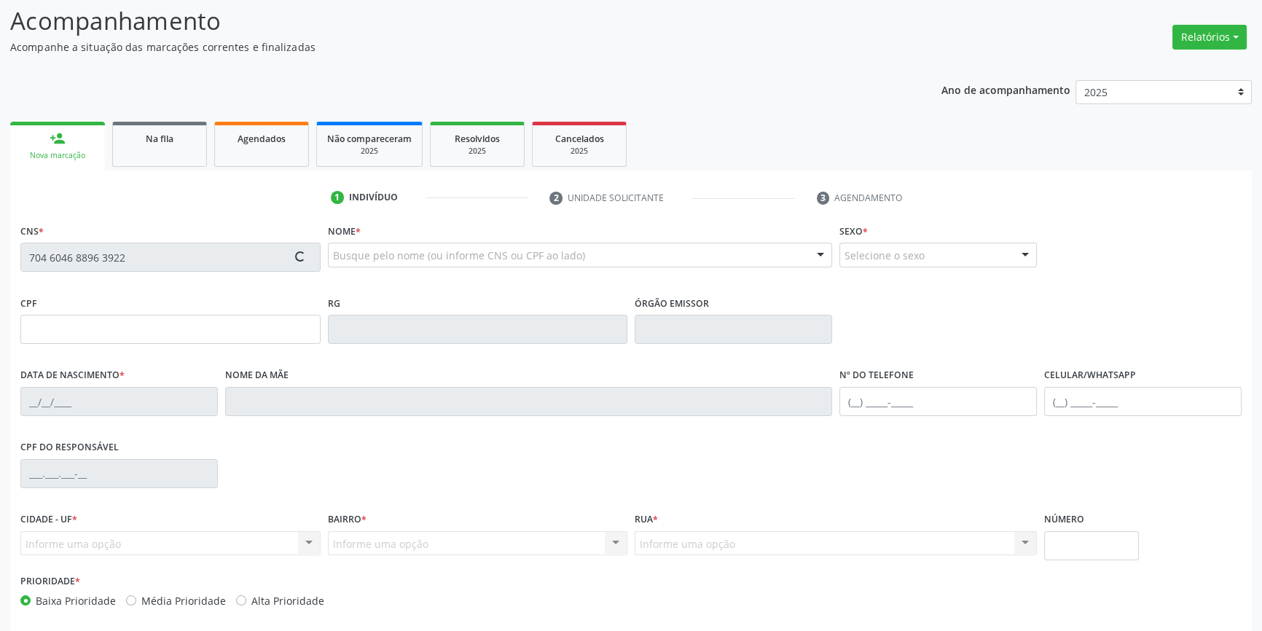
scroll to position [158, 0]
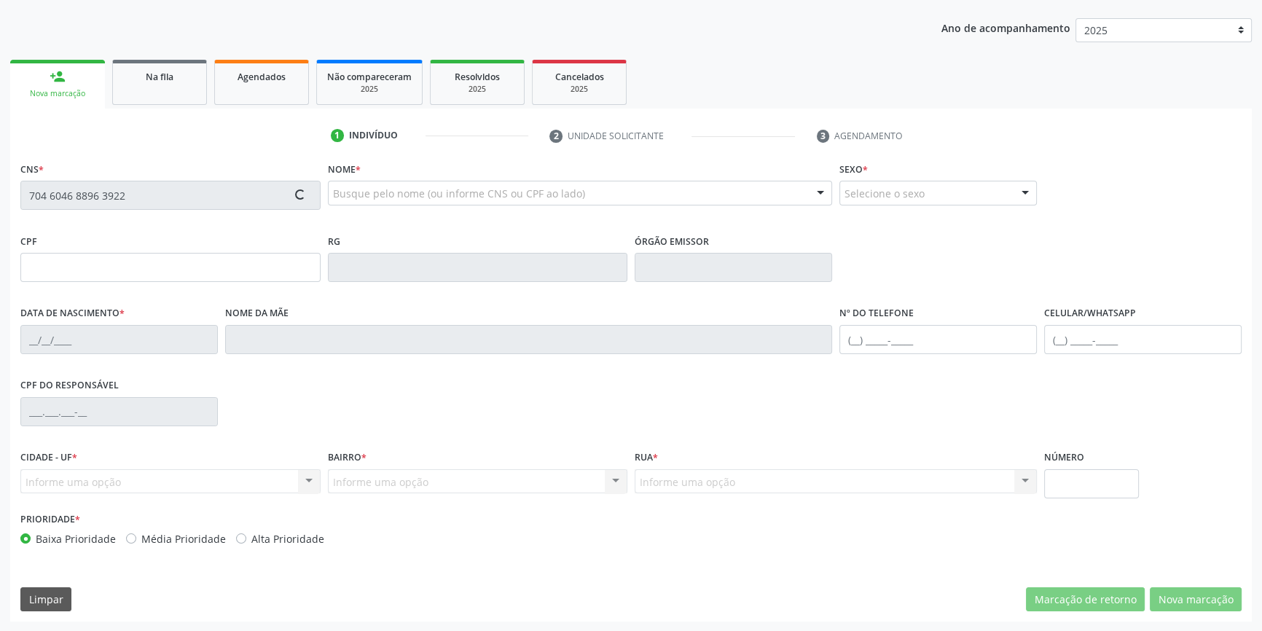
type input "029.985.824-35"
type input "[DATE]"
type input "[PERSON_NAME]"
type input "[PHONE_NUMBER]"
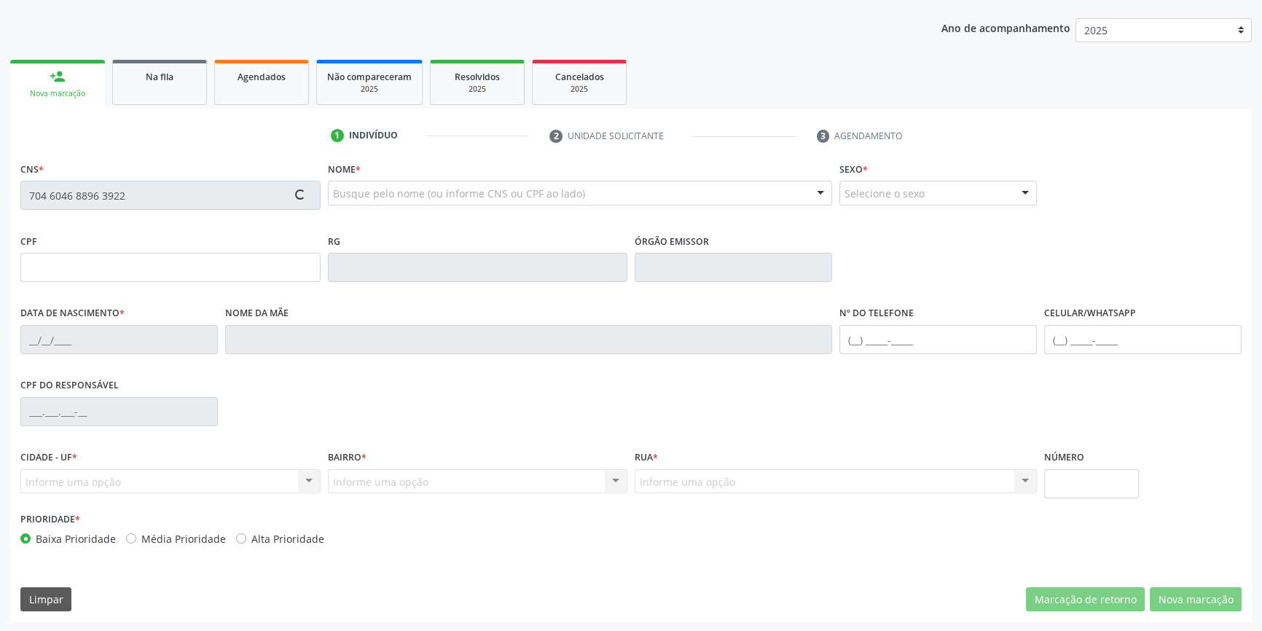
type input "133"
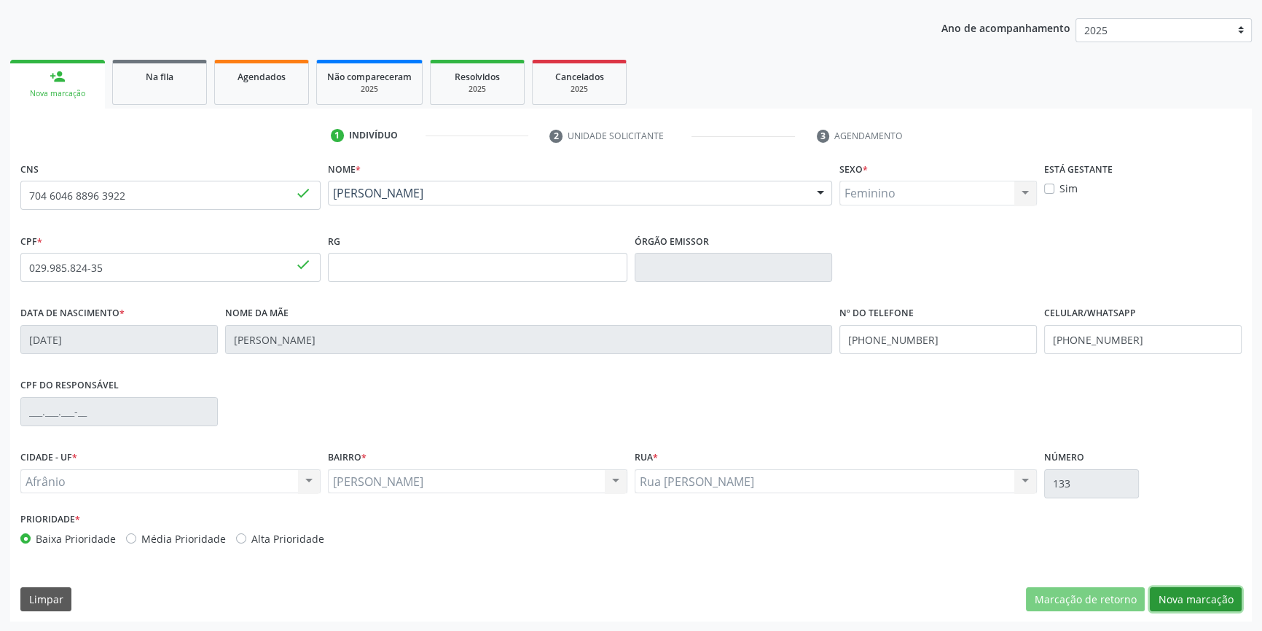
click at [1191, 598] on button "Nova marcação" at bounding box center [1196, 599] width 92 height 25
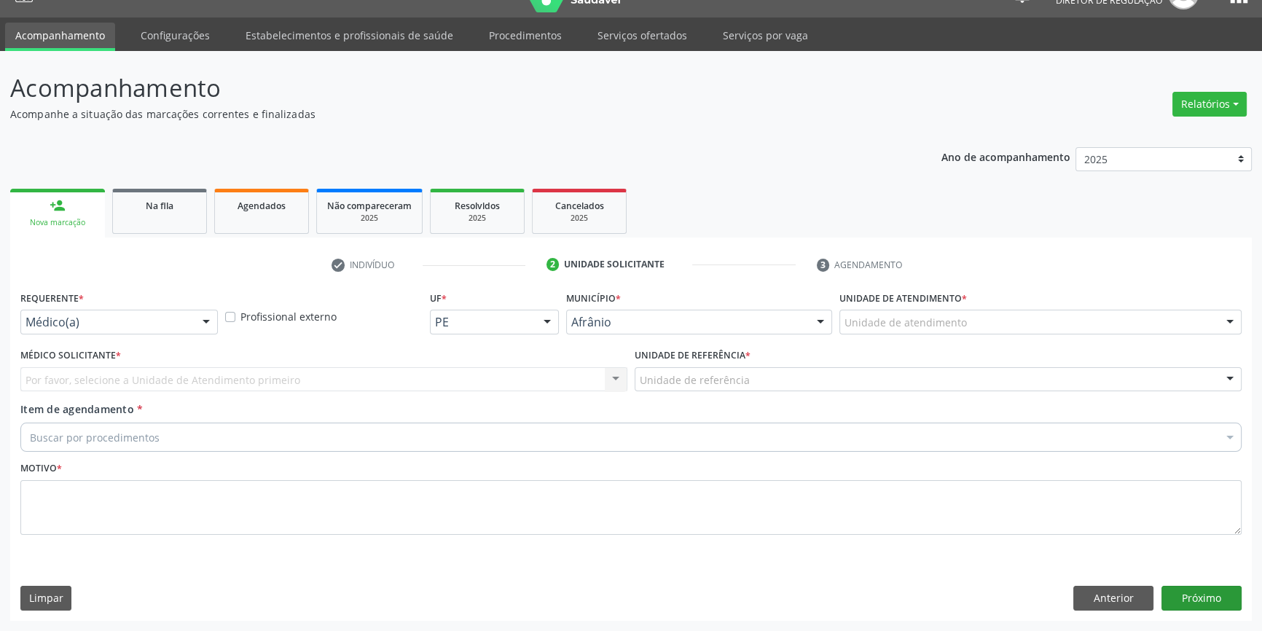
scroll to position [28, 0]
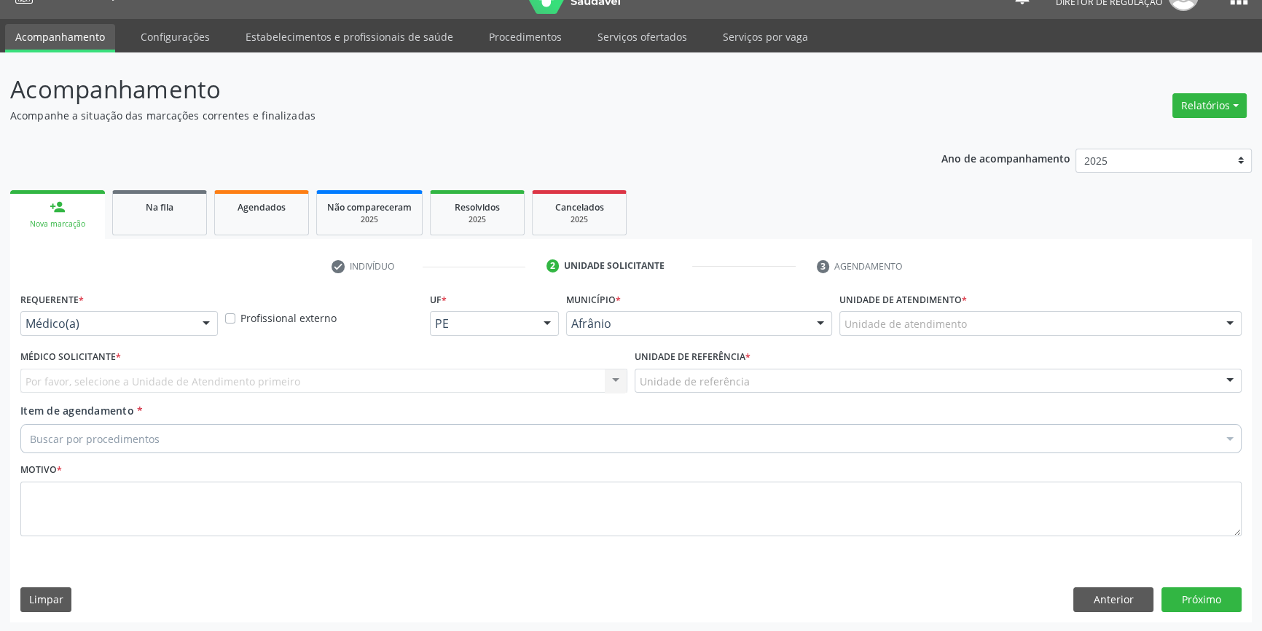
click at [894, 341] on div "Unidade de atendimento * Unidade de atendimento Academia da Saude de Afranio Ac…" at bounding box center [1041, 317] width 410 height 57
click at [909, 332] on div "Unidade de atendimento" at bounding box center [1040, 323] width 402 height 25
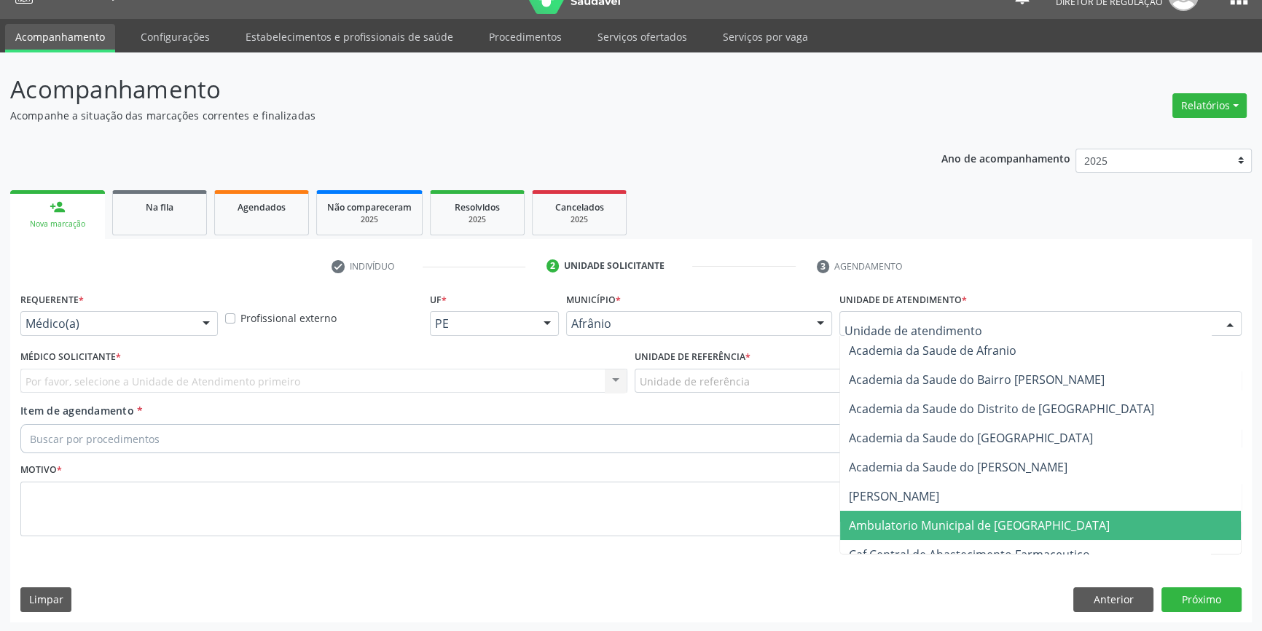
click at [920, 522] on span "Ambulatorio Municipal de [GEOGRAPHIC_DATA]" at bounding box center [979, 525] width 261 height 16
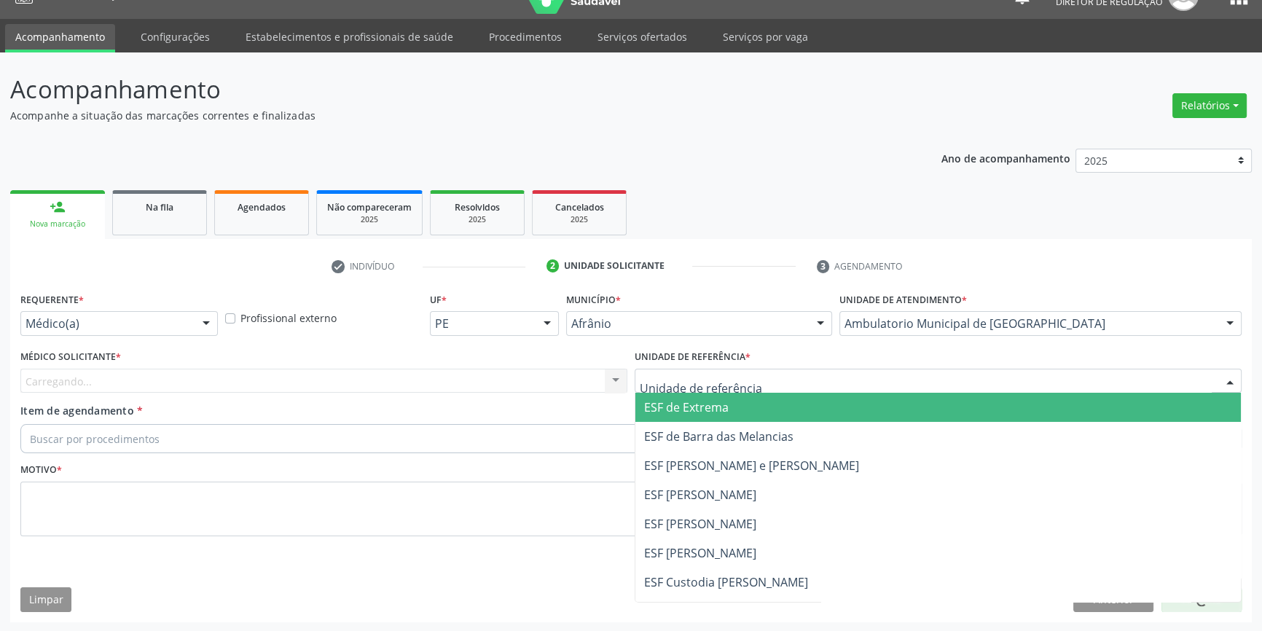
click at [754, 380] on div at bounding box center [938, 381] width 607 height 25
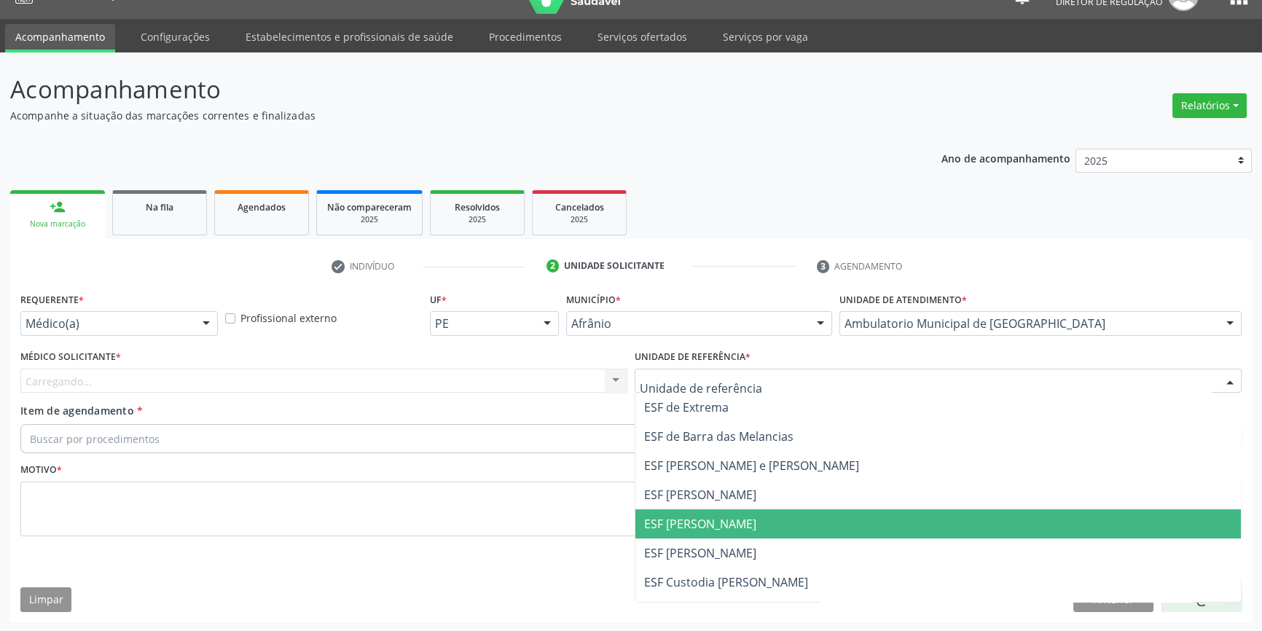
click at [737, 535] on span "ESF [PERSON_NAME]" at bounding box center [938, 523] width 606 height 29
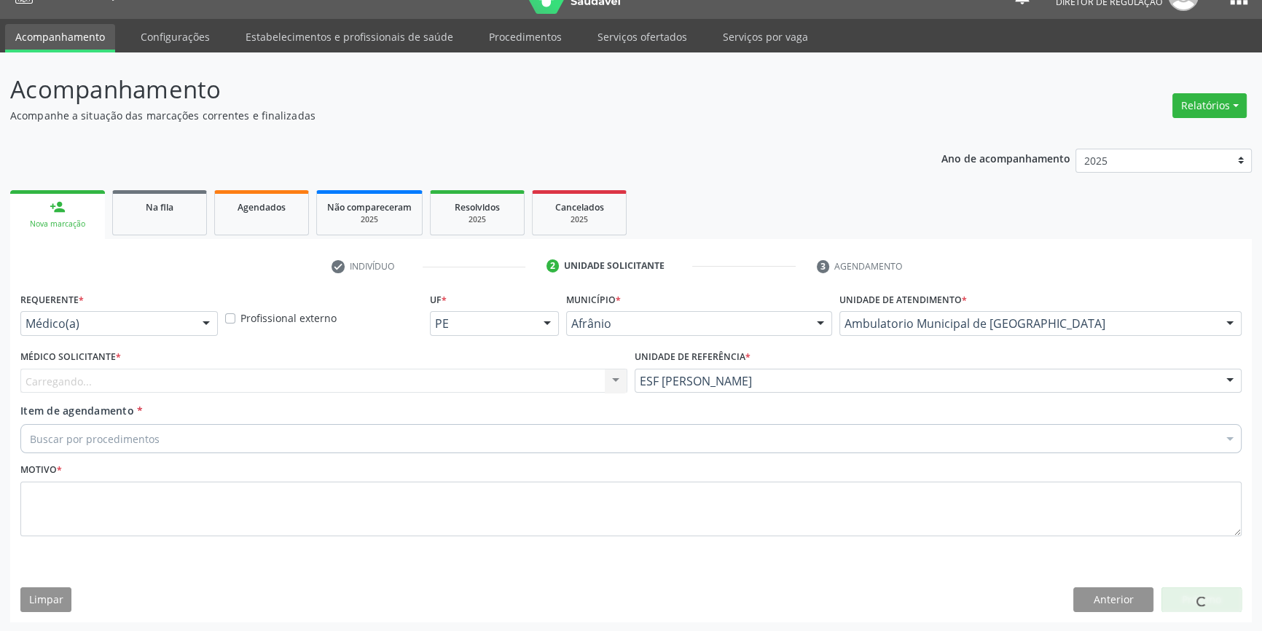
click at [321, 380] on div "Carregando..." at bounding box center [323, 381] width 607 height 25
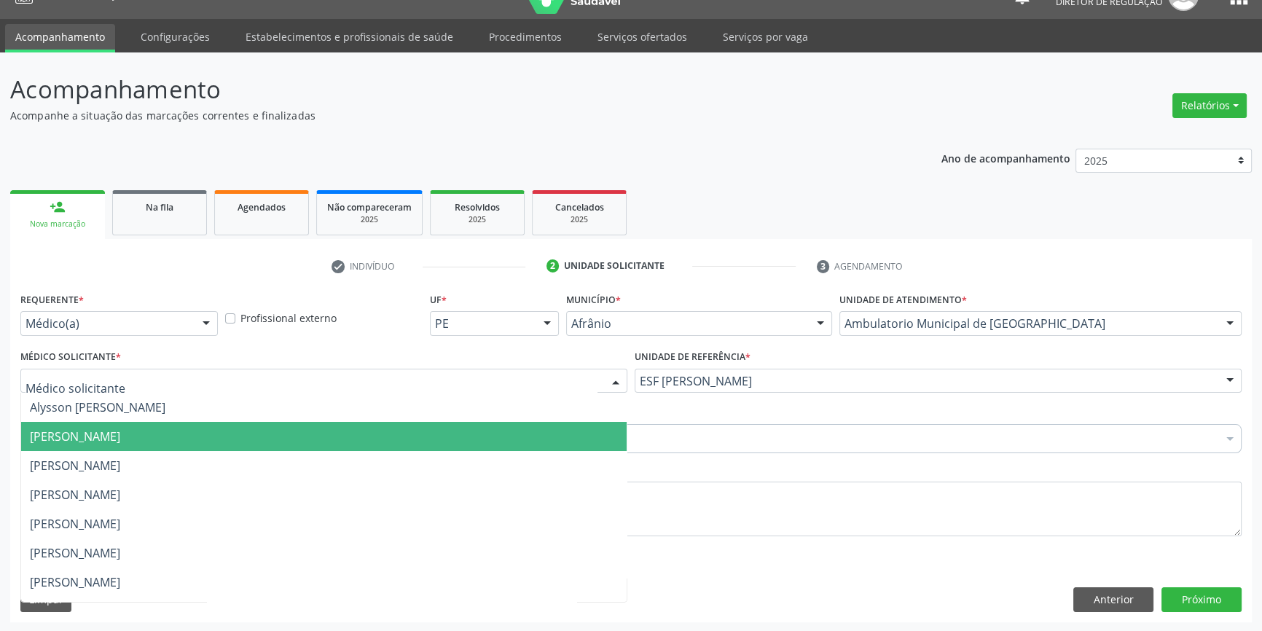
click at [120, 435] on span "[PERSON_NAME]" at bounding box center [75, 436] width 90 height 16
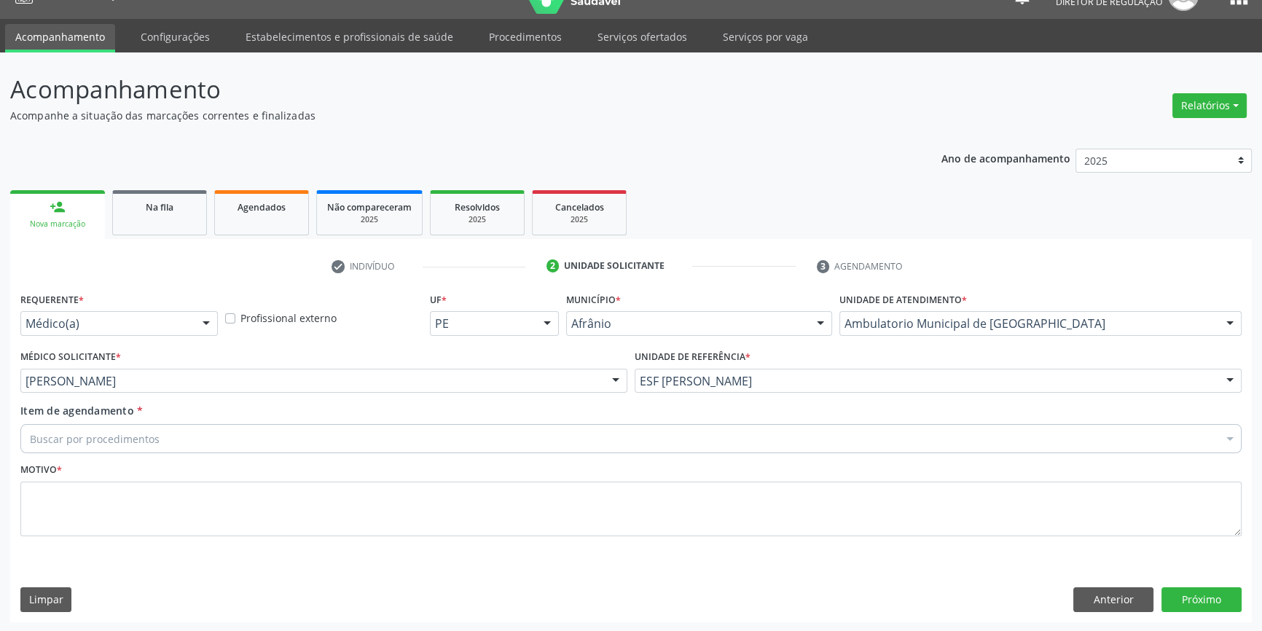
click at [124, 447] on div "Buscar por procedimentos" at bounding box center [630, 438] width 1221 height 29
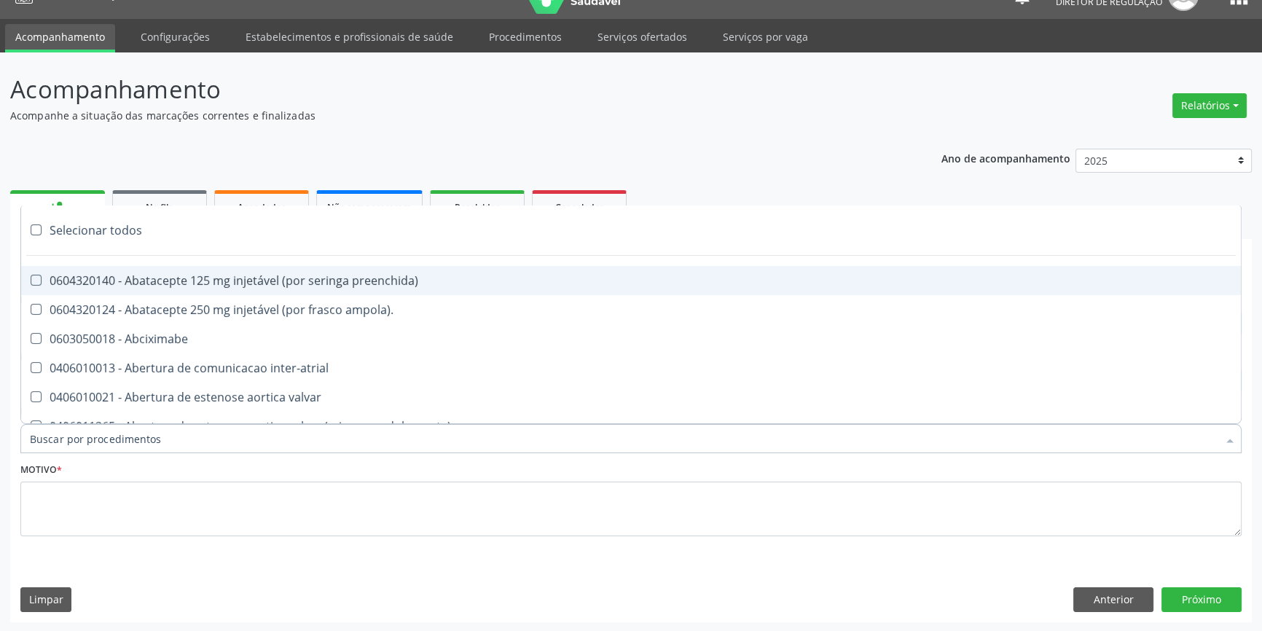
paste input "REUMATOLO"
type input "REUMATOLO"
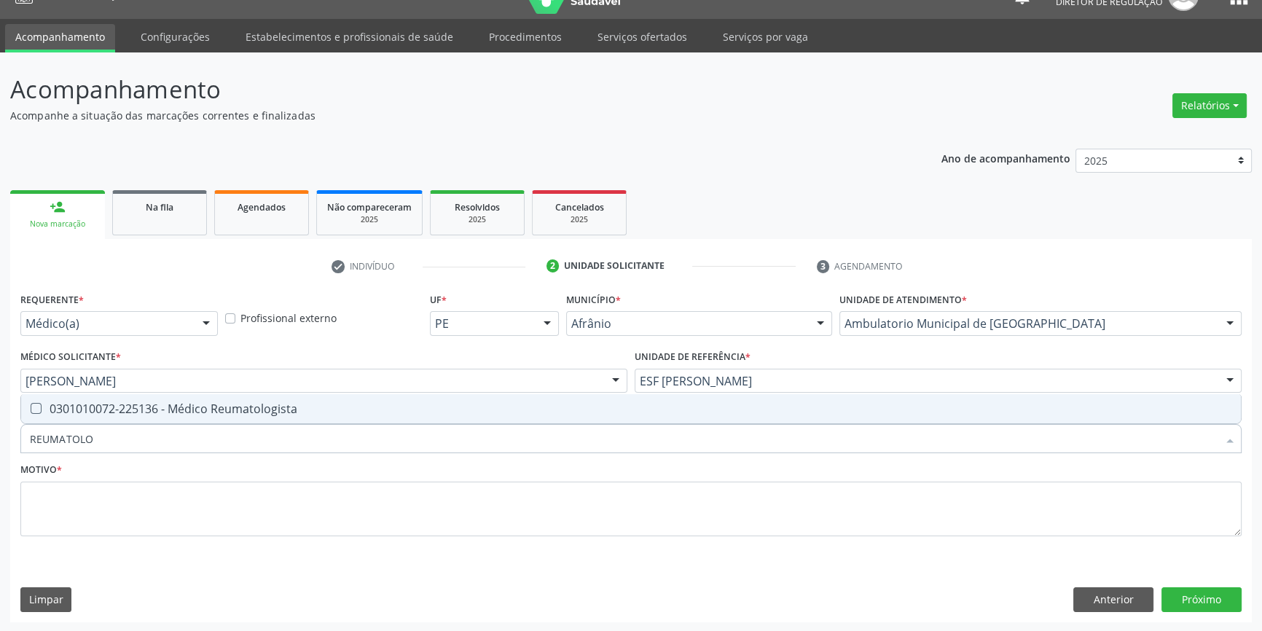
click at [155, 420] on span "0301010072-225136 - Médico Reumatologista" at bounding box center [631, 408] width 1220 height 29
checkbox Reumatologista "true"
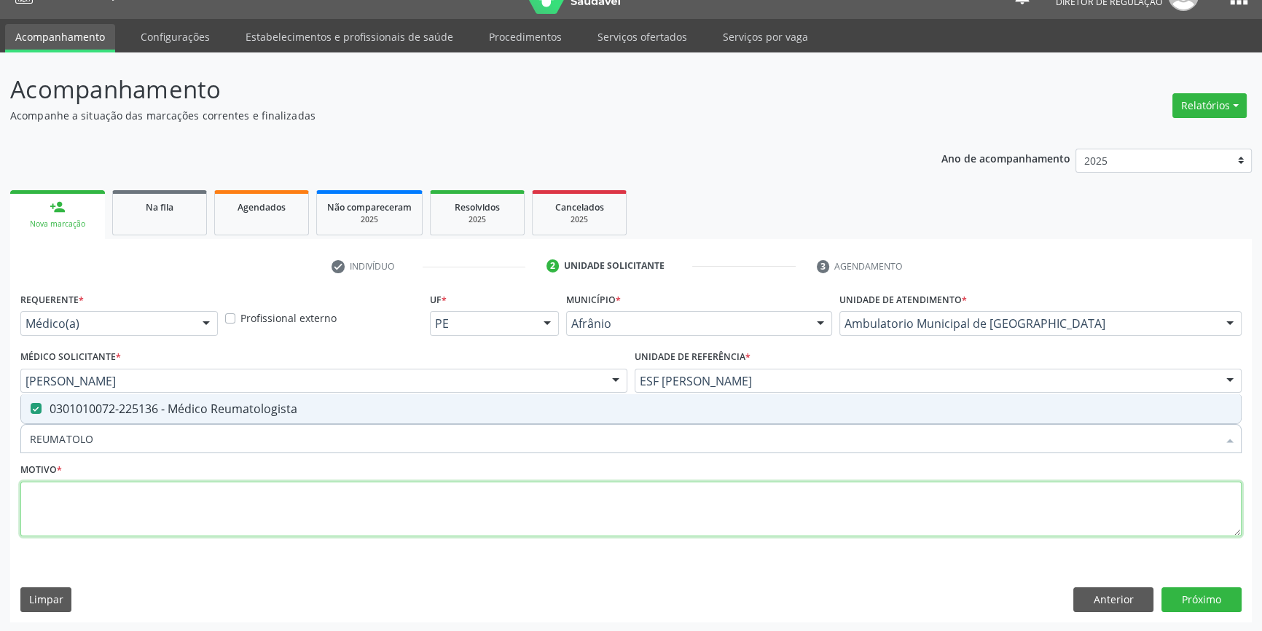
click at [125, 493] on textarea at bounding box center [630, 509] width 1221 height 55
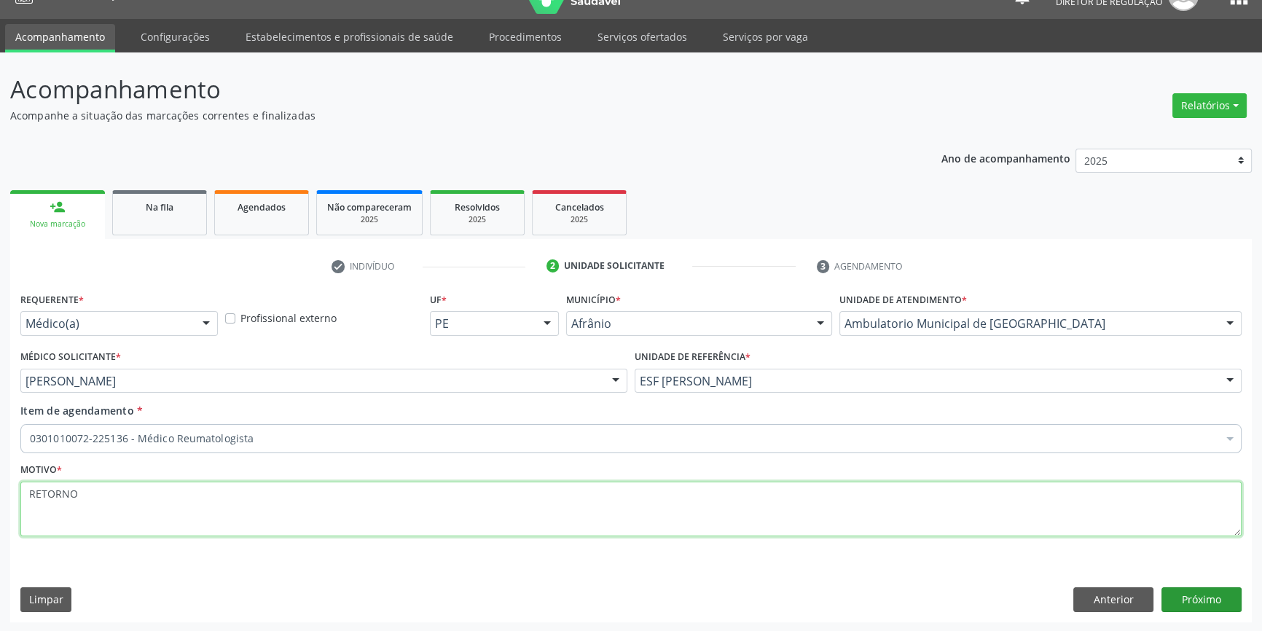
type textarea "RETORNO"
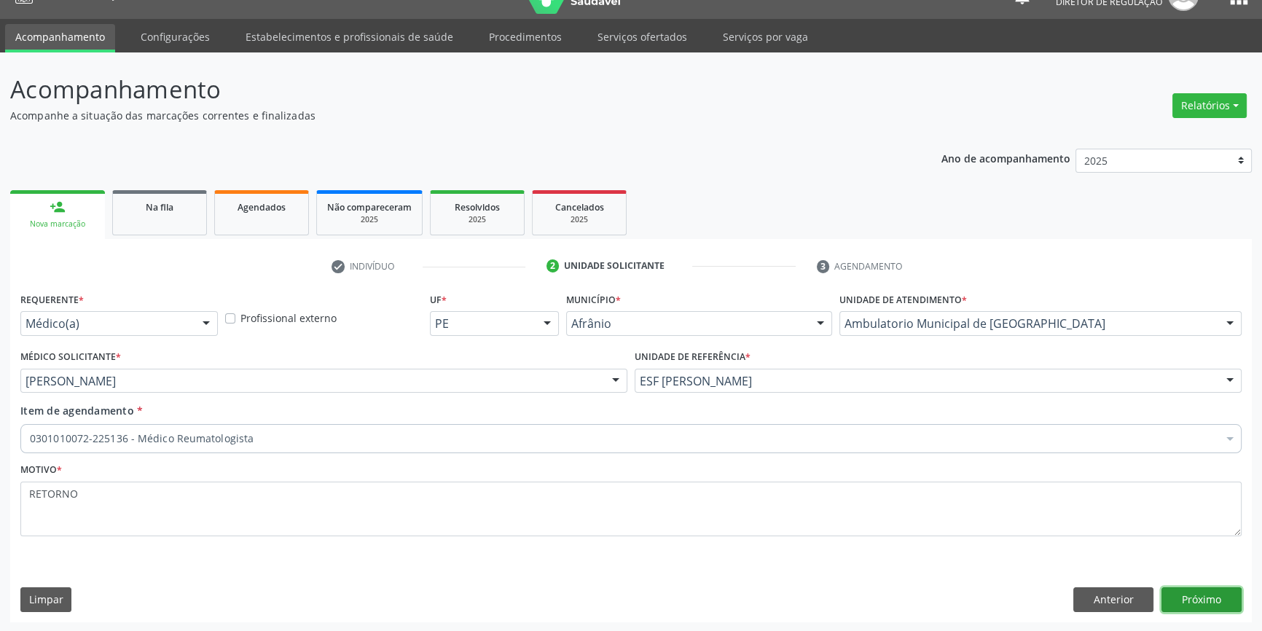
click at [1224, 595] on button "Próximo" at bounding box center [1202, 599] width 80 height 25
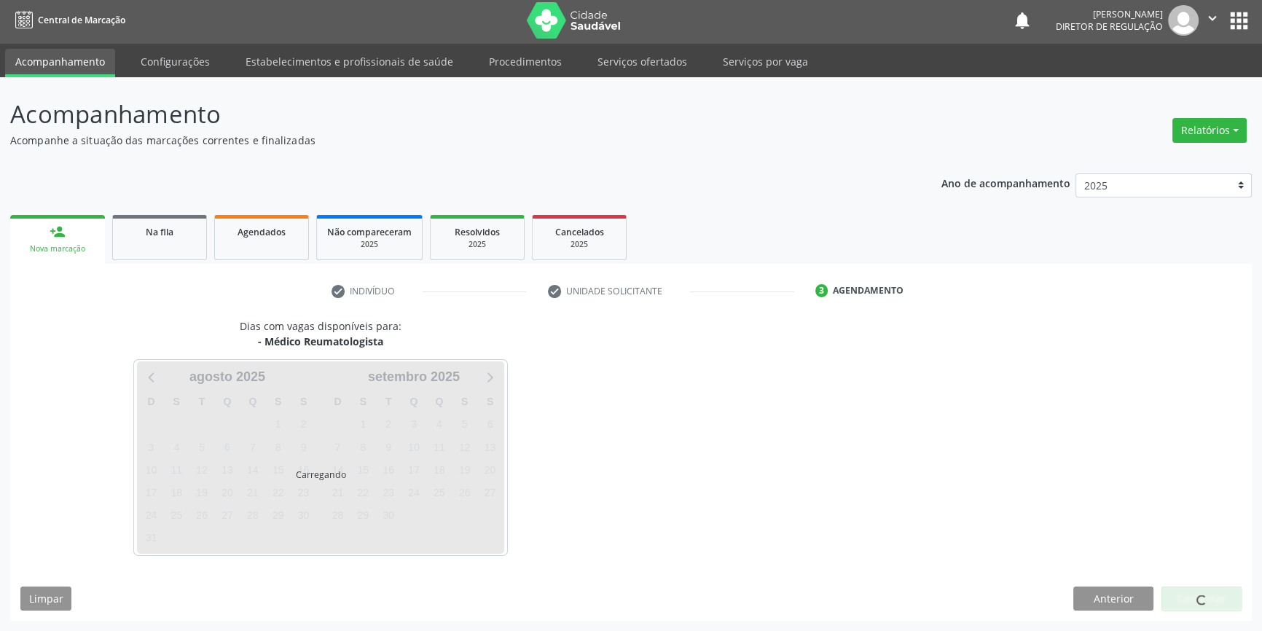
scroll to position [1, 0]
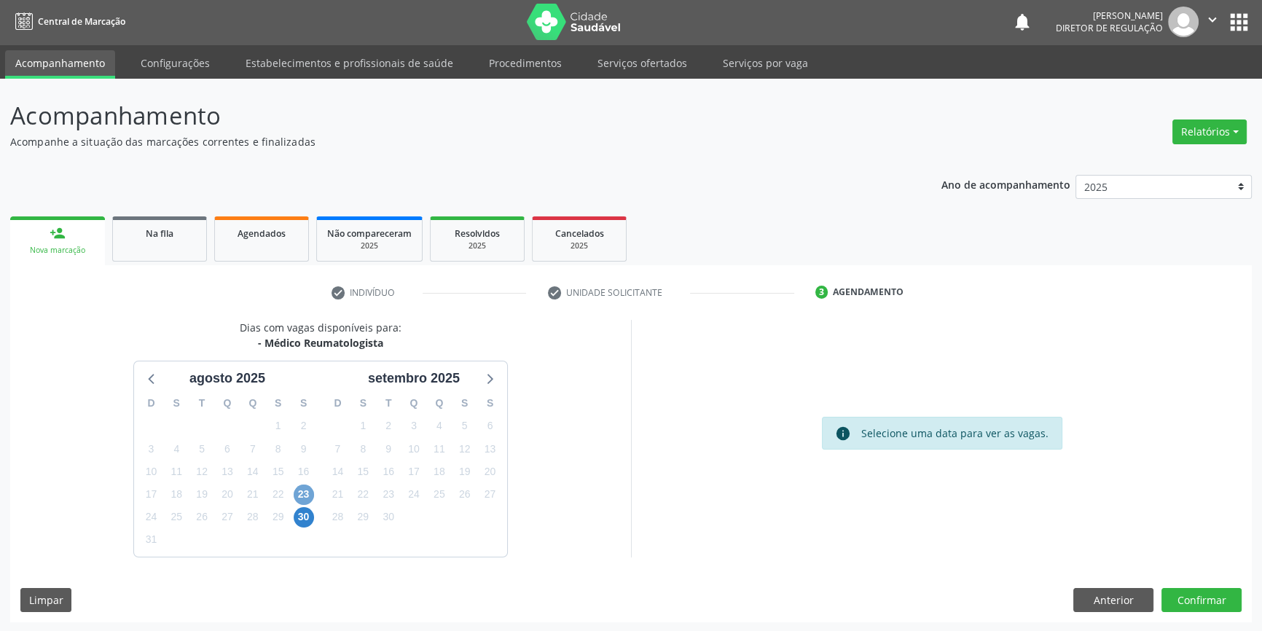
click at [313, 493] on span "23" at bounding box center [304, 495] width 20 height 20
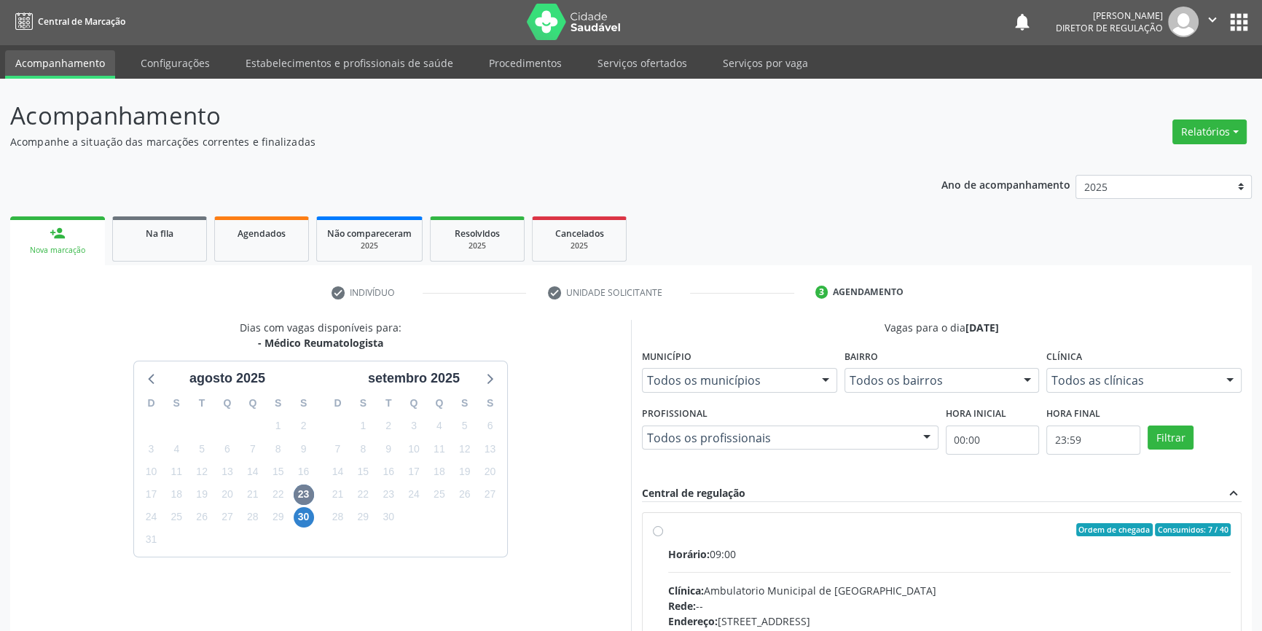
click at [682, 534] on div "Ordem de chegada Consumidos: 7 / 40" at bounding box center [949, 529] width 563 height 13
click at [663, 534] on input "Ordem de chegada Consumidos: 7 / 40 Horário: 09:00 Clínica: Ambulatorio Municip…" at bounding box center [658, 529] width 10 height 13
radio input "true"
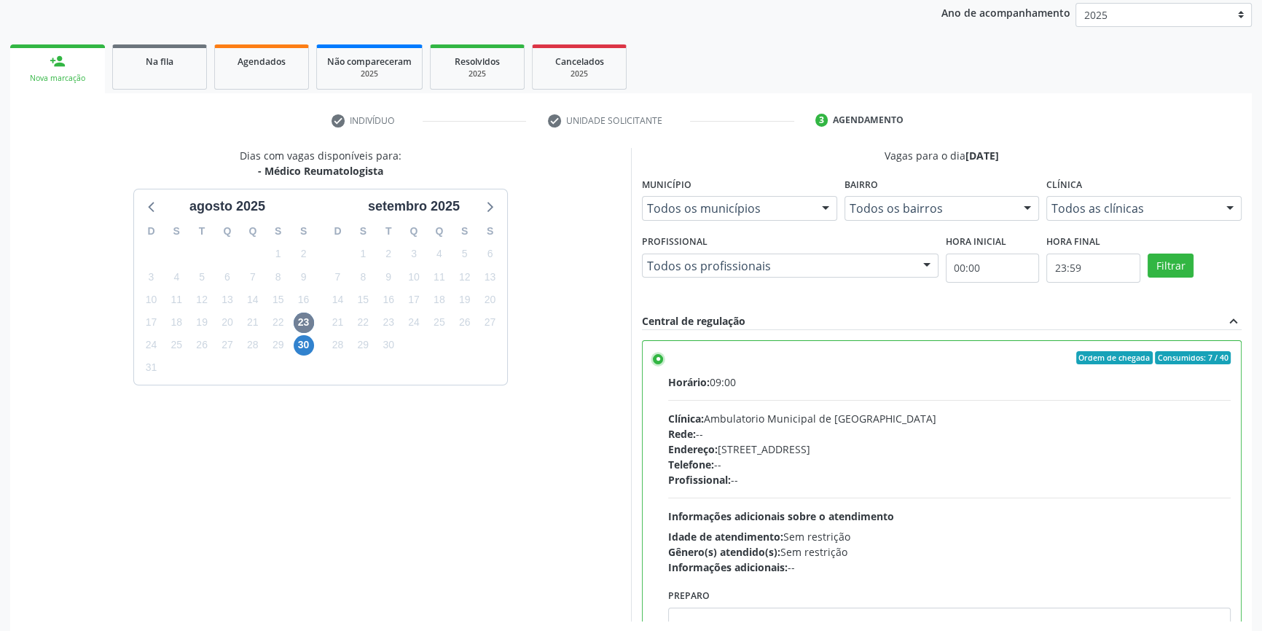
scroll to position [238, 0]
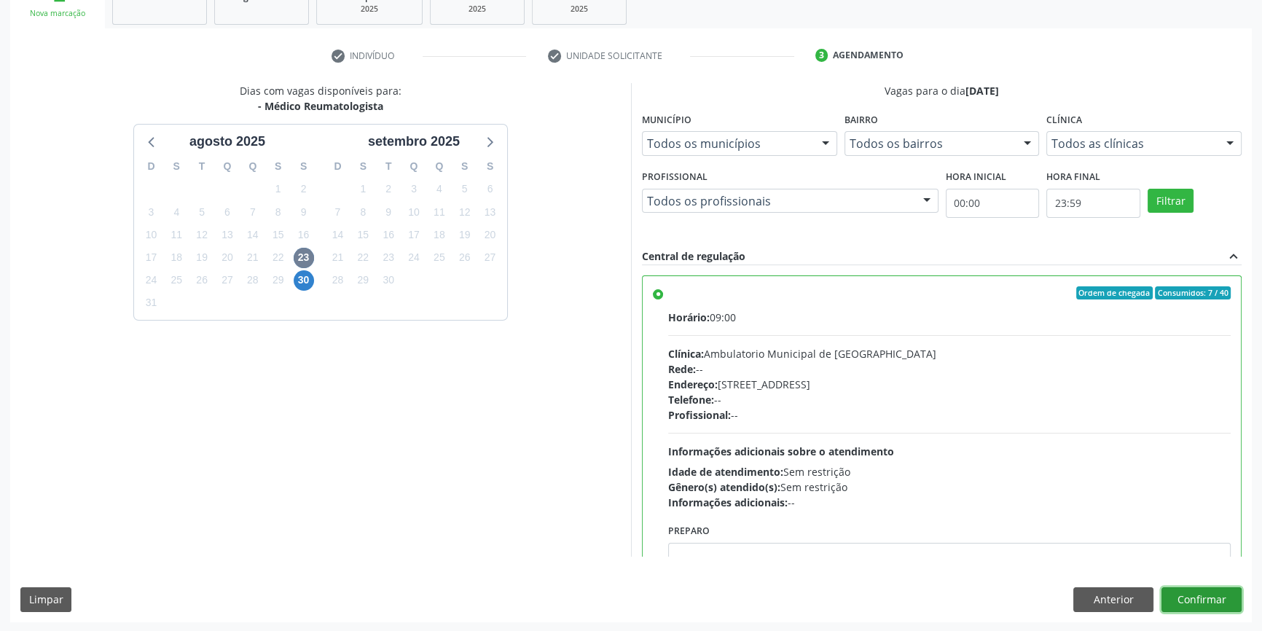
click at [1210, 596] on button "Confirmar" at bounding box center [1202, 599] width 80 height 25
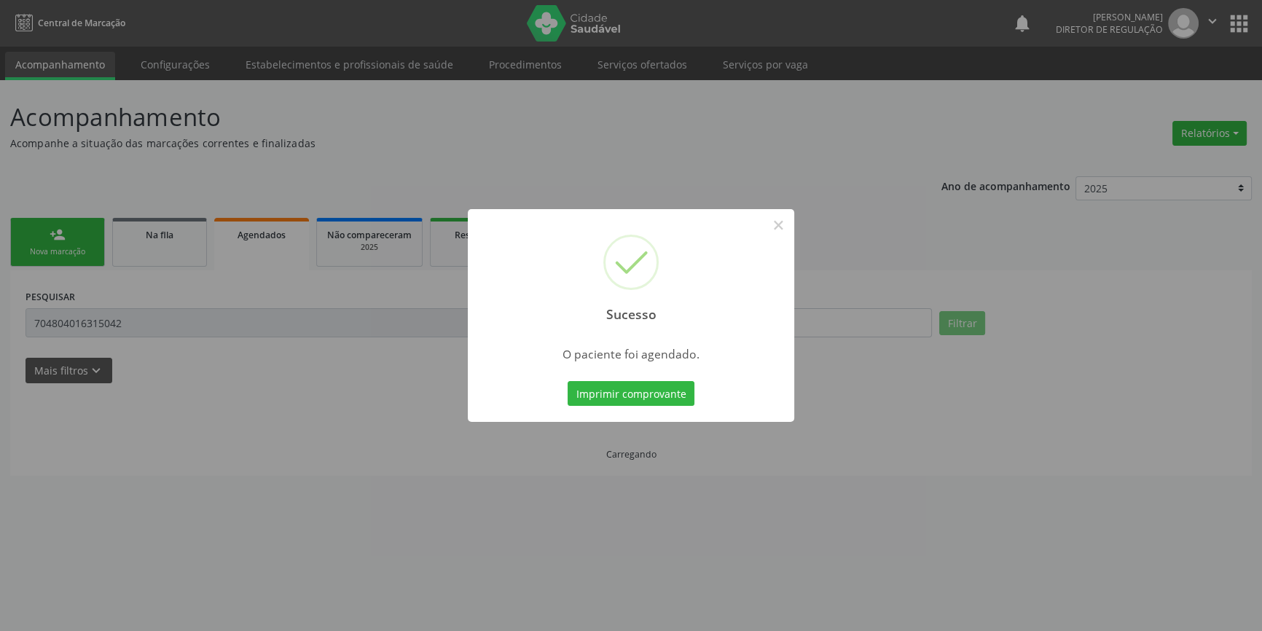
scroll to position [0, 0]
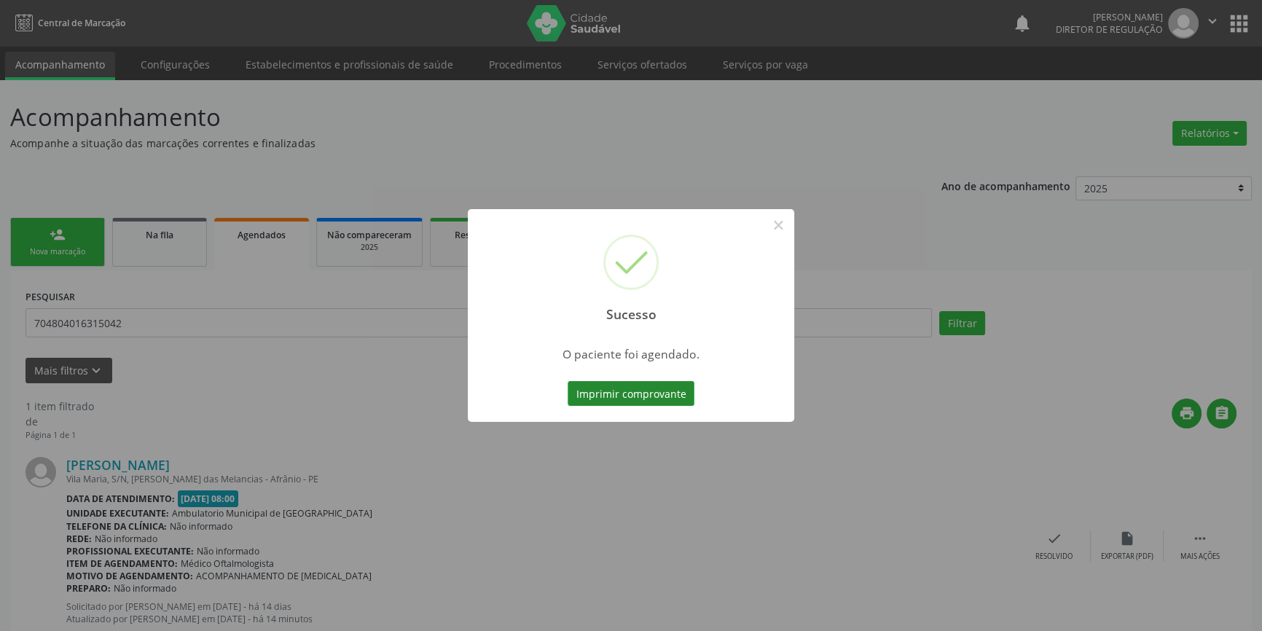
click at [646, 398] on button "Imprimir comprovante" at bounding box center [631, 393] width 127 height 25
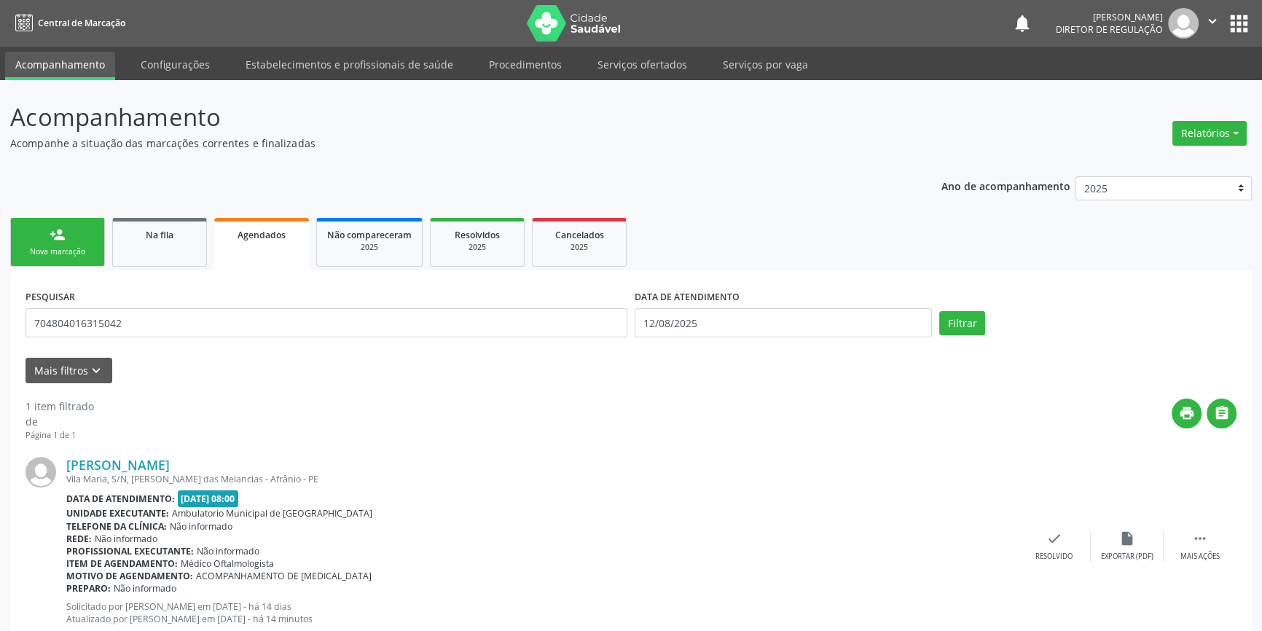
click at [52, 227] on div "person_add" at bounding box center [58, 235] width 16 height 16
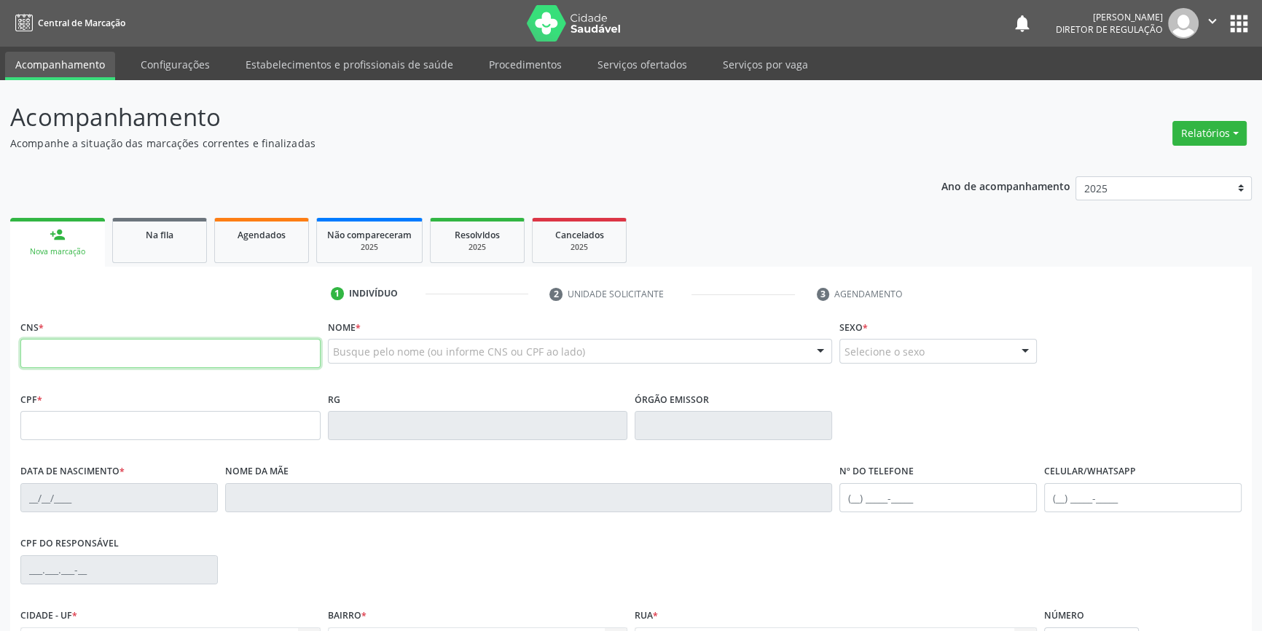
drag, startPoint x: 55, startPoint y: 342, endPoint x: 48, endPoint y: 319, distance: 23.5
click at [55, 342] on input "text" at bounding box center [170, 353] width 300 height 29
type input "700 0046 4612 1004"
type input "082.410.524-99"
type input "[DATE]"
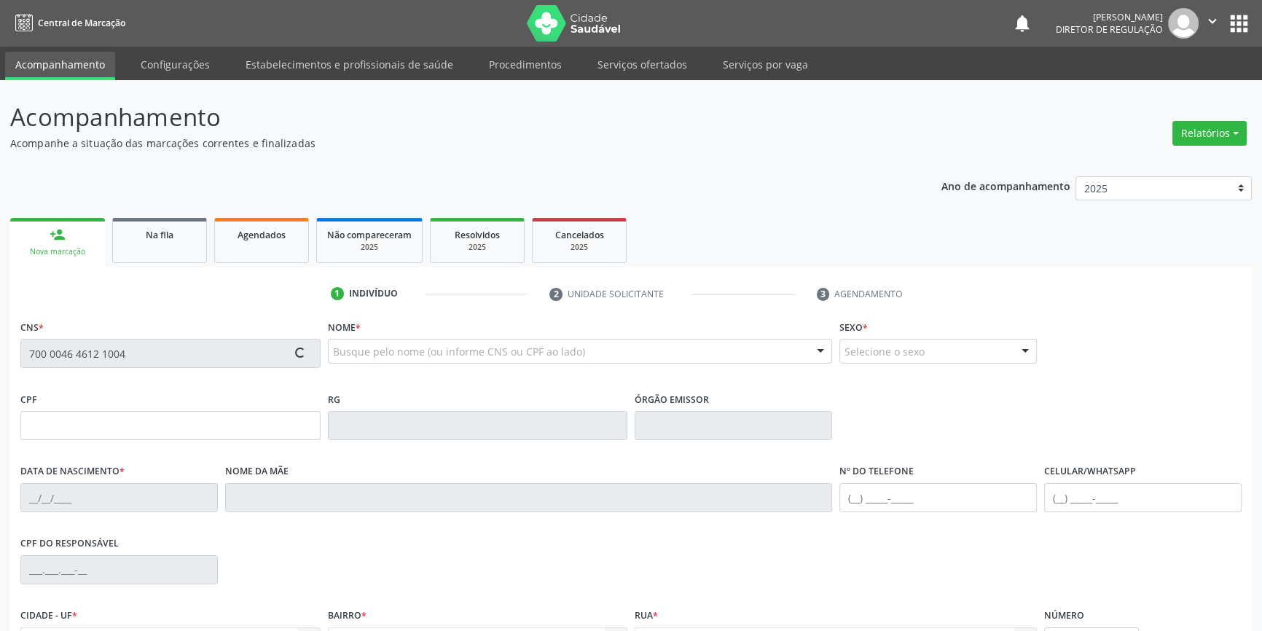
type input "[PERSON_NAME]"
type input "[PHONE_NUMBER]"
type input "S/N"
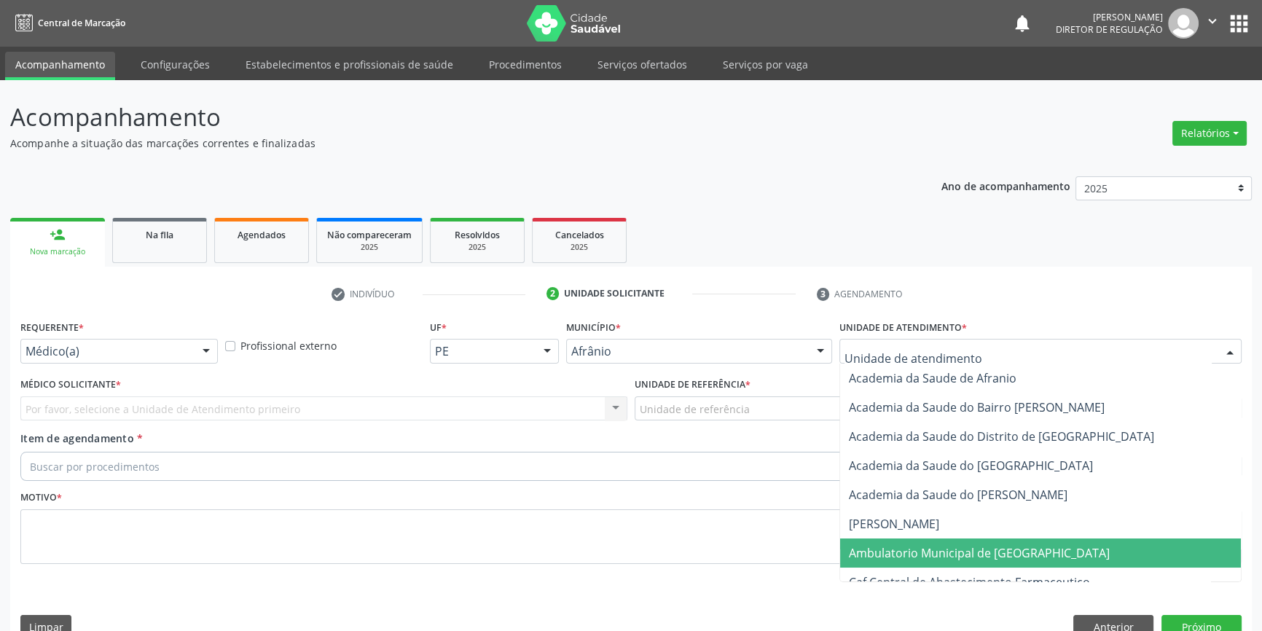
drag, startPoint x: 948, startPoint y: 517, endPoint x: 867, endPoint y: 482, distance: 88.1
click at [947, 545] on span "Ambulatorio Municipal de [GEOGRAPHIC_DATA]" at bounding box center [979, 553] width 261 height 16
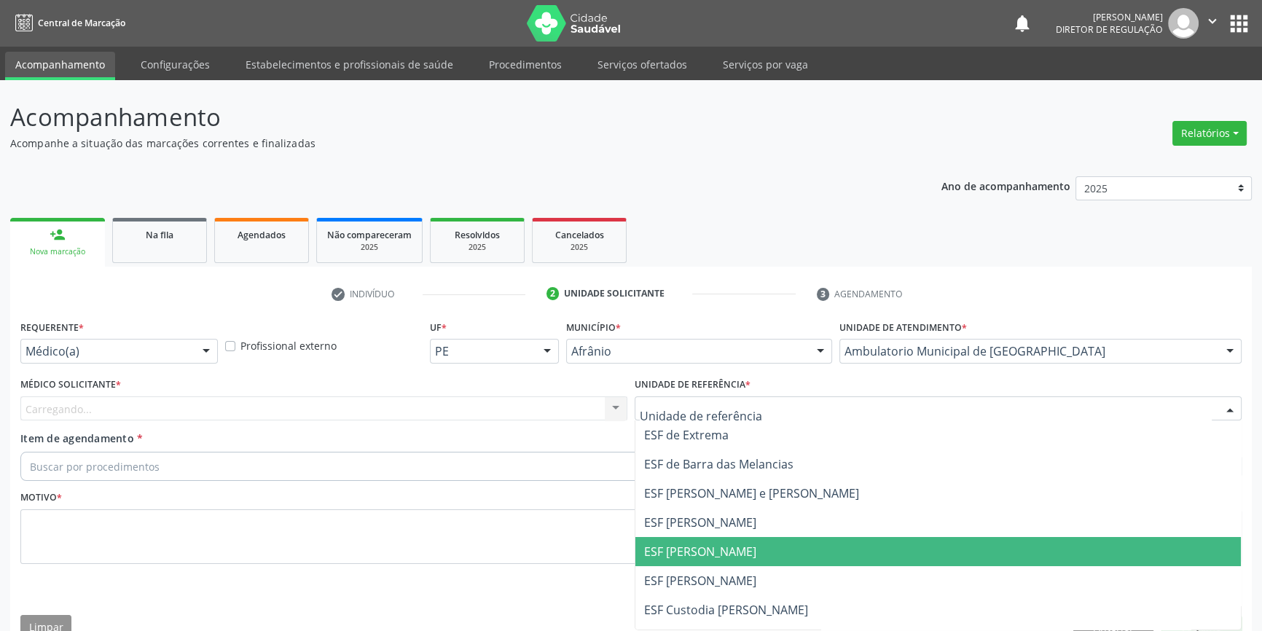
drag, startPoint x: 727, startPoint y: 524, endPoint x: 589, endPoint y: 477, distance: 146.3
click at [724, 544] on span "ESF [PERSON_NAME]" at bounding box center [700, 552] width 112 height 16
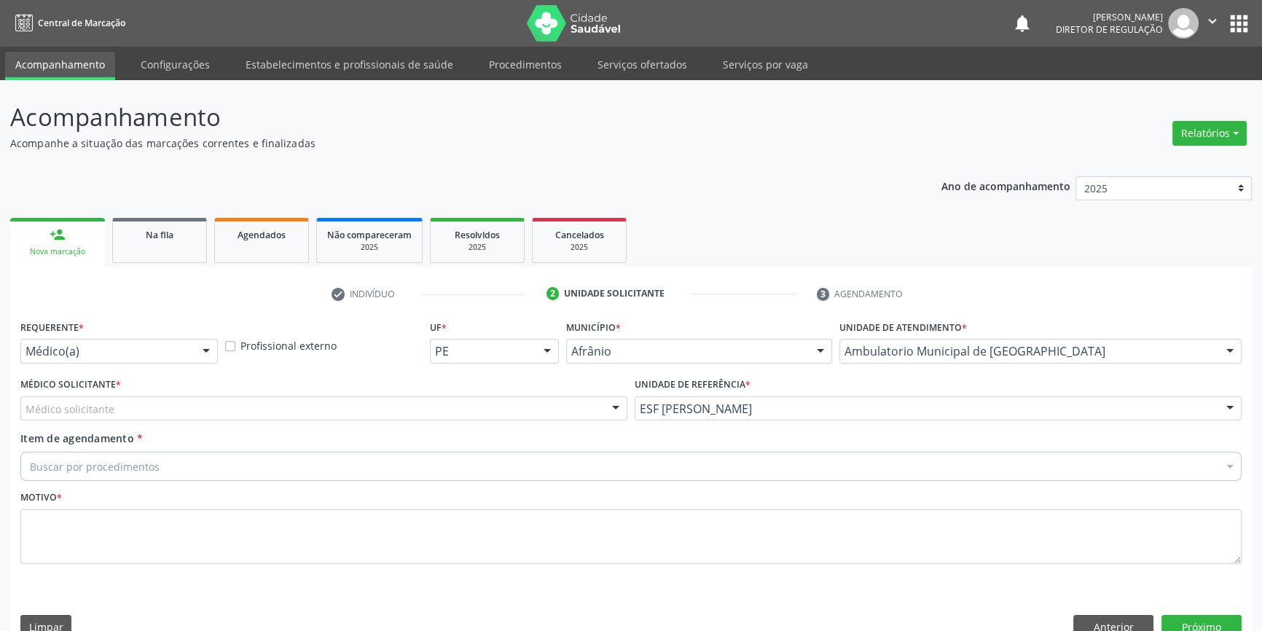
click at [372, 396] on div "Médico solicitante" at bounding box center [323, 408] width 607 height 25
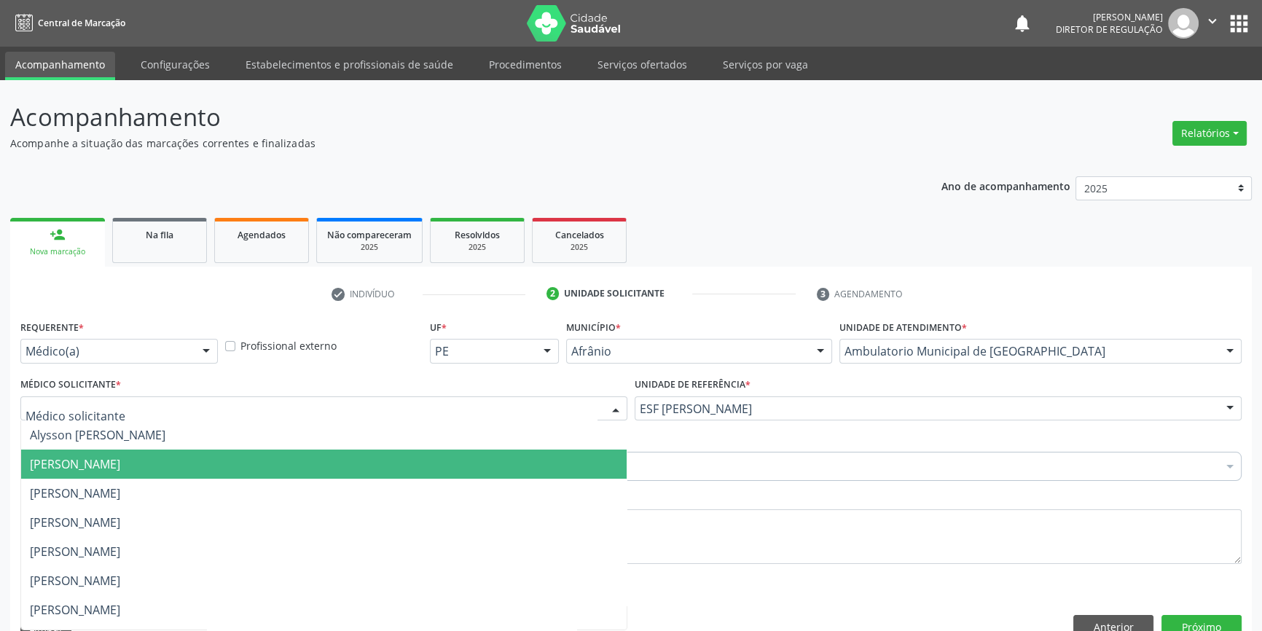
click at [211, 450] on span "[PERSON_NAME]" at bounding box center [324, 464] width 606 height 29
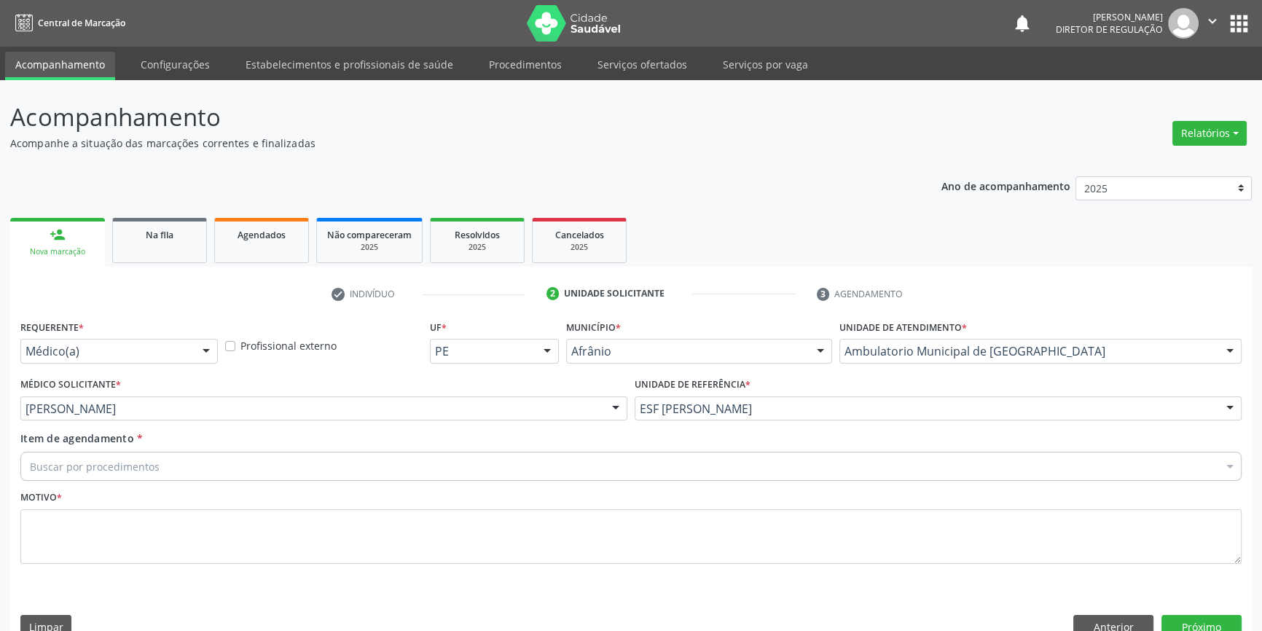
click at [179, 452] on div "Buscar por procedimentos" at bounding box center [630, 466] width 1221 height 29
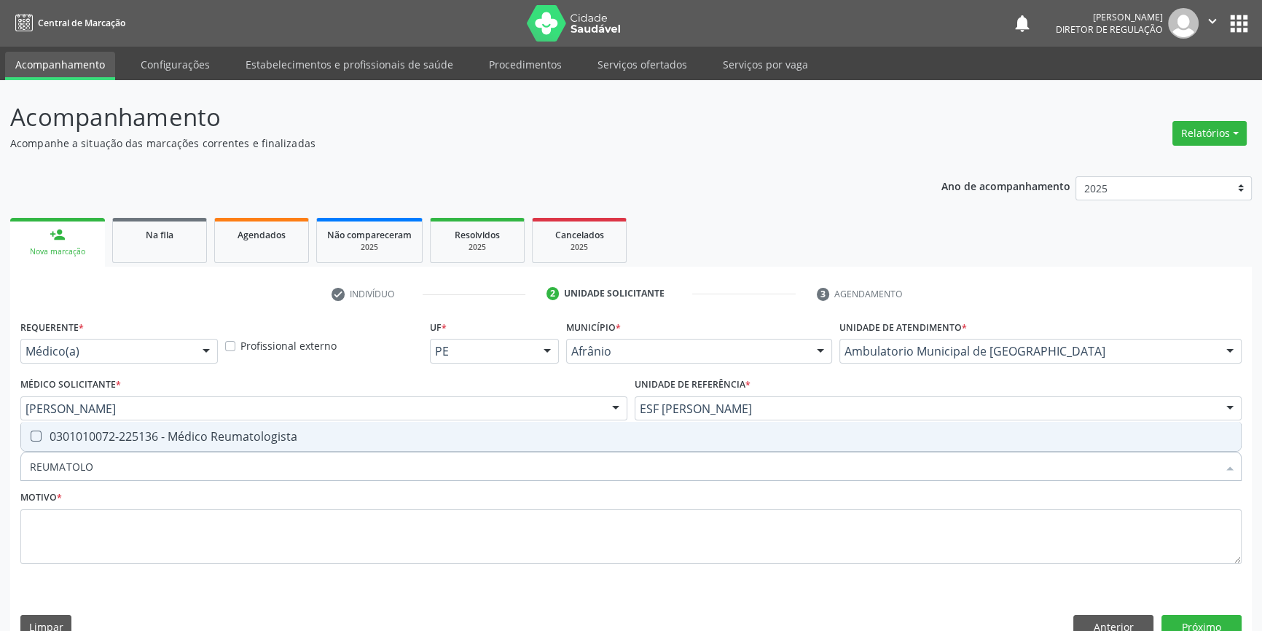
click at [207, 431] on div "0301010072-225136 - Médico Reumatologista" at bounding box center [631, 437] width 1202 height 12
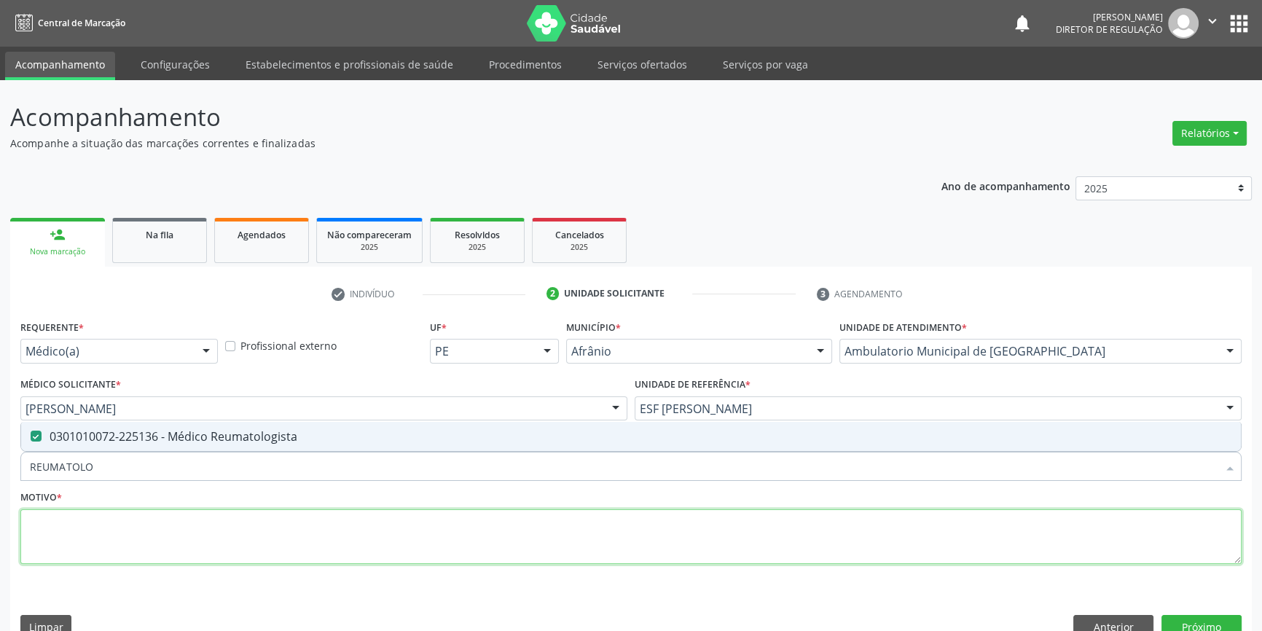
click at [159, 509] on textarea at bounding box center [630, 536] width 1221 height 55
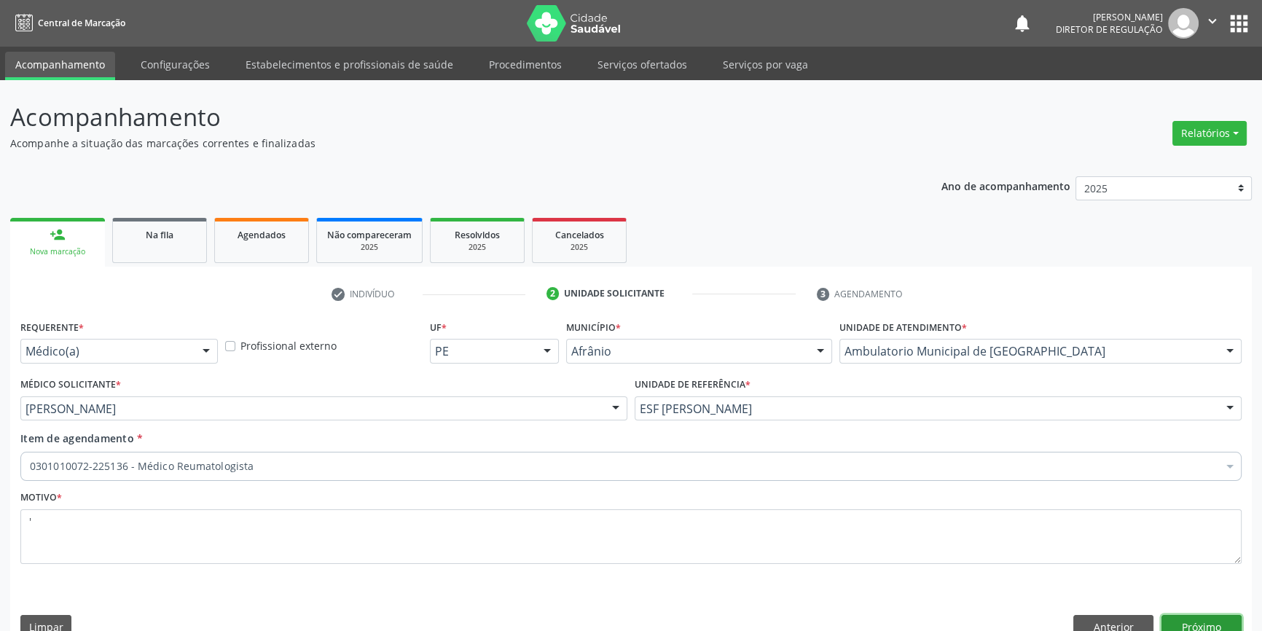
click at [1220, 615] on button "Próximo" at bounding box center [1202, 627] width 80 height 25
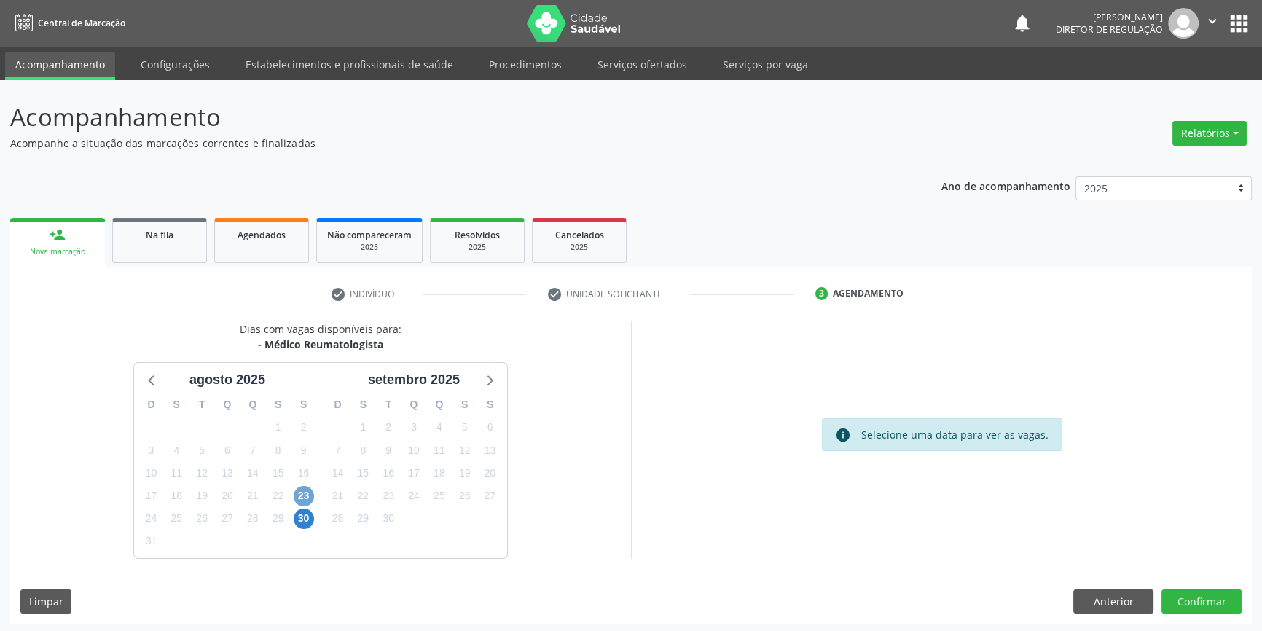
click at [306, 495] on span "23" at bounding box center [304, 496] width 20 height 20
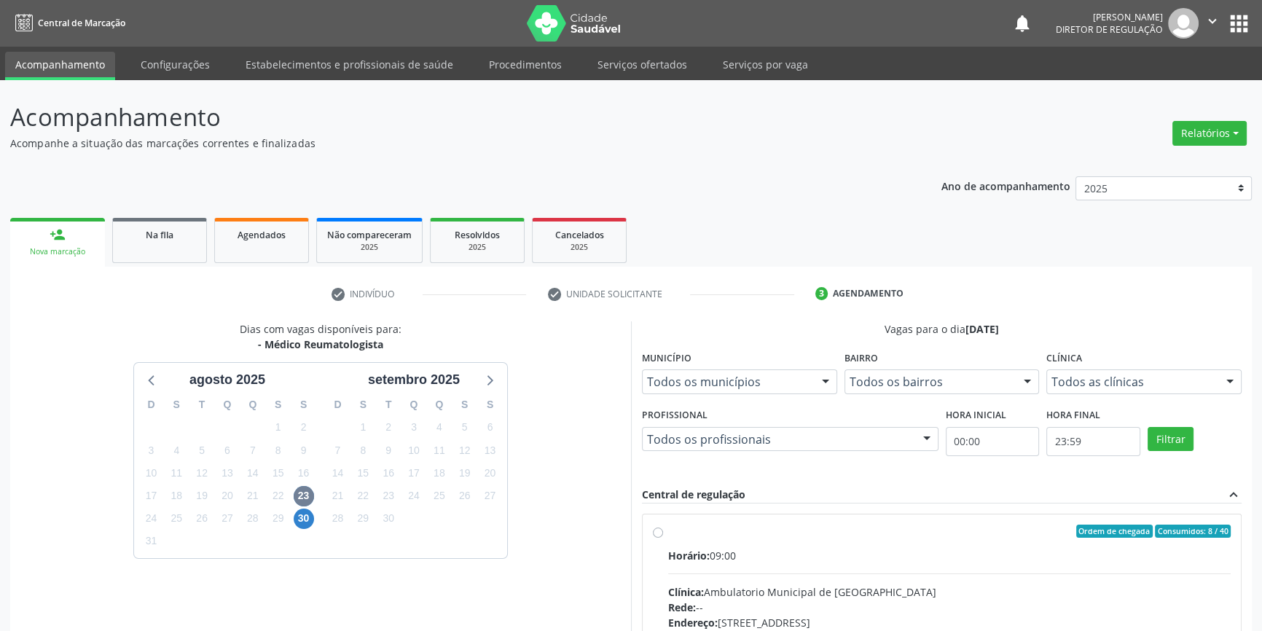
click at [686, 533] on div "Ordem de chegada Consumidos: 8 / 40" at bounding box center [949, 531] width 563 height 13
click at [663, 533] on input "Ordem de chegada Consumidos: 8 / 40 Horário: 09:00 Clínica: Ambulatorio Municip…" at bounding box center [658, 531] width 10 height 13
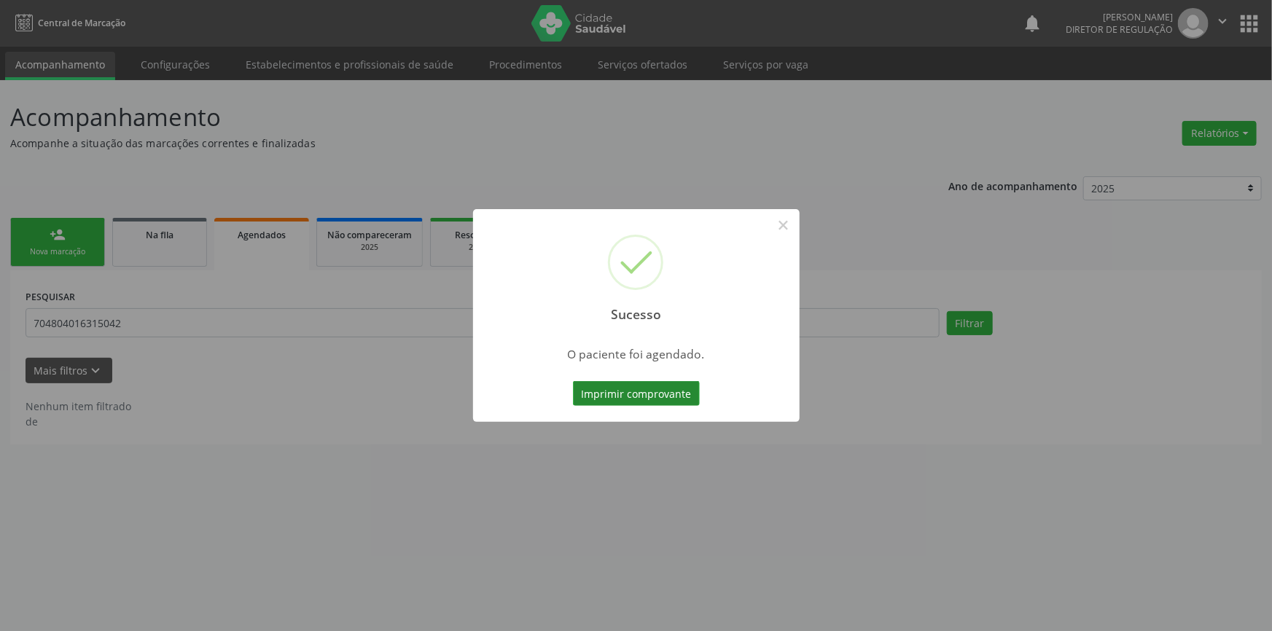
click at [672, 391] on button "Imprimir comprovante" at bounding box center [636, 393] width 127 height 25
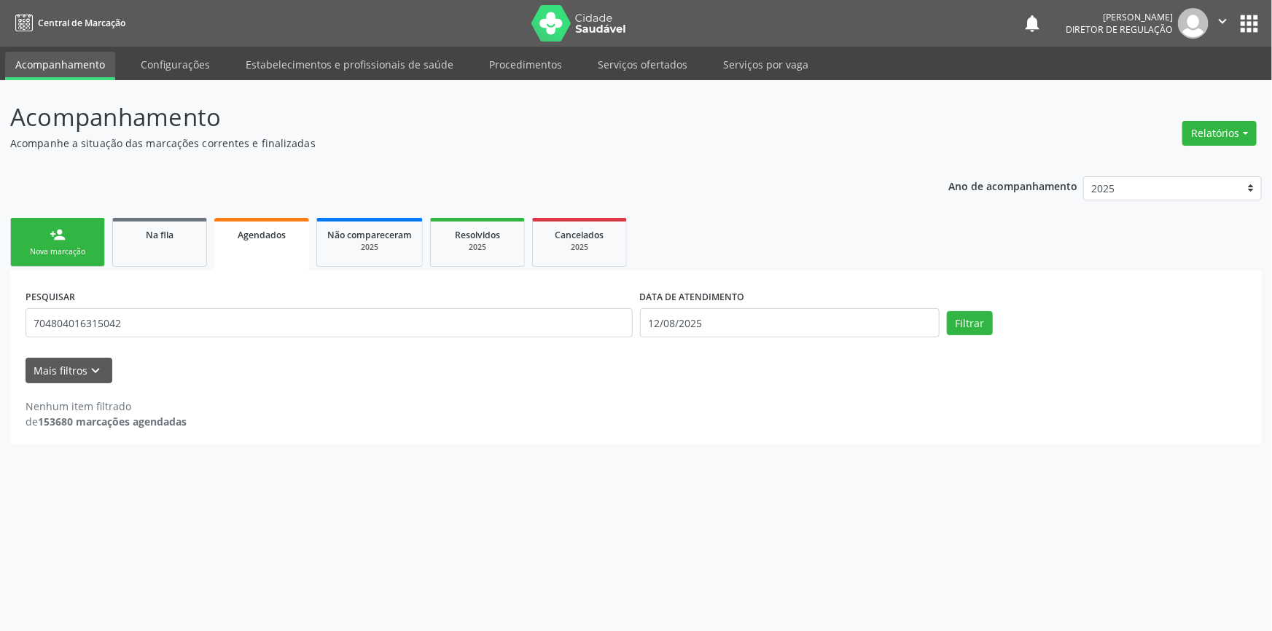
click at [86, 240] on link "person_add Nova marcação" at bounding box center [57, 242] width 95 height 49
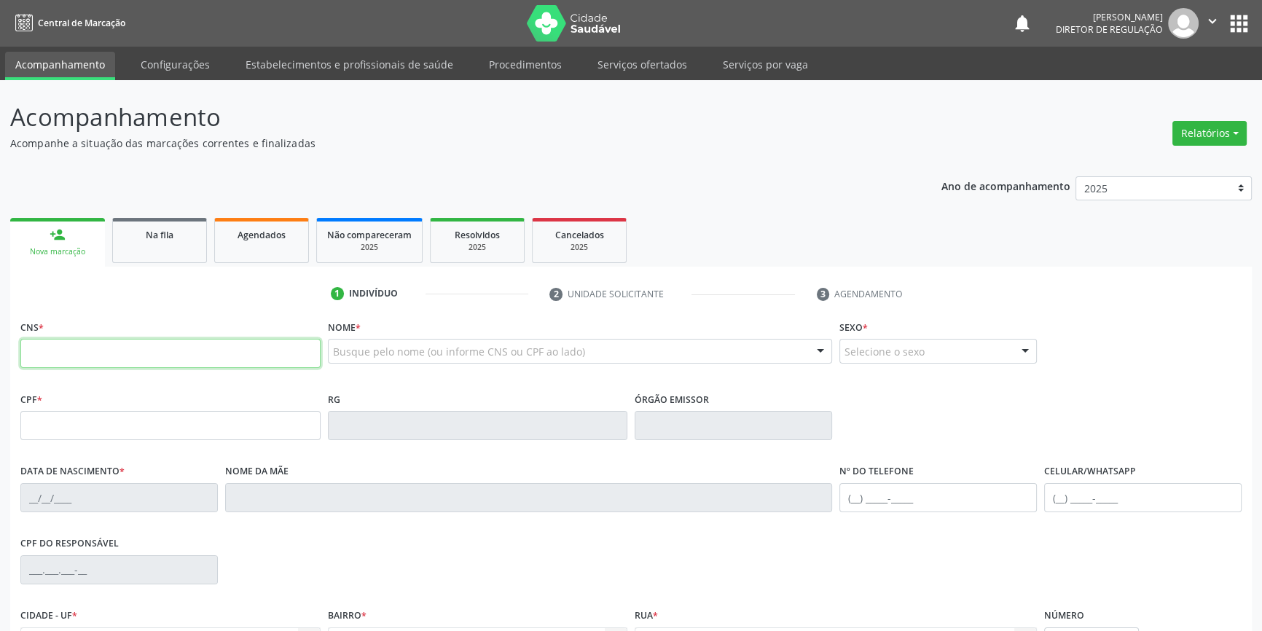
click at [85, 345] on input "text" at bounding box center [170, 353] width 300 height 29
type input "704 2097 1184 9289"
type input "079.933.504-50"
type input "[DATE]"
type input "[PERSON_NAME]"
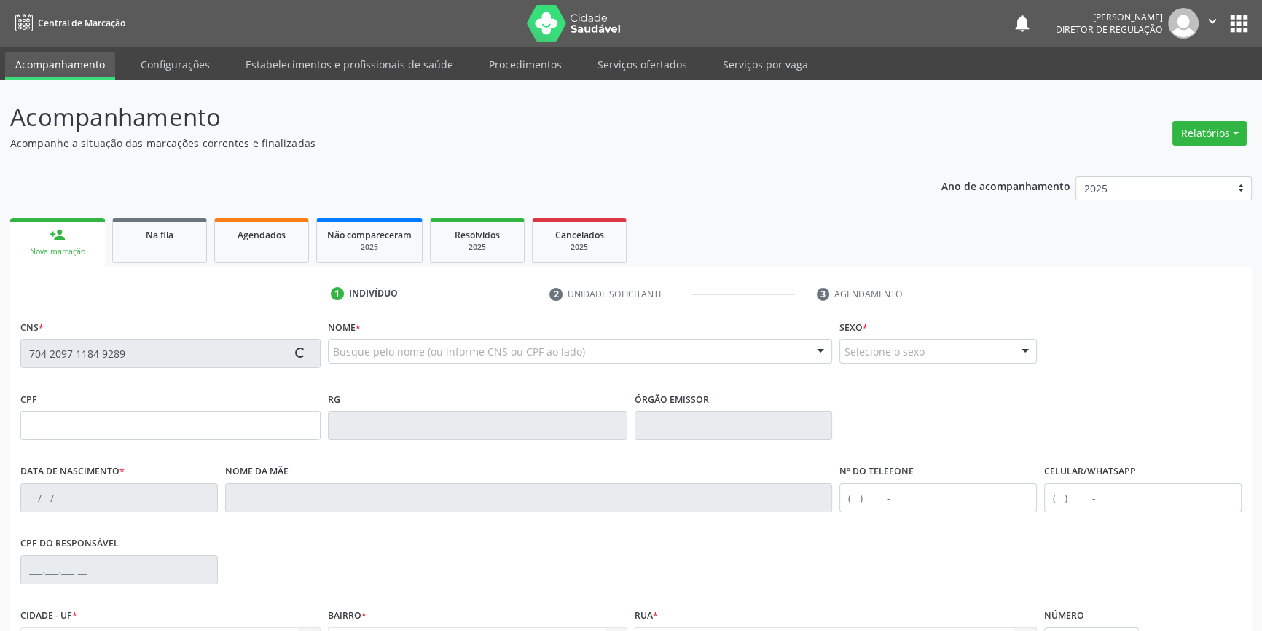
type input "[PHONE_NUMBER]"
type input "S/N"
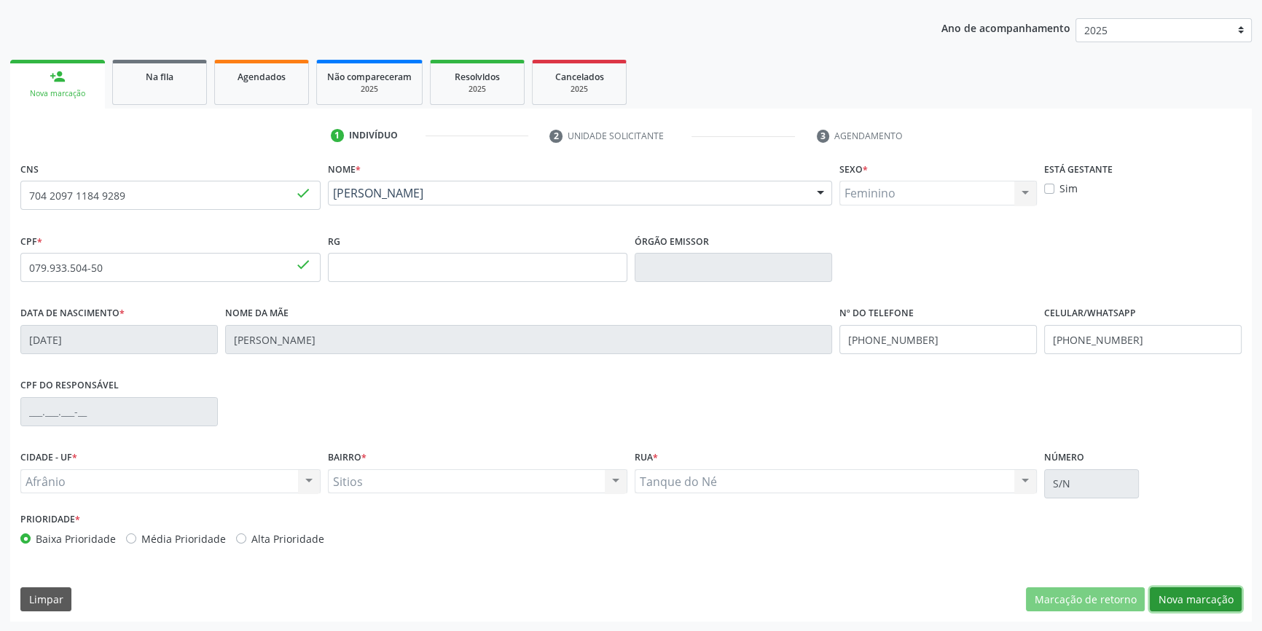
click at [1222, 603] on button "Nova marcação" at bounding box center [1196, 599] width 92 height 25
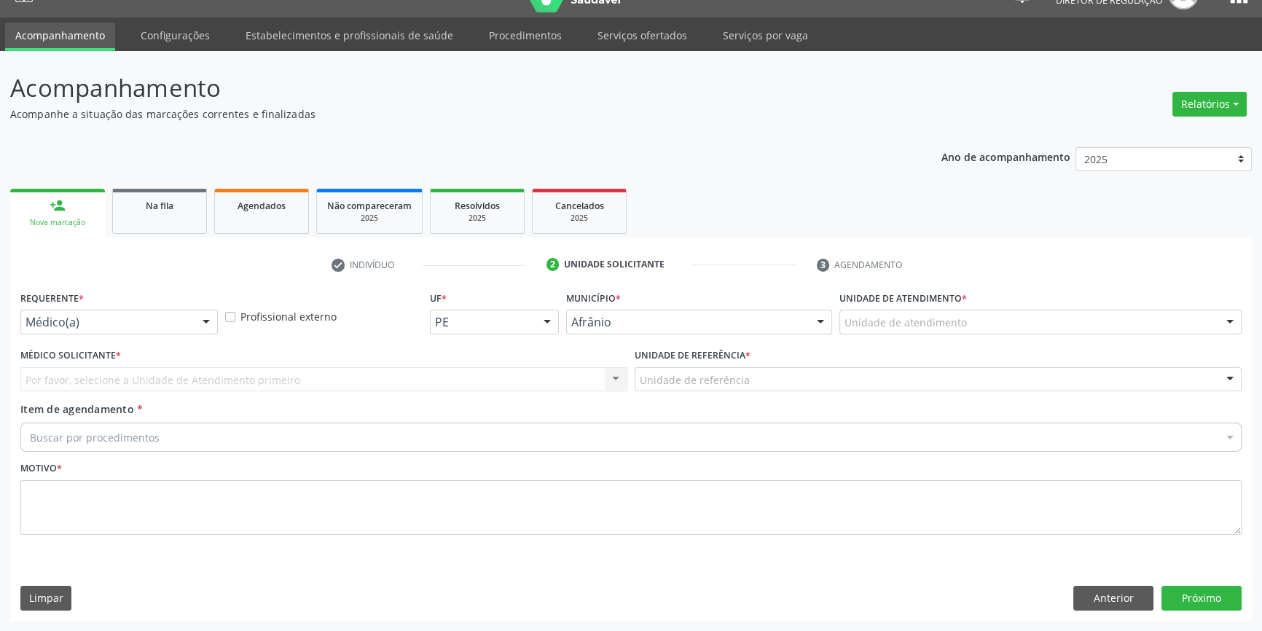
scroll to position [28, 0]
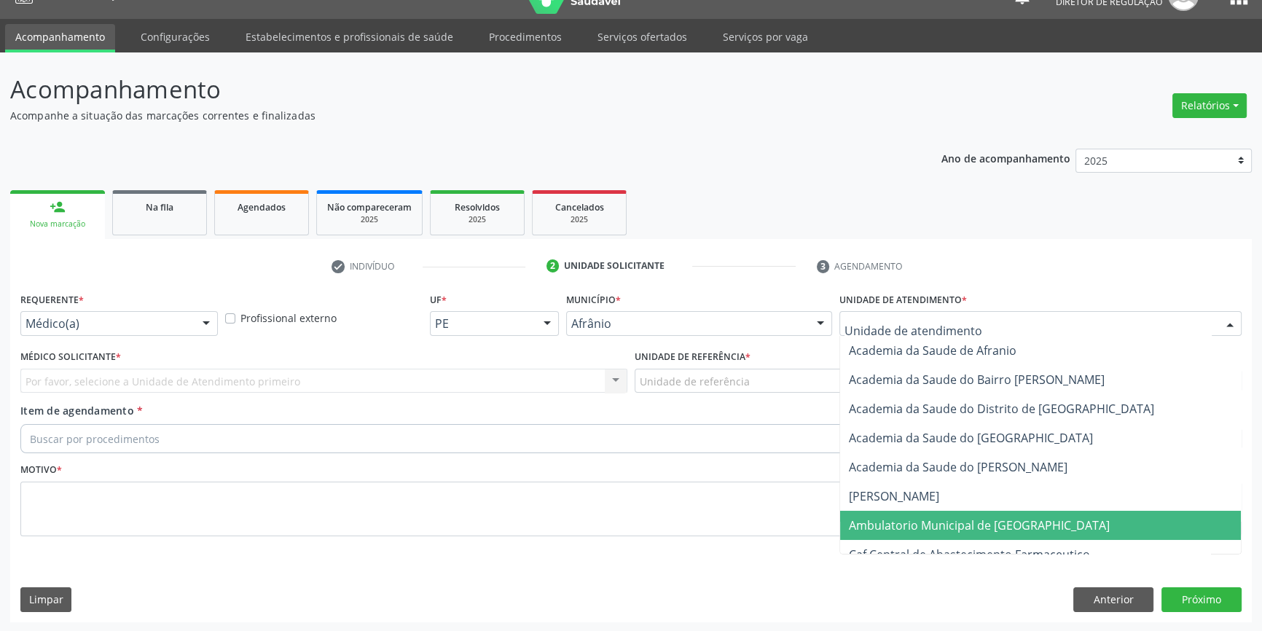
drag, startPoint x: 960, startPoint y: 531, endPoint x: 866, endPoint y: 466, distance: 113.6
click at [958, 529] on span "Ambulatorio Municipal de [GEOGRAPHIC_DATA]" at bounding box center [979, 525] width 261 height 16
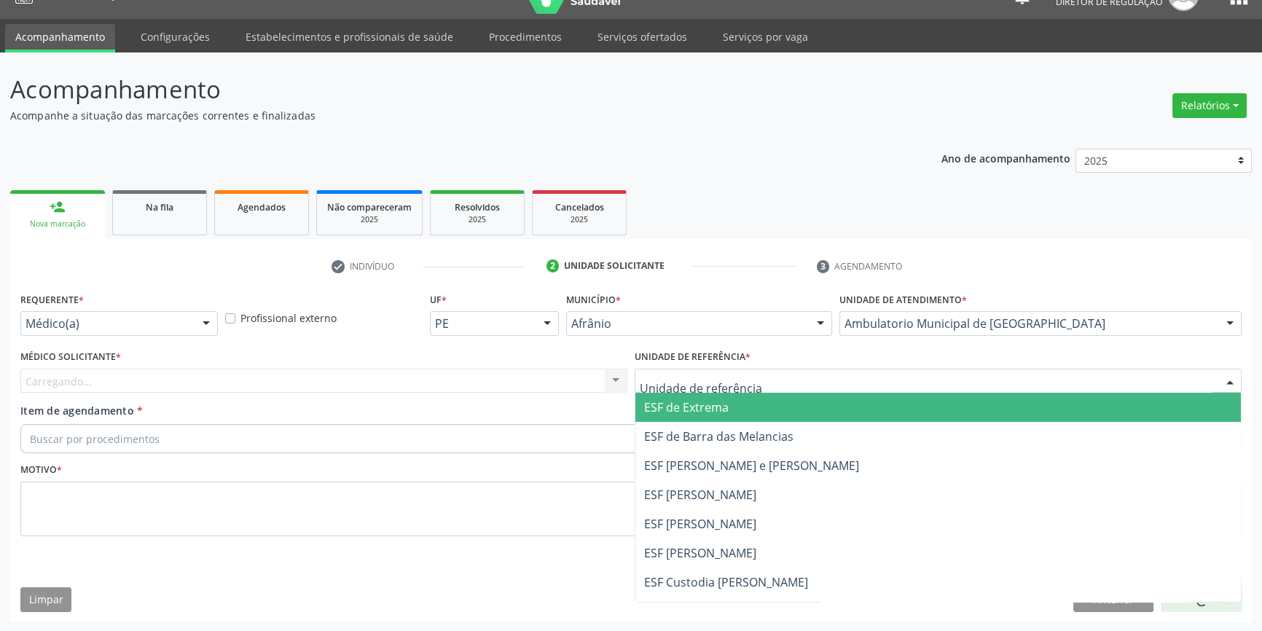
click at [756, 383] on div at bounding box center [938, 381] width 607 height 25
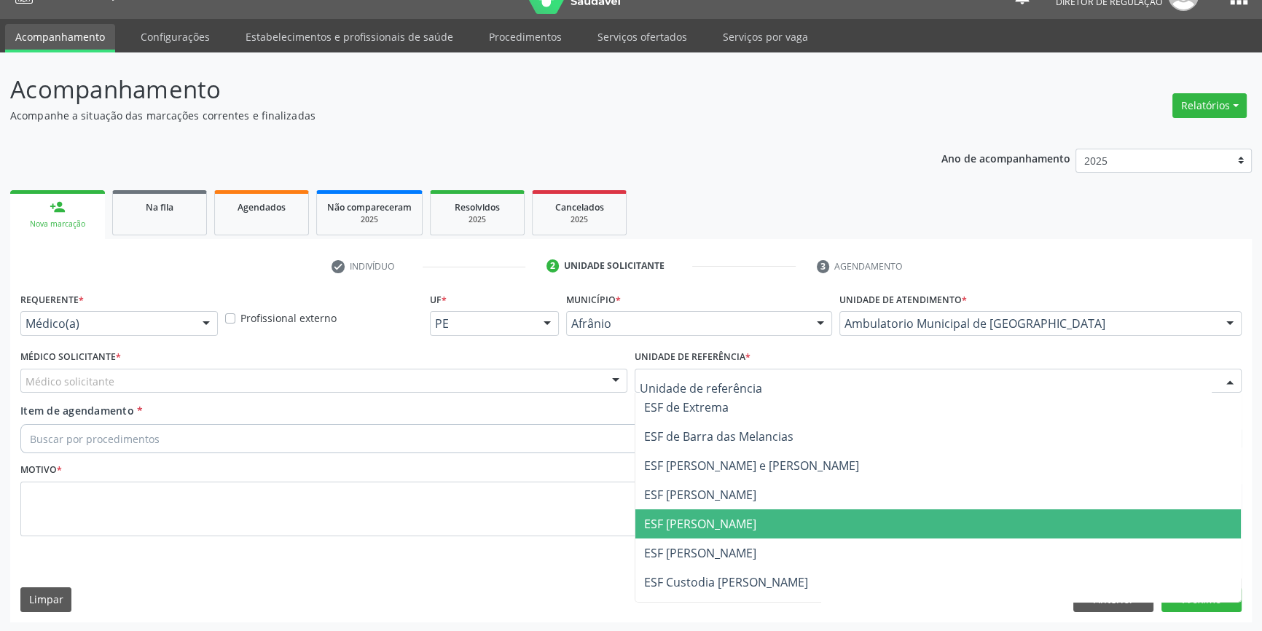
click at [722, 516] on span "ESF [PERSON_NAME]" at bounding box center [700, 524] width 112 height 16
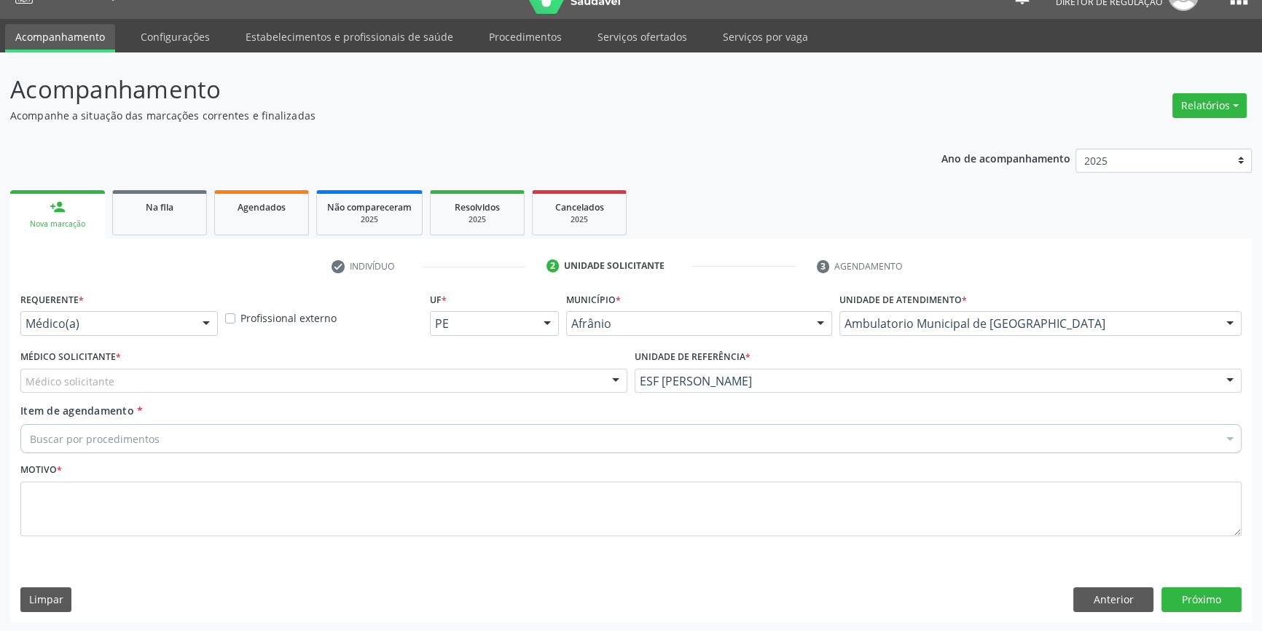
click at [482, 390] on div "Médico solicitante" at bounding box center [323, 381] width 607 height 25
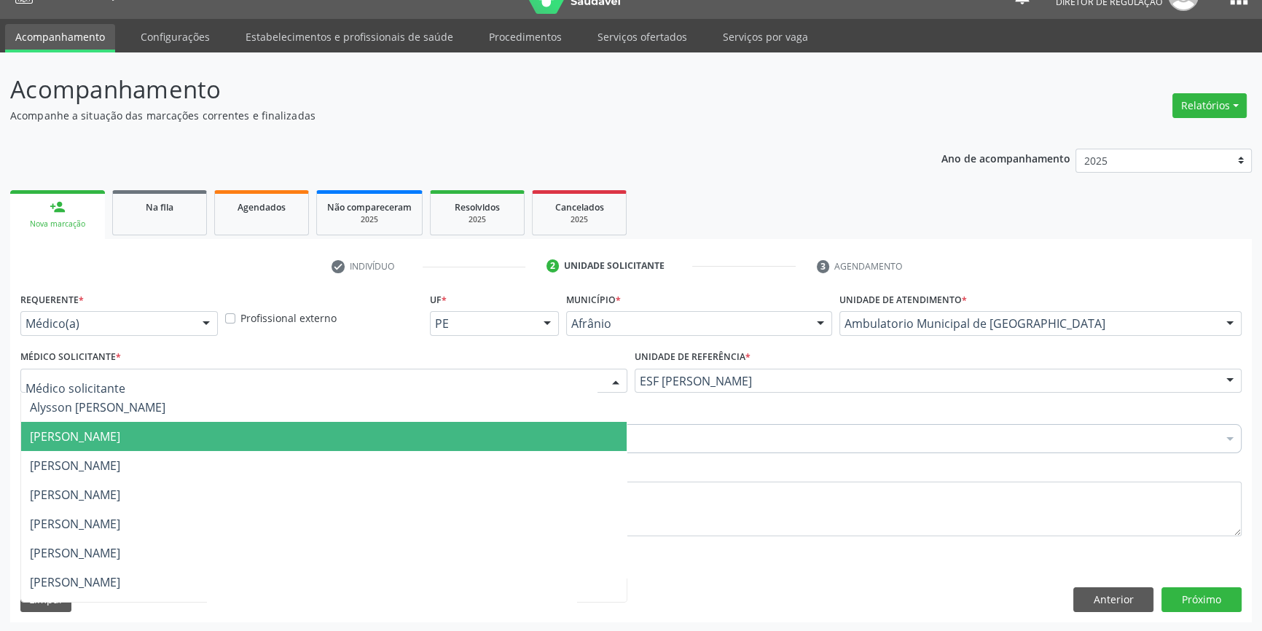
click at [175, 445] on span "[PERSON_NAME]" at bounding box center [324, 436] width 606 height 29
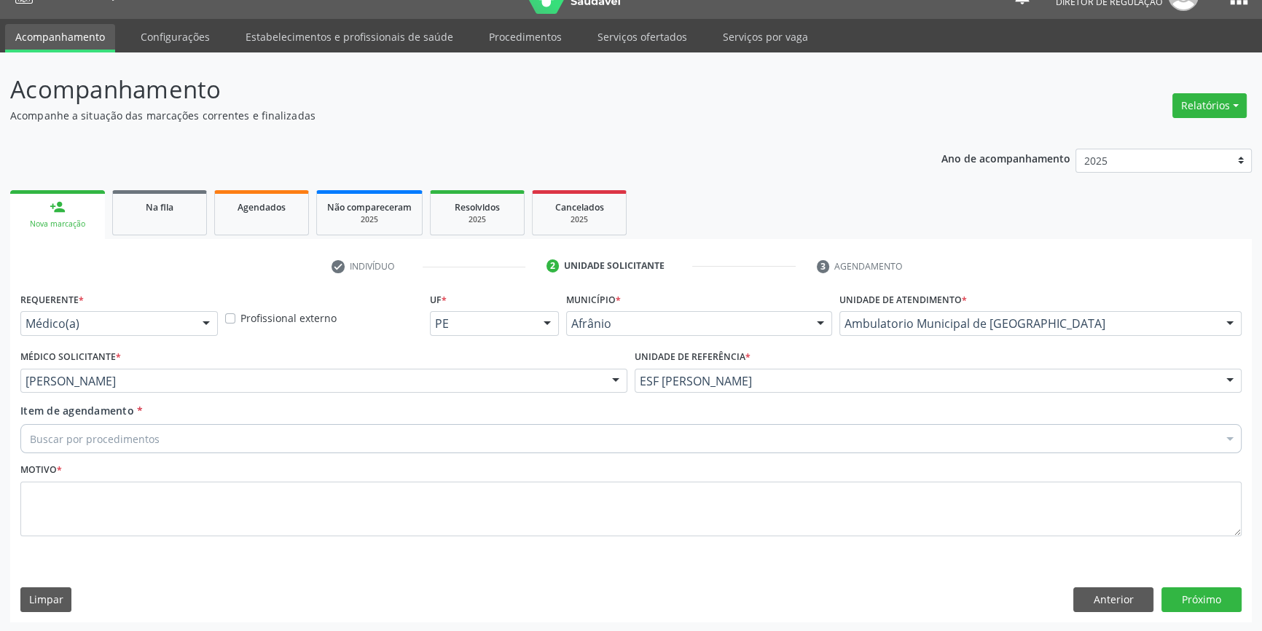
click at [175, 445] on div "Buscar por procedimentos" at bounding box center [630, 438] width 1221 height 29
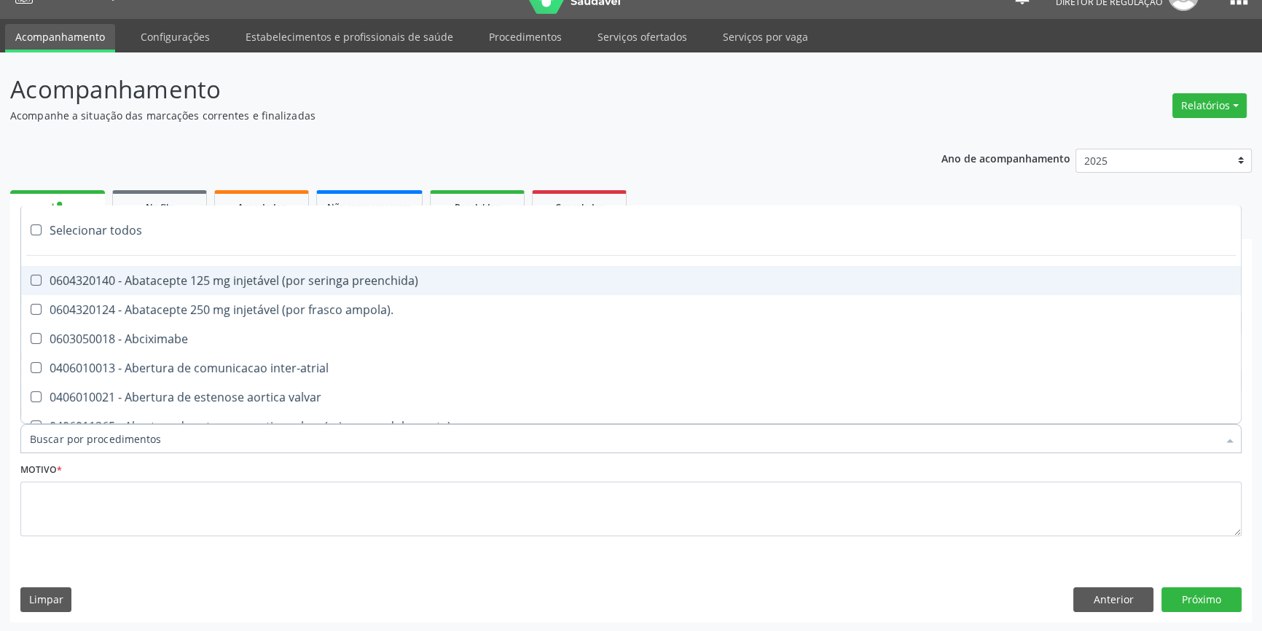
paste input "REUMATOLO"
type input "REUMATOLO"
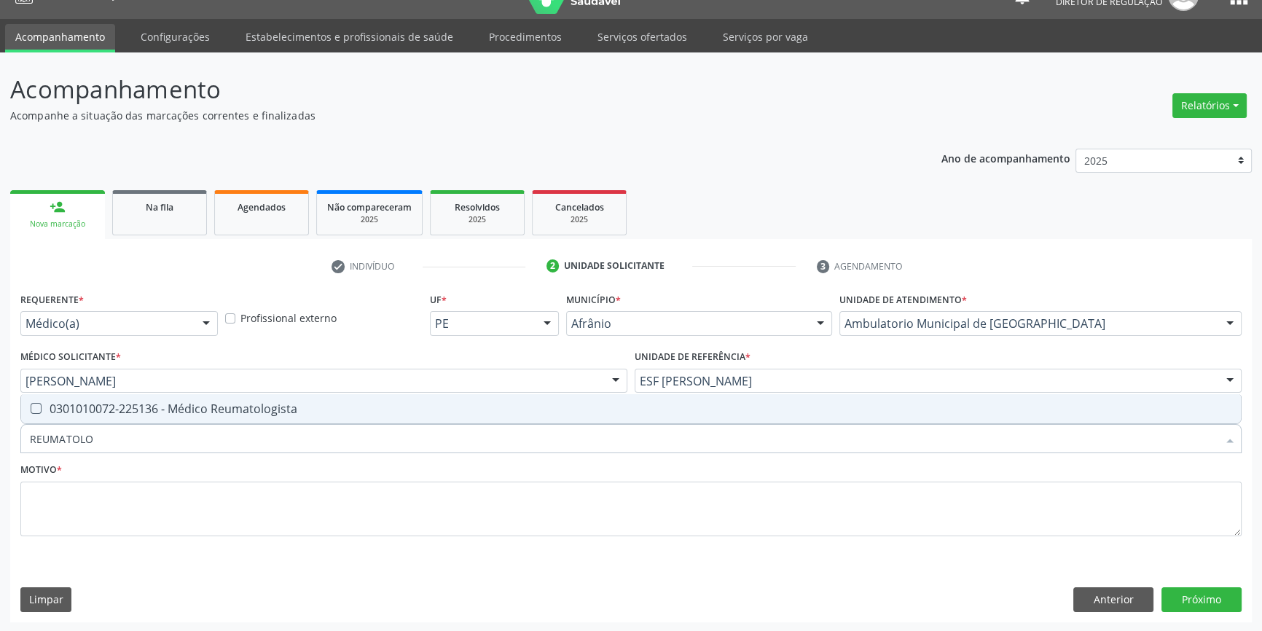
click at [217, 415] on div "0301010072-225136 - Médico Reumatologista" at bounding box center [631, 409] width 1202 height 12
checkbox Reumatologista "true"
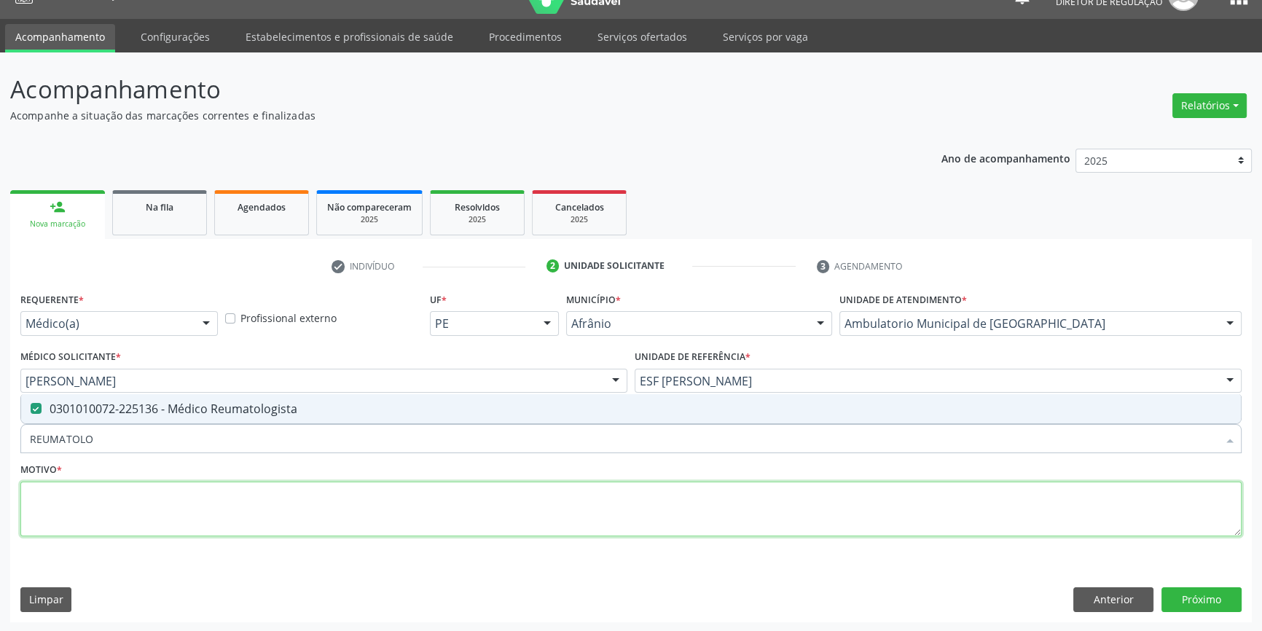
click at [165, 498] on textarea at bounding box center [630, 509] width 1221 height 55
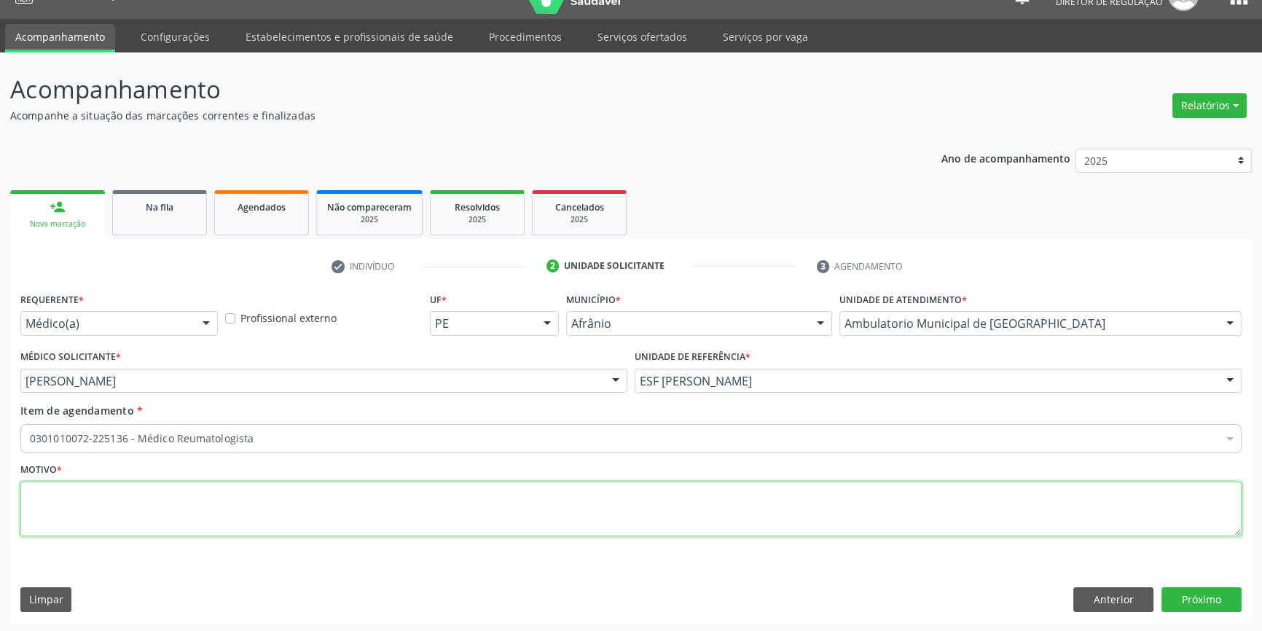
click at [165, 498] on textarea at bounding box center [630, 509] width 1221 height 55
type textarea "'"
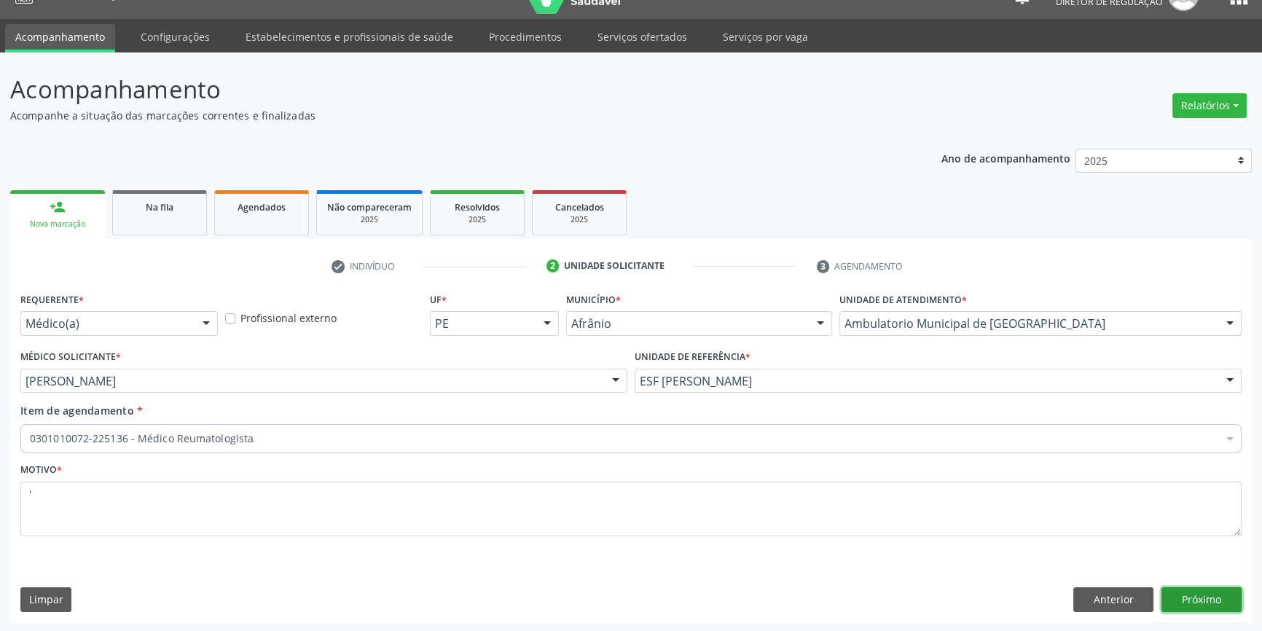
click at [1213, 589] on button "Próximo" at bounding box center [1202, 599] width 80 height 25
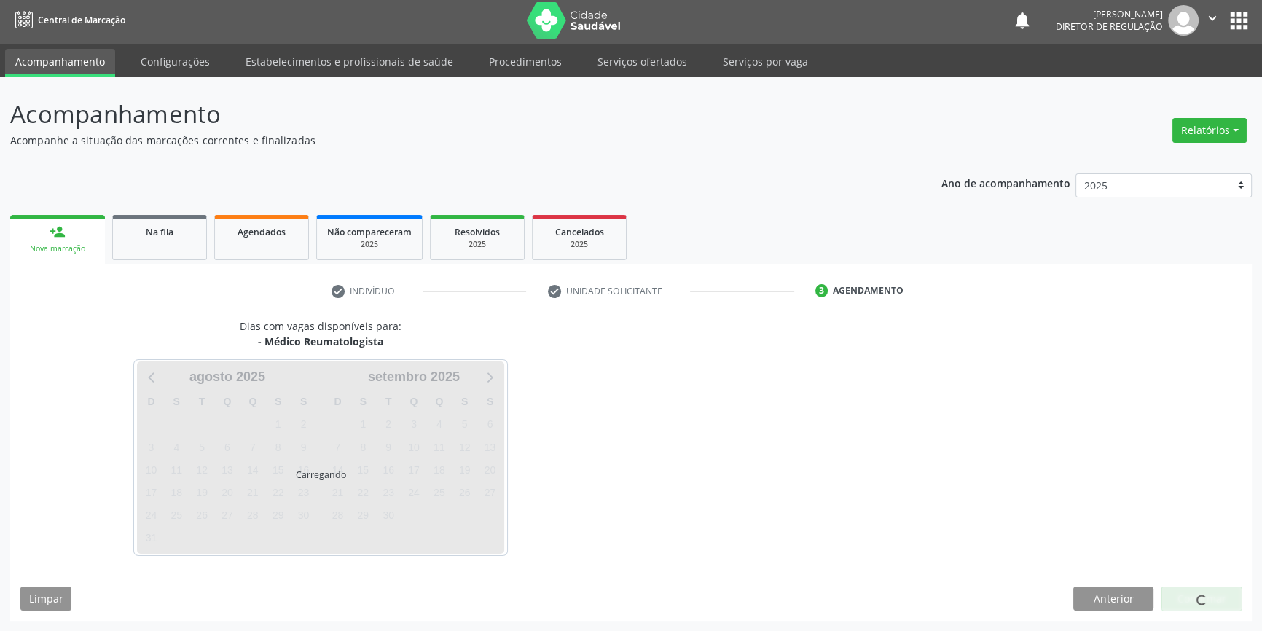
scroll to position [1, 0]
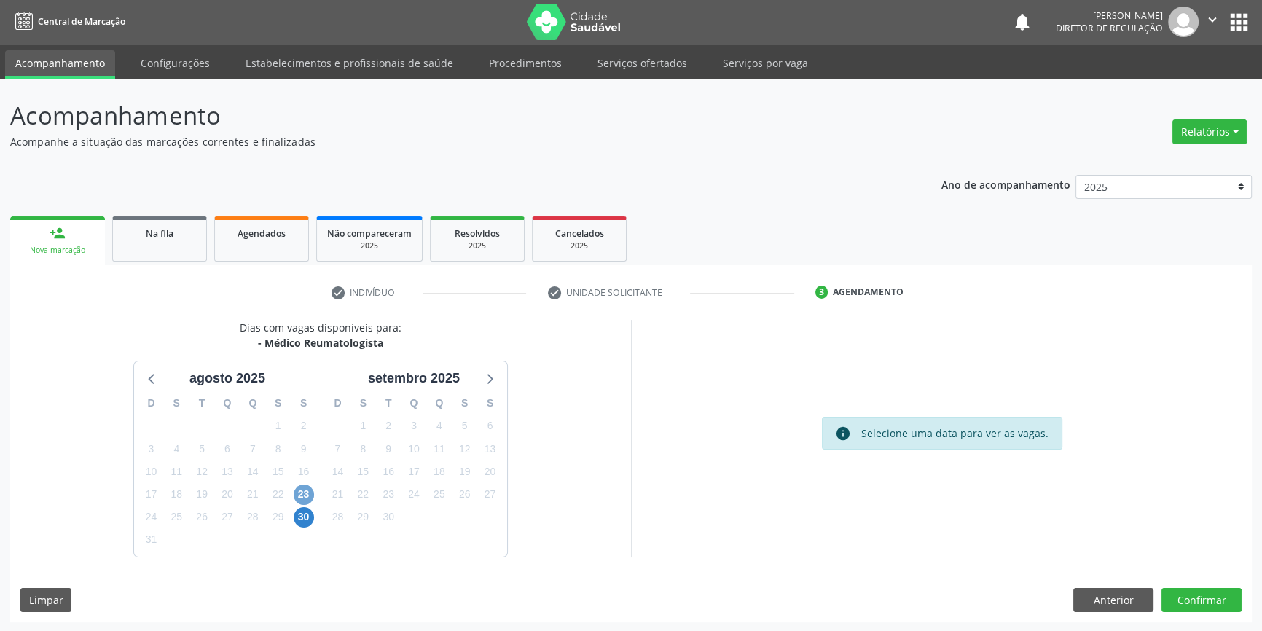
click at [308, 490] on span "23" at bounding box center [304, 495] width 20 height 20
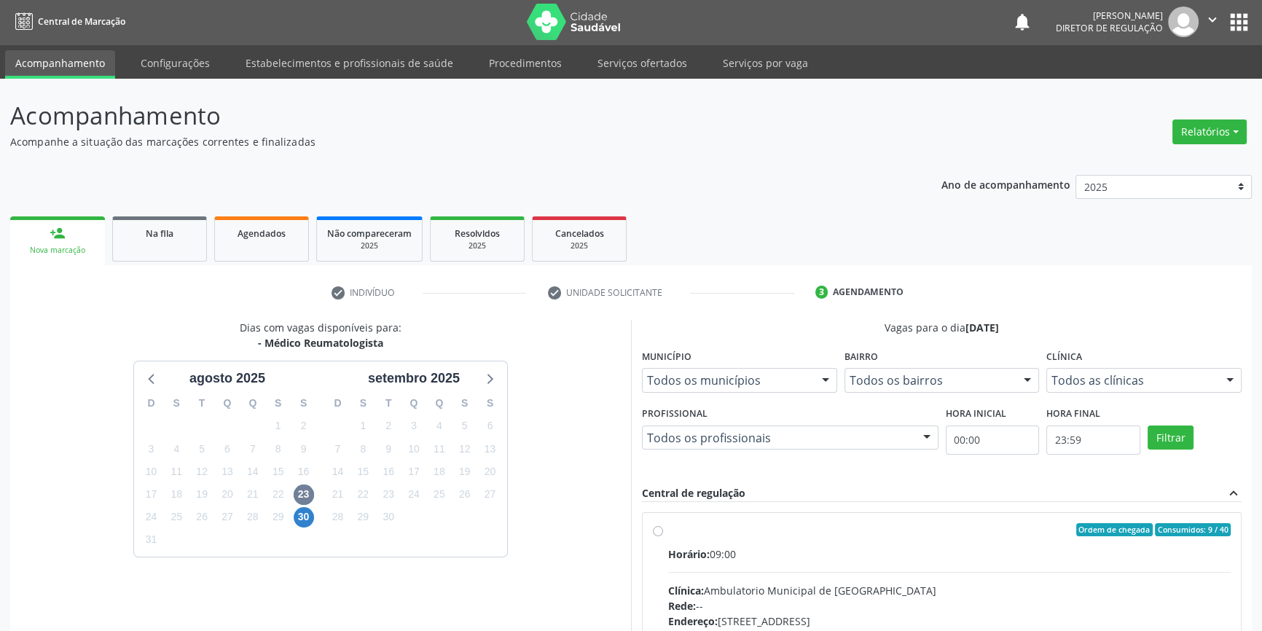
click at [663, 540] on div "Ordem de chegada Consumidos: 9 / 40 Horário: 09:00 Clínica: Ambulatorio Municip…" at bounding box center [942, 635] width 578 height 224
radio input "true"
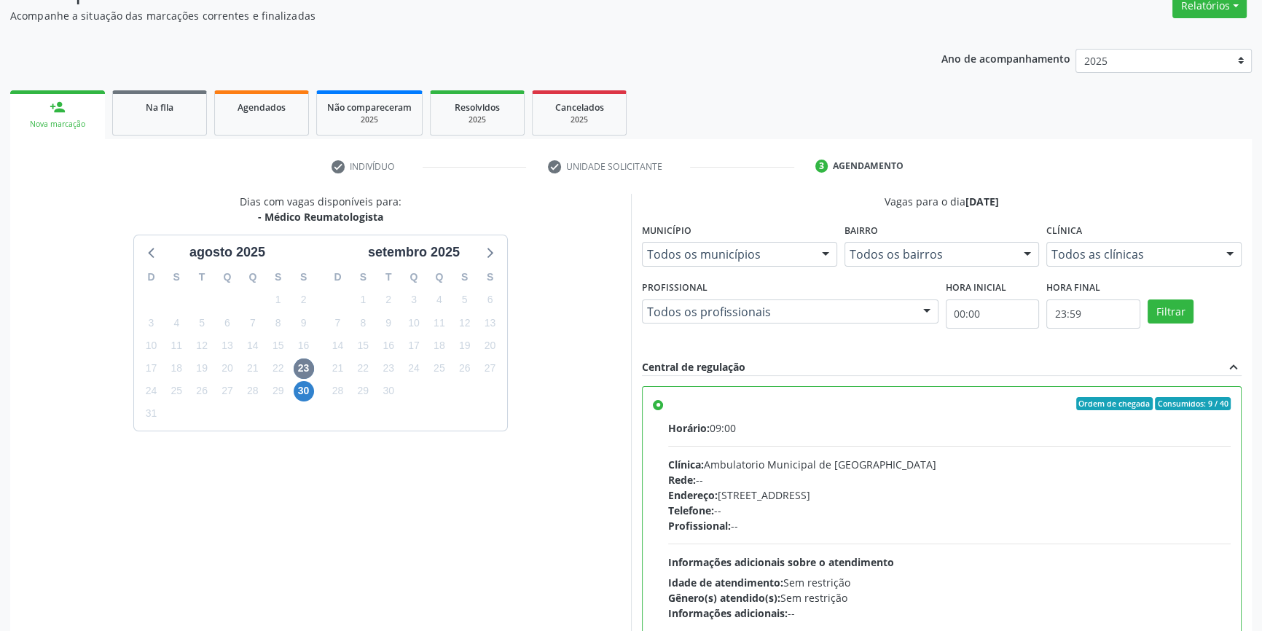
scroll to position [238, 0]
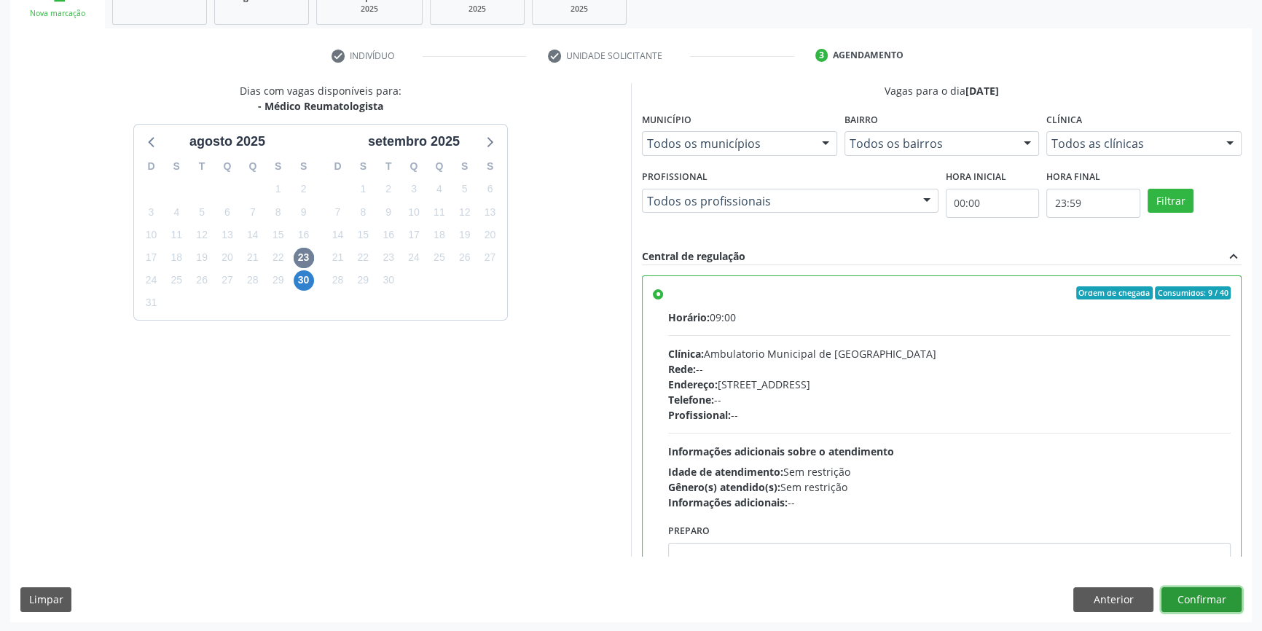
click at [1212, 592] on button "Confirmar" at bounding box center [1202, 599] width 80 height 25
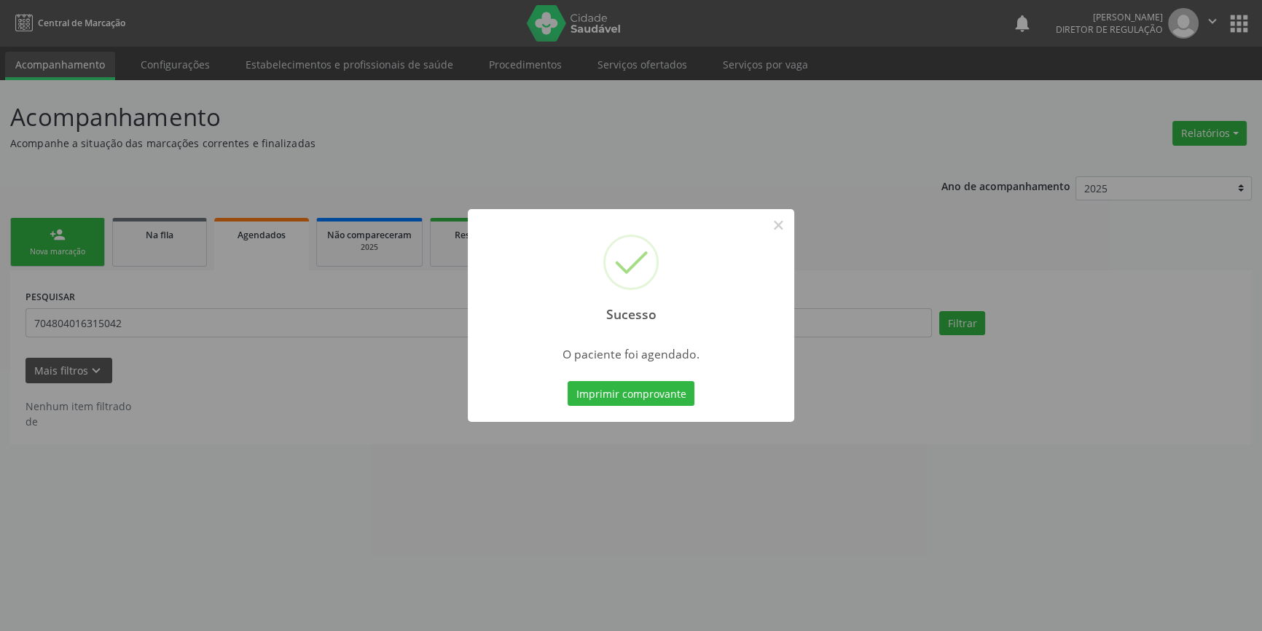
scroll to position [0, 0]
click at [664, 379] on div "Imprimir comprovante Cancel" at bounding box center [635, 393] width 133 height 31
click at [664, 383] on button "Imprimir comprovante" at bounding box center [636, 393] width 127 height 25
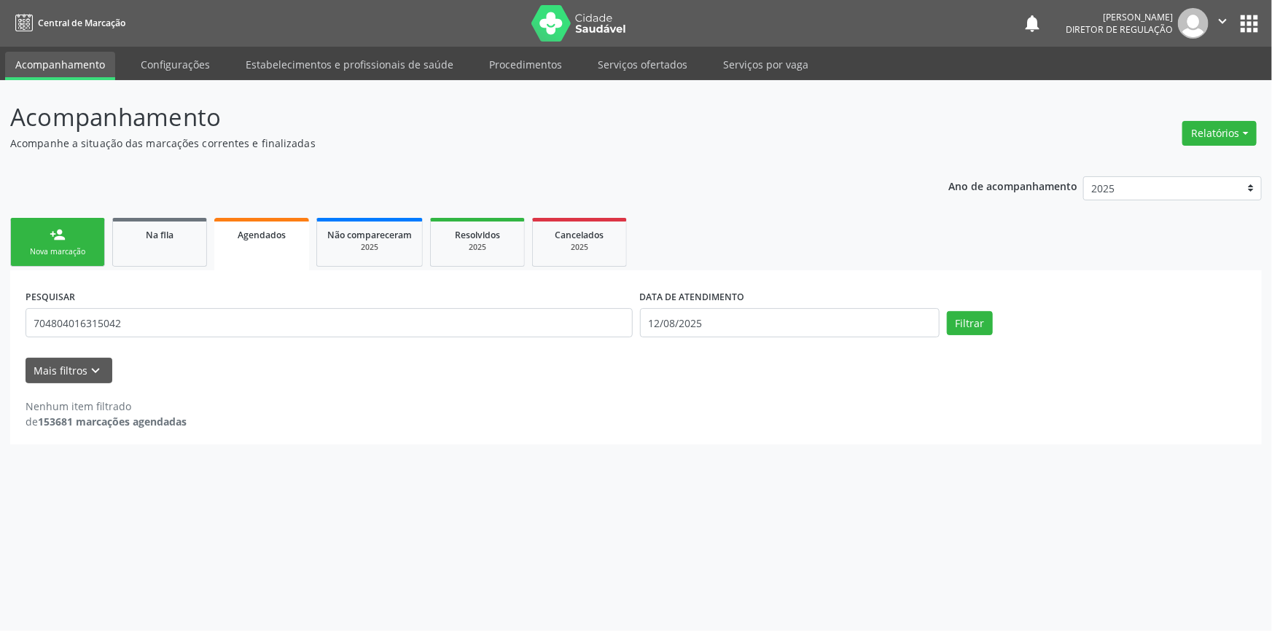
click at [58, 227] on div "person_add" at bounding box center [58, 235] width 16 height 16
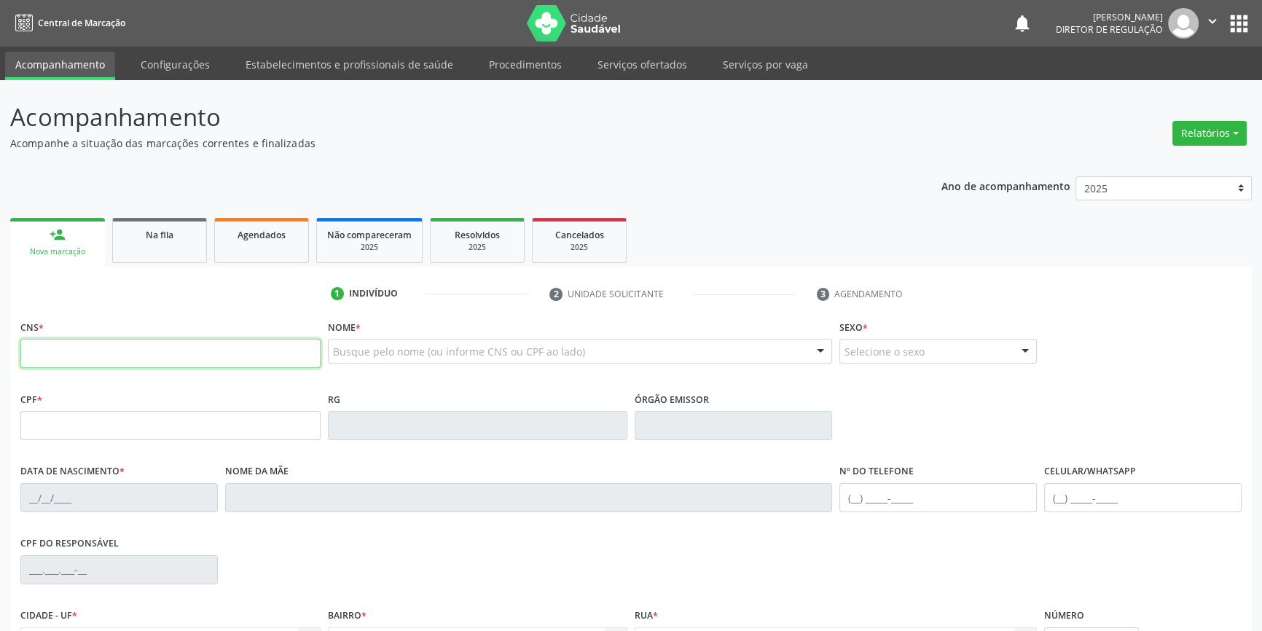
click at [109, 350] on input "text" at bounding box center [170, 353] width 300 height 29
type input "703 4080 5695 3200"
type input "296.002.434-68"
type input "[DATE]"
type input "[PERSON_NAME]"
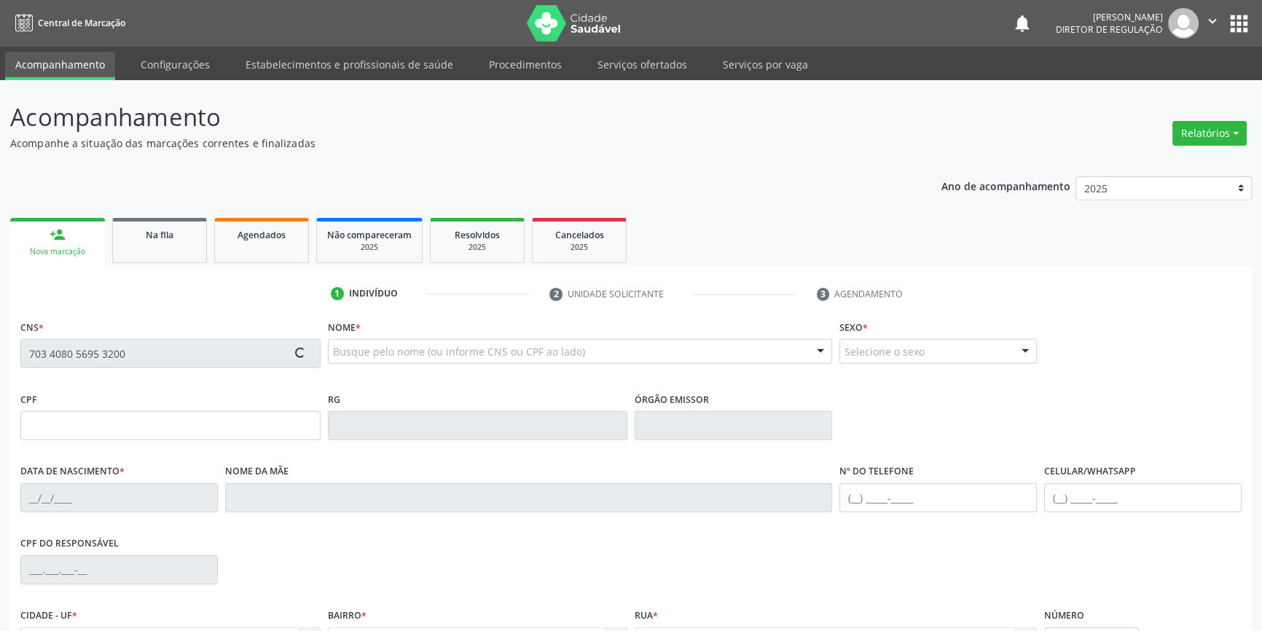
type input "[PHONE_NUMBER]"
type input "18"
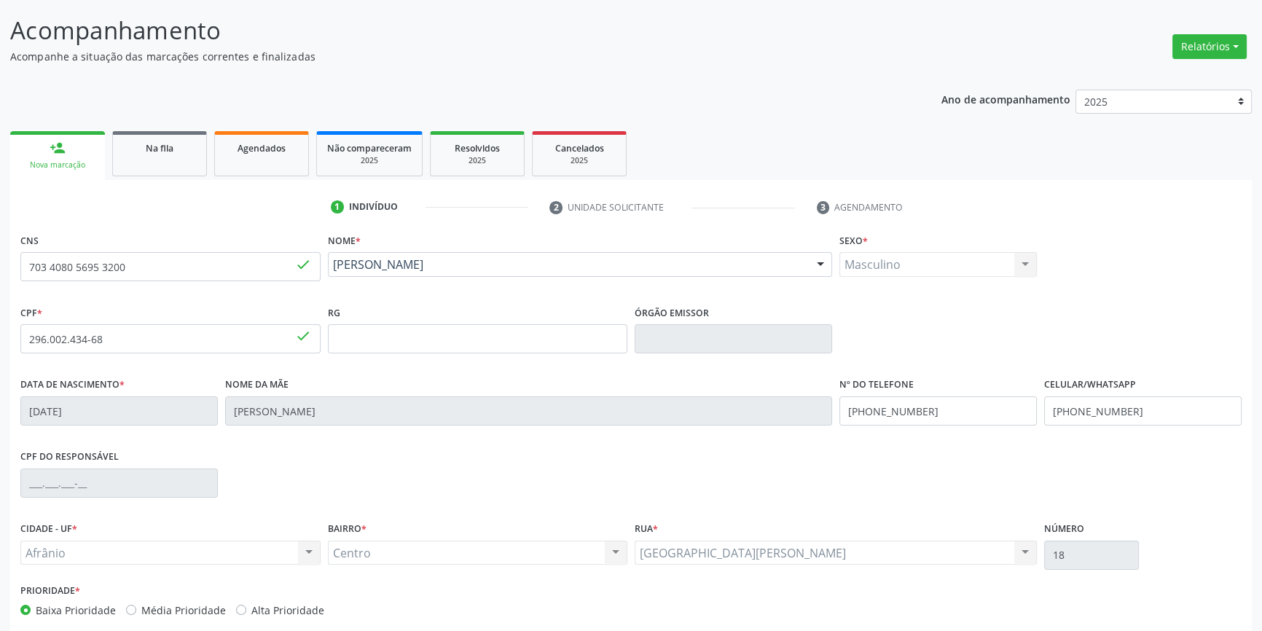
scroll to position [158, 0]
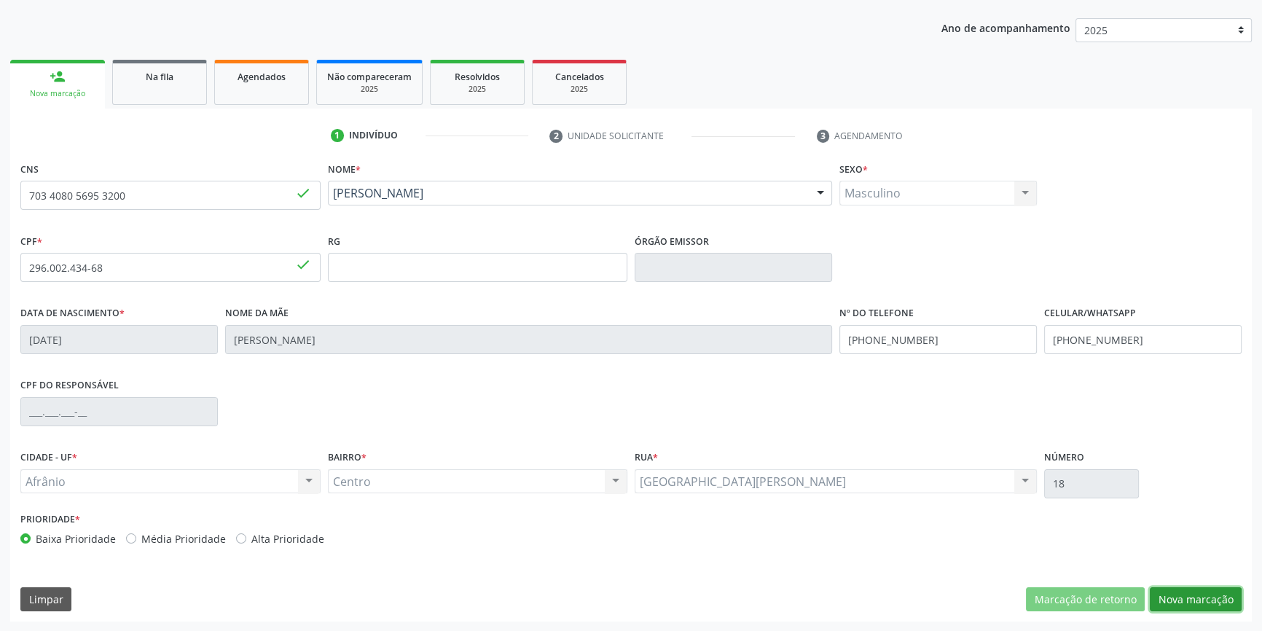
click at [1195, 590] on button "Nova marcação" at bounding box center [1196, 599] width 92 height 25
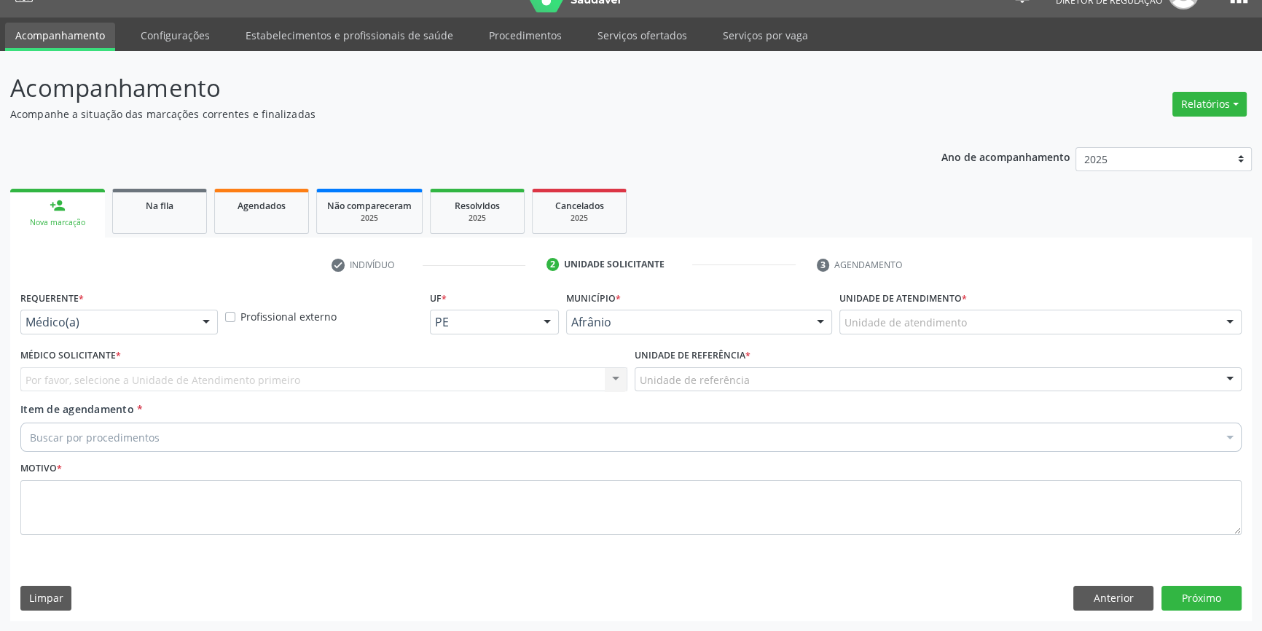
scroll to position [28, 0]
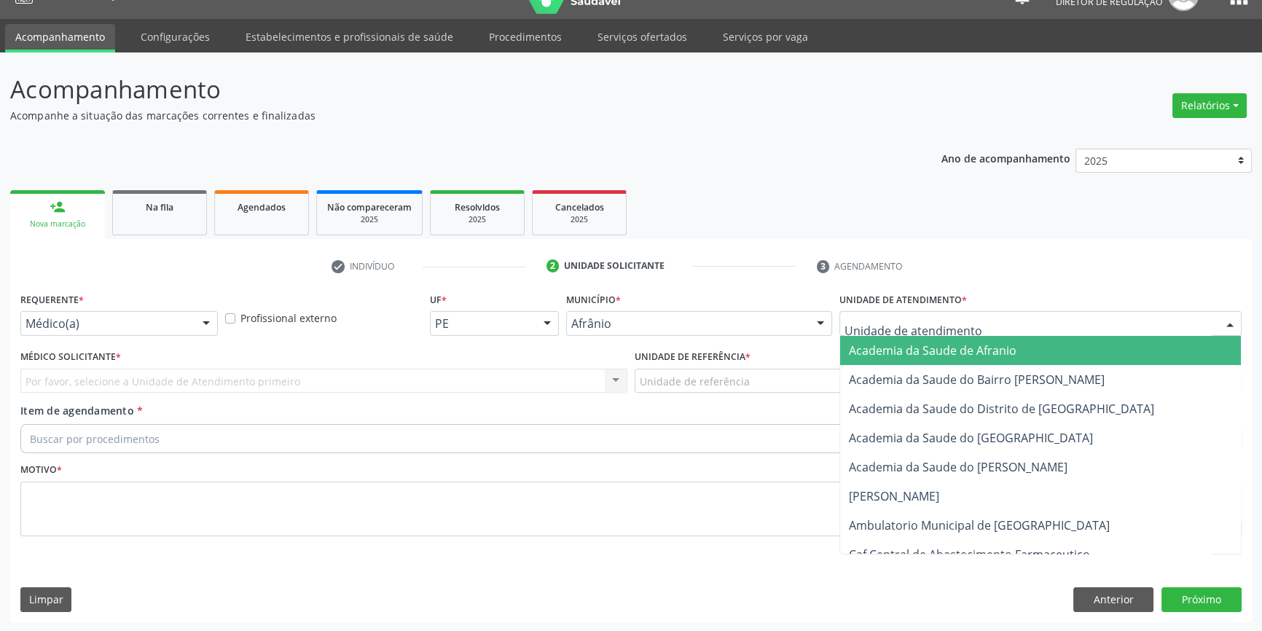
click at [971, 332] on div at bounding box center [1040, 323] width 402 height 25
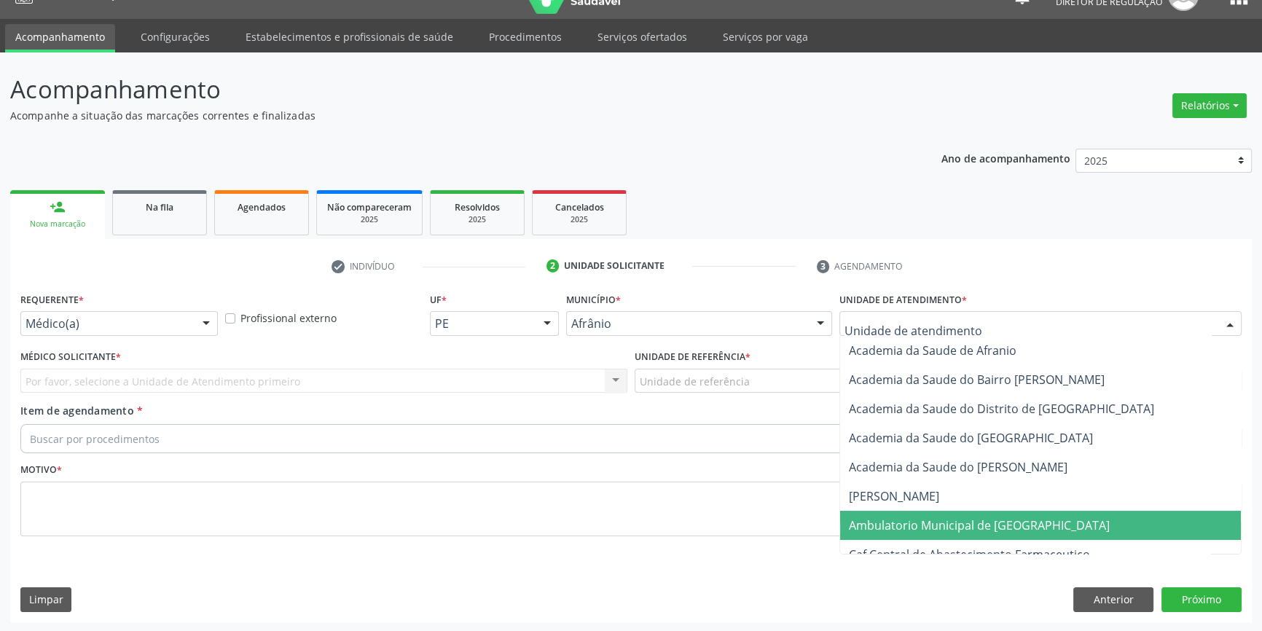
click at [937, 522] on span "Ambulatorio Municipal de [GEOGRAPHIC_DATA]" at bounding box center [979, 525] width 261 height 16
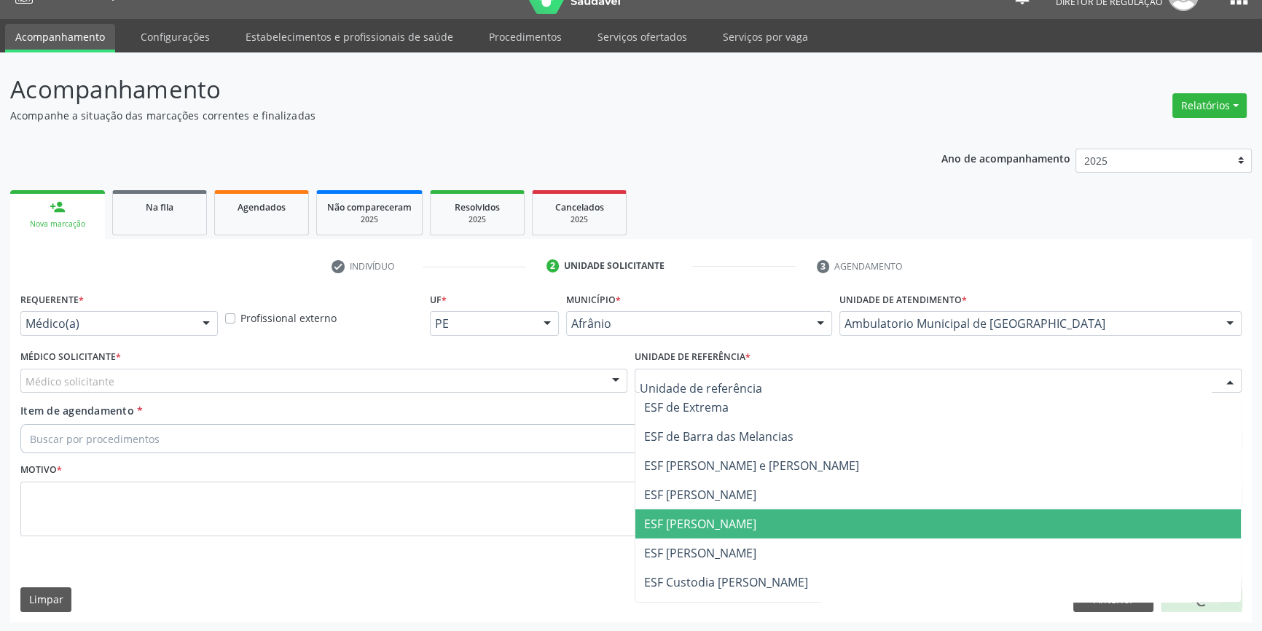
click at [704, 522] on span "ESF [PERSON_NAME]" at bounding box center [700, 524] width 112 height 16
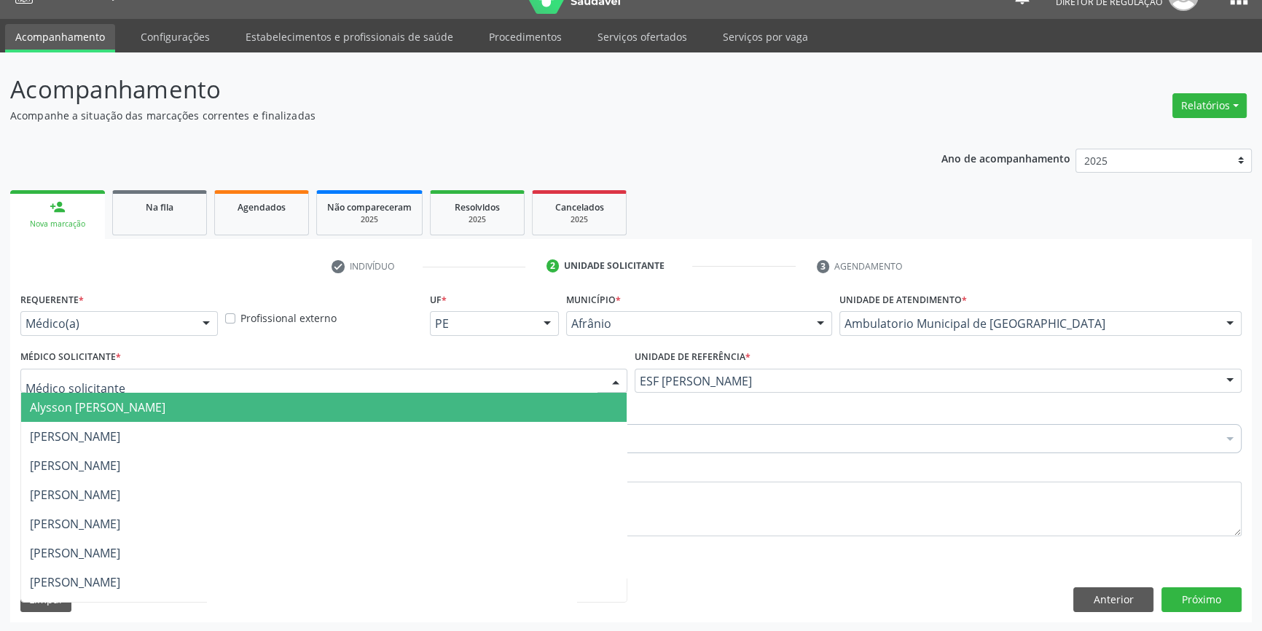
click at [465, 382] on div at bounding box center [323, 381] width 607 height 25
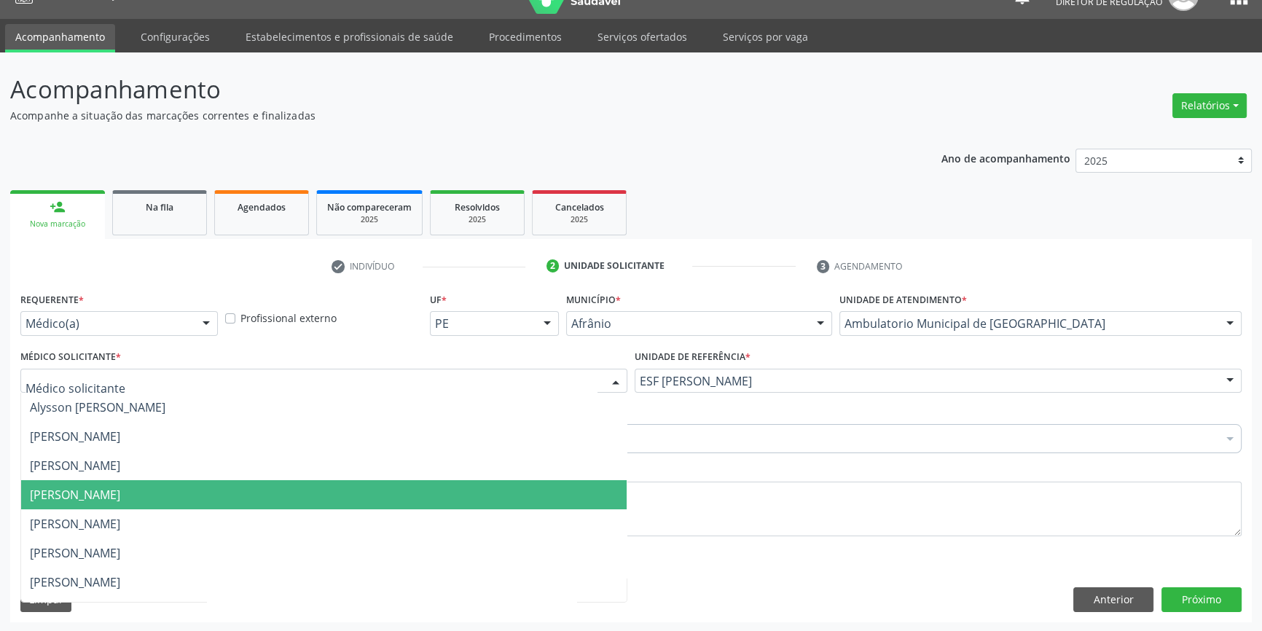
click at [120, 498] on span "[PERSON_NAME]" at bounding box center [75, 495] width 90 height 16
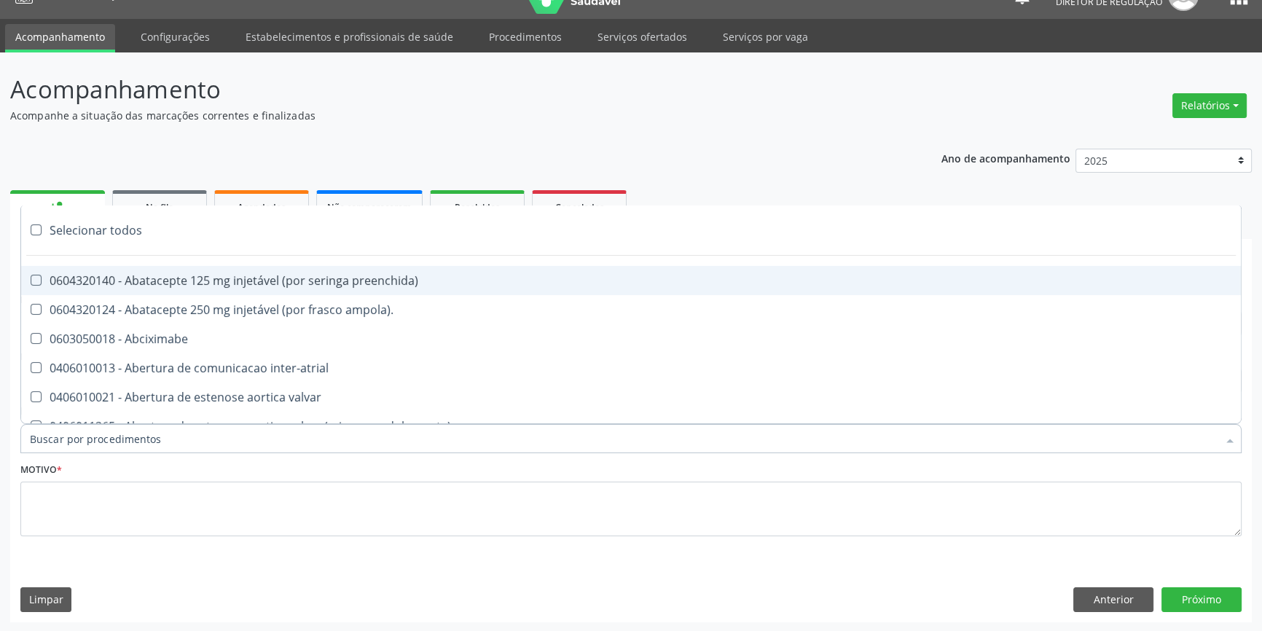
paste input "REUMATOLO"
type input "REUMATOLO"
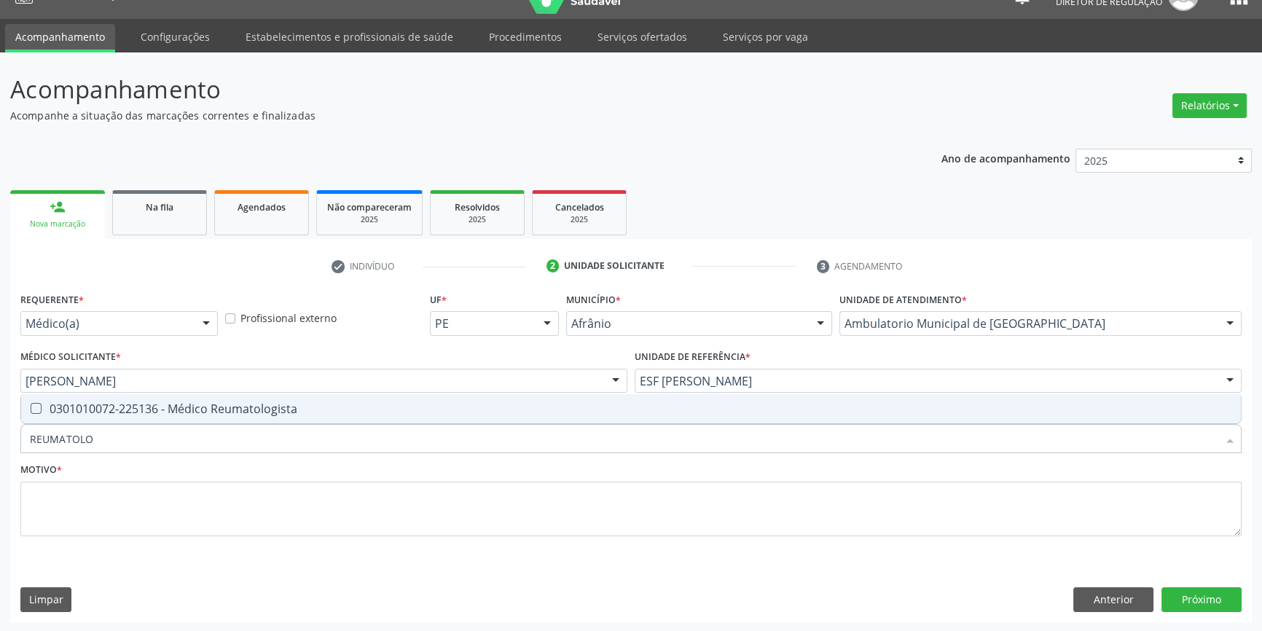
click at [143, 417] on span "0301010072-225136 - Médico Reumatologista" at bounding box center [631, 408] width 1220 height 29
checkbox Reumatologista "true"
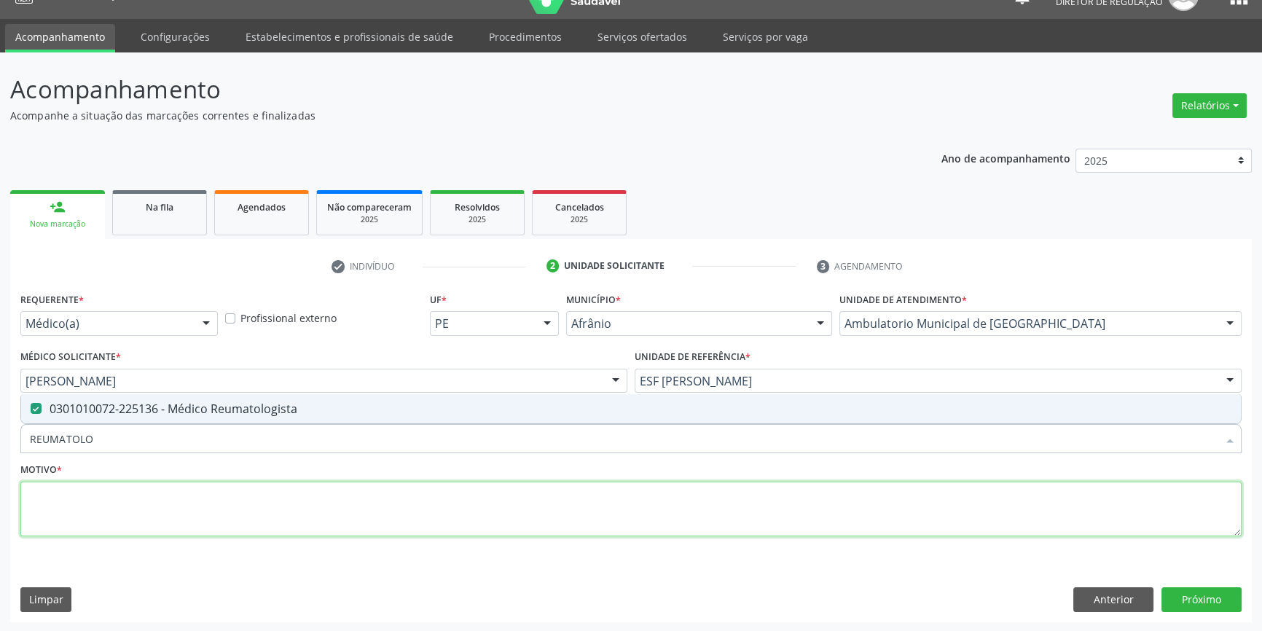
click at [95, 512] on textarea at bounding box center [630, 509] width 1221 height 55
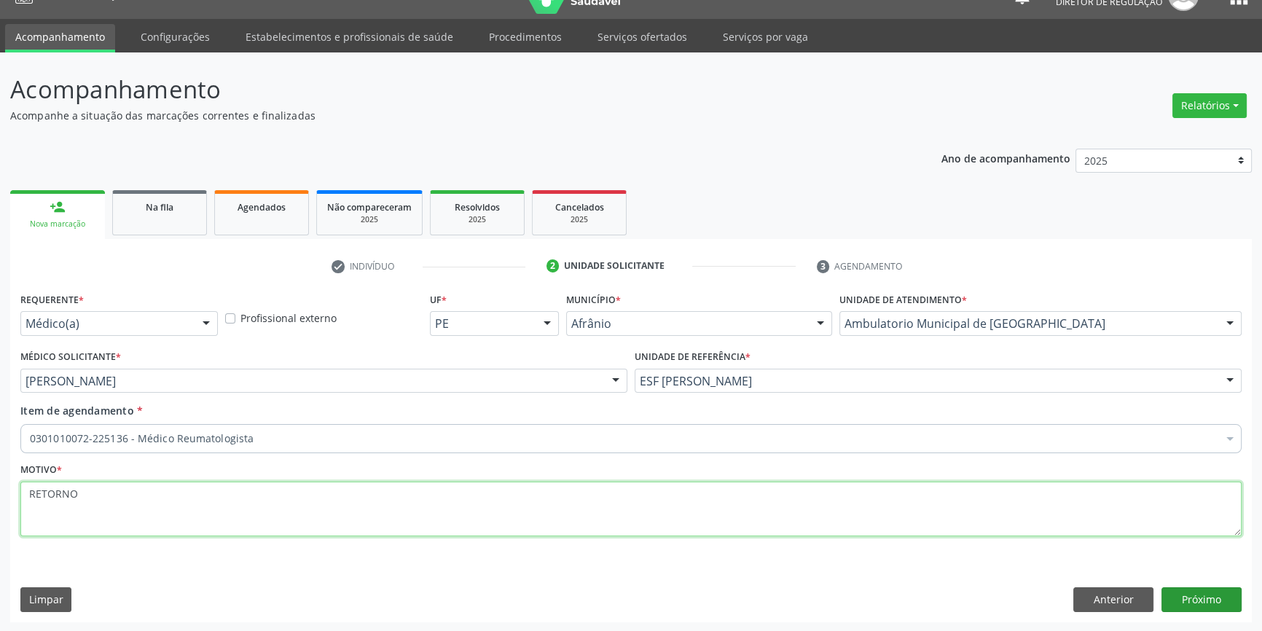
type textarea "RETORNO"
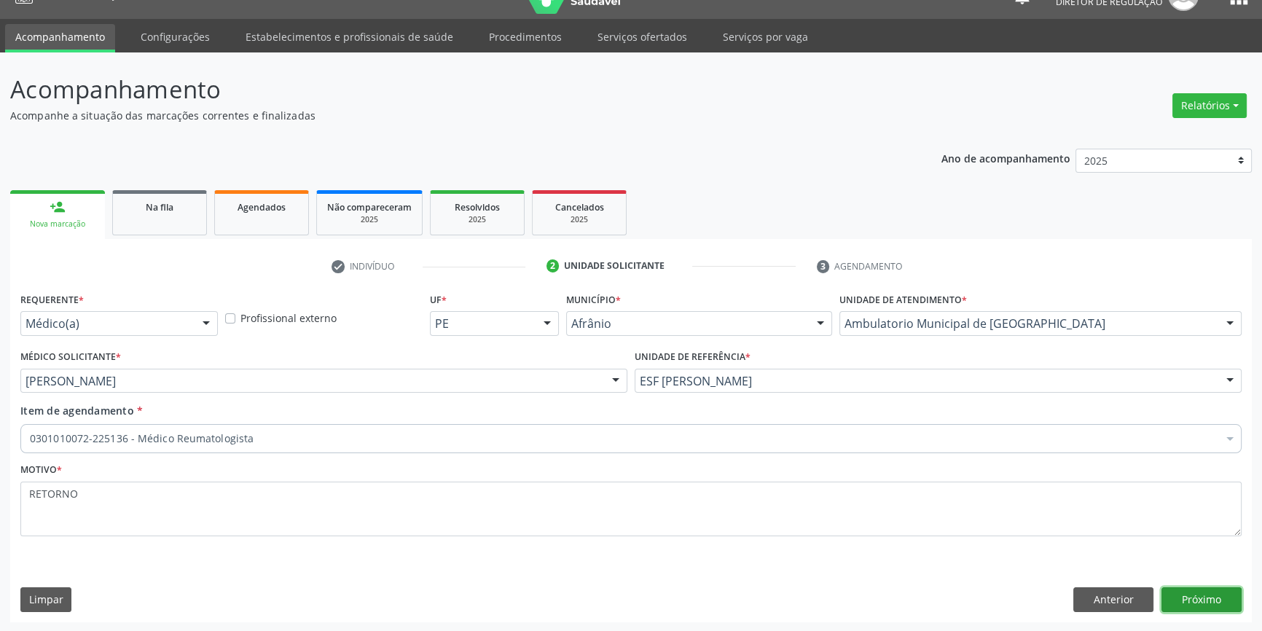
click at [1197, 607] on button "Próximo" at bounding box center [1202, 599] width 80 height 25
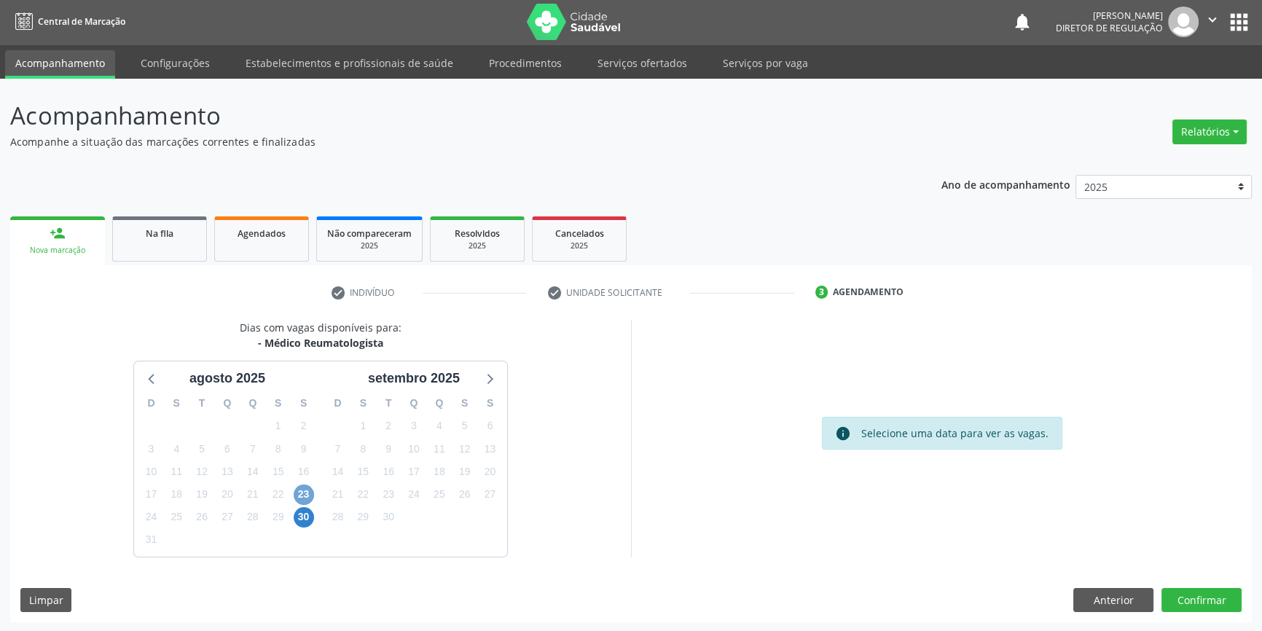
click at [301, 496] on span "23" at bounding box center [304, 495] width 20 height 20
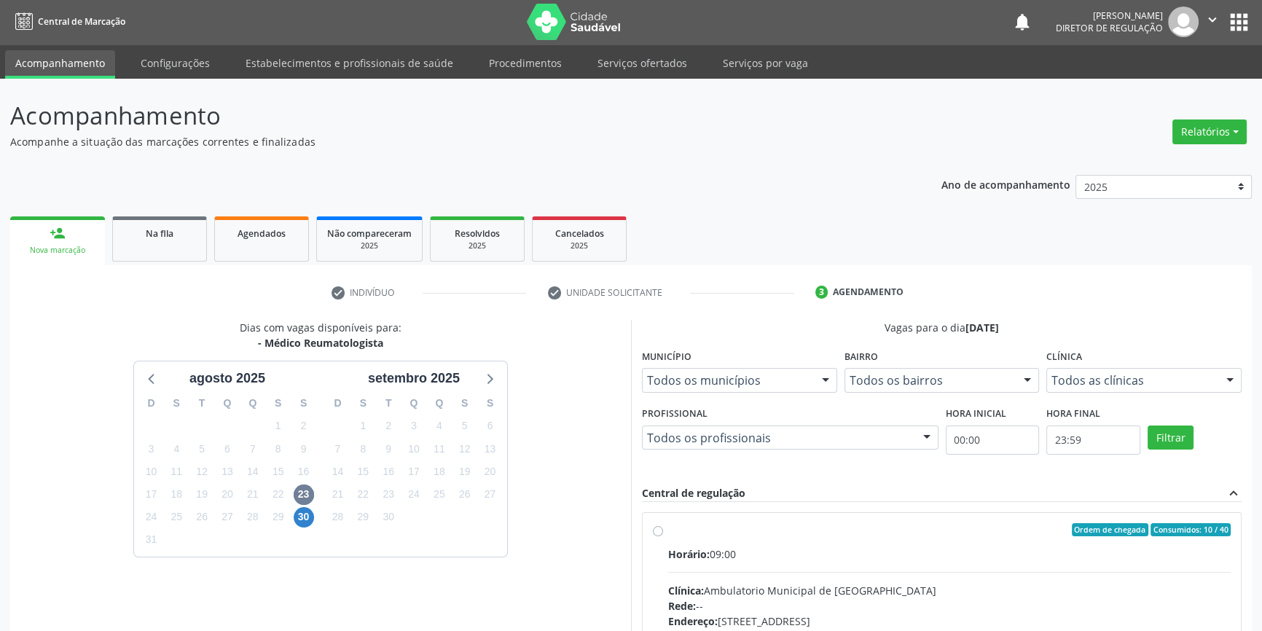
click at [692, 525] on div "Ordem de chegada Consumidos: 10 / 40" at bounding box center [949, 529] width 563 height 13
click at [663, 525] on input "Ordem de chegada Consumidos: 10 / 40 Horário: 09:00 Clínica: Ambulatorio Munici…" at bounding box center [658, 529] width 10 height 13
radio input "true"
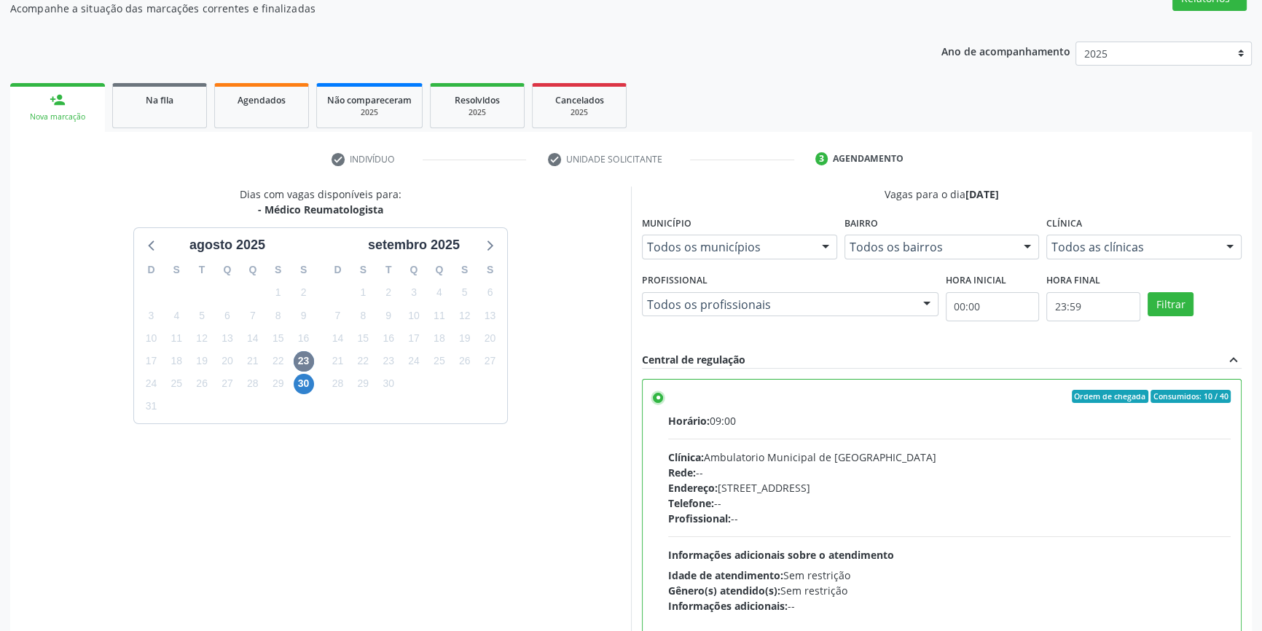
scroll to position [238, 0]
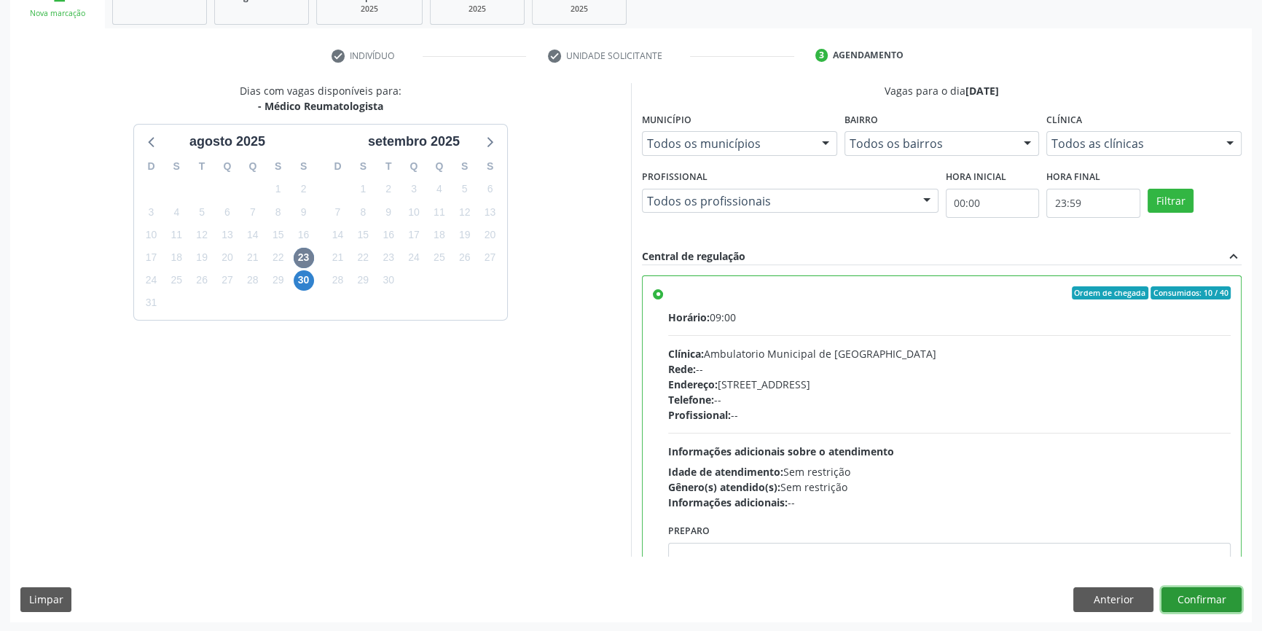
click at [1202, 602] on button "Confirmar" at bounding box center [1202, 599] width 80 height 25
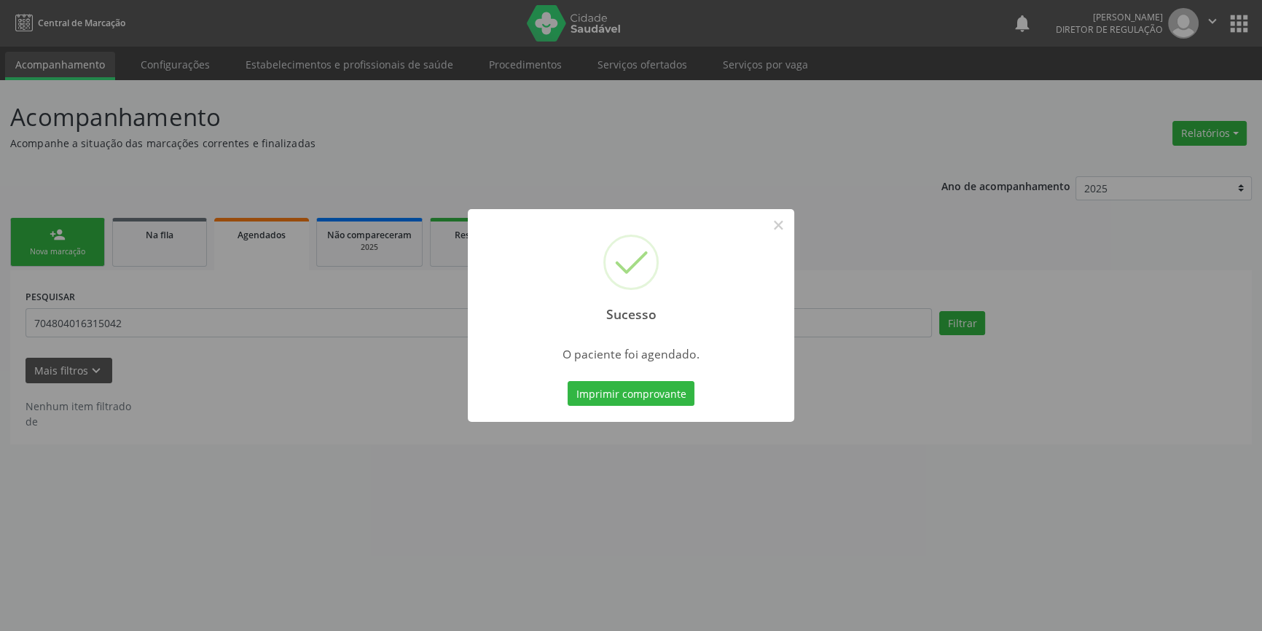
scroll to position [0, 0]
click at [615, 400] on button "Imprimir comprovante" at bounding box center [636, 393] width 127 height 25
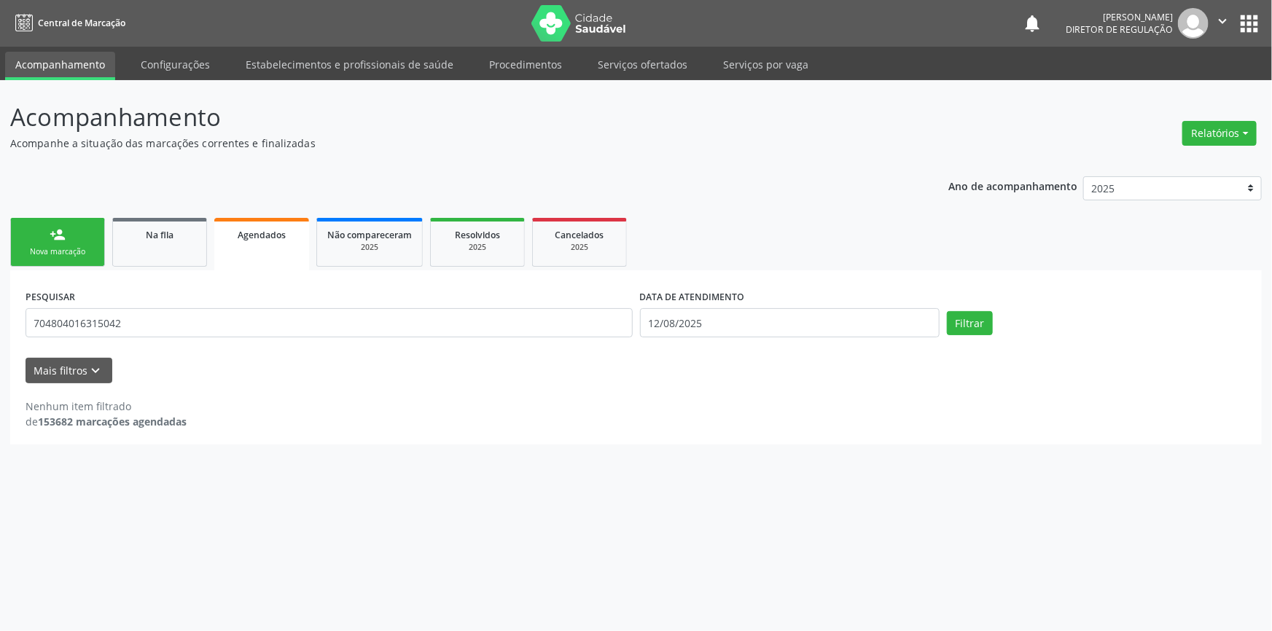
click at [83, 240] on link "person_add Nova marcação" at bounding box center [57, 242] width 95 height 49
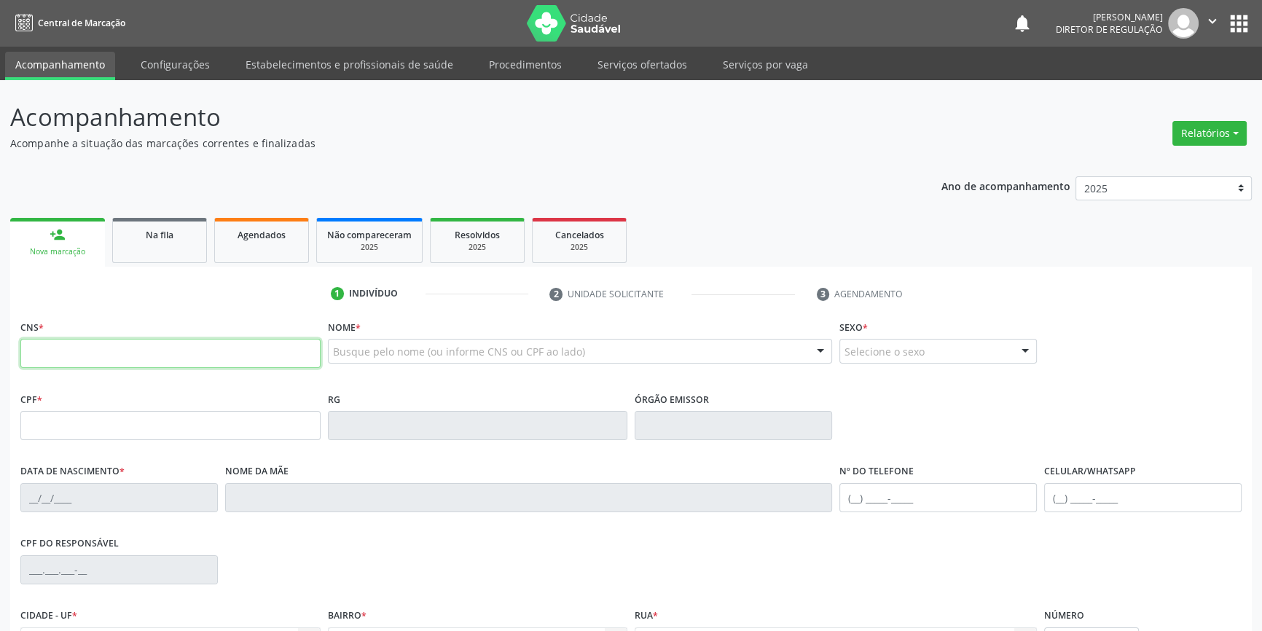
click at [96, 352] on input "text" at bounding box center [170, 353] width 300 height 29
type input "700 0007 3008 4900"
type input "045.189.974-17"
type input "[DATE]"
type input "[PERSON_NAME]"
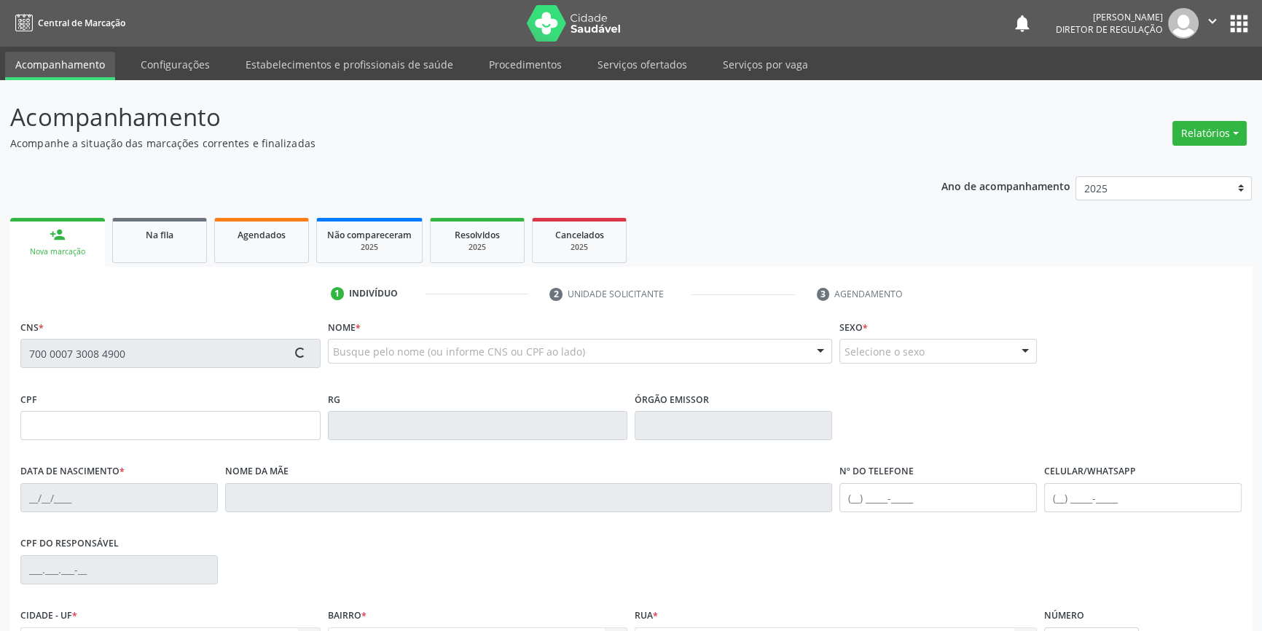
type input "[PHONE_NUMBER]"
type input "290"
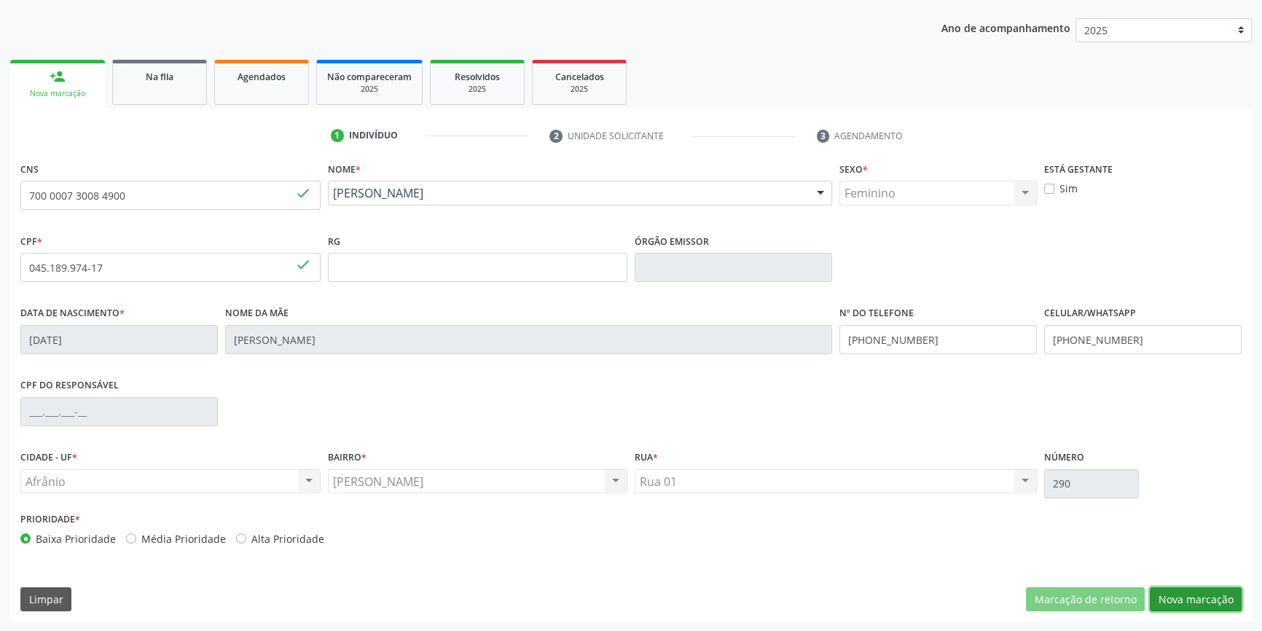
click at [1210, 595] on button "Nova marcação" at bounding box center [1196, 599] width 92 height 25
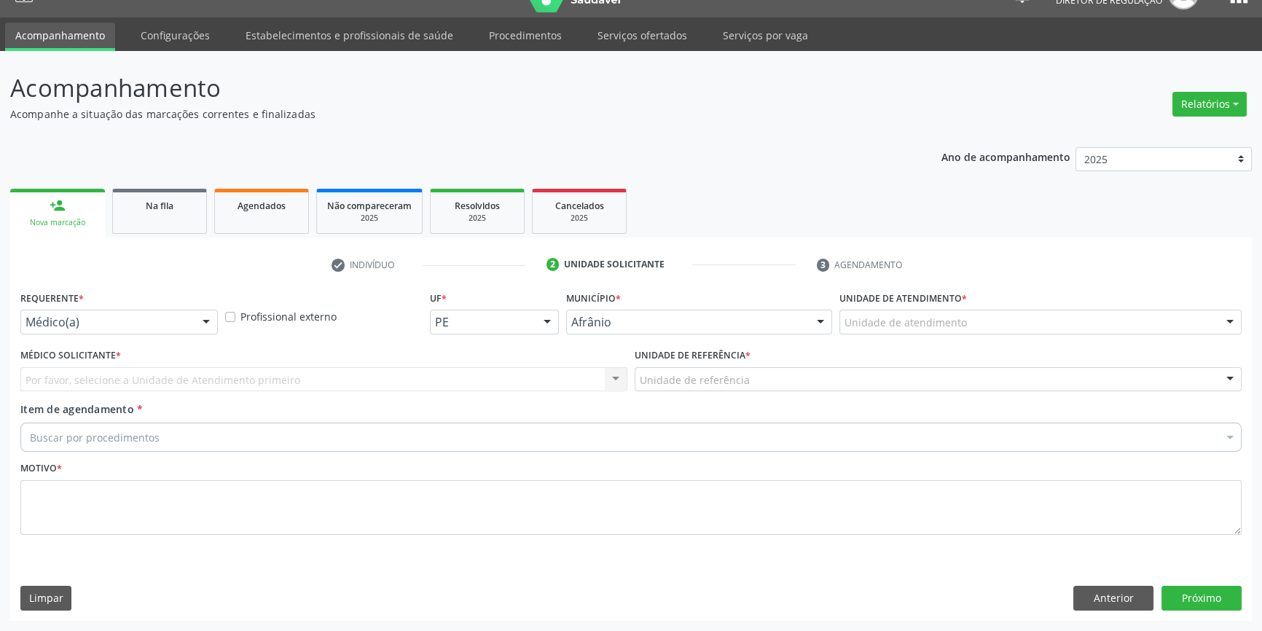
scroll to position [28, 0]
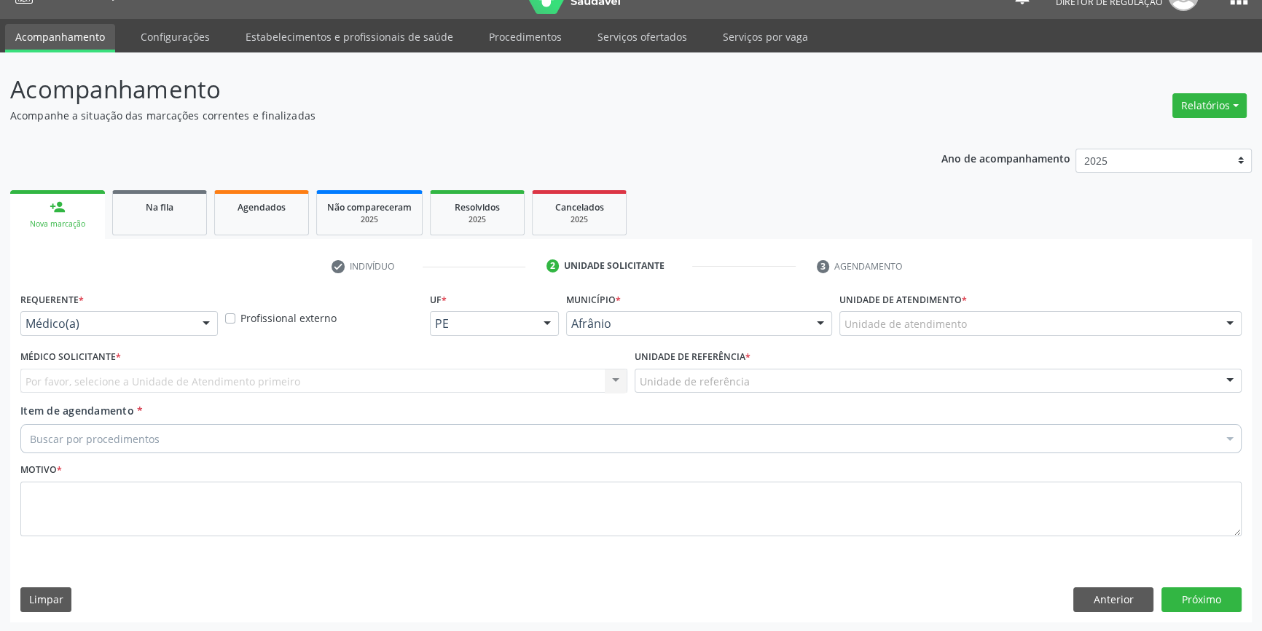
click at [976, 328] on div "Unidade de atendimento" at bounding box center [1040, 323] width 402 height 25
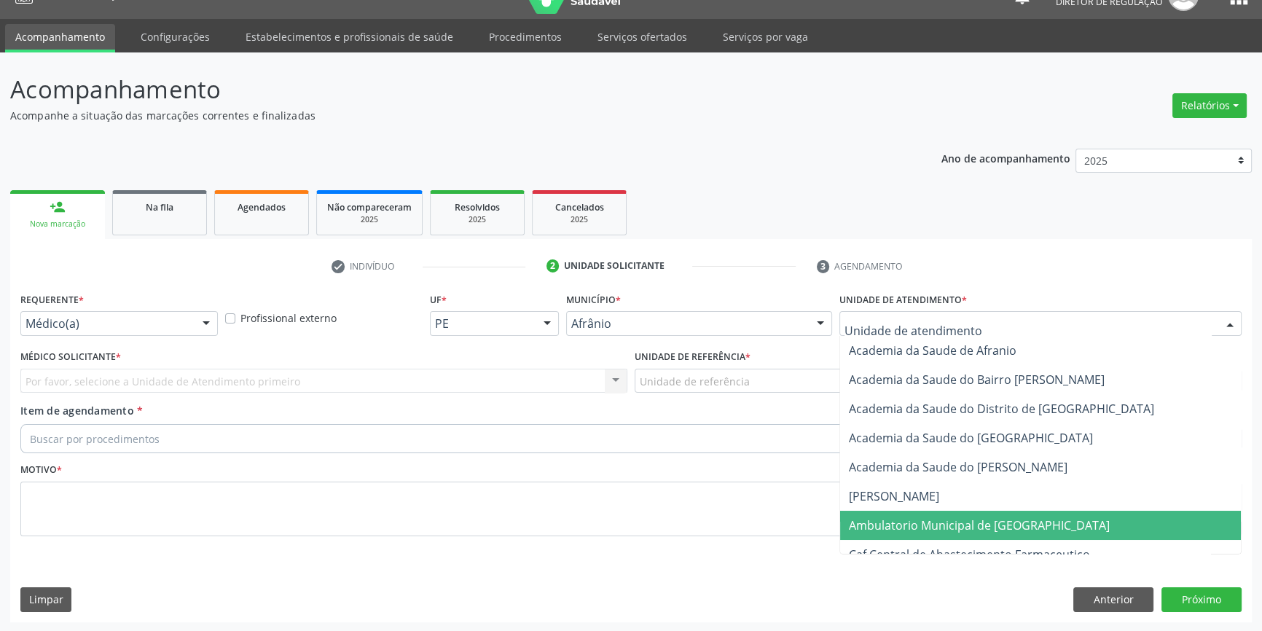
drag, startPoint x: 917, startPoint y: 523, endPoint x: 808, endPoint y: 425, distance: 146.5
click at [914, 520] on span "Ambulatorio Municipal de [GEOGRAPHIC_DATA]" at bounding box center [979, 525] width 261 height 16
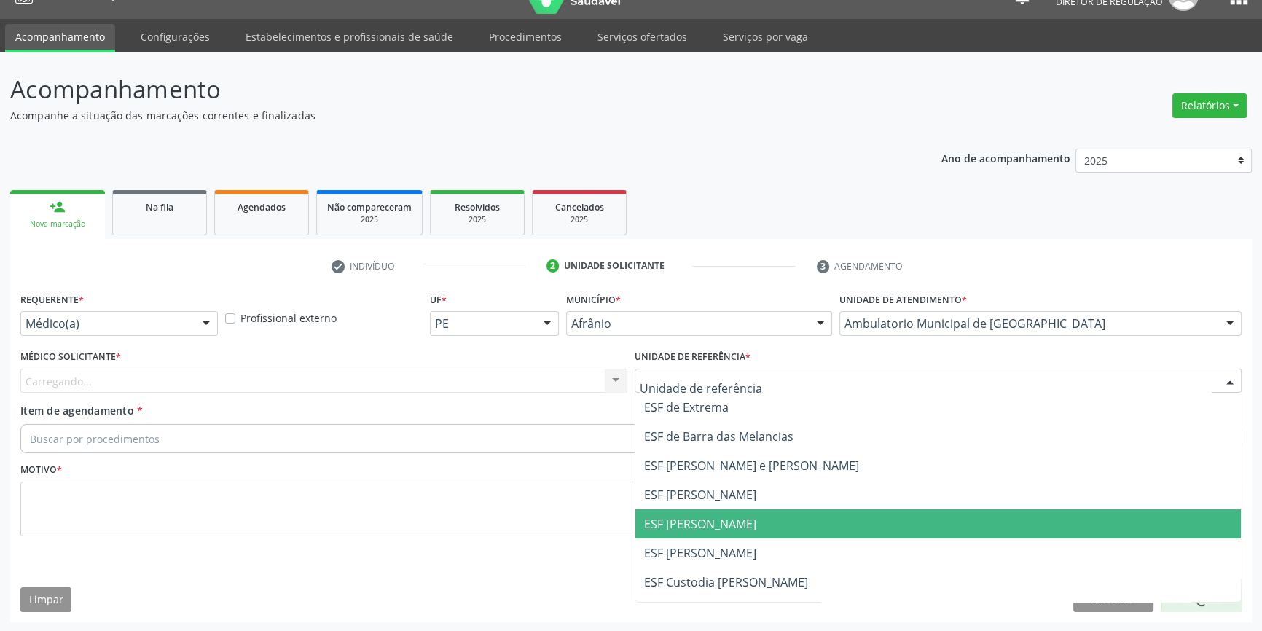
click at [732, 514] on span "ESF [PERSON_NAME]" at bounding box center [938, 523] width 606 height 29
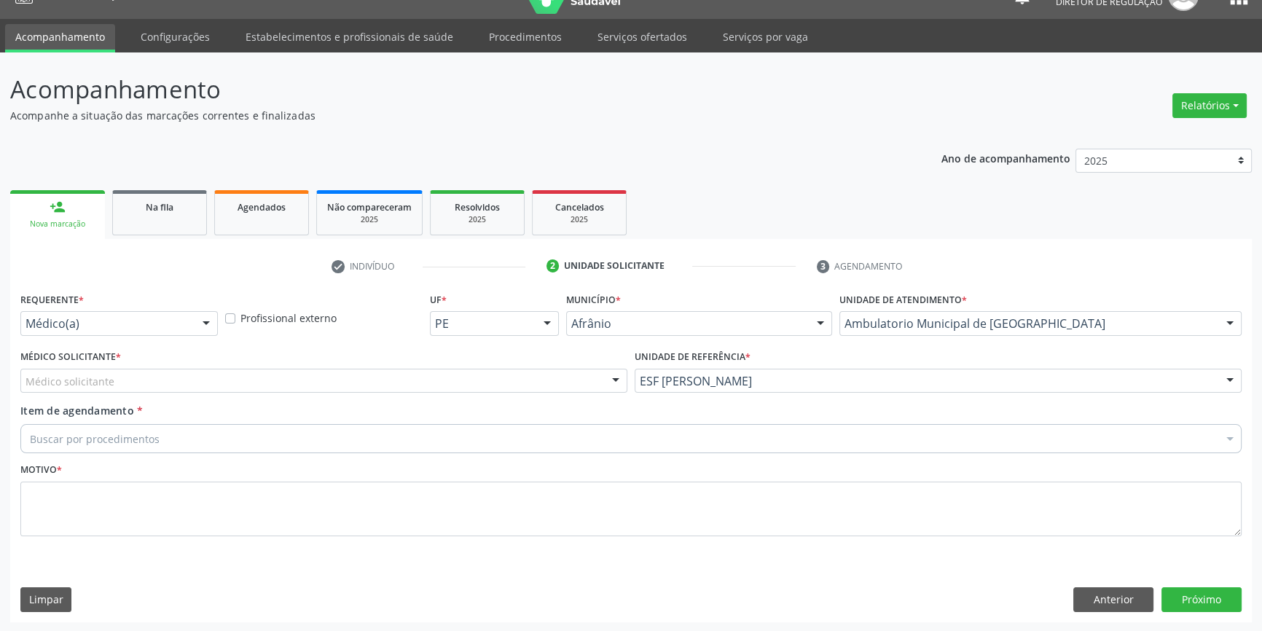
click at [386, 391] on div "Médico solicitante" at bounding box center [323, 381] width 607 height 25
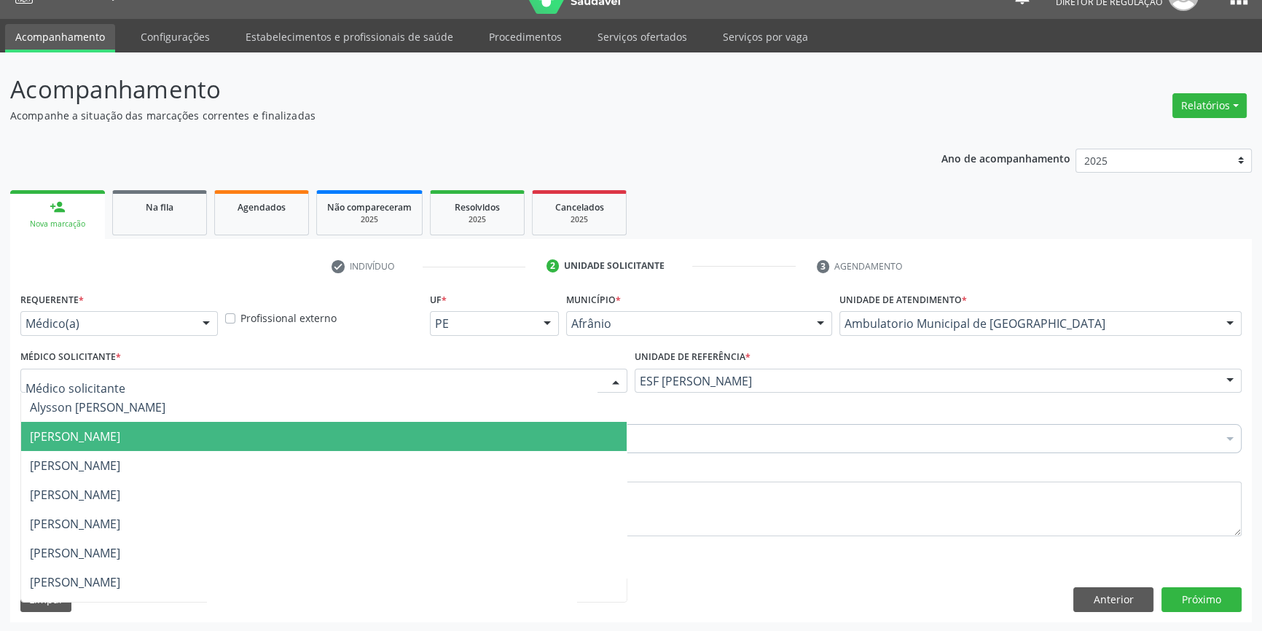
click at [120, 428] on span "[PERSON_NAME]" at bounding box center [75, 436] width 90 height 16
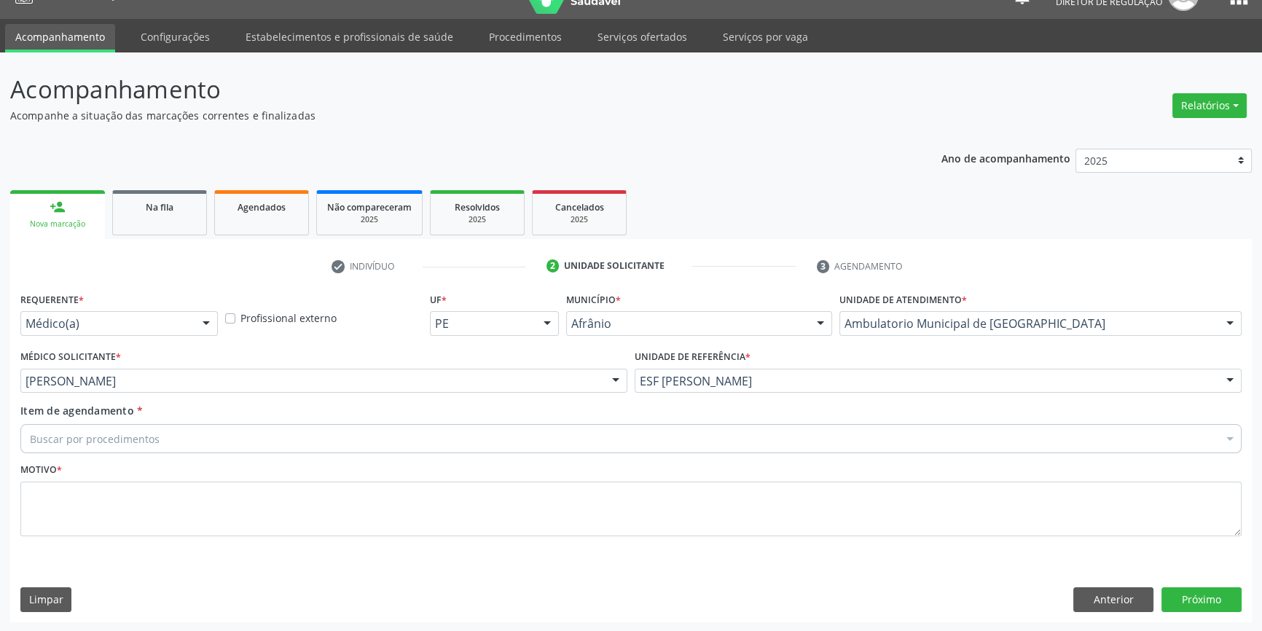
click at [146, 429] on div "Buscar por procedimentos" at bounding box center [630, 438] width 1221 height 29
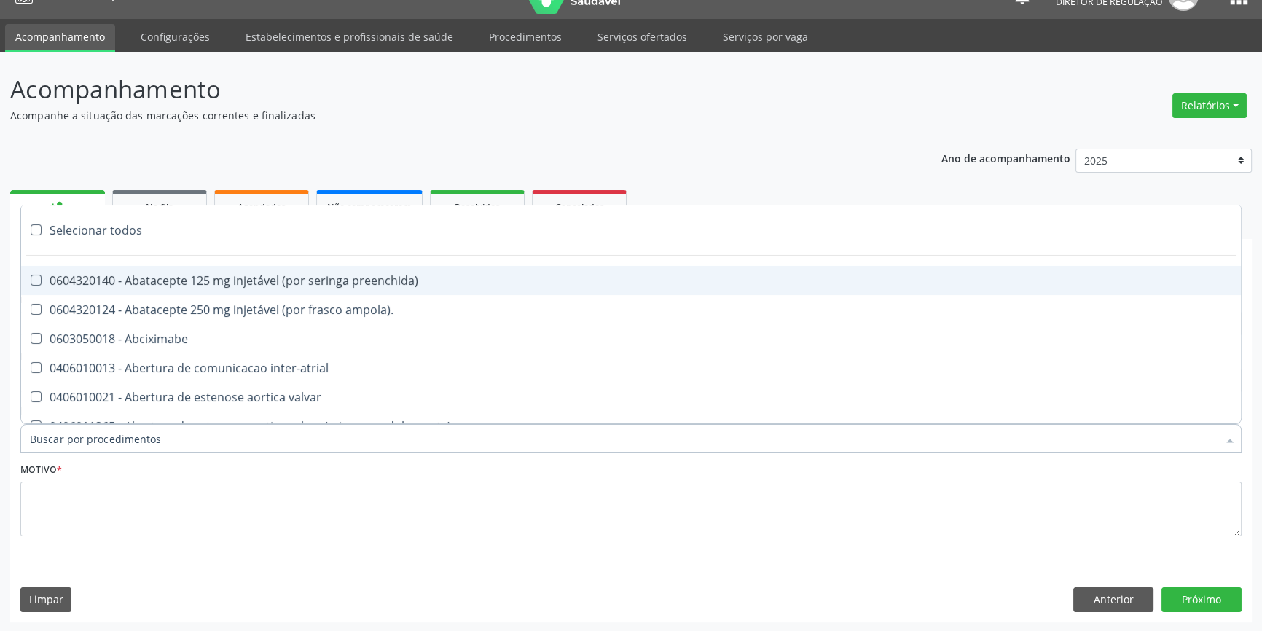
paste input "REUMATOLO"
type input "REUMATOLO"
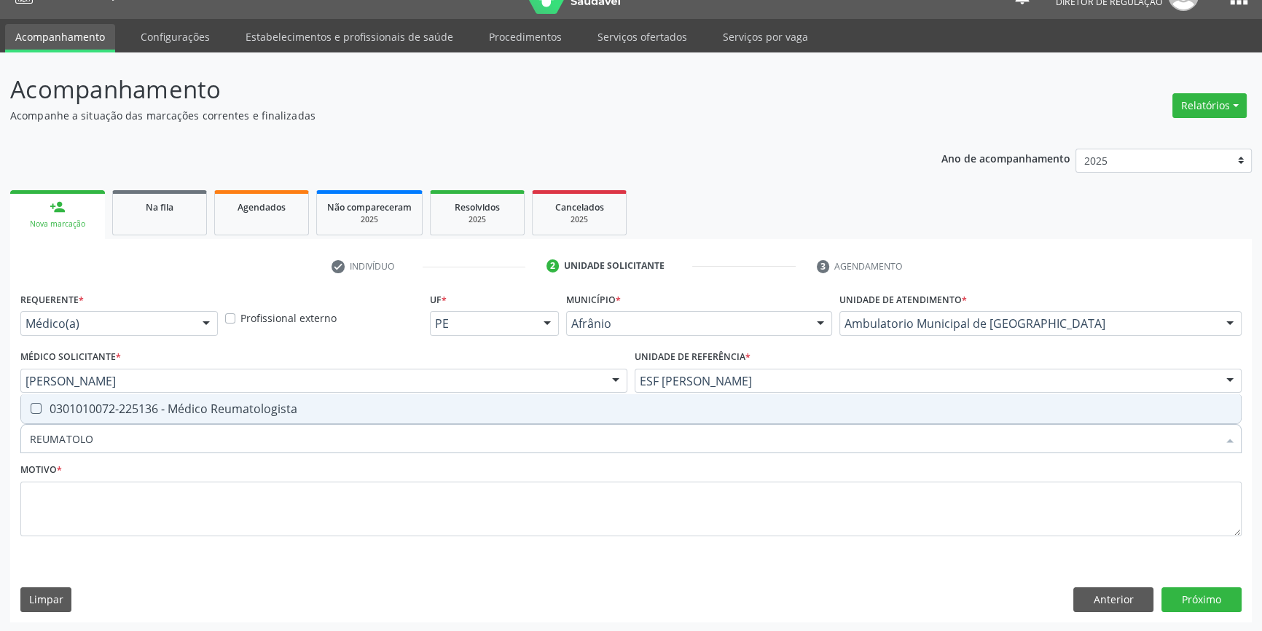
click at [163, 416] on span "0301010072-225136 - Médico Reumatologista" at bounding box center [631, 408] width 1220 height 29
checkbox Reumatologista "true"
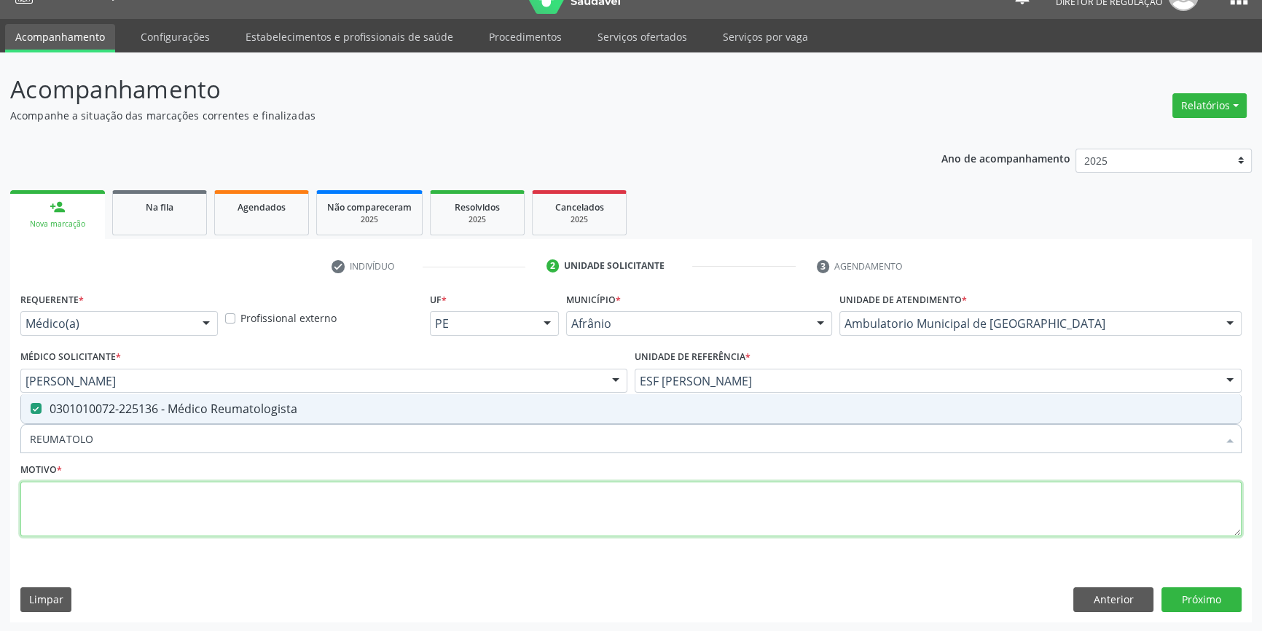
click at [149, 488] on textarea at bounding box center [630, 509] width 1221 height 55
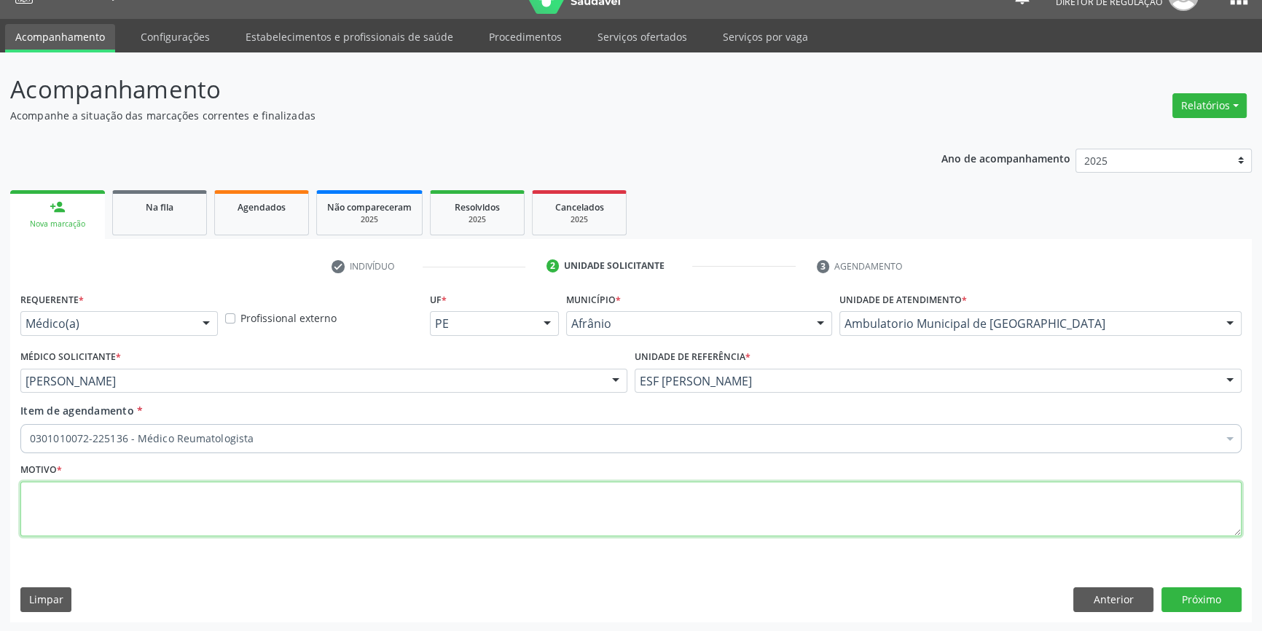
click at [149, 488] on textarea at bounding box center [630, 509] width 1221 height 55
type textarea "'"
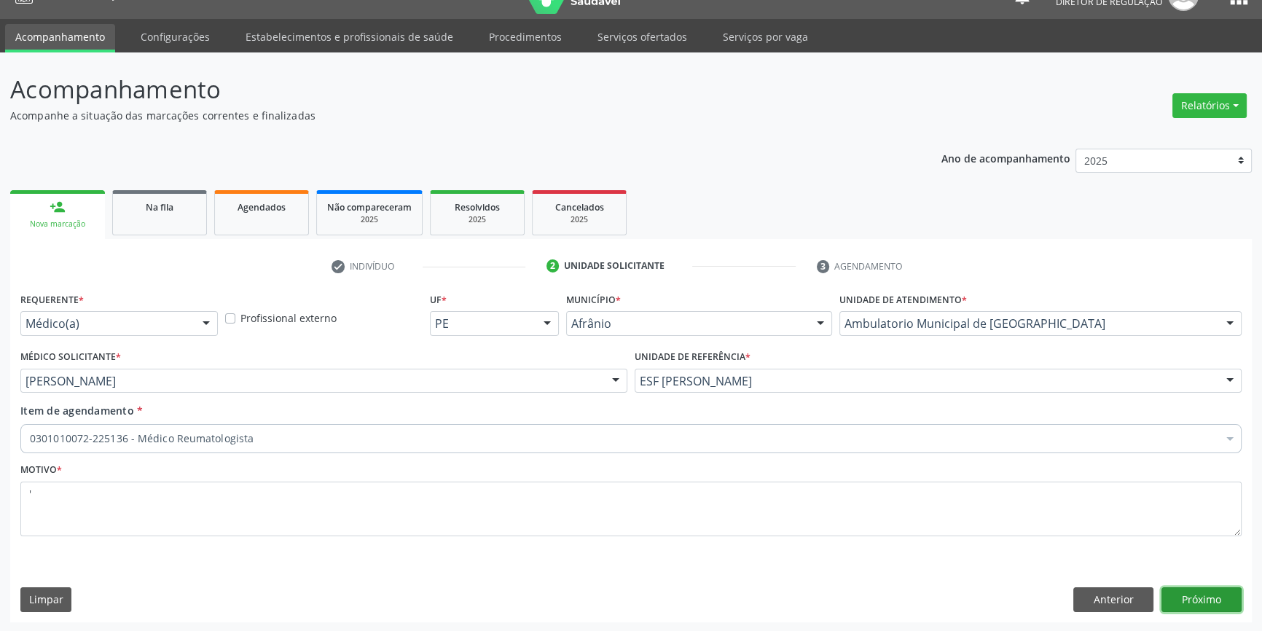
click at [1195, 598] on button "Próximo" at bounding box center [1202, 599] width 80 height 25
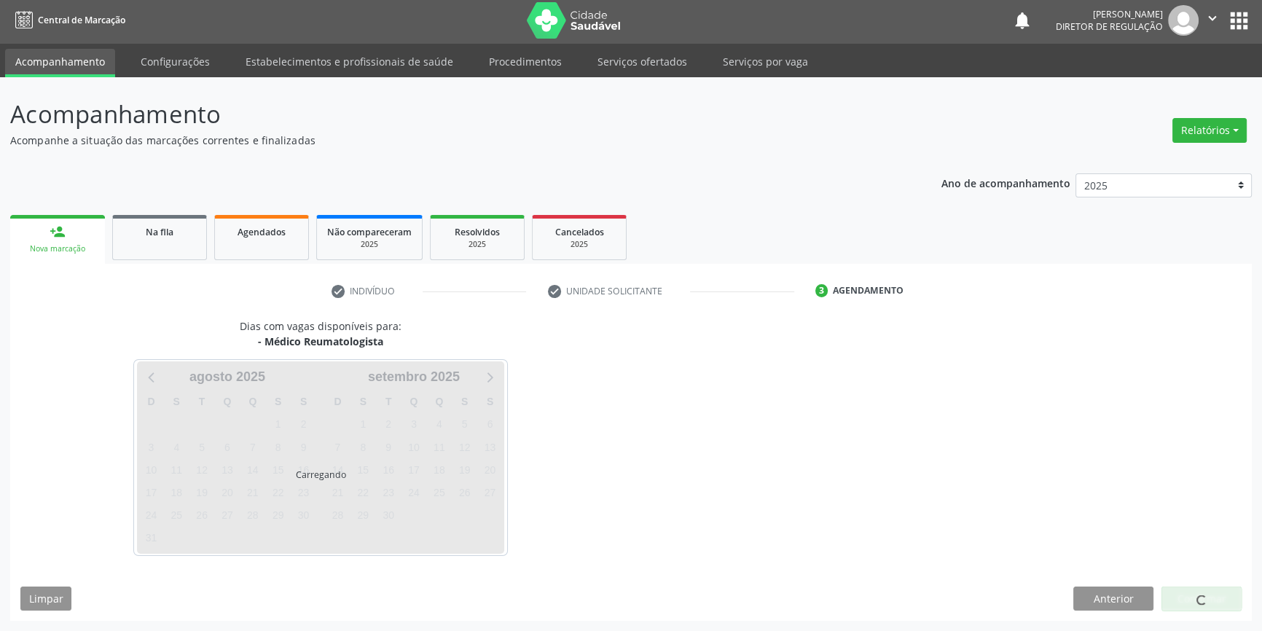
scroll to position [1, 0]
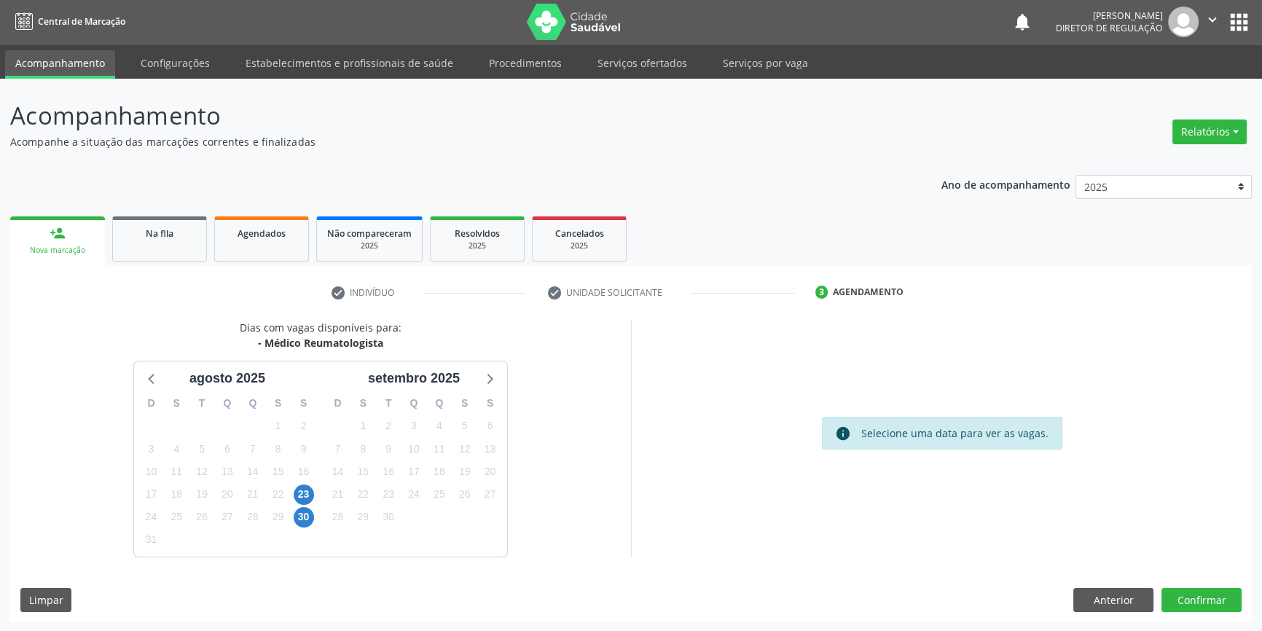
click at [481, 570] on div "Dias com vagas disponíveis para: - Médico Reumatologista [DATE] D S T Q Q S S 2…" at bounding box center [631, 471] width 1242 height 302
click at [301, 493] on span "23" at bounding box center [304, 495] width 20 height 20
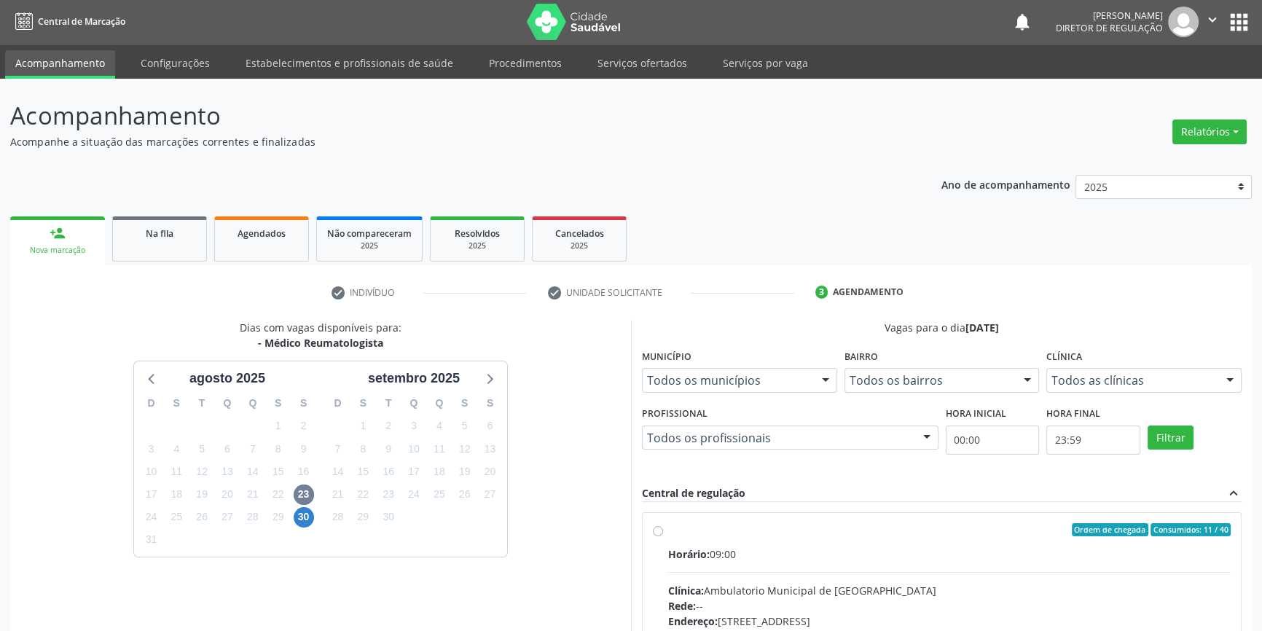
click at [684, 539] on label "Ordem de chegada Consumidos: 11 / 40 Horário: 09:00 Clínica: Ambulatorio Munici…" at bounding box center [949, 635] width 563 height 224
click at [663, 536] on input "Ordem de chegada Consumidos: 11 / 40 Horário: 09:00 Clínica: Ambulatorio Munici…" at bounding box center [658, 529] width 10 height 13
radio input "true"
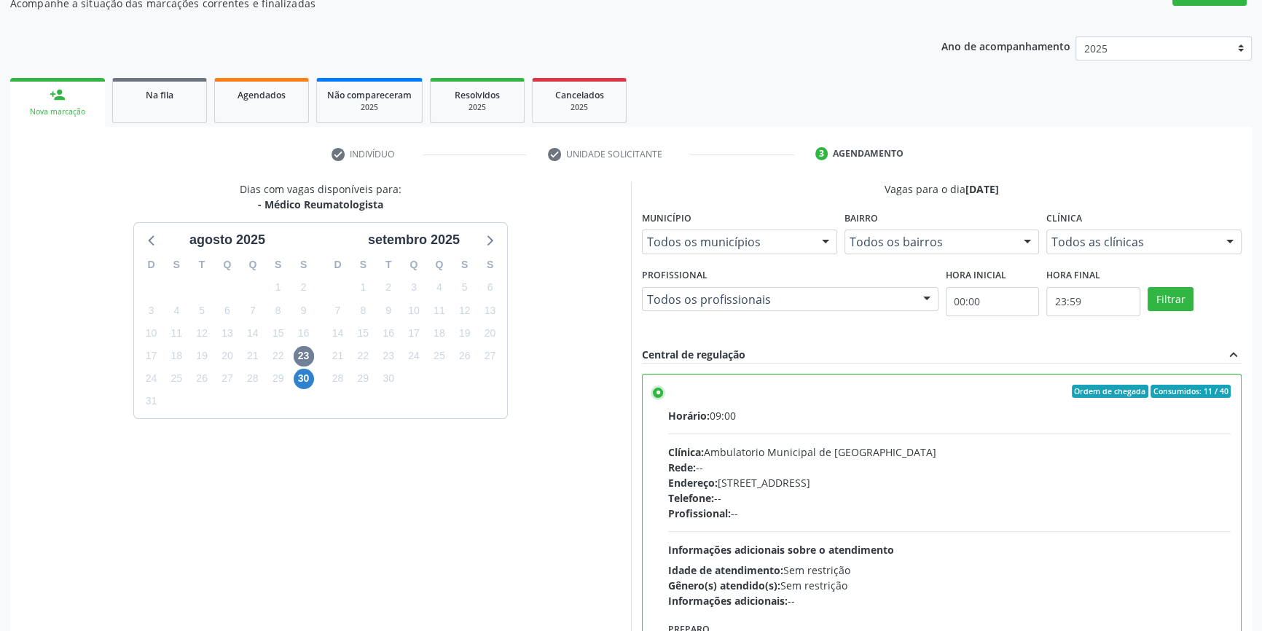
scroll to position [238, 0]
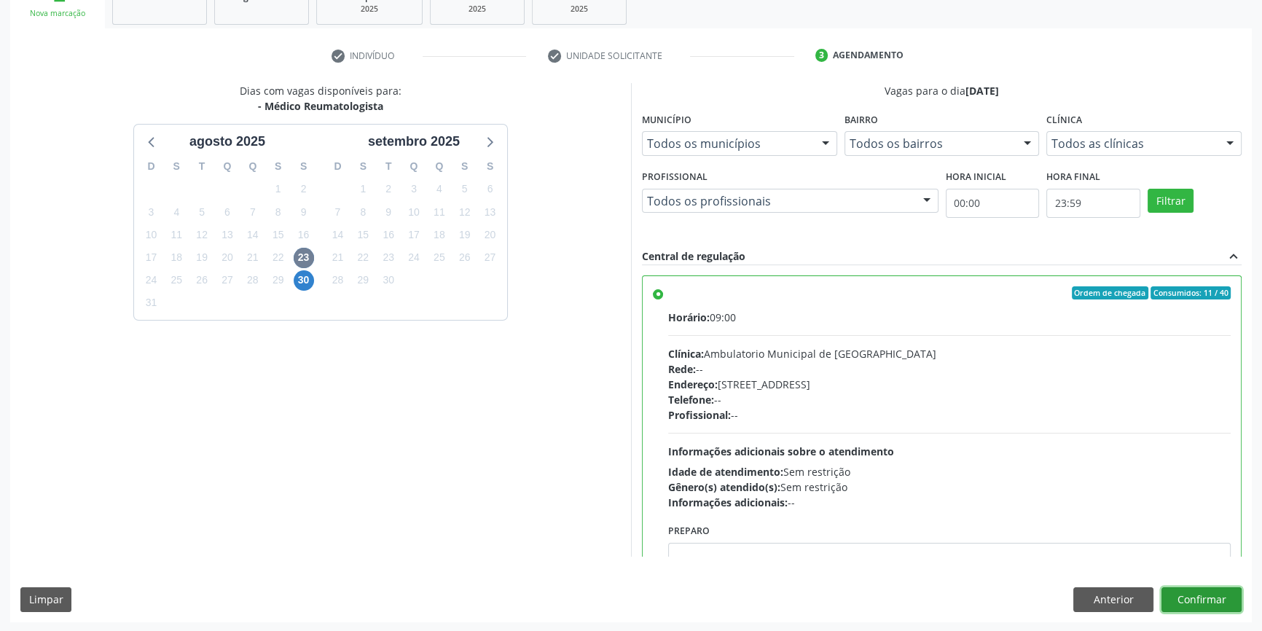
click at [1196, 600] on button "Confirmar" at bounding box center [1202, 599] width 80 height 25
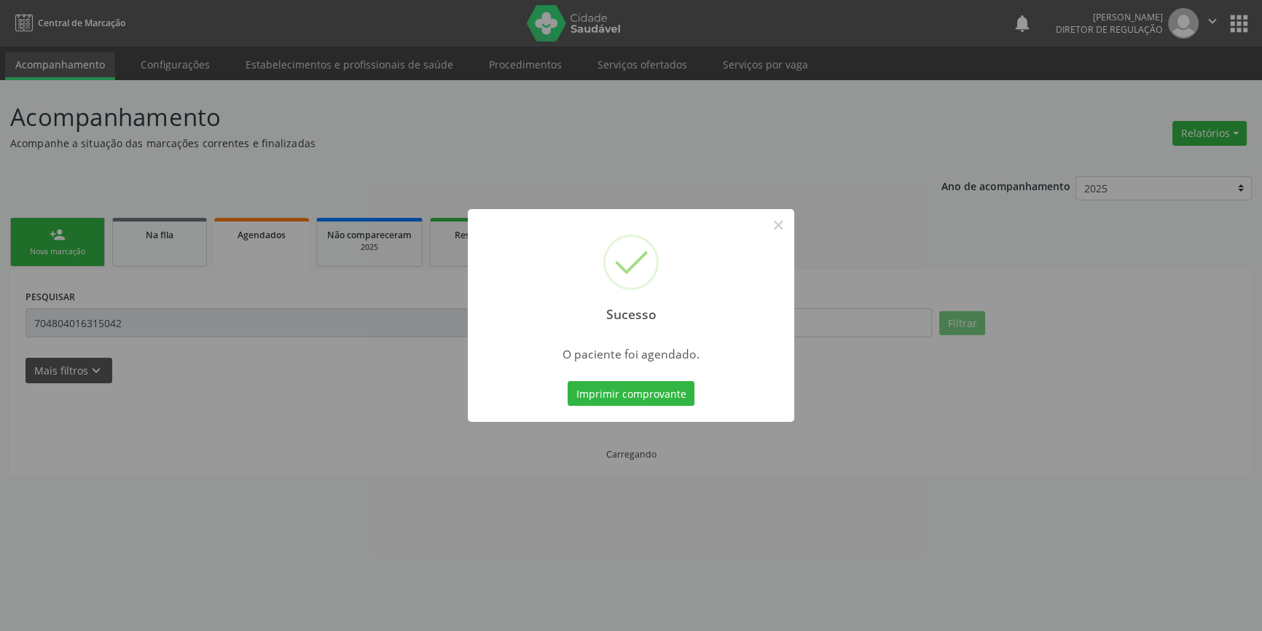
scroll to position [0, 0]
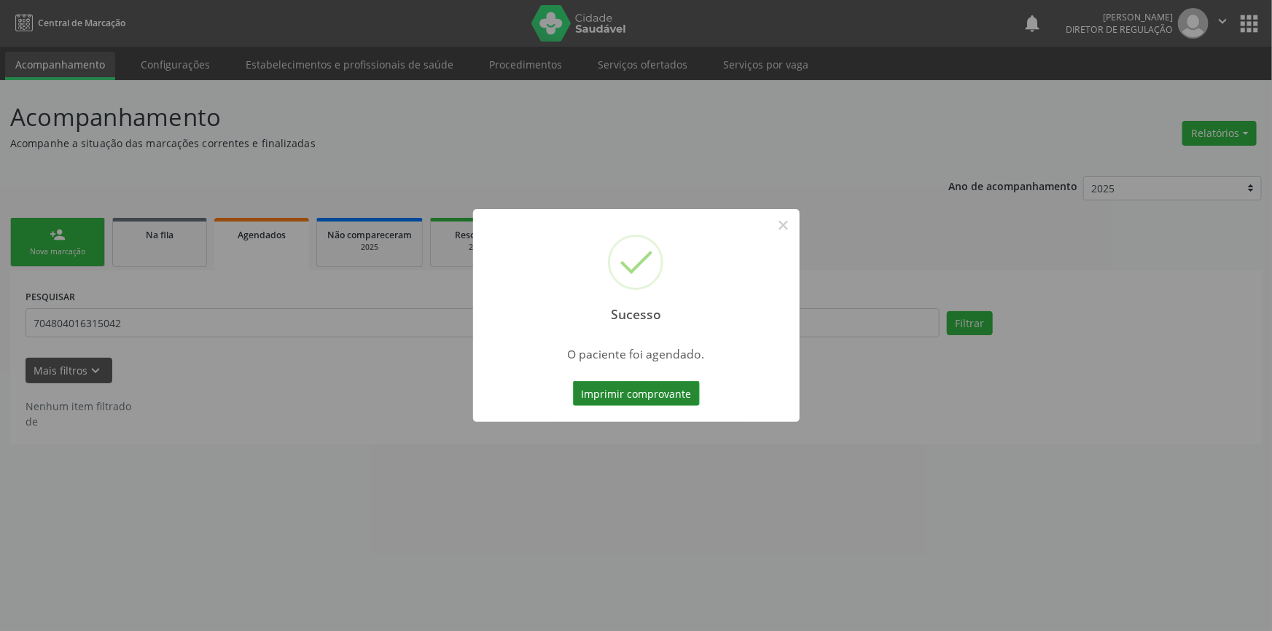
click at [663, 386] on button "Imprimir comprovante" at bounding box center [636, 393] width 127 height 25
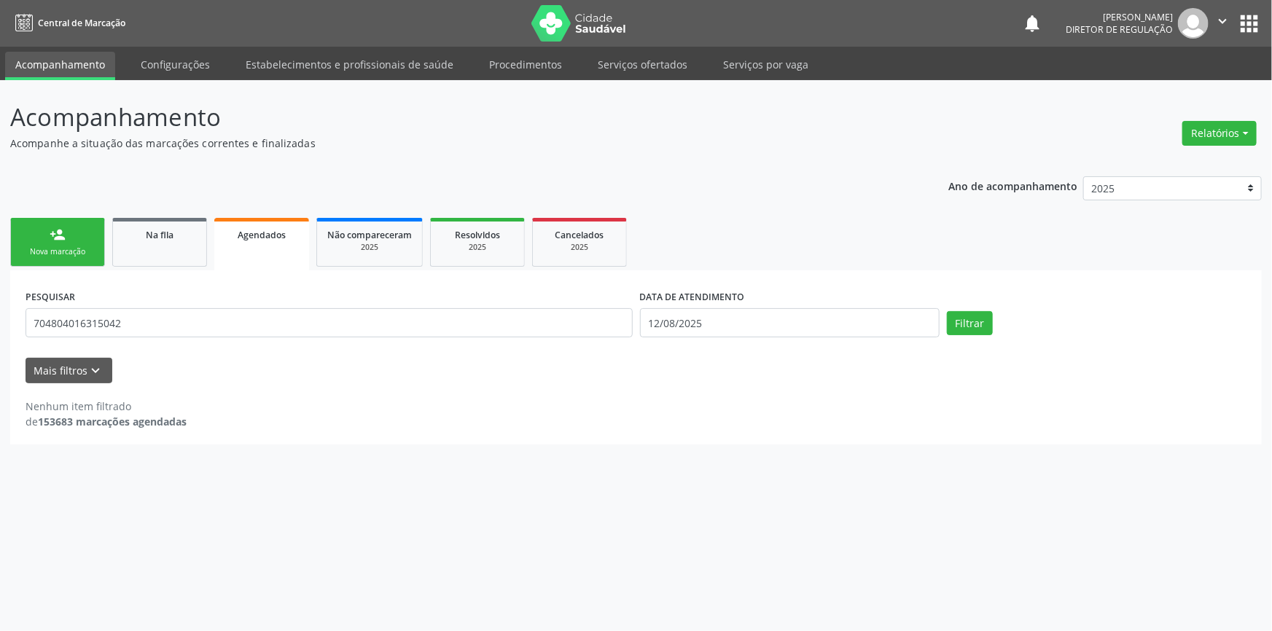
click at [66, 227] on link "person_add Nova marcação" at bounding box center [57, 242] width 95 height 49
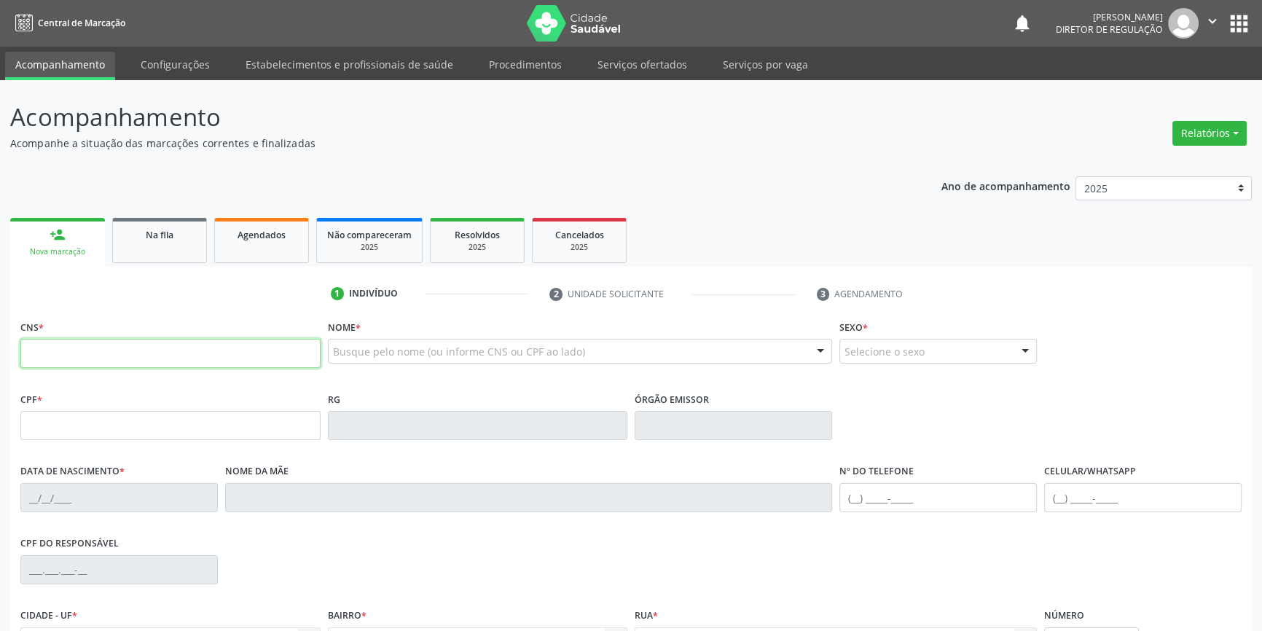
click at [147, 353] on input "text" at bounding box center [170, 353] width 300 height 29
type input "703 4082 6900 6411"
type input "026.238.684-41"
type input "[DATE]"
type input "[PERSON_NAME]"
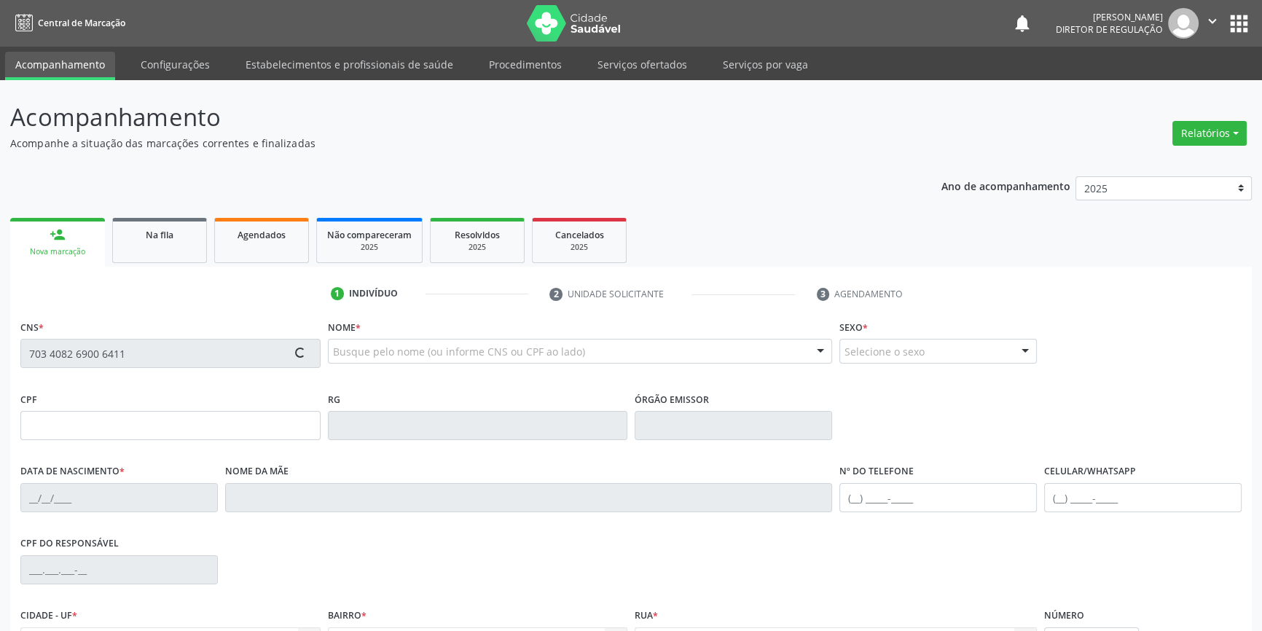
type input "[PHONE_NUMBER]"
type input "3"
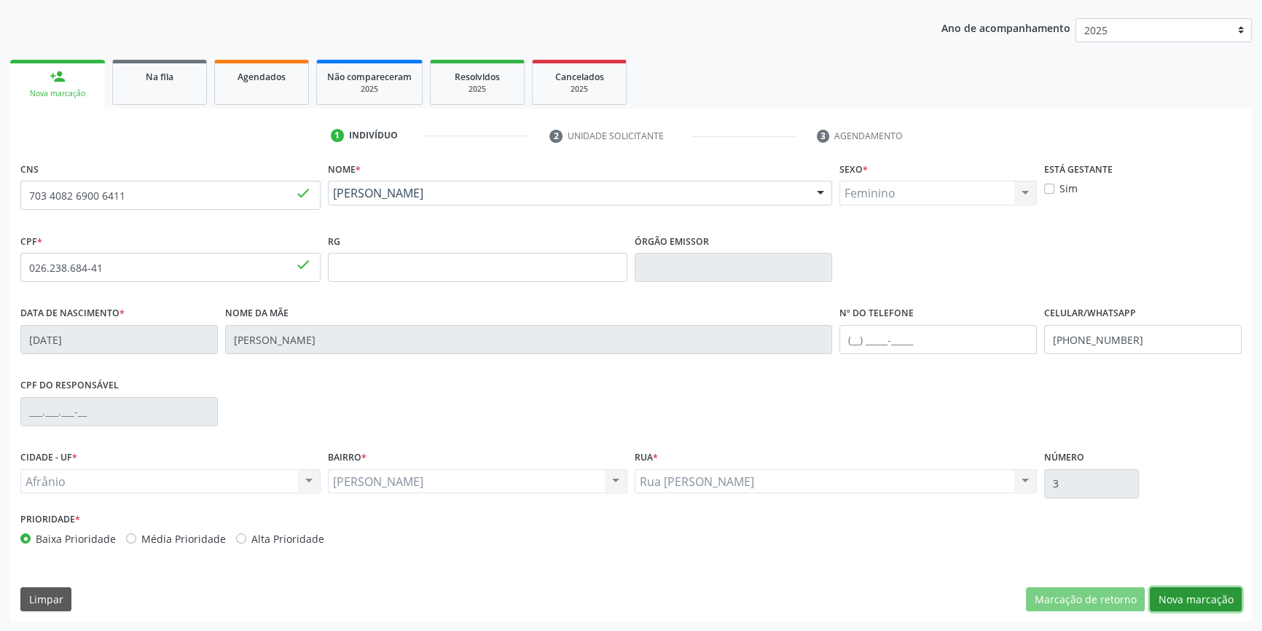
click at [1174, 587] on button "Nova marcação" at bounding box center [1196, 599] width 92 height 25
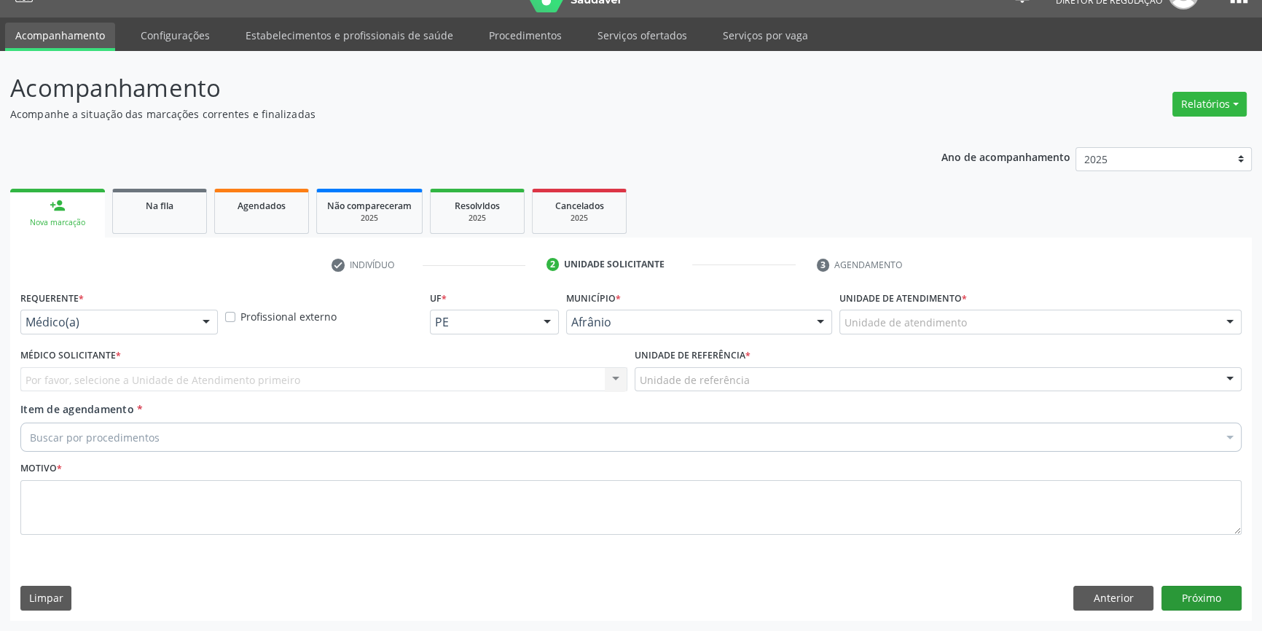
scroll to position [28, 0]
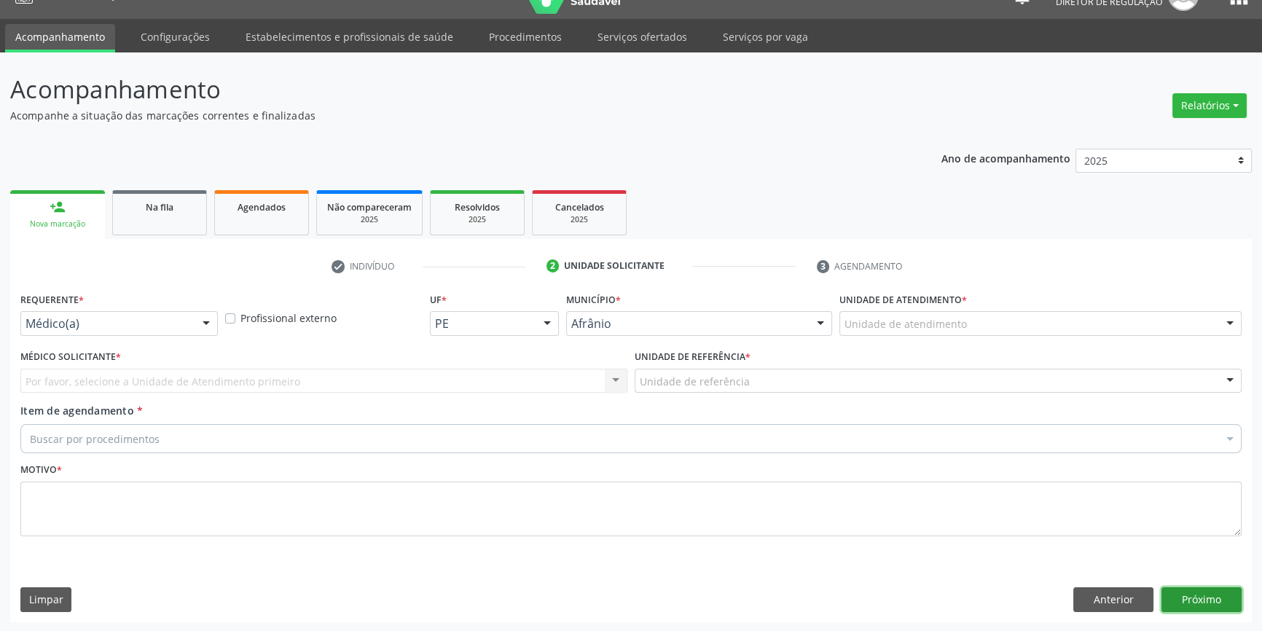
click at [1178, 588] on button "Próximo" at bounding box center [1202, 599] width 80 height 25
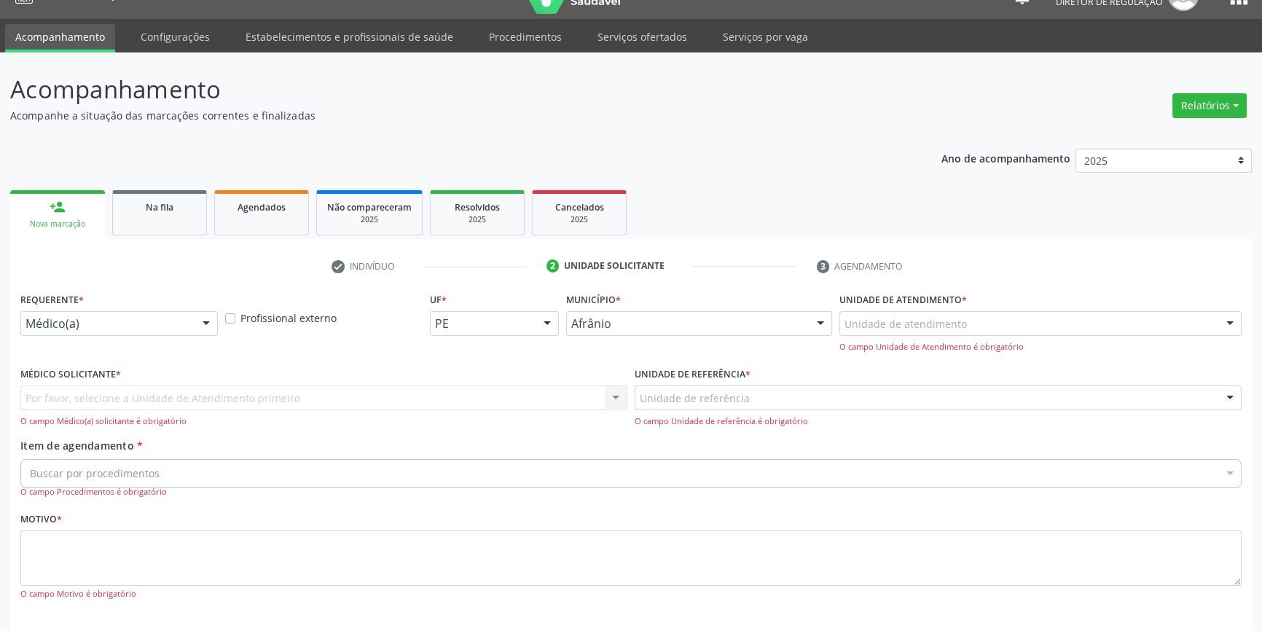
click at [935, 335] on div "Unidade de atendimento Academia da Saude de Afranio Academia da Saude do Bairro…" at bounding box center [1040, 332] width 402 height 42
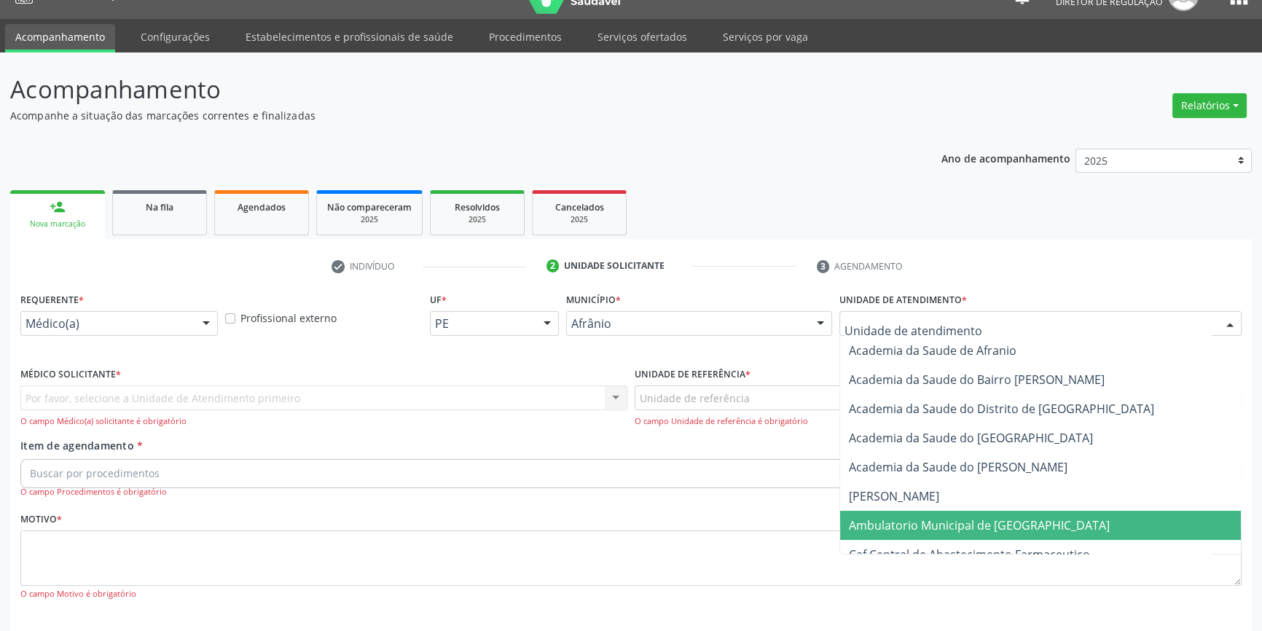
click at [899, 527] on span "Ambulatorio Municipal de [GEOGRAPHIC_DATA]" at bounding box center [979, 525] width 261 height 16
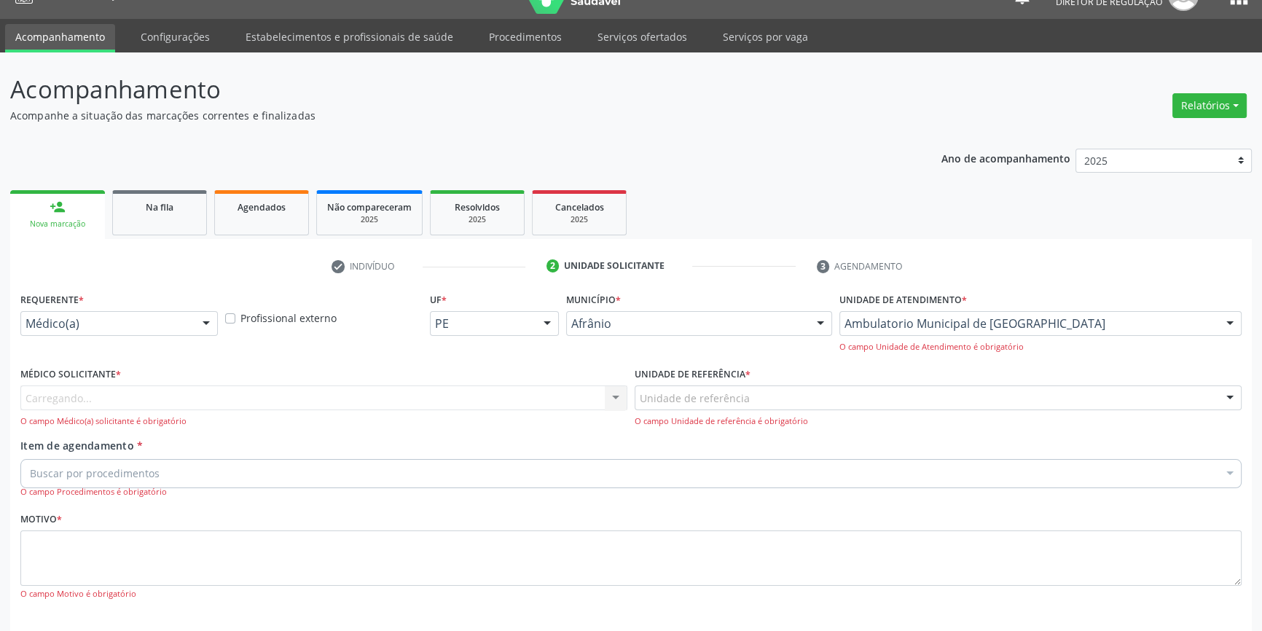
click at [756, 401] on div "Unidade de referência" at bounding box center [938, 397] width 607 height 25
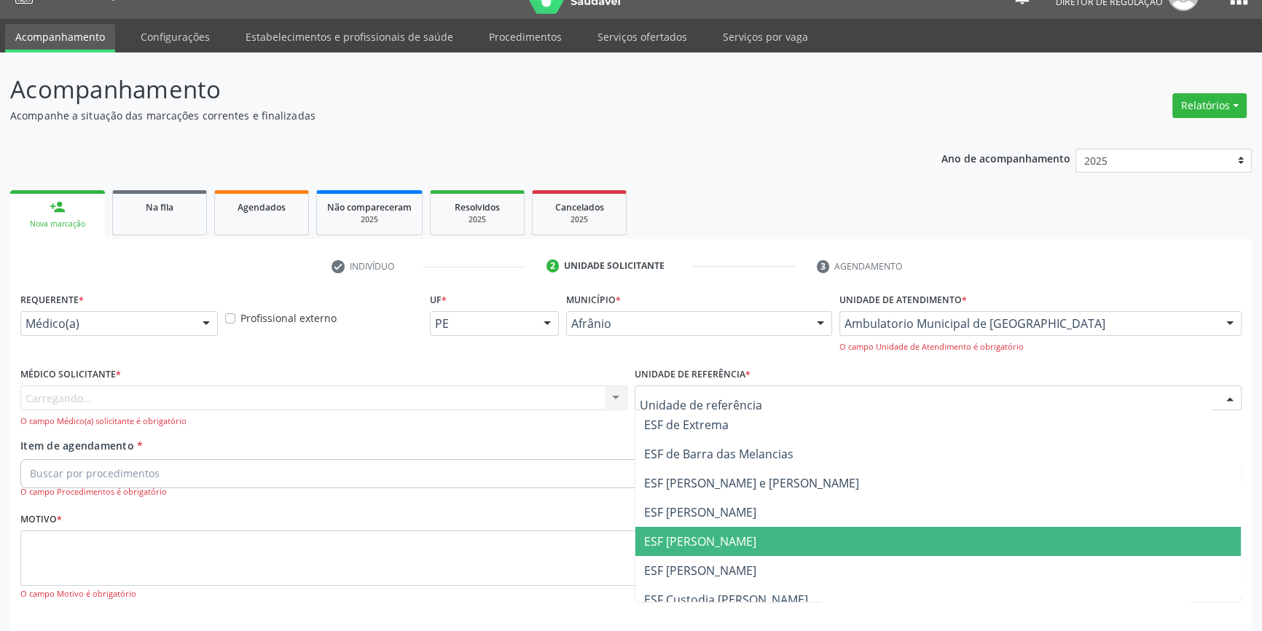
click at [713, 536] on span "ESF [PERSON_NAME]" at bounding box center [700, 541] width 112 height 16
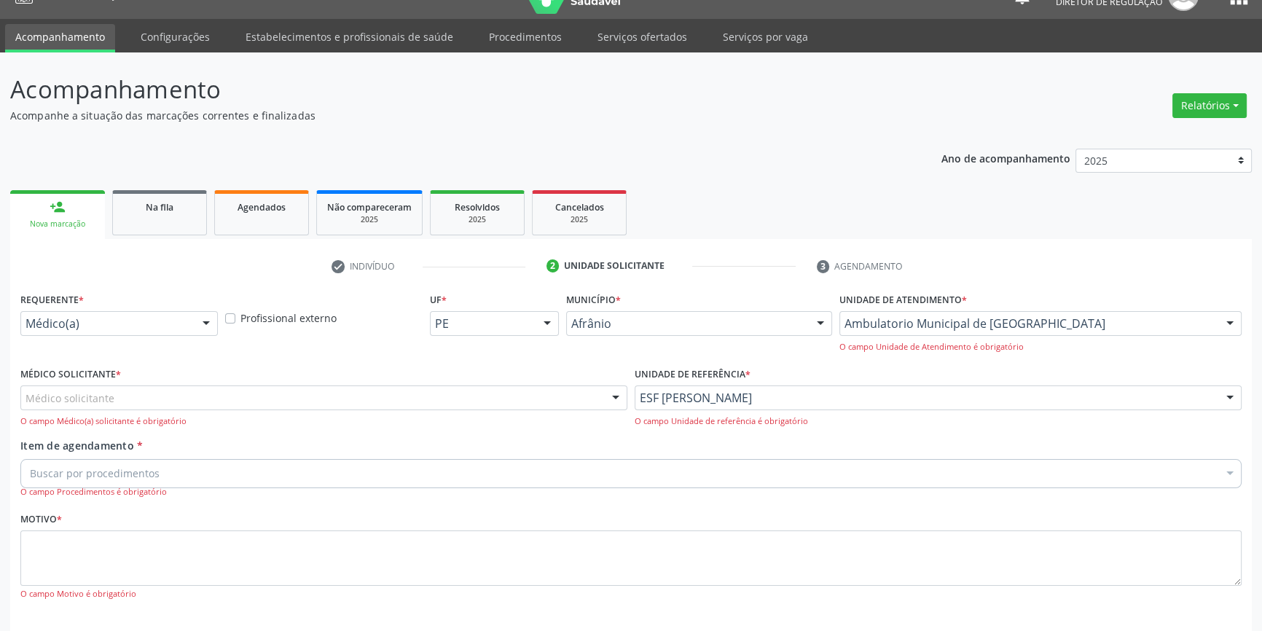
click at [405, 404] on div "Médico solicitante" at bounding box center [323, 397] width 607 height 25
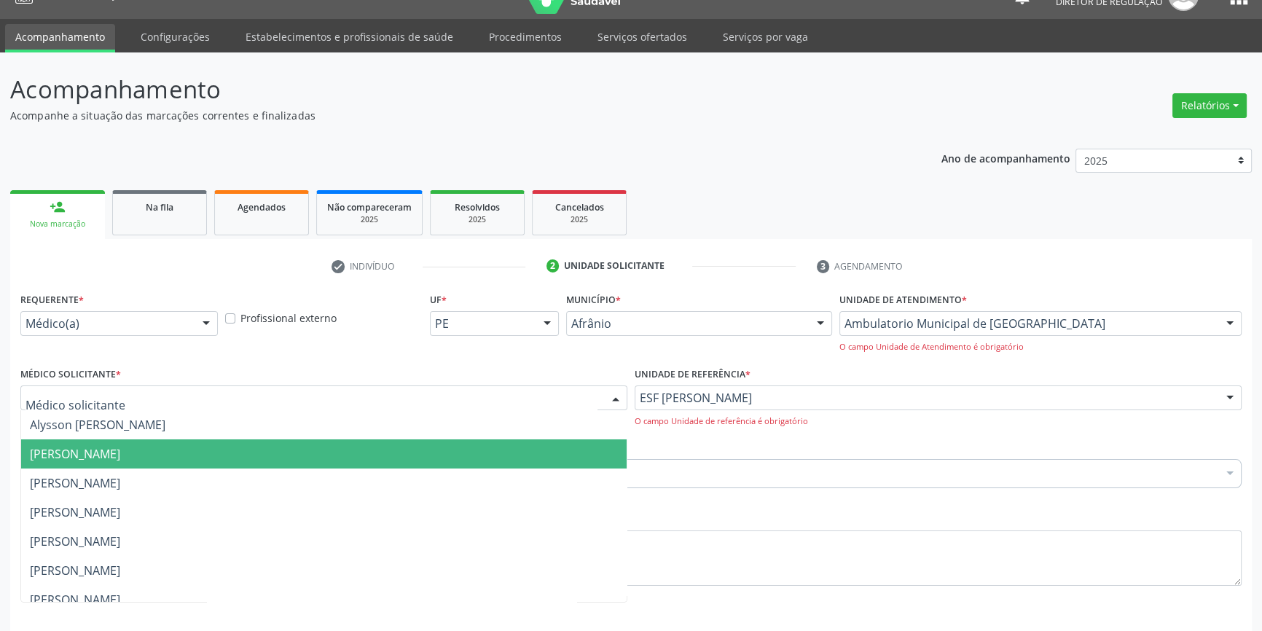
click at [120, 458] on span "[PERSON_NAME]" at bounding box center [75, 454] width 90 height 16
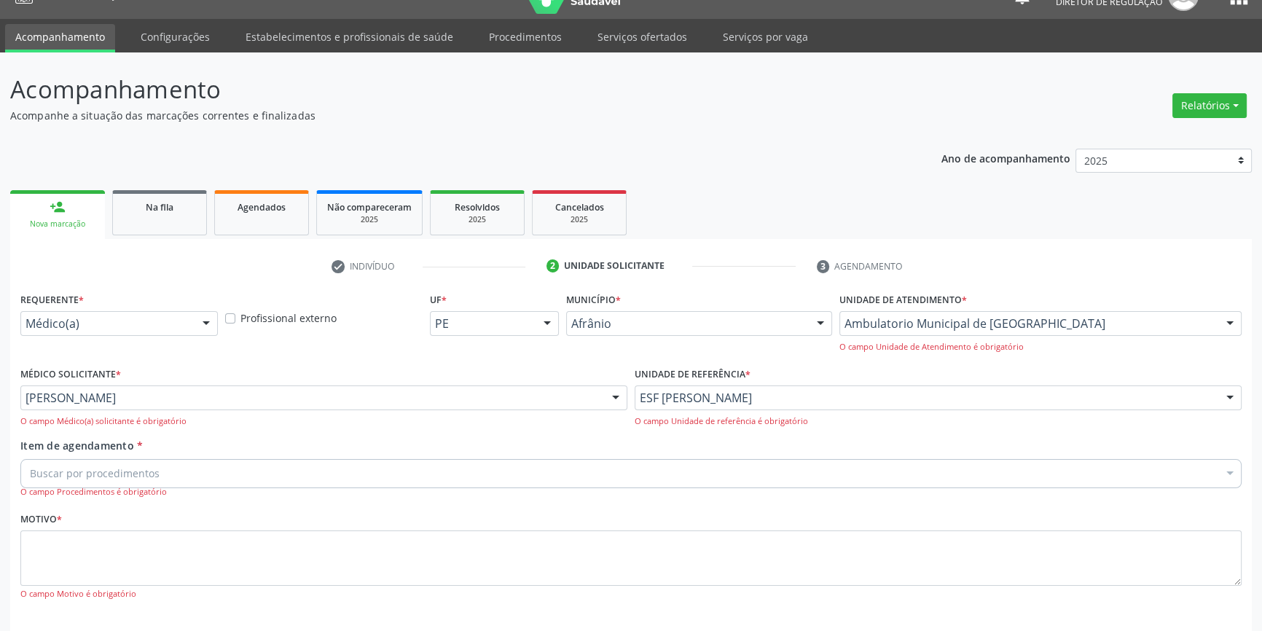
click at [138, 452] on label "Item de agendamento *" at bounding box center [81, 445] width 122 height 15
click at [30, 459] on input "Item de agendamento *" at bounding box center [30, 473] width 0 height 29
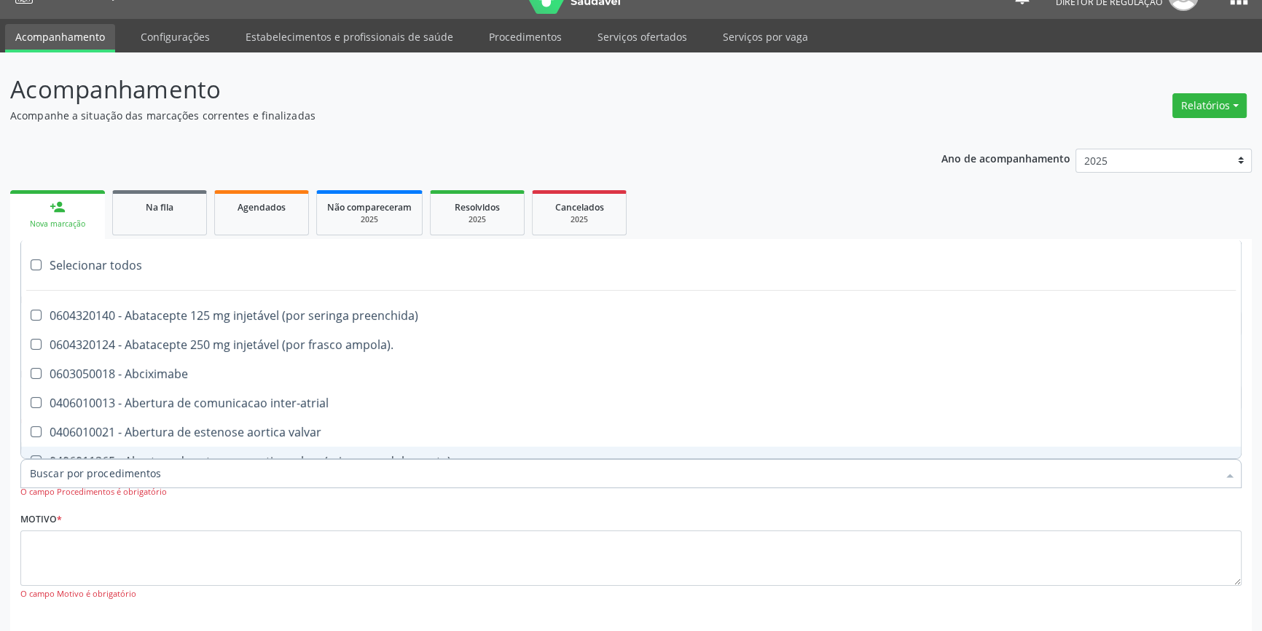
click at [133, 455] on div "0406011265 - Abertura de estenose aortica valvar (criança e adolescente)" at bounding box center [631, 461] width 1202 height 12
checkbox adolescente\) "true"
paste input "REUMATOLO"
type input "REUMATOLO"
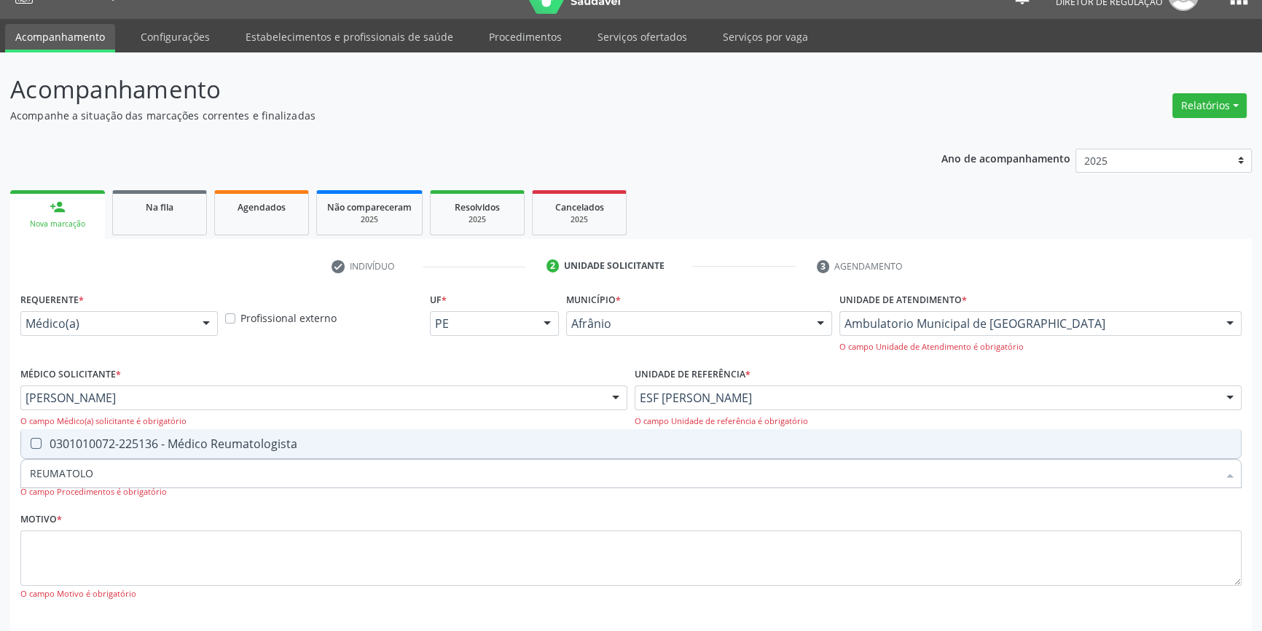
click at [138, 445] on div "0301010072-225136 - Médico Reumatologista" at bounding box center [631, 444] width 1202 height 12
checkbox Reumatologista "true"
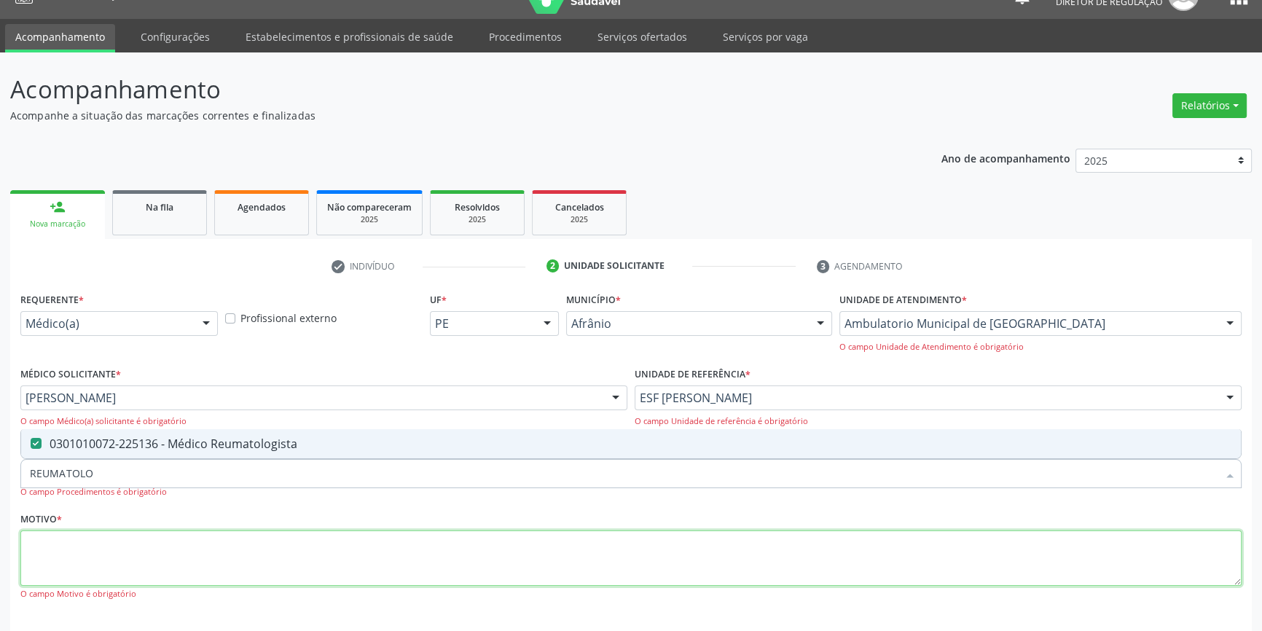
click at [117, 557] on textarea at bounding box center [630, 558] width 1221 height 55
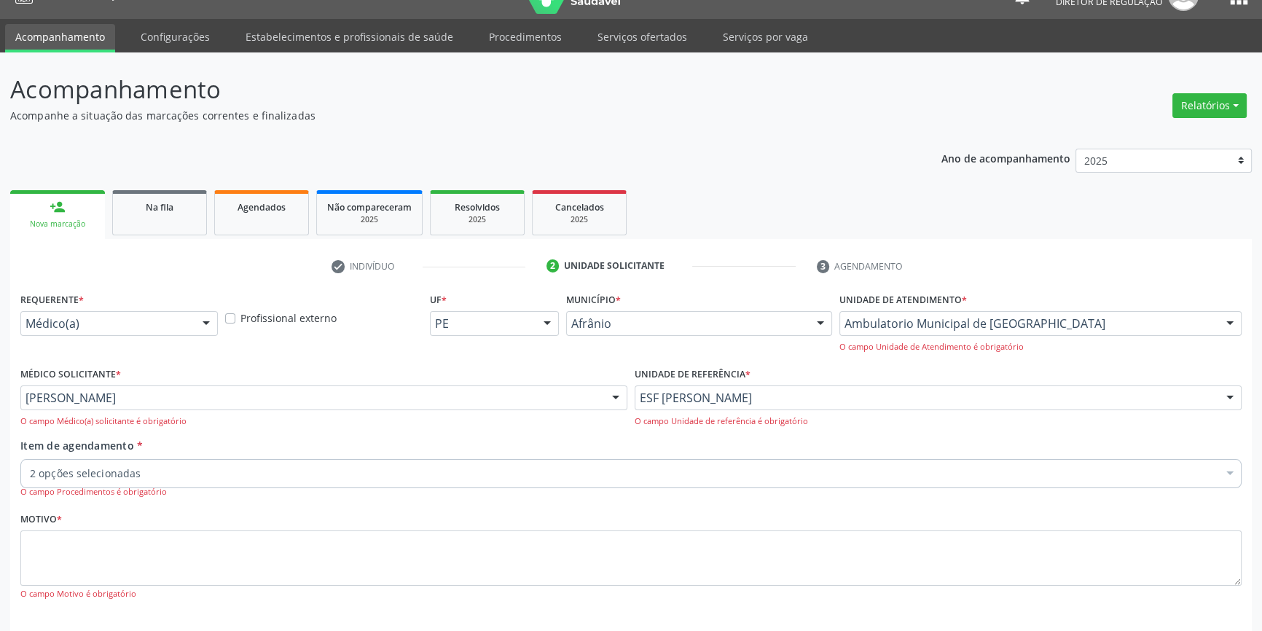
click at [180, 481] on div "2 opções selecionadas" at bounding box center [630, 473] width 1221 height 29
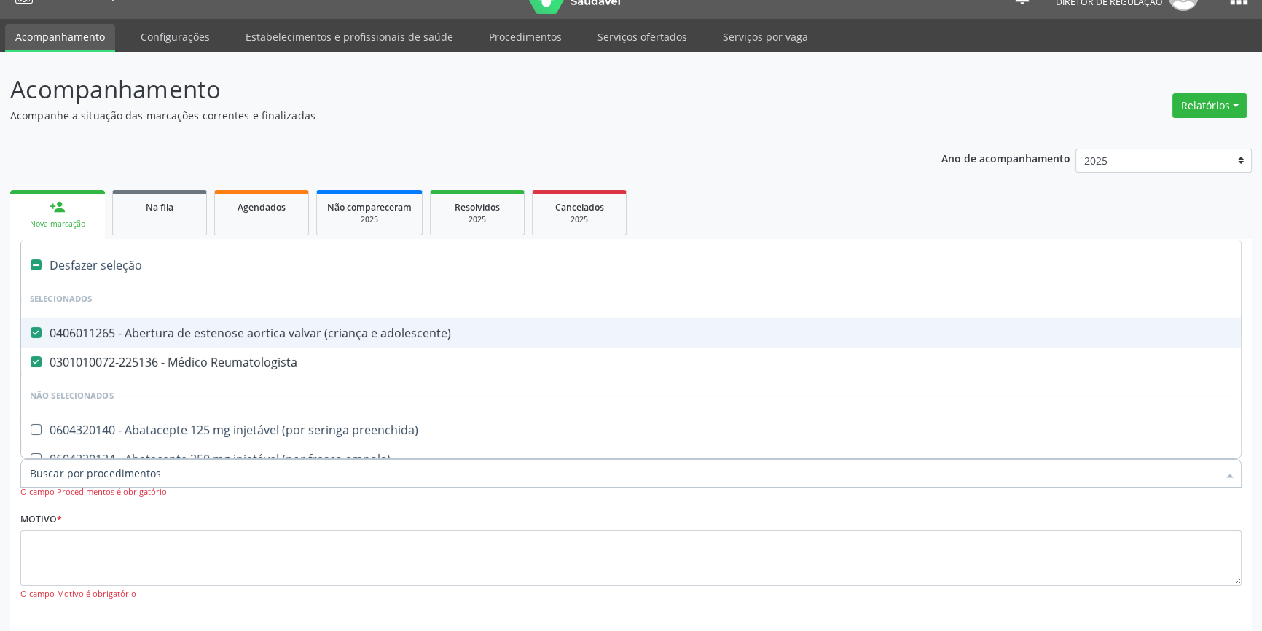
click at [213, 329] on div "0406011265 - Abertura de estenose aortica valvar (criança e adolescente)" at bounding box center [631, 333] width 1202 height 12
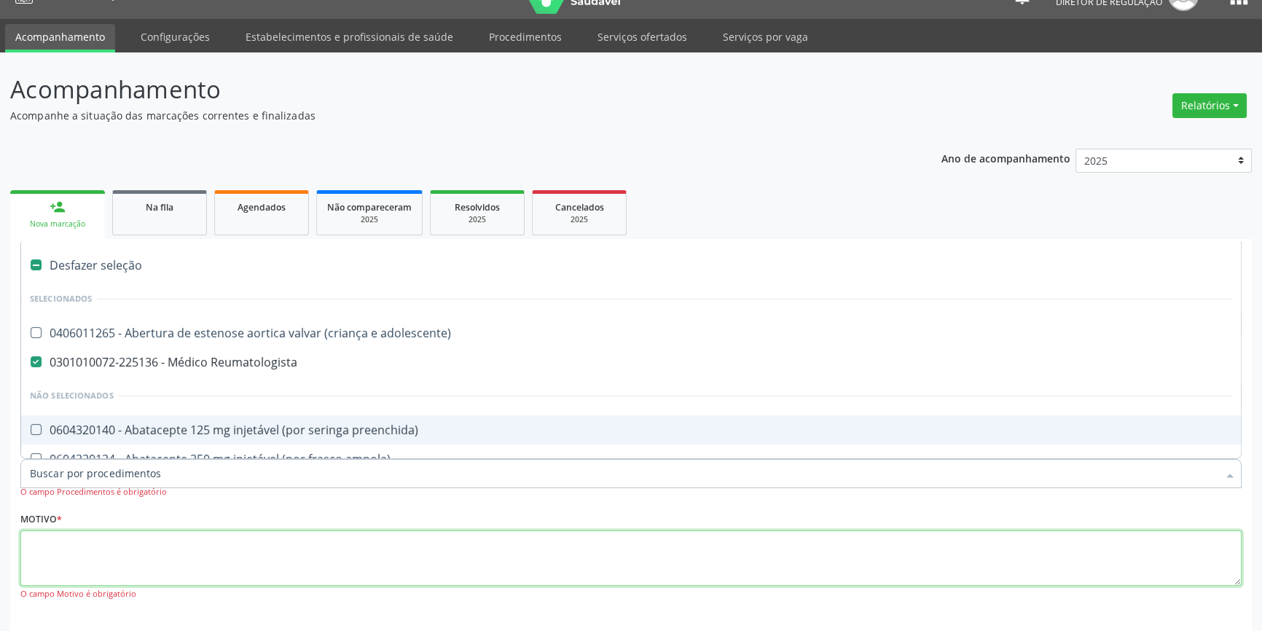
click at [85, 556] on textarea at bounding box center [630, 558] width 1221 height 55
checkbox adolescente\) "true"
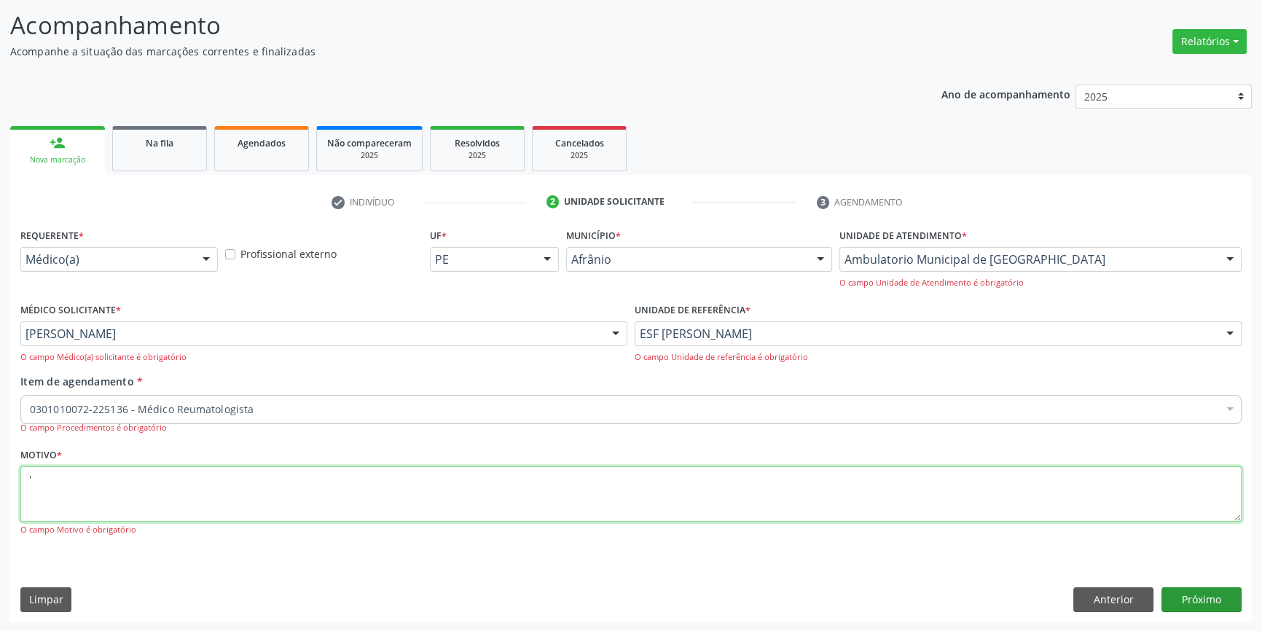
type textarea "'"
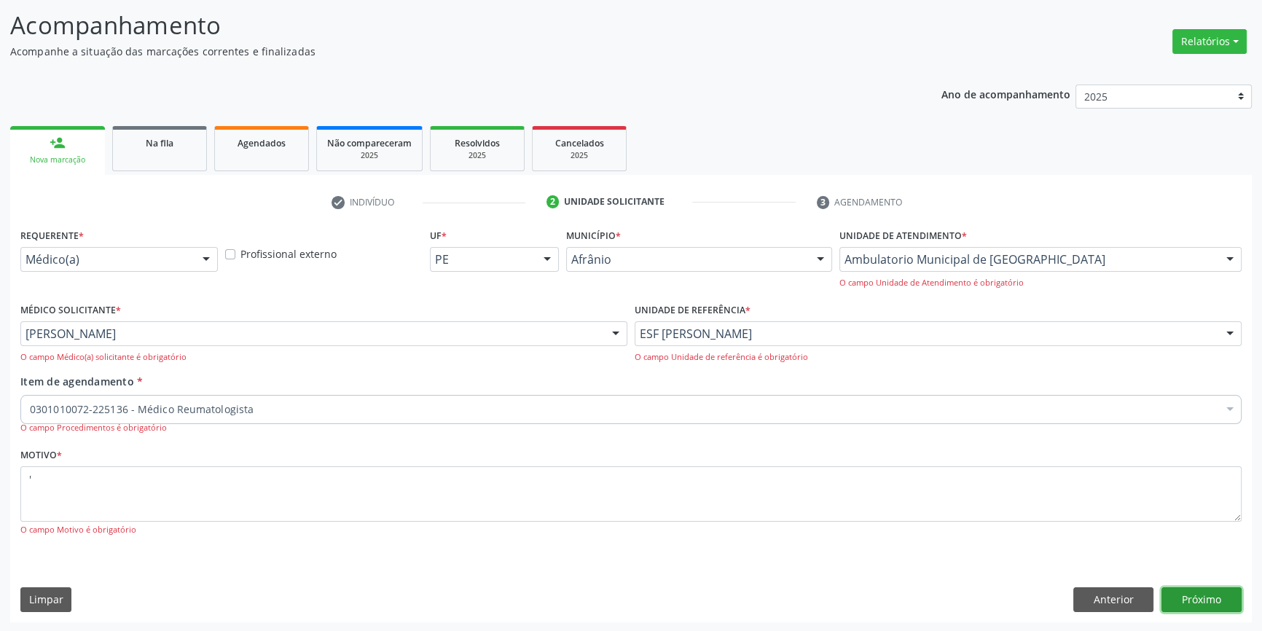
click at [1209, 599] on button "Próximo" at bounding box center [1202, 599] width 80 height 25
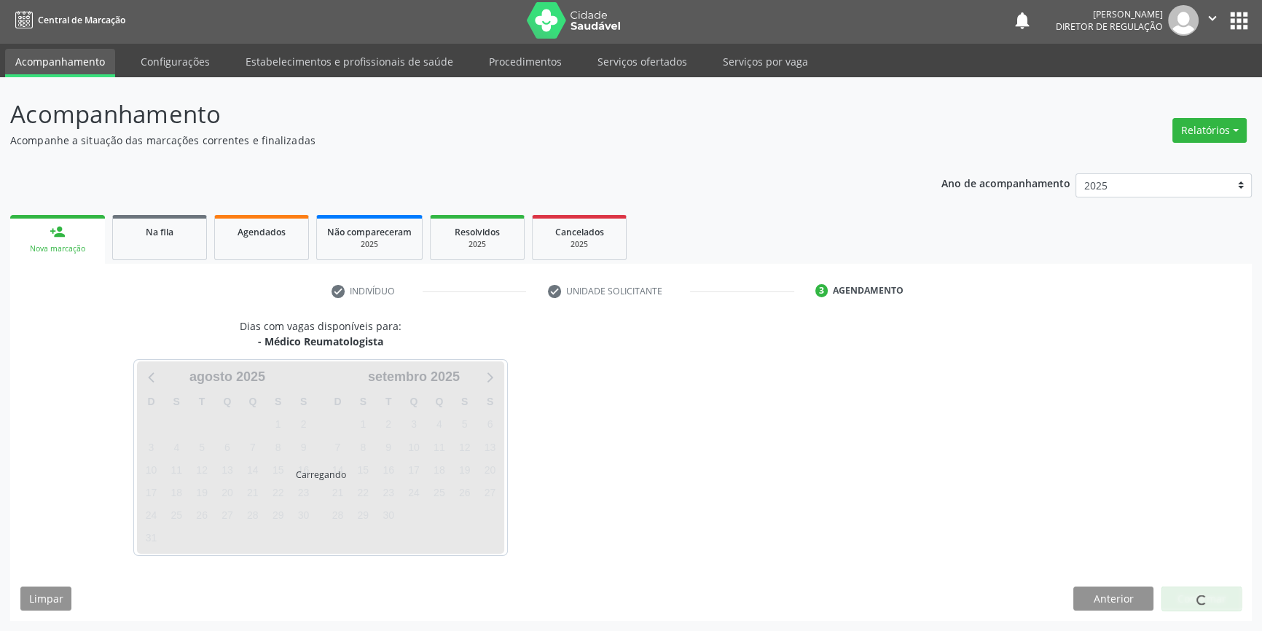
scroll to position [1, 0]
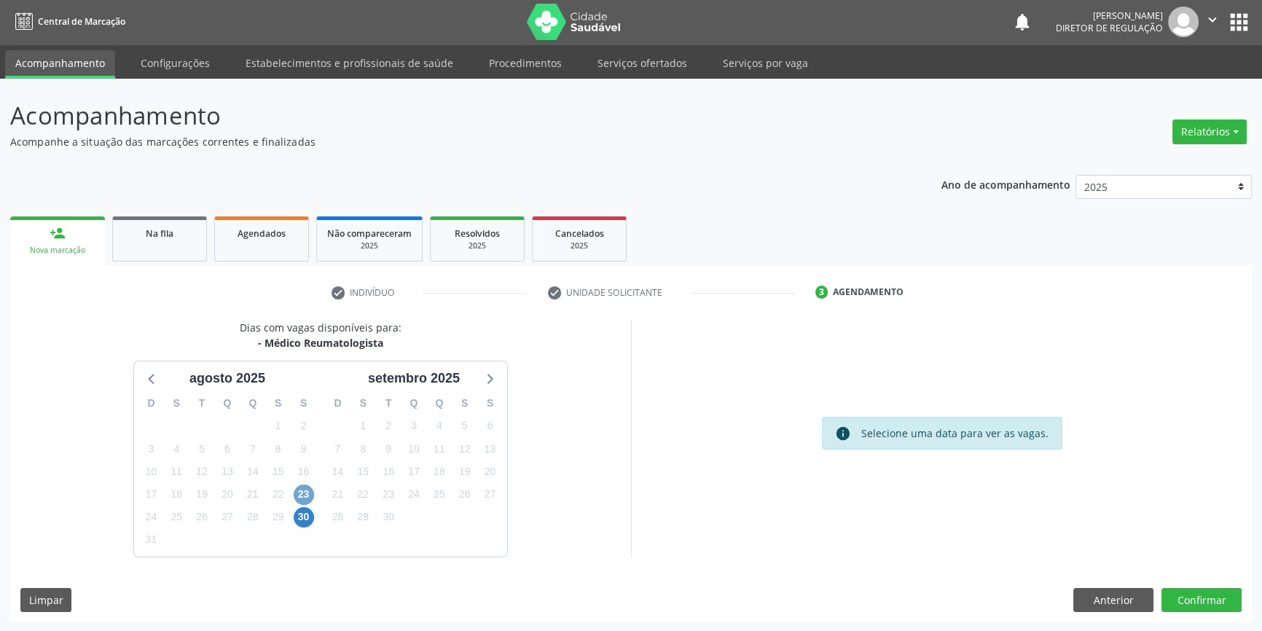
click at [305, 491] on span "23" at bounding box center [304, 495] width 20 height 20
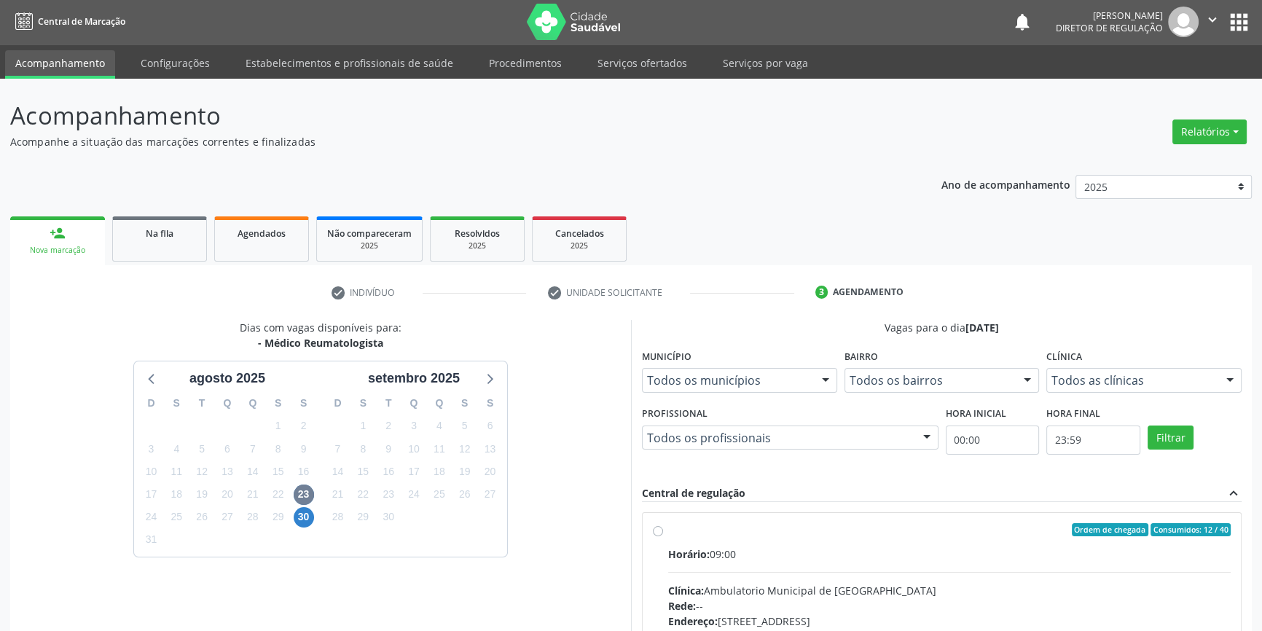
click at [672, 539] on label "Ordem de chegada Consumidos: 12 / 40 Horário: 09:00 Clínica: Ambulatorio Munici…" at bounding box center [949, 635] width 563 height 224
click at [663, 536] on input "Ordem de chegada Consumidos: 12 / 40 Horário: 09:00 Clínica: Ambulatorio Munici…" at bounding box center [658, 529] width 10 height 13
radio input "true"
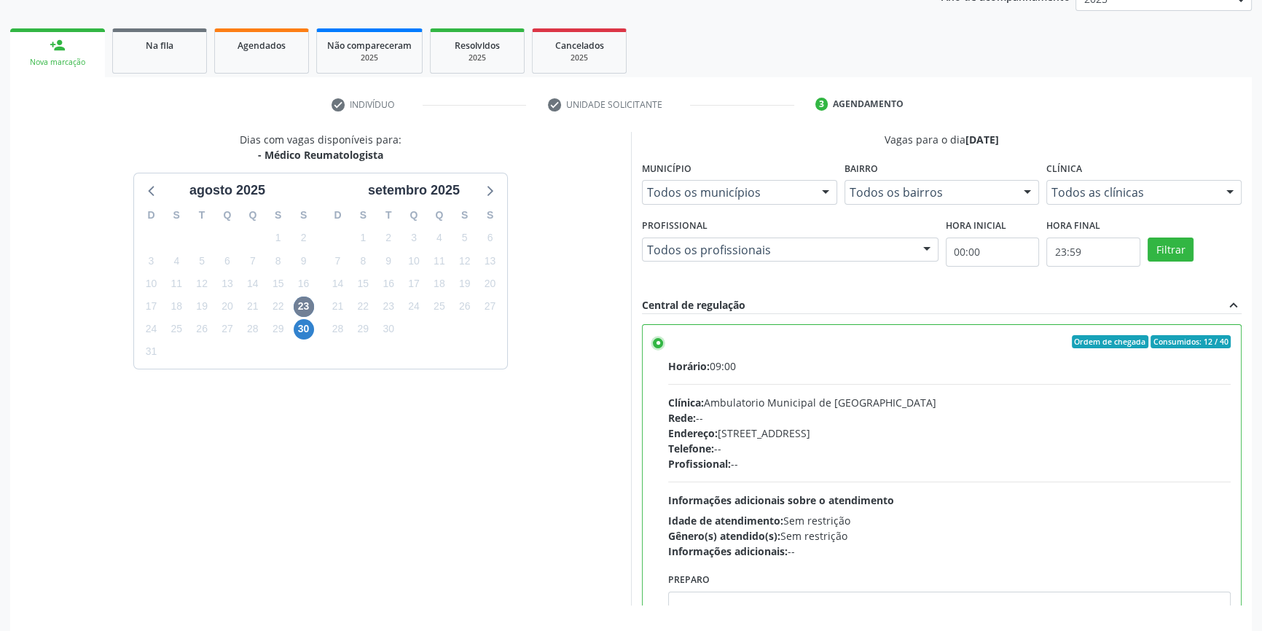
scroll to position [238, 0]
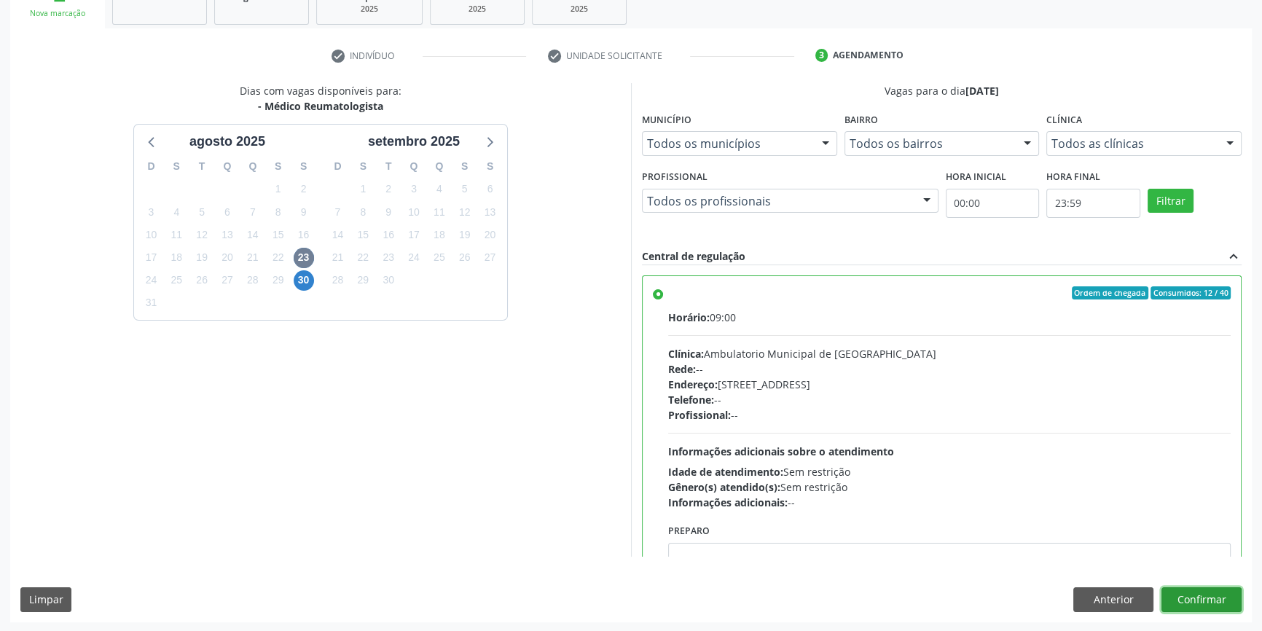
click at [1202, 590] on button "Confirmar" at bounding box center [1202, 599] width 80 height 25
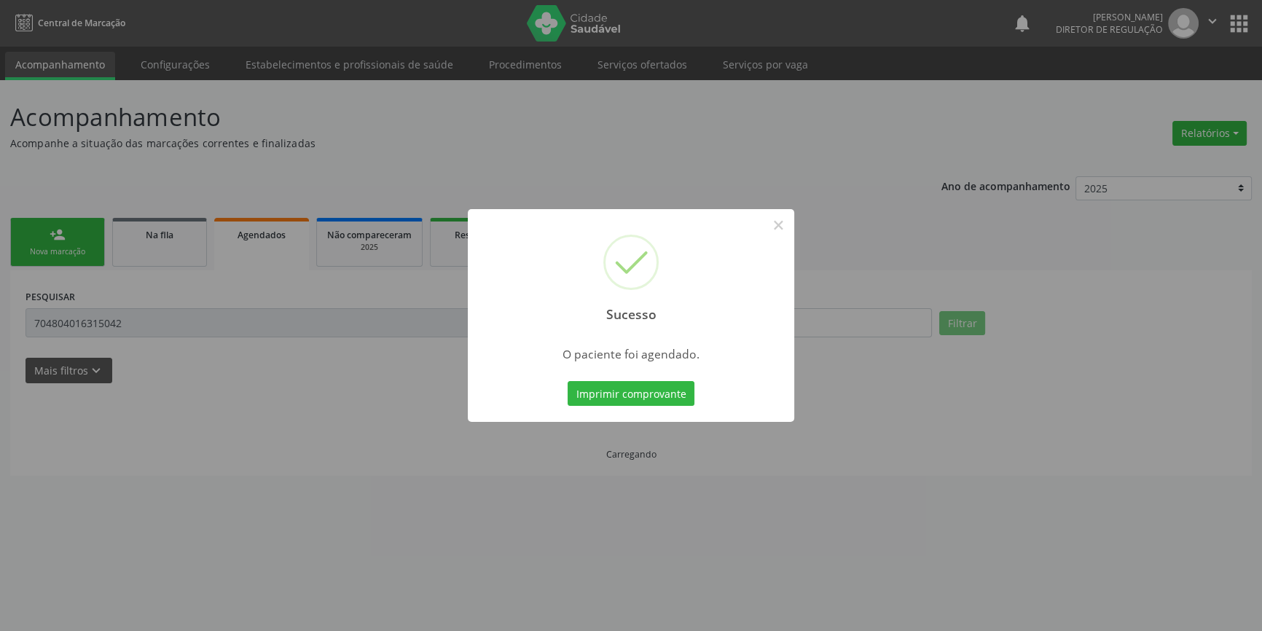
scroll to position [0, 0]
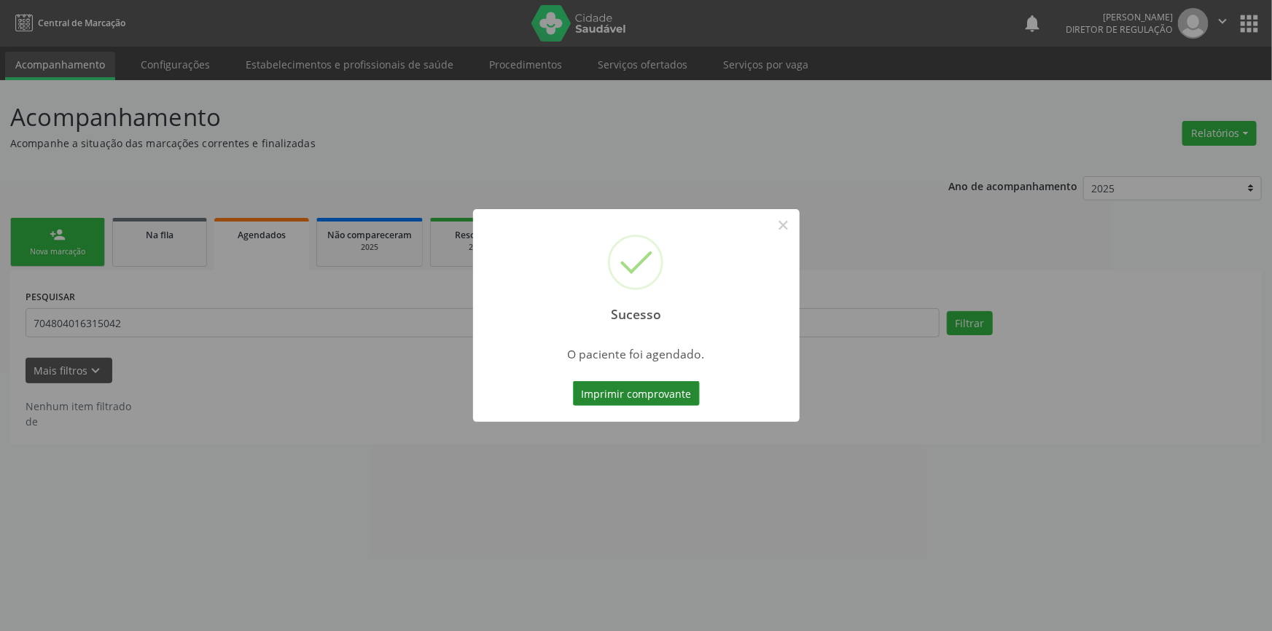
click at [608, 396] on button "Imprimir comprovante" at bounding box center [636, 393] width 127 height 25
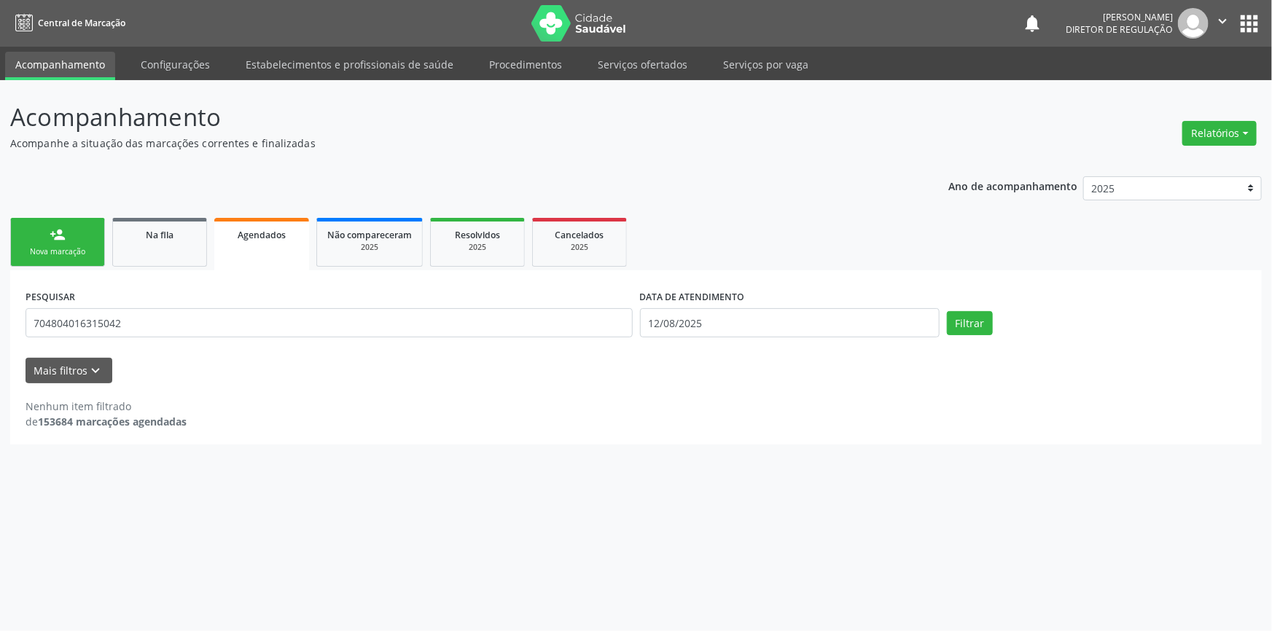
click at [55, 233] on div "person_add" at bounding box center [58, 235] width 16 height 16
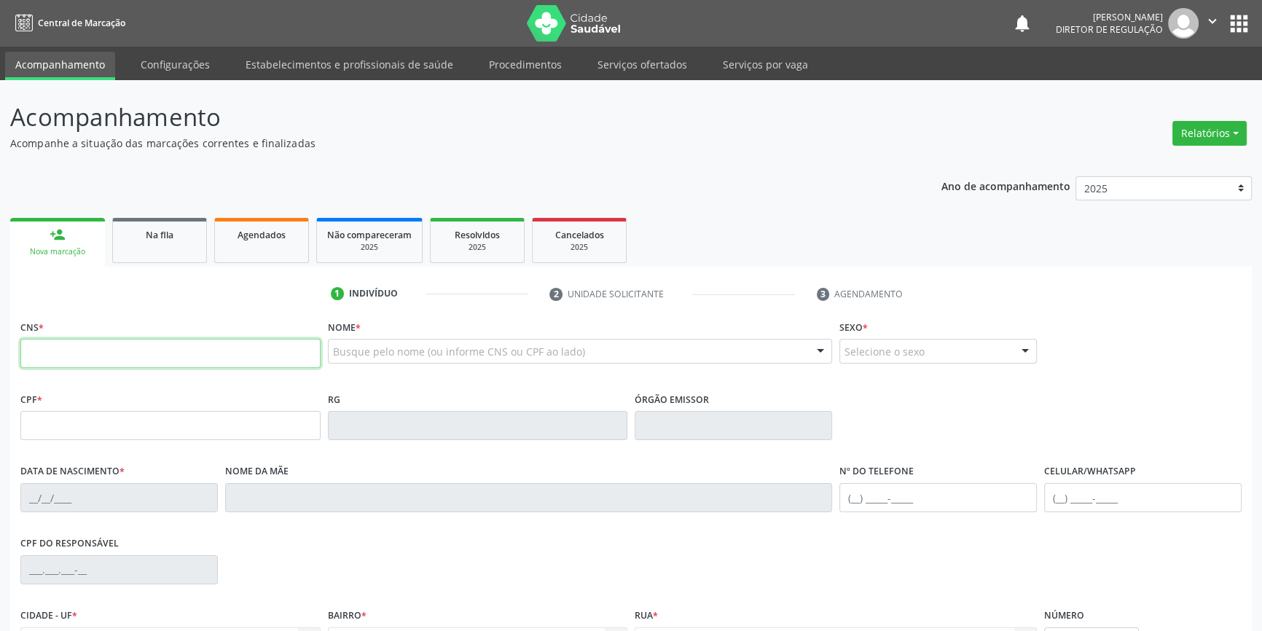
drag, startPoint x: 91, startPoint y: 351, endPoint x: 1271, endPoint y: 165, distance: 1194.5
click at [112, 351] on input "text" at bounding box center [170, 353] width 300 height 29
type input "707 4010 7079 3378"
type input "057.827.794-89"
type input "[DATE]"
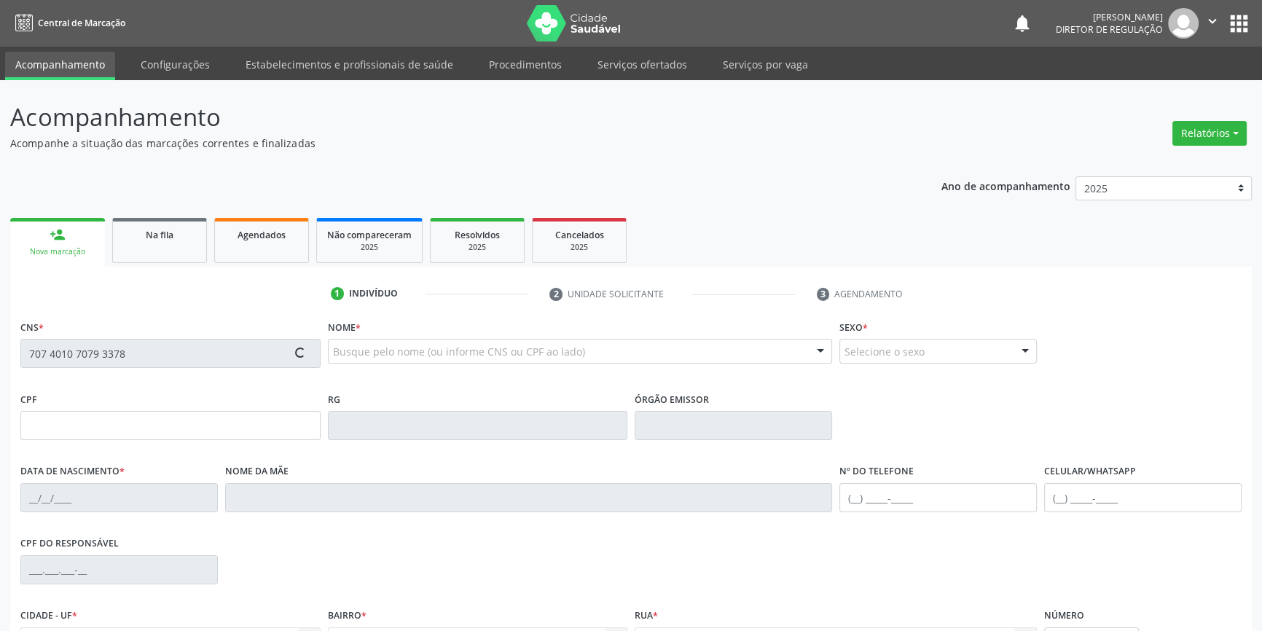
type input "[PERSON_NAME]"
type input "[PHONE_NUMBER]"
type input "110"
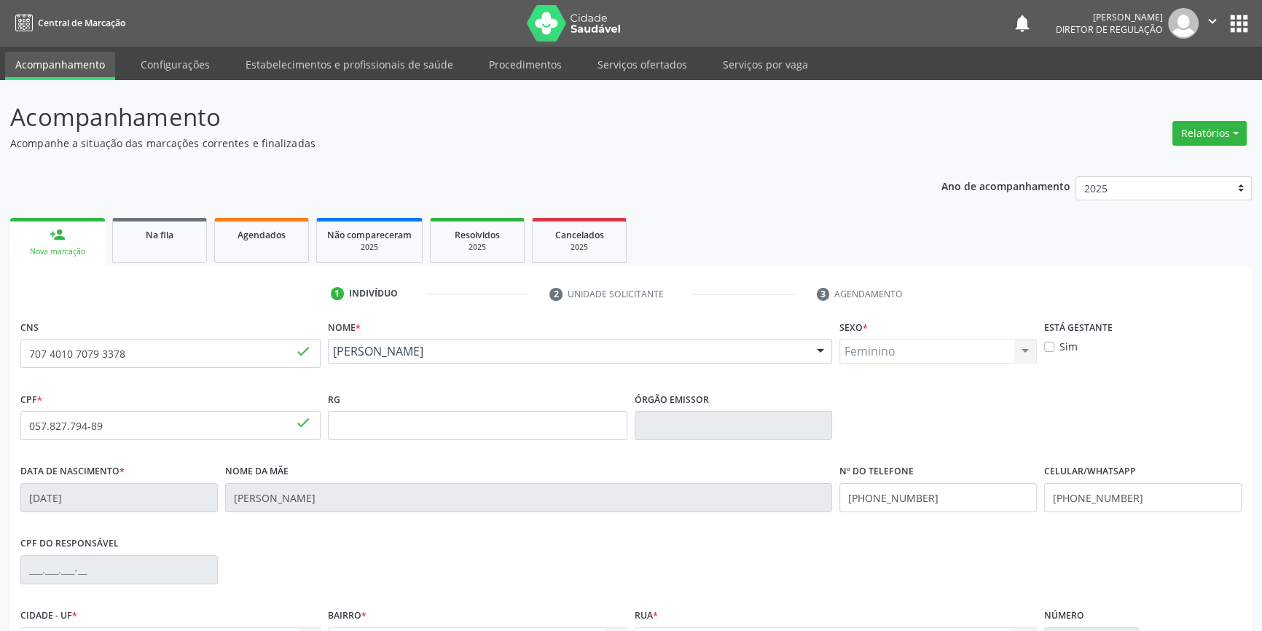
scroll to position [158, 0]
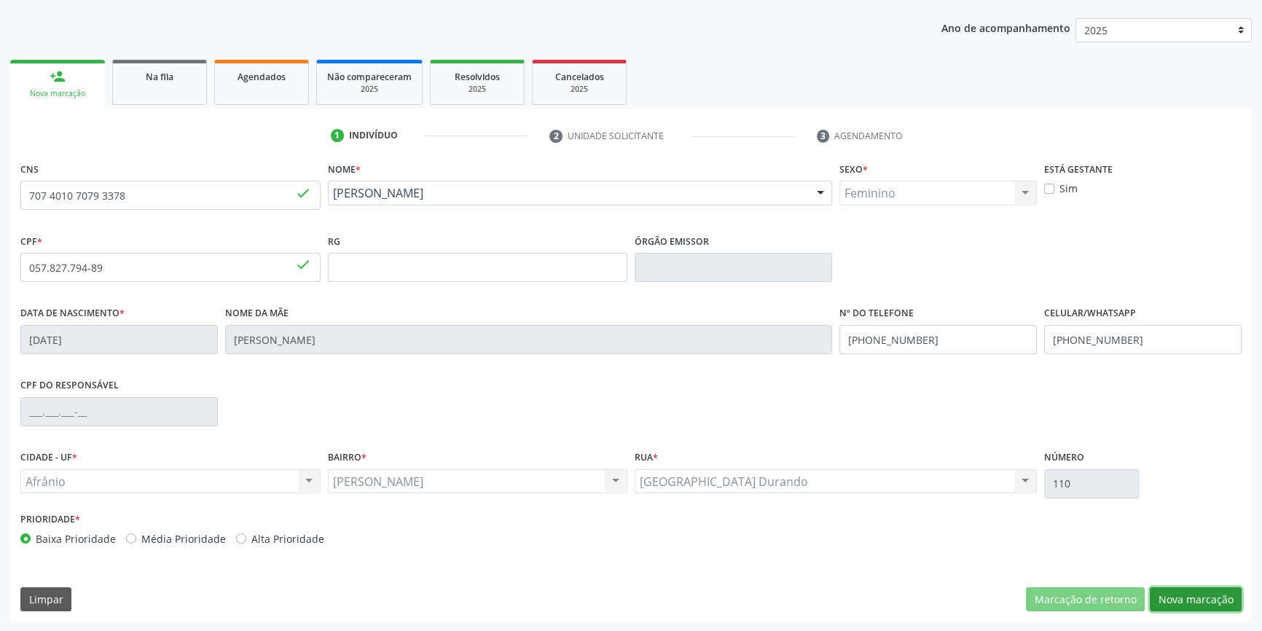
click at [1232, 598] on button "Nova marcação" at bounding box center [1196, 599] width 92 height 25
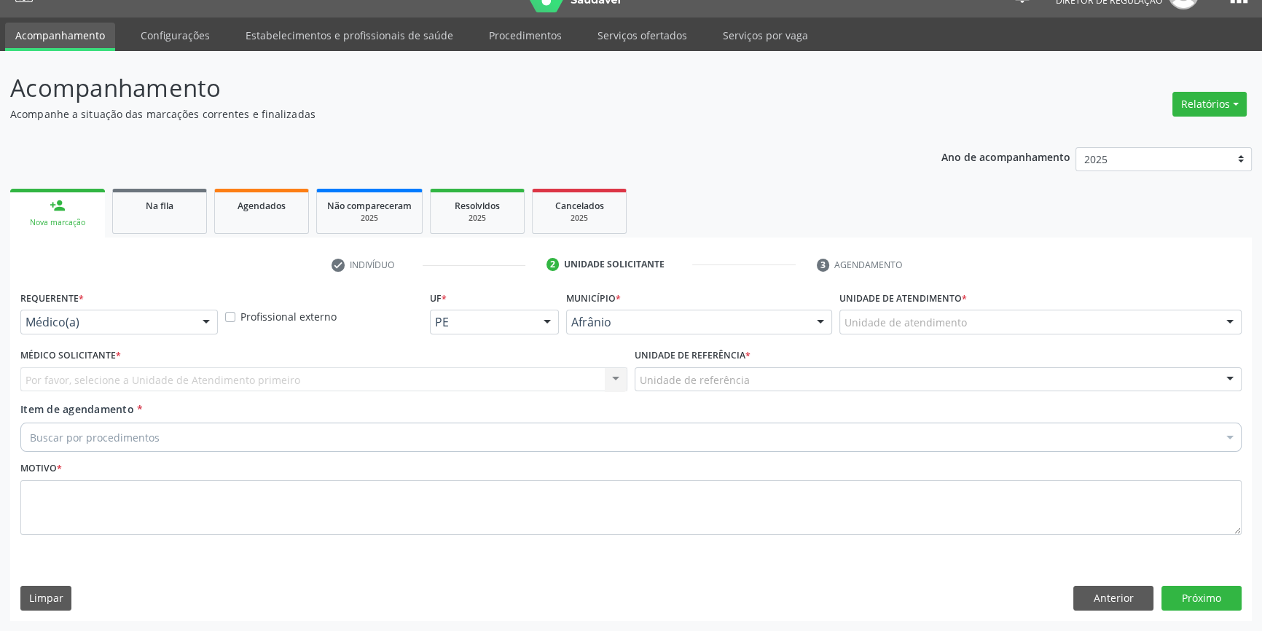
scroll to position [28, 0]
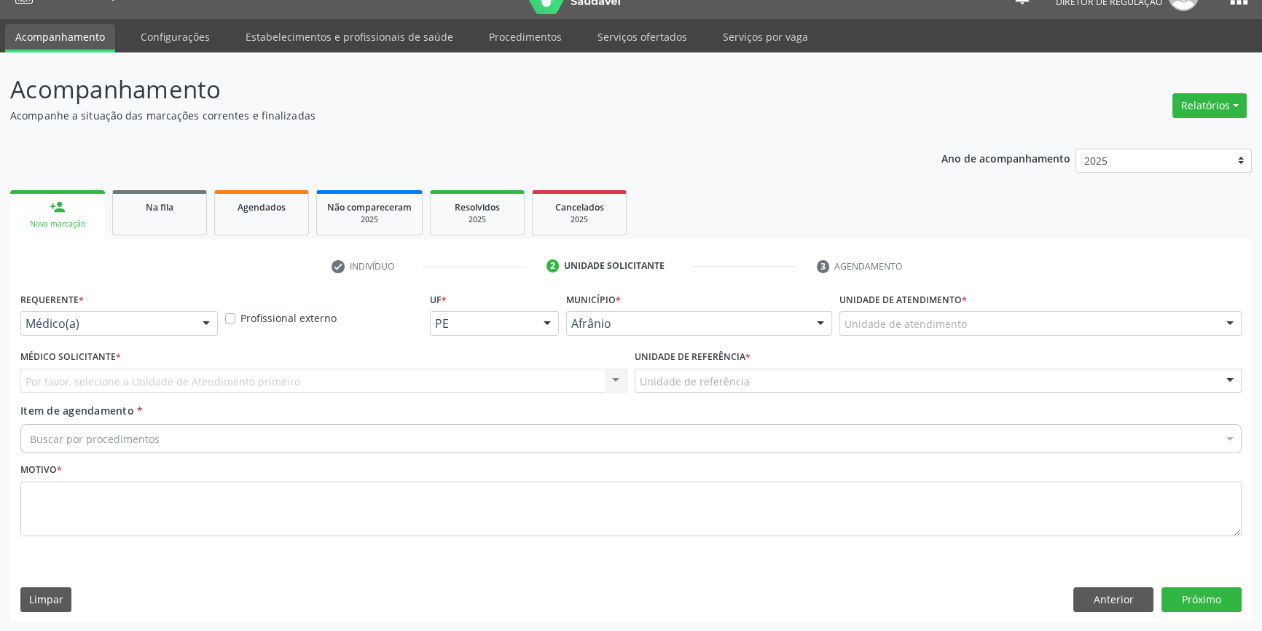
click at [920, 332] on div "Unidade de atendimento" at bounding box center [1040, 323] width 402 height 25
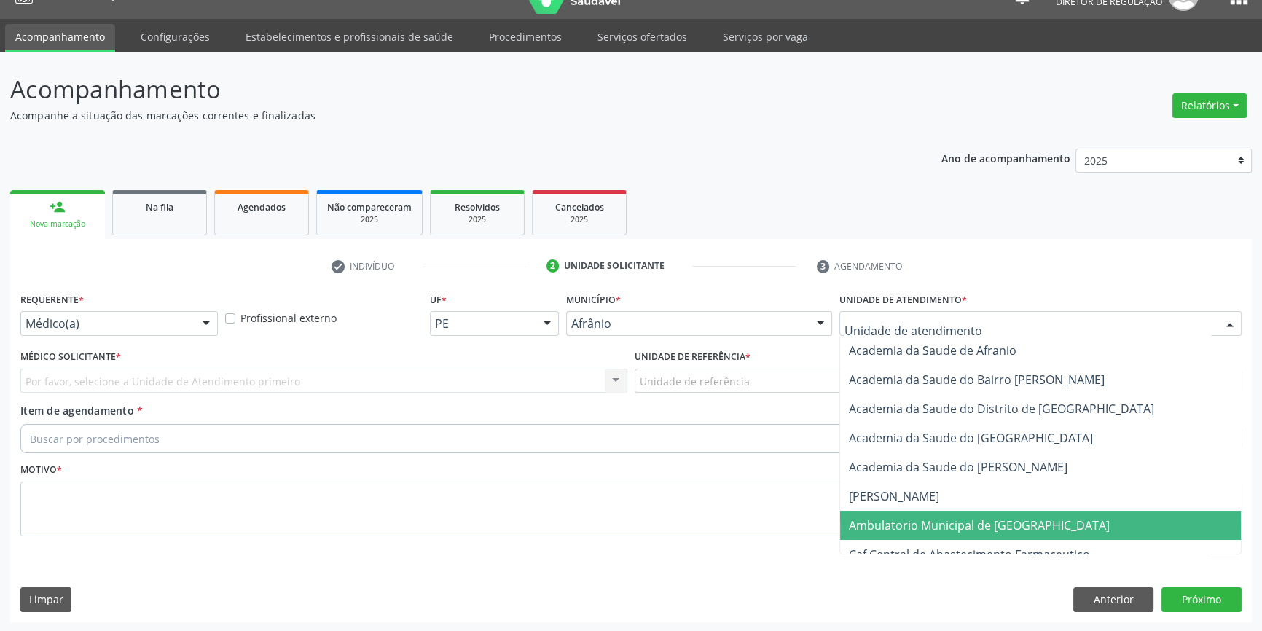
drag, startPoint x: 936, startPoint y: 520, endPoint x: 794, endPoint y: 410, distance: 178.7
click at [931, 517] on span "Ambulatorio Municipal de [GEOGRAPHIC_DATA]" at bounding box center [979, 525] width 261 height 16
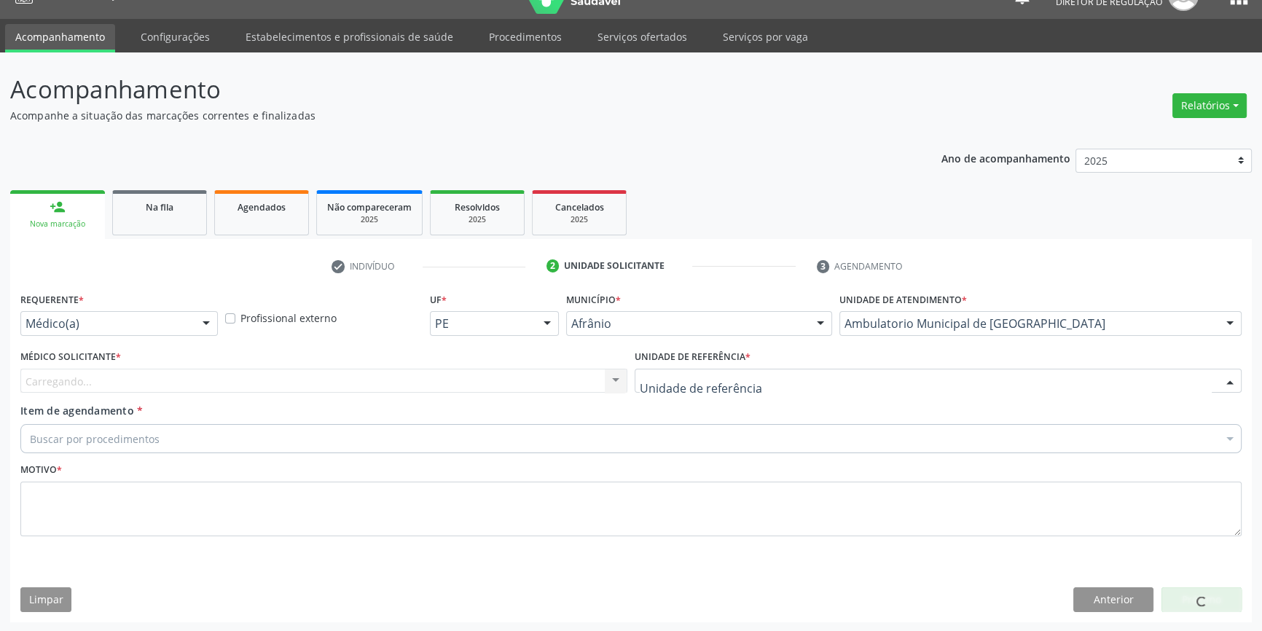
click at [761, 379] on div at bounding box center [938, 381] width 607 height 25
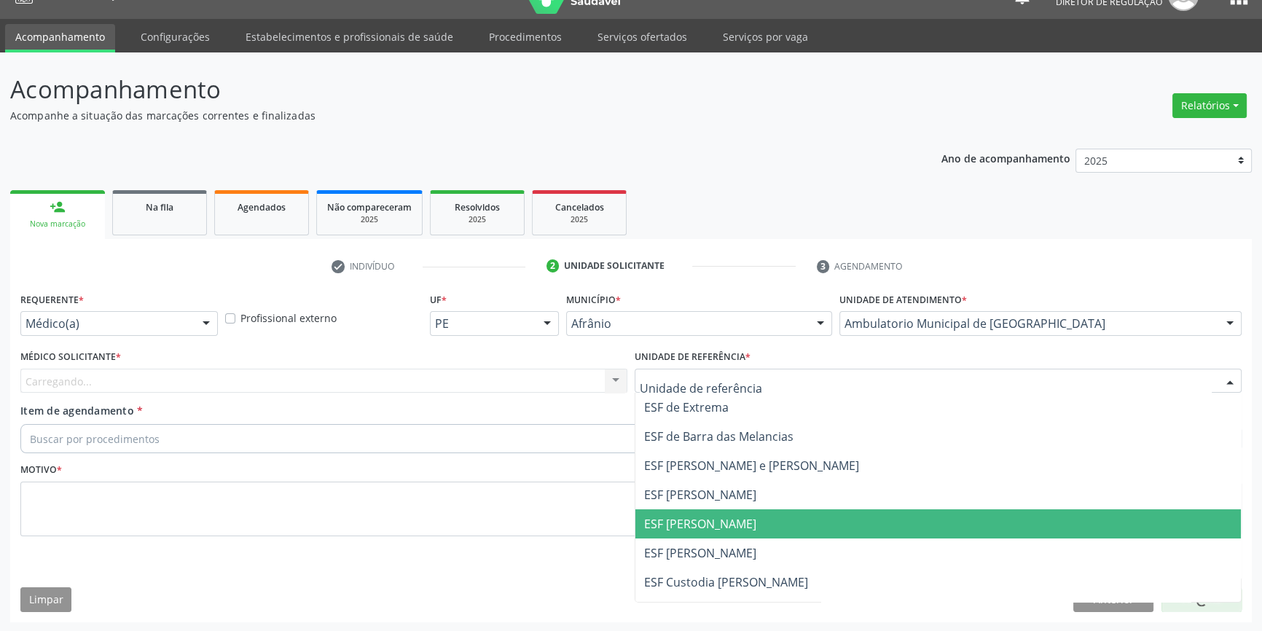
drag, startPoint x: 679, startPoint y: 527, endPoint x: 411, endPoint y: 401, distance: 296.3
click at [677, 527] on span "ESF [PERSON_NAME]" at bounding box center [700, 524] width 112 height 16
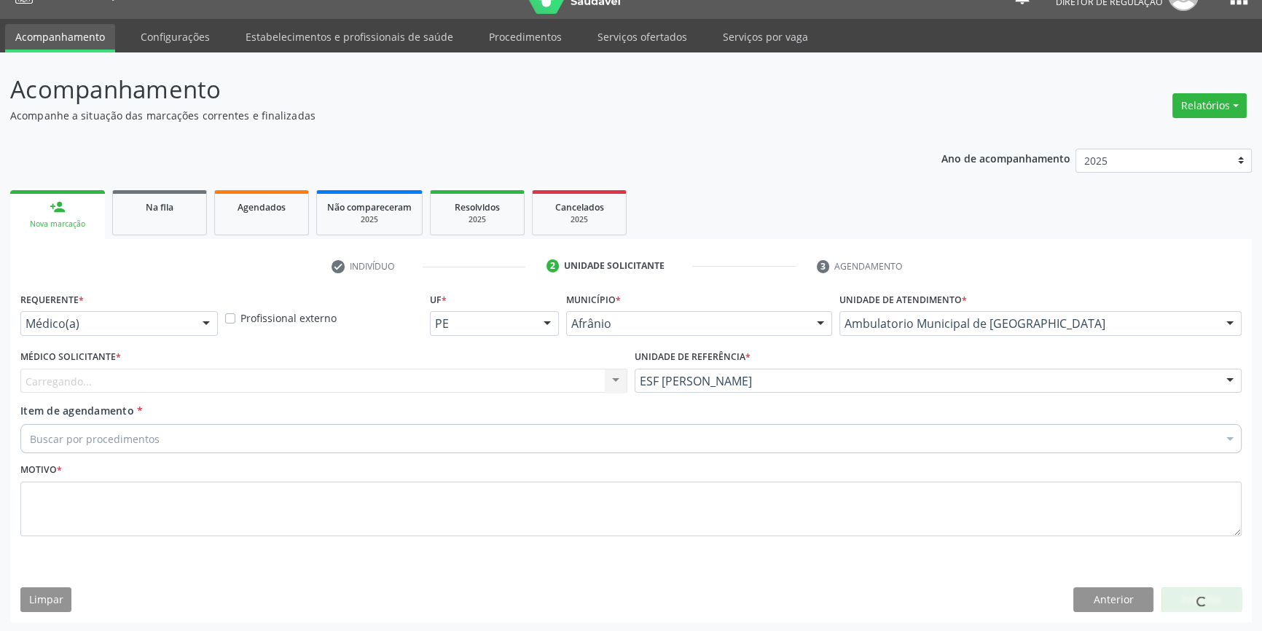
click at [409, 372] on div "Carregando... Nenhum resultado encontrado para: " " Não há nenhuma opção para s…" at bounding box center [323, 381] width 607 height 25
click at [361, 389] on div "Carregando... Nenhum resultado encontrado para: " " Não há nenhuma opção para s…" at bounding box center [323, 381] width 607 height 25
click at [161, 381] on div "Médico solicitante" at bounding box center [323, 381] width 607 height 25
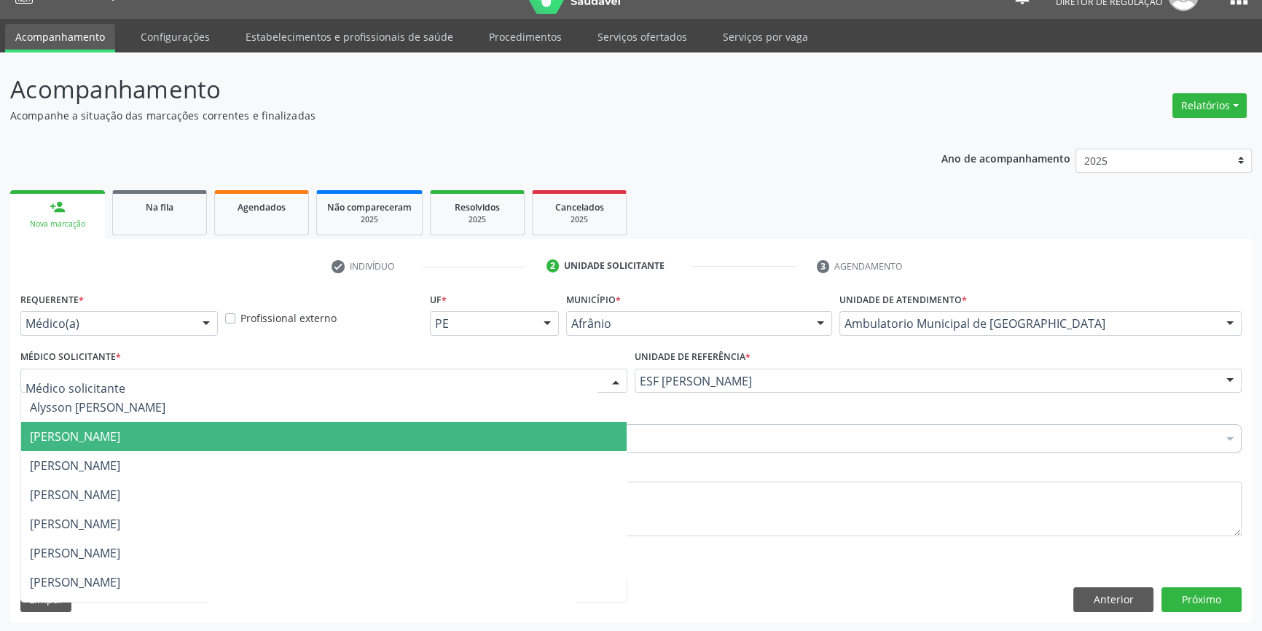
click at [144, 444] on span "[PERSON_NAME]" at bounding box center [324, 436] width 606 height 29
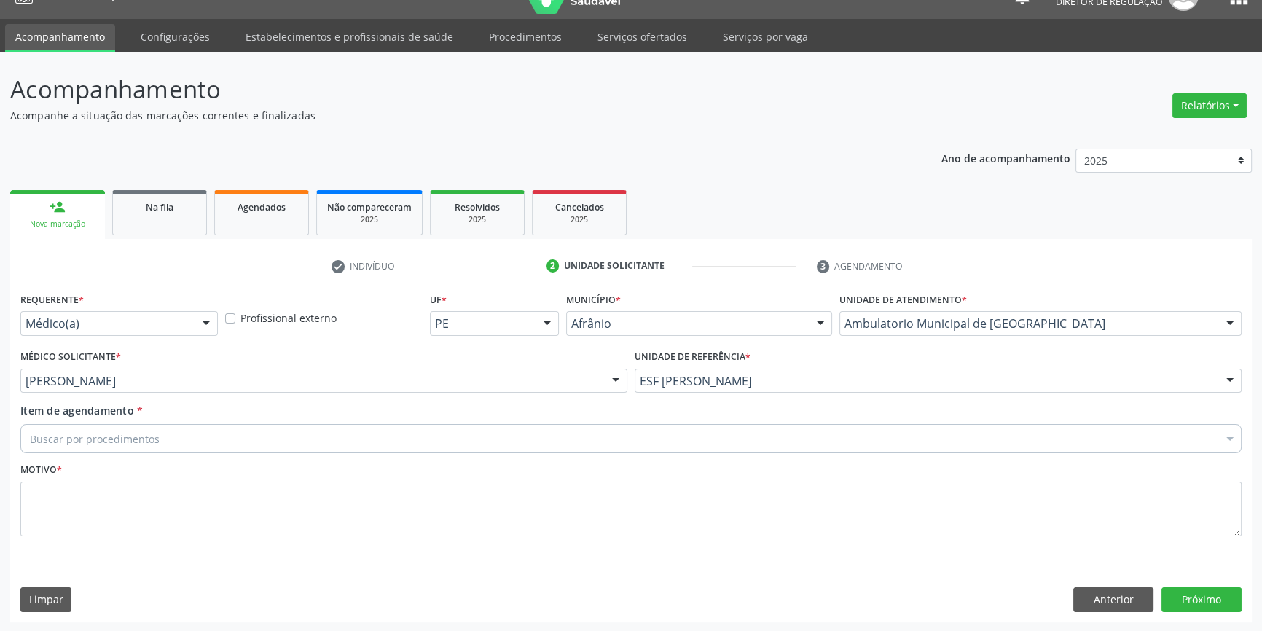
click at [130, 428] on div "Buscar por procedimentos" at bounding box center [630, 438] width 1221 height 29
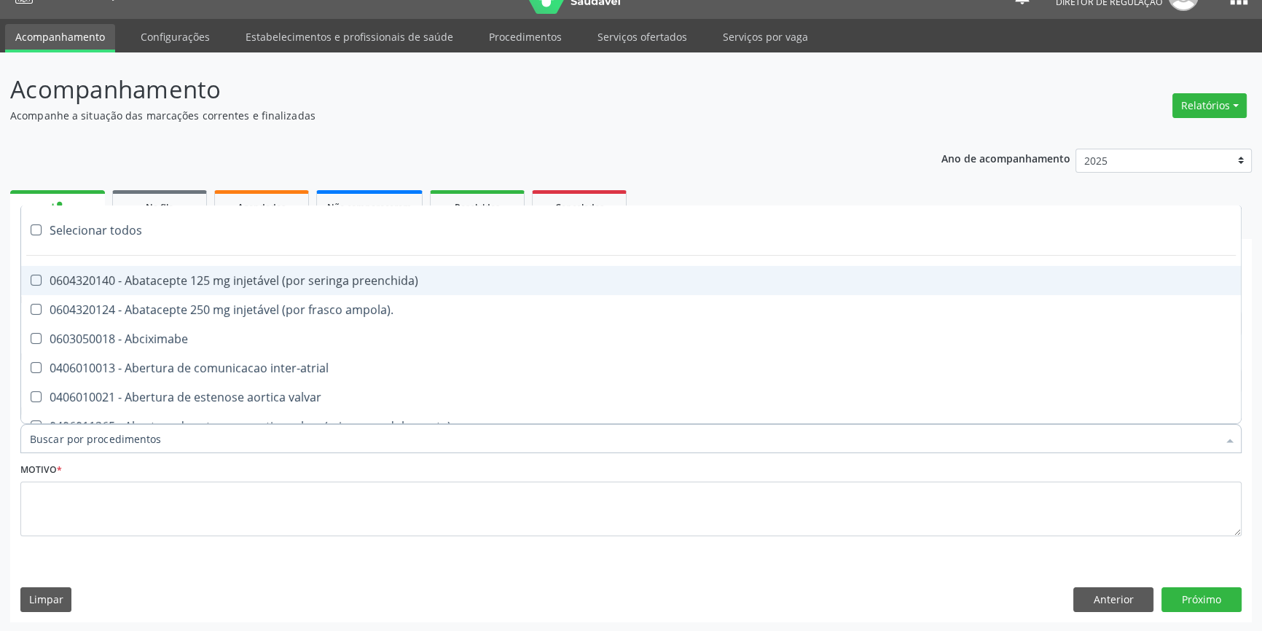
paste input "REUMATOLO"
type input "REUMATOLO"
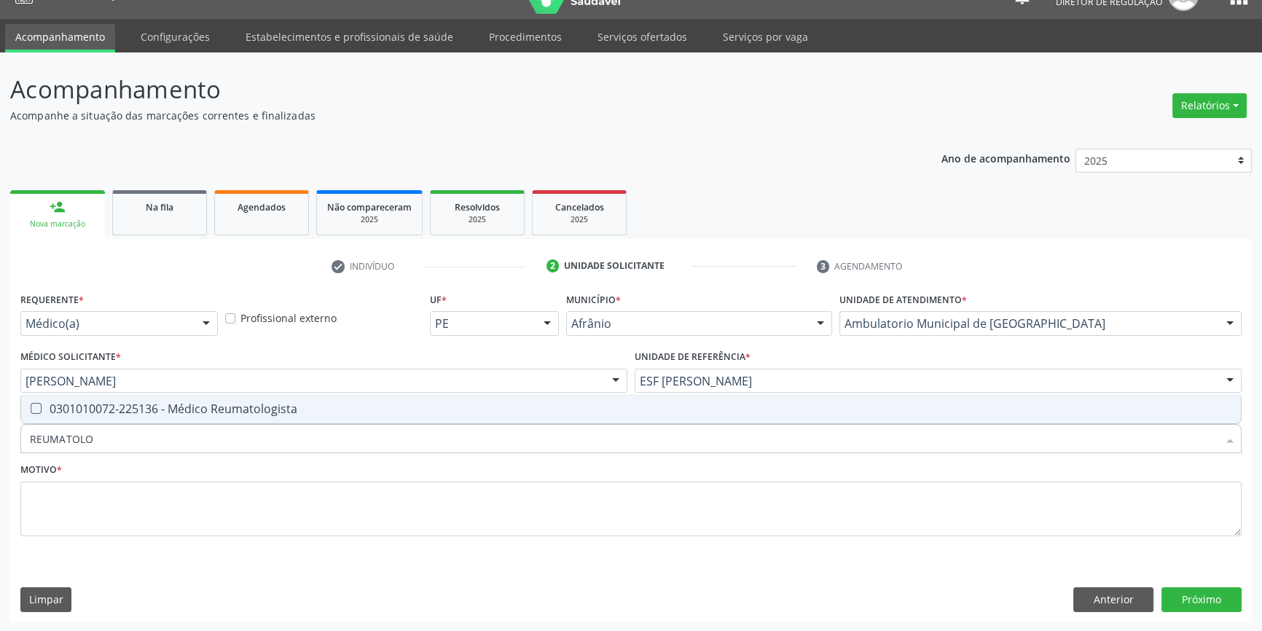
click at [158, 404] on div "0301010072-225136 - Médico Reumatologista" at bounding box center [631, 409] width 1202 height 12
checkbox Reumatologista "true"
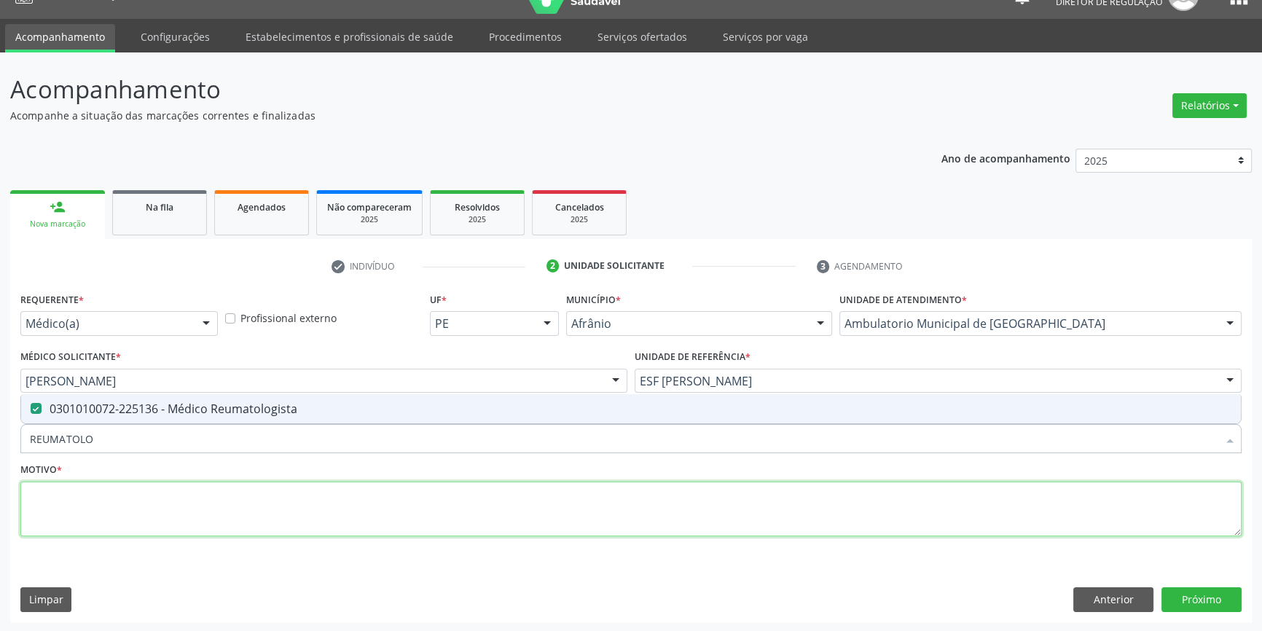
click at [120, 504] on textarea at bounding box center [630, 509] width 1221 height 55
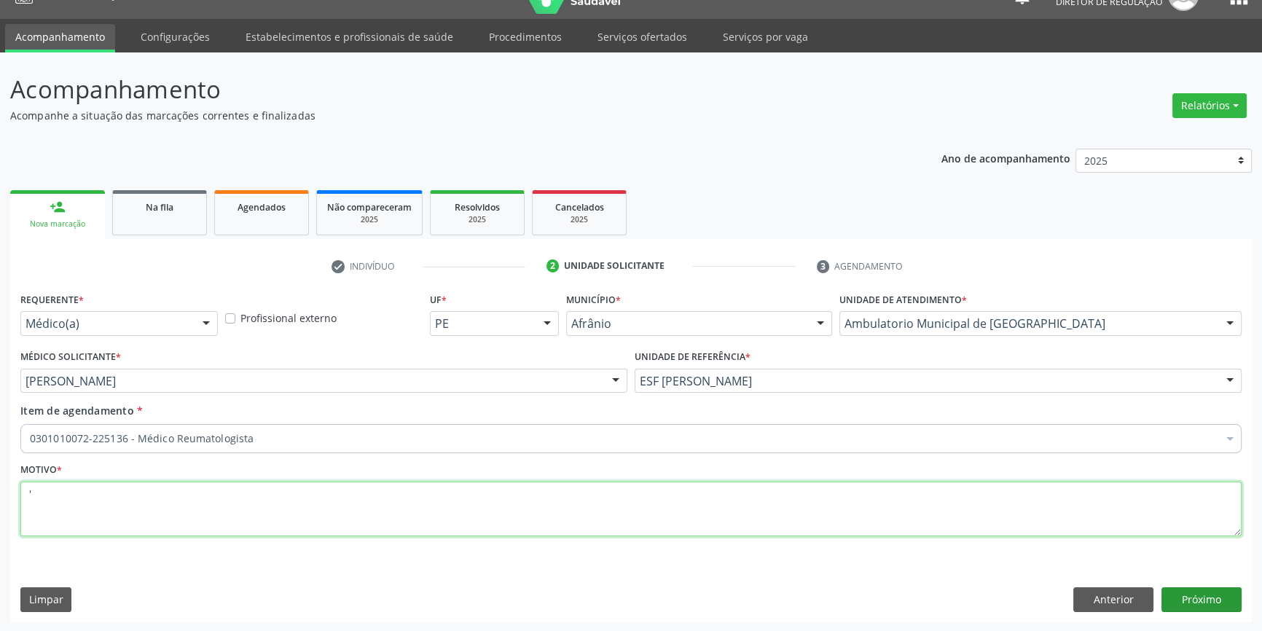
type textarea "'"
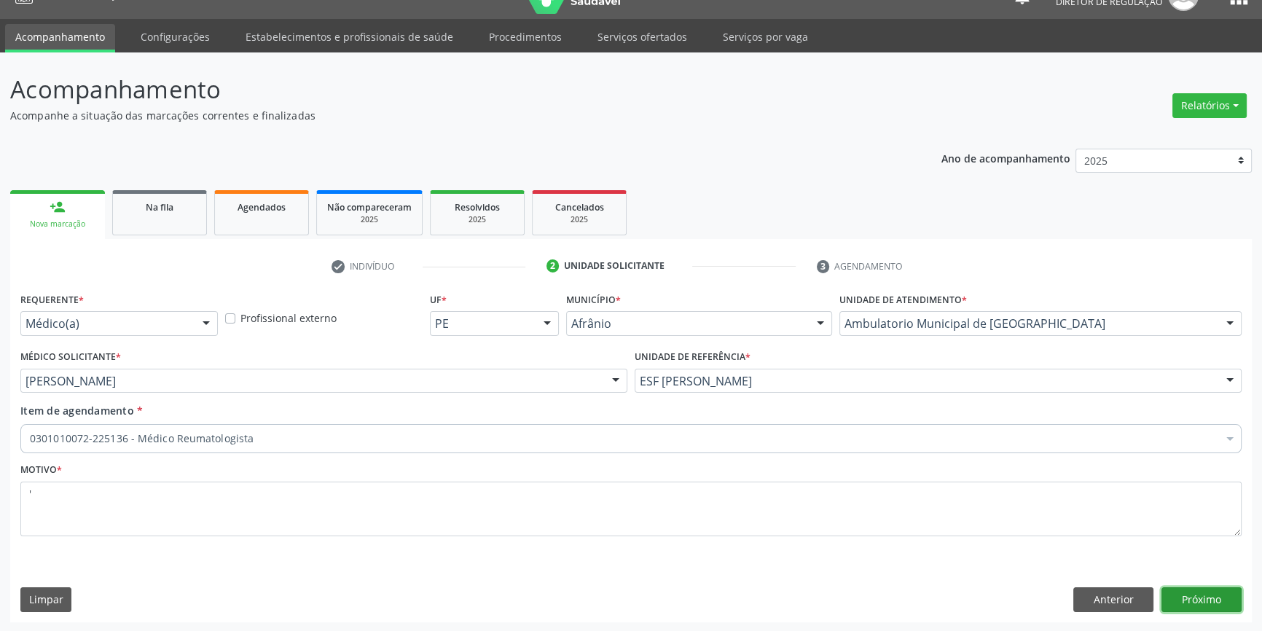
click at [1227, 598] on button "Próximo" at bounding box center [1202, 599] width 80 height 25
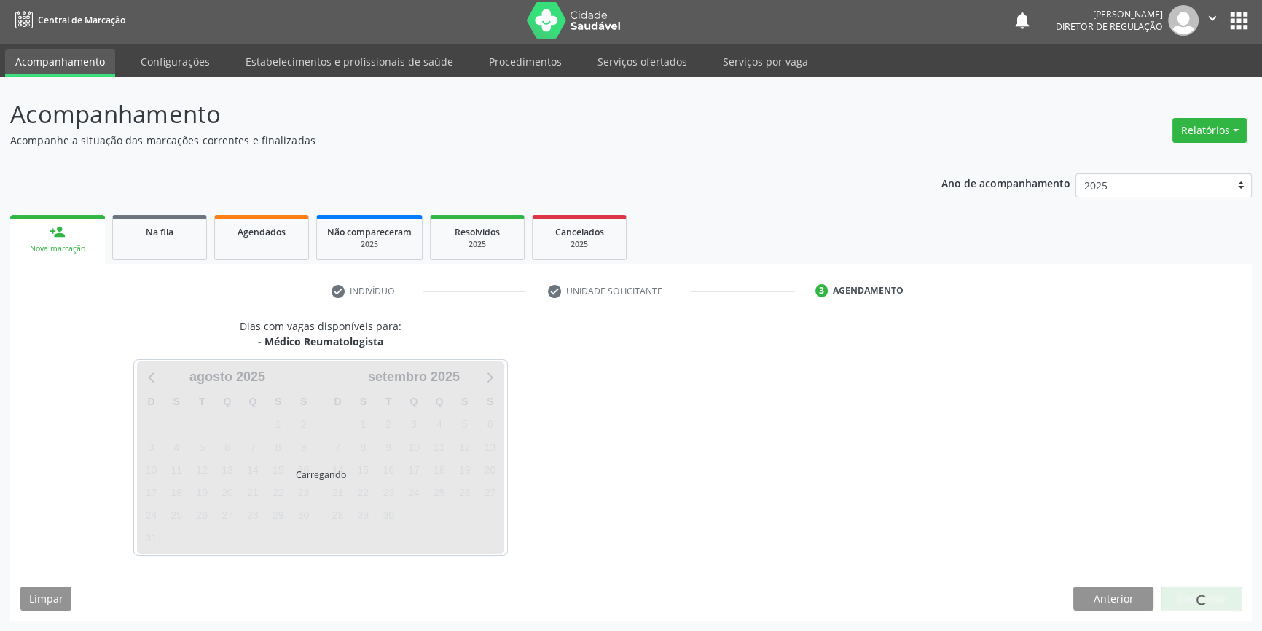
scroll to position [1, 0]
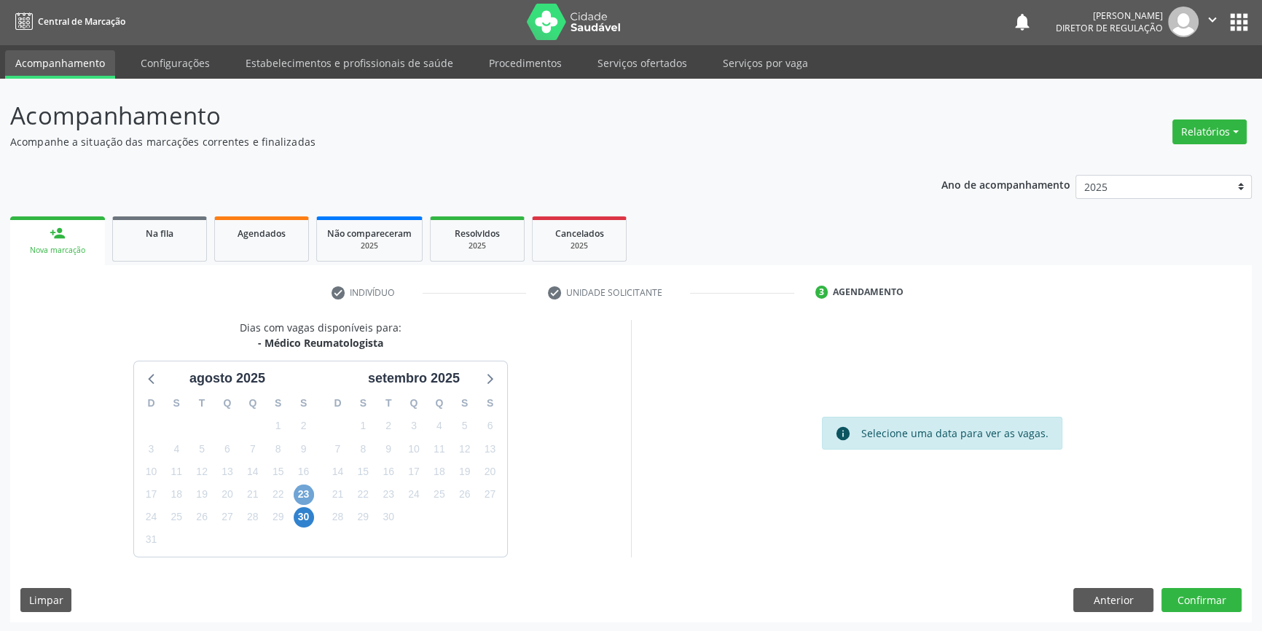
click at [306, 491] on span "23" at bounding box center [304, 495] width 20 height 20
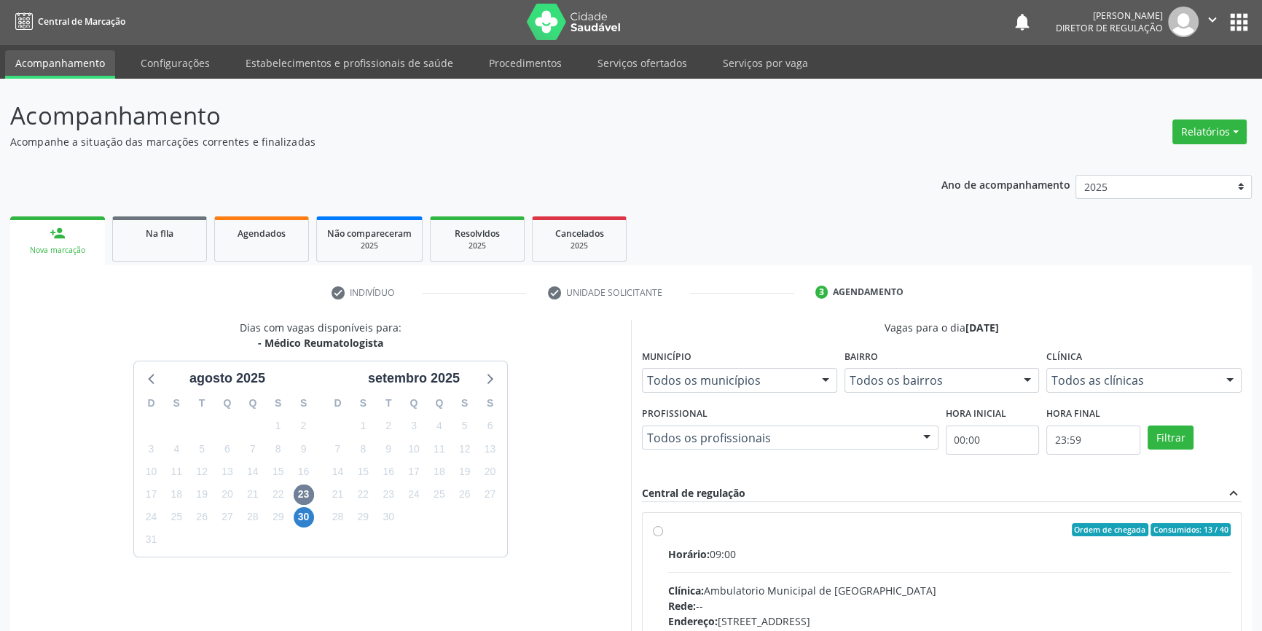
click at [664, 549] on div "Ordem de chegada Consumidos: 13 / 40 Horário: 09:00 Clínica: Ambulatorio Munici…" at bounding box center [942, 635] width 578 height 224
radio input "true"
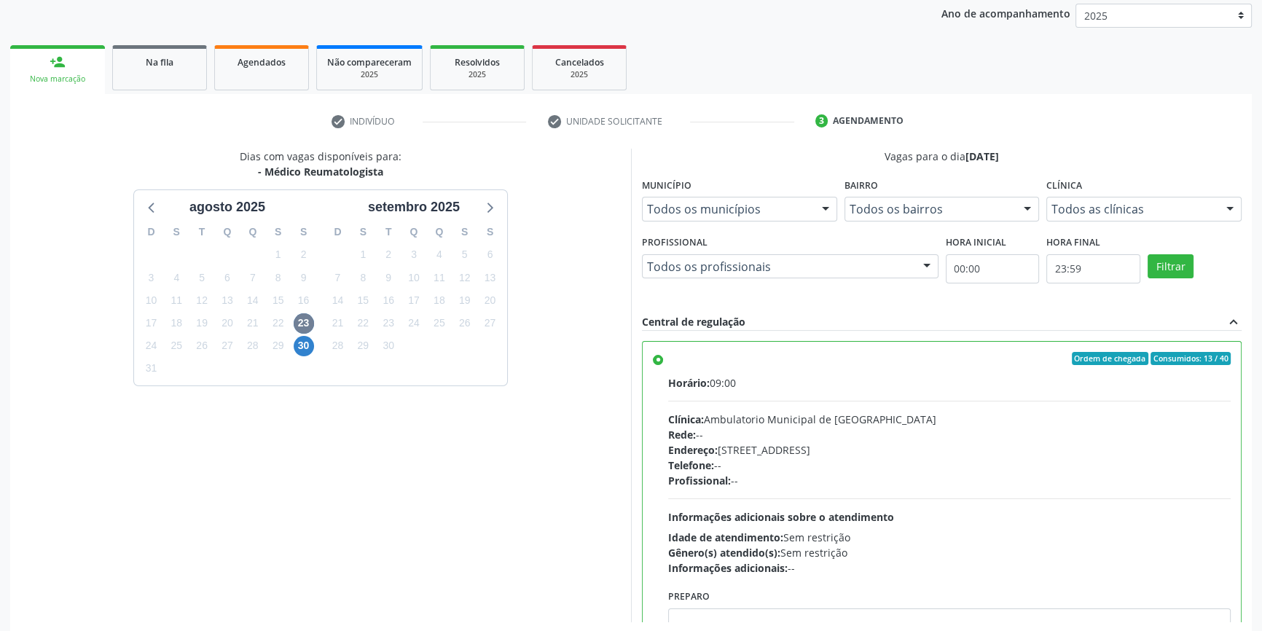
scroll to position [238, 0]
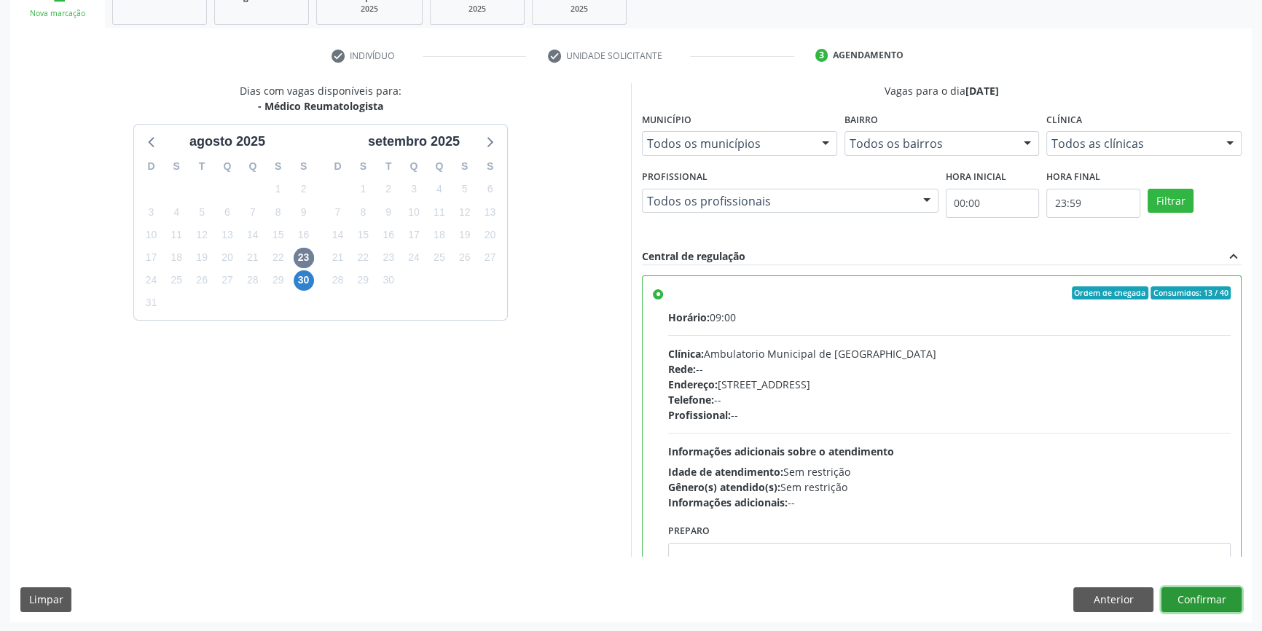
click at [1205, 592] on button "Confirmar" at bounding box center [1202, 599] width 80 height 25
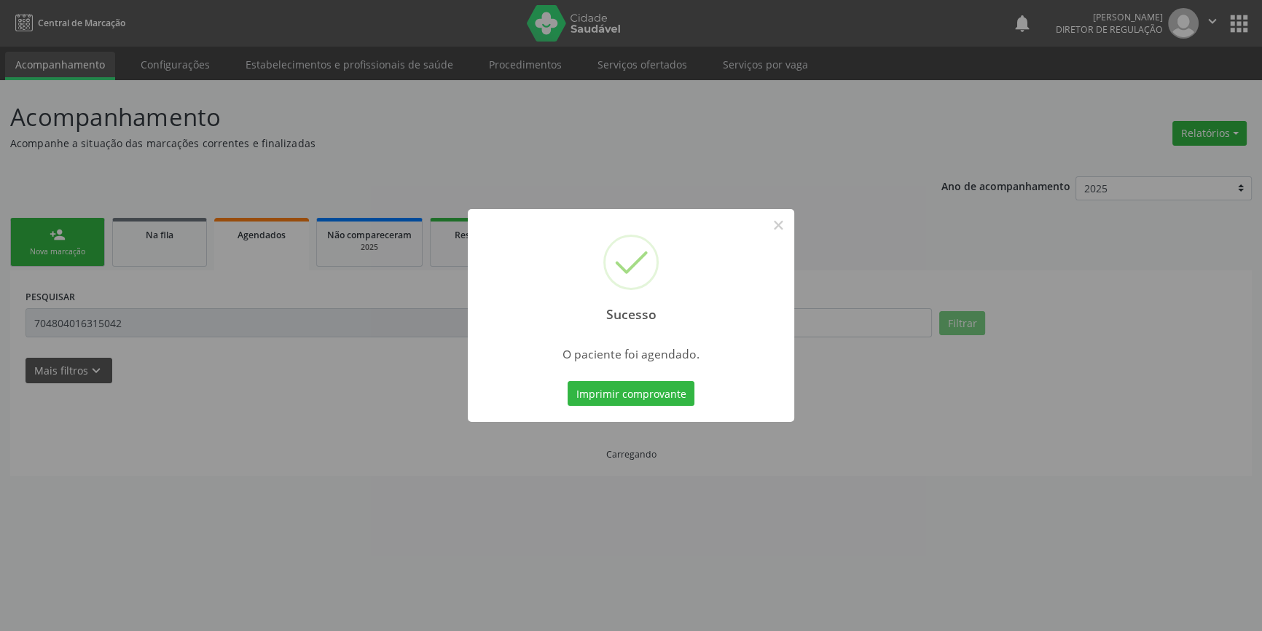
scroll to position [0, 0]
click at [643, 404] on button "Imprimir comprovante" at bounding box center [636, 393] width 127 height 25
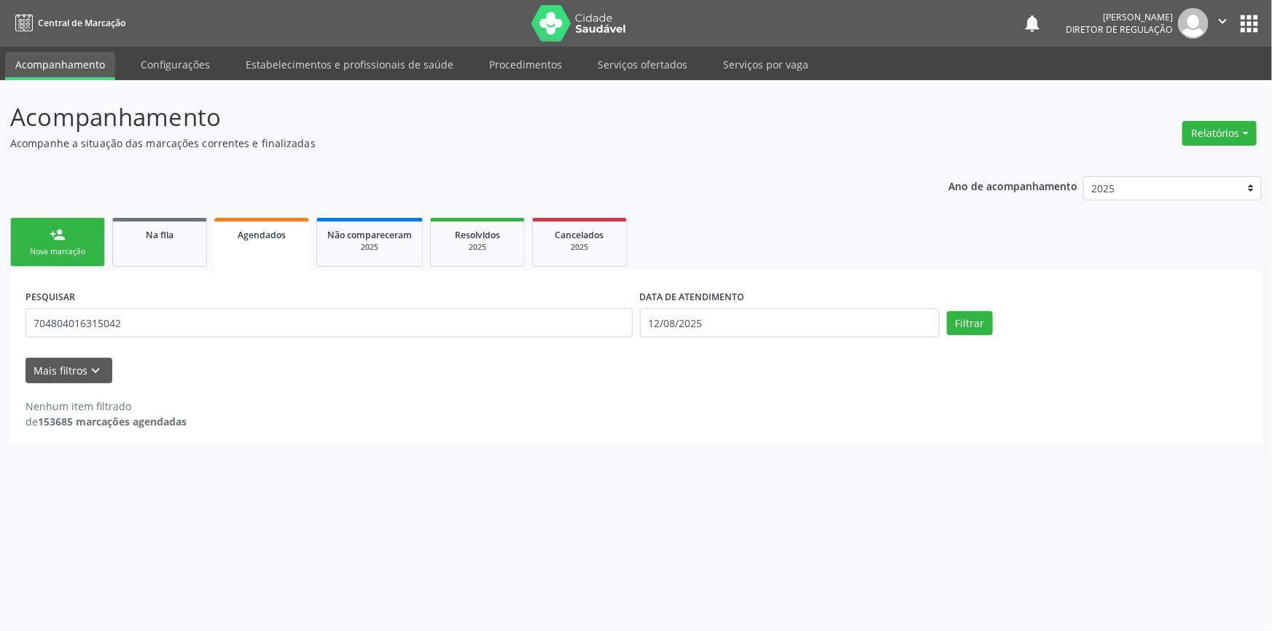
click at [74, 241] on link "person_add Nova marcação" at bounding box center [57, 242] width 95 height 49
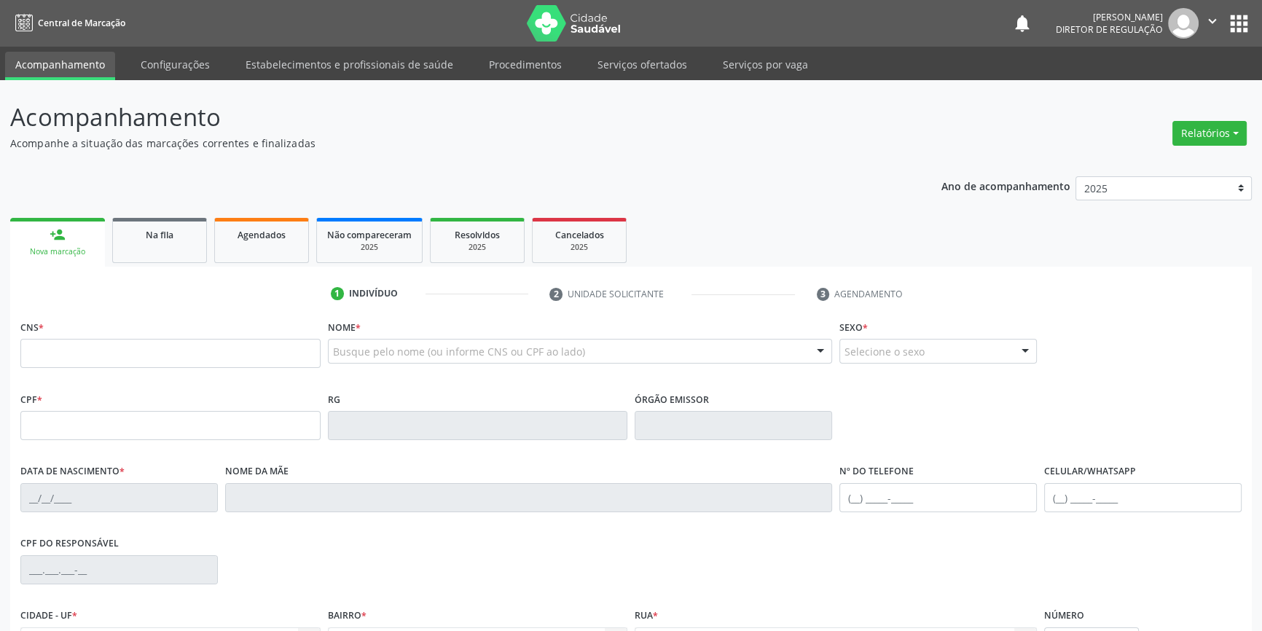
click at [87, 370] on fieldset "CNS *" at bounding box center [170, 347] width 300 height 62
click at [105, 353] on input "text" at bounding box center [170, 353] width 300 height 29
type input "700 8064 0718 7483"
type input "113.717.394-71"
type input "[DATE]"
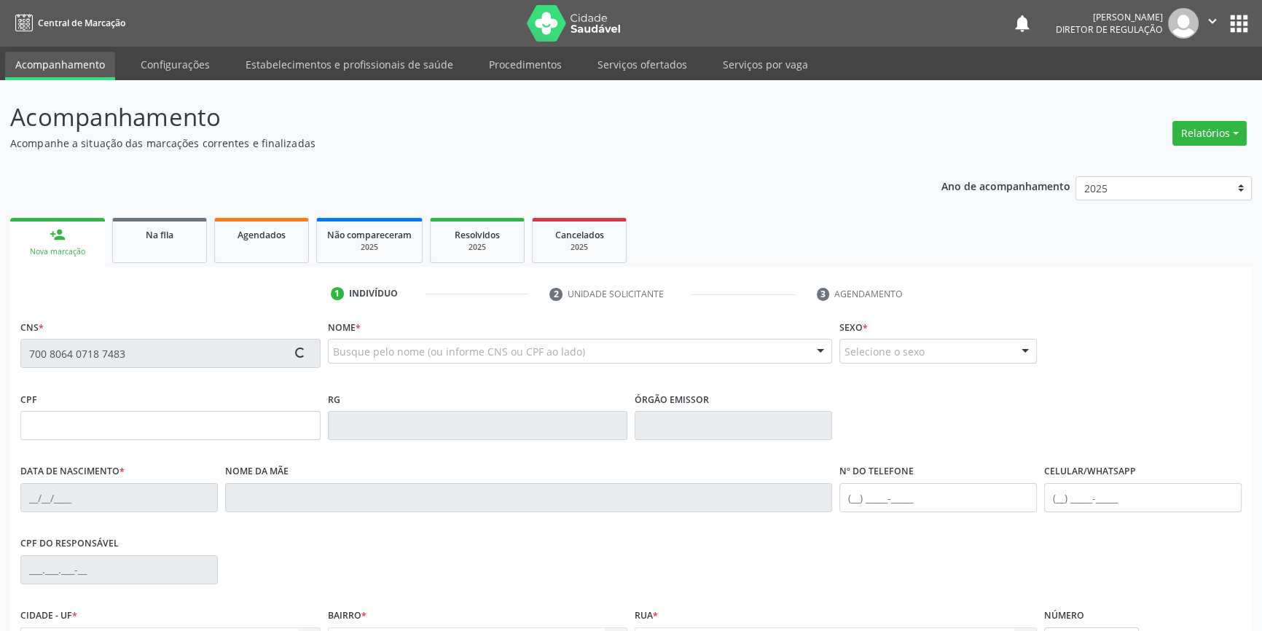
type input "[PERSON_NAME]"
type input "[PHONE_NUMBER]"
type input "465"
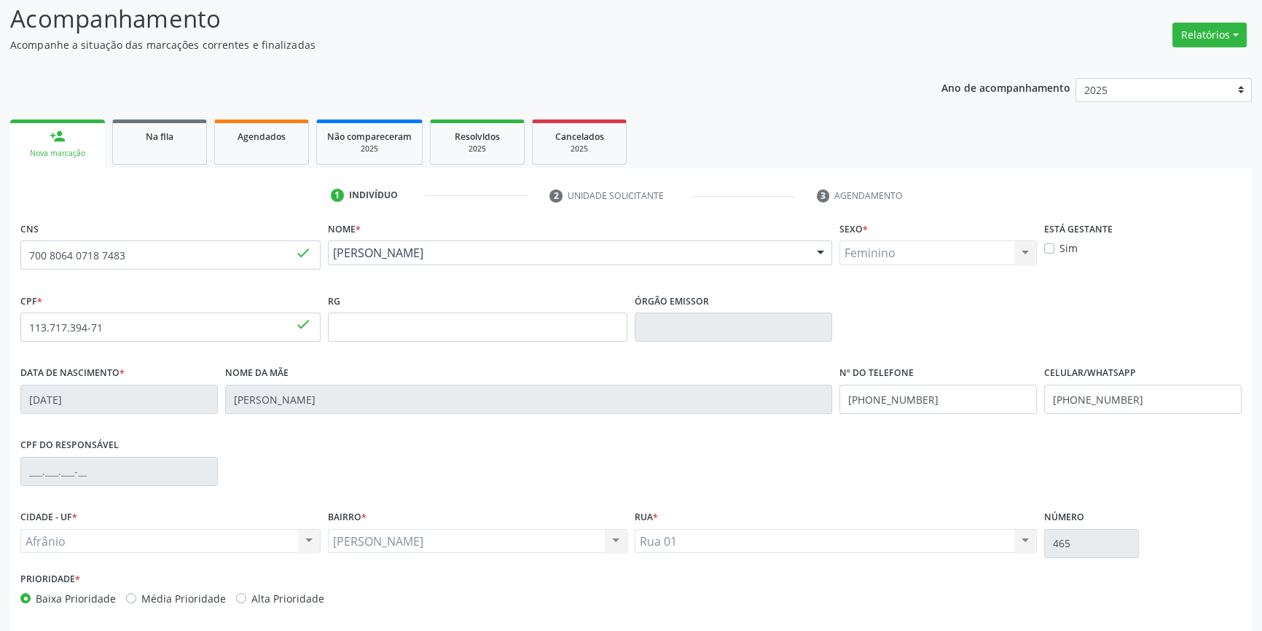
scroll to position [158, 0]
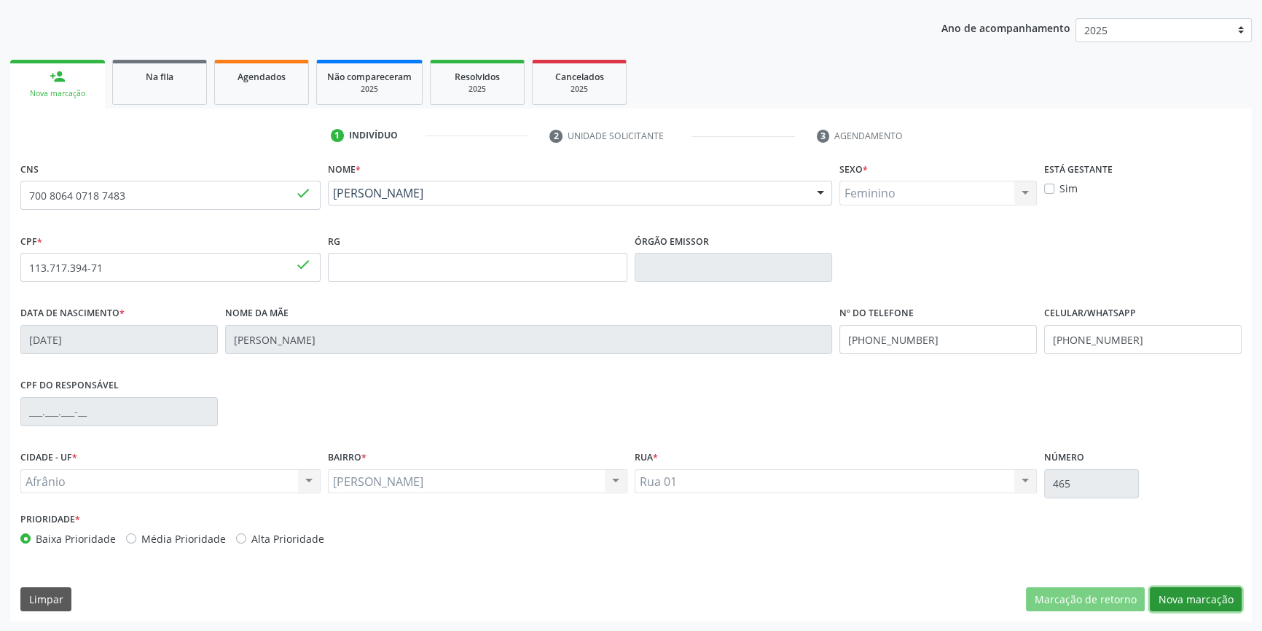
drag, startPoint x: 1194, startPoint y: 592, endPoint x: 1087, endPoint y: 554, distance: 113.9
click at [1194, 593] on button "Nova marcação" at bounding box center [1196, 599] width 92 height 25
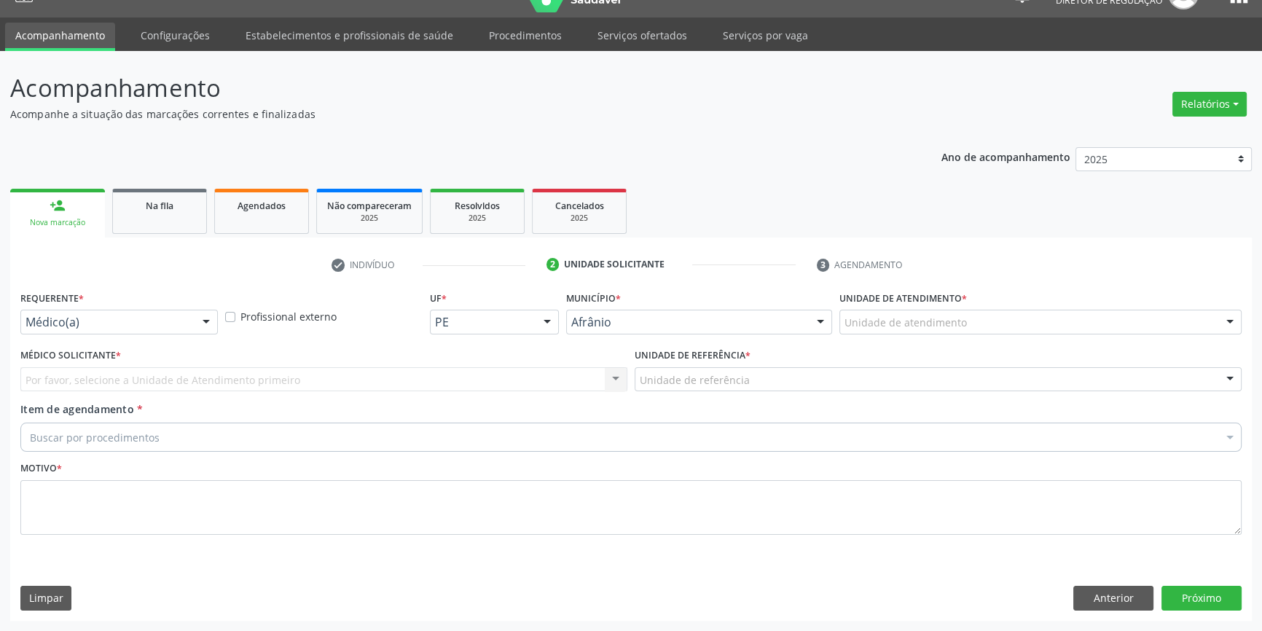
scroll to position [28, 0]
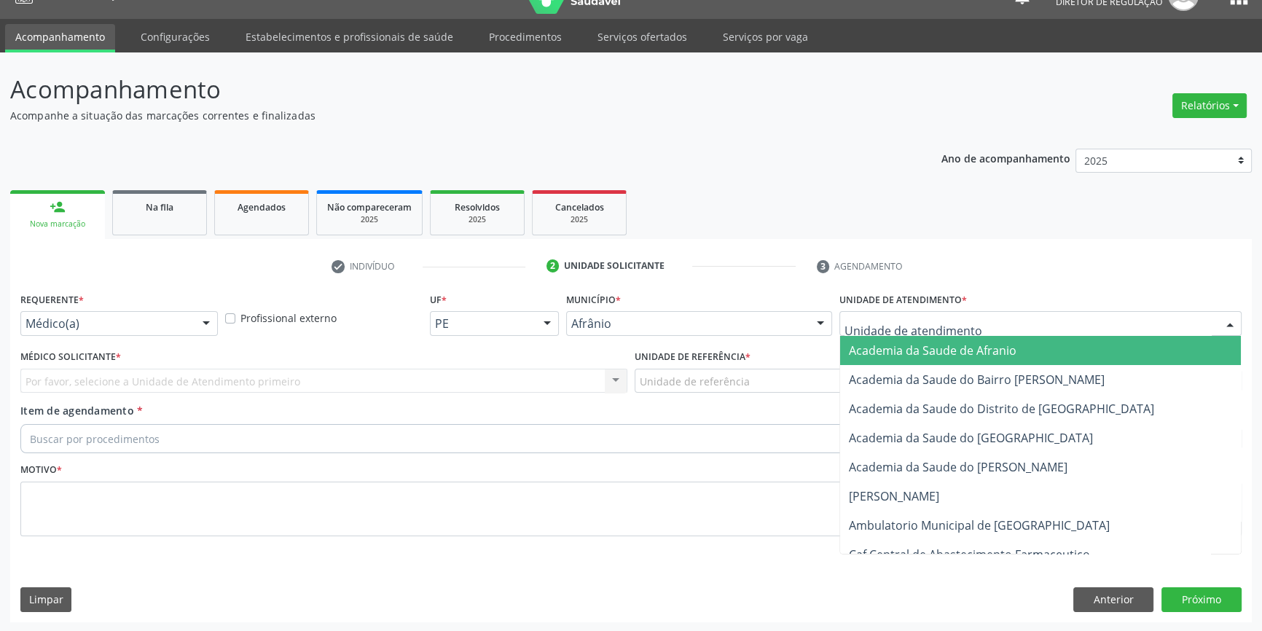
click at [966, 321] on div at bounding box center [1040, 323] width 402 height 25
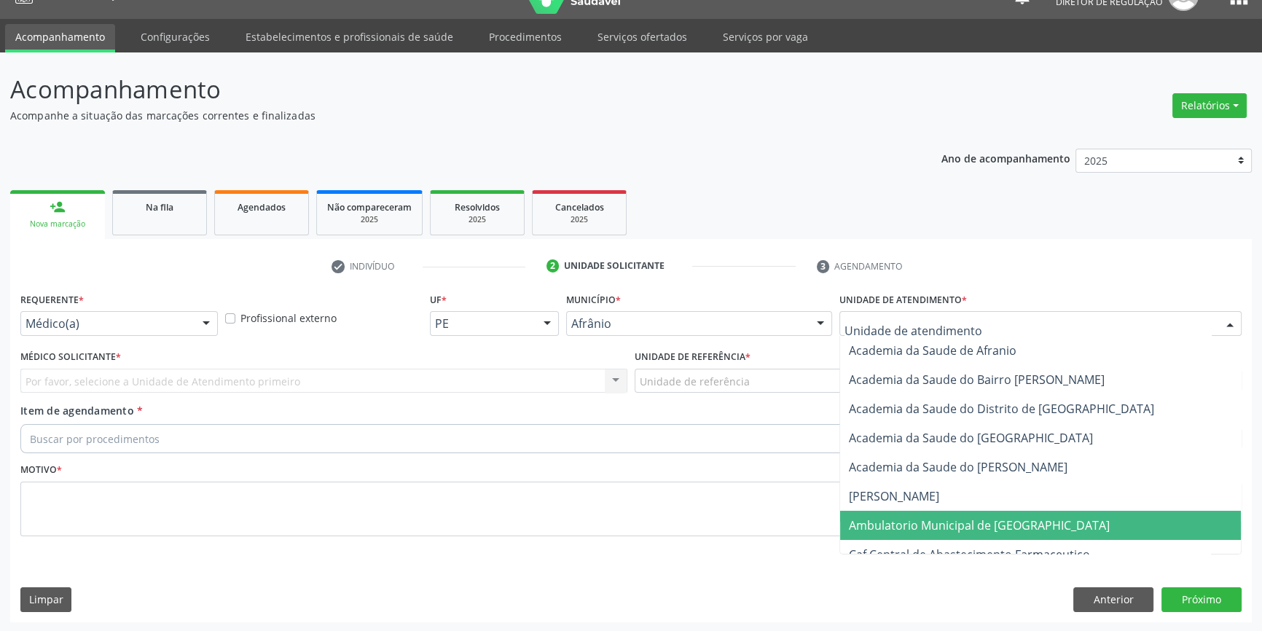
click at [966, 520] on span "Ambulatorio Municipal de [GEOGRAPHIC_DATA]" at bounding box center [979, 525] width 261 height 16
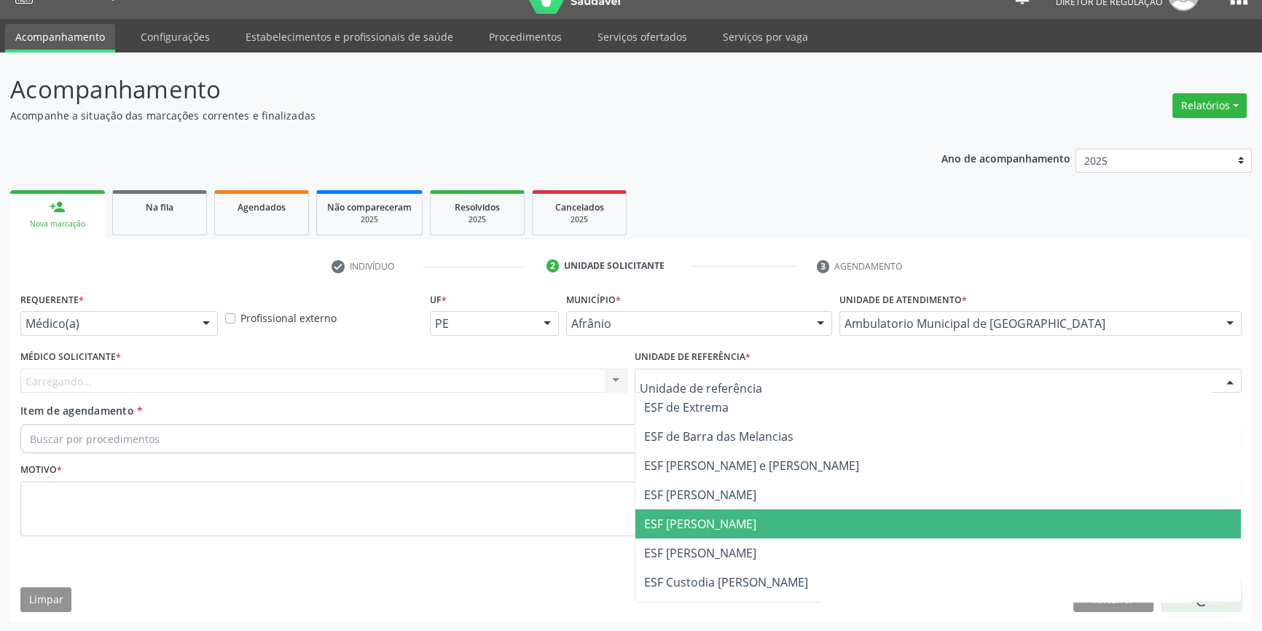
click at [702, 532] on span "ESF [PERSON_NAME]" at bounding box center [938, 523] width 606 height 29
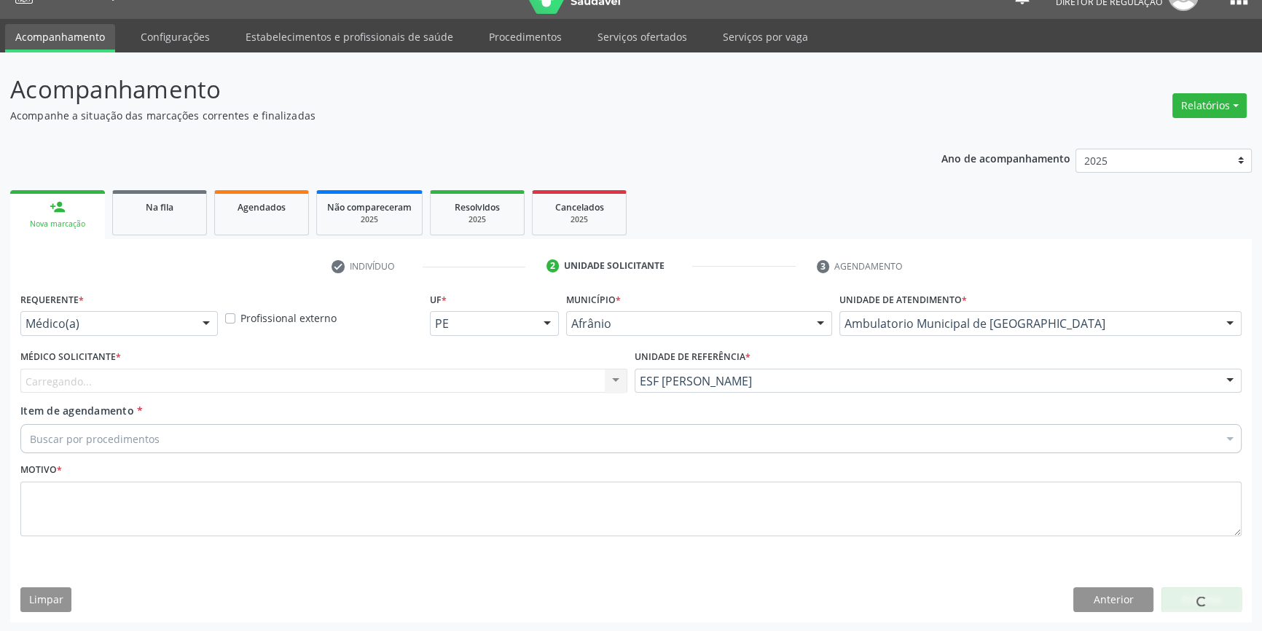
click at [300, 376] on div "Carregando..." at bounding box center [323, 381] width 607 height 25
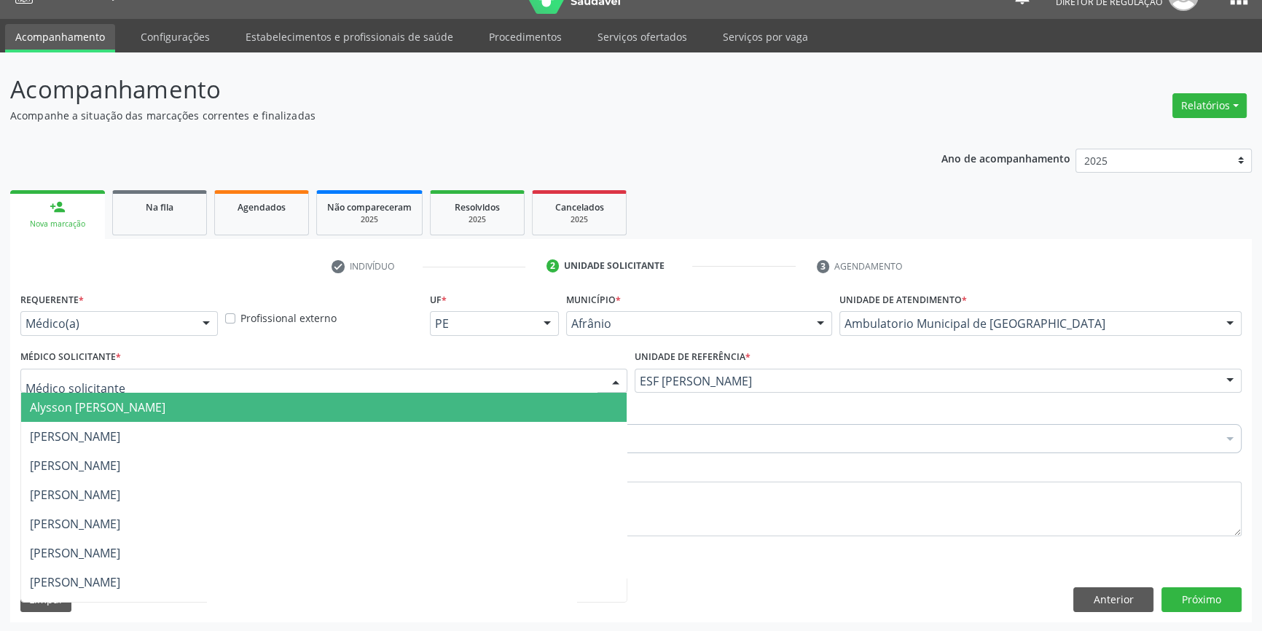
click at [120, 431] on span "[PERSON_NAME]" at bounding box center [75, 436] width 90 height 16
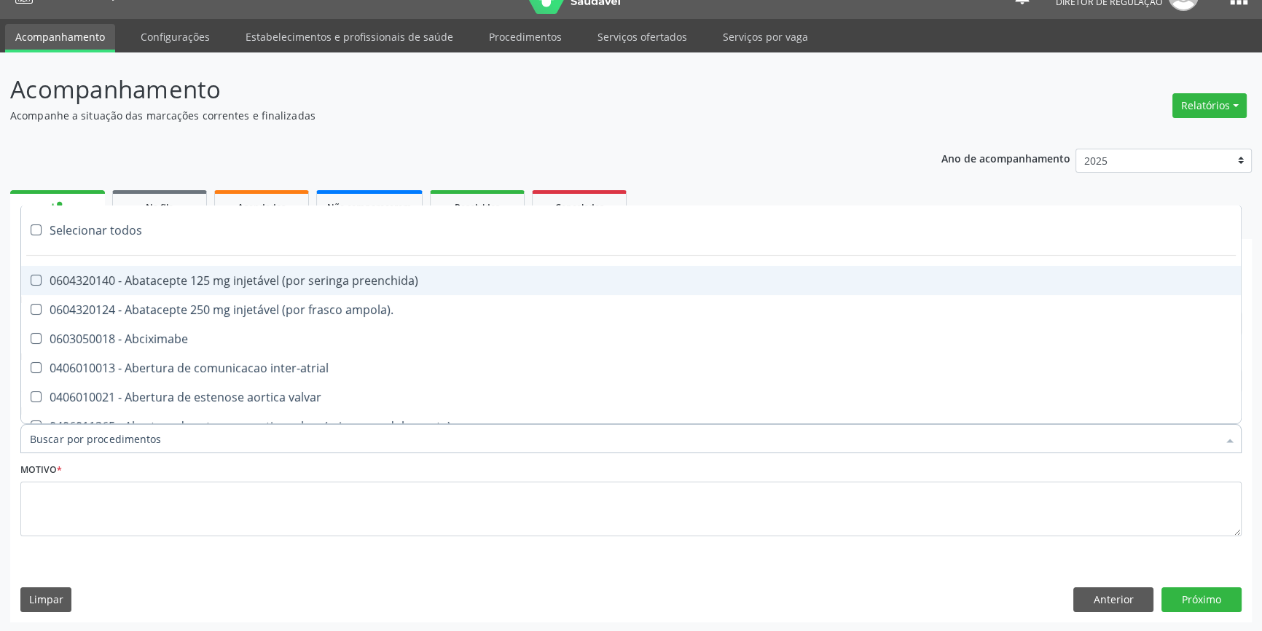
paste input "REUMATOLO"
type input "REUMATOLO"
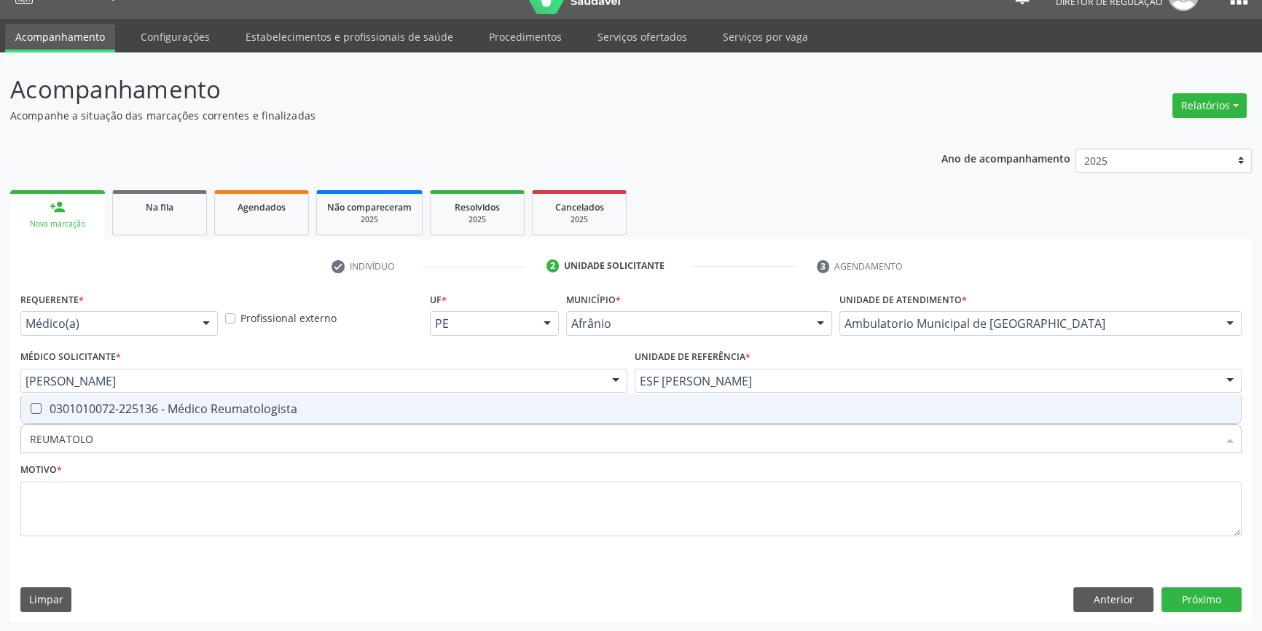
click at [174, 404] on div "0301010072-225136 - Médico Reumatologista" at bounding box center [631, 409] width 1202 height 12
checkbox Reumatologista "true"
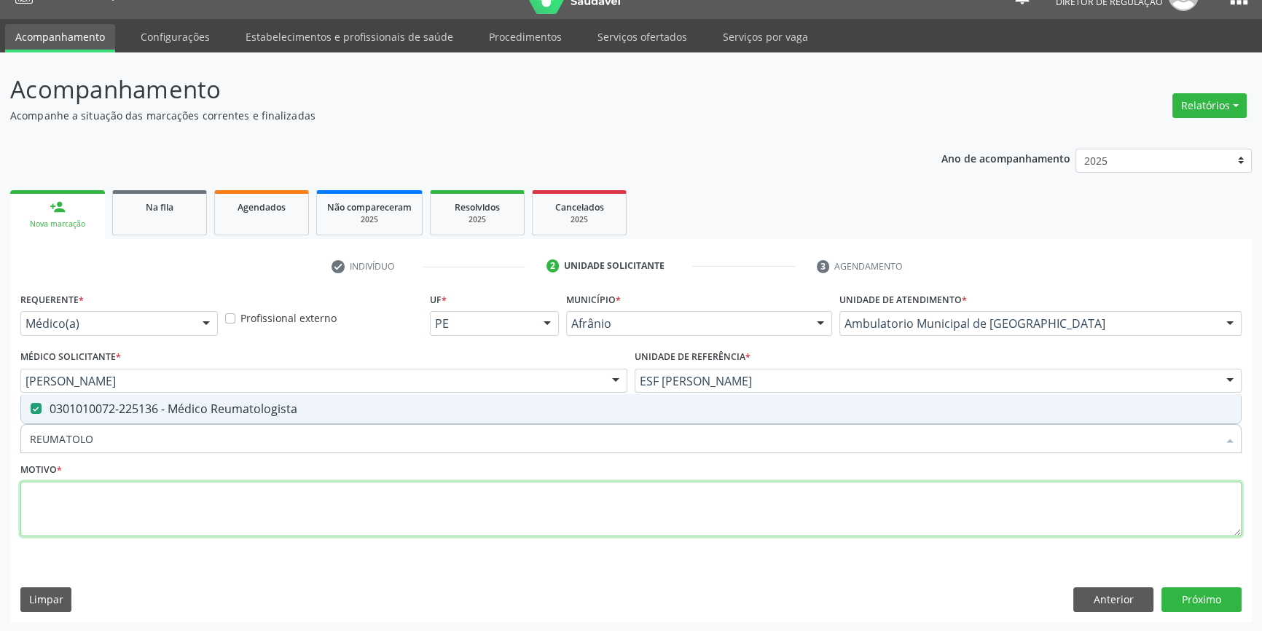
click at [138, 499] on textarea at bounding box center [630, 509] width 1221 height 55
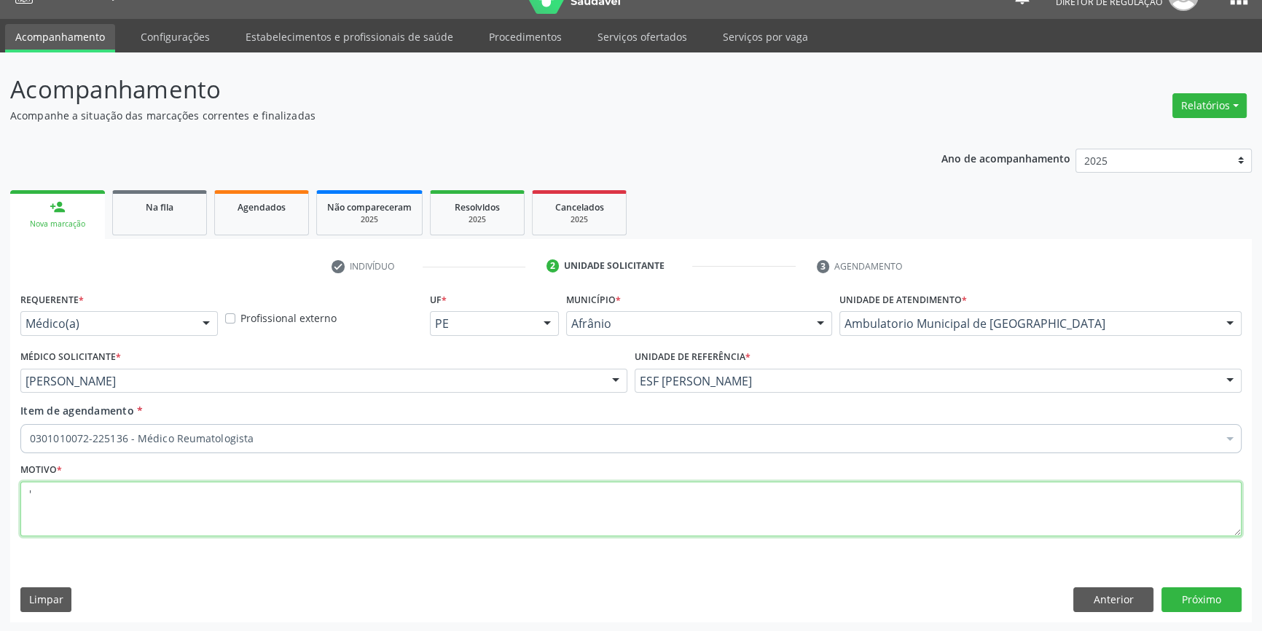
type textarea "'"
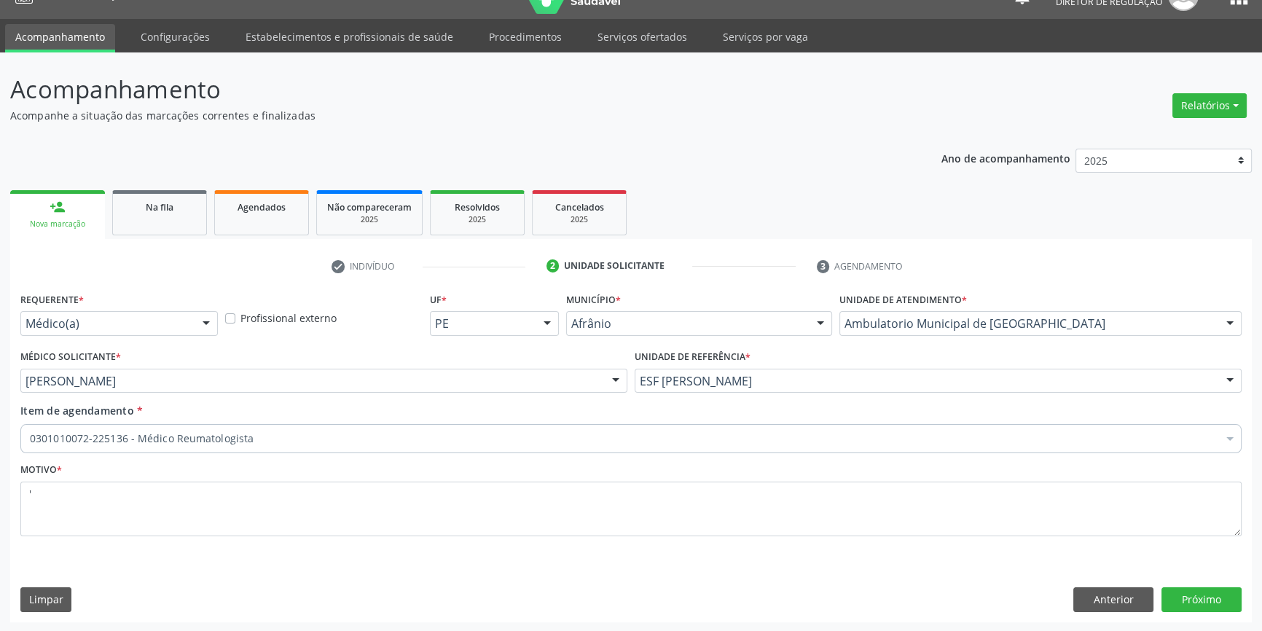
click at [1207, 612] on div "Requerente * Médico(a) Médico(a) Enfermeiro(a) Paciente Nenhum resultado encont…" at bounding box center [631, 455] width 1242 height 333
click at [1205, 598] on button "Próximo" at bounding box center [1202, 599] width 80 height 25
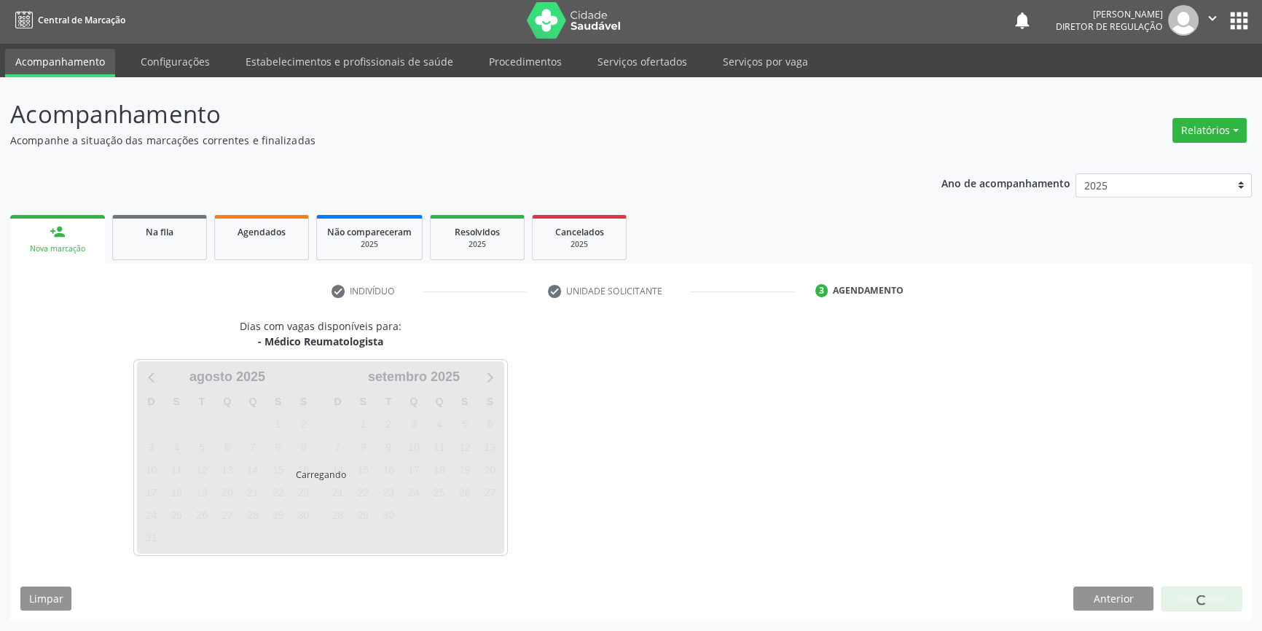
scroll to position [1, 0]
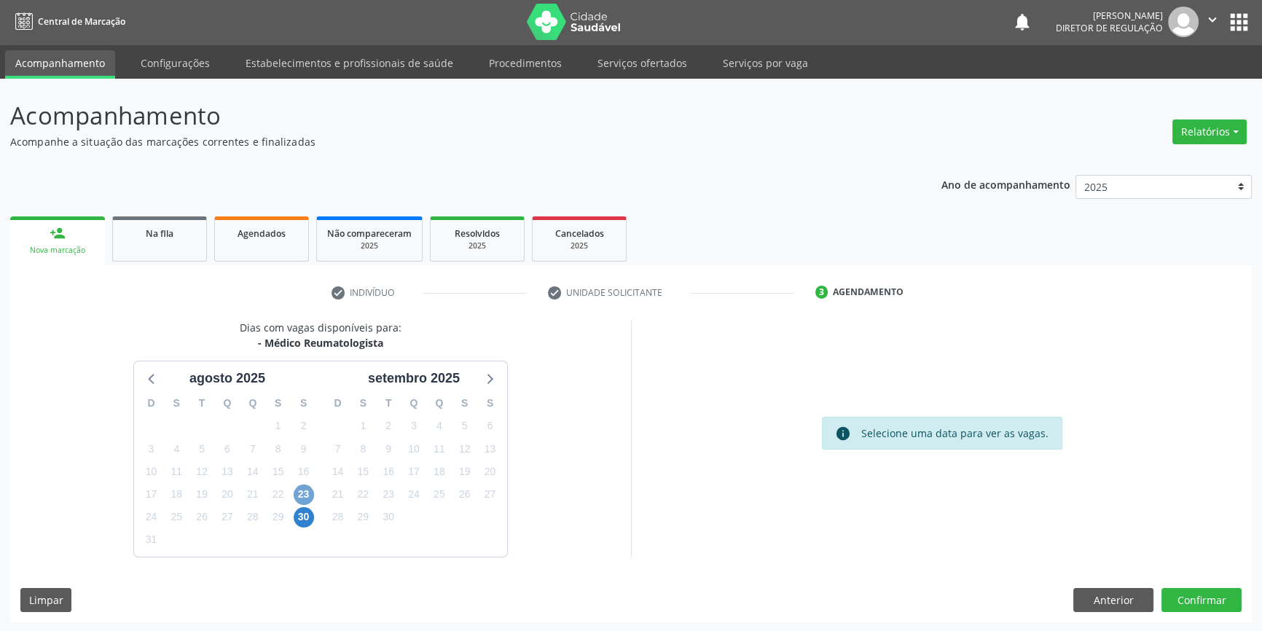
click at [308, 490] on span "23" at bounding box center [304, 495] width 20 height 20
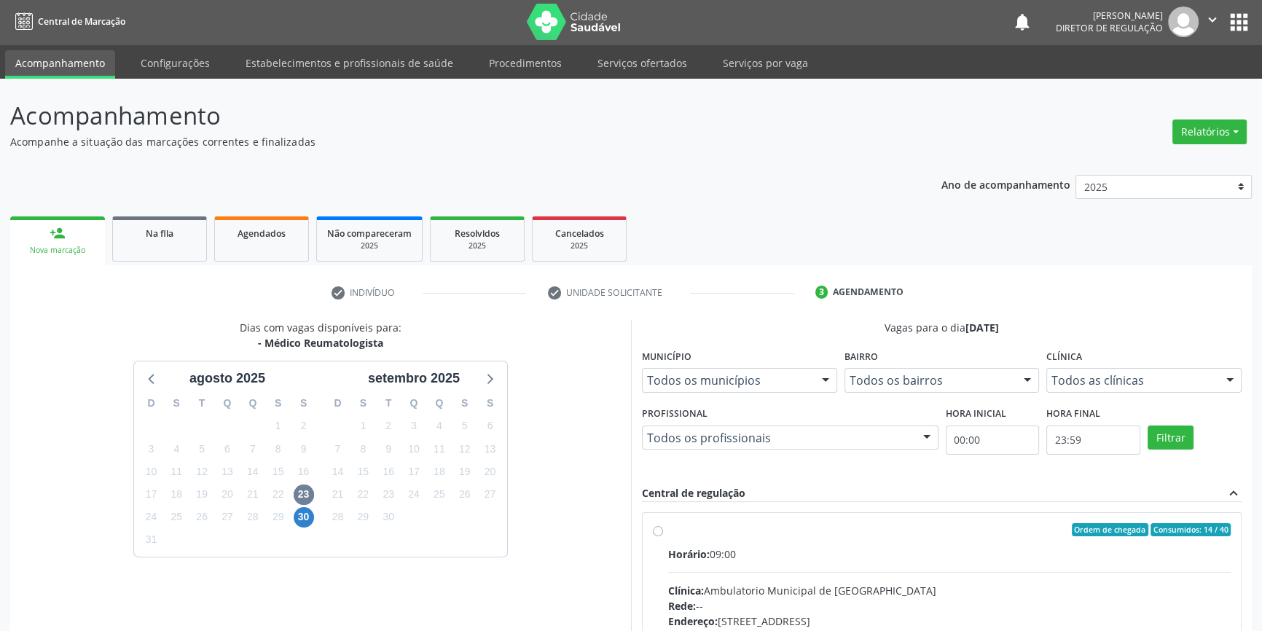
click at [708, 548] on span "Horário:" at bounding box center [689, 554] width 42 height 14
click at [663, 536] on input "Ordem de chegada Consumidos: 14 / 40 Horário: 09:00 Clínica: Ambulatorio Munici…" at bounding box center [658, 529] width 10 height 13
radio input "true"
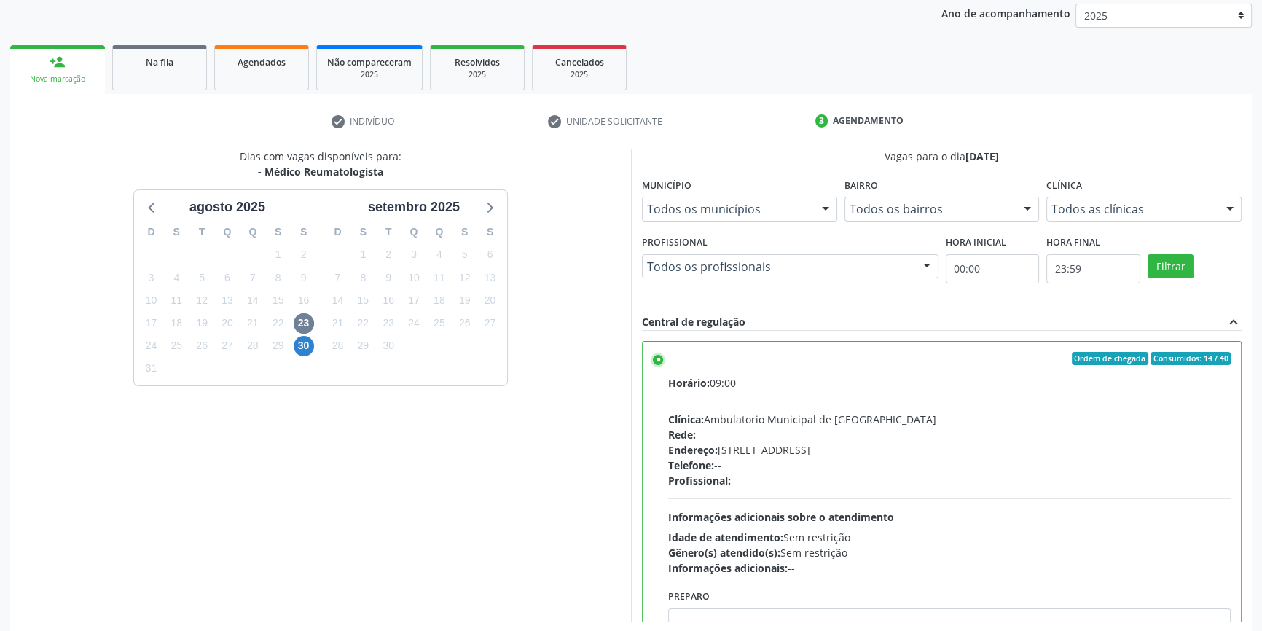
scroll to position [238, 0]
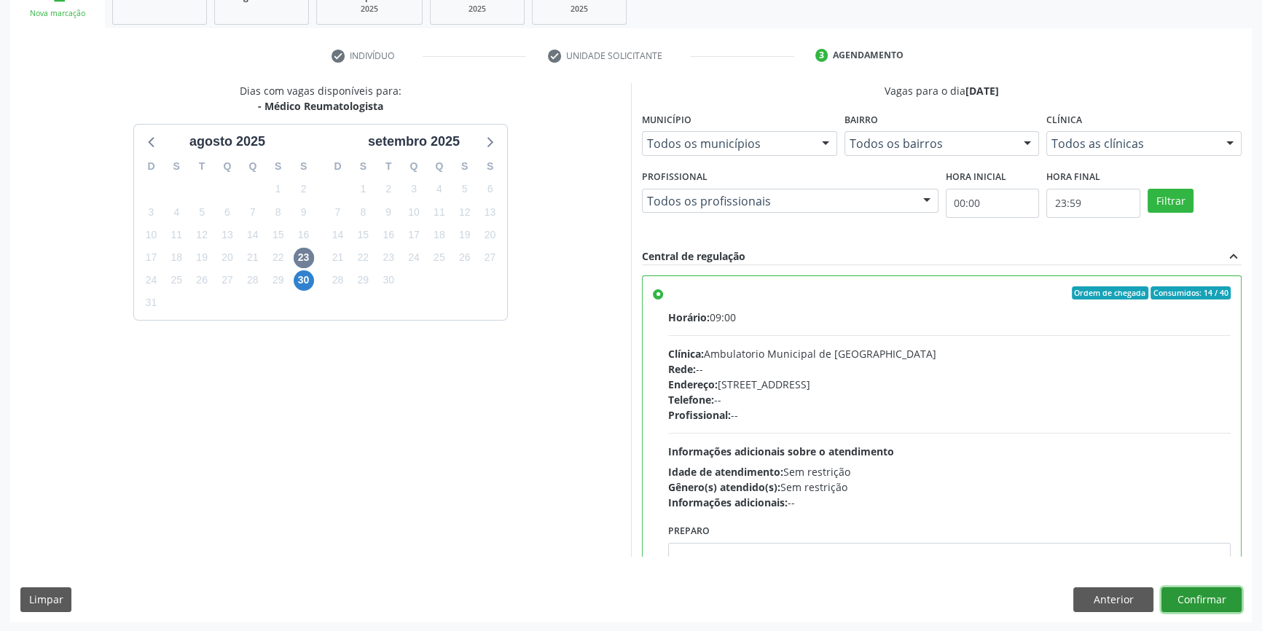
click at [1197, 590] on button "Confirmar" at bounding box center [1202, 599] width 80 height 25
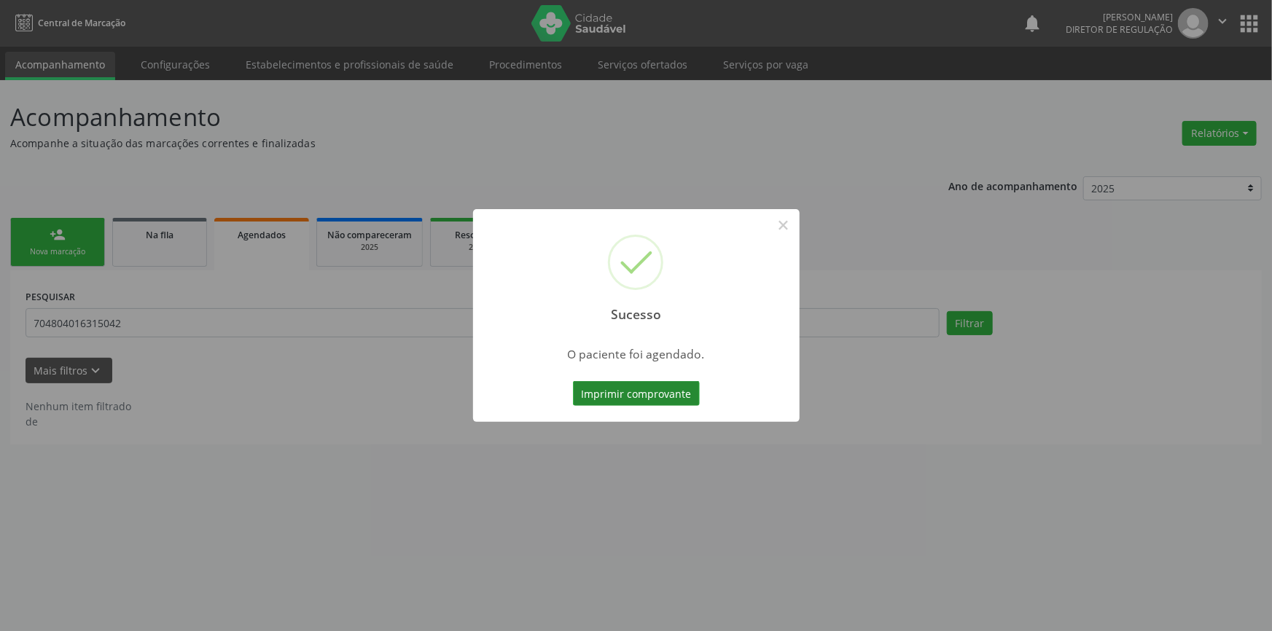
click at [680, 388] on button "Imprimir comprovante" at bounding box center [636, 393] width 127 height 25
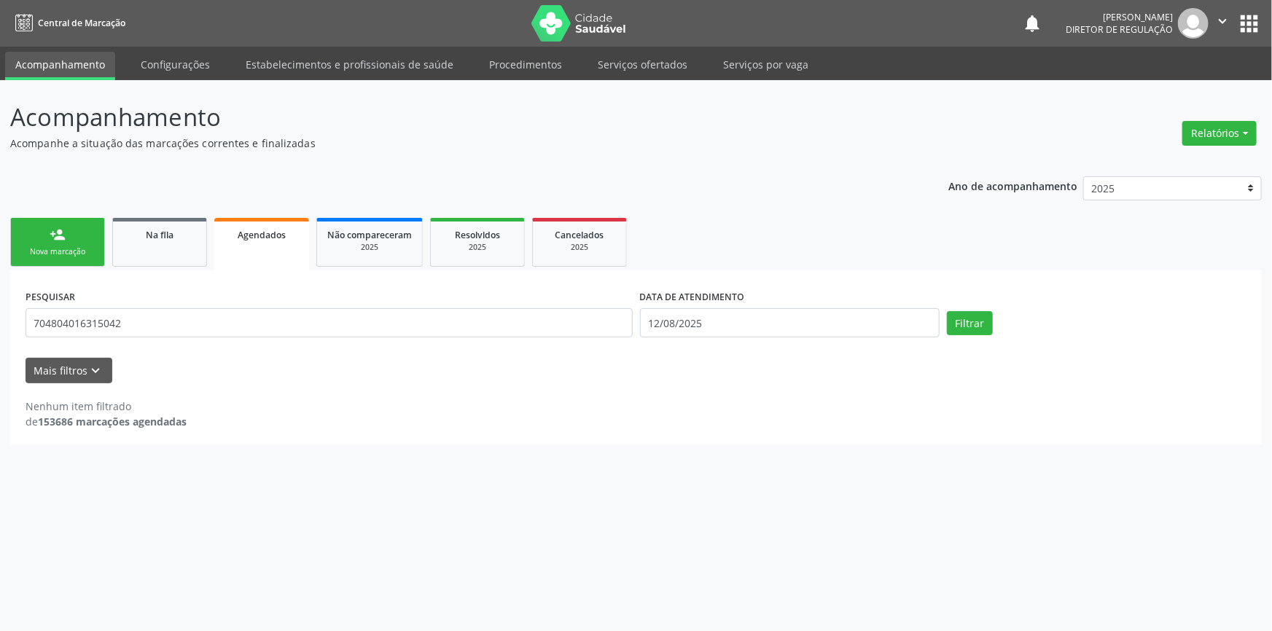
click at [74, 242] on link "person_add Nova marcação" at bounding box center [57, 242] width 95 height 49
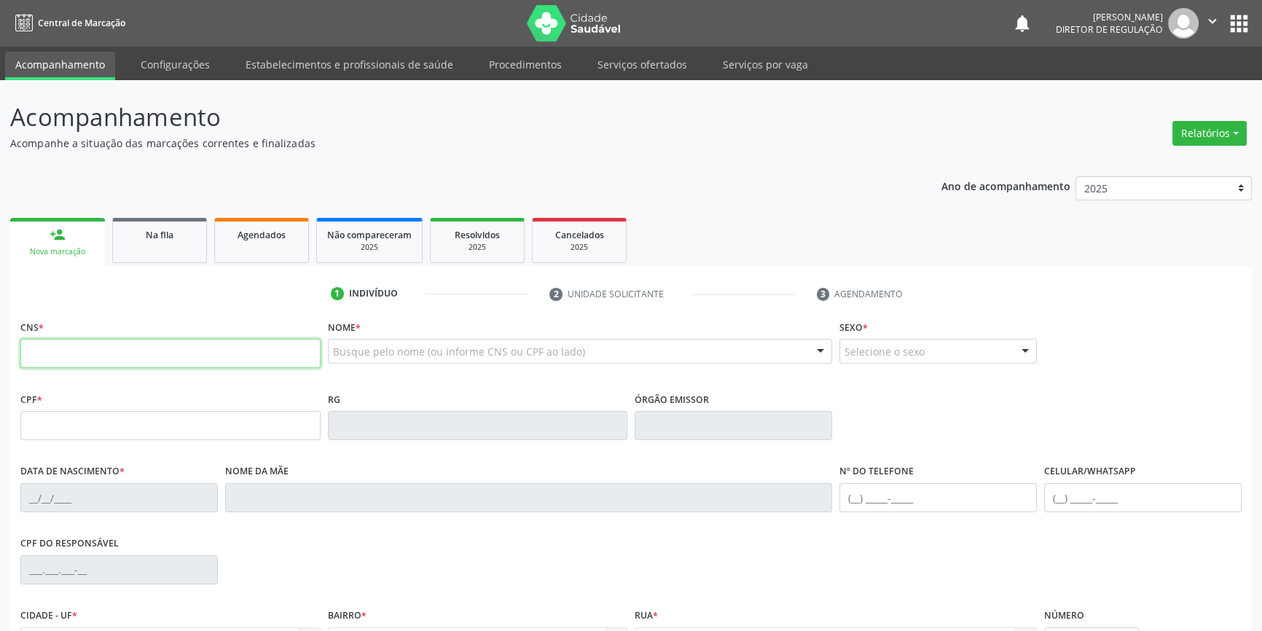
click at [77, 344] on input "text" at bounding box center [170, 353] width 300 height 29
